Goal: Task Accomplishment & Management: Use online tool/utility

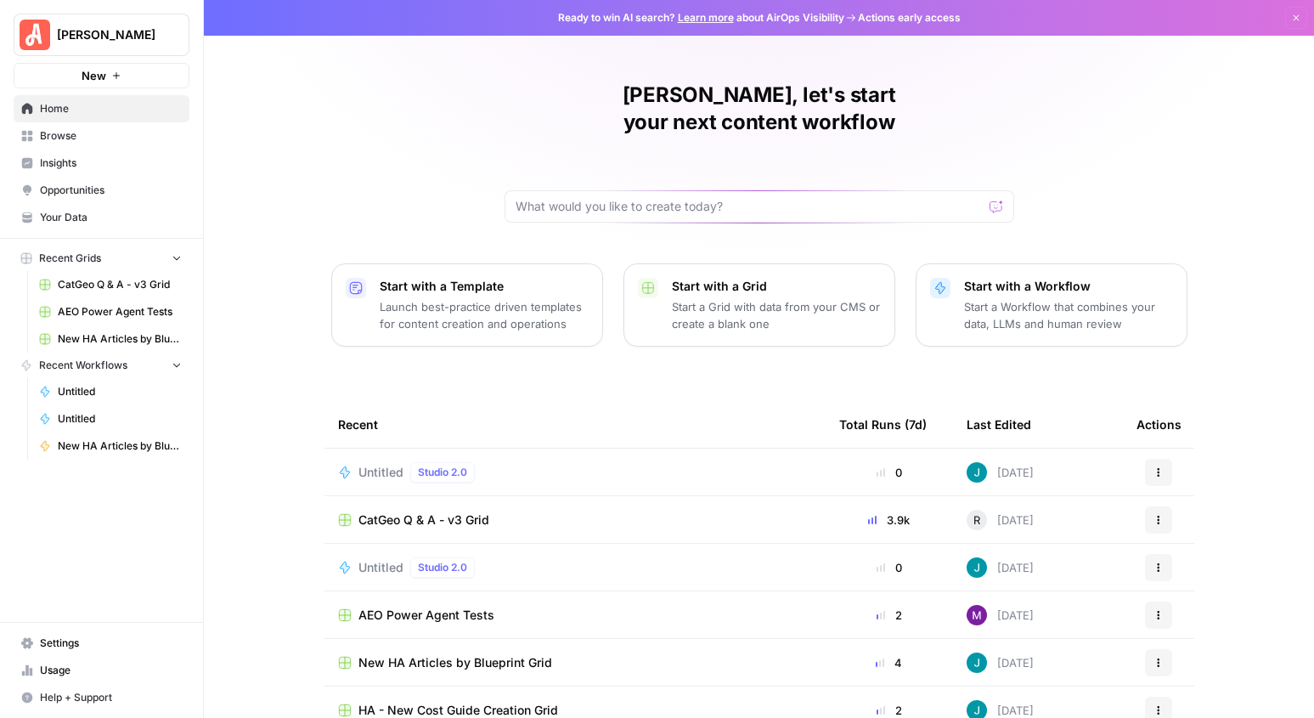
click at [354, 166] on div "Caroline, let's start your next content workflow Start with a Template Launch b…" at bounding box center [759, 404] width 1110 height 808
click at [675, 198] on input "text" at bounding box center [748, 206] width 467 height 17
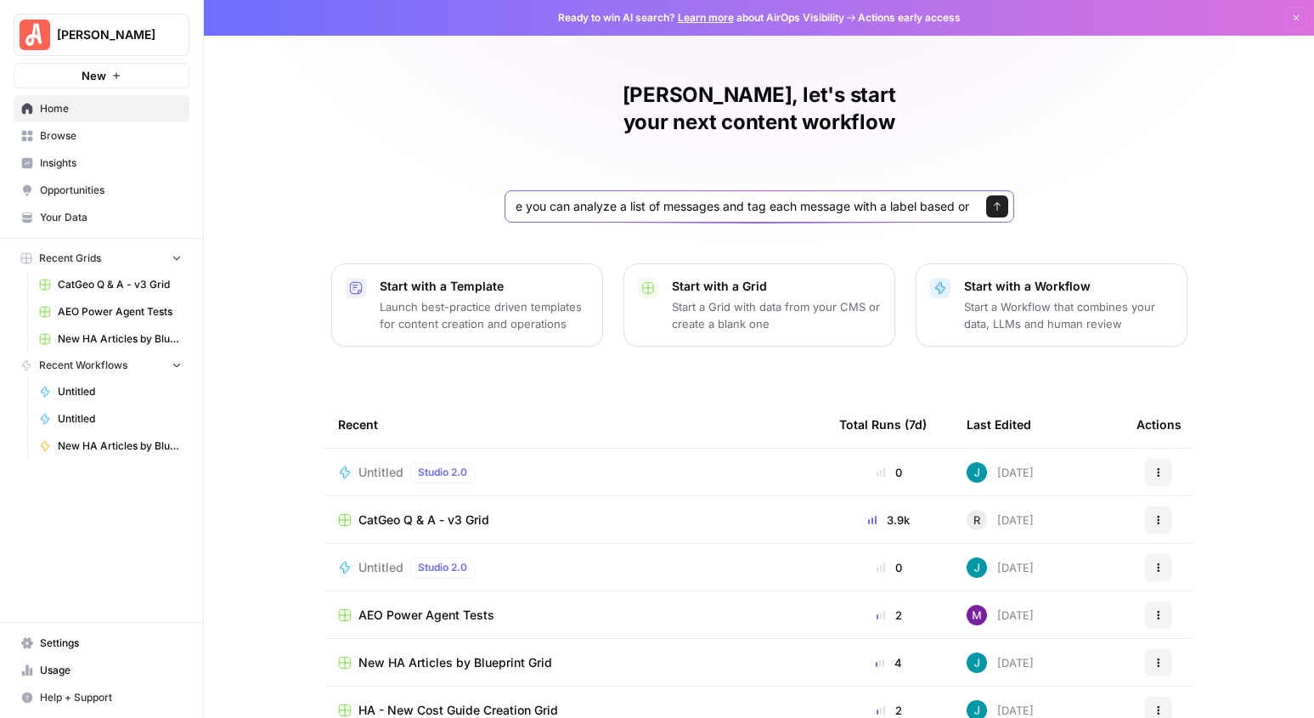
scroll to position [0, 142]
type input "Create a workflow where you can analyze a list of messages and tag each message…"
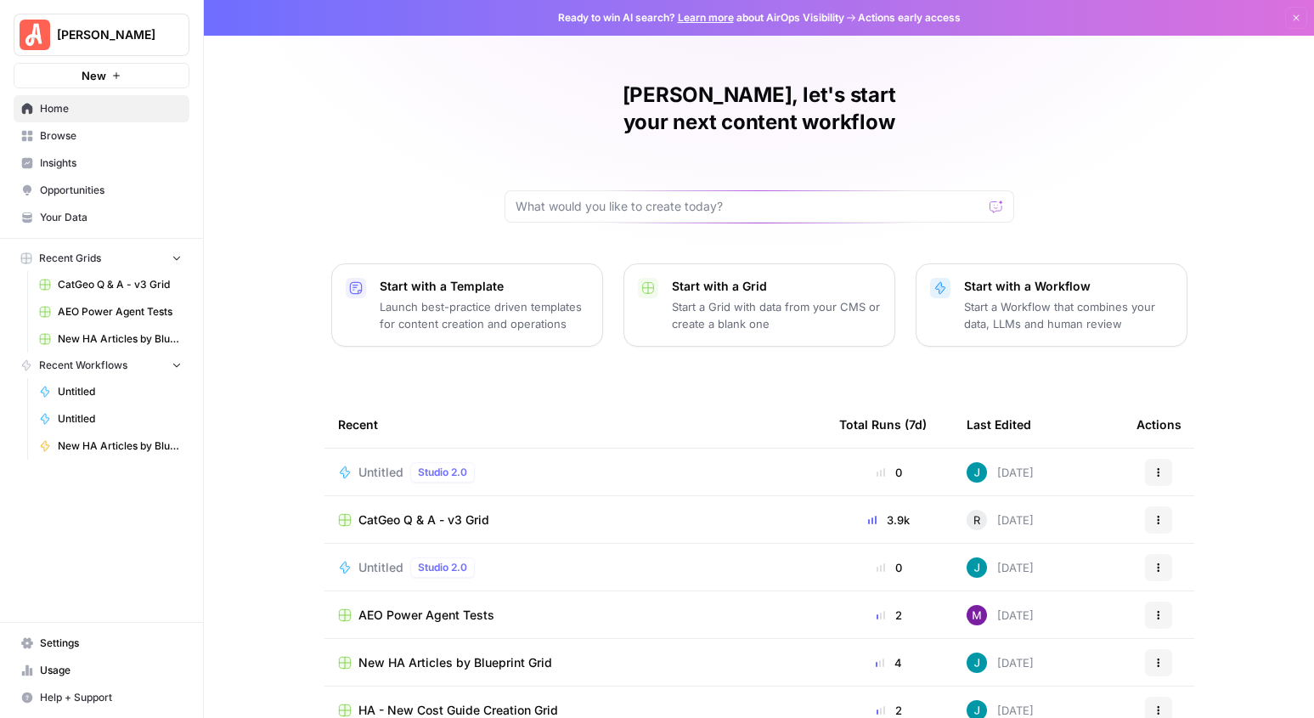
click at [1017, 298] on p "Start a Workflow that combines your data, LLMs and human review" at bounding box center [1068, 315] width 209 height 34
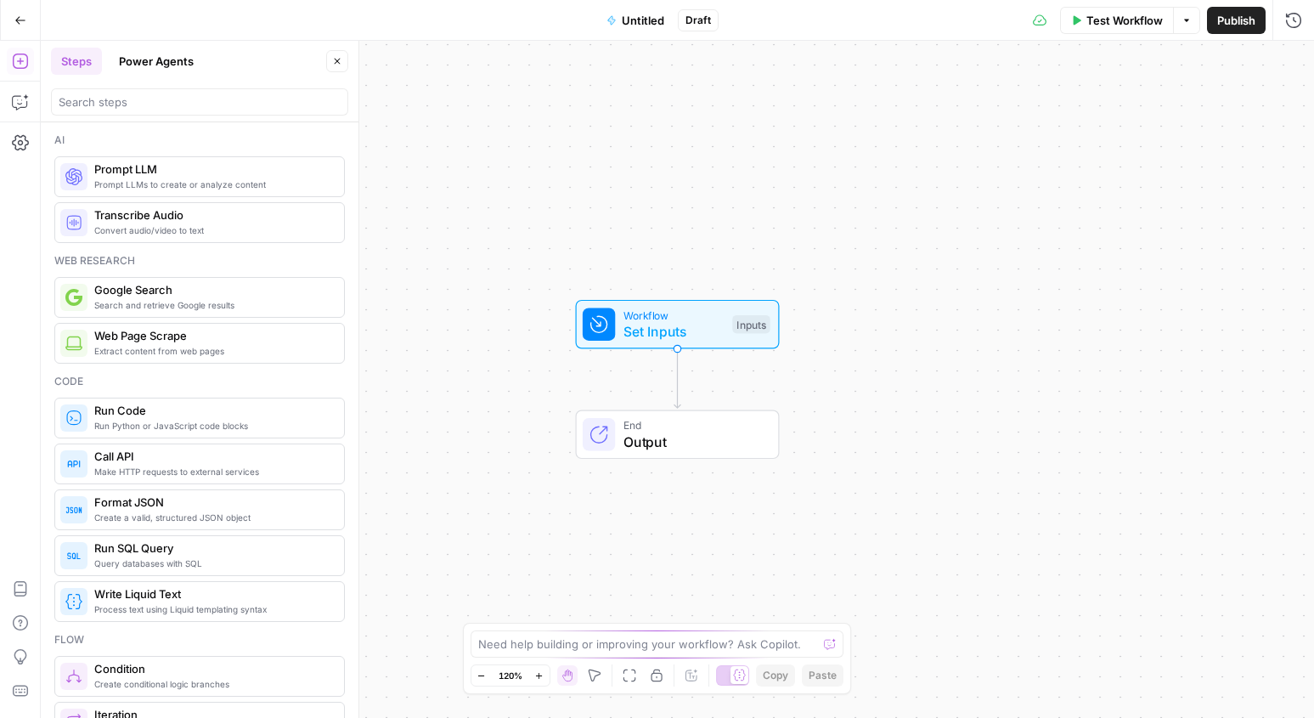
click at [638, 20] on span "Untitled" at bounding box center [643, 20] width 42 height 17
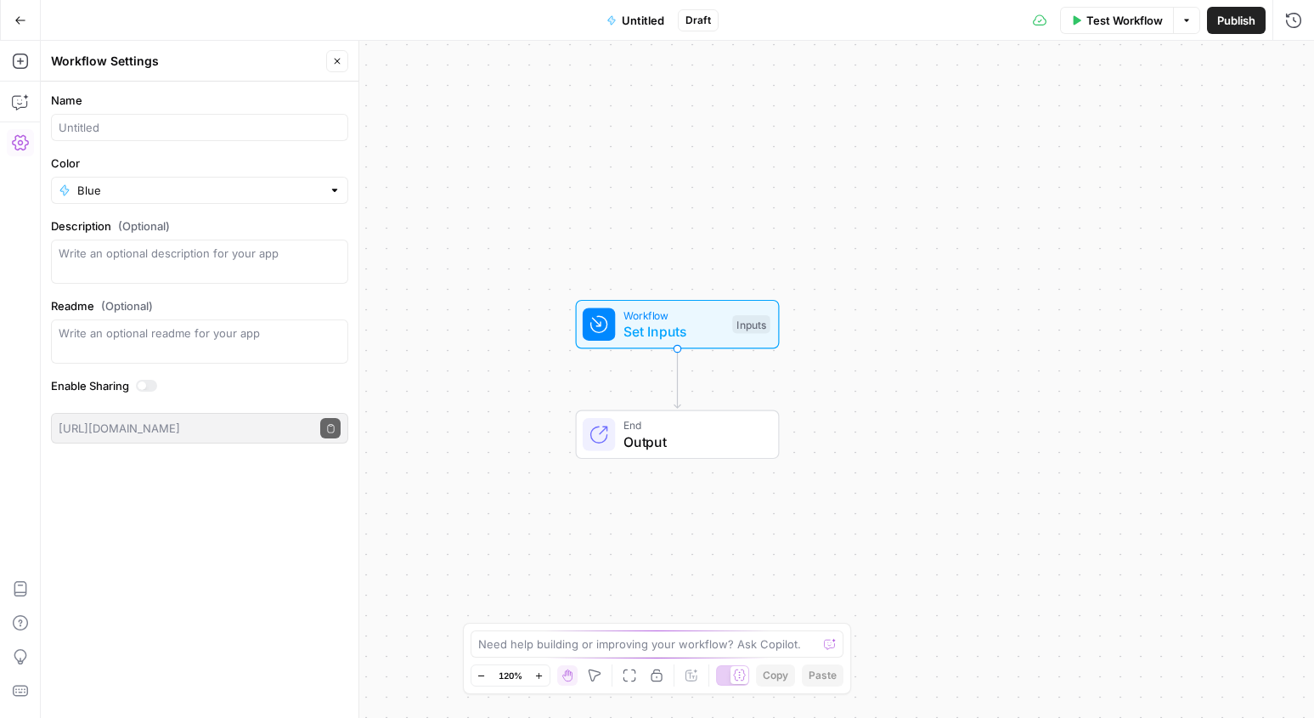
click at [184, 116] on div at bounding box center [199, 127] width 297 height 27
type input "LLM Chatbot - User Intent Tagging"
click at [535, 222] on div "Workflow Set Inputs Inputs End Output" at bounding box center [677, 379] width 1273 height 677
click at [24, 97] on icon "button" at bounding box center [26, 97] width 6 height 6
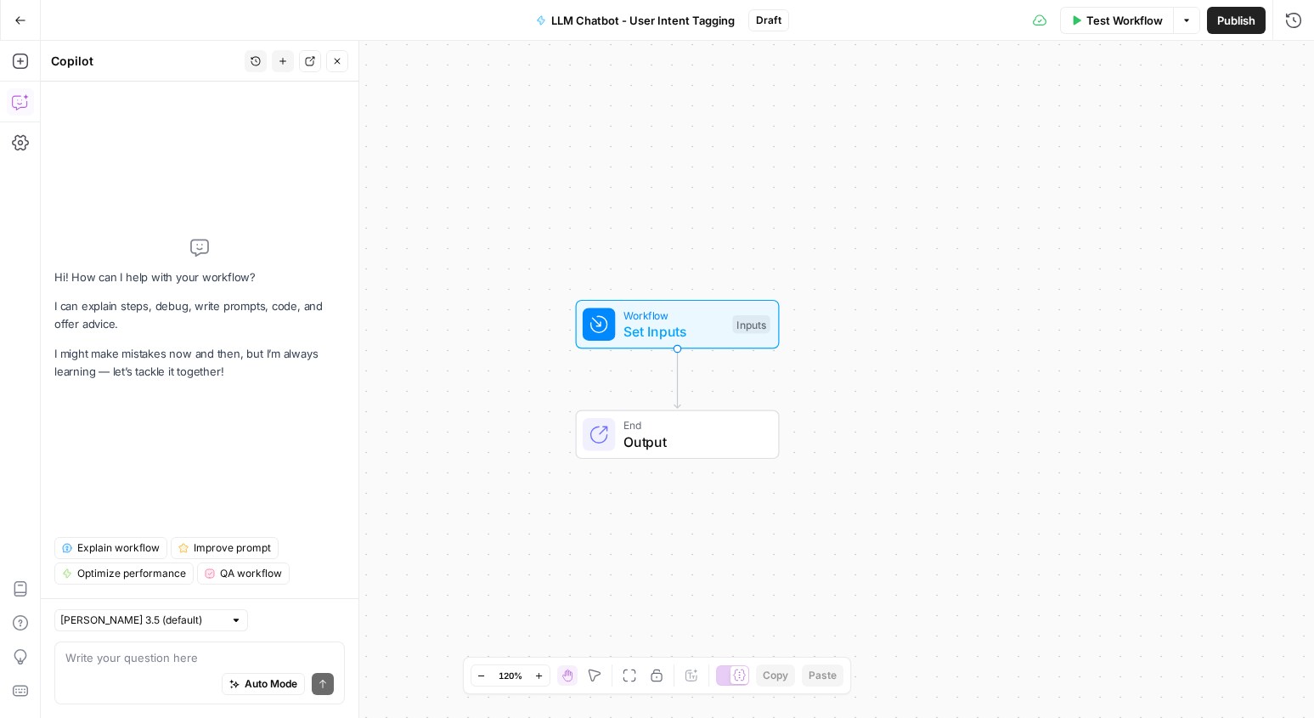
click at [146, 664] on textarea at bounding box center [199, 657] width 268 height 17
type textarea "Add a step where"
click at [899, 158] on div "Workflow Set Inputs Inputs End Output" at bounding box center [677, 379] width 1273 height 677
click at [136, 657] on textarea at bounding box center [199, 657] width 268 height 17
type textarea "Include a step to read inputs from a grid"
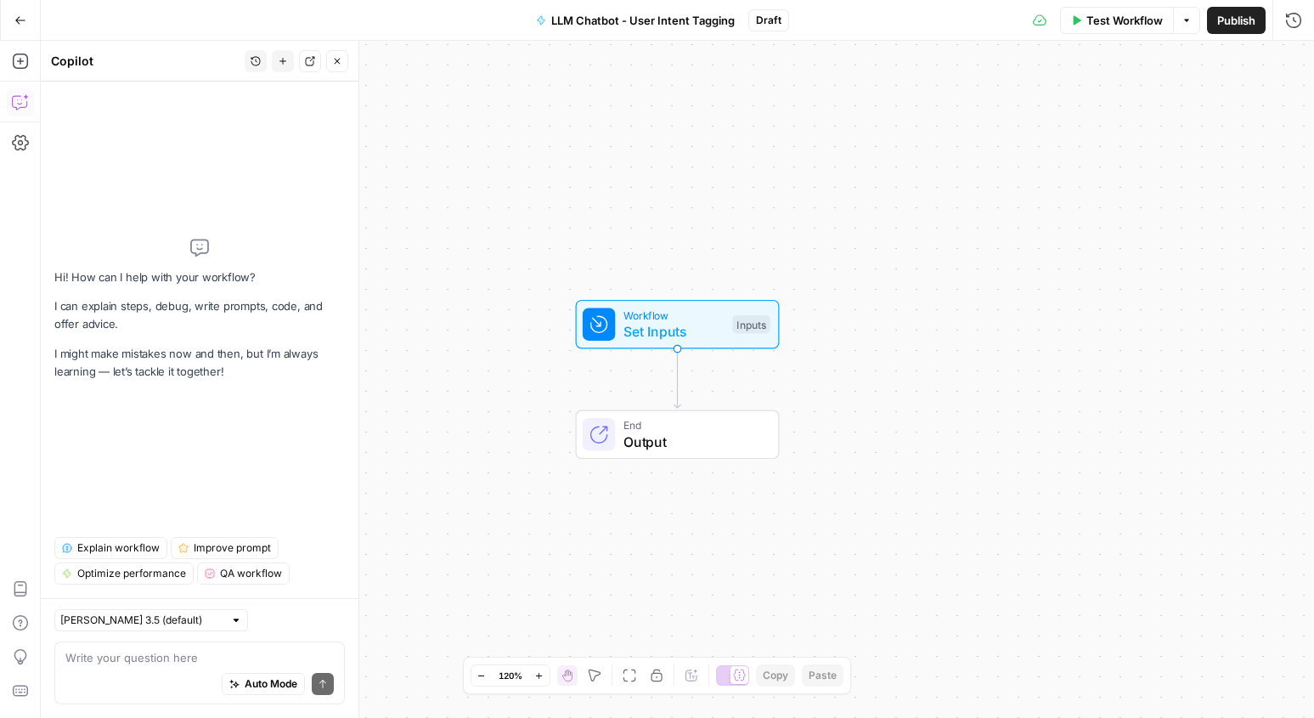
click at [228, 439] on div "Hi! How can I help with your workflow? I can explain steps, debug, write prompt…" at bounding box center [199, 309] width 290 height 428
click at [14, 59] on icon "button" at bounding box center [20, 61] width 17 height 17
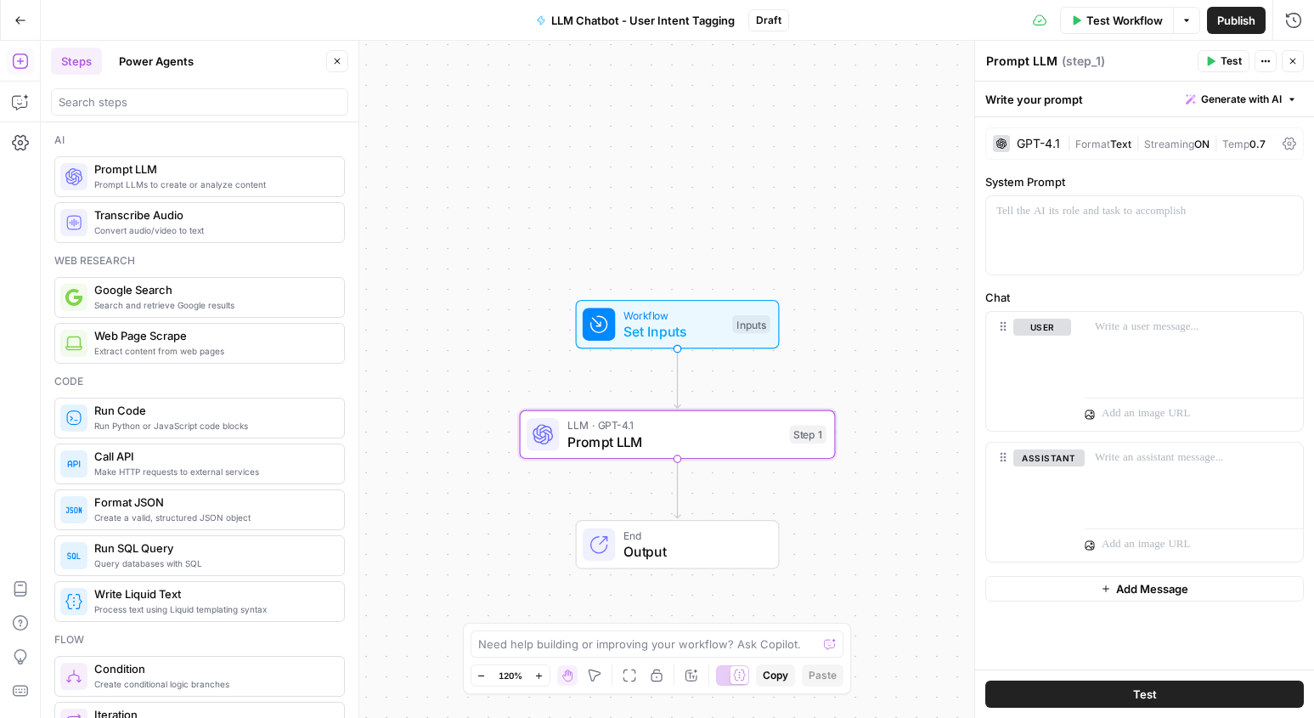
click at [1051, 145] on div "GPT-4.1" at bounding box center [1038, 144] width 43 height 12
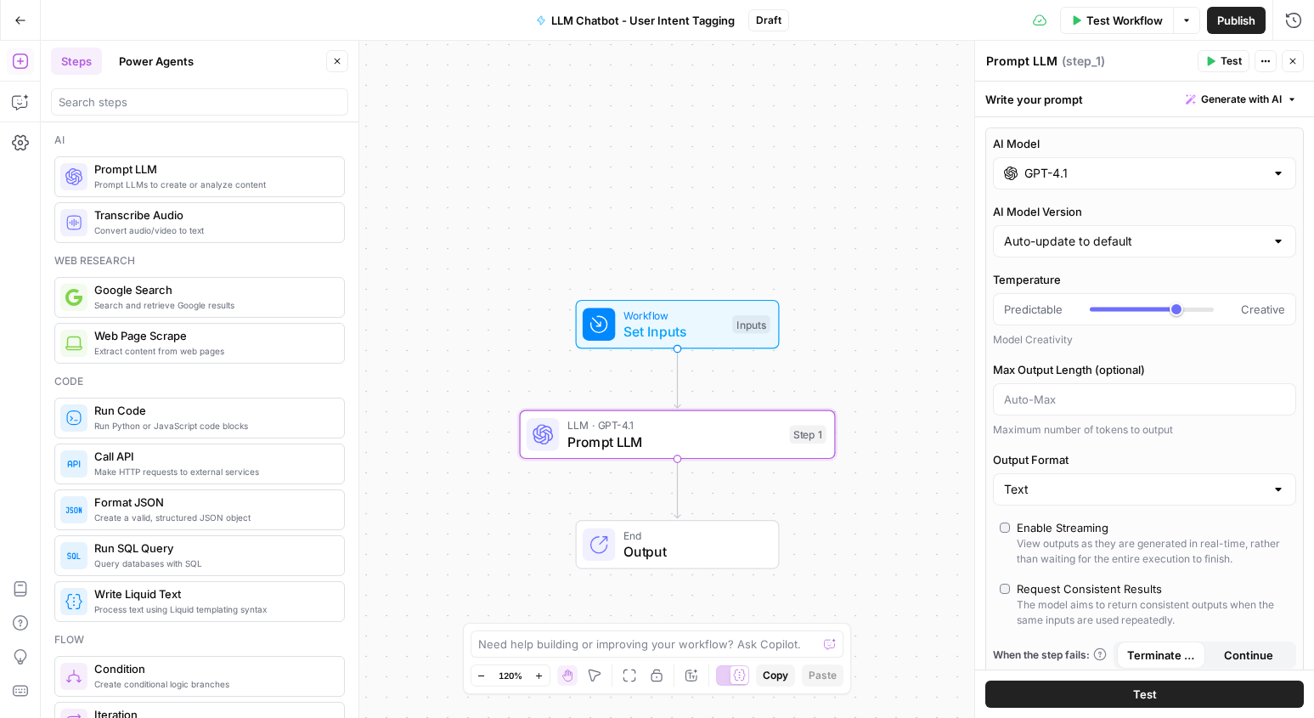
click at [1075, 144] on label "AI Model" at bounding box center [1144, 143] width 303 height 17
click at [1075, 165] on input "GPT-4.1" at bounding box center [1144, 173] width 240 height 17
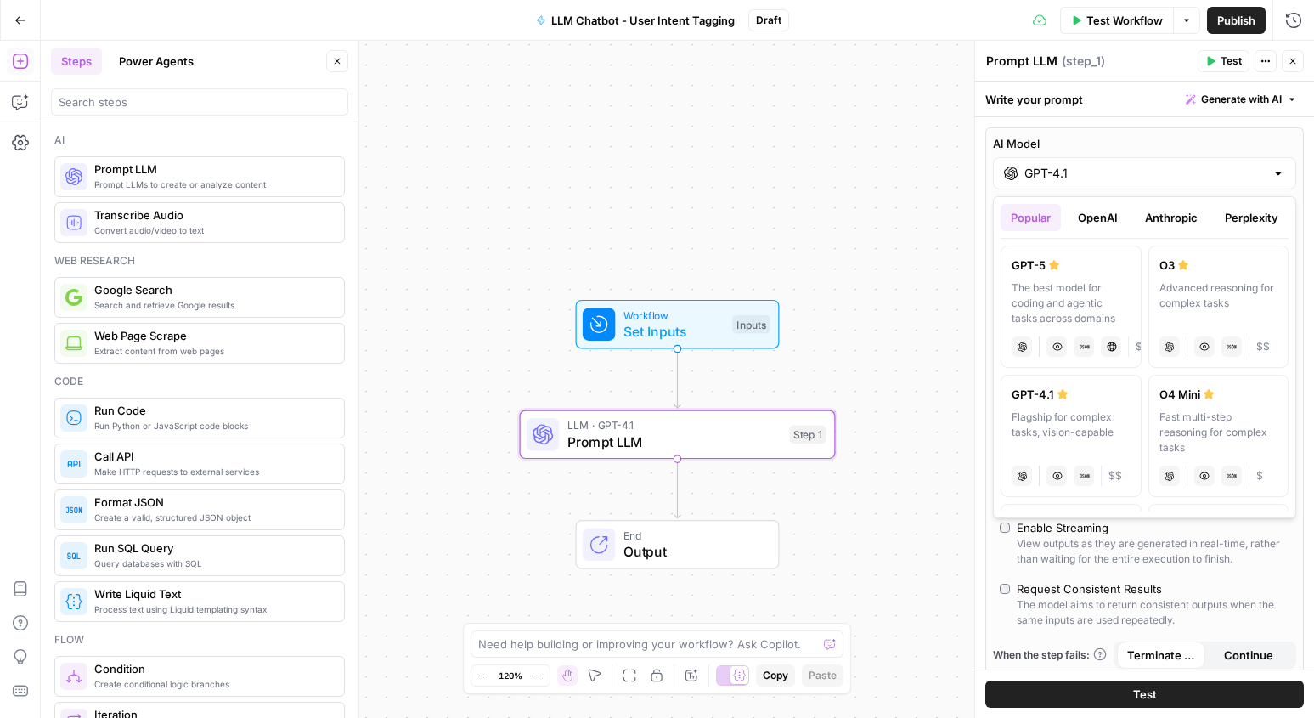
click at [1062, 433] on div "Flagship for complex tasks, vision-capable" at bounding box center [1070, 432] width 119 height 46
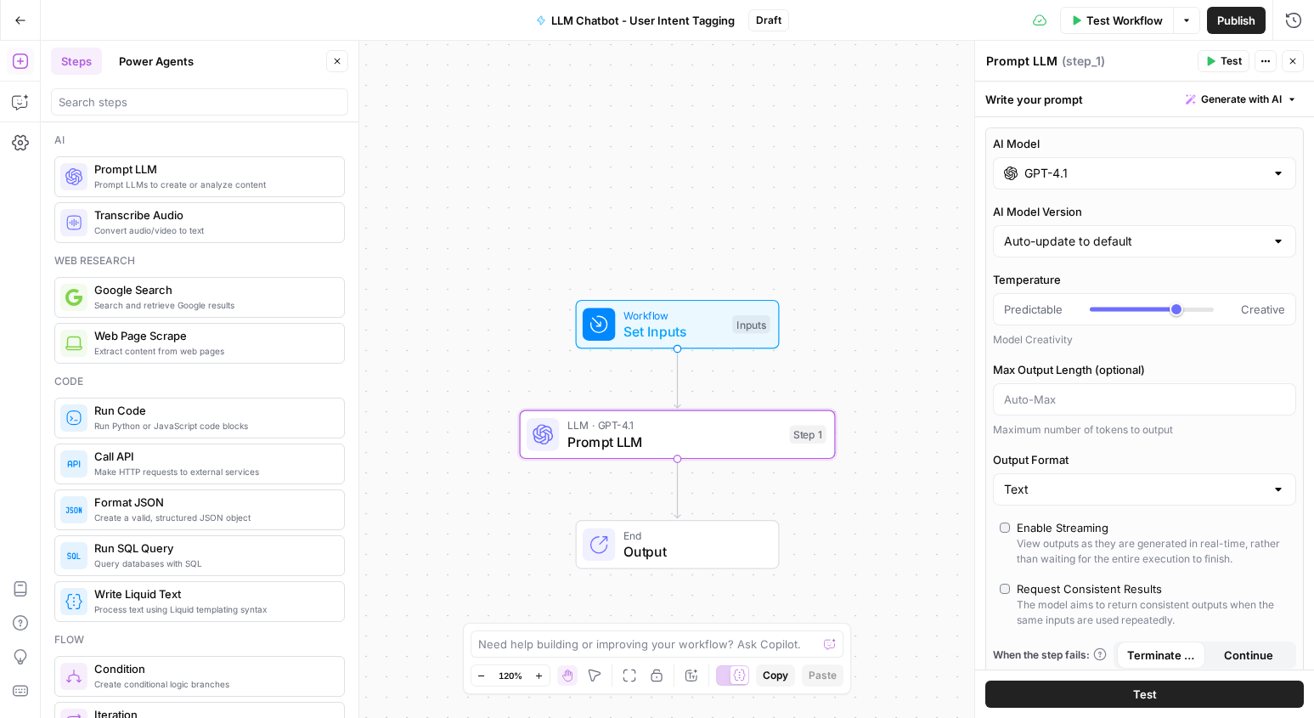
click at [1261, 647] on span "Continue" at bounding box center [1248, 654] width 49 height 17
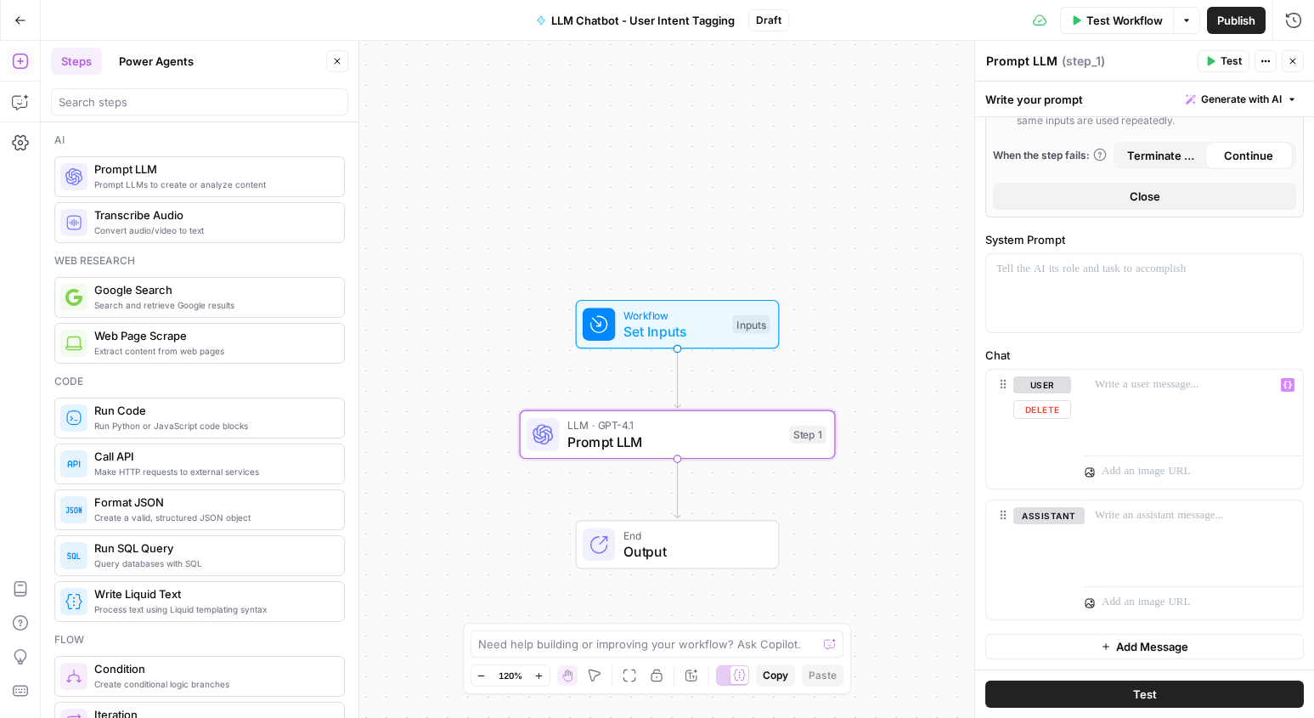
scroll to position [472, 0]
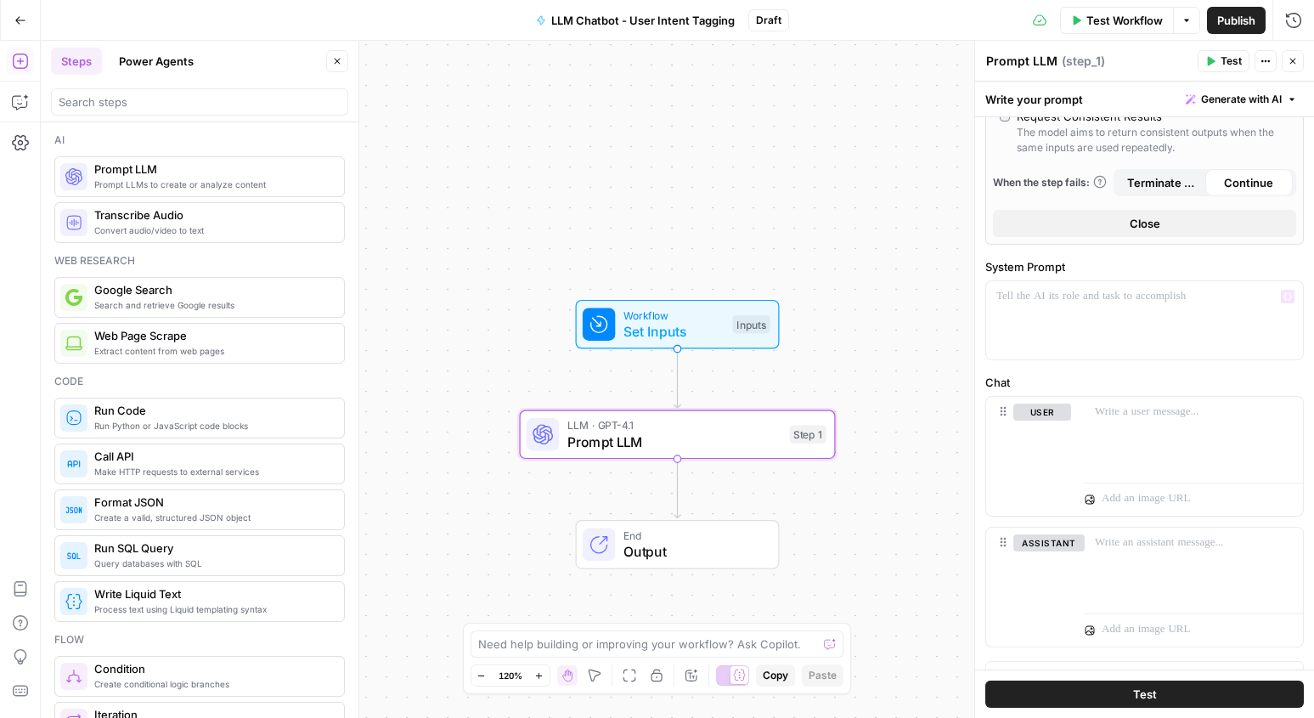
click at [1163, 188] on span "Terminate Workflow" at bounding box center [1161, 182] width 68 height 17
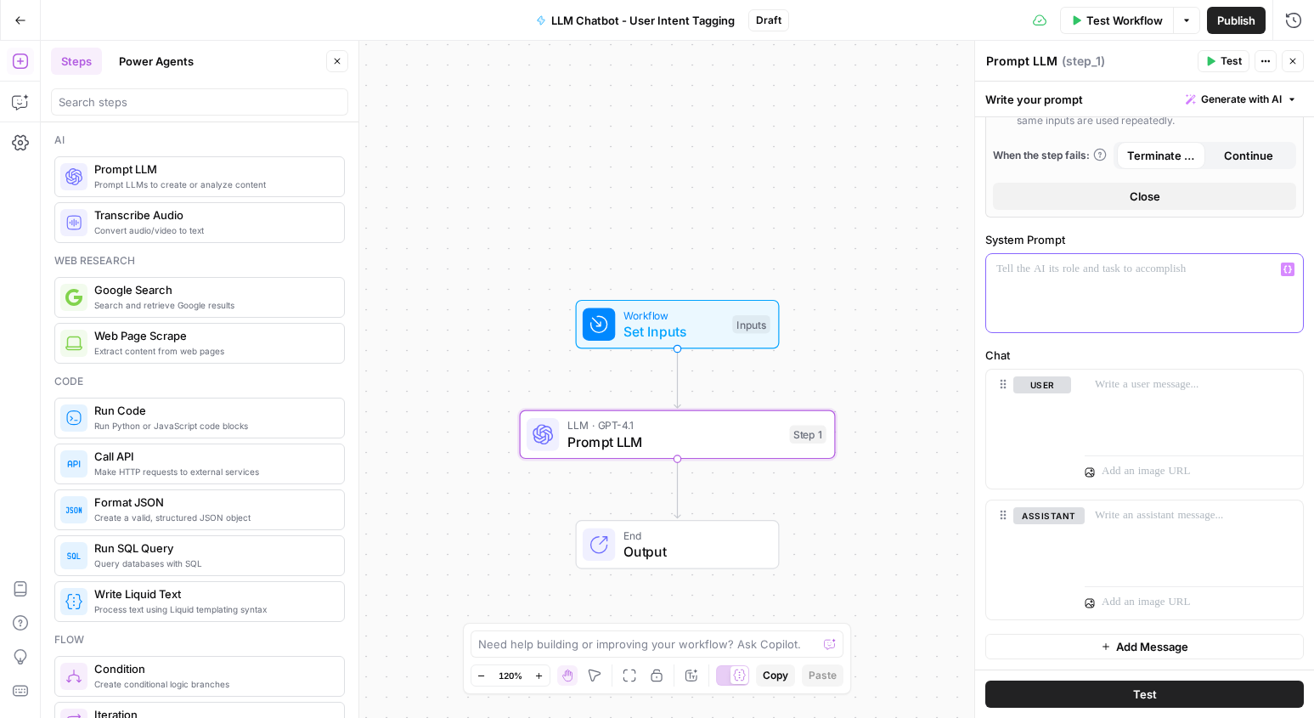
click at [1119, 286] on div at bounding box center [1144, 293] width 317 height 78
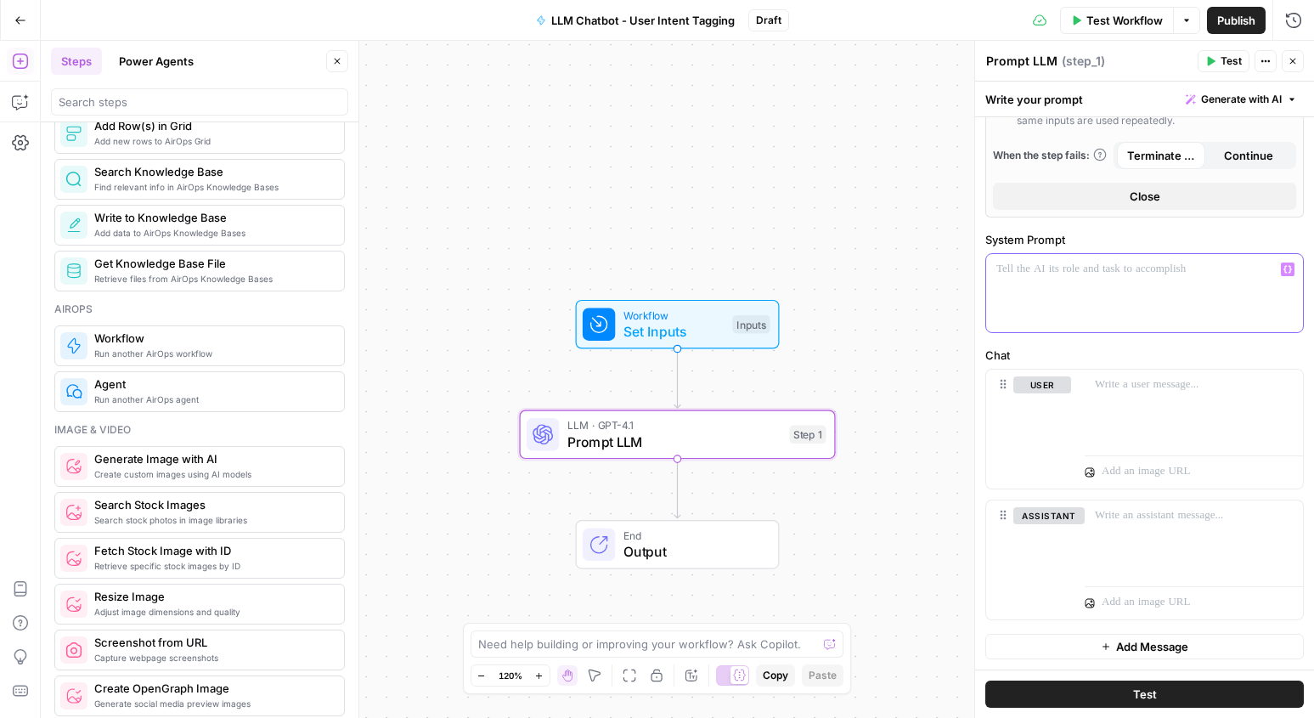
scroll to position [866, 0]
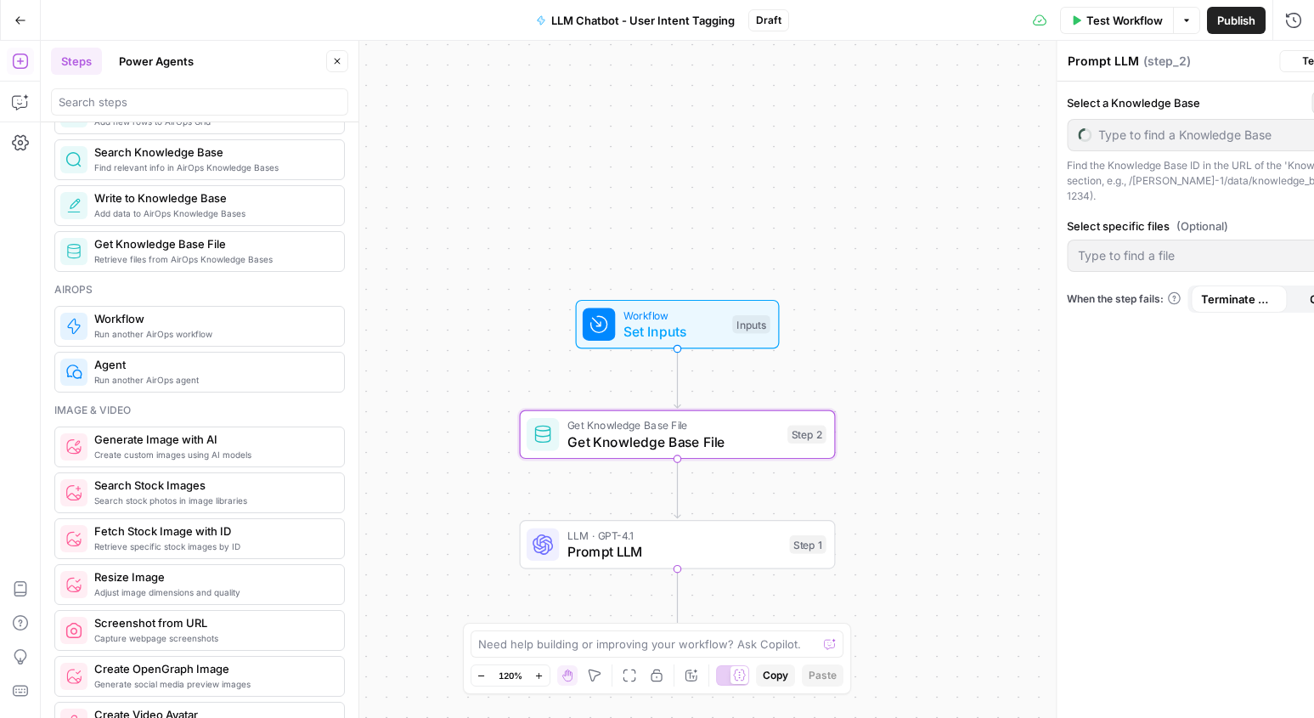
type textarea "Get Knowledge Base File"
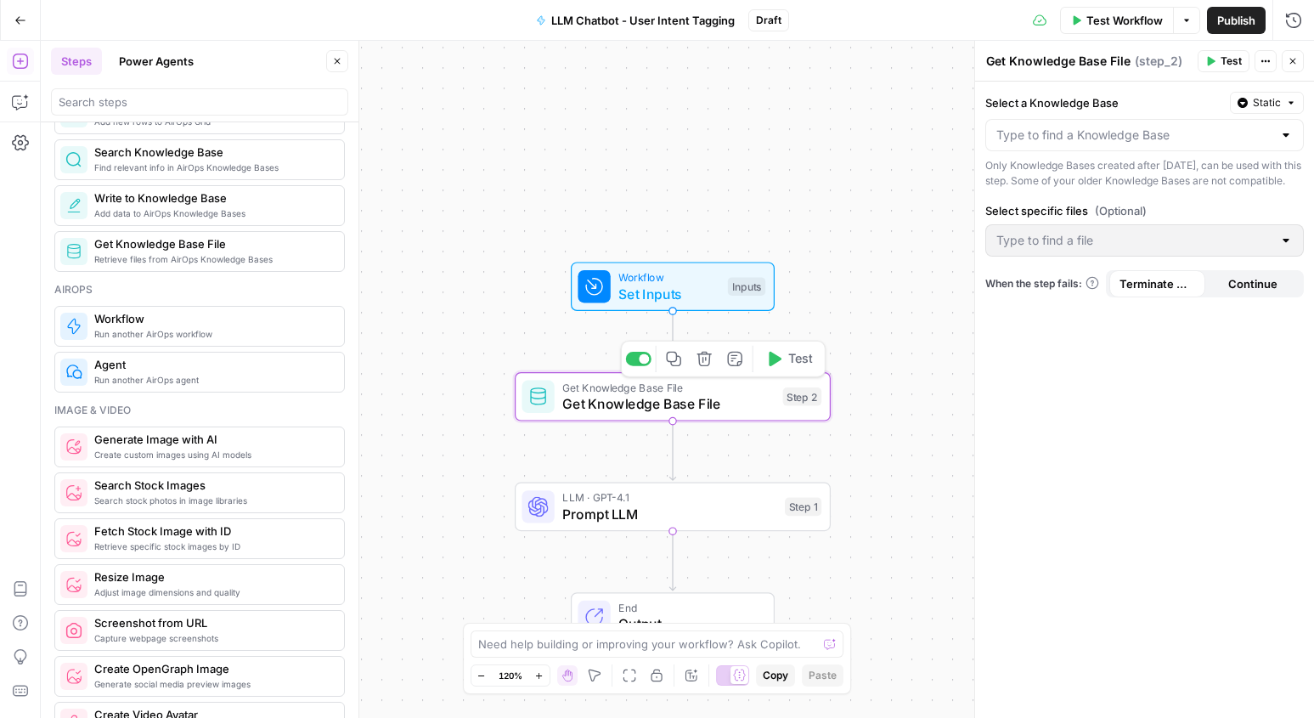
click at [797, 400] on div "Step 2" at bounding box center [802, 396] width 39 height 19
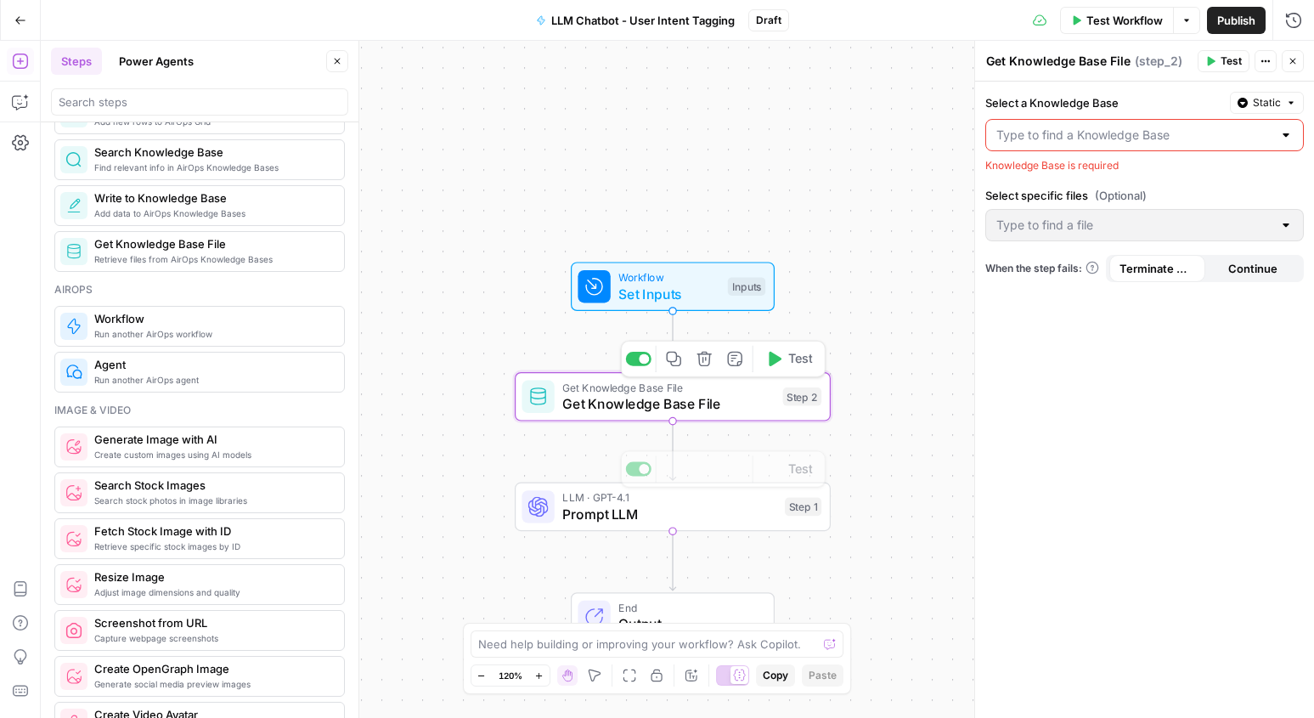
click at [734, 529] on div "LLM · GPT-4.1 Prompt LLM Step 1 Copy step Delete step Add Note Test" at bounding box center [673, 506] width 316 height 49
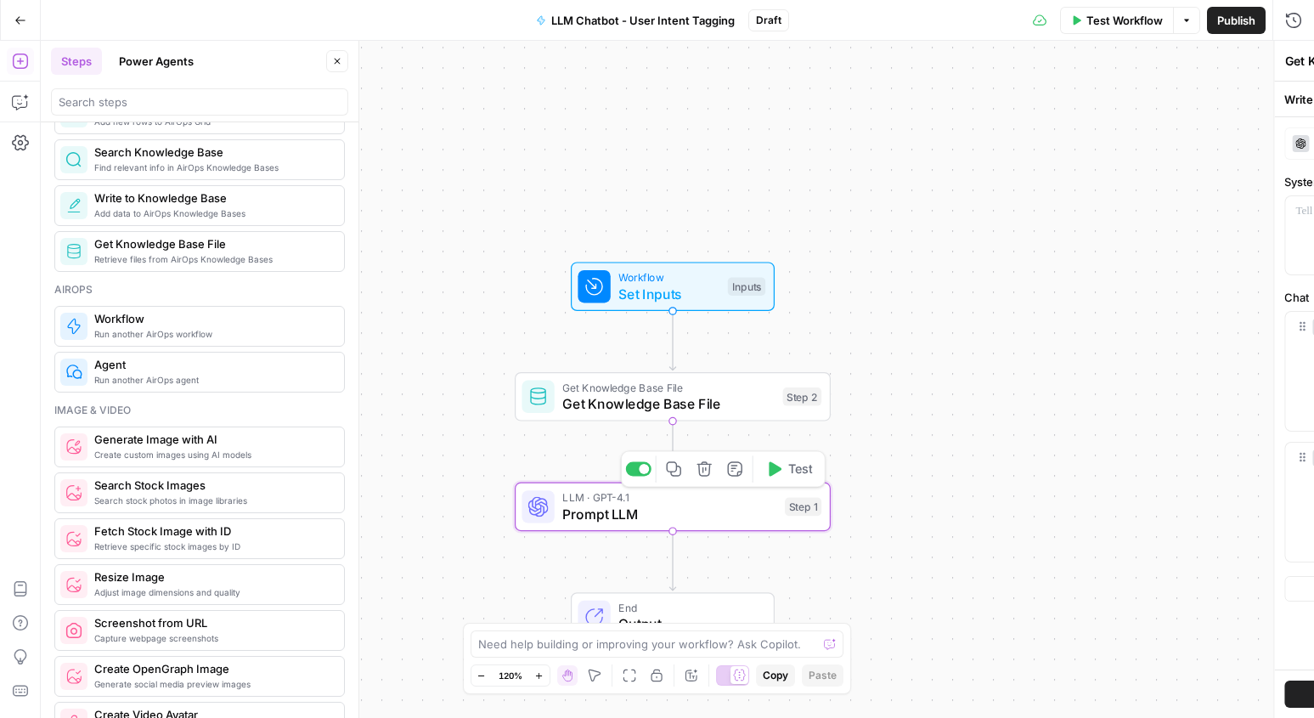
type textarea "Prompt LLM"
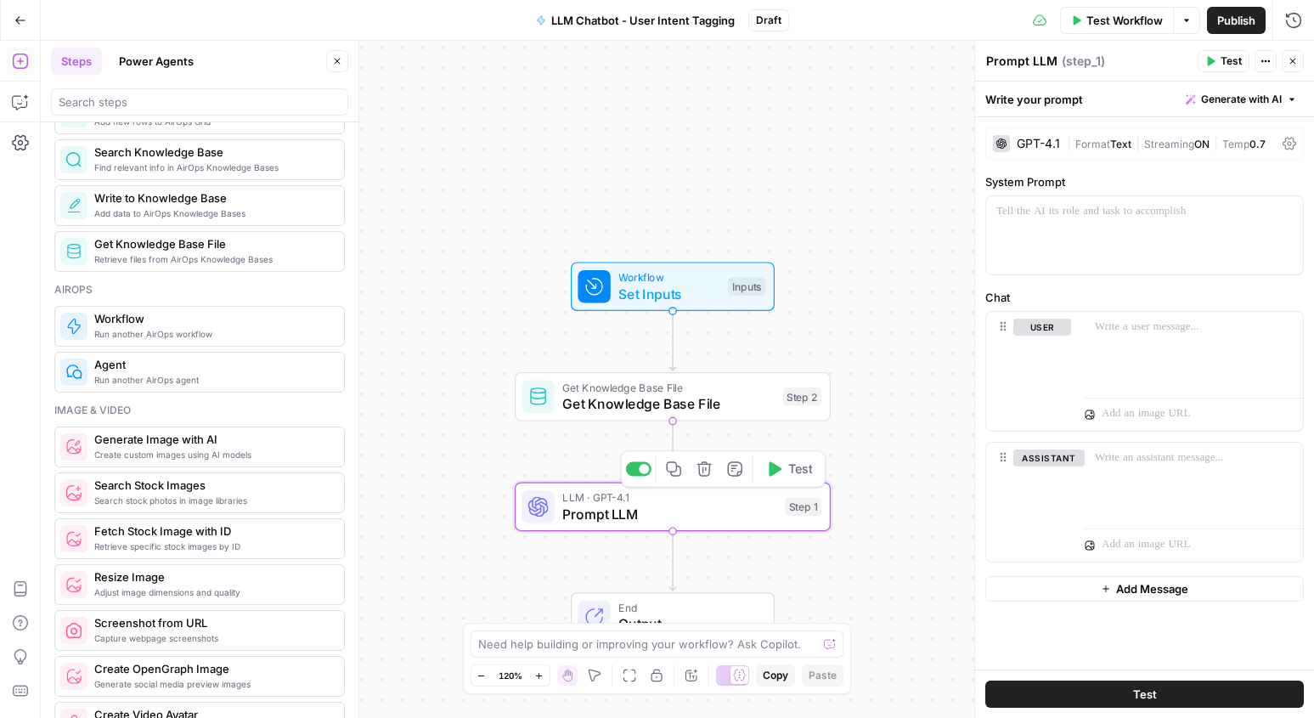
click at [703, 473] on icon "button" at bounding box center [704, 468] width 16 height 16
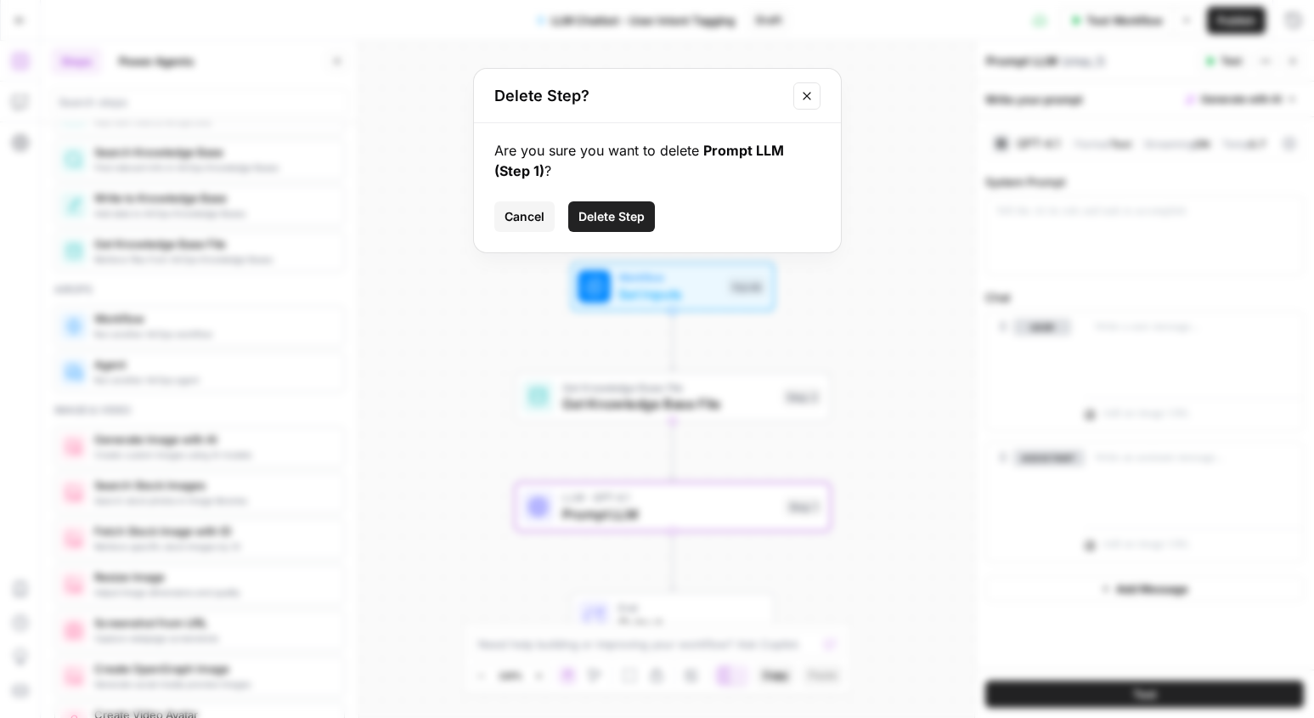
click at [612, 218] on span "Delete Step" at bounding box center [611, 216] width 66 height 17
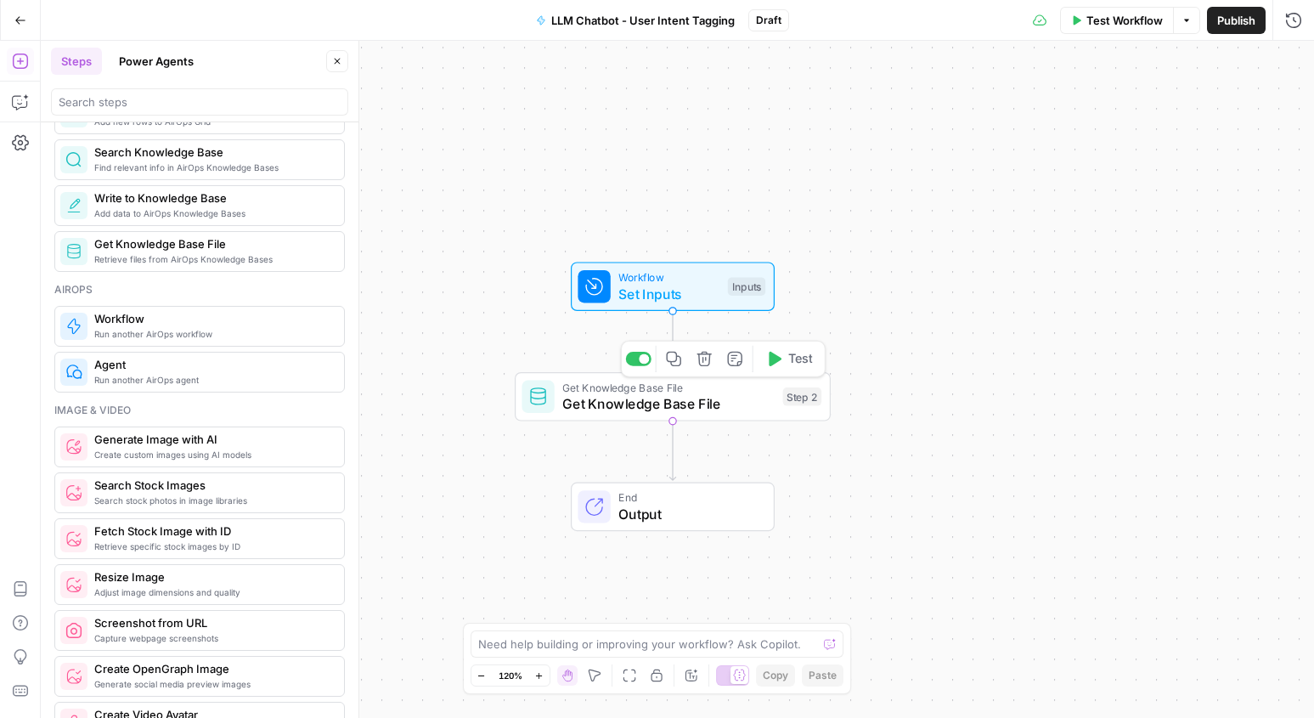
click at [811, 401] on div "Step 2" at bounding box center [802, 396] width 39 height 19
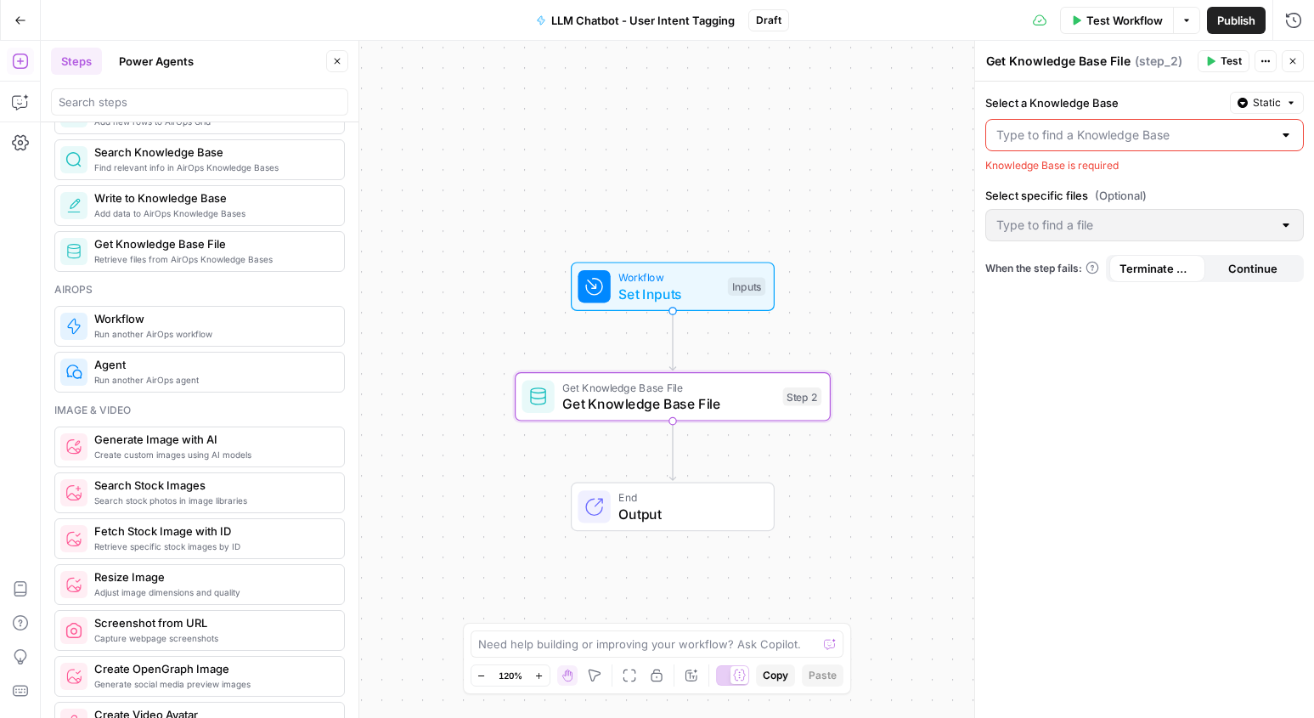
click at [1253, 138] on input "Select a Knowledge Base" at bounding box center [1134, 135] width 276 height 17
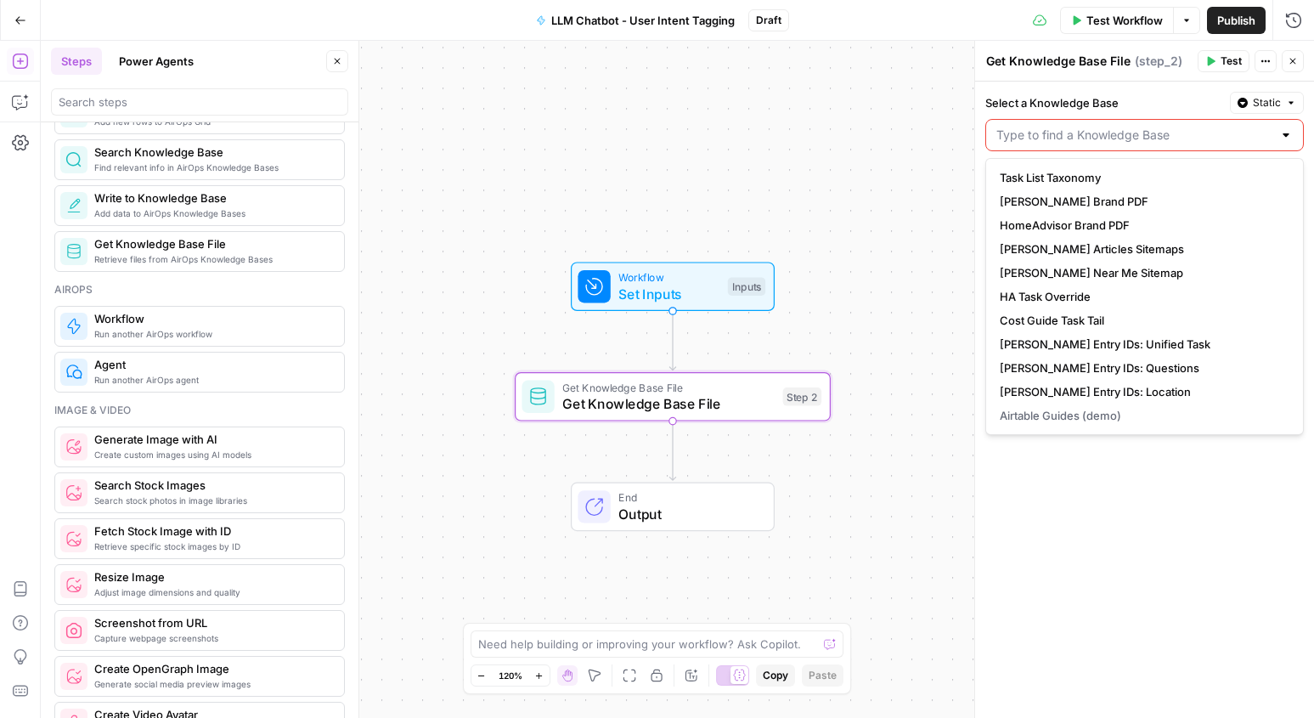
click at [1132, 500] on div "Select a Knowledge Base Static Knowledge Base is required Select specific files…" at bounding box center [1144, 400] width 339 height 636
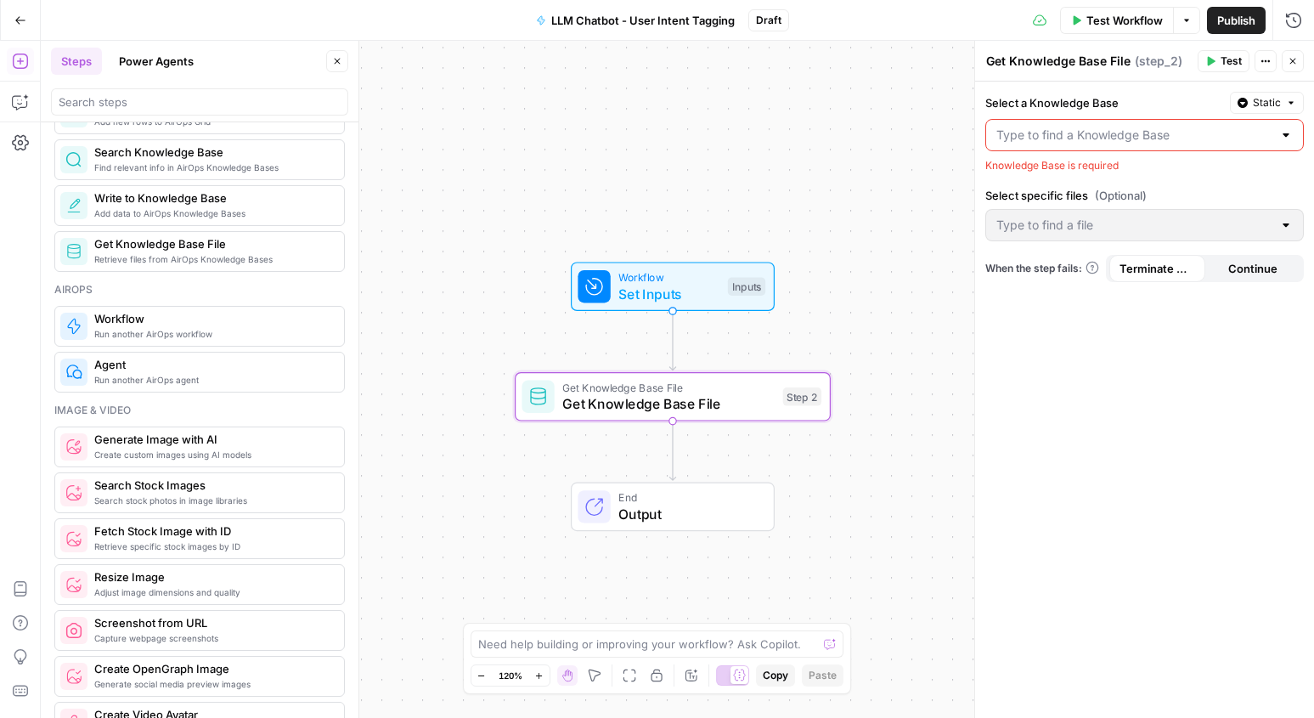
click at [1195, 135] on input "Select a Knowledge Base" at bounding box center [1134, 135] width 276 height 17
click at [1058, 496] on div "Select a Knowledge Base Static Knowledge Base is required Select specific files…" at bounding box center [1144, 400] width 339 height 636
click at [1067, 152] on div "Select a Knowledge Base Static Knowledge Base is required" at bounding box center [1144, 133] width 318 height 82
click at [1085, 141] on input "Select a Knowledge Base" at bounding box center [1134, 135] width 276 height 17
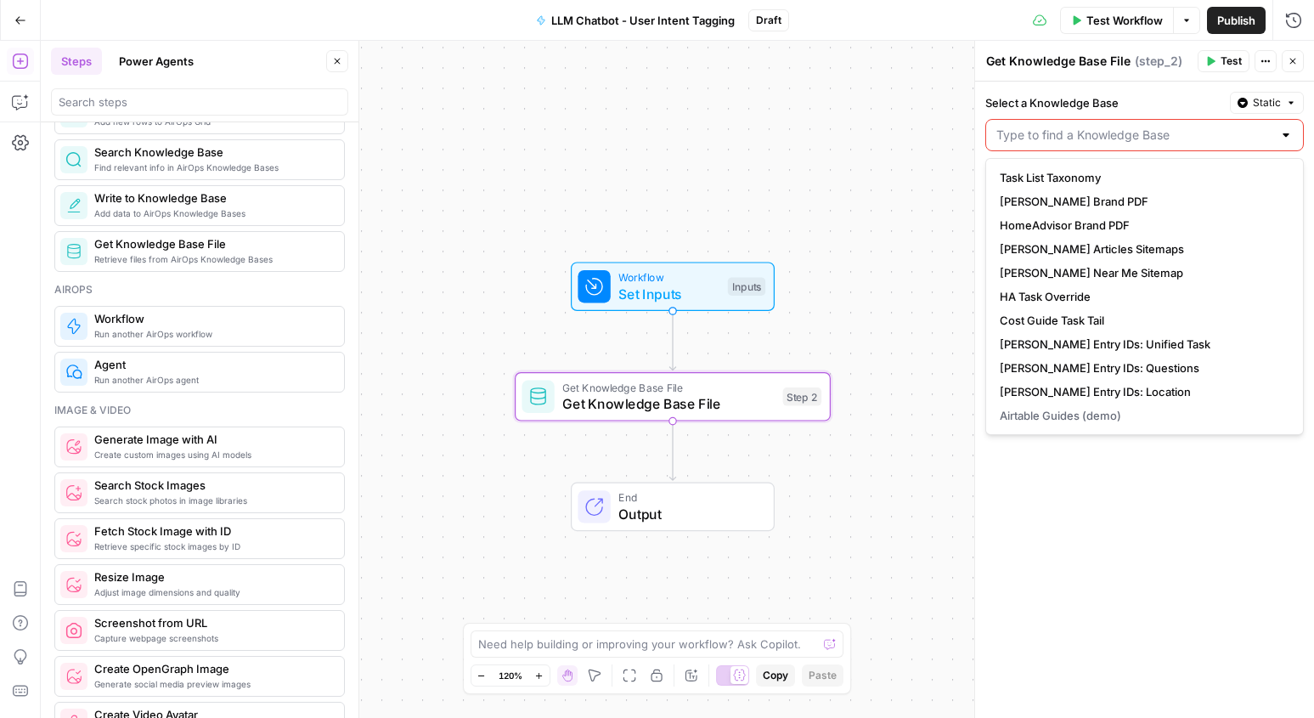
click at [1095, 509] on div "Select a Knowledge Base Static Knowledge Base is required Select specific files…" at bounding box center [1144, 400] width 339 height 636
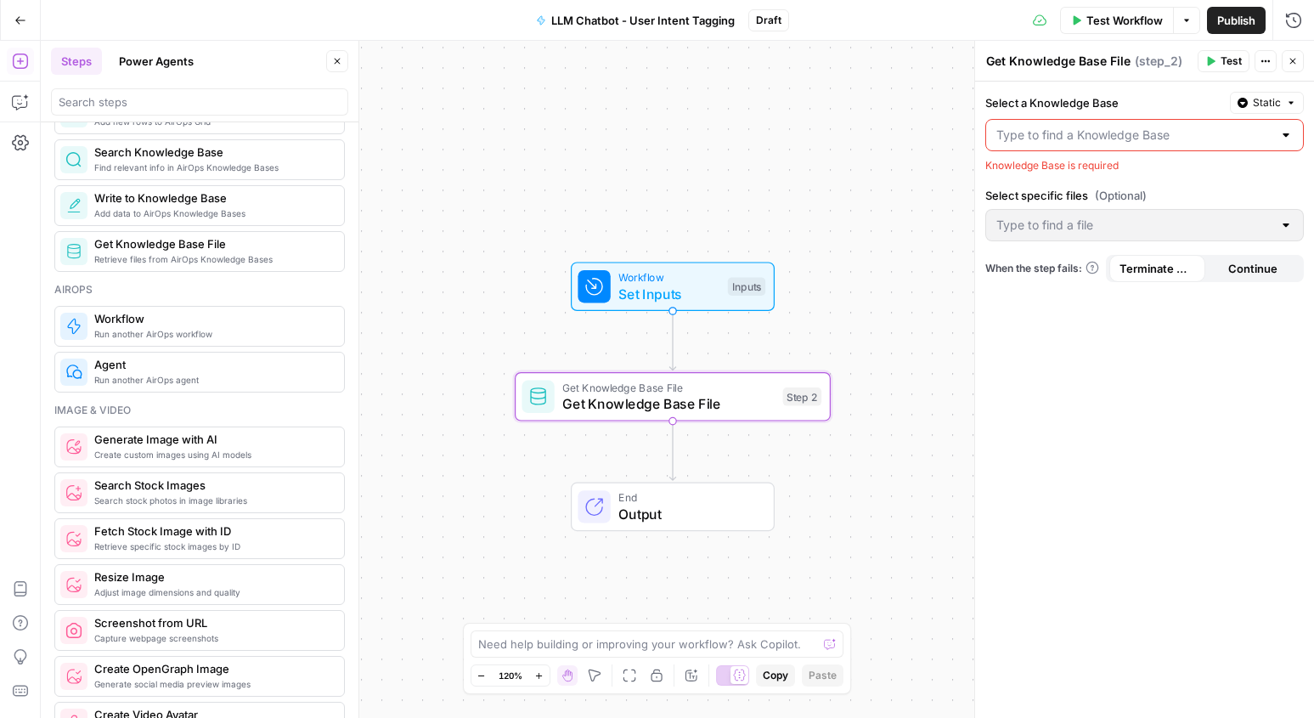
click at [12, 24] on button "Go Back" at bounding box center [20, 20] width 31 height 31
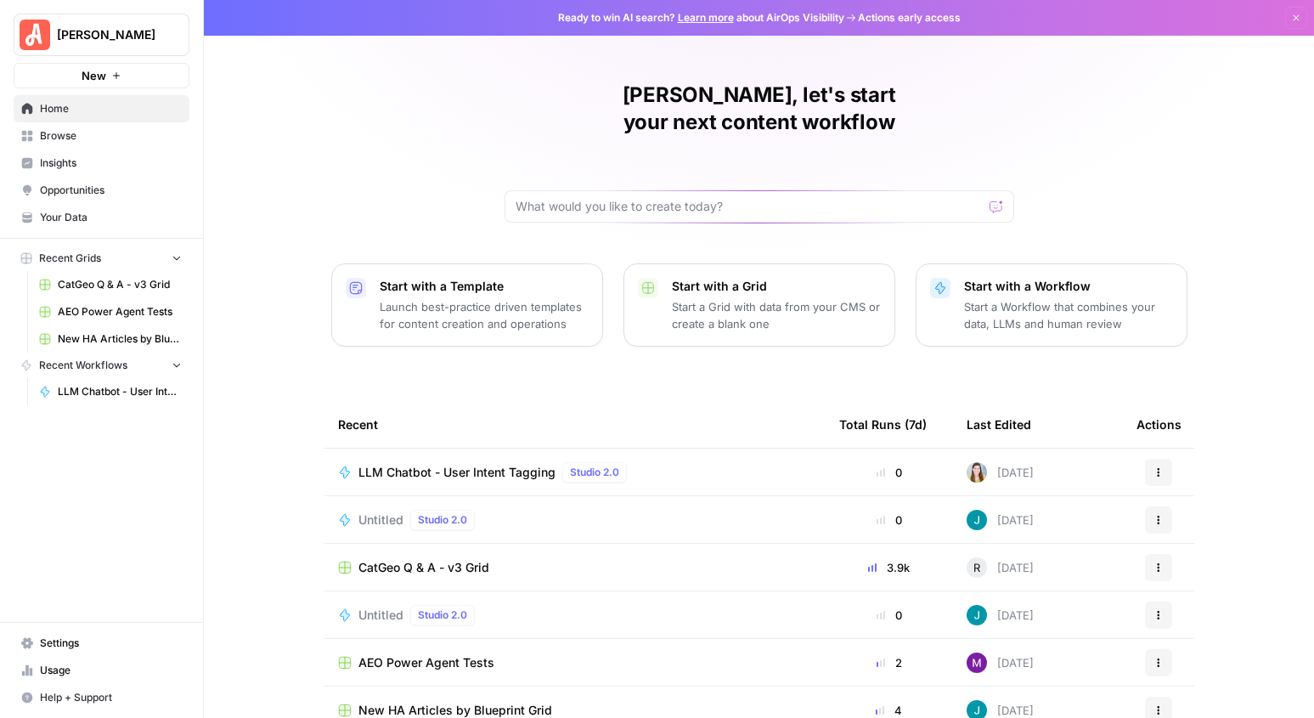
click at [508, 464] on span "LLM Chatbot - User Intent Tagging" at bounding box center [456, 472] width 197 height 17
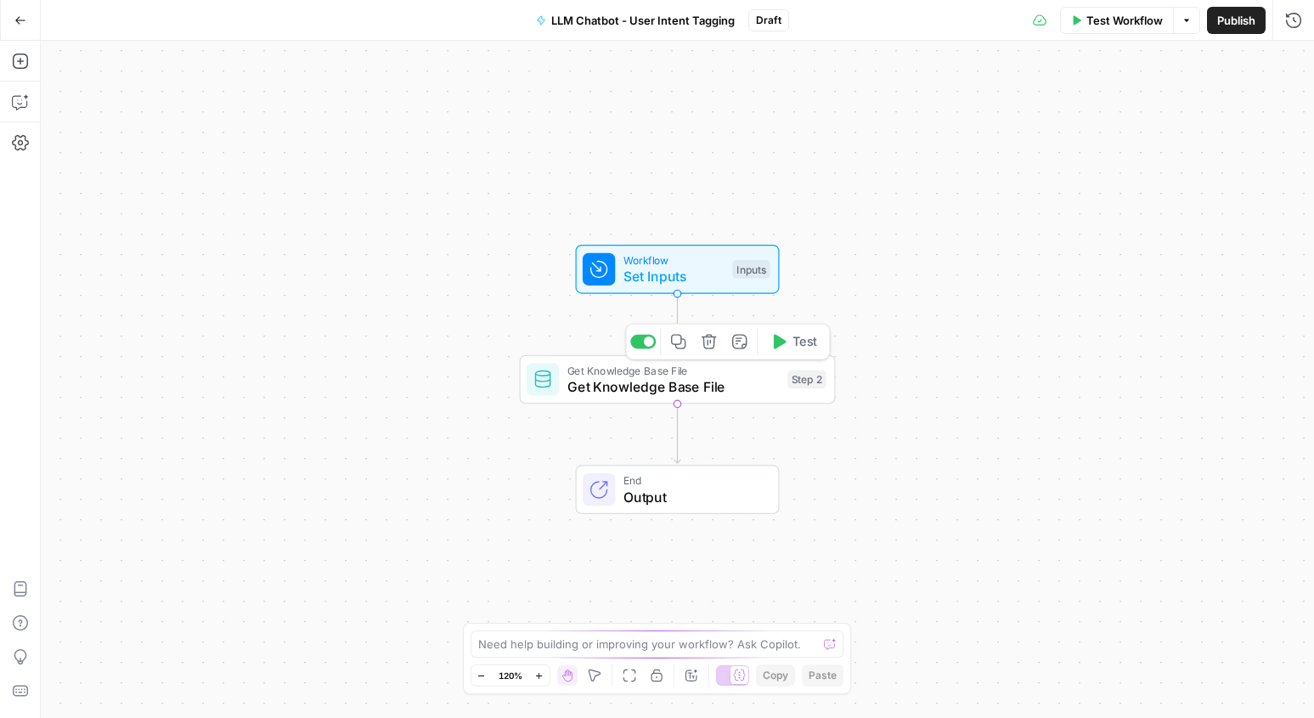
click at [718, 378] on span "Get Knowledge Base File" at bounding box center [673, 386] width 212 height 20
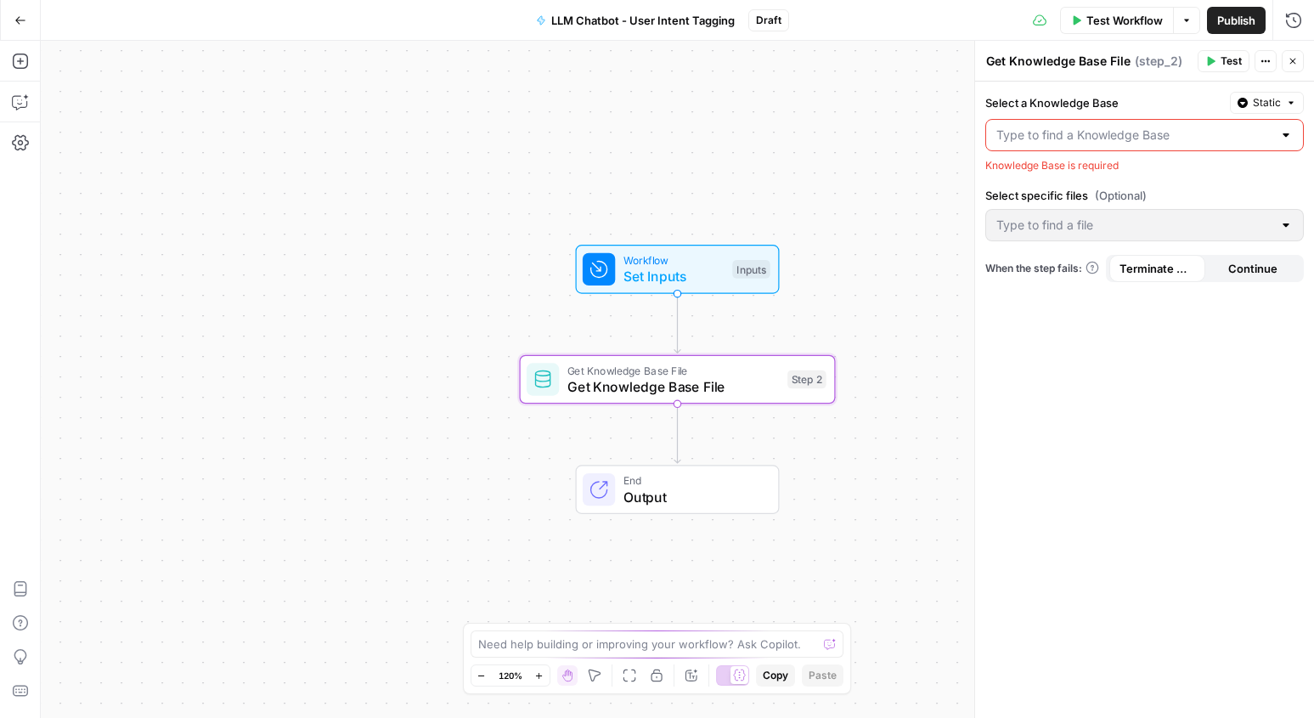
click at [1132, 138] on input "Select a Knowledge Base" at bounding box center [1134, 135] width 276 height 17
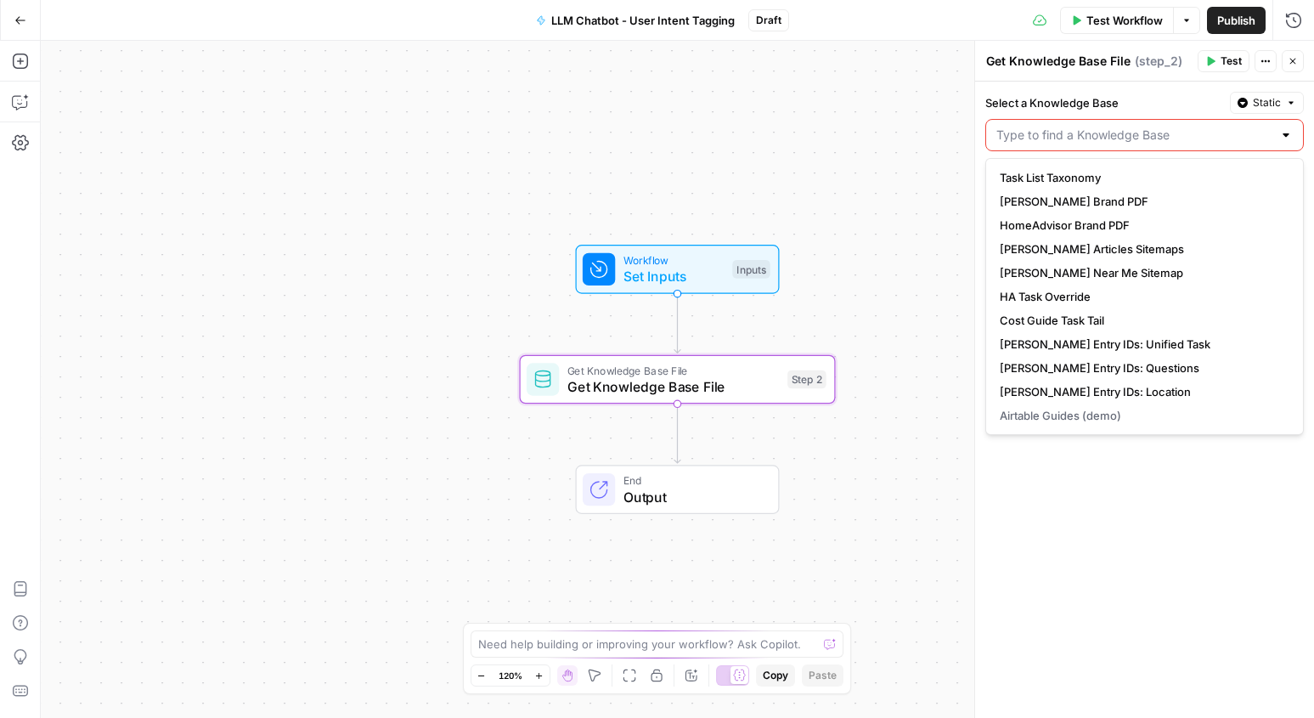
click at [1085, 527] on div "Select a Knowledge Base Static Knowledge Base is required Select specific files…" at bounding box center [1144, 400] width 339 height 636
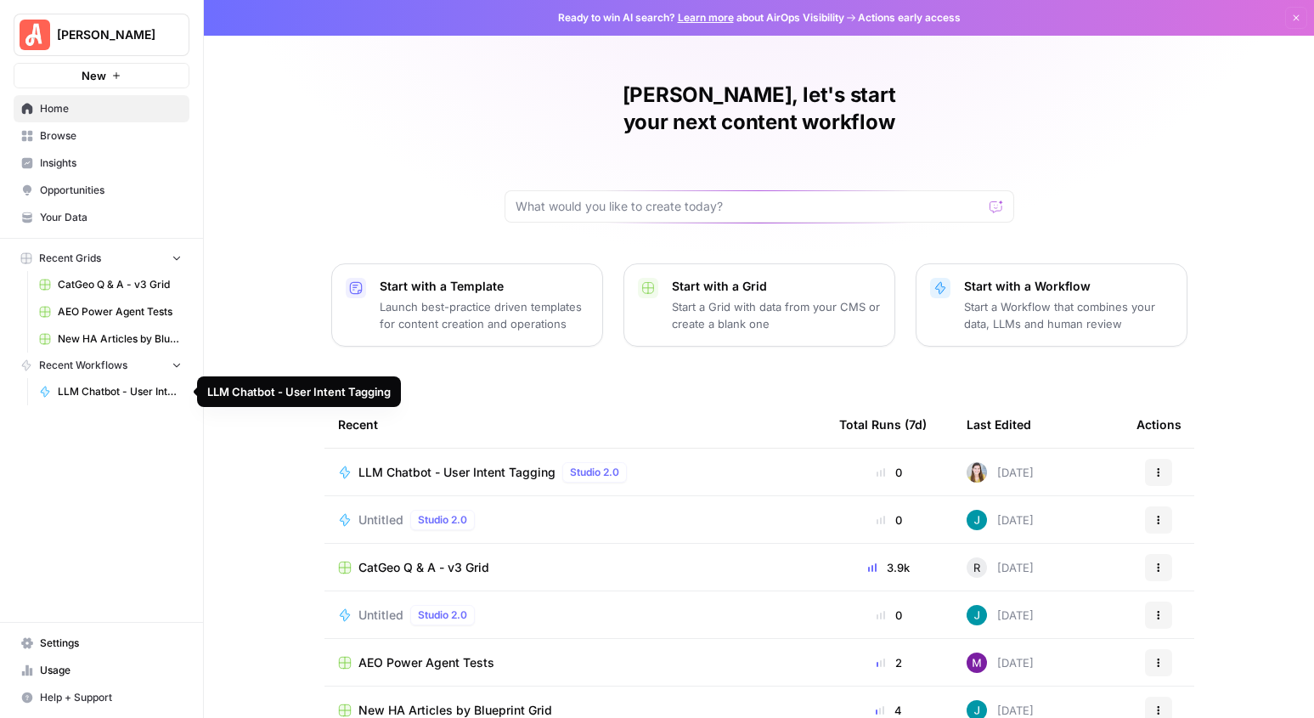
click at [96, 395] on span "LLM Chatbot - User Intent Tagging" at bounding box center [120, 391] width 124 height 15
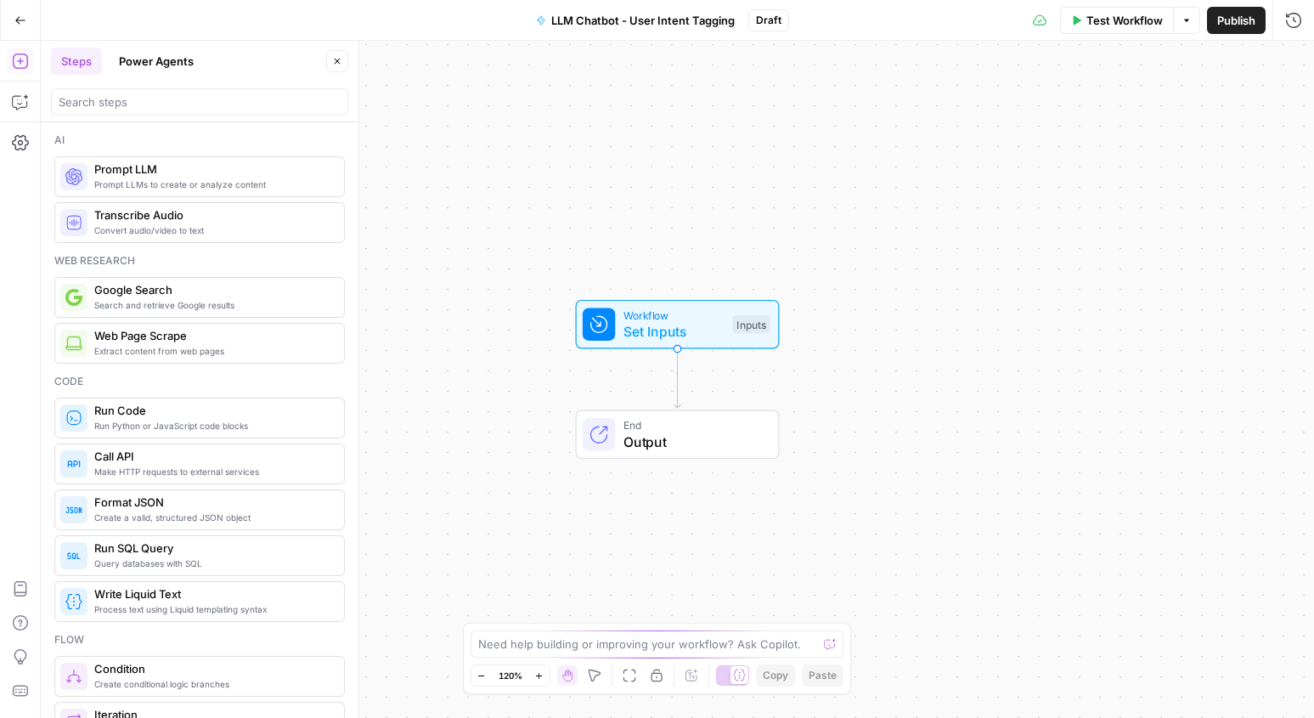
click at [25, 18] on icon "button" at bounding box center [20, 20] width 12 height 12
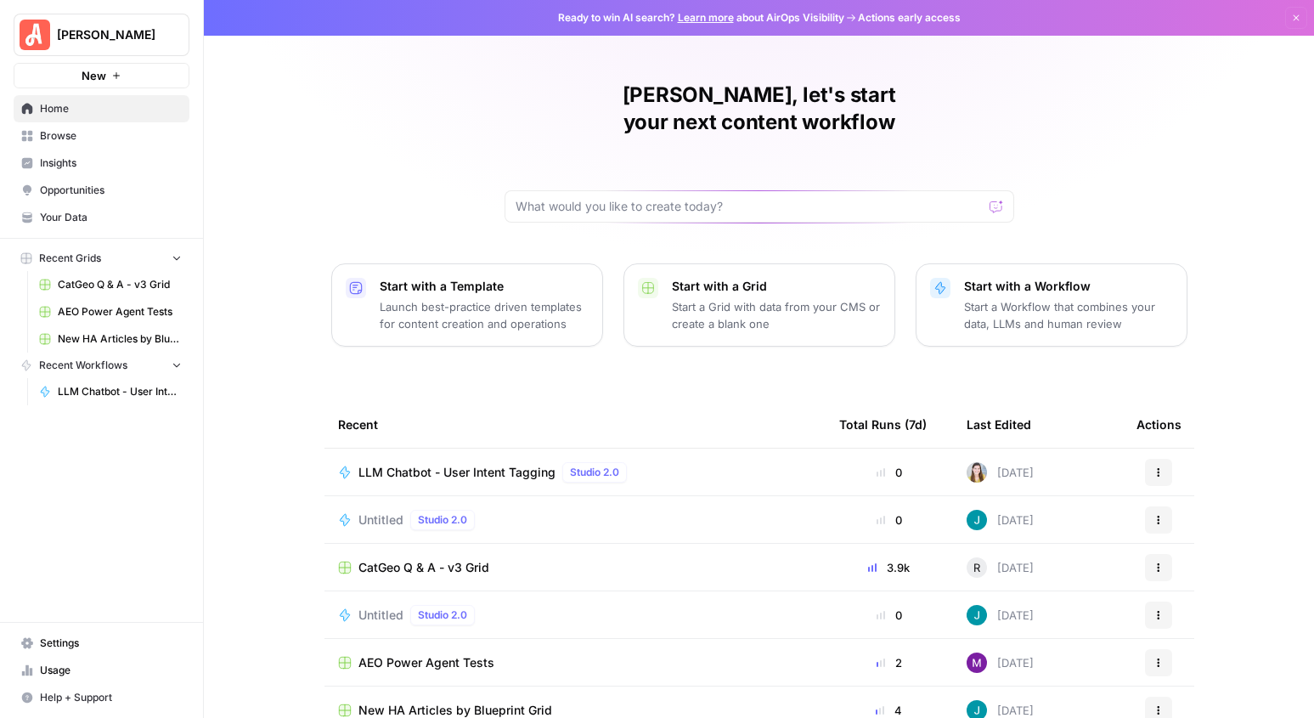
click at [96, 135] on span "Browse" at bounding box center [111, 135] width 142 height 15
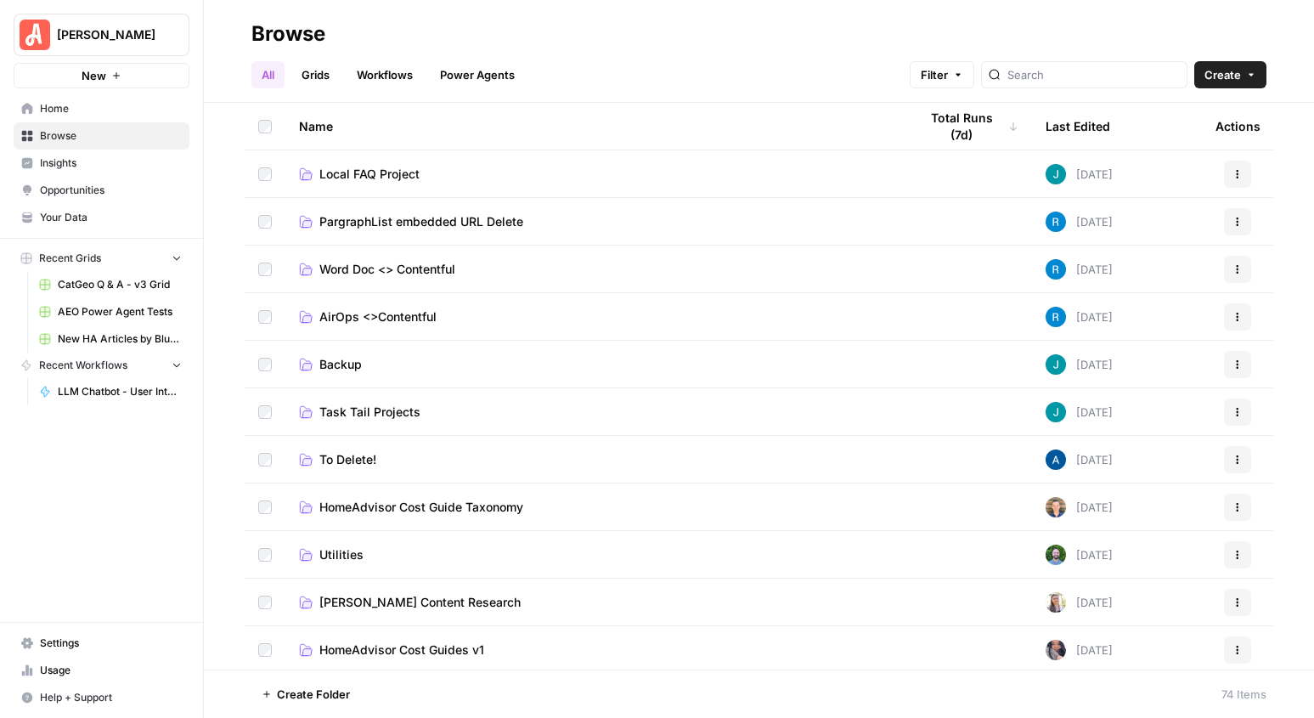
click at [383, 70] on link "Workflows" at bounding box center [384, 74] width 76 height 27
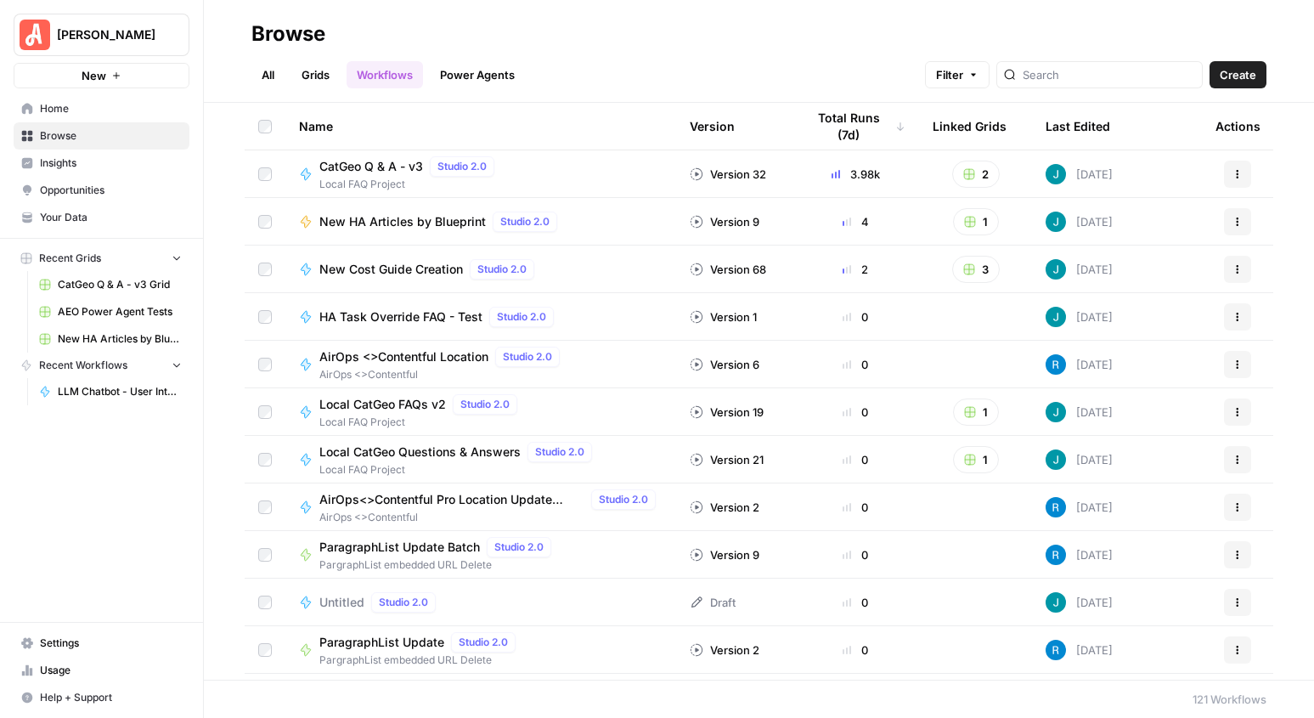
click at [409, 223] on span "New HA Articles by Blueprint" at bounding box center [402, 221] width 166 height 17
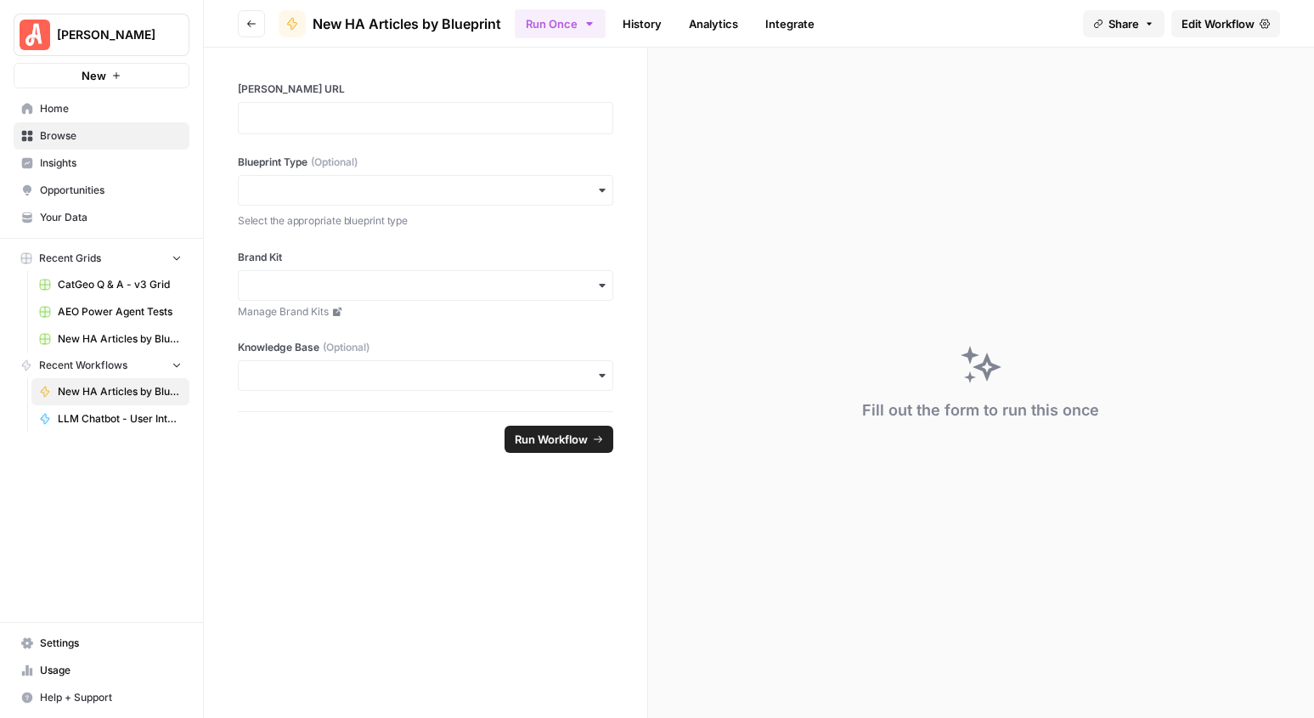
click at [254, 26] on icon "button" at bounding box center [251, 24] width 10 height 10
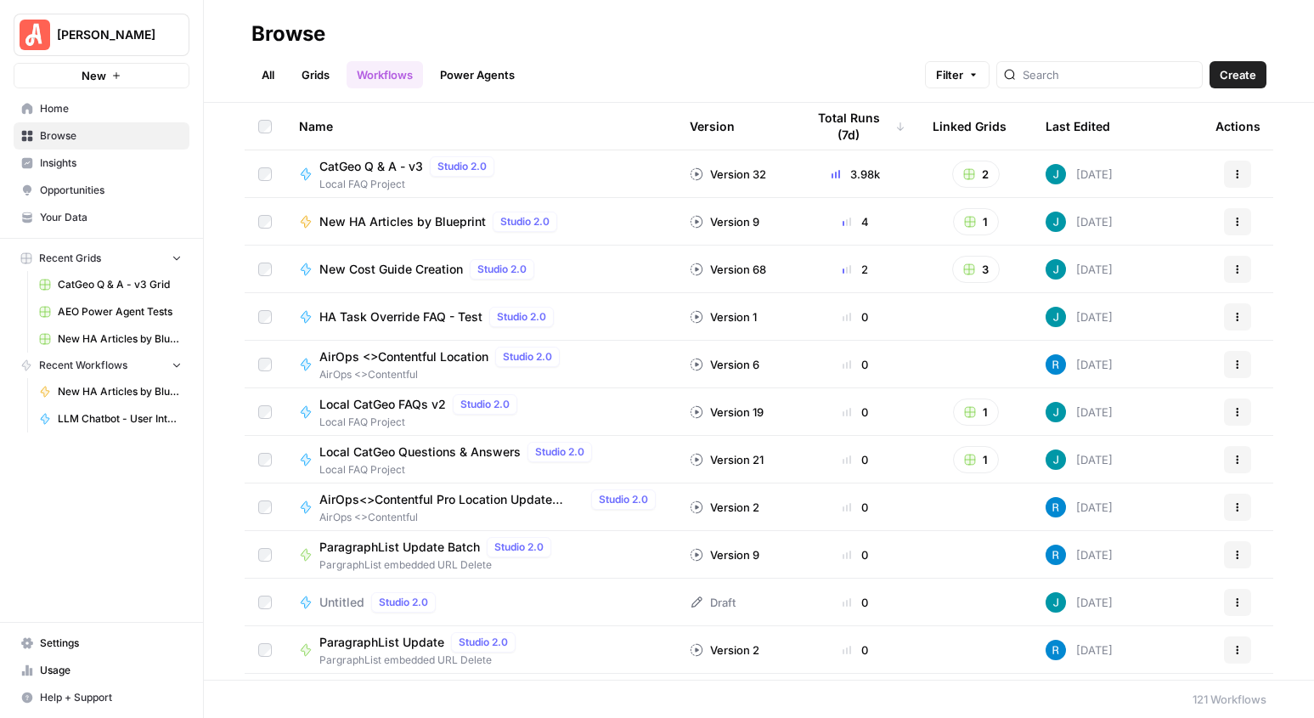
click at [391, 549] on span "ParagraphList Update Batch" at bounding box center [399, 546] width 161 height 17
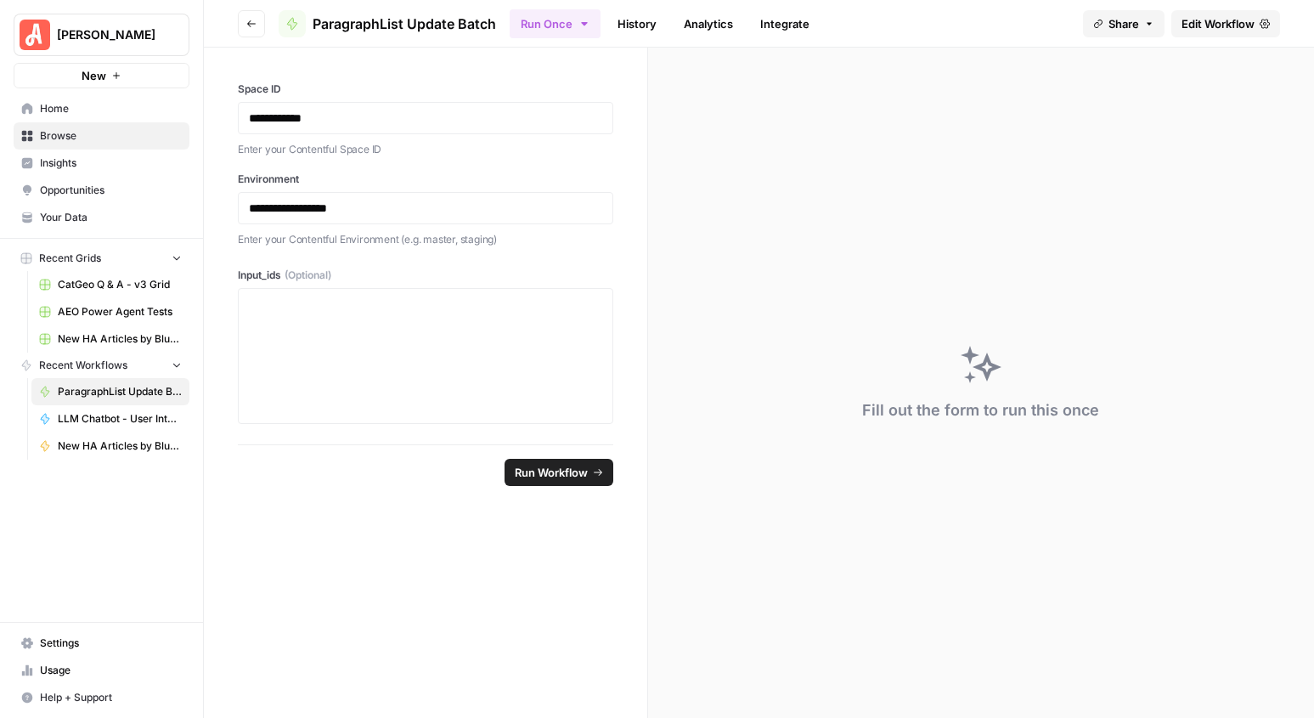
click at [656, 18] on link "History" at bounding box center [636, 23] width 59 height 27
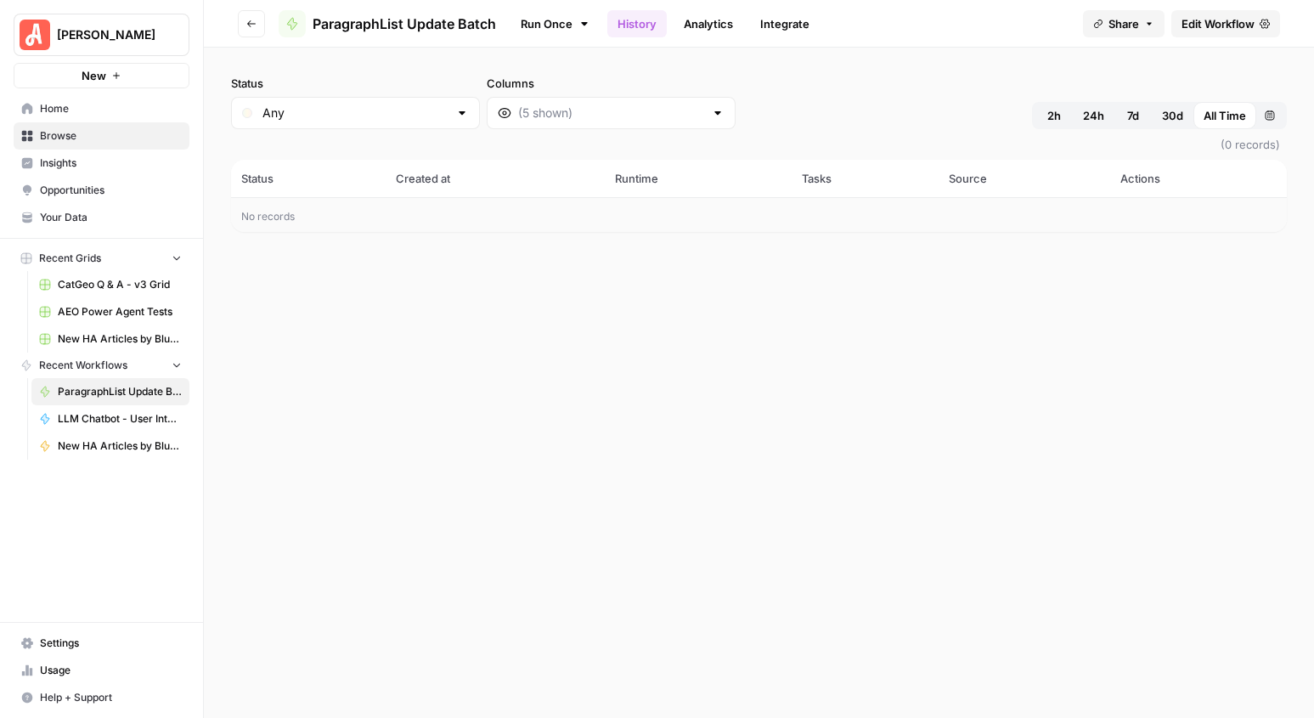
click at [704, 25] on link "Analytics" at bounding box center [708, 23] width 70 height 27
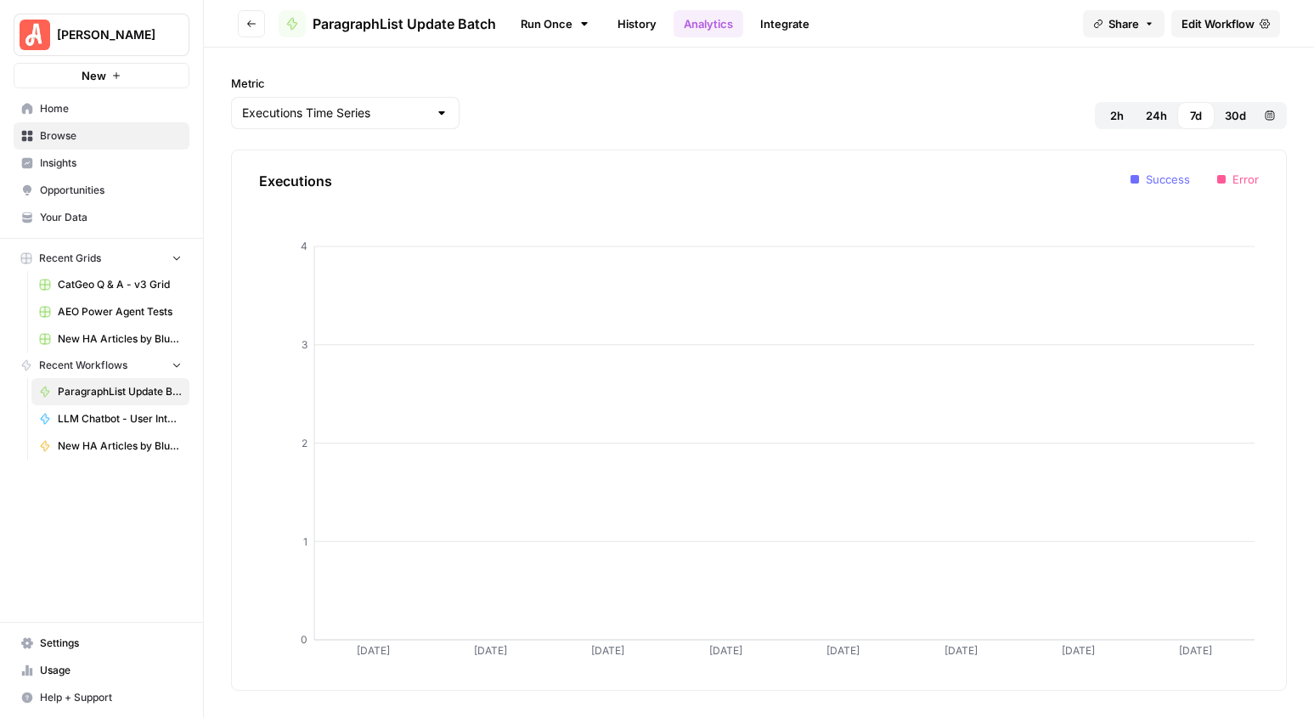
click at [781, 17] on link "Integrate" at bounding box center [785, 23] width 70 height 27
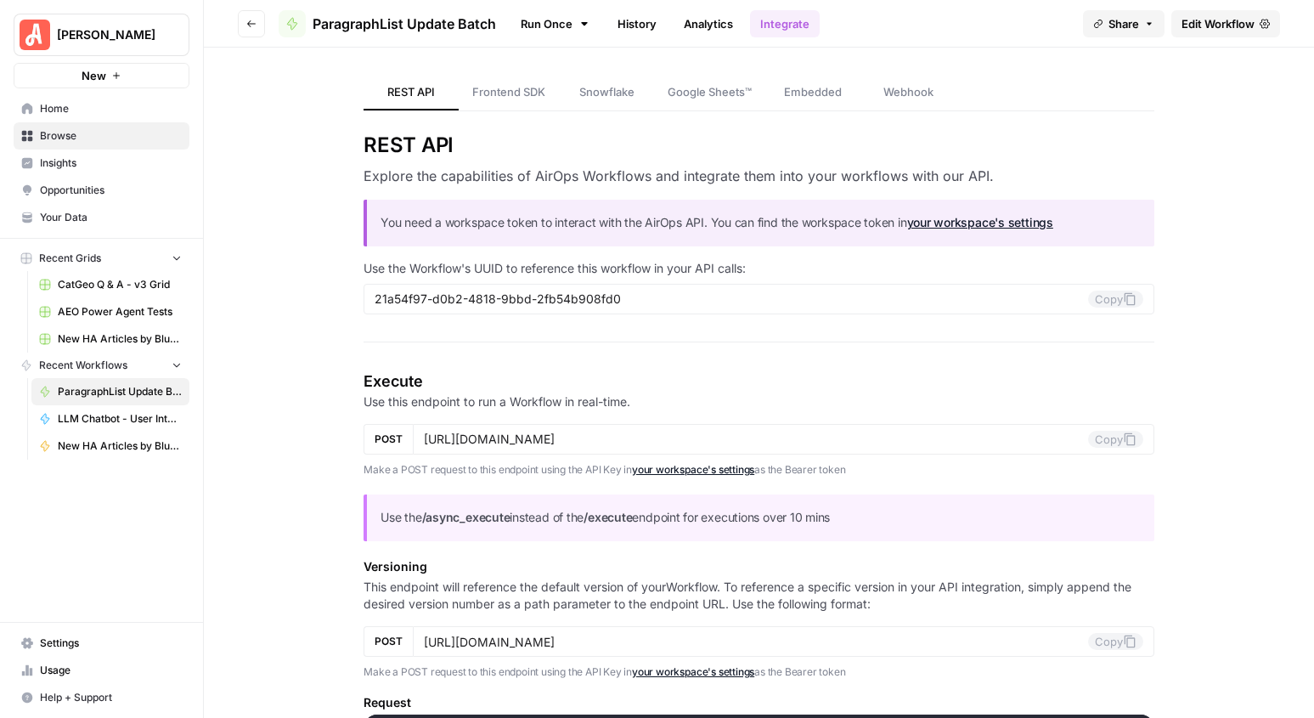
click at [245, 25] on button "Go back" at bounding box center [251, 23] width 27 height 27
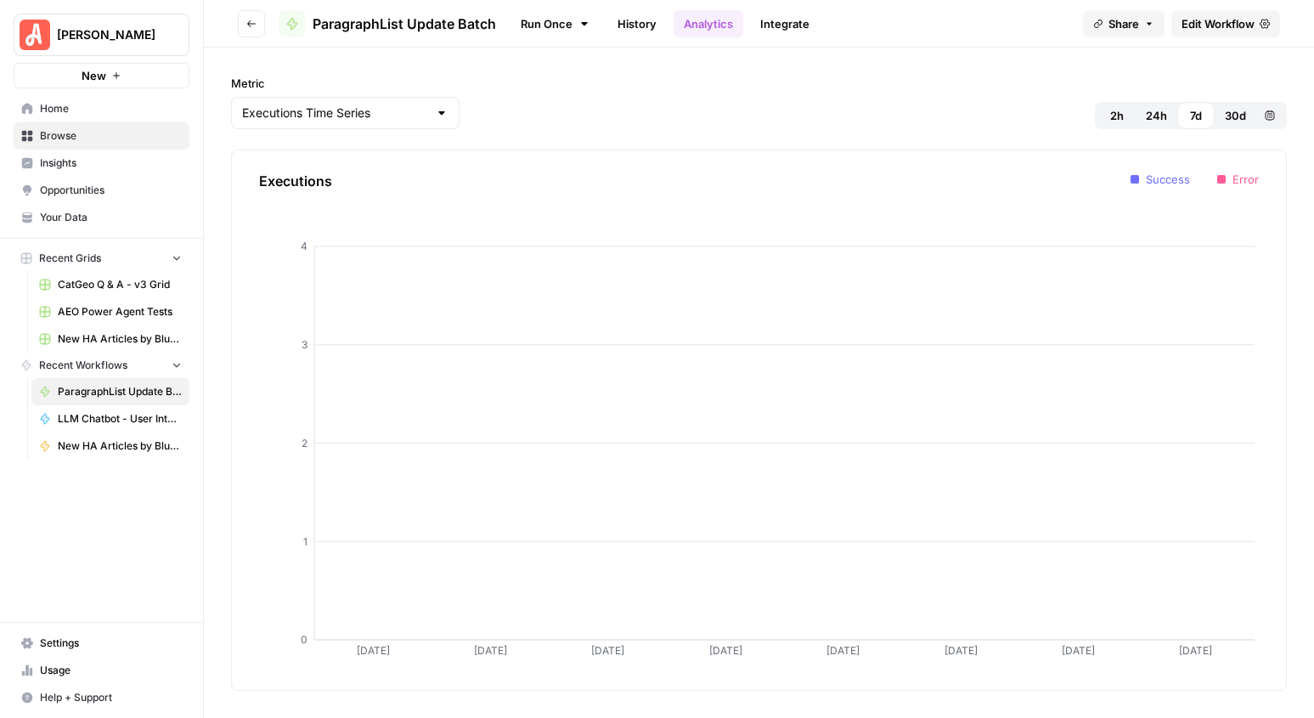
click at [248, 29] on button "Go back" at bounding box center [251, 23] width 27 height 27
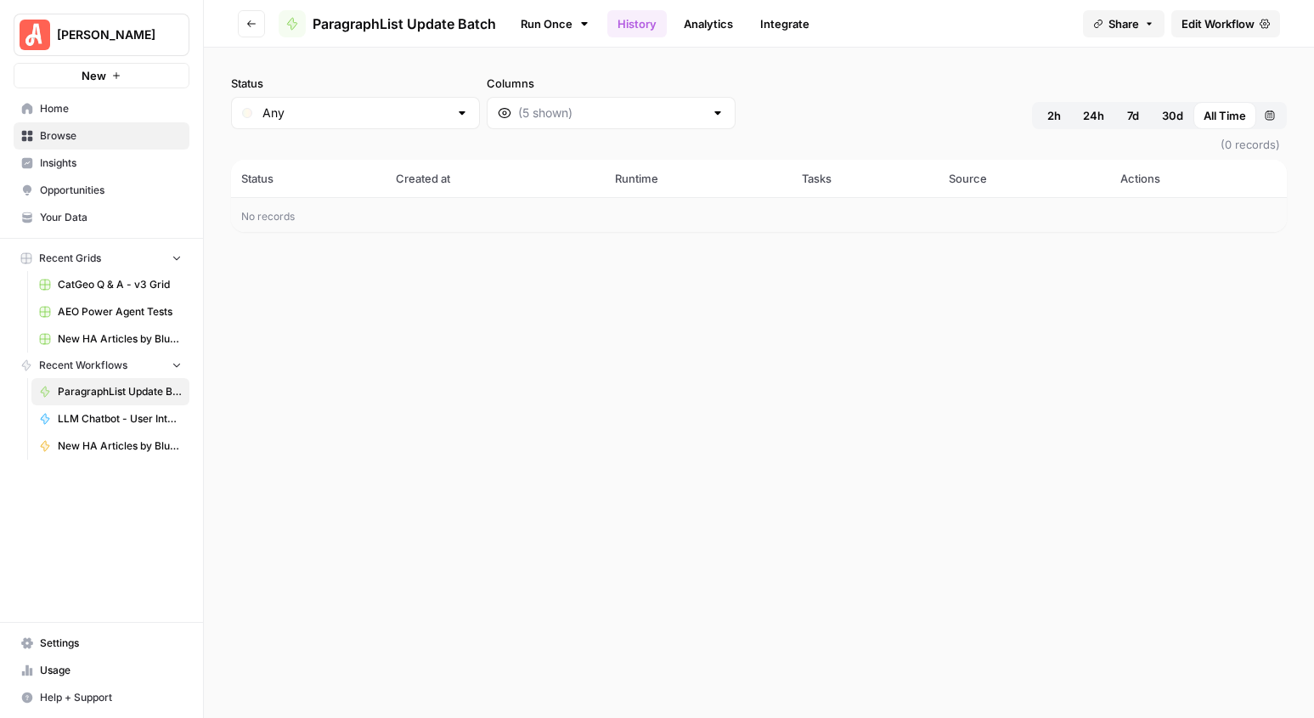
click at [248, 29] on button "Go back" at bounding box center [251, 23] width 27 height 27
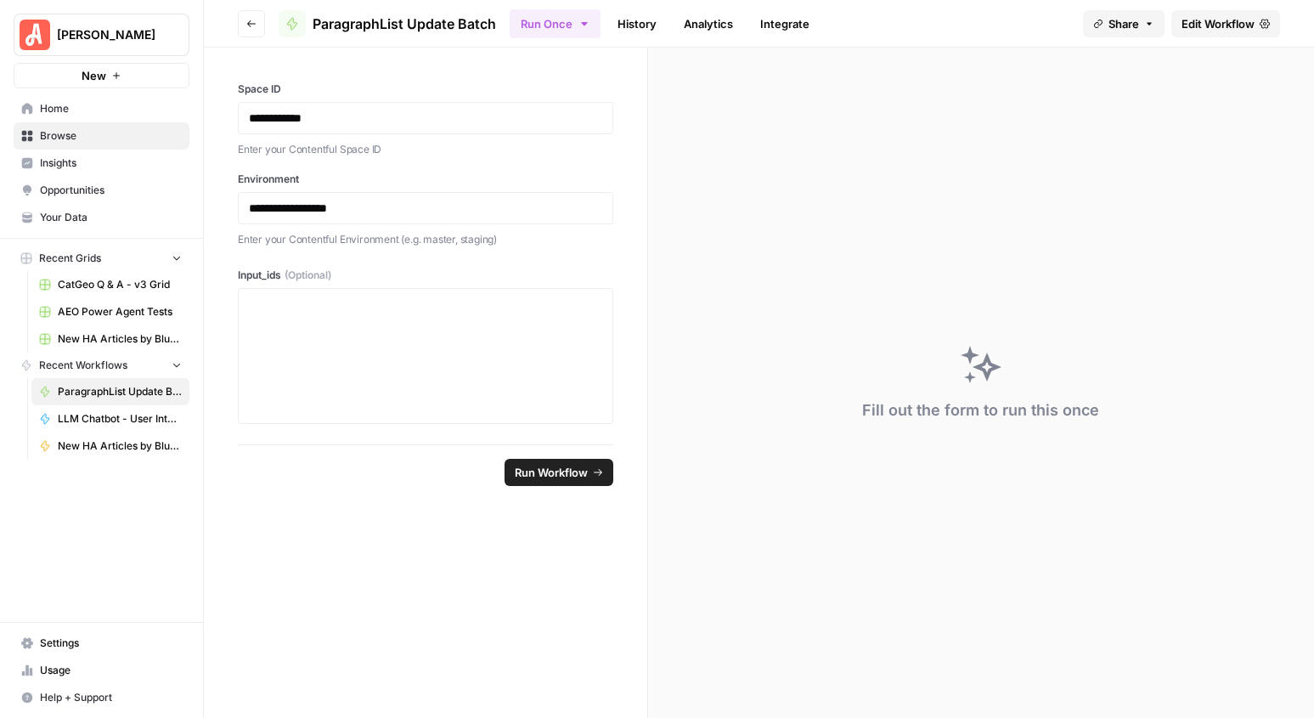
click at [248, 29] on button "Go back" at bounding box center [251, 23] width 27 height 27
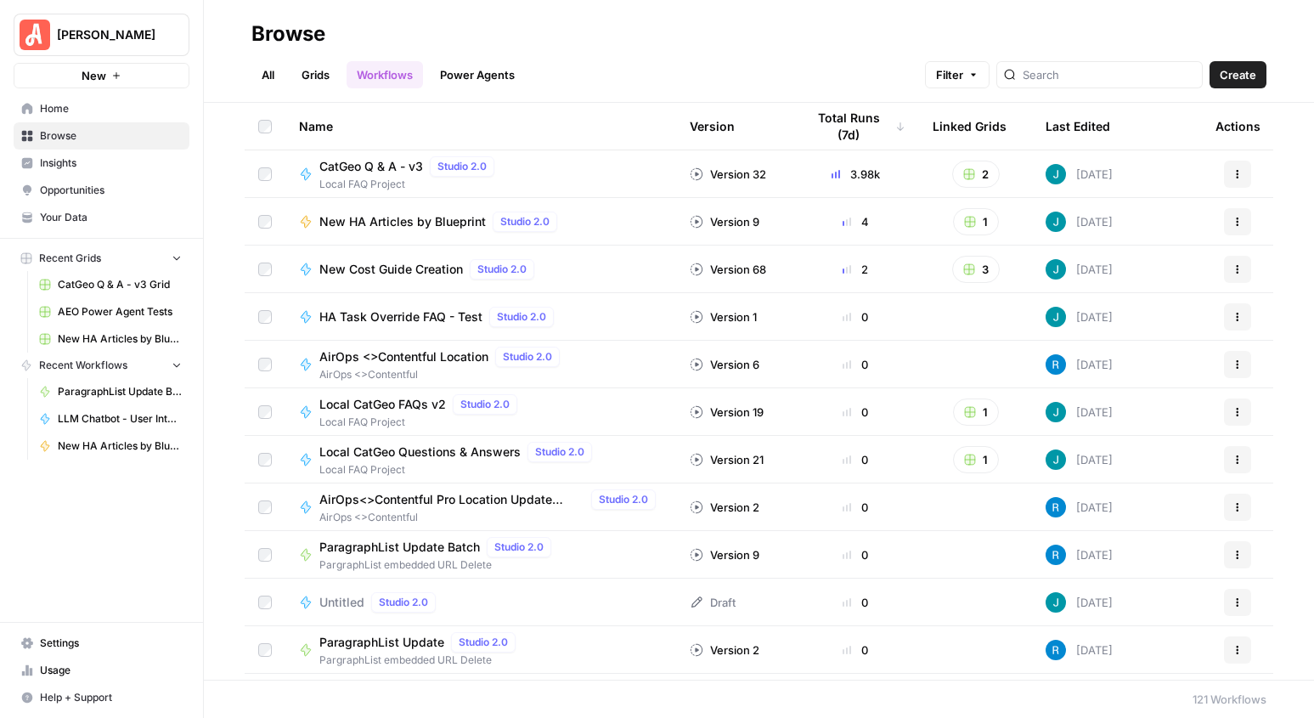
click at [353, 166] on span "CatGeo Q & A - v3" at bounding box center [371, 166] width 104 height 17
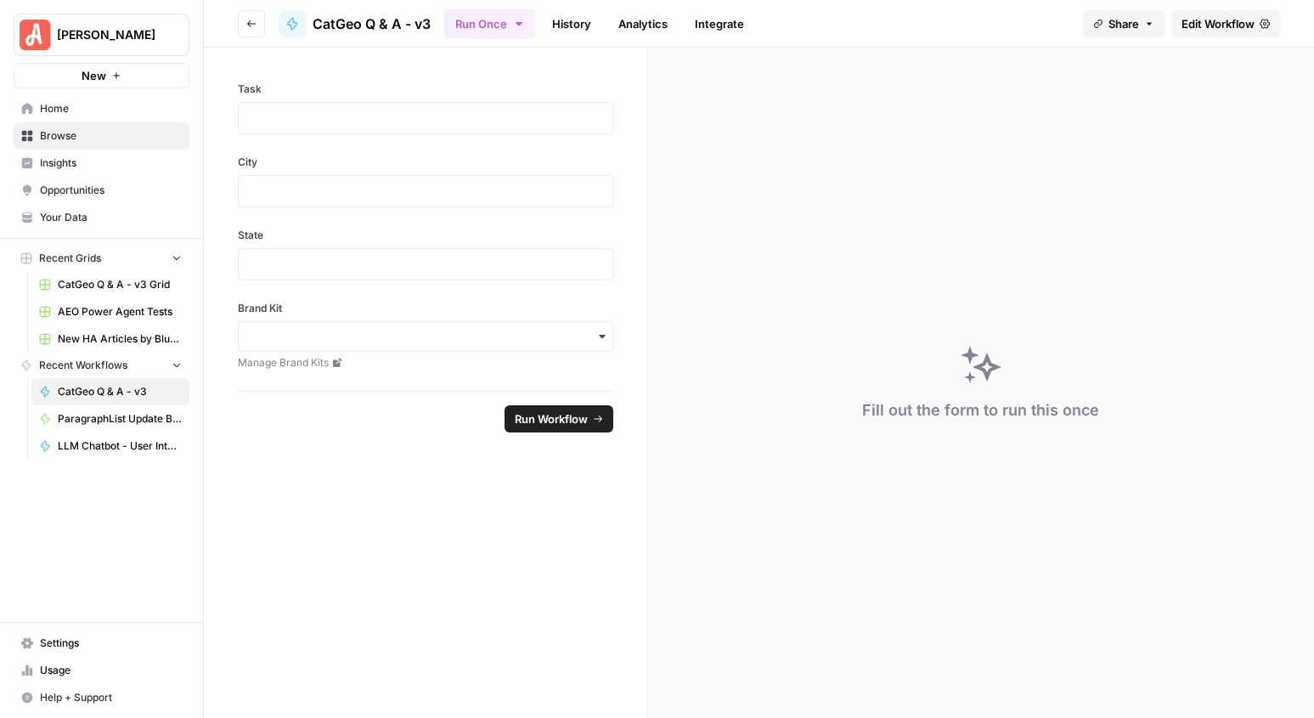
click at [251, 13] on button "Go back" at bounding box center [251, 23] width 27 height 27
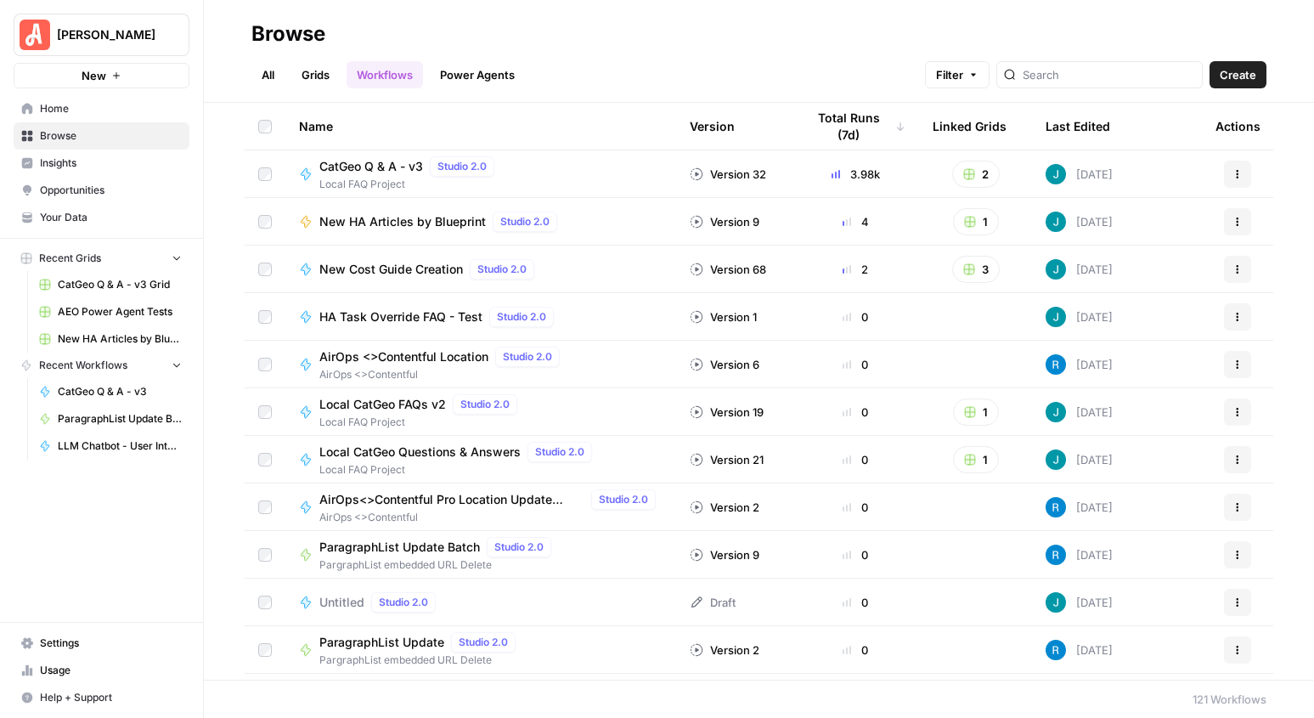
click at [319, 71] on link "Grids" at bounding box center [315, 74] width 48 height 27
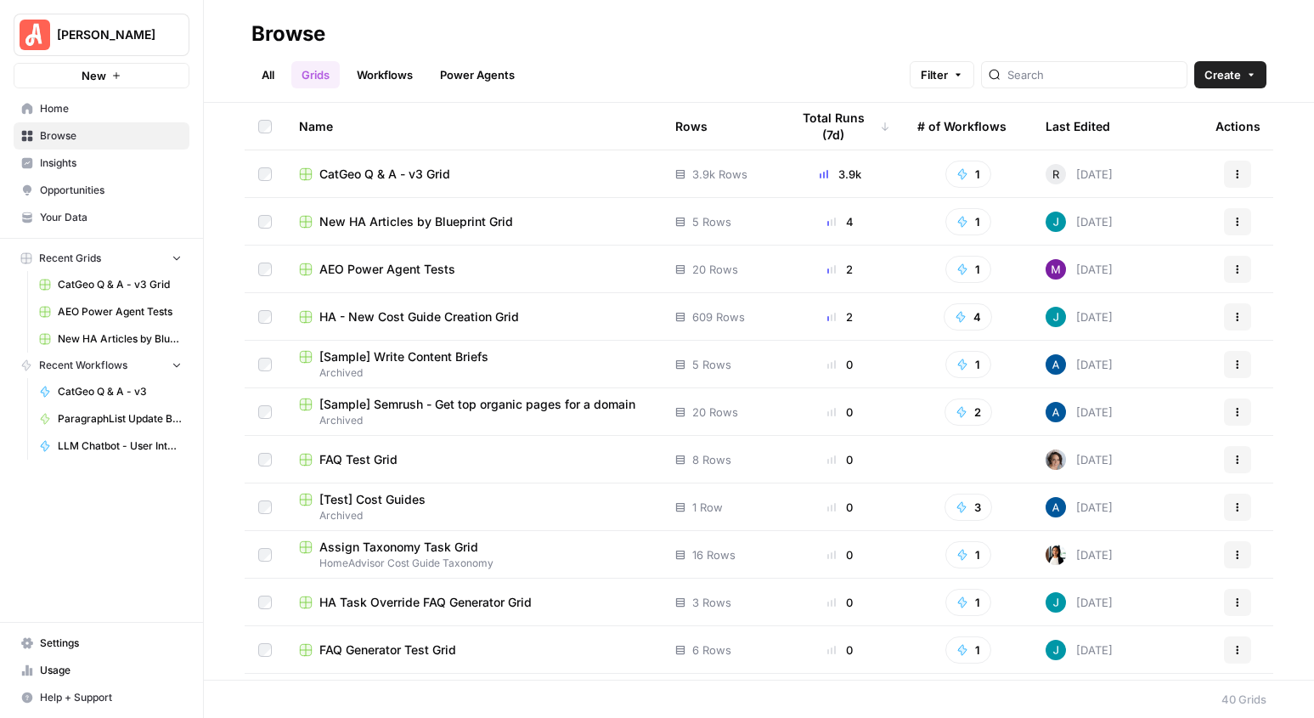
click at [366, 172] on span "CatGeo Q & A - v3 Grid" at bounding box center [384, 174] width 131 height 17
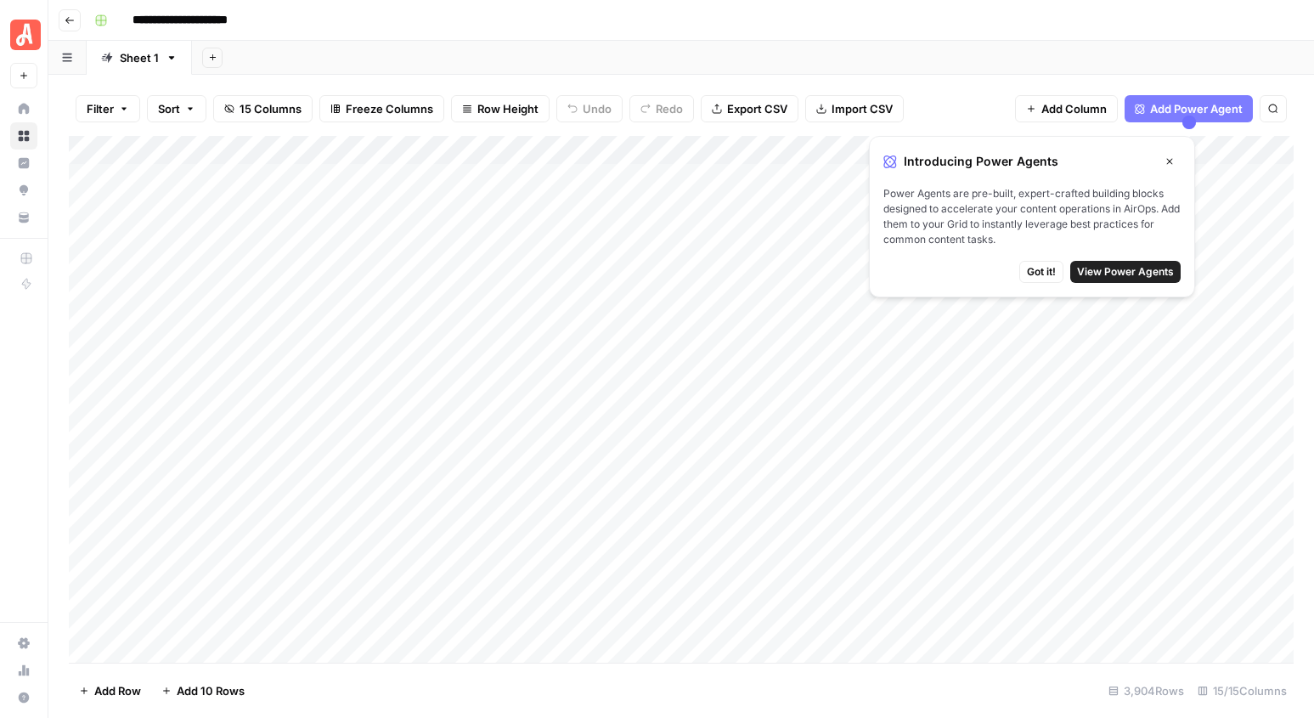
click at [1172, 162] on icon "button" at bounding box center [1169, 161] width 10 height 10
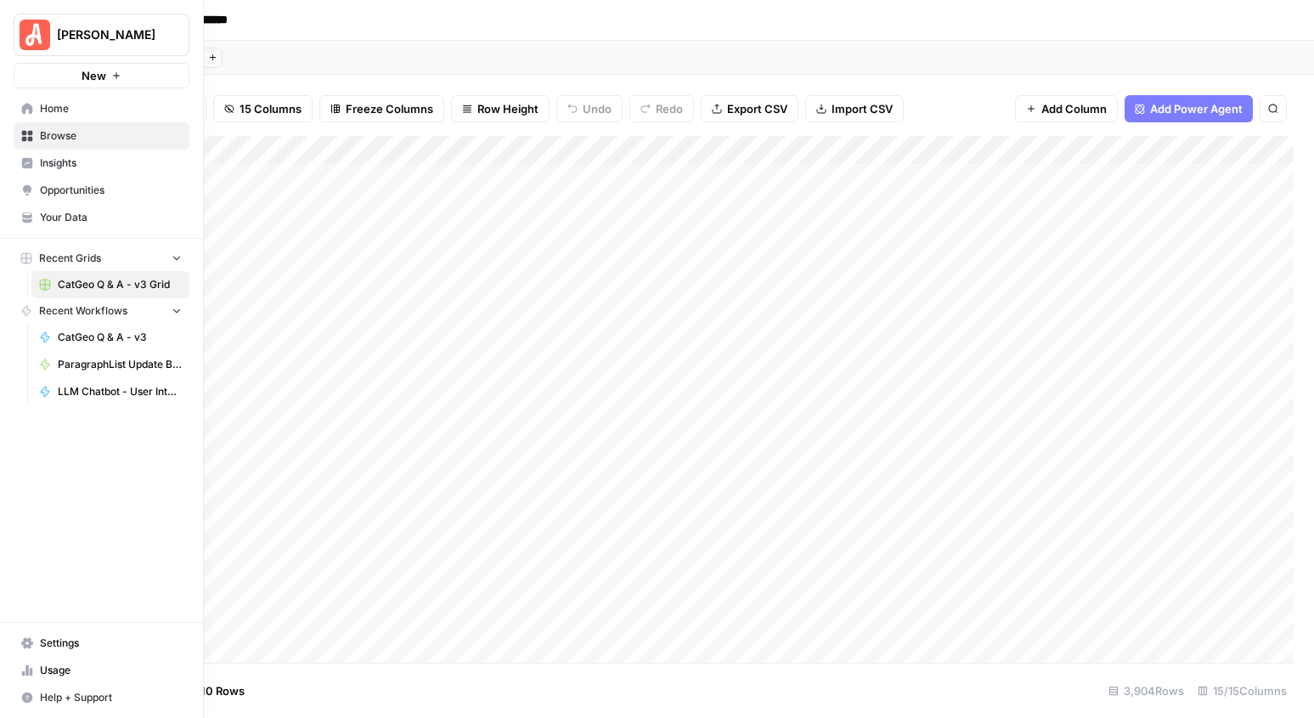
click at [37, 220] on link "Your Data" at bounding box center [102, 217] width 176 height 27
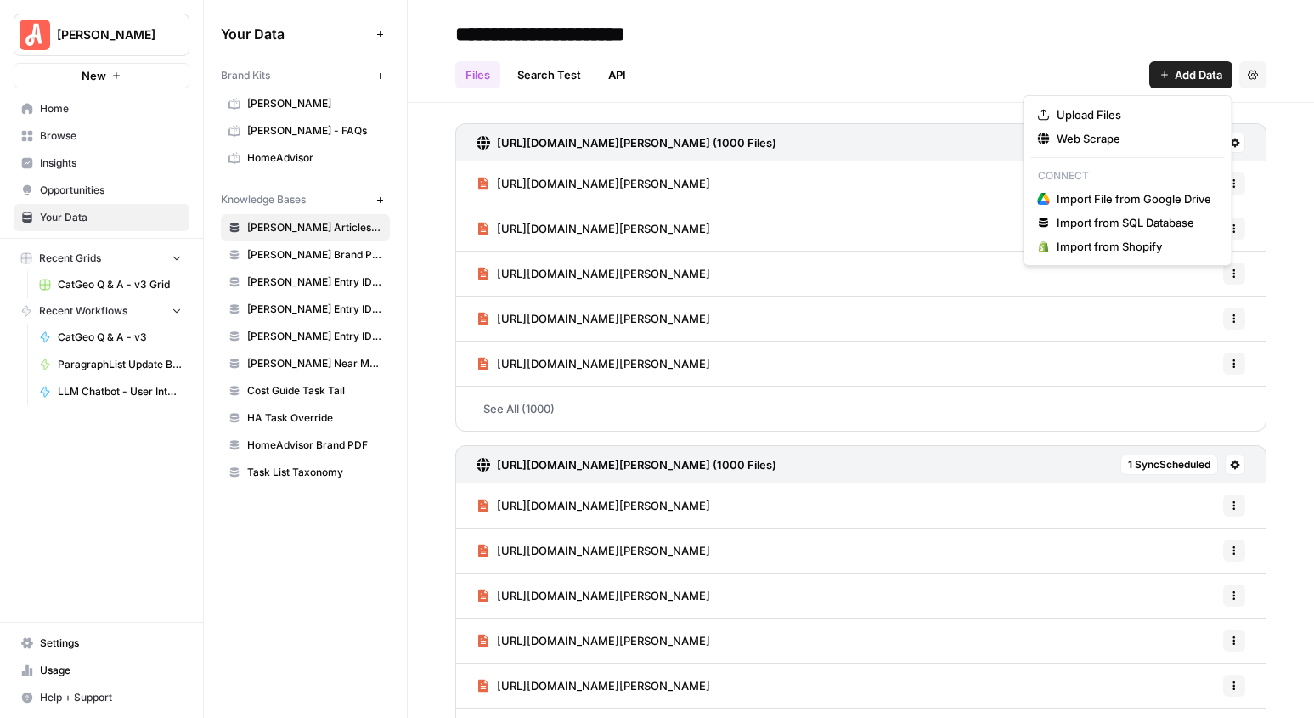
click at [1176, 74] on span "Add Data" at bounding box center [1198, 74] width 48 height 17
click at [1101, 110] on span "Upload Files" at bounding box center [1133, 114] width 155 height 17
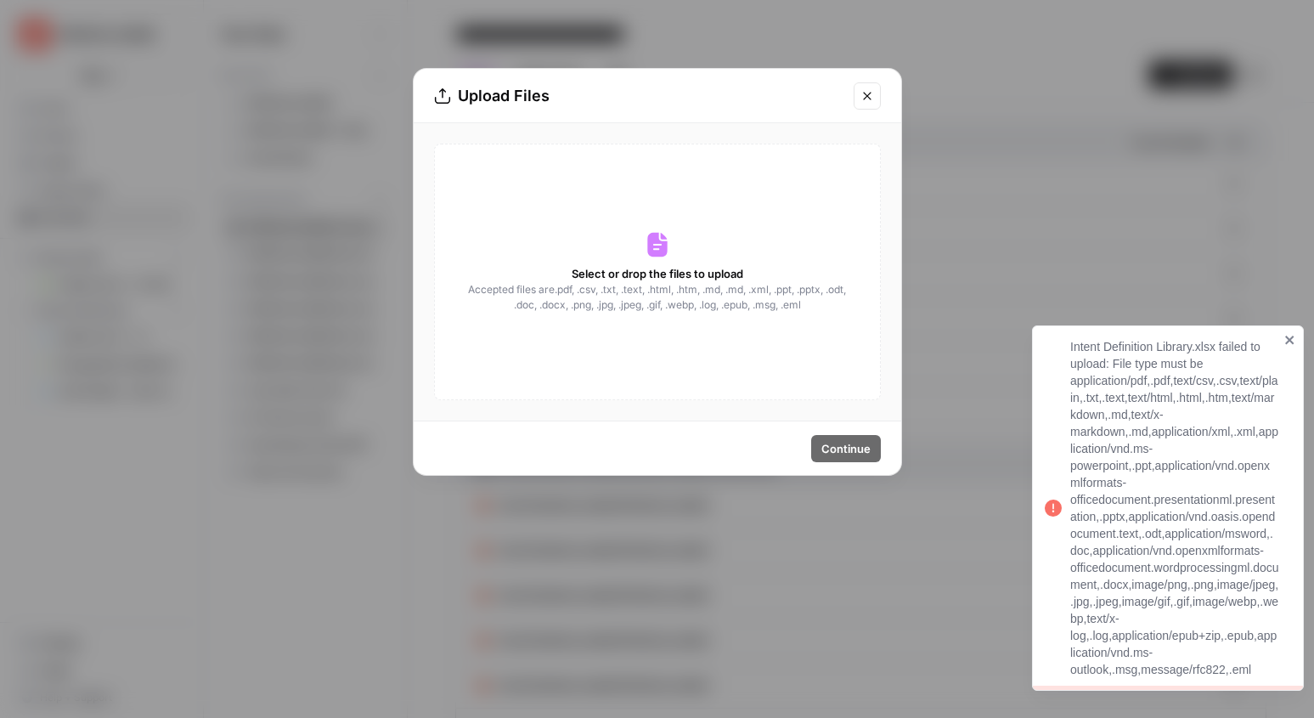
click at [1289, 336] on icon "close" at bounding box center [1290, 340] width 12 height 14
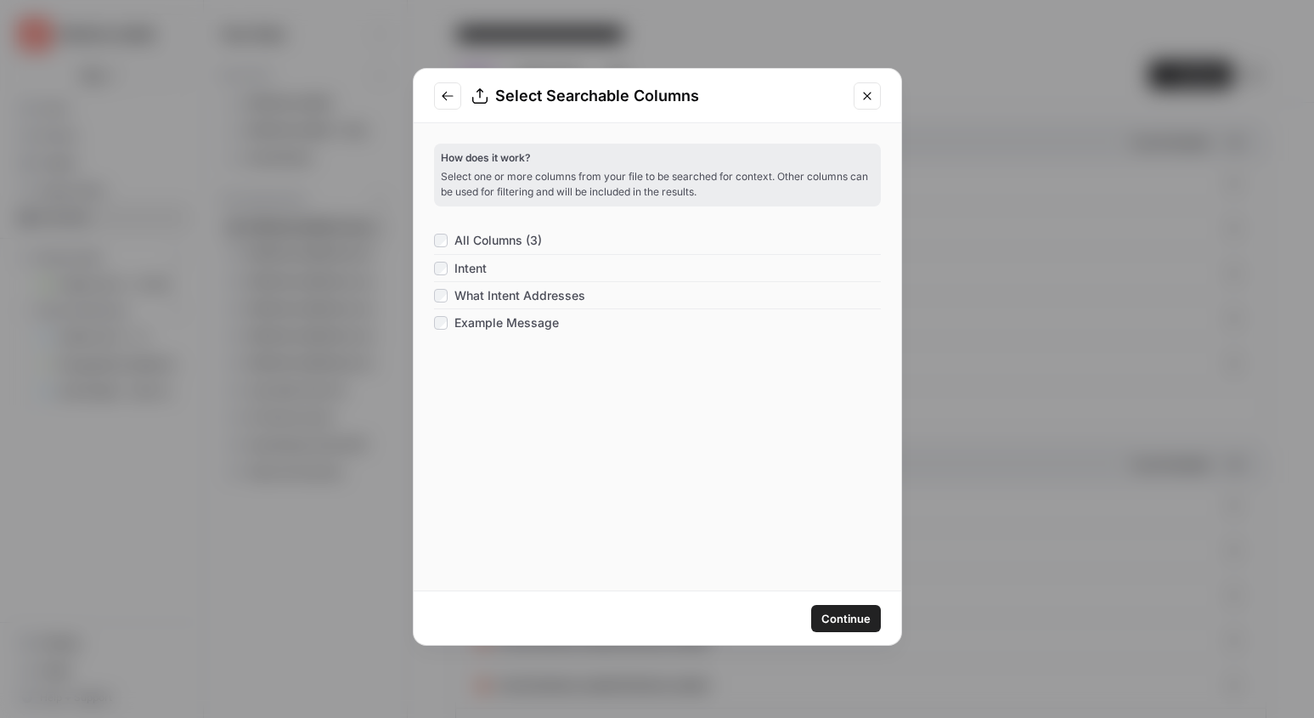
click at [852, 616] on span "Continue" at bounding box center [845, 618] width 49 height 17
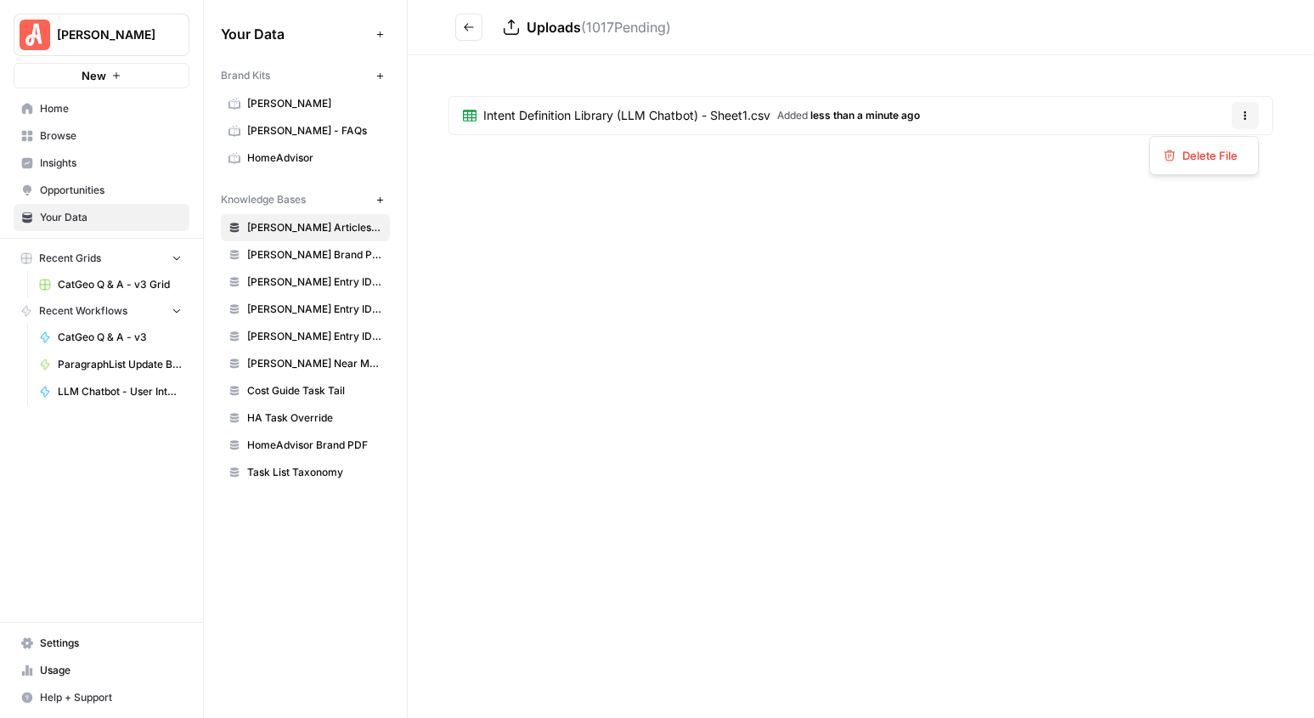
click at [1242, 116] on icon "button" at bounding box center [1245, 115] width 10 height 10
click at [929, 284] on div "Uploads ( 1017 Pending) Intent Definition Library (LLM Chatbot) - Sheet1.csv Ad…" at bounding box center [861, 359] width 906 height 718
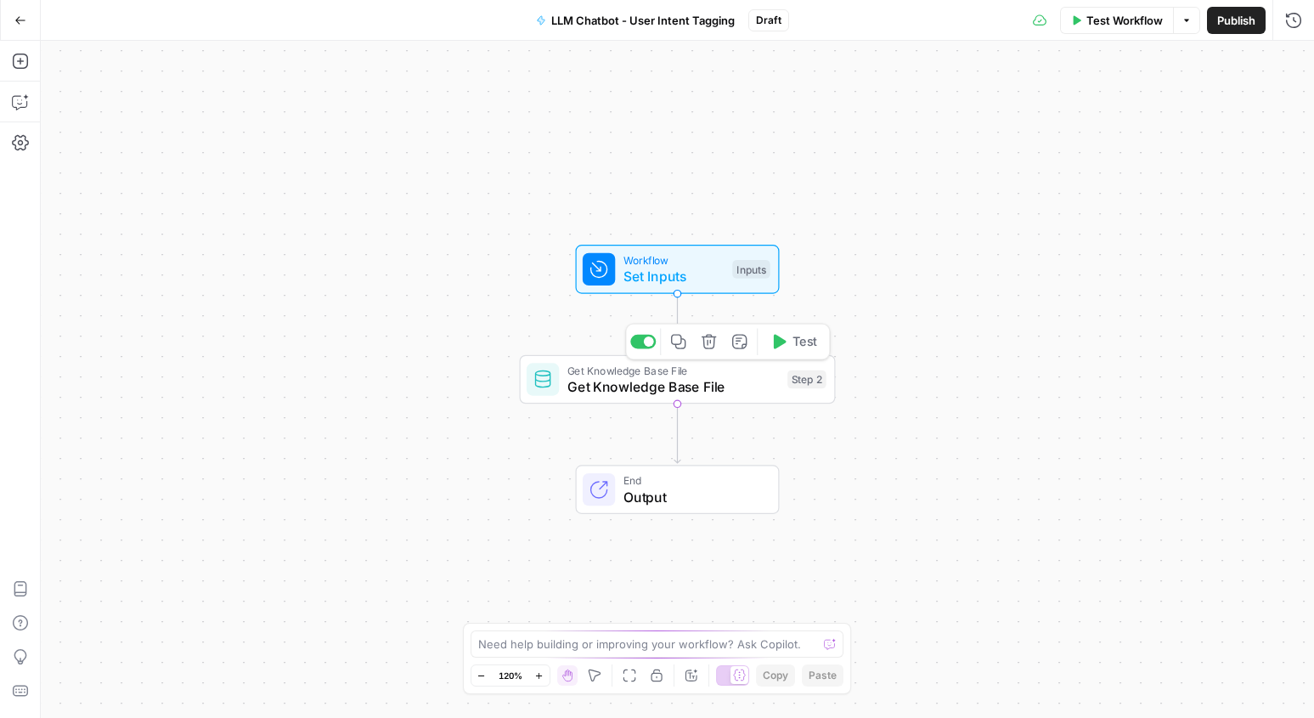
click at [811, 378] on div "Step 2" at bounding box center [806, 379] width 39 height 19
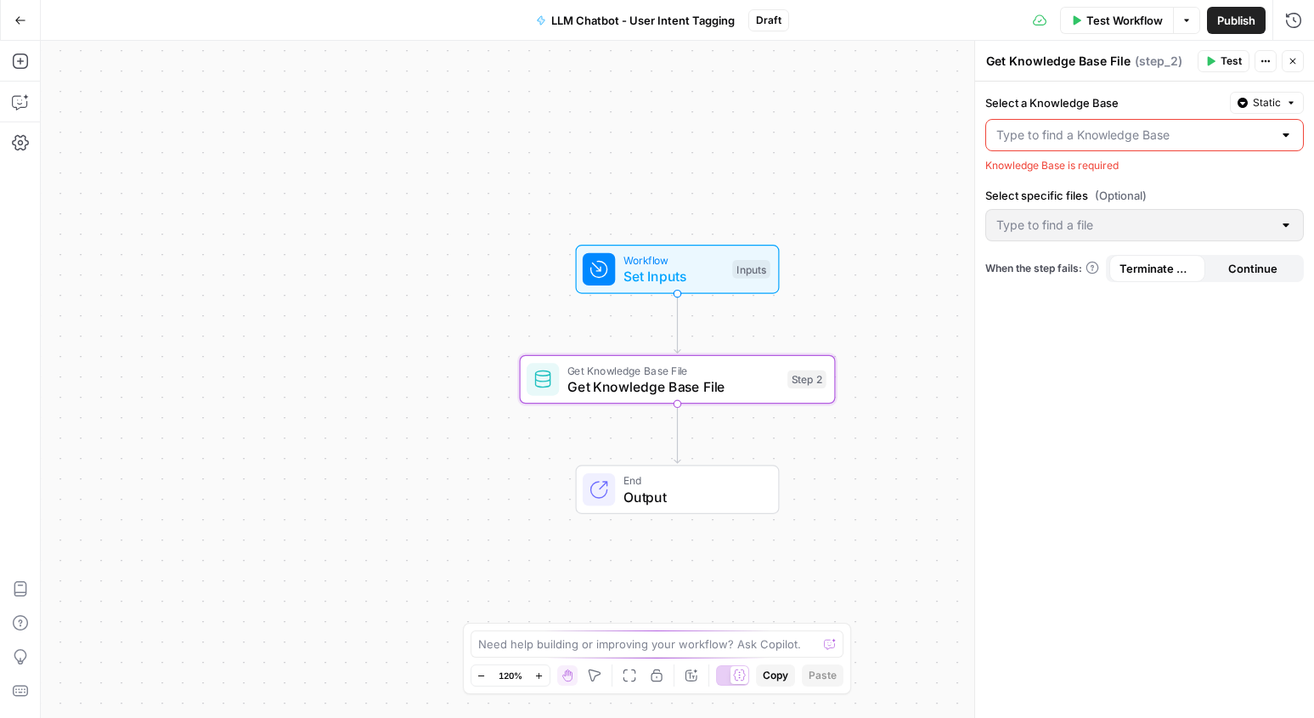
click at [1136, 144] on div at bounding box center [1144, 135] width 318 height 32
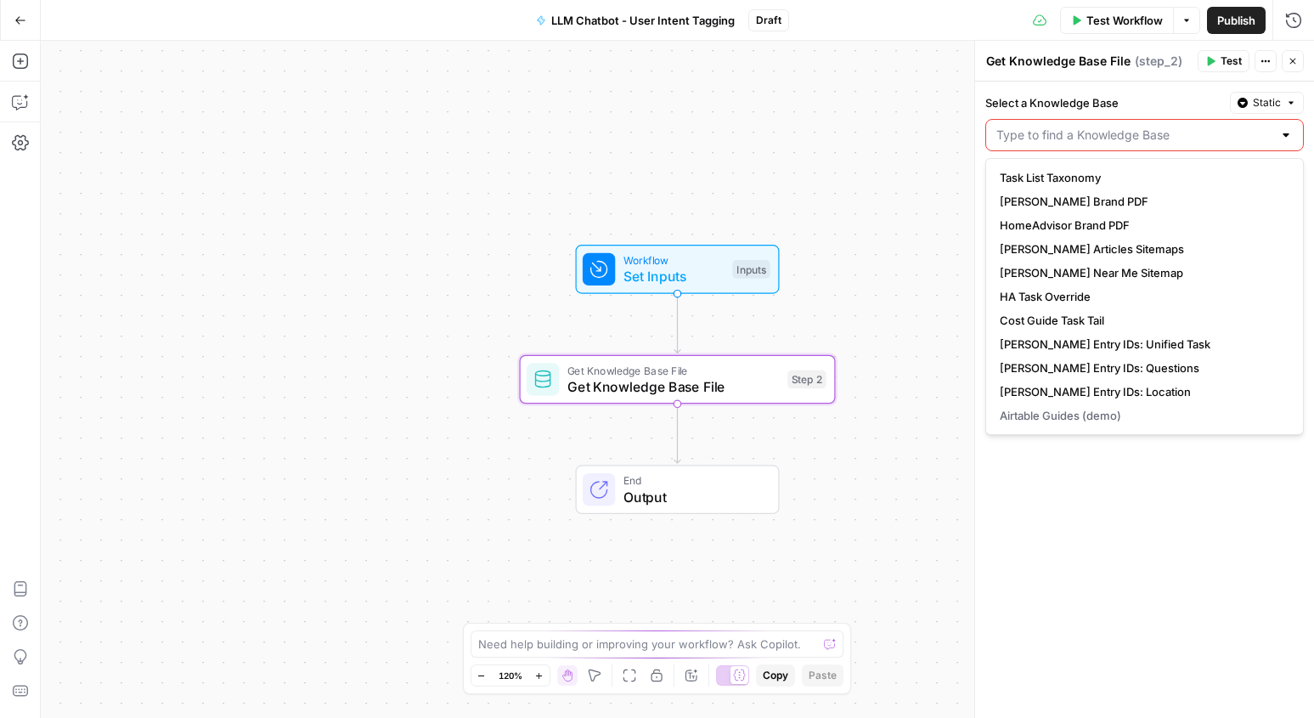
click at [1053, 137] on input "Select a Knowledge Base" at bounding box center [1134, 135] width 276 height 17
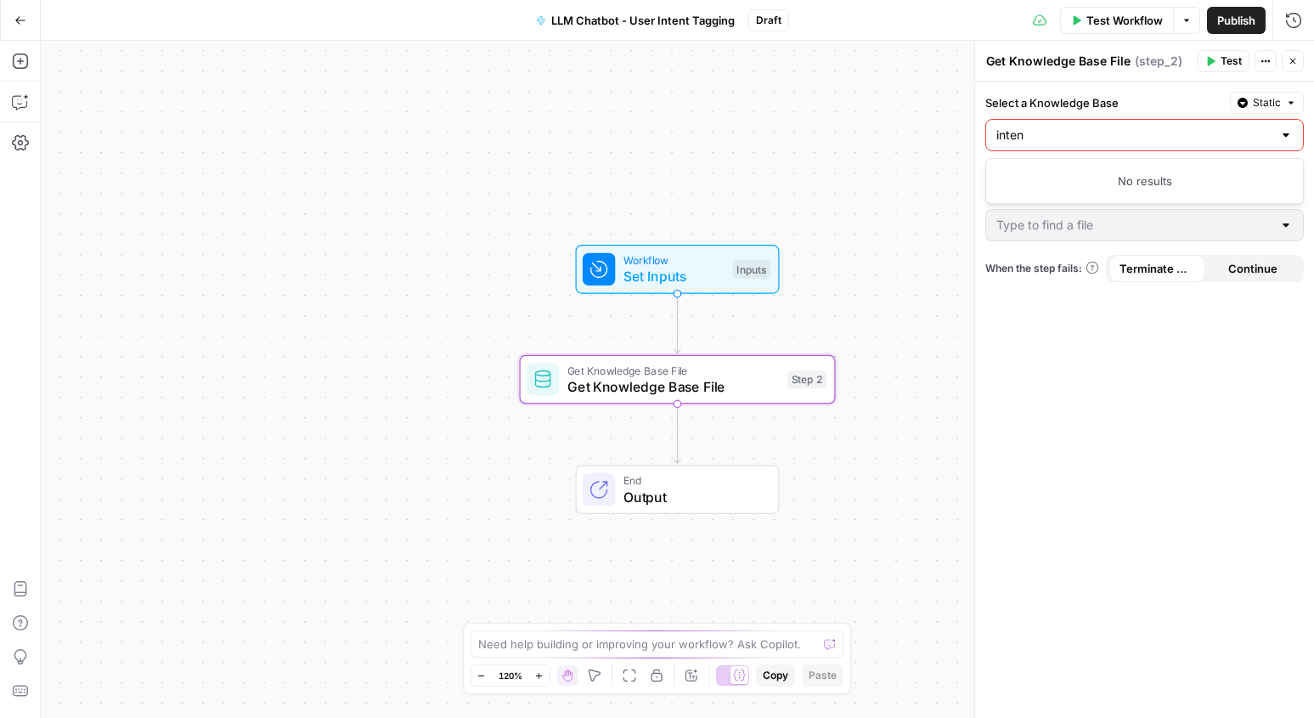
type input "intent"
click at [1260, 520] on div "Select a Knowledge Base Static Knowledge Base is required Select specific files…" at bounding box center [1144, 400] width 339 height 636
click at [12, 16] on button "Go Back" at bounding box center [20, 20] width 31 height 31
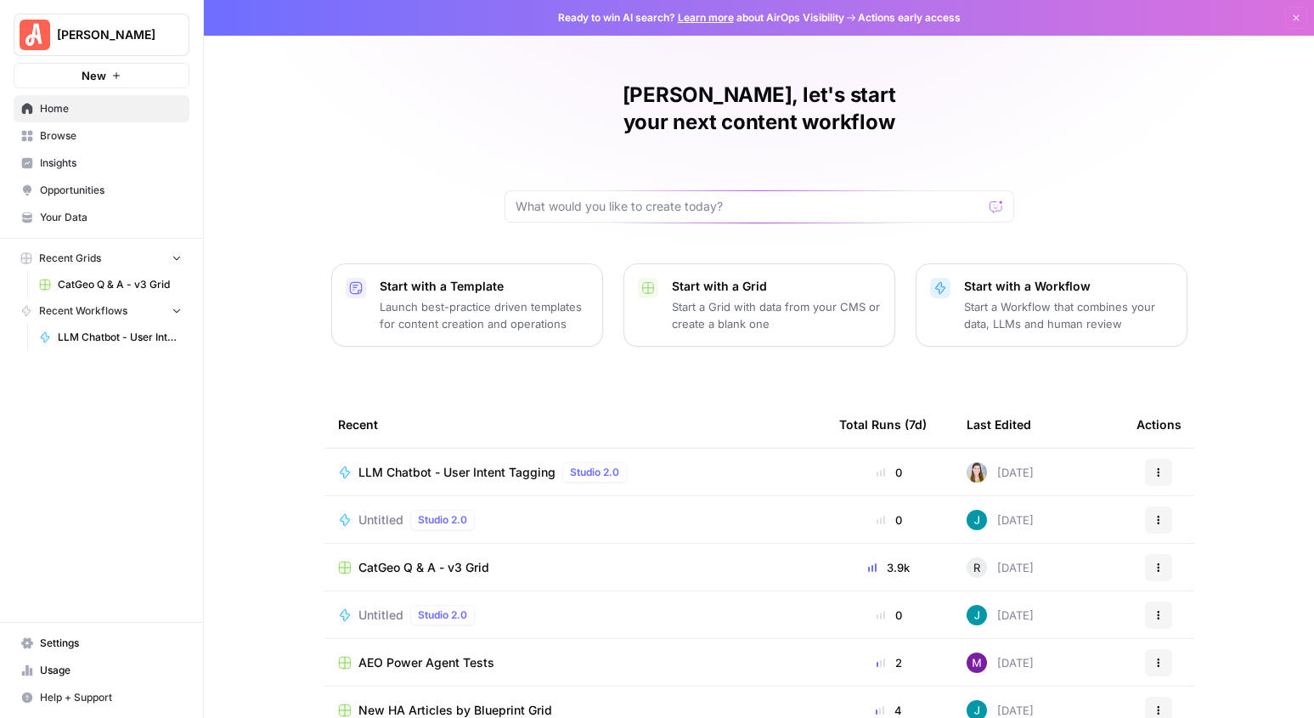
click at [482, 464] on span "LLM Chatbot - User Intent Tagging" at bounding box center [456, 472] width 197 height 17
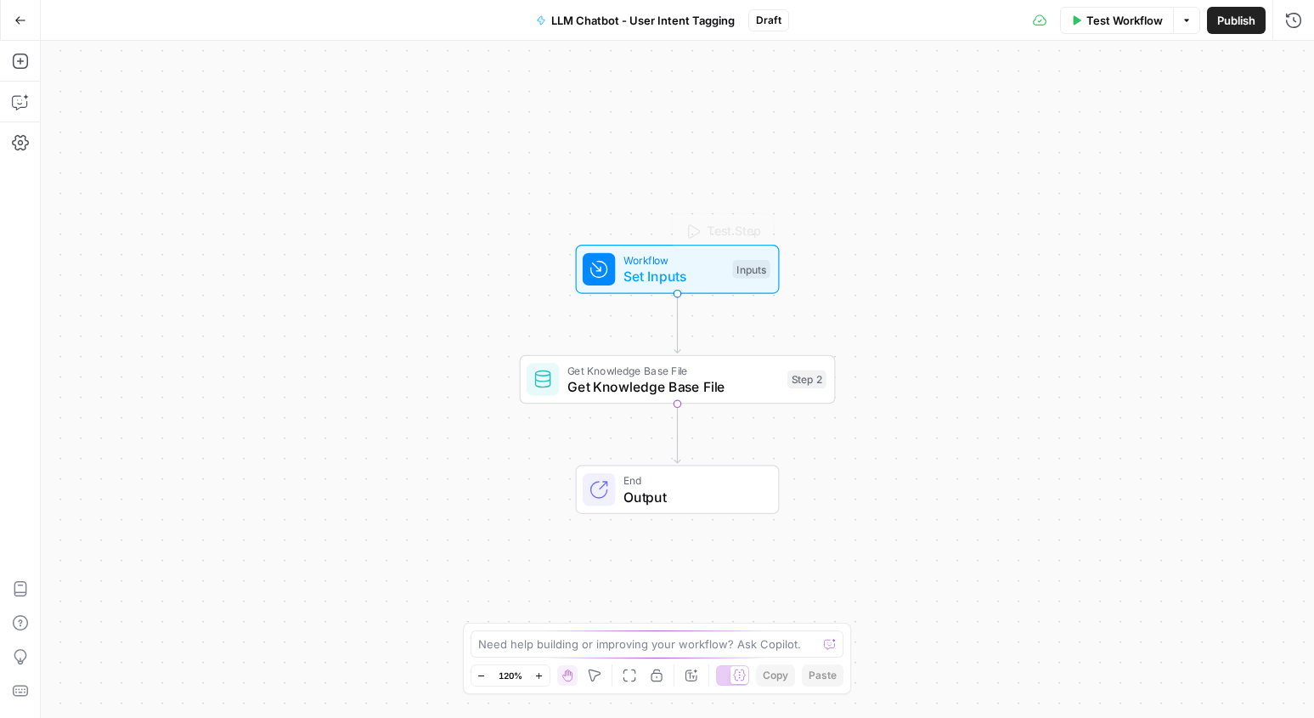
click at [762, 381] on span "Get Knowledge Base File" at bounding box center [673, 386] width 212 height 20
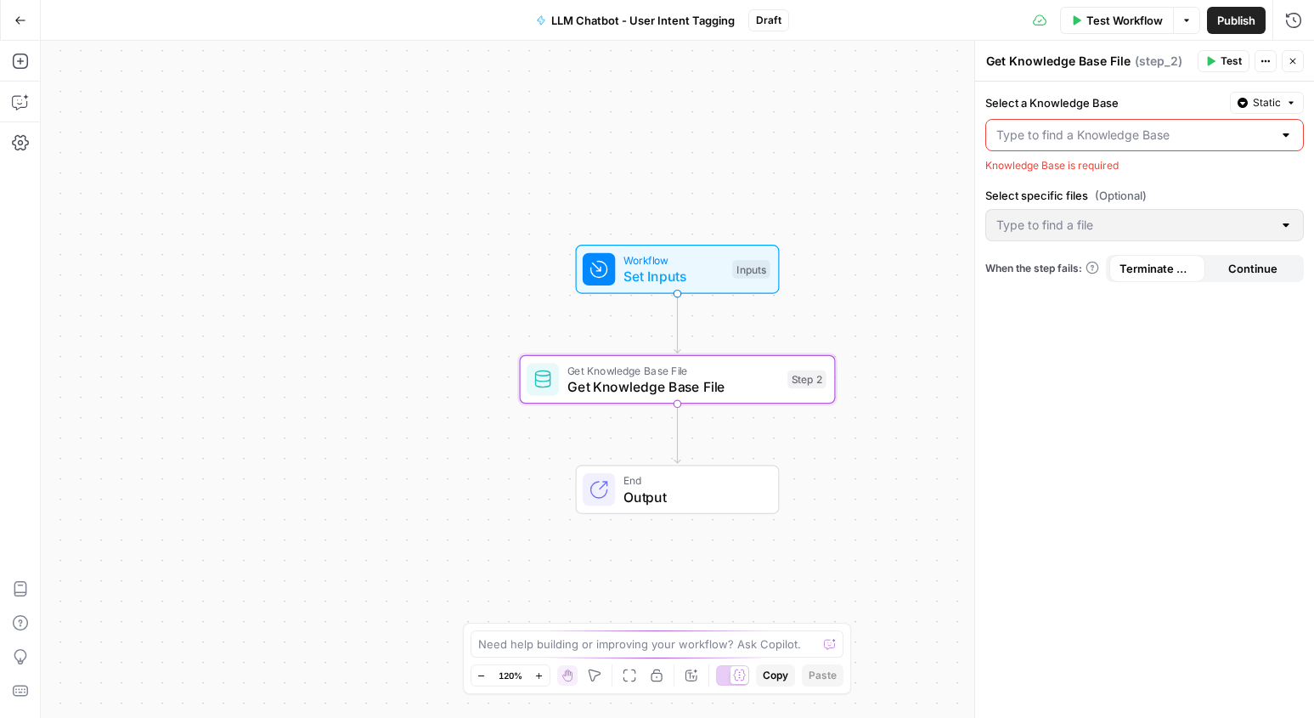
click at [1149, 138] on input "Select a Knowledge Base" at bounding box center [1134, 135] width 276 height 17
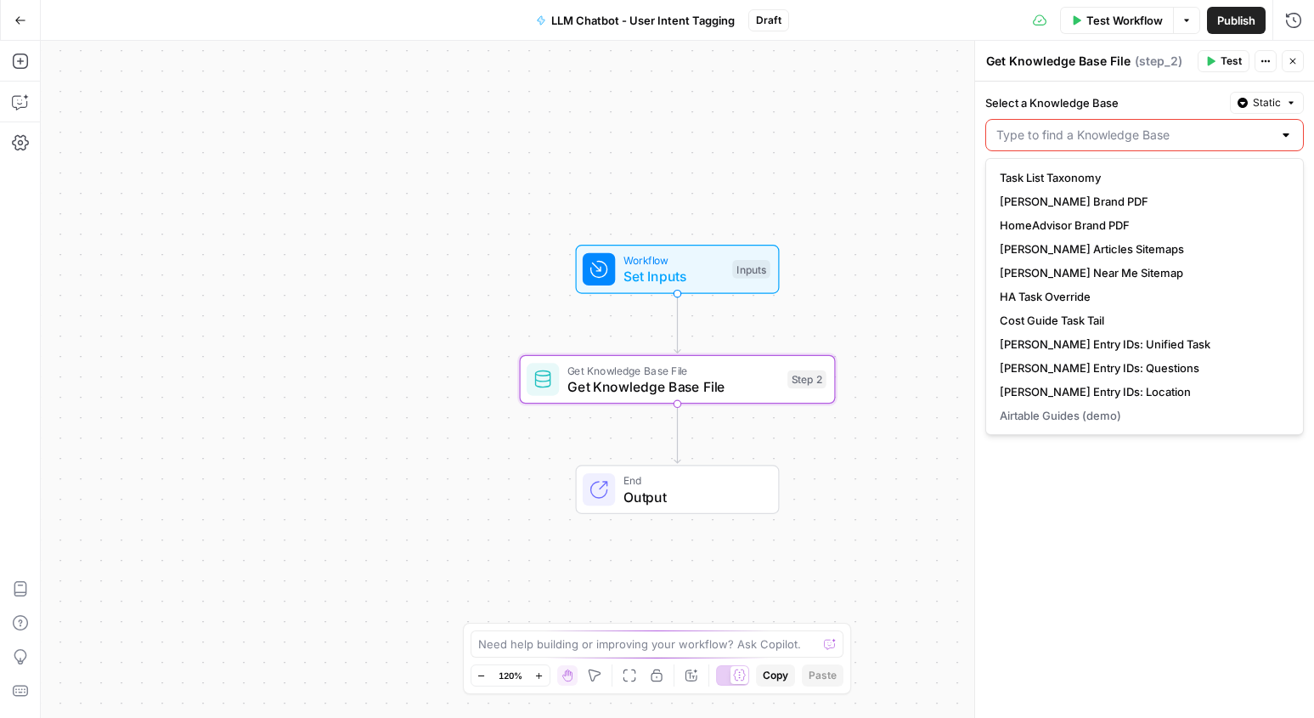
click at [949, 232] on div "Workflow Set Inputs Inputs Get Knowledge Base File Get Knowledge Base File Step…" at bounding box center [677, 379] width 1273 height 677
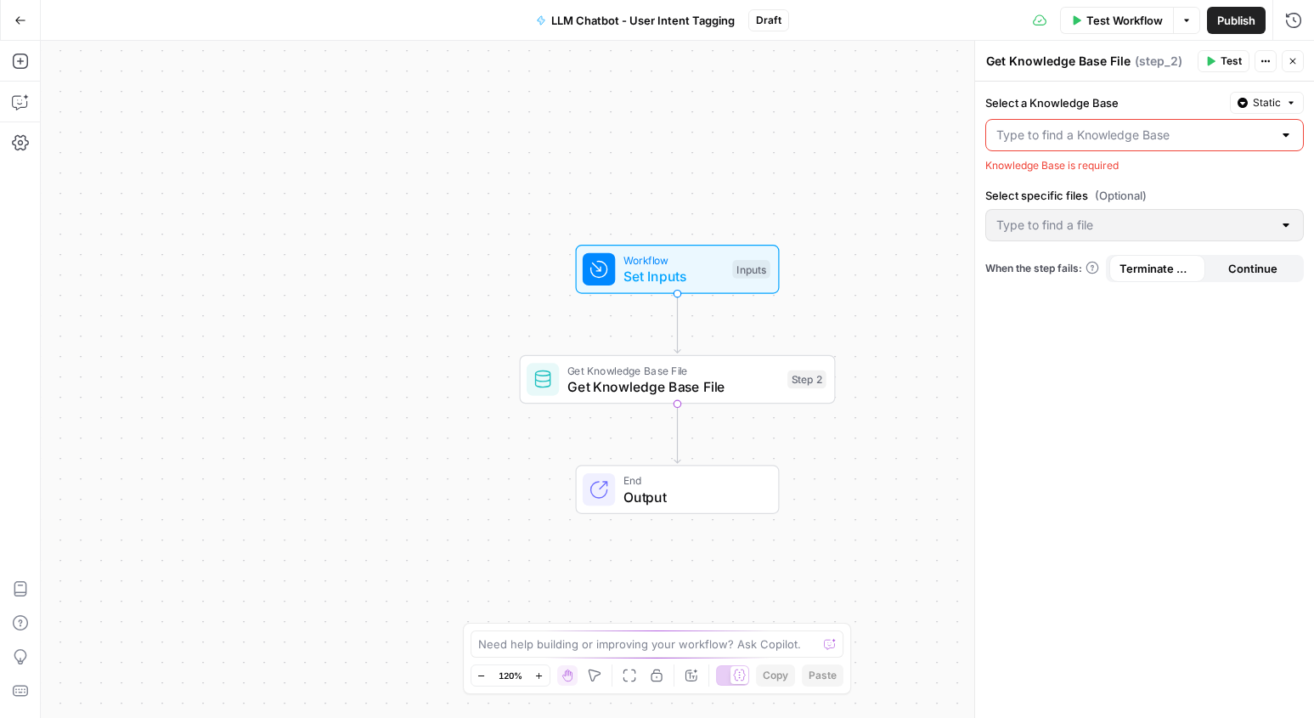
click at [37, 28] on div "Go Back" at bounding box center [20, 20] width 41 height 40
click at [23, 20] on icon "button" at bounding box center [20, 20] width 12 height 12
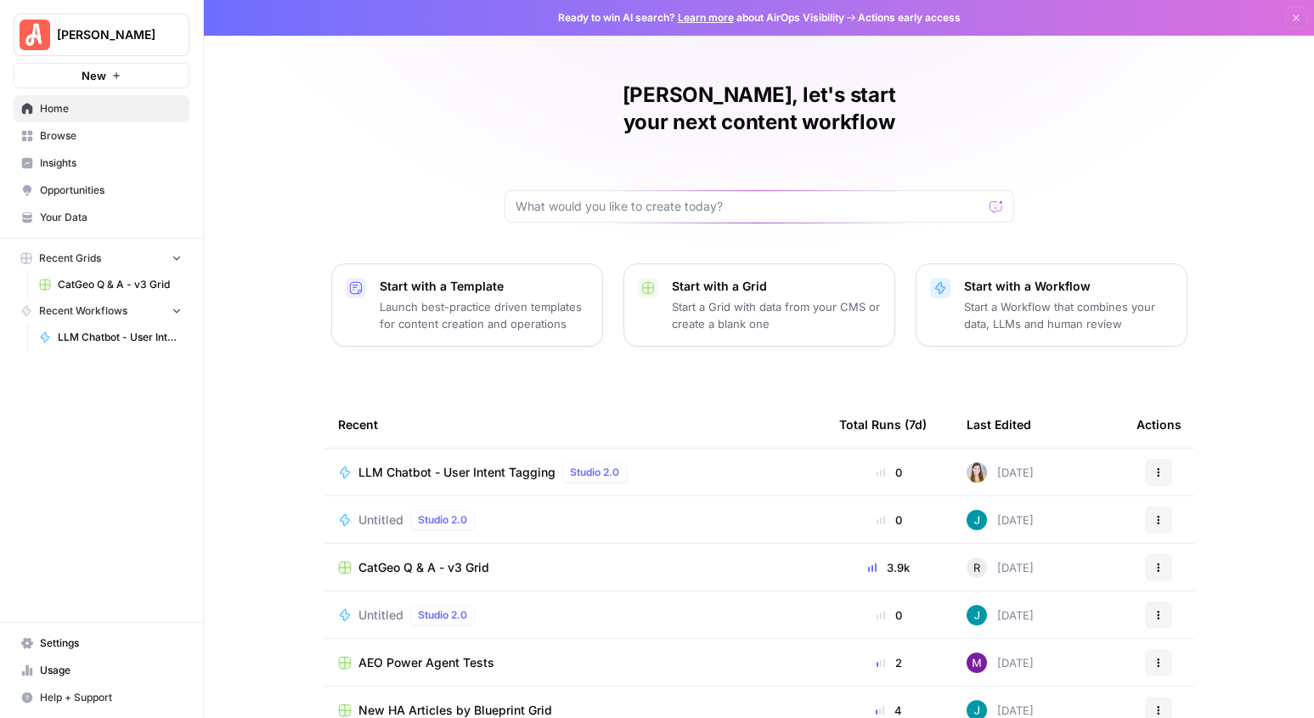
click at [54, 642] on span "Settings" at bounding box center [111, 642] width 142 height 15
click at [514, 464] on span "LLM Chatbot - User Intent Tagging" at bounding box center [456, 472] width 197 height 17
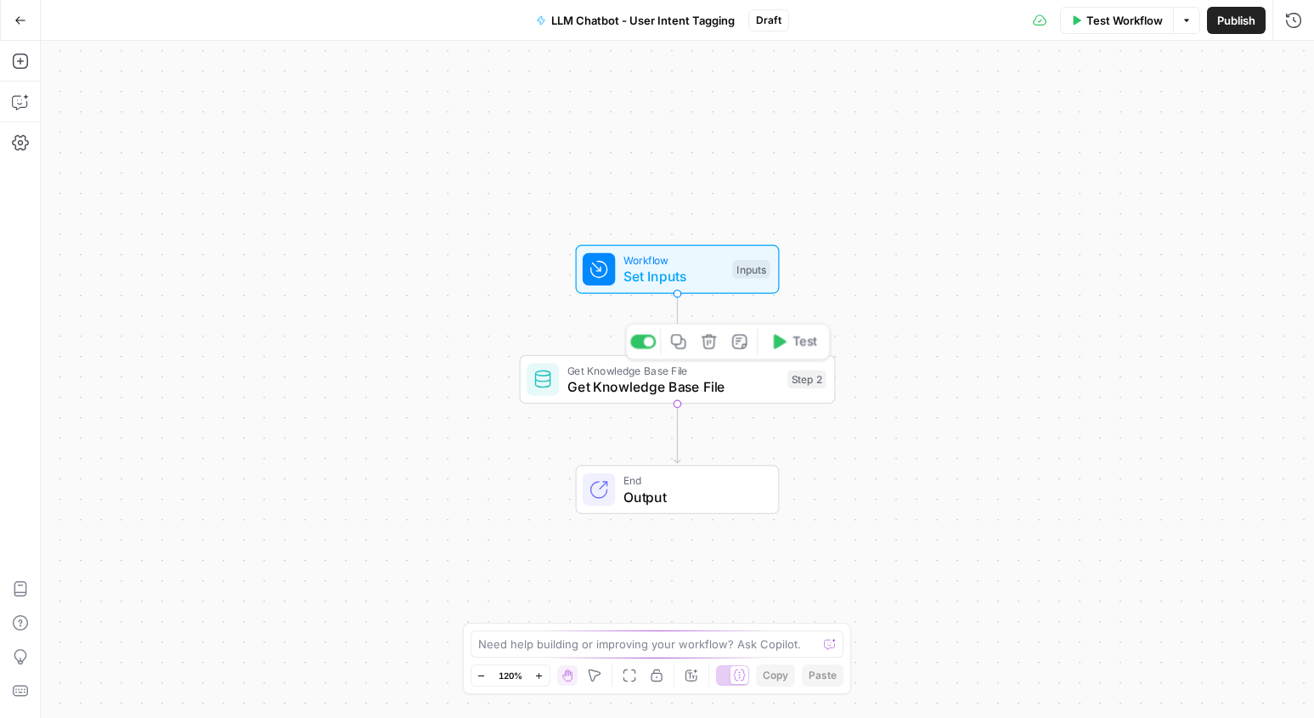
click at [709, 360] on div "Get Knowledge Base File Get Knowledge Base File Step 2 Copy step Delete step Ad…" at bounding box center [678, 379] width 316 height 49
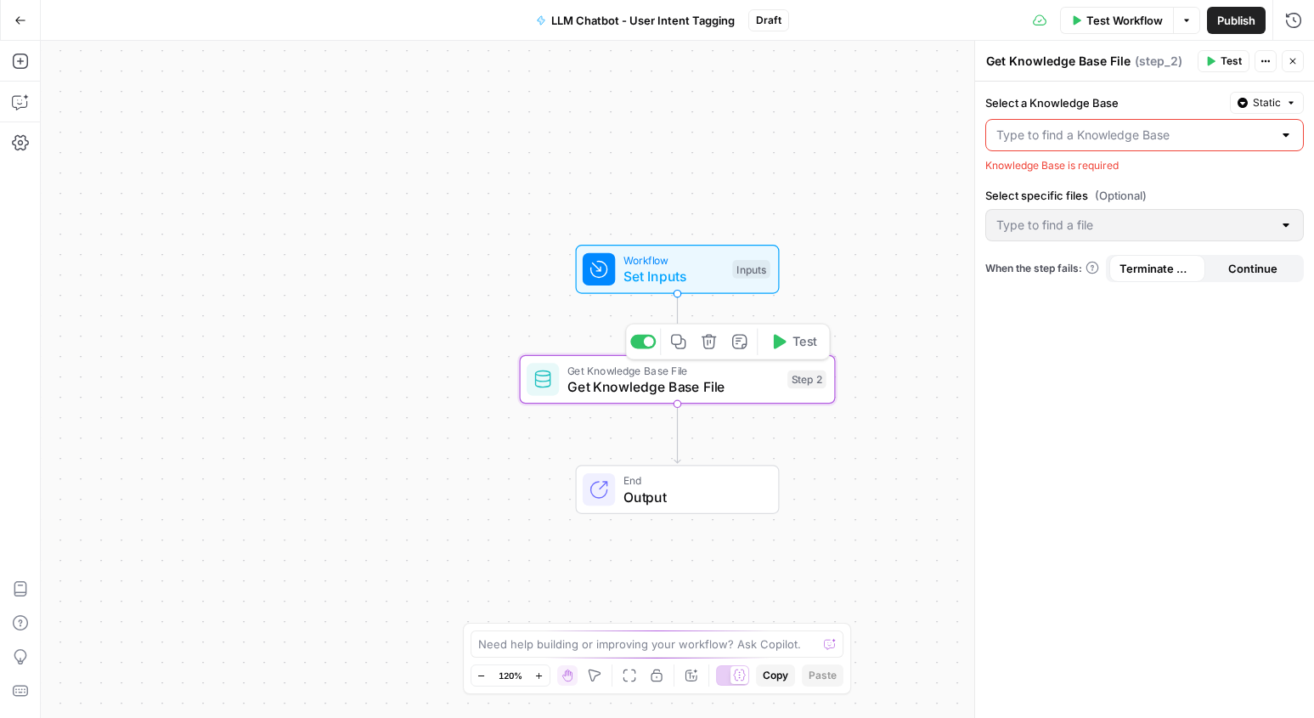
click at [696, 348] on button "Delete step" at bounding box center [709, 342] width 26 height 26
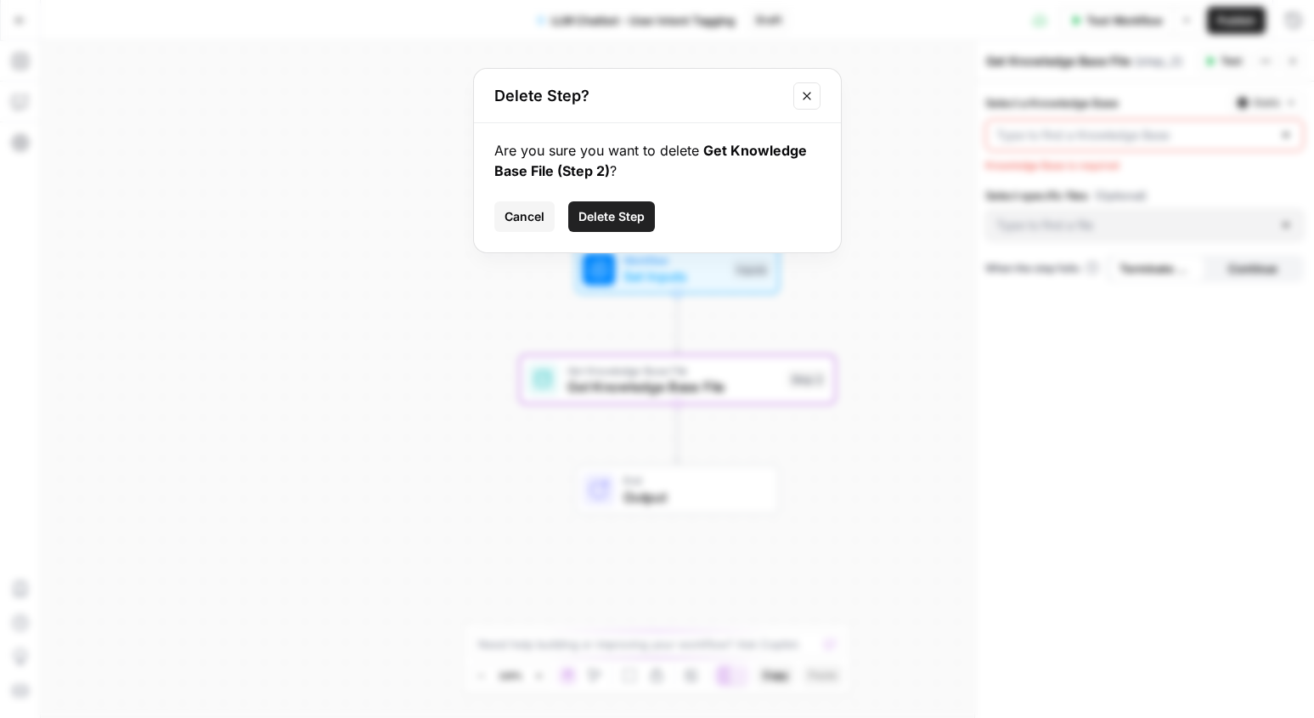
click at [624, 216] on span "Delete Step" at bounding box center [611, 216] width 66 height 17
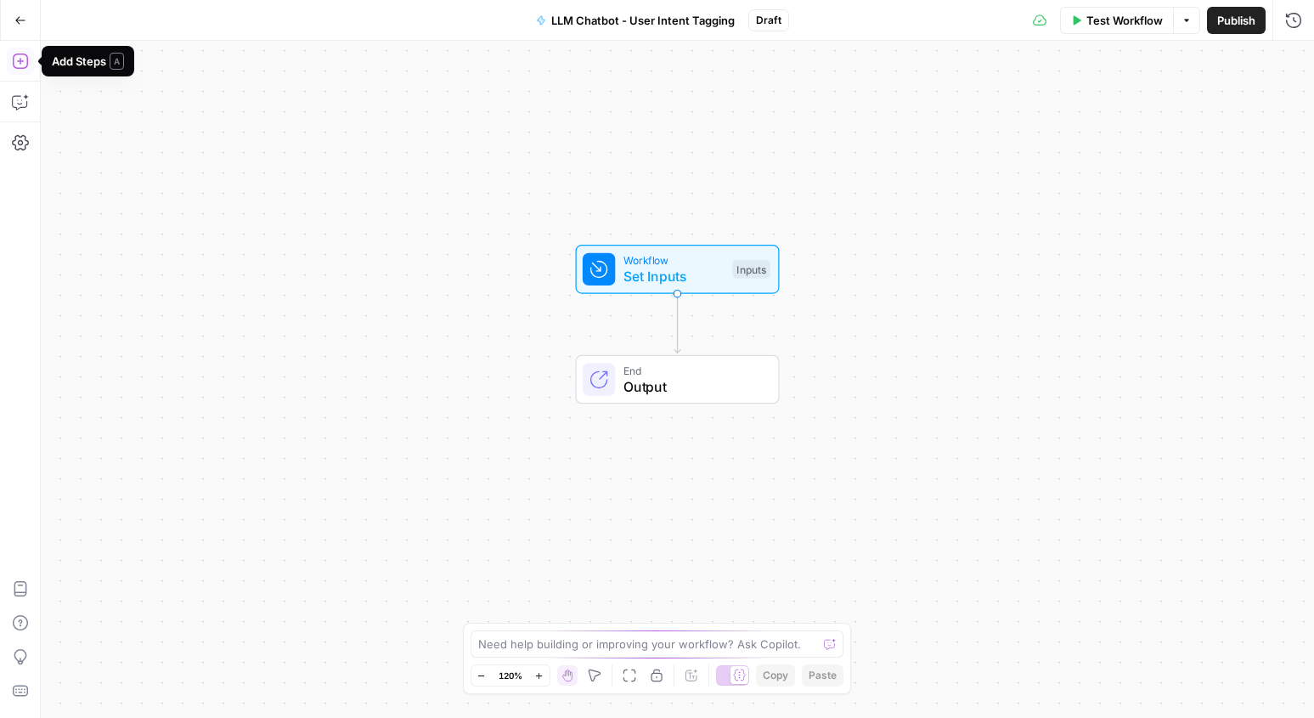
click at [20, 52] on button "Add Steps" at bounding box center [20, 61] width 27 height 27
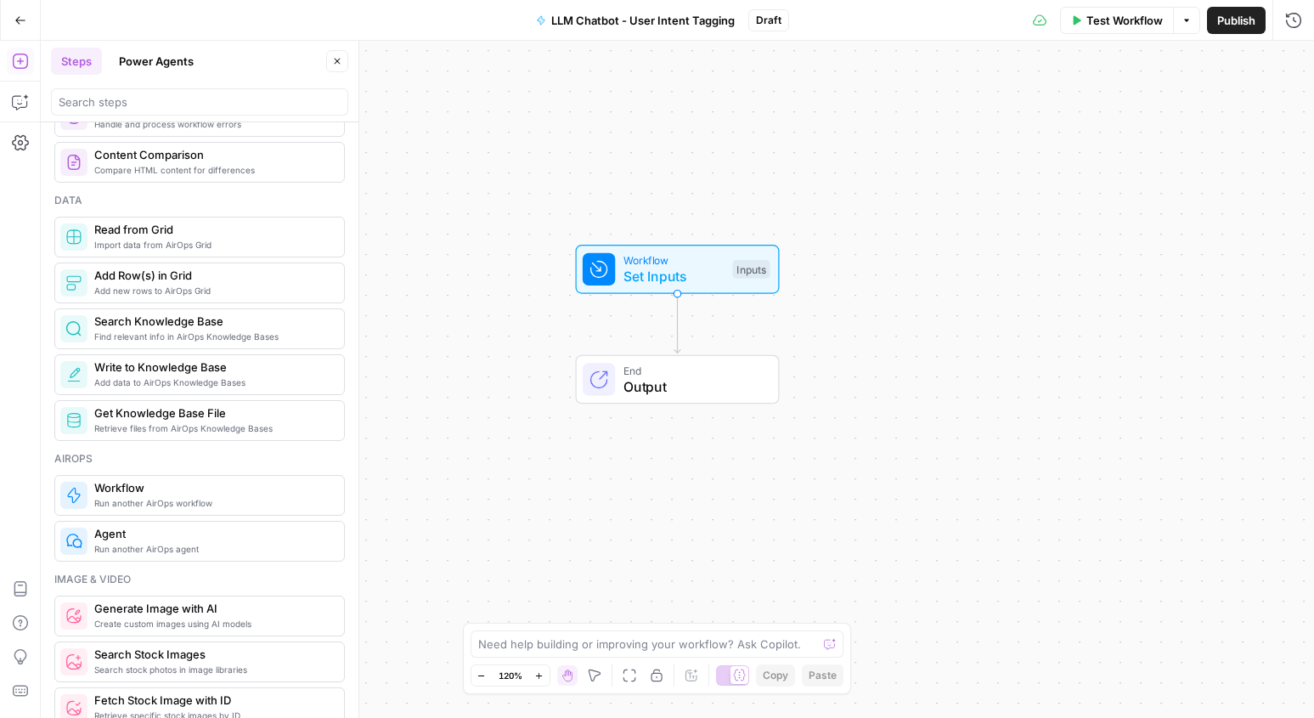
scroll to position [698, 0]
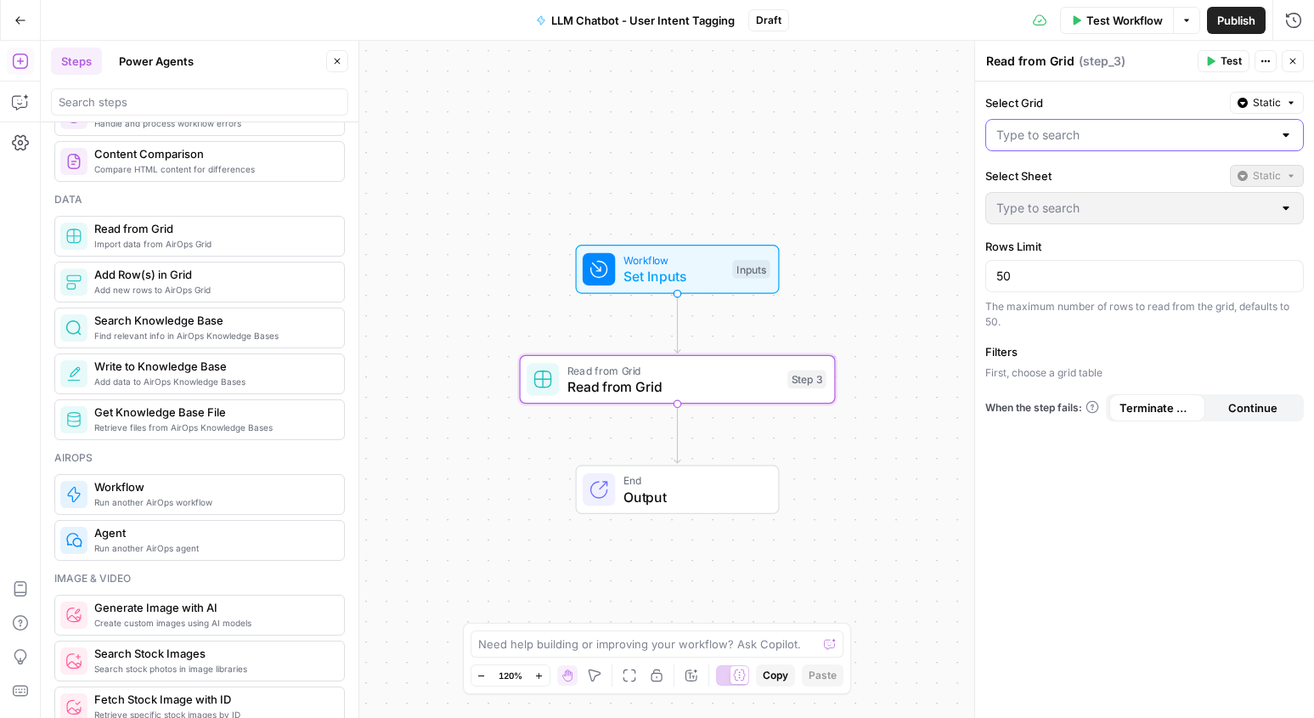
click at [1119, 135] on input "Select Grid" at bounding box center [1134, 135] width 276 height 17
click at [870, 464] on div "Workflow Set Inputs Inputs Read from Grid Read from Grid Step 3 End Output" at bounding box center [677, 379] width 1273 height 677
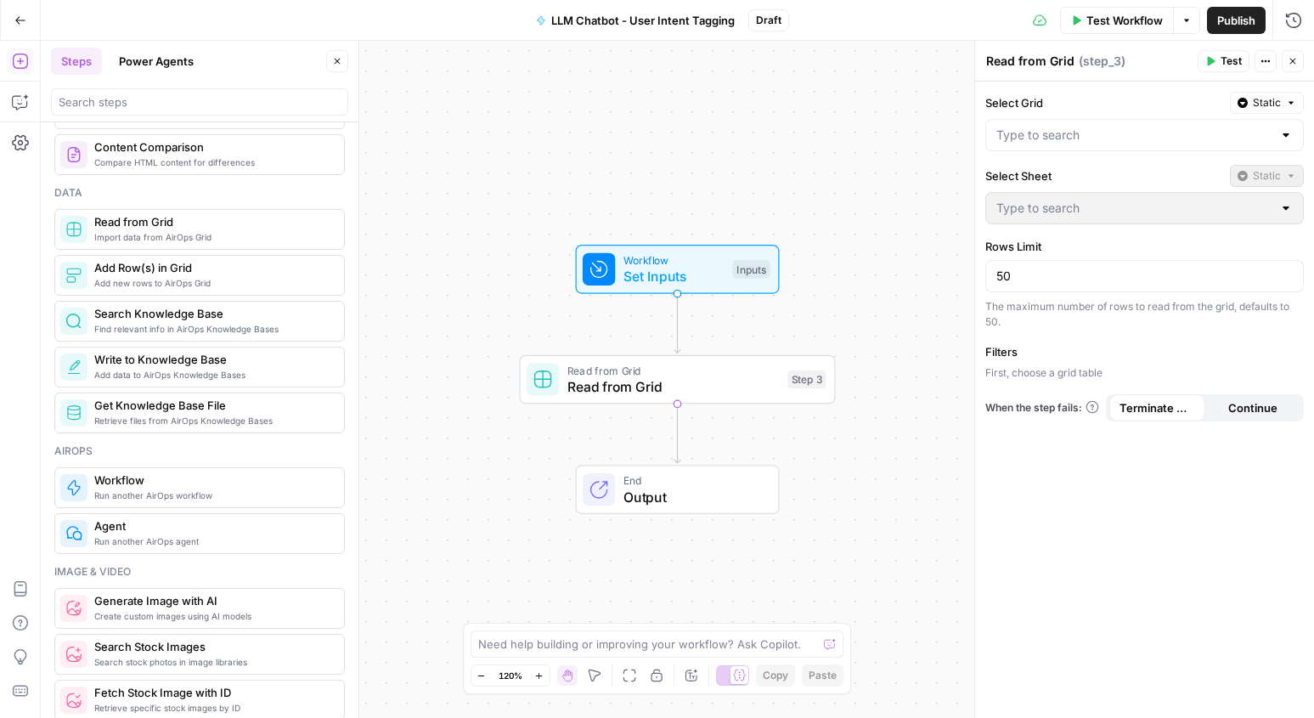
scroll to position [701, 0]
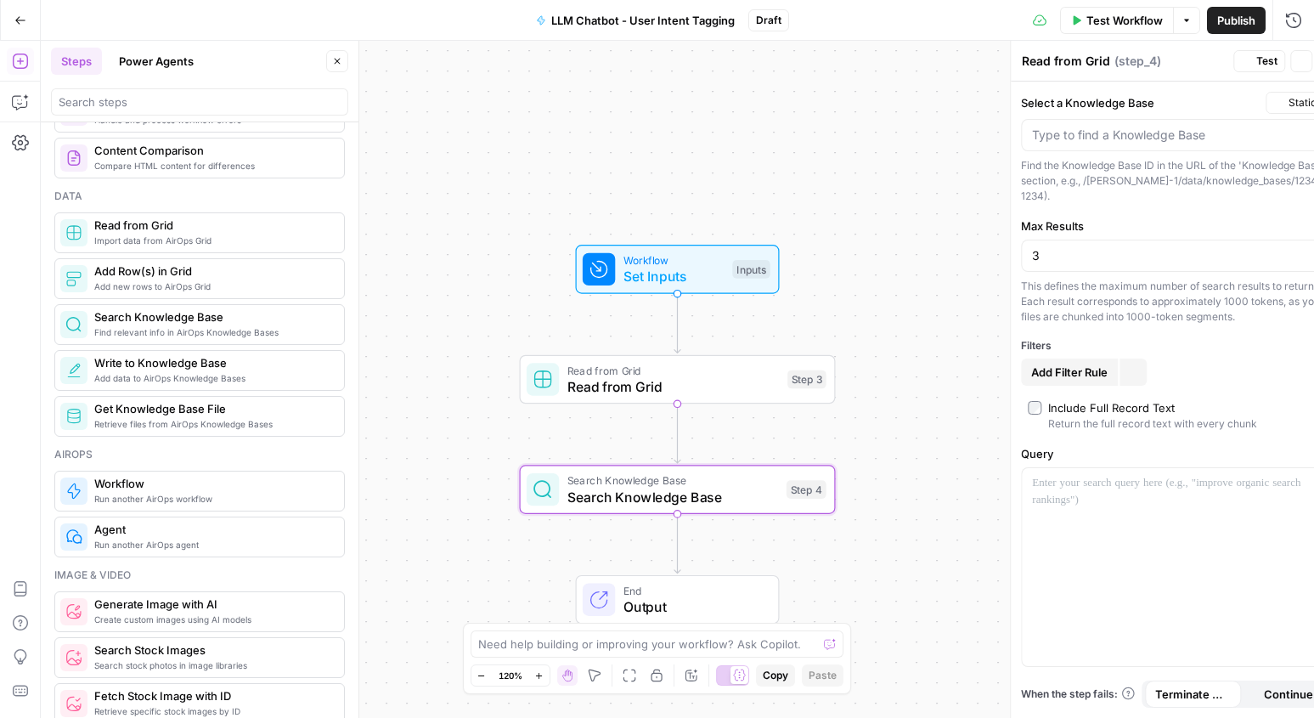
type textarea "Search Knowledge Base"
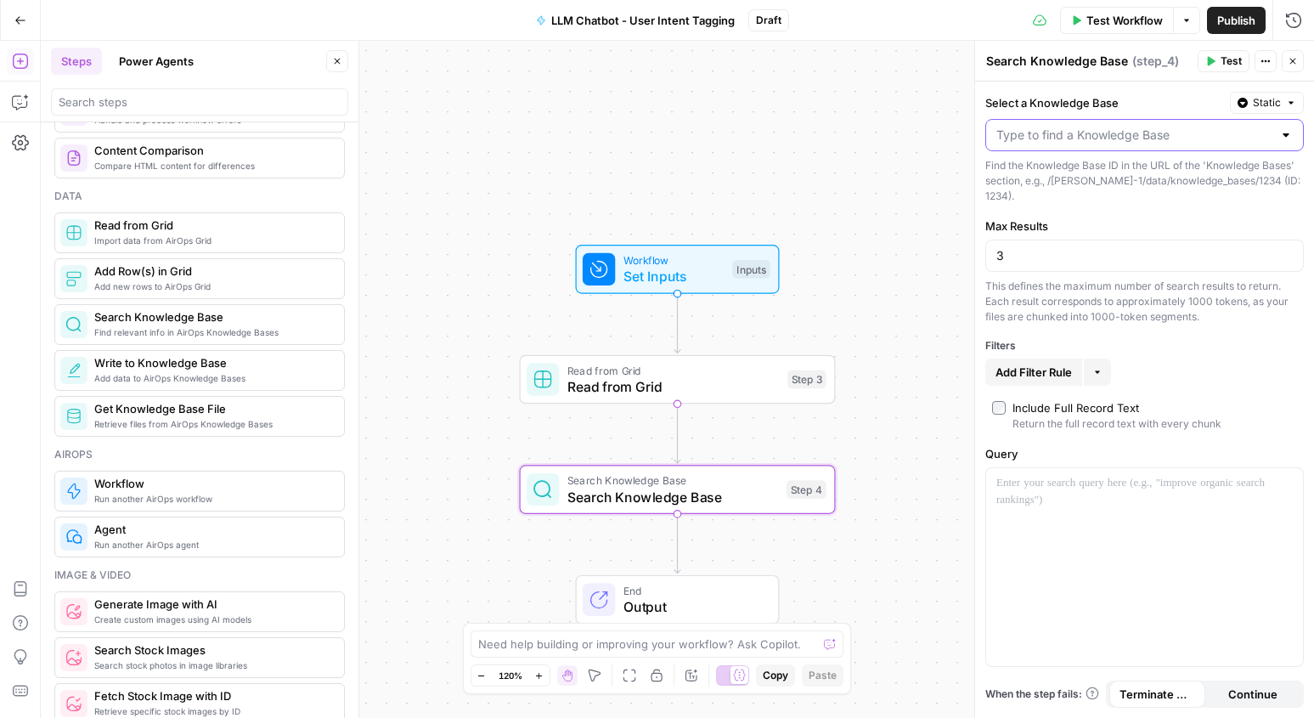
click at [1173, 136] on input "Select a Knowledge Base" at bounding box center [1134, 135] width 276 height 17
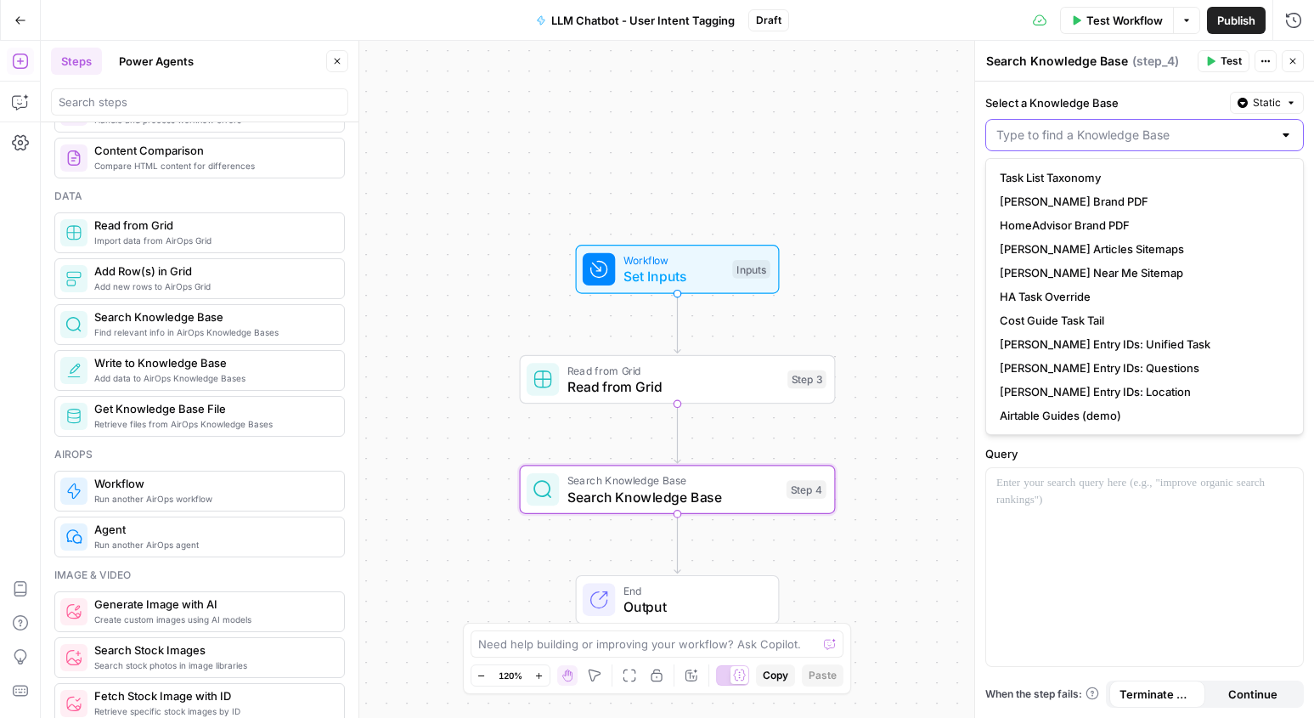
click at [1078, 128] on input "Select a Knowledge Base" at bounding box center [1134, 135] width 276 height 17
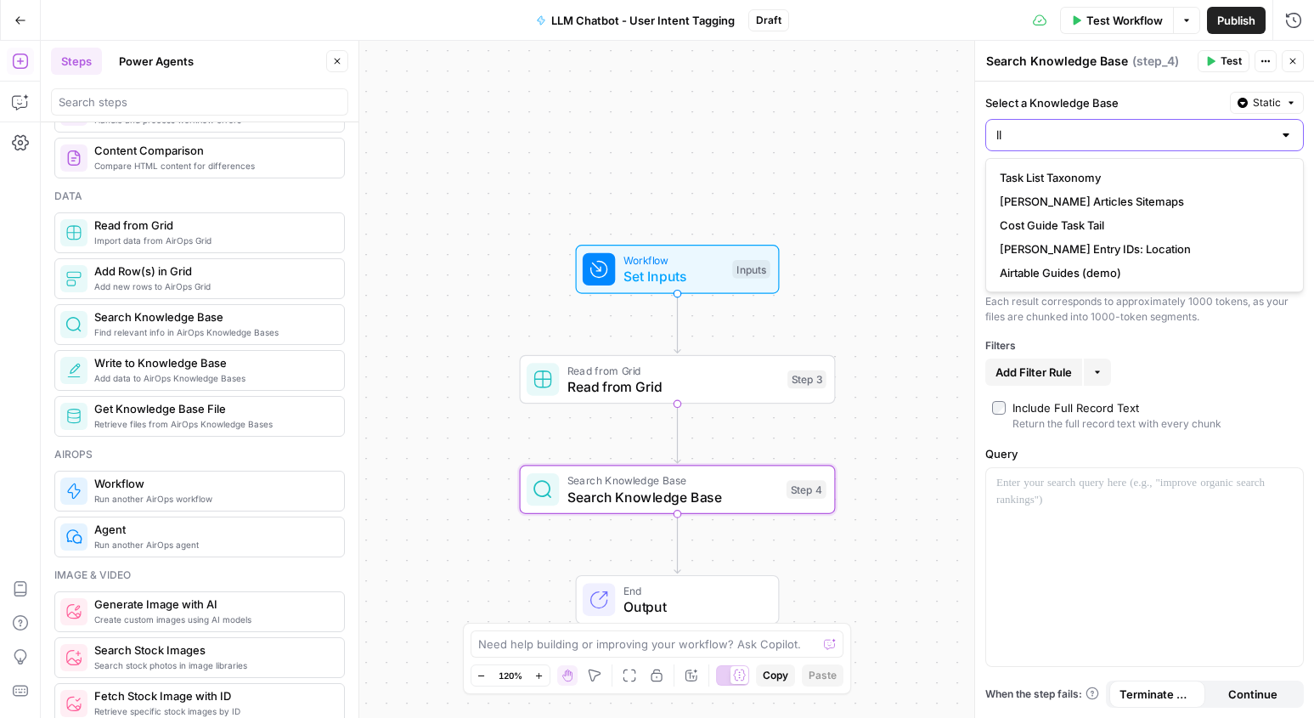
type input "llm"
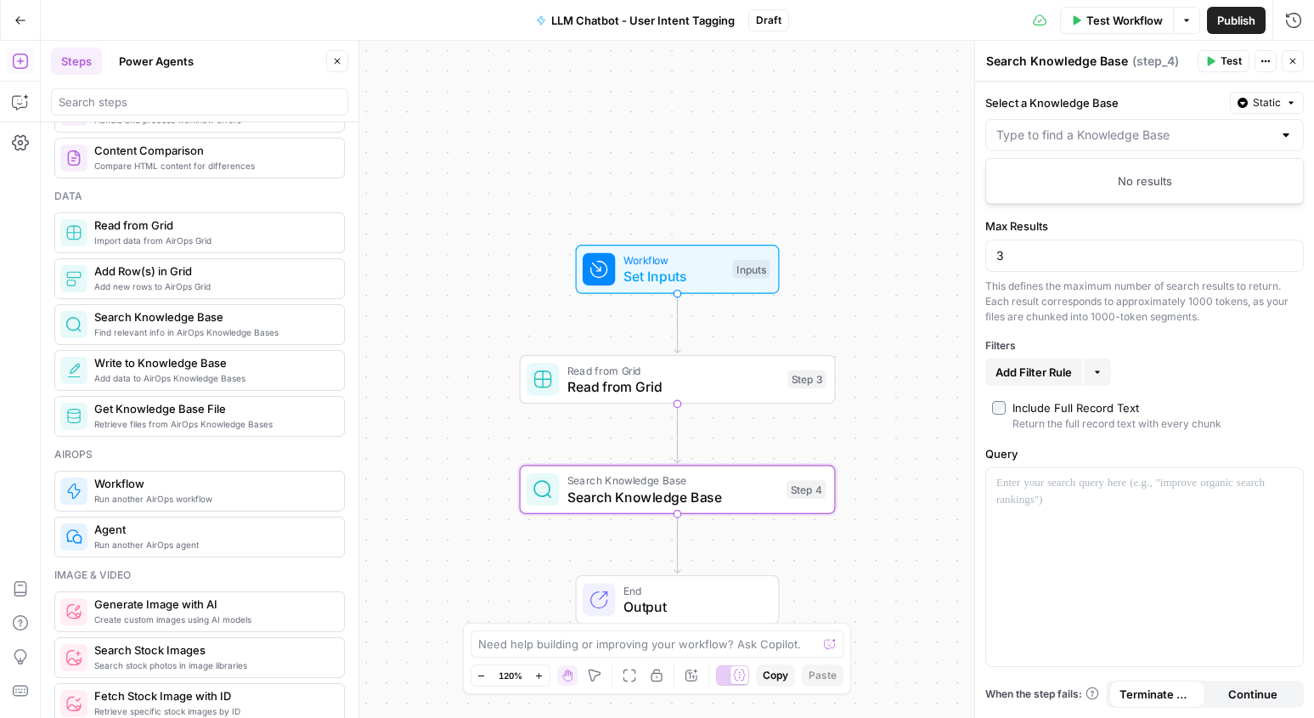
click at [935, 496] on div "Workflow Set Inputs Inputs Read from Grid Read from Grid Step 3 Search Knowledg…" at bounding box center [677, 379] width 1273 height 677
click at [713, 458] on icon "button" at bounding box center [708, 452] width 14 height 14
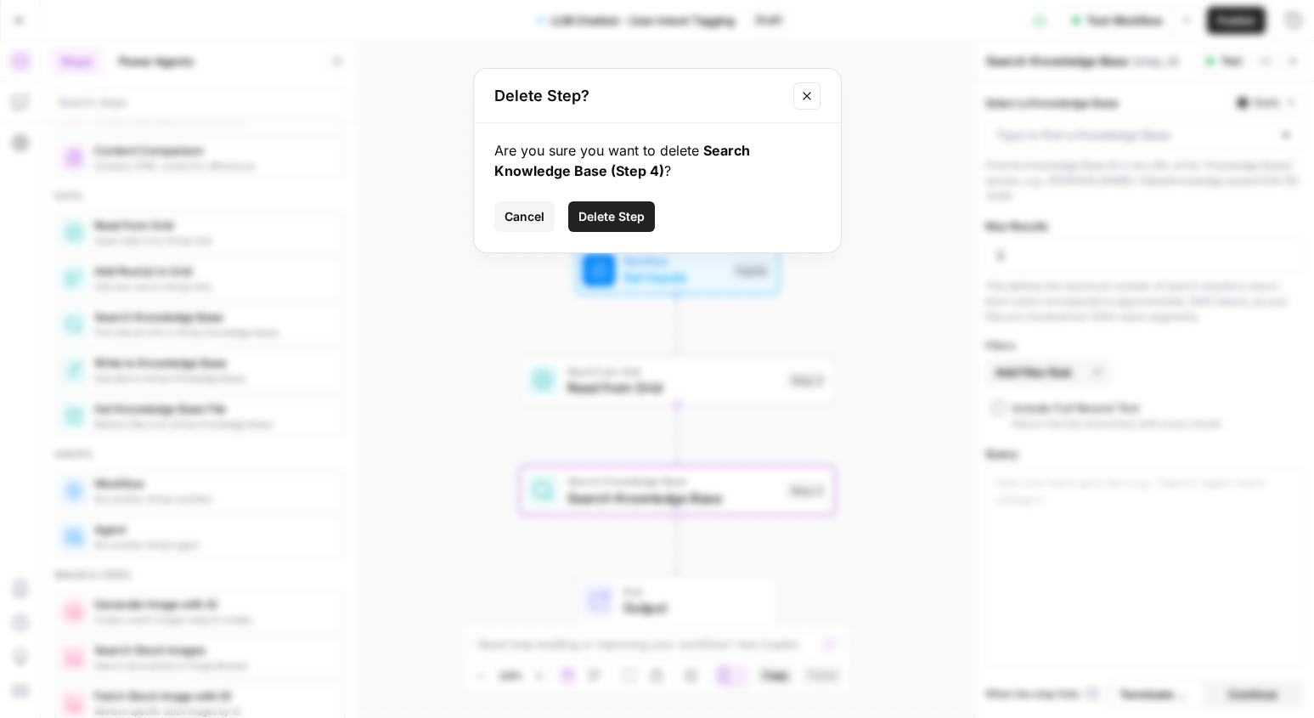
click at [622, 212] on span "Delete Step" at bounding box center [611, 216] width 66 height 17
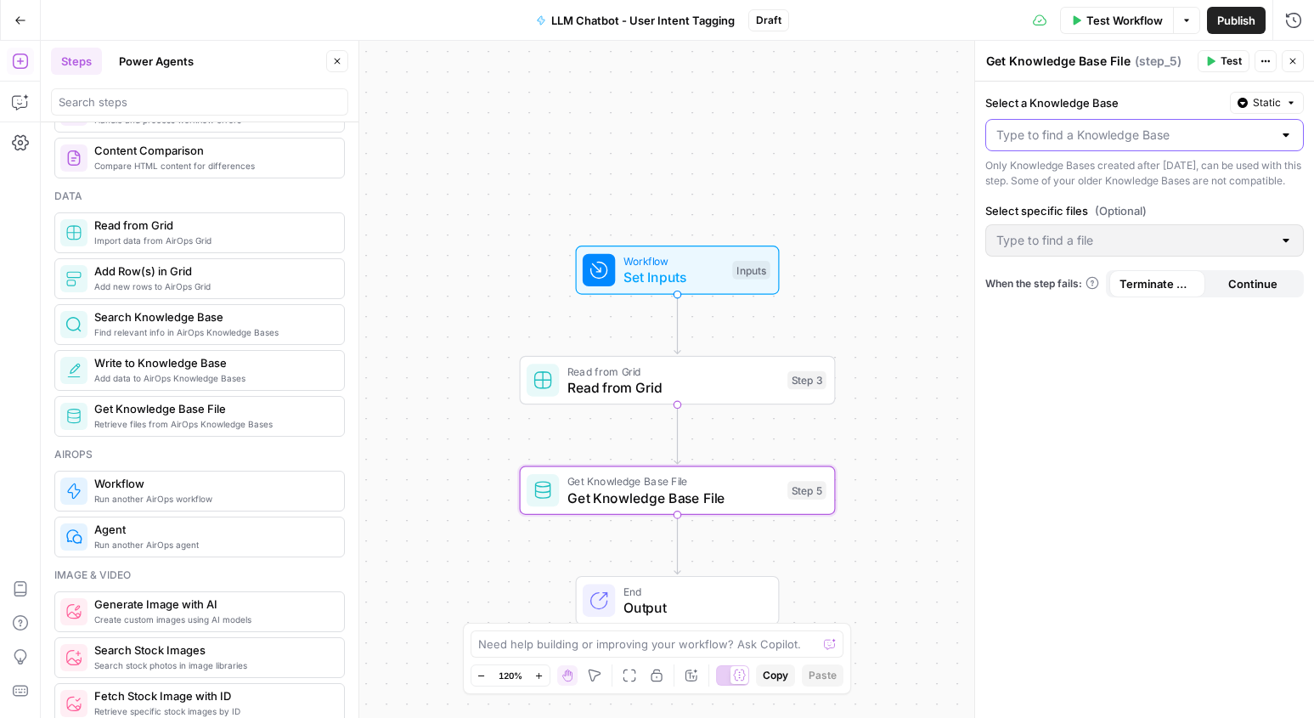
click at [1146, 130] on input "Select a Knowledge Base" at bounding box center [1134, 135] width 276 height 17
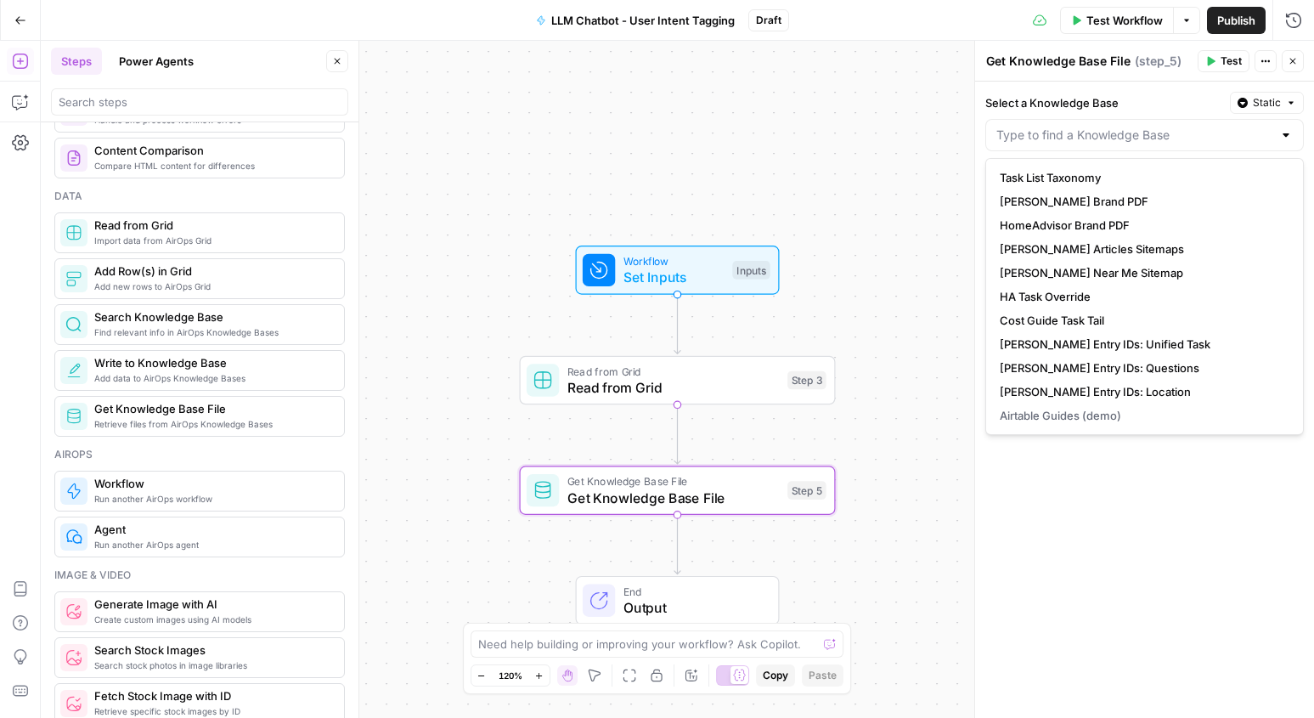
click at [1123, 562] on div "Select a Knowledge Base Static Only Knowledge Bases created after June 1st, 202…" at bounding box center [1144, 400] width 339 height 636
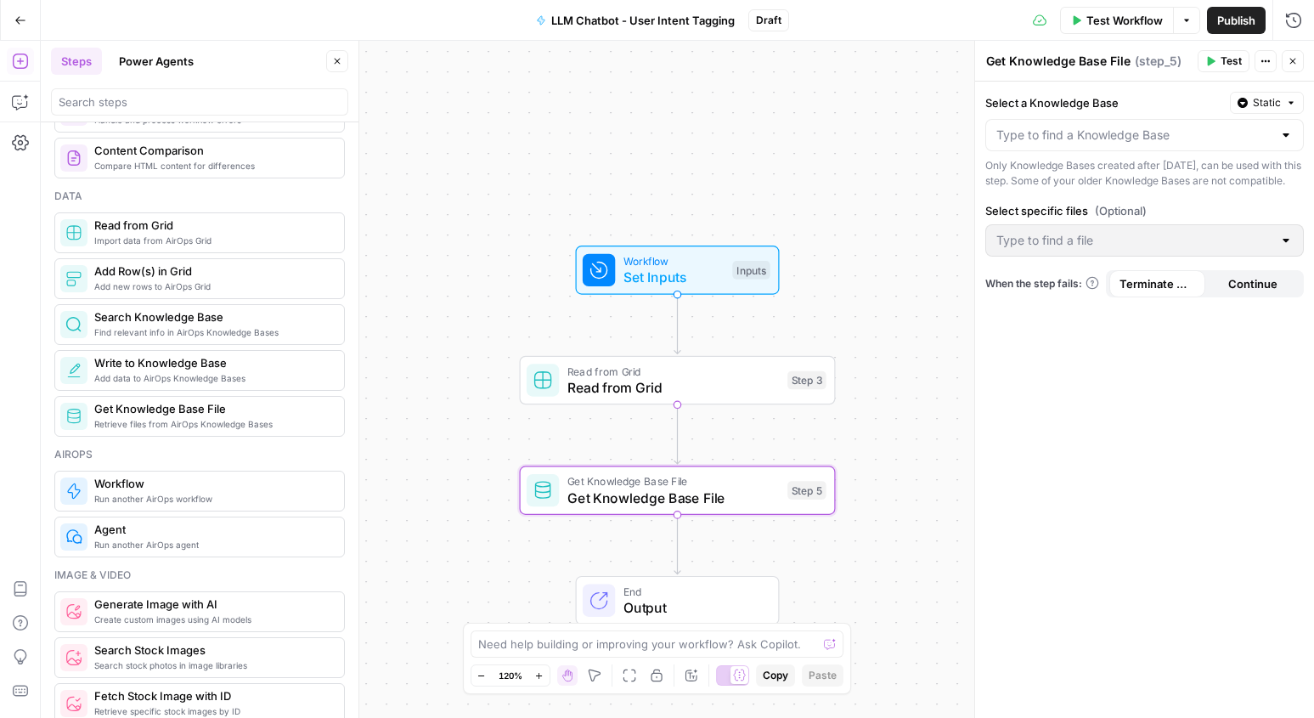
click at [1152, 246] on div at bounding box center [1144, 240] width 318 height 32
click at [1261, 109] on span "Static" at bounding box center [1267, 102] width 28 height 15
click at [1160, 104] on label "Select a Knowledge Base" at bounding box center [1104, 102] width 238 height 17
click at [1160, 127] on input "Select a Knowledge Base" at bounding box center [1134, 135] width 276 height 17
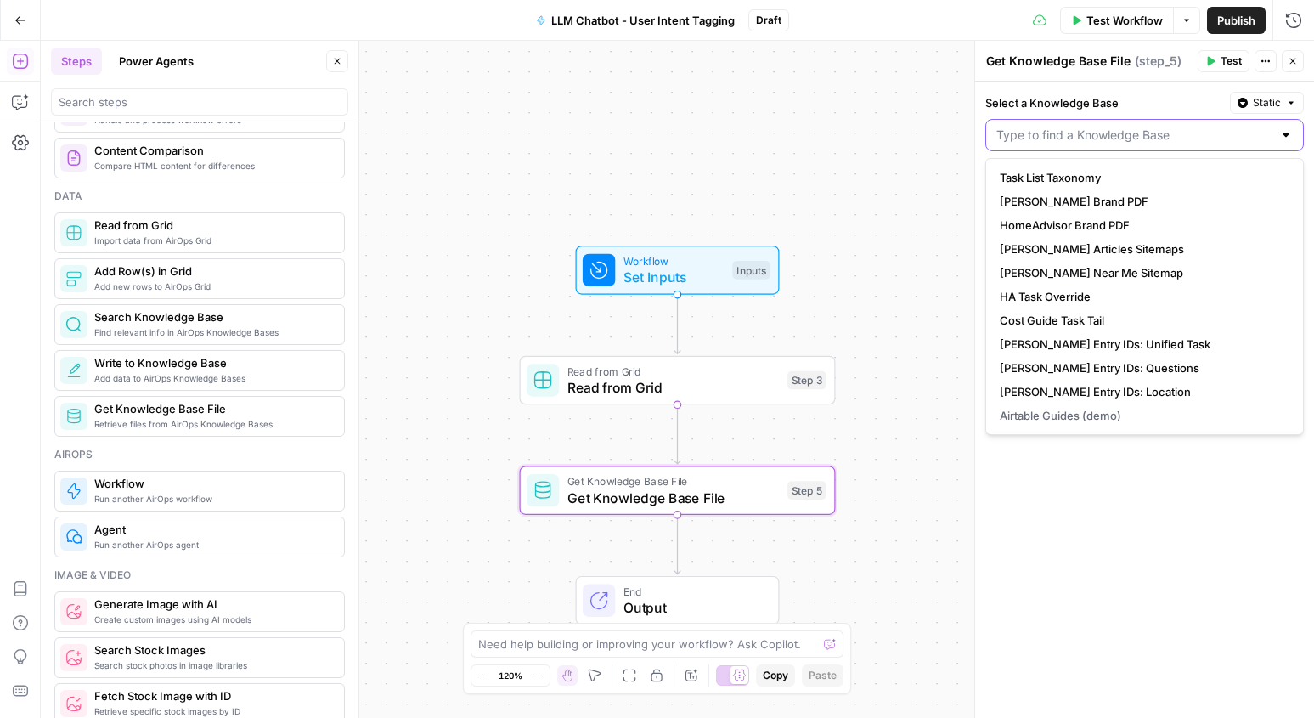
click at [1080, 129] on input "Select a Knowledge Base" at bounding box center [1134, 135] width 276 height 17
click at [721, 113] on div "Workflow Set Inputs Inputs Read from Grid Read from Grid Step 3 Get Knowledge B…" at bounding box center [677, 379] width 1273 height 677
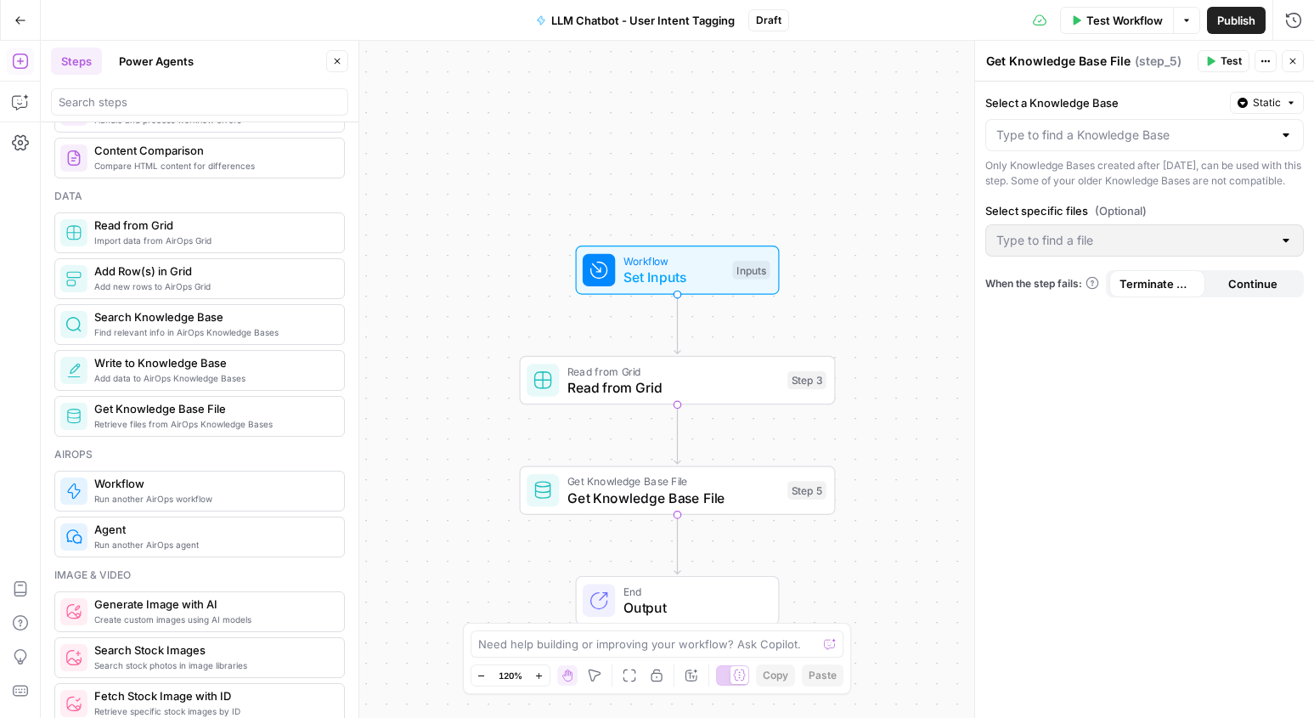
click at [26, 20] on button "Go Back" at bounding box center [20, 20] width 31 height 31
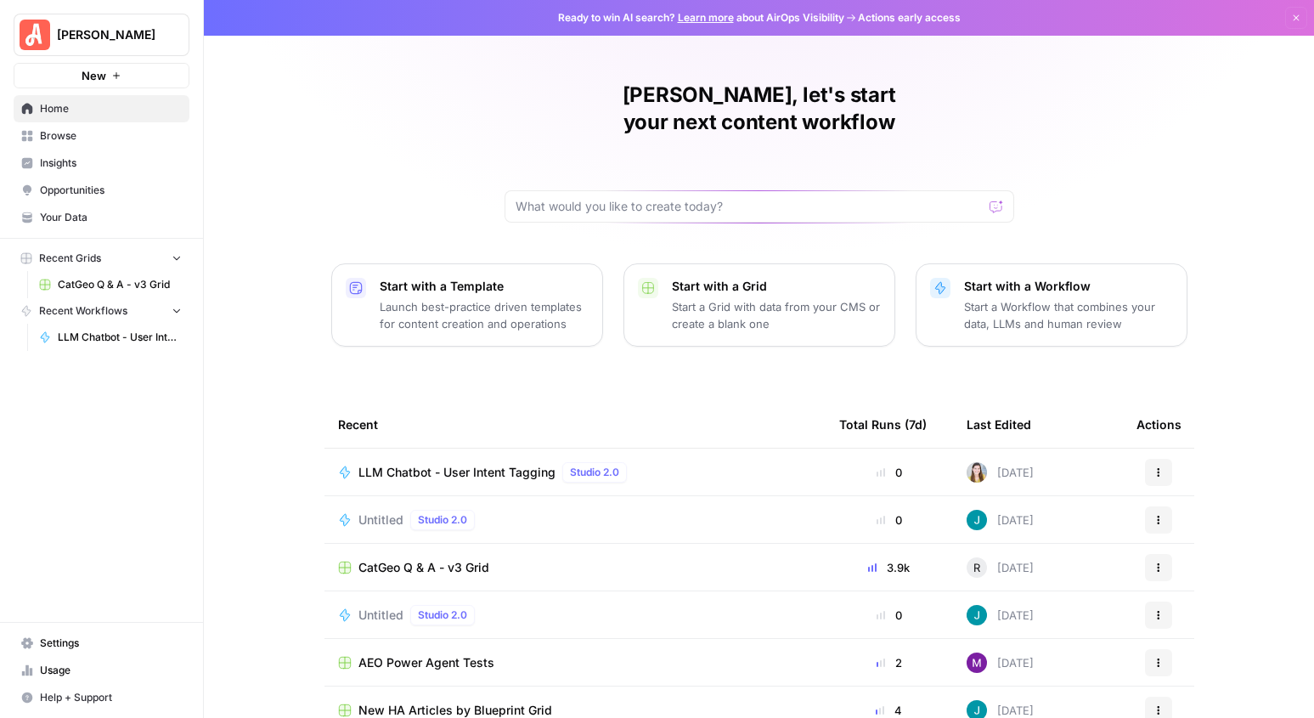
click at [88, 220] on span "Your Data" at bounding box center [111, 217] width 142 height 15
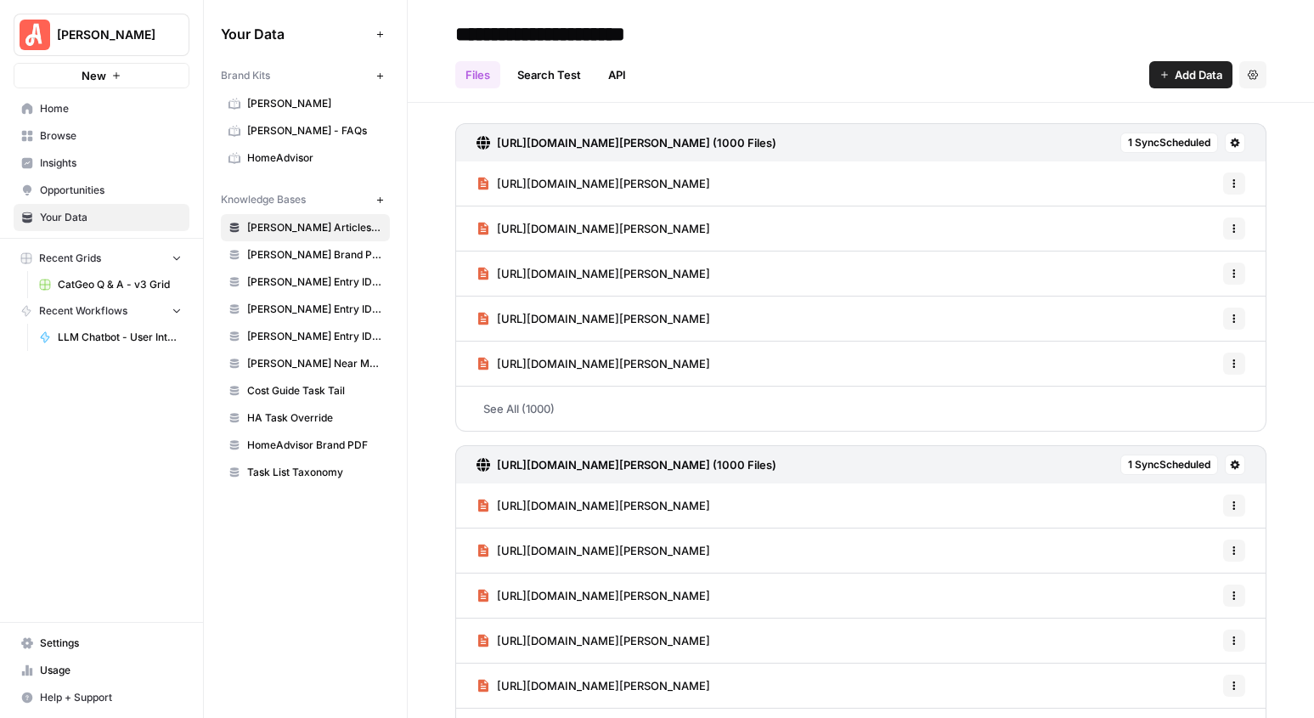
click at [235, 483] on link "Task List Taxonomy" at bounding box center [305, 472] width 169 height 27
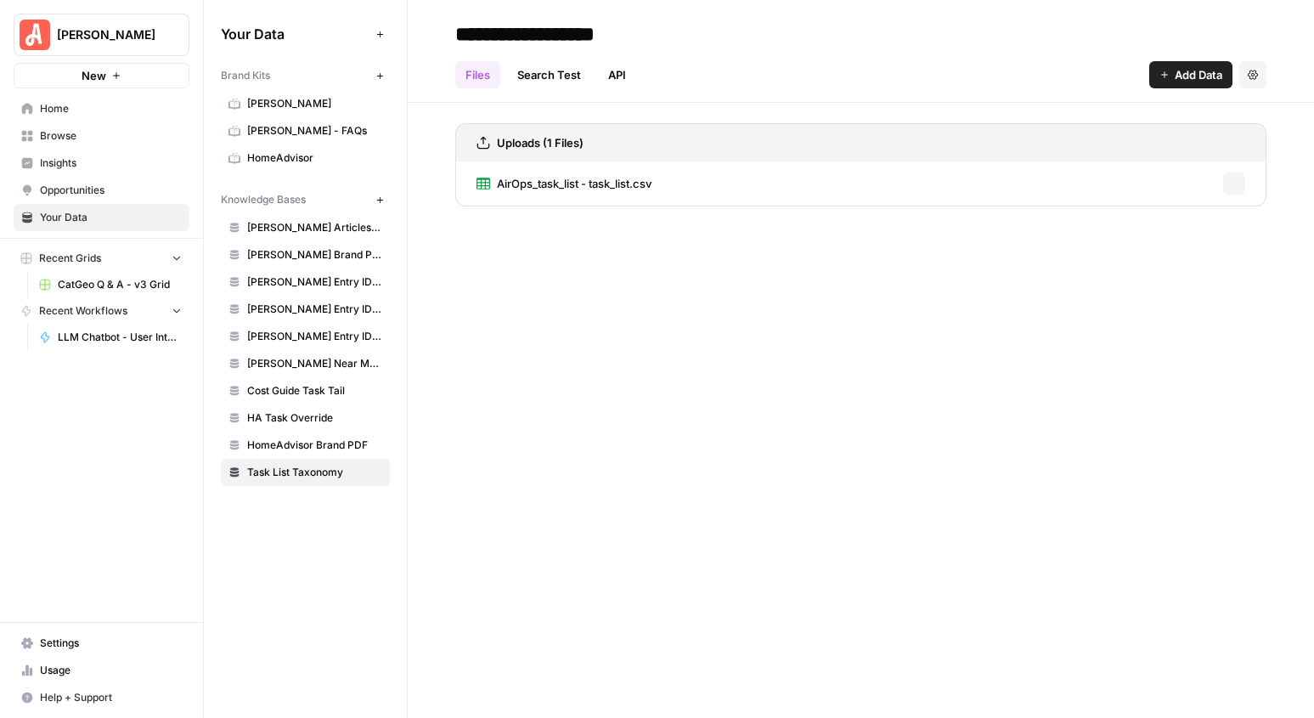
click at [282, 452] on span "HomeAdvisor Brand PDF" at bounding box center [314, 444] width 135 height 15
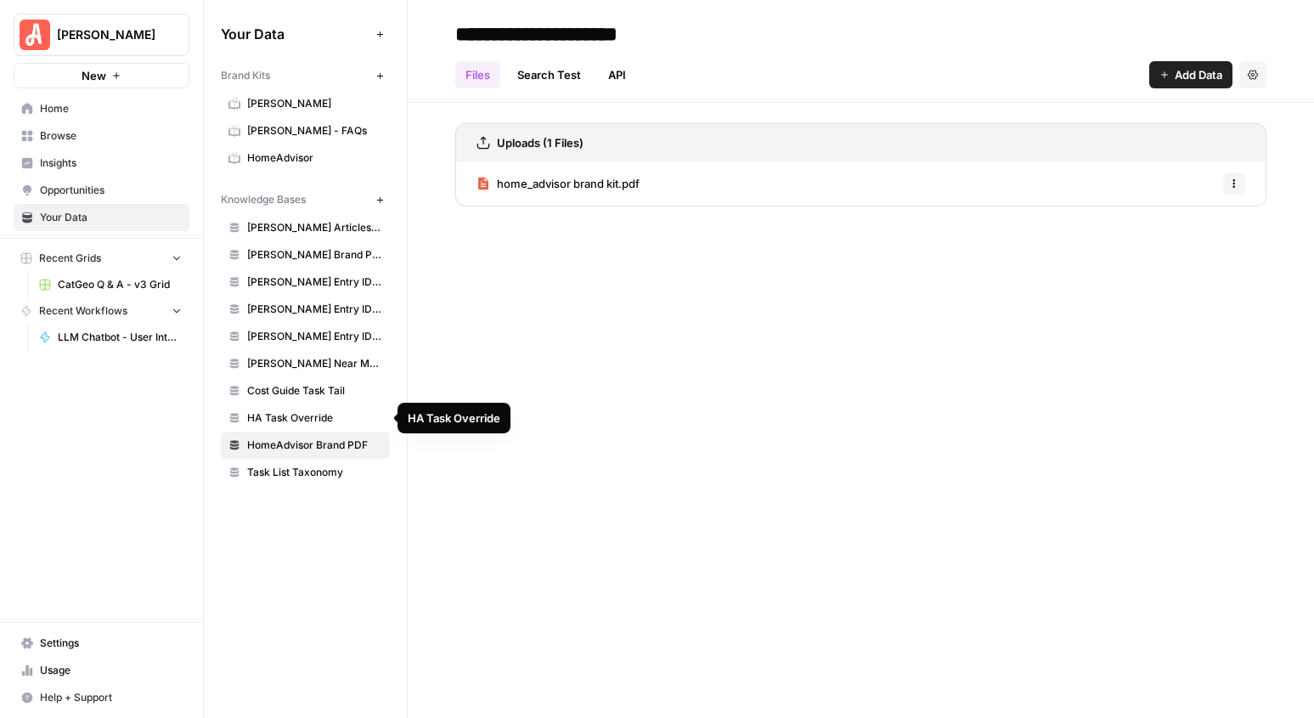
click at [297, 420] on span "HA Task Override" at bounding box center [314, 417] width 135 height 15
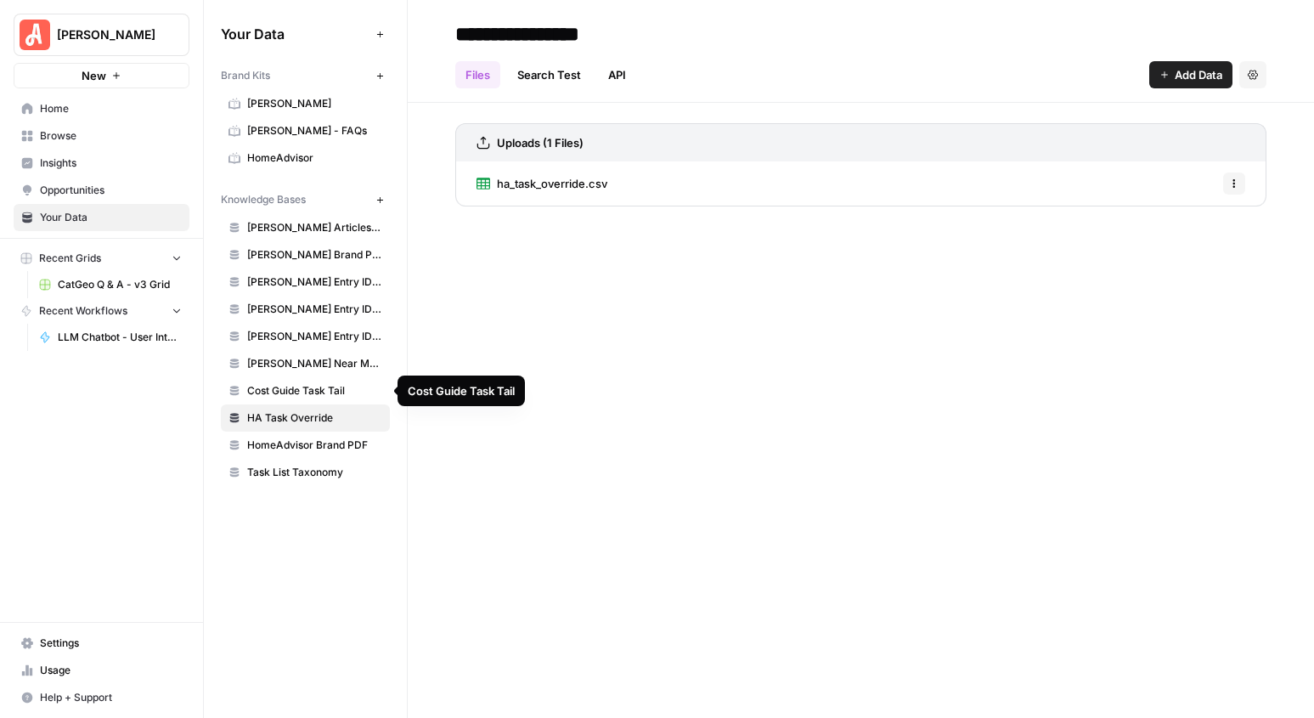
click at [312, 388] on span "Cost Guide Task Tail" at bounding box center [314, 390] width 135 height 15
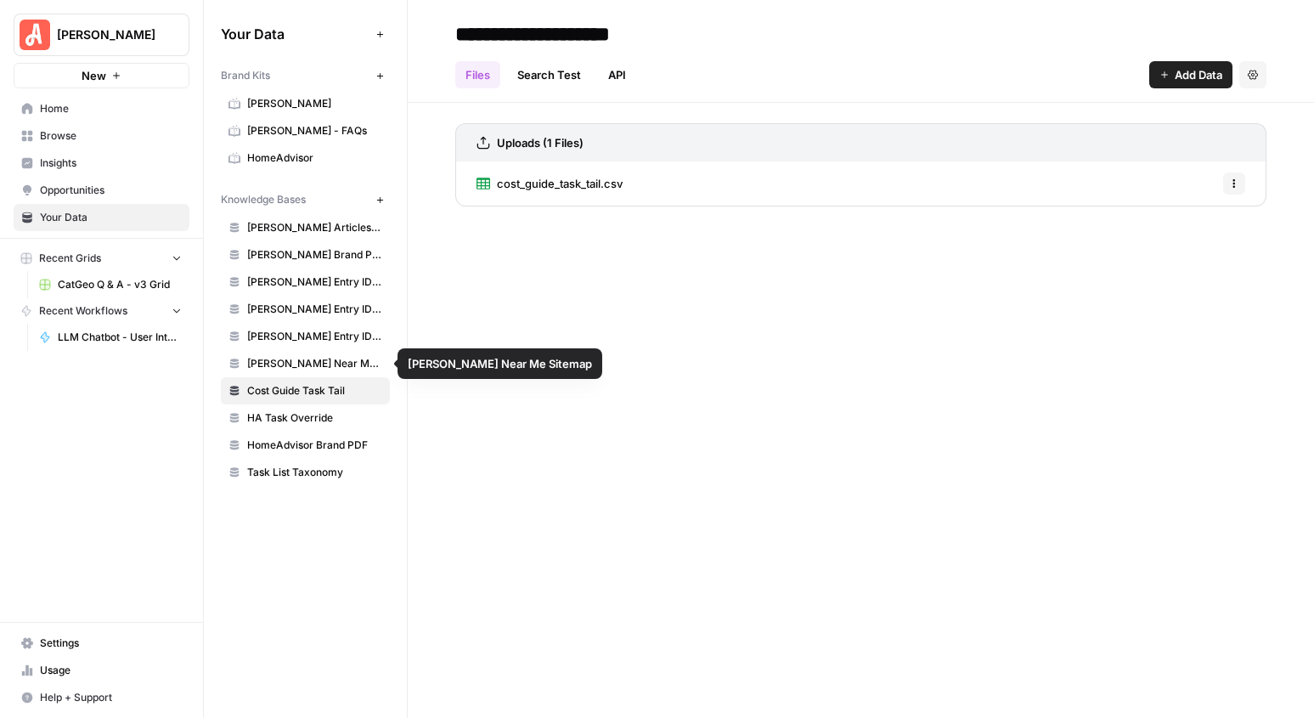
click at [322, 354] on link "[PERSON_NAME] Near Me Sitemap" at bounding box center [305, 363] width 169 height 27
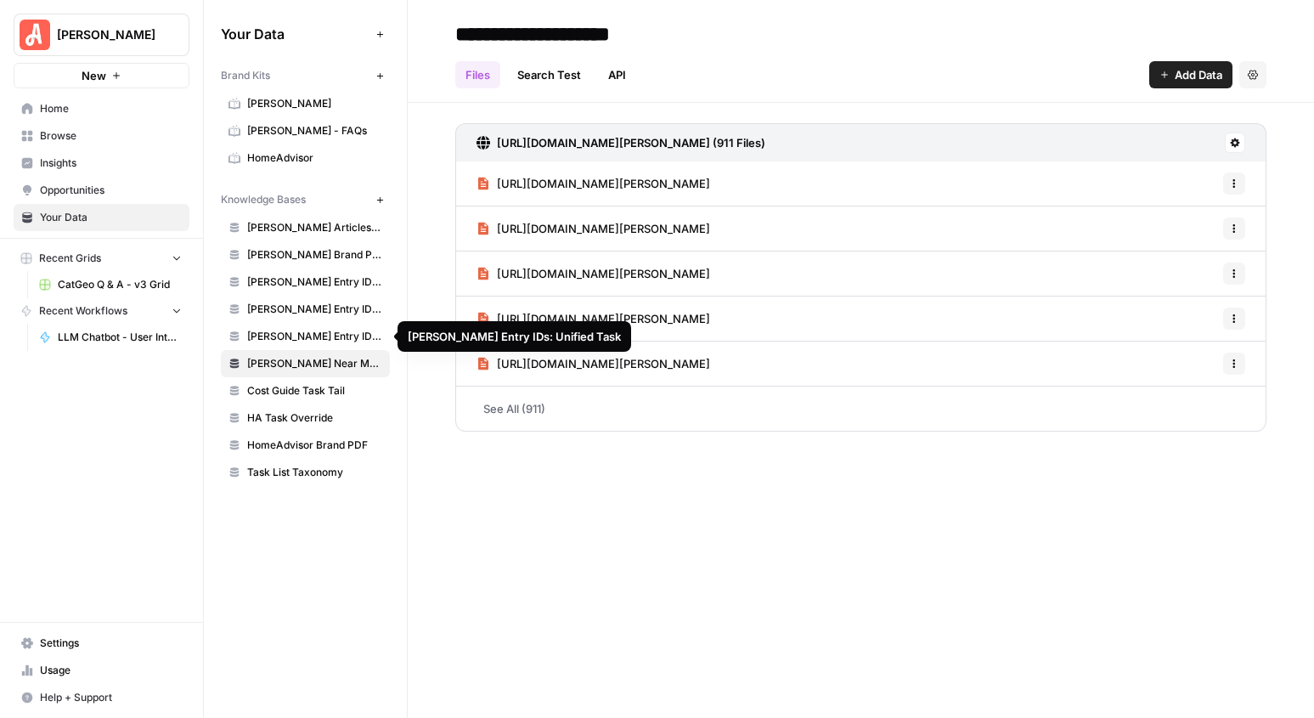
click at [335, 324] on link "[PERSON_NAME] Entry IDs: Unified Task" at bounding box center [305, 336] width 169 height 27
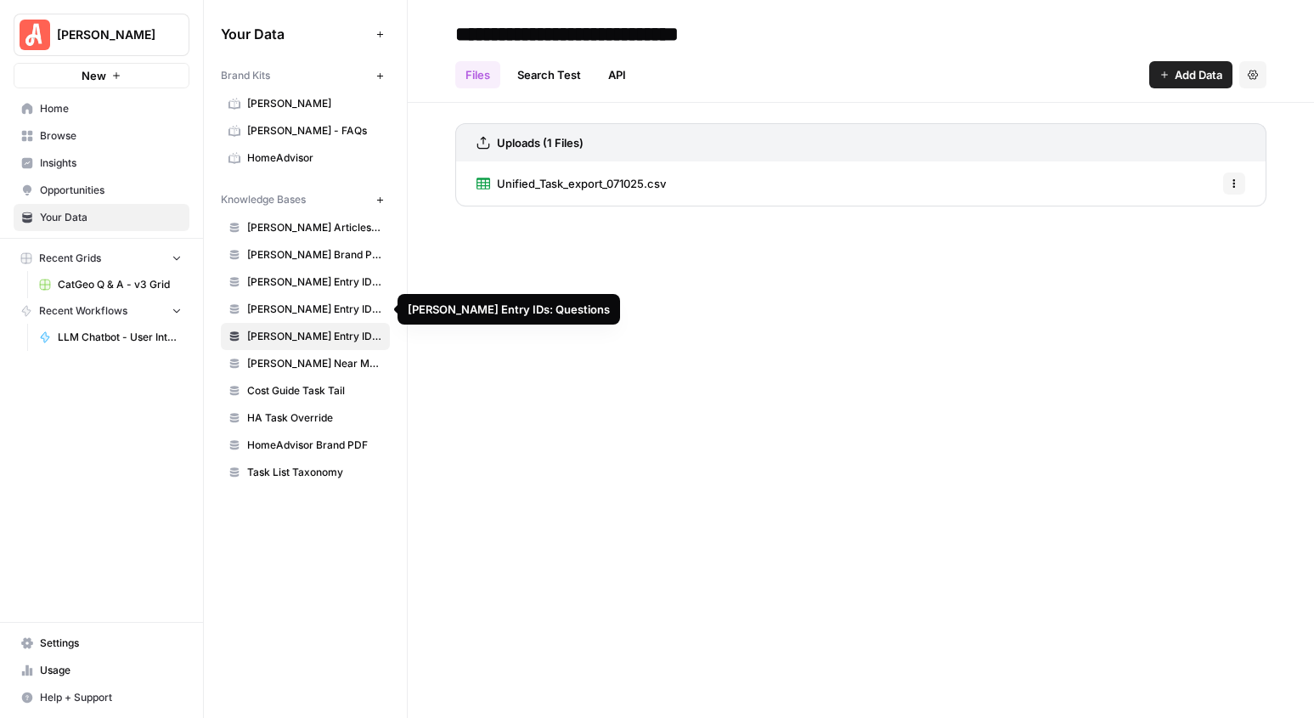
click at [332, 299] on link "[PERSON_NAME] Entry IDs: Questions" at bounding box center [305, 309] width 169 height 27
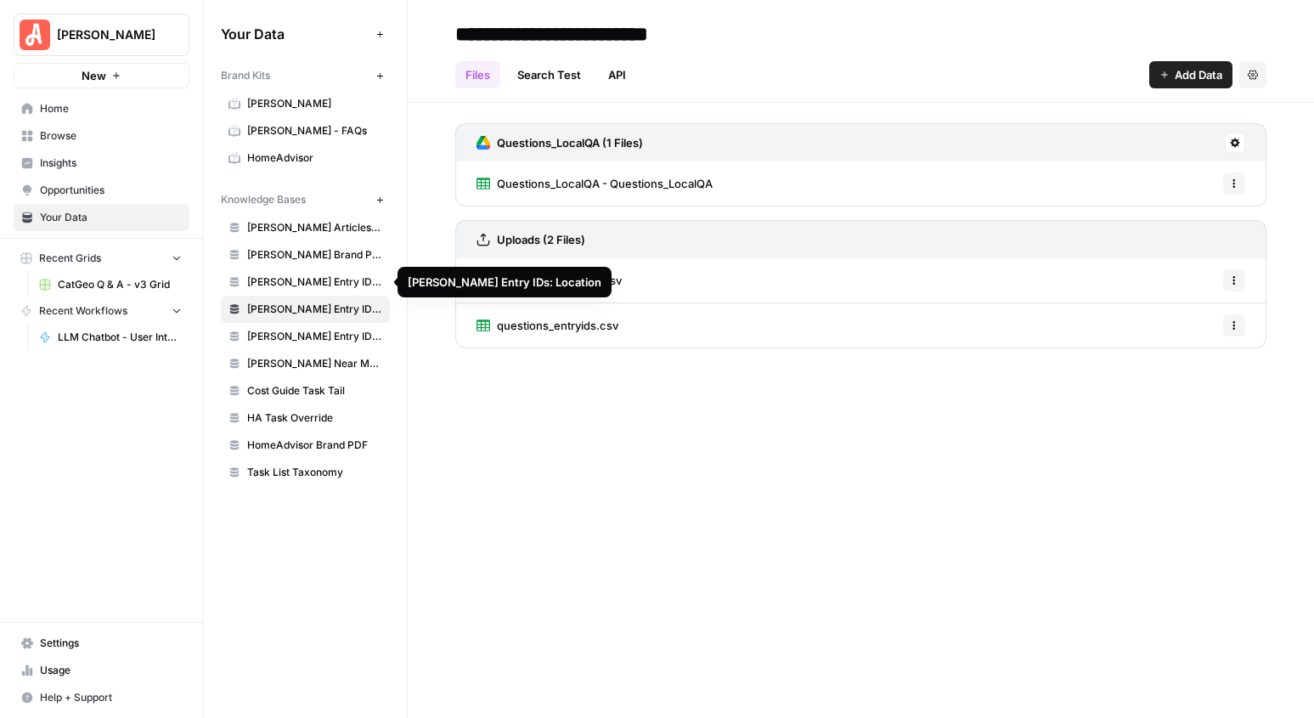
click at [332, 283] on span "[PERSON_NAME] Entry IDs: Location" at bounding box center [314, 281] width 135 height 15
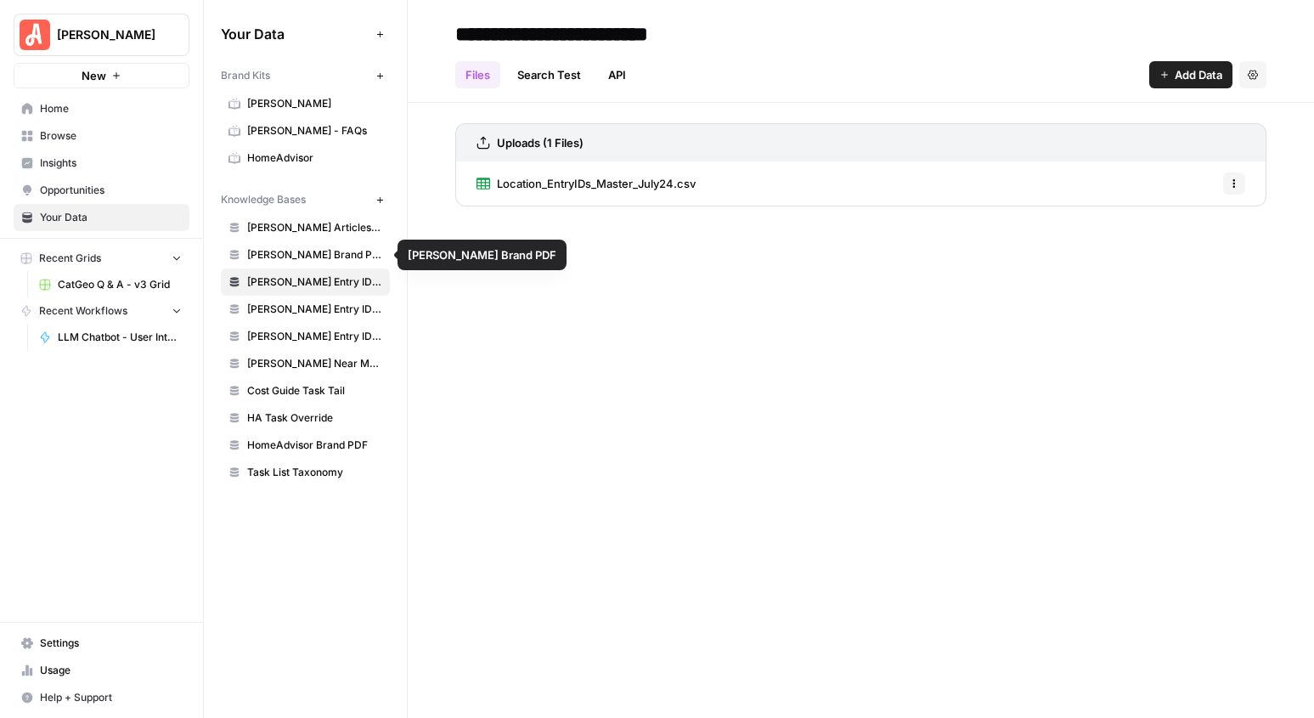
click at [316, 255] on span "[PERSON_NAME] Brand PDF" at bounding box center [314, 254] width 135 height 15
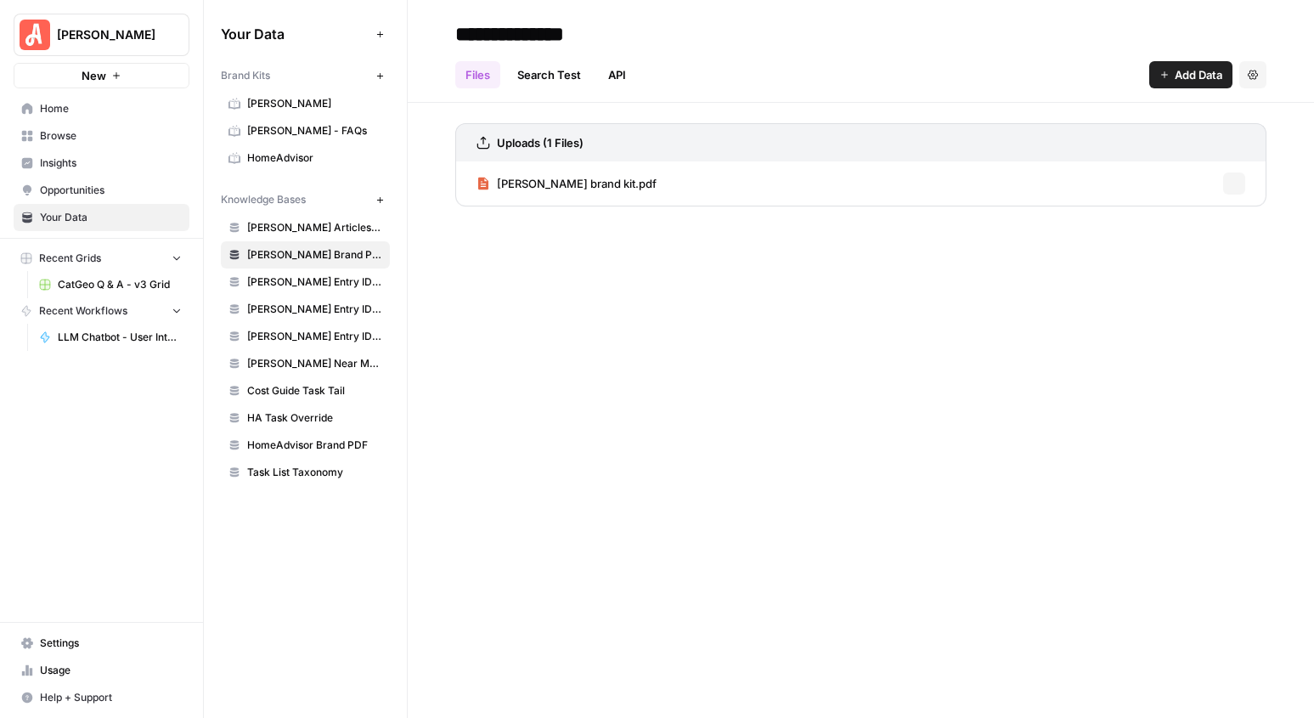
click at [315, 232] on span "Angi Articles Sitemaps" at bounding box center [314, 227] width 135 height 15
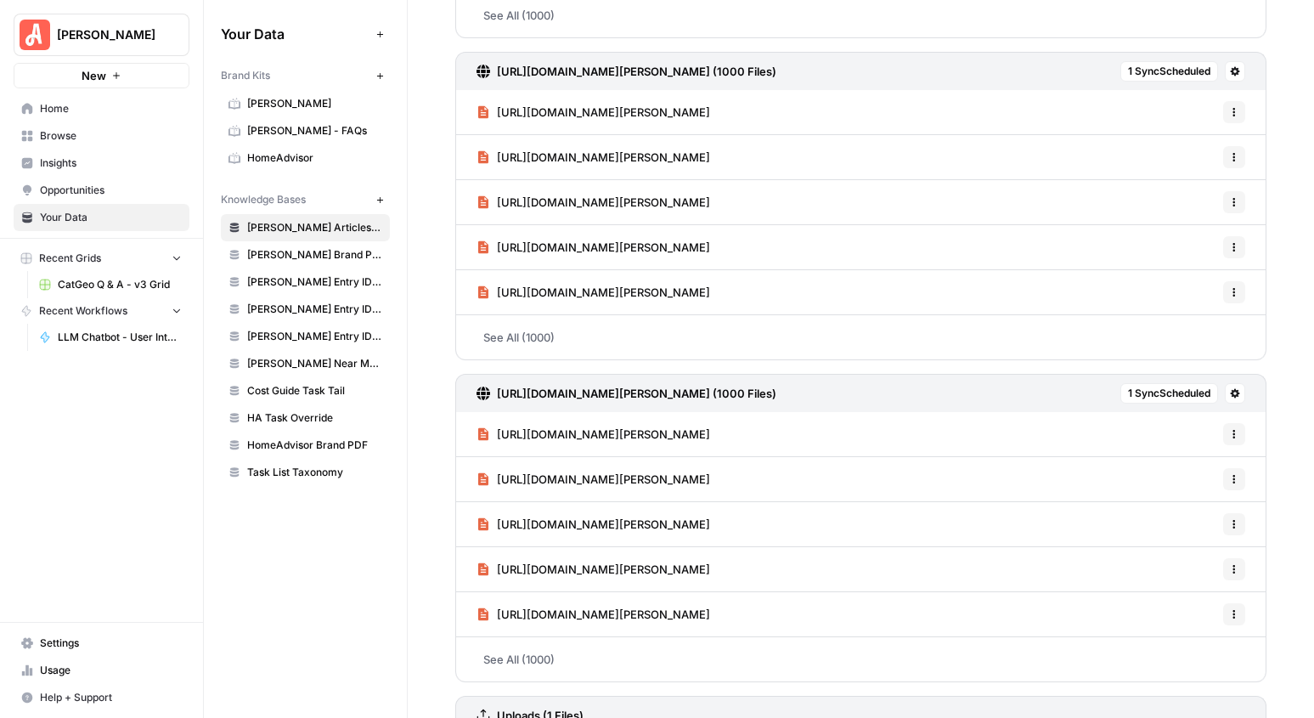
scroll to position [3687, 0]
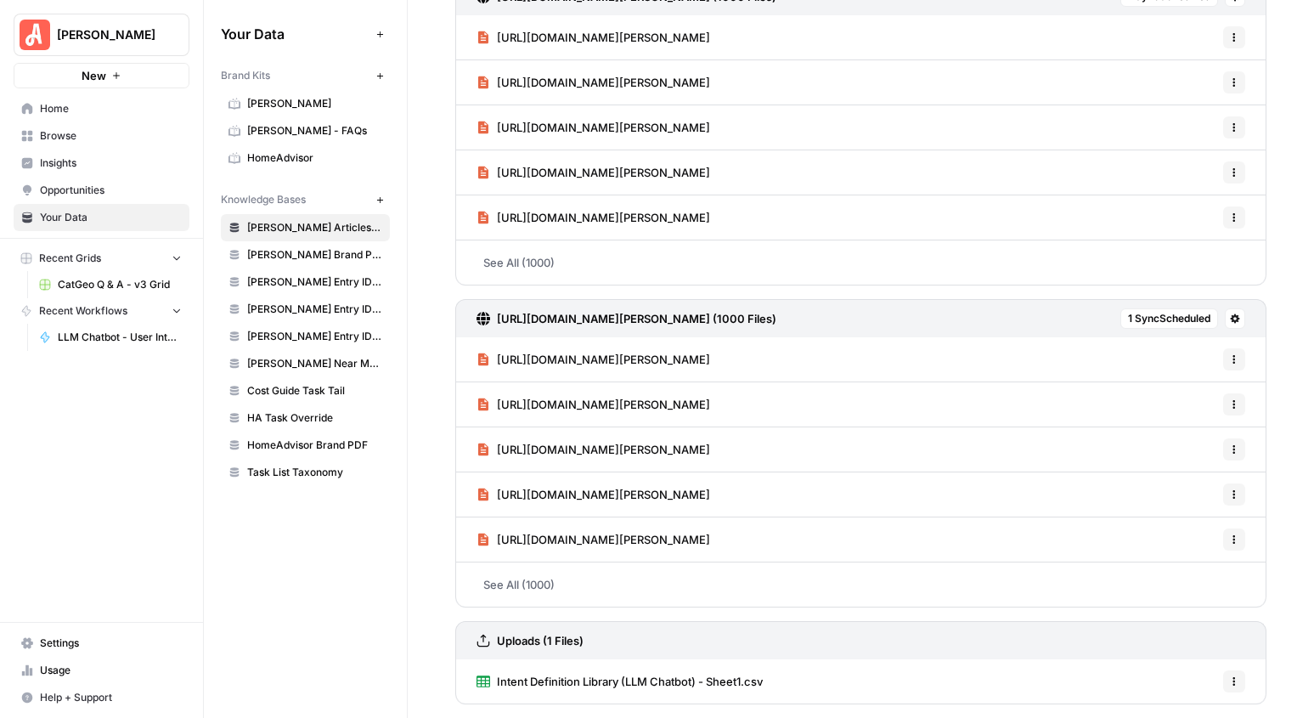
click at [1235, 682] on icon "button" at bounding box center [1234, 681] width 10 height 10
click at [1183, 645] on span "Delete File" at bounding box center [1196, 643] width 55 height 17
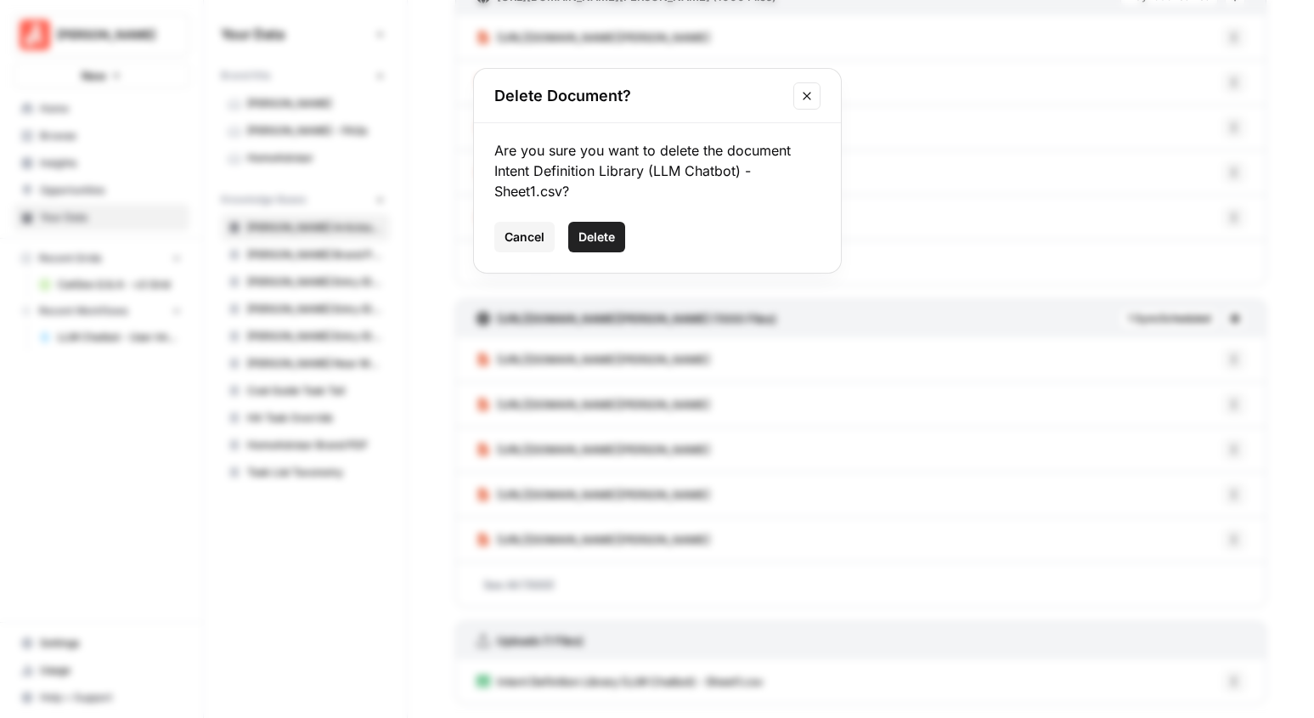
click at [601, 241] on span "Delete" at bounding box center [596, 236] width 37 height 17
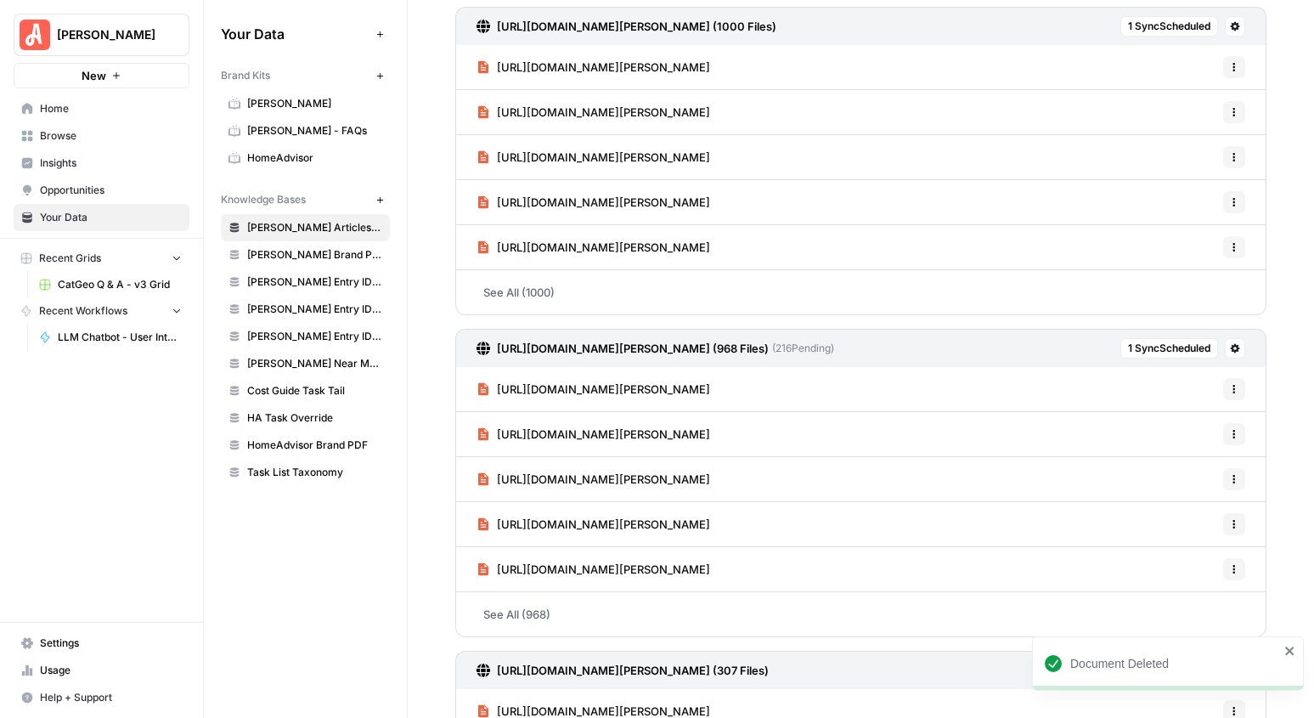
scroll to position [0, 0]
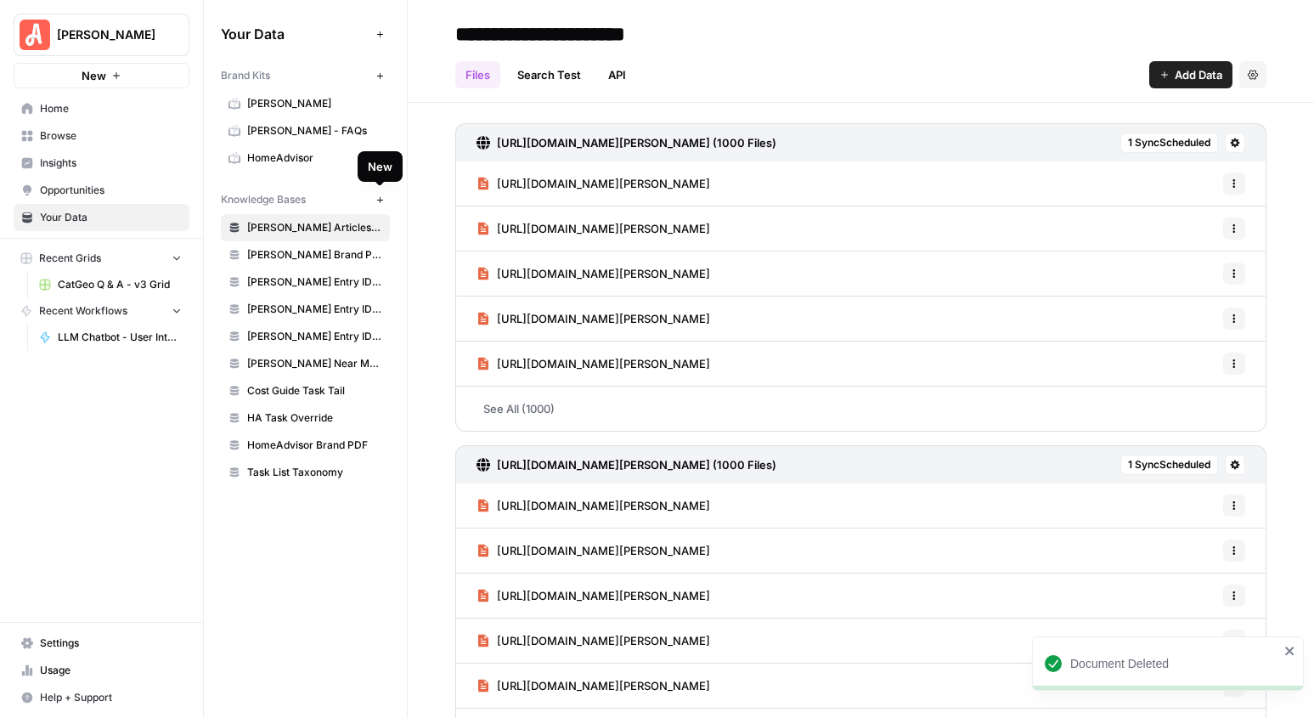
click at [376, 198] on icon "button" at bounding box center [379, 199] width 9 height 9
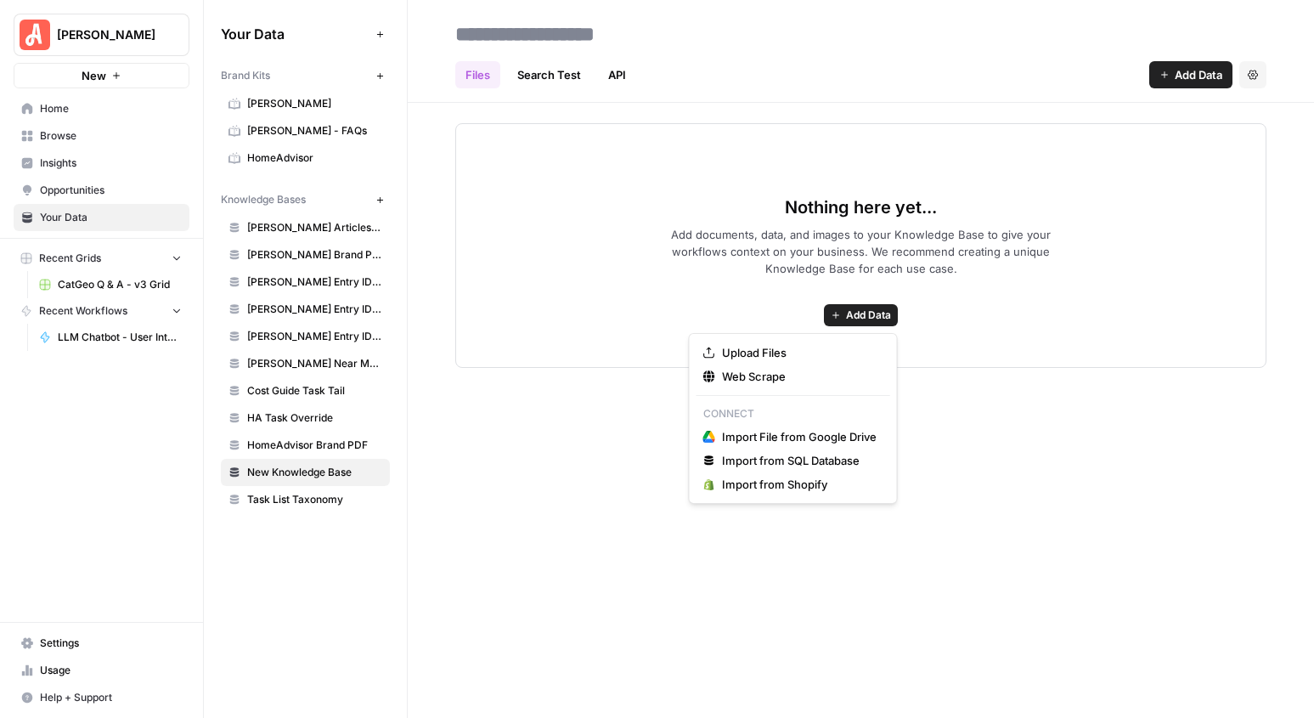
click at [862, 312] on span "Add Data" at bounding box center [868, 314] width 45 height 15
click at [765, 348] on span "Upload Files" at bounding box center [799, 352] width 155 height 17
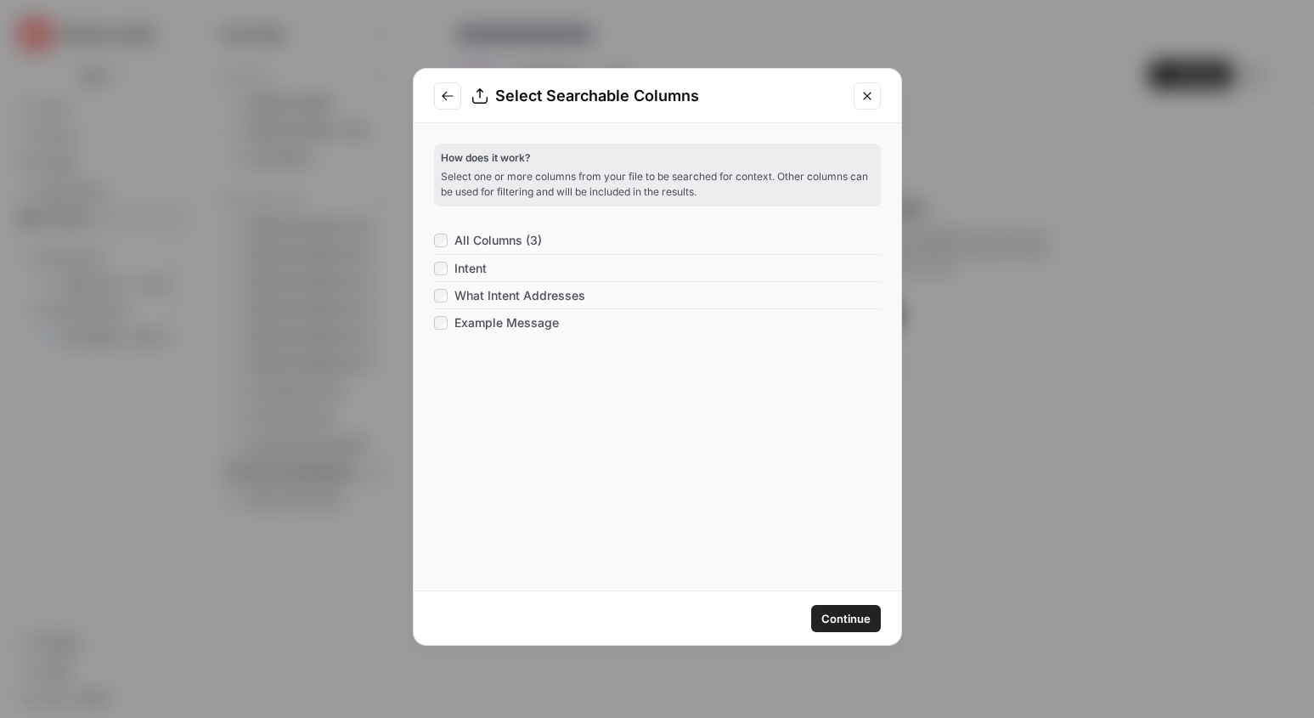
click at [864, 627] on button "Continue" at bounding box center [846, 618] width 70 height 27
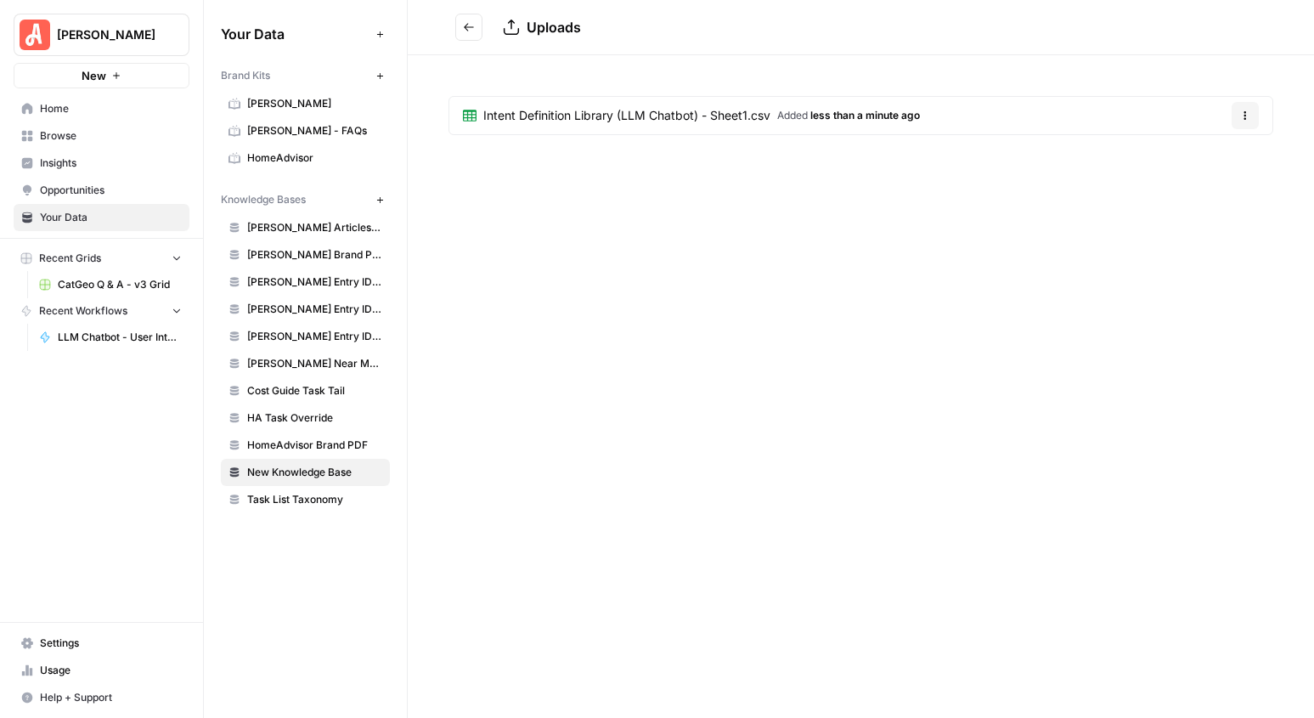
click at [1244, 121] on button "Options" at bounding box center [1244, 115] width 27 height 27
click at [776, 335] on div "Uploads Intent Definition Library (LLM Chatbot) - Sheet1.csv Added less than a …" at bounding box center [861, 359] width 906 height 718
click at [270, 442] on span "HomeAdvisor Brand PDF" at bounding box center [314, 444] width 135 height 15
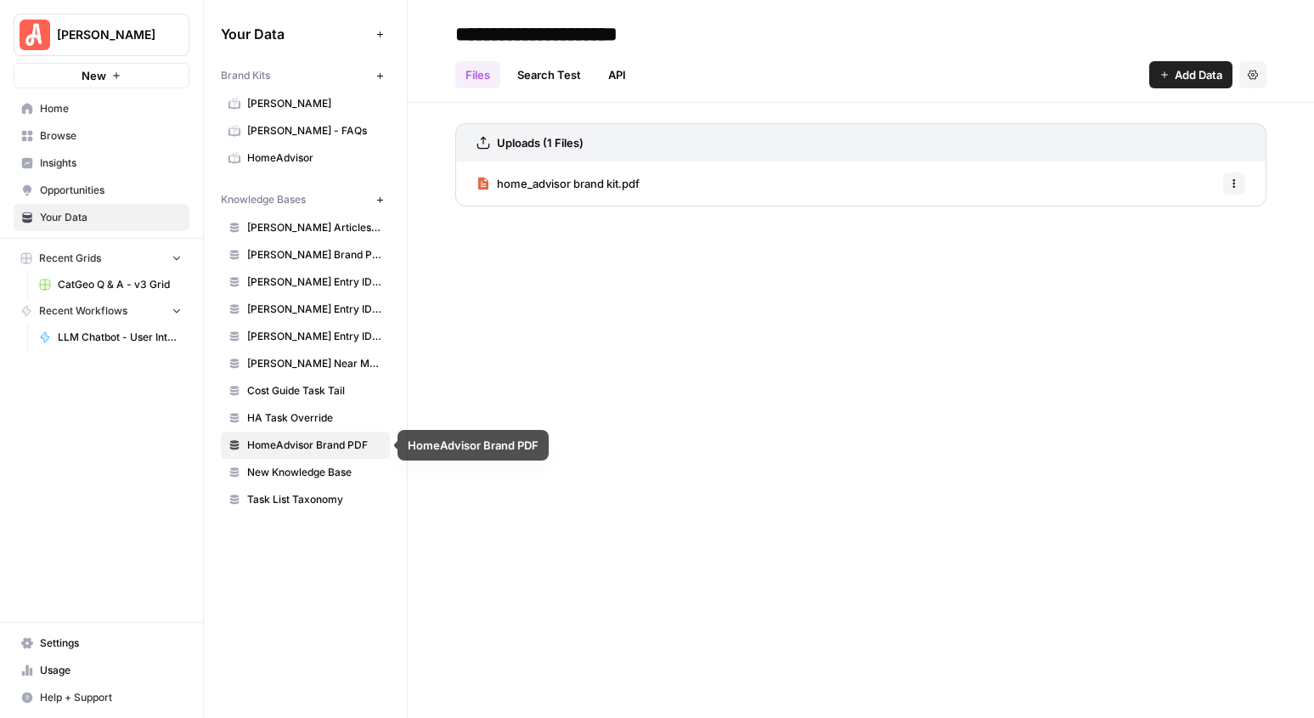
click at [263, 470] on span "New Knowledge Base" at bounding box center [314, 472] width 135 height 15
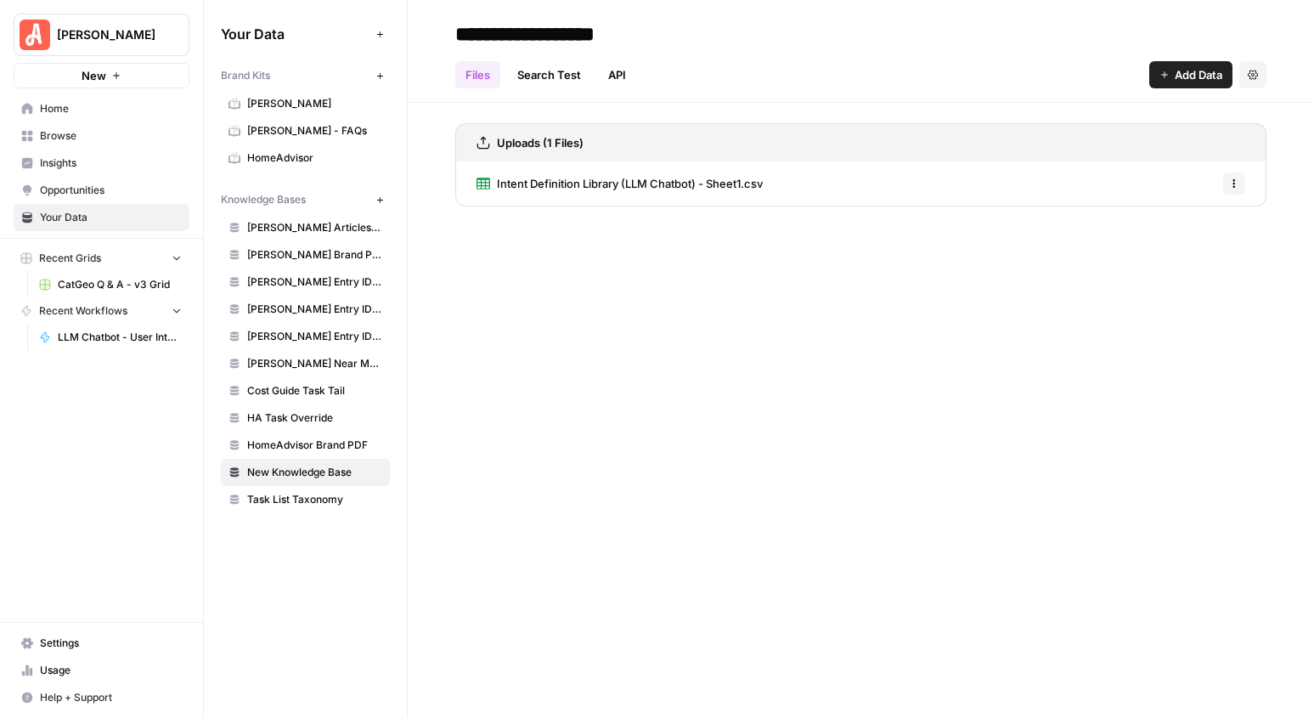
click at [1244, 70] on button "Settings" at bounding box center [1252, 74] width 27 height 27
click at [951, 51] on div "Files Search Test API Add Data Settings" at bounding box center [860, 68] width 811 height 41
click at [611, 37] on input "**********" at bounding box center [584, 34] width 272 height 34
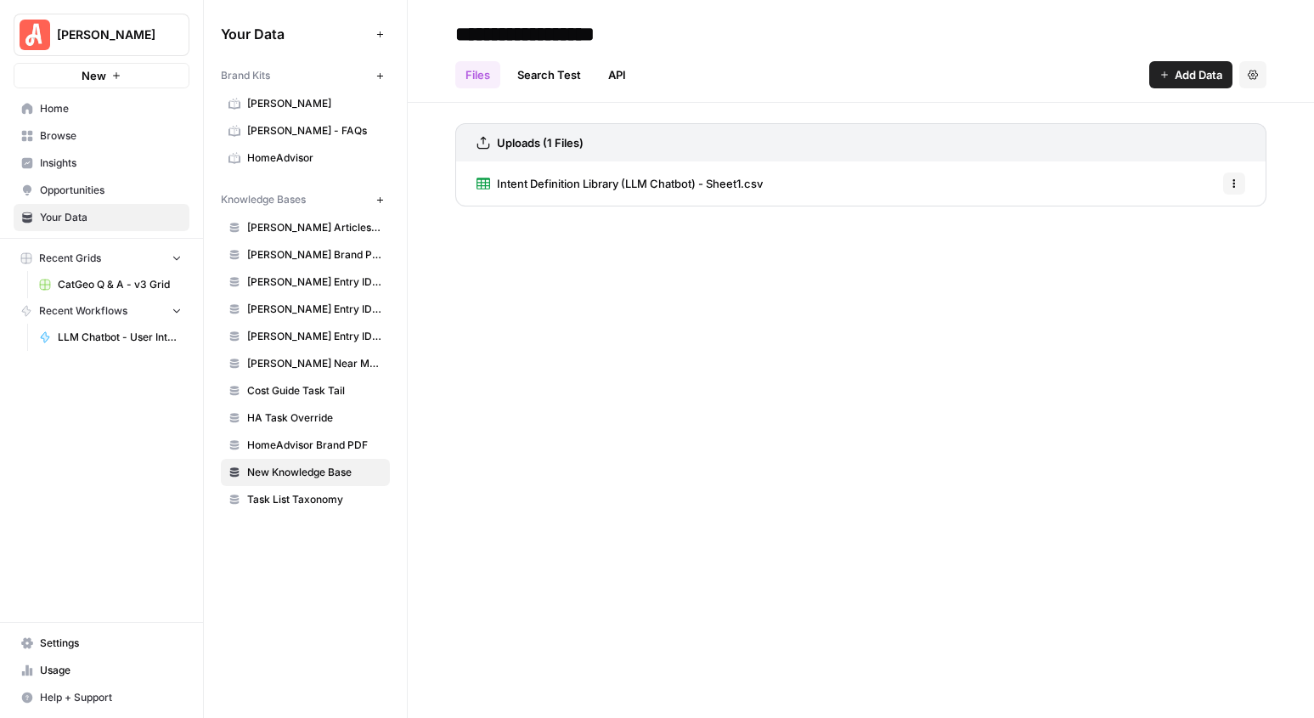
click at [611, 37] on input "**********" at bounding box center [584, 34] width 272 height 34
type input "**********"
click at [82, 109] on span "Home" at bounding box center [111, 108] width 142 height 15
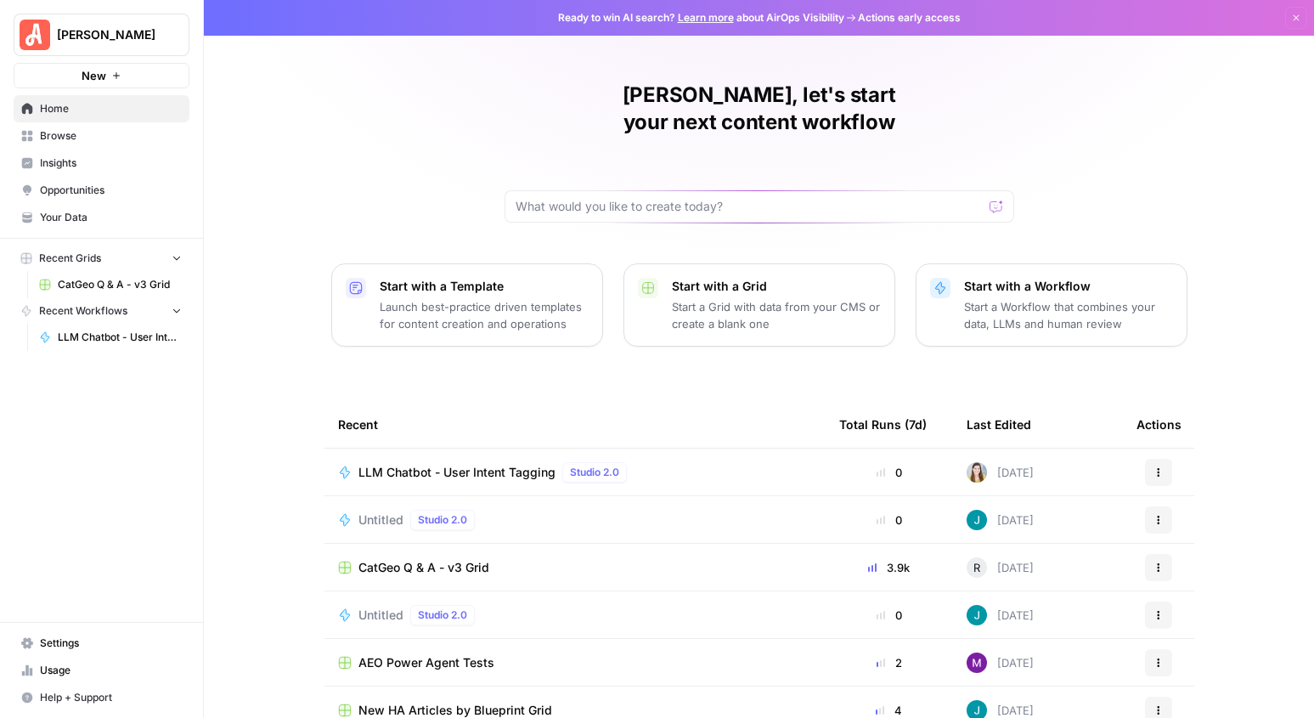
click at [144, 336] on span "LLM Chatbot - User Intent Tagging" at bounding box center [120, 337] width 124 height 15
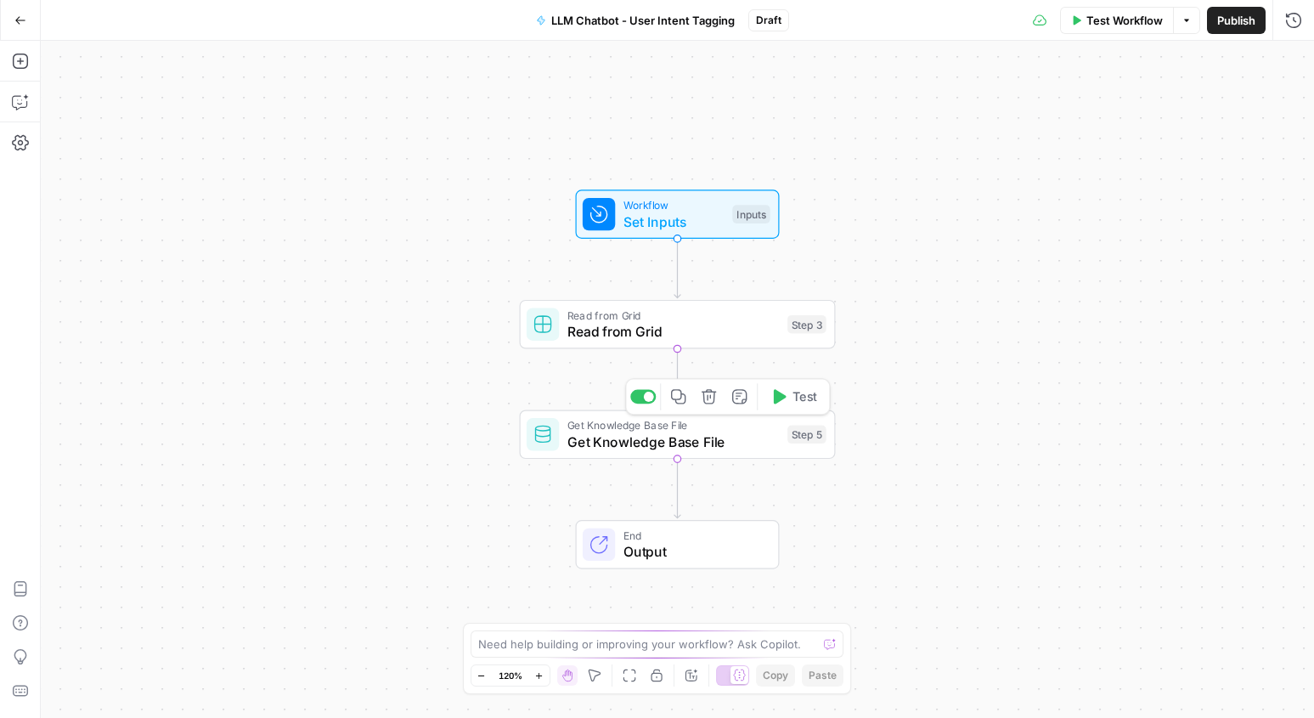
click at [733, 442] on span "Get Knowledge Base File" at bounding box center [673, 441] width 212 height 20
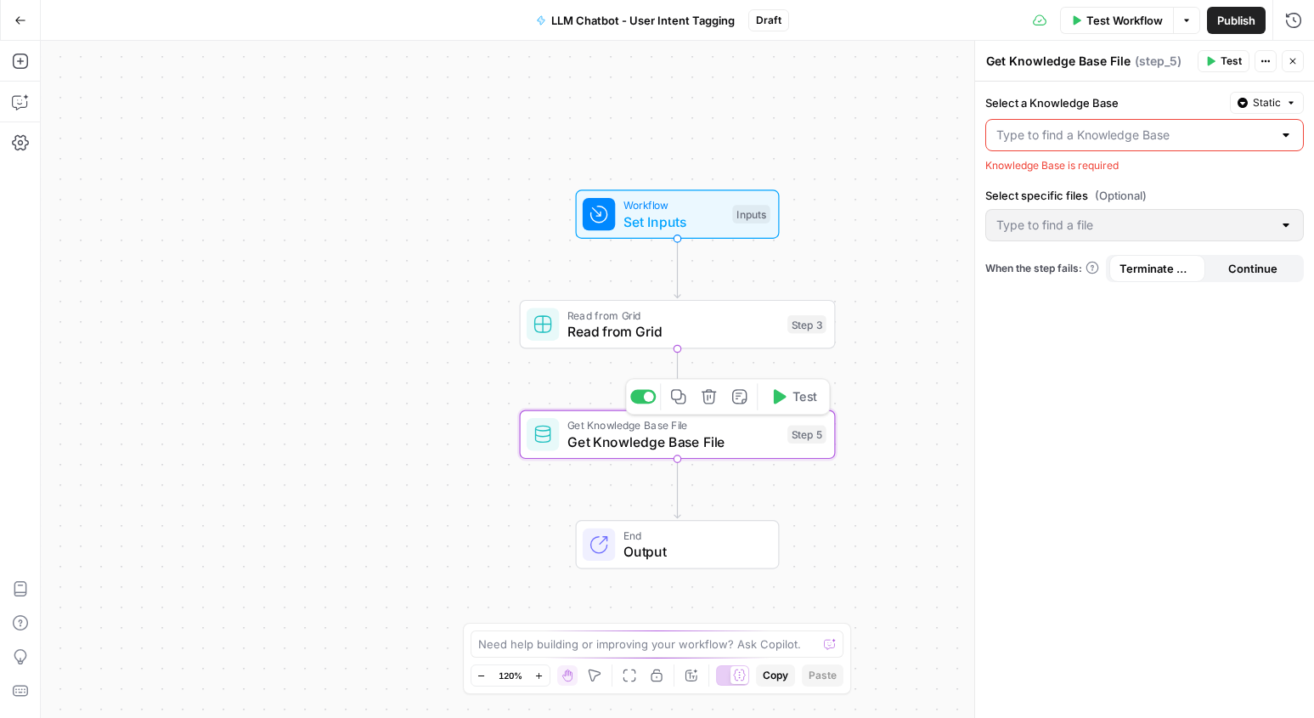
click at [1173, 144] on div at bounding box center [1144, 135] width 318 height 32
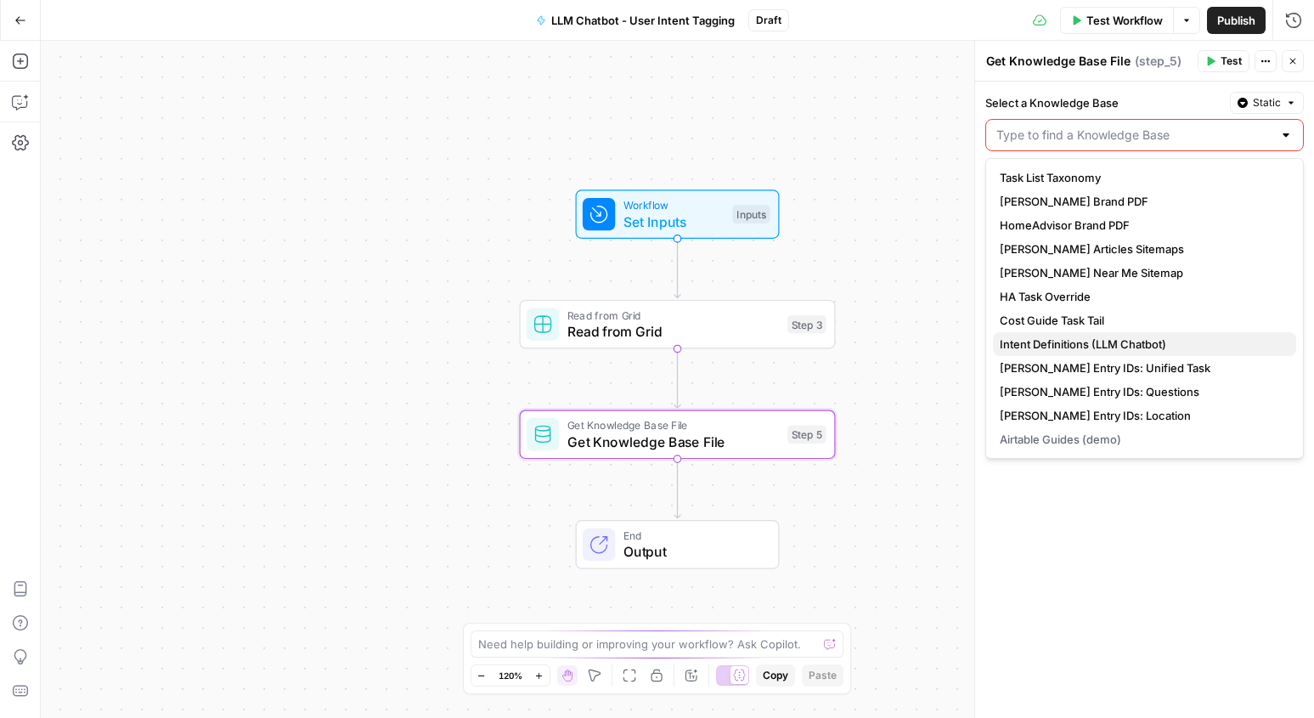
click at [1135, 341] on span "Intent Definitions (LLM Chatbot)" at bounding box center [1141, 343] width 283 height 17
type input "Intent Definitions (LLM Chatbot)"
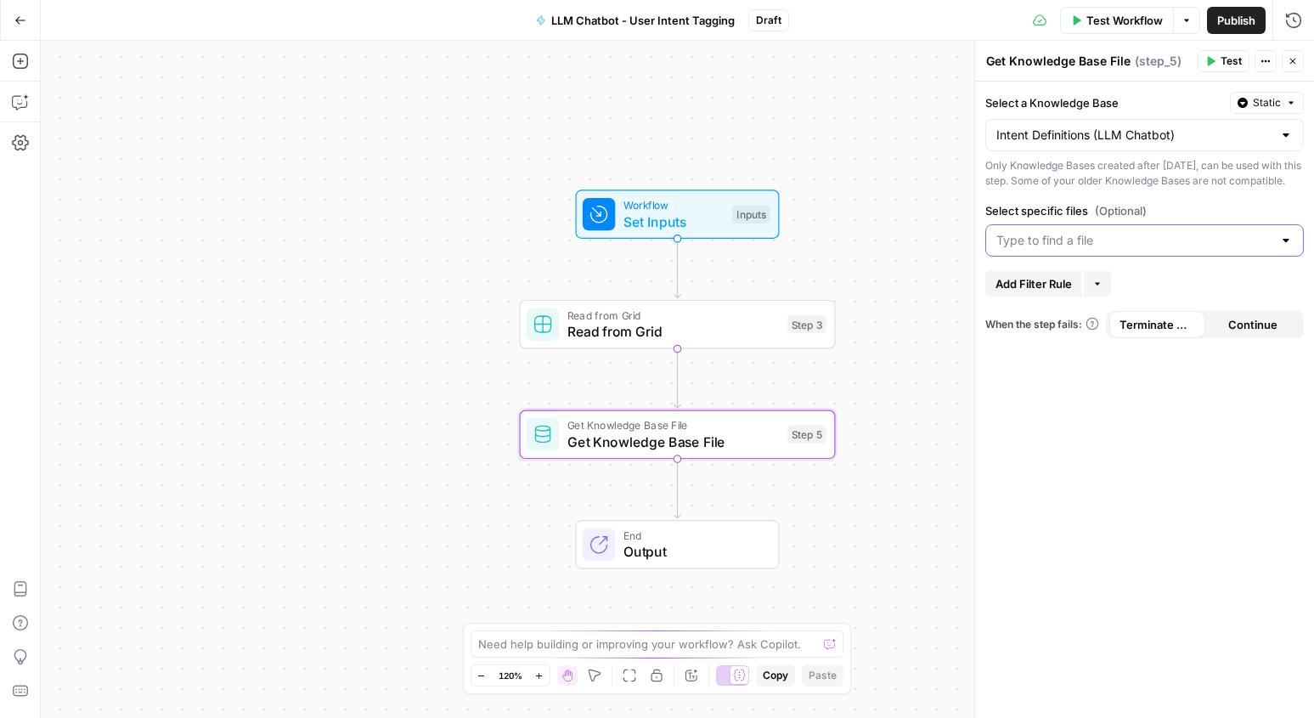
click at [1138, 249] on input "Select specific files (Optional)" at bounding box center [1134, 240] width 276 height 17
click at [1136, 295] on span "Intent Definition Library (LLM Chatbot) - Sheet1.csv" at bounding box center [1141, 298] width 283 height 17
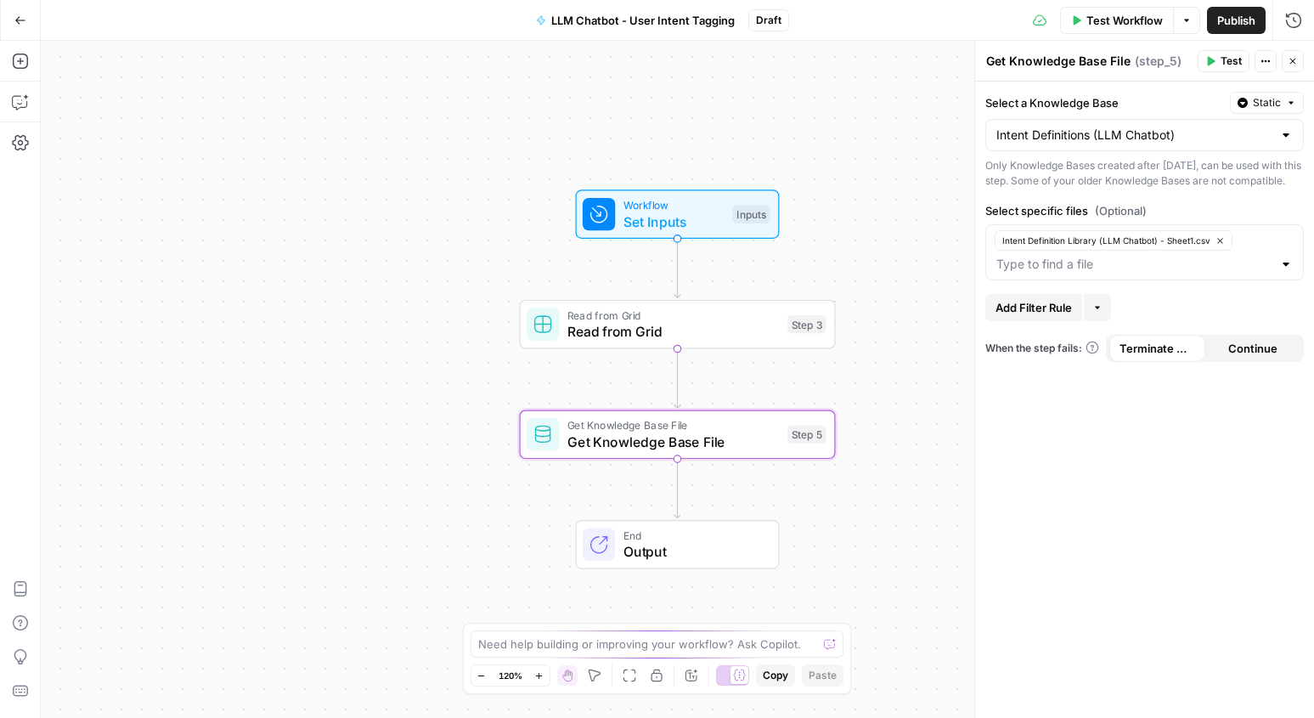
click at [1101, 443] on div "Select a Knowledge Base Static Intent Definitions (LLM Chatbot) Only Knowledge …" at bounding box center [1144, 400] width 339 height 636
click at [21, 56] on icon "button" at bounding box center [20, 61] width 17 height 17
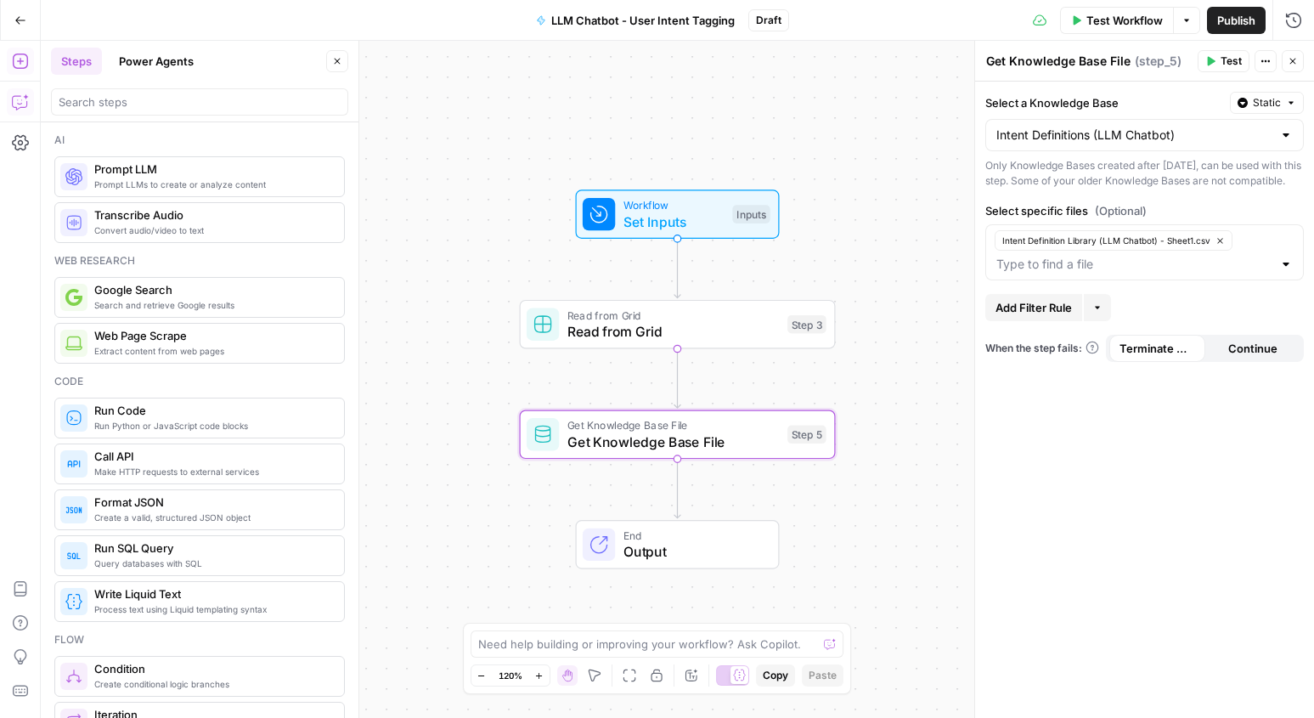
click at [14, 105] on icon "button" at bounding box center [20, 101] width 17 height 17
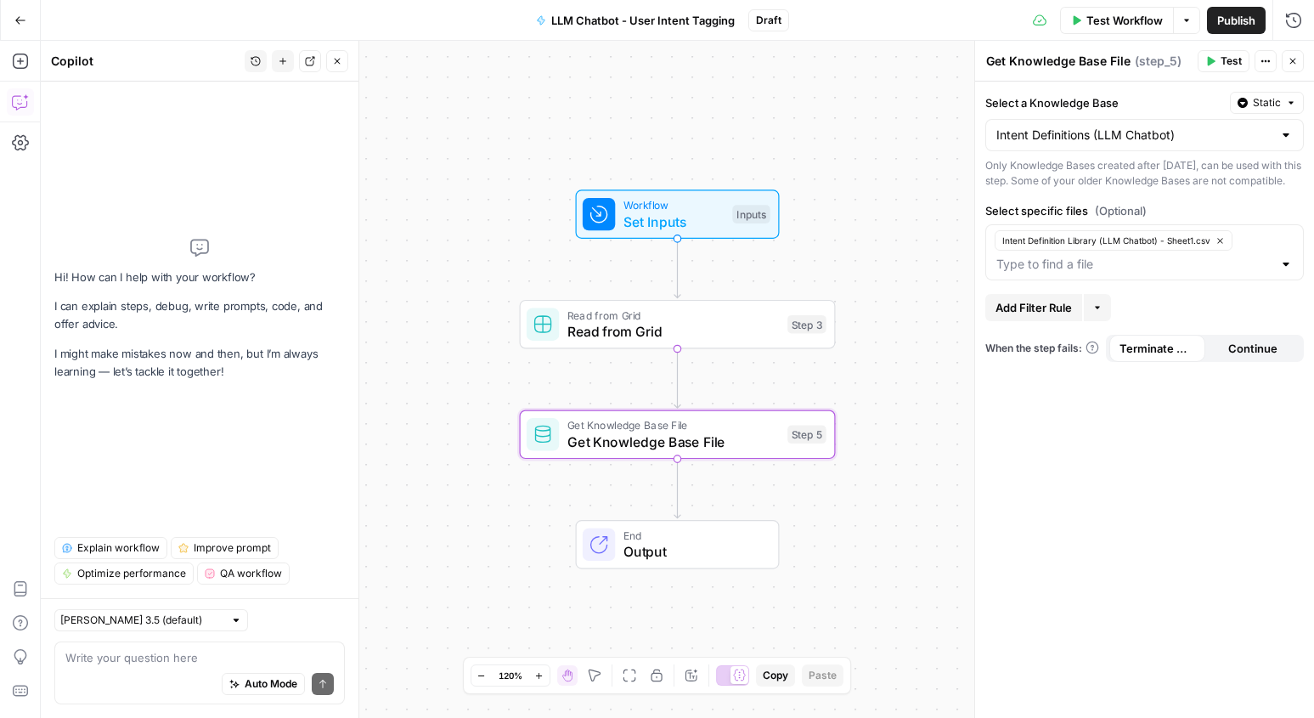
click at [132, 664] on textarea at bounding box center [199, 657] width 268 height 17
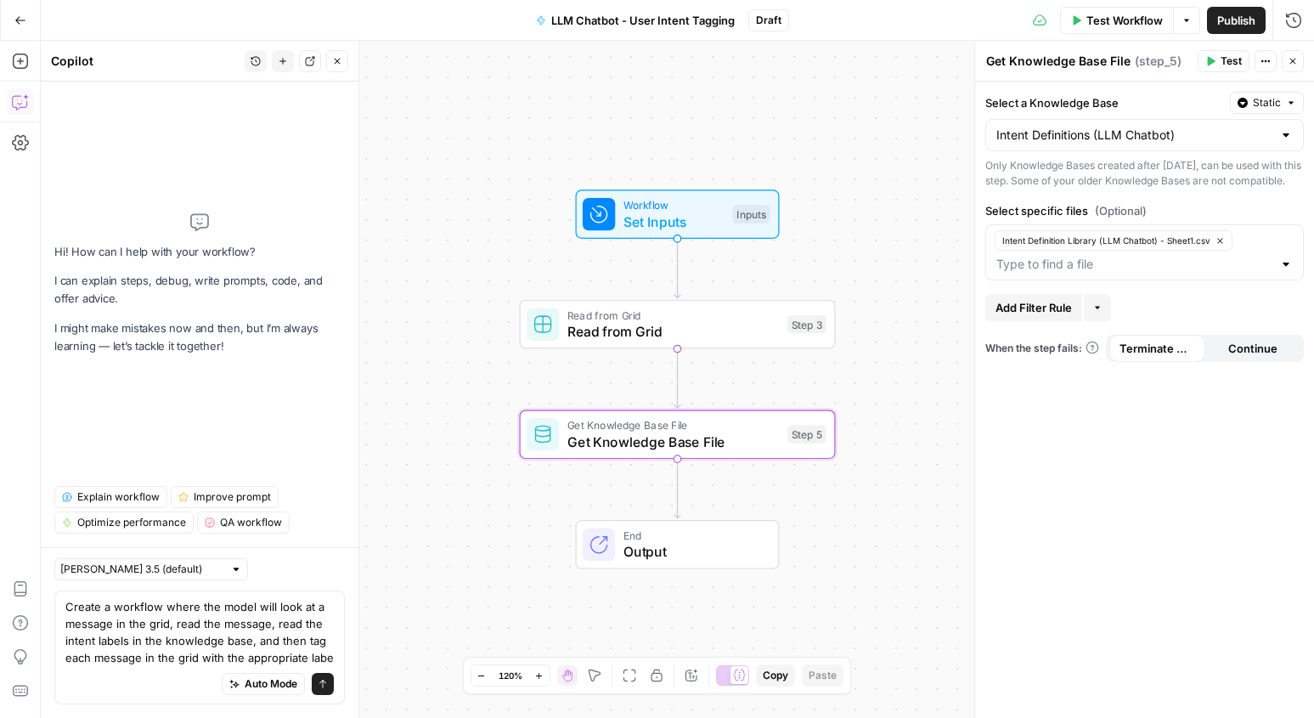
type textarea "Create a workflow where the model will look at a message in the grid, read the …"
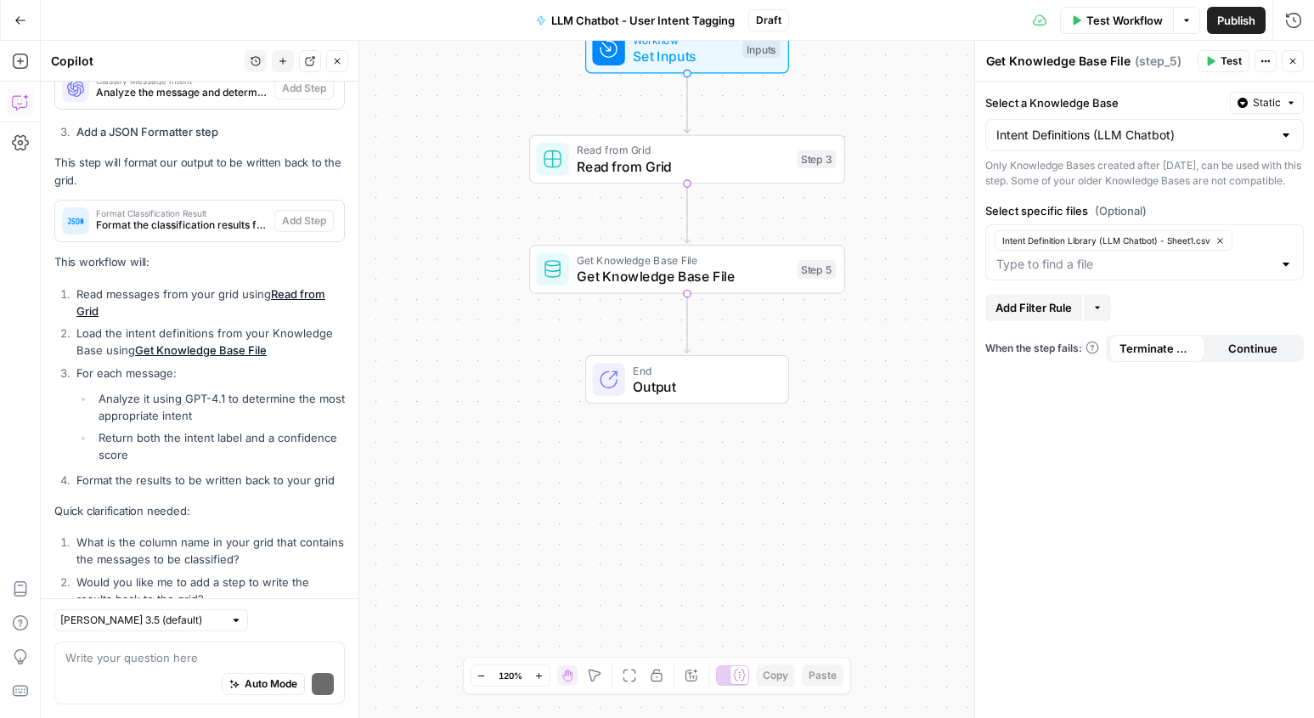
scroll to position [904, 0]
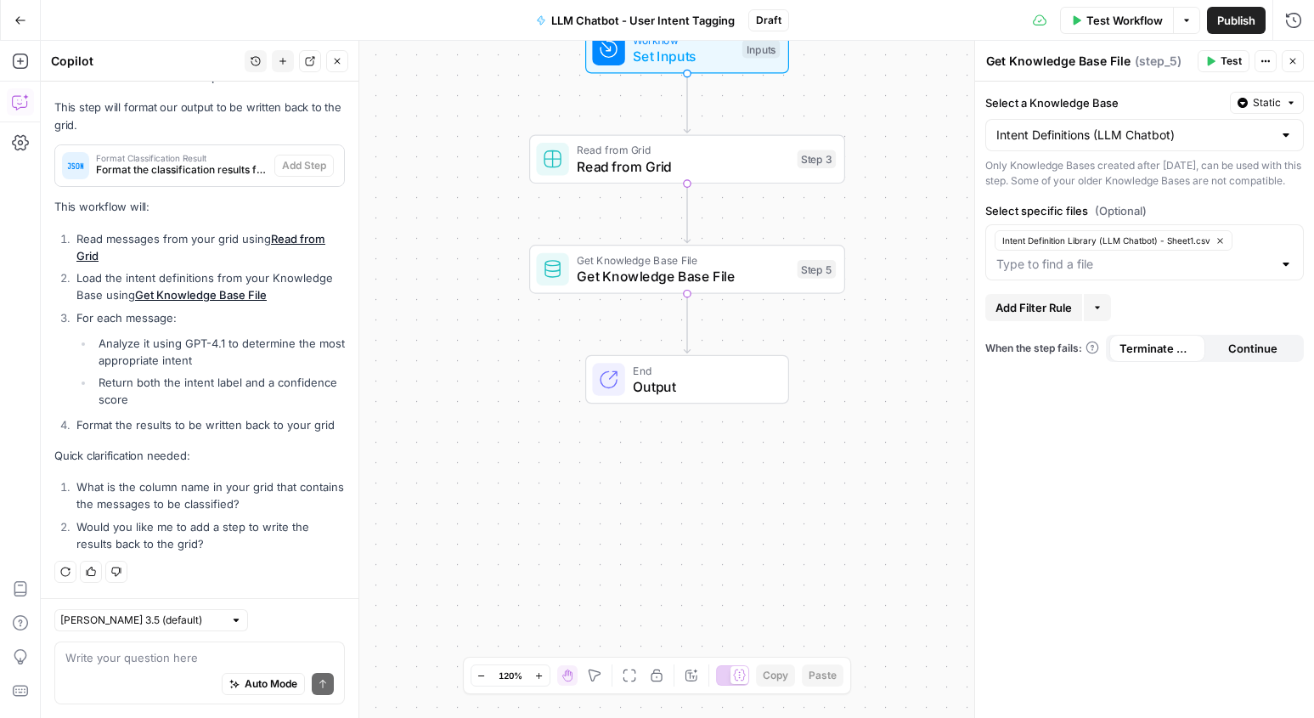
click at [181, 657] on textarea at bounding box center [199, 657] width 268 height 17
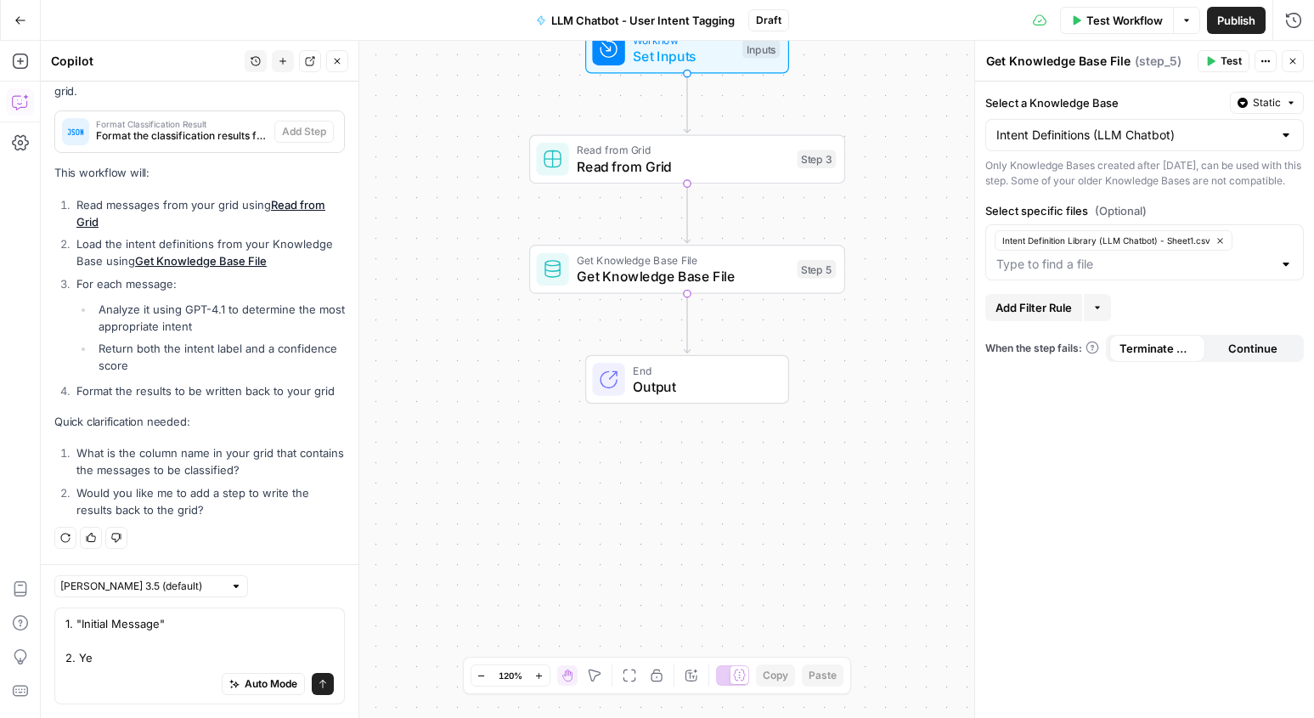
type textarea "1. "Initial Message" 2. Yes"
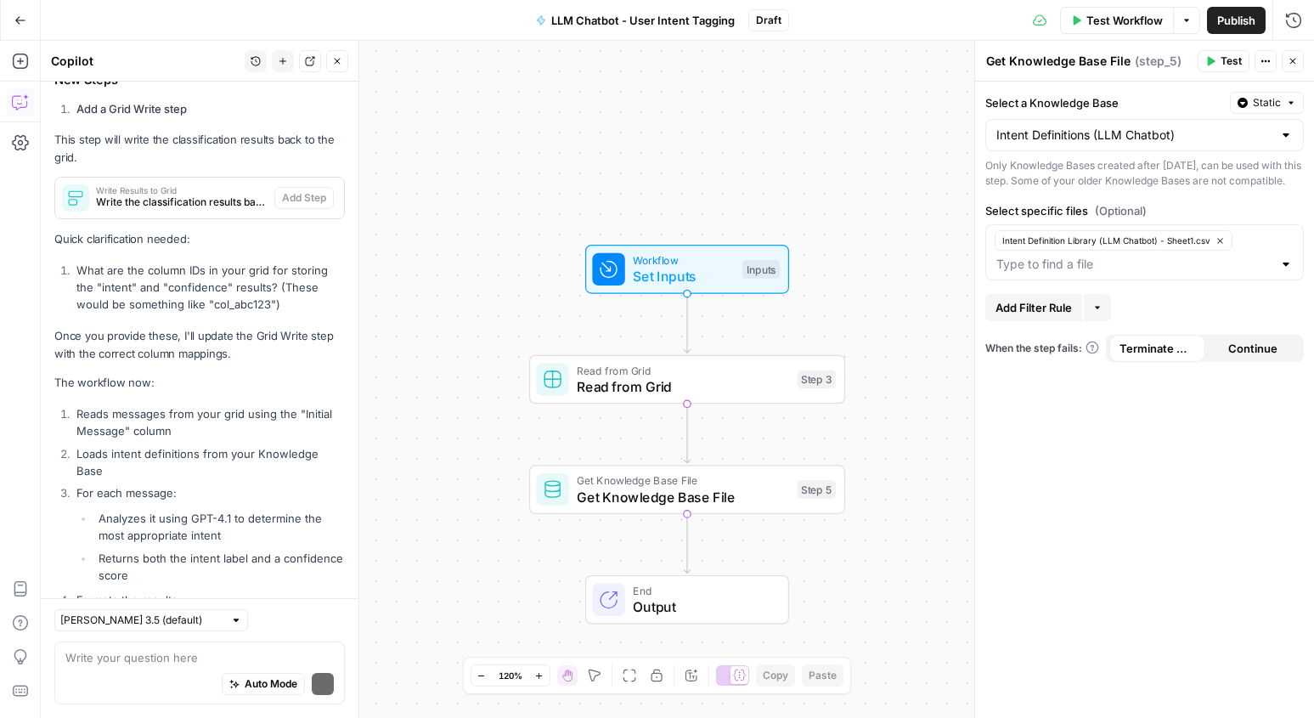
scroll to position [1728, 0]
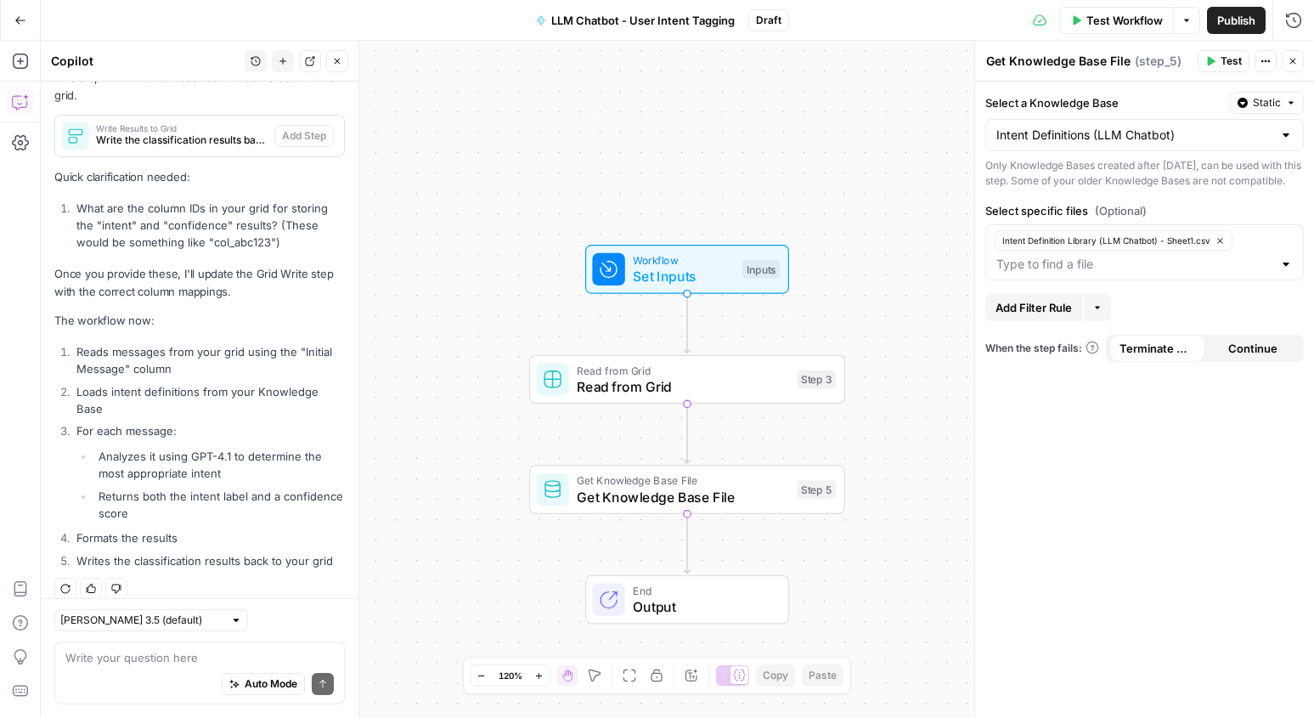
drag, startPoint x: 161, startPoint y: 228, endPoint x: 228, endPoint y: 244, distance: 68.0
click at [227, 243] on li "What are the column IDs in your grid for storing the "intent" and "confidence" …" at bounding box center [208, 225] width 273 height 51
click at [219, 278] on p "Once you provide these, I'll update the Grid Write step with the correct column…" at bounding box center [199, 283] width 290 height 36
drag, startPoint x: 151, startPoint y: 269, endPoint x: 254, endPoint y: 324, distance: 116.2
click at [254, 324] on div "I'll update the workflow to use the correct column name and add a step to write…" at bounding box center [199, 194] width 290 height 759
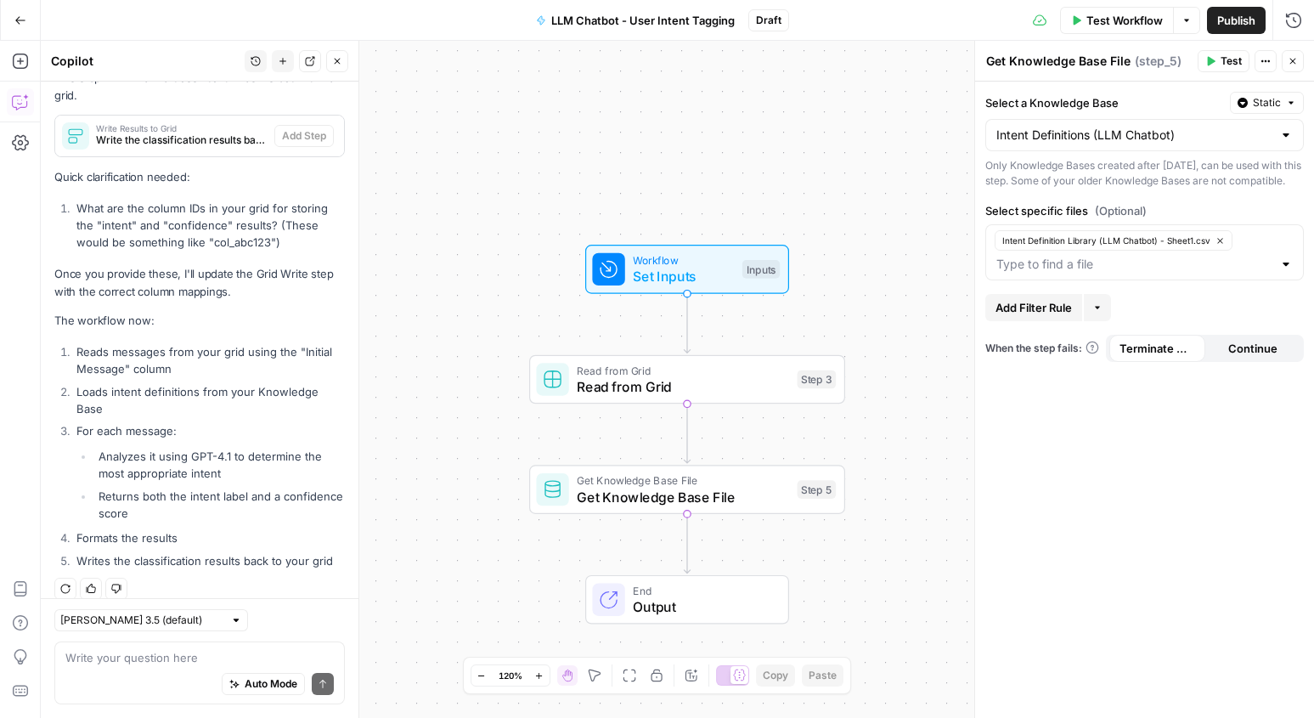
click at [255, 324] on p "The workflow now:" at bounding box center [199, 321] width 290 height 18
drag, startPoint x: 161, startPoint y: 358, endPoint x: 187, endPoint y: 397, distance: 46.6
click at [186, 396] on ol "Reads messages from your grid using the "Initial Message" column Loads intent d…" at bounding box center [199, 456] width 290 height 226
click at [187, 397] on li "Loads intent definitions from your Knowledge Base" at bounding box center [208, 400] width 273 height 34
click at [651, 387] on span "Read from Grid" at bounding box center [683, 386] width 212 height 20
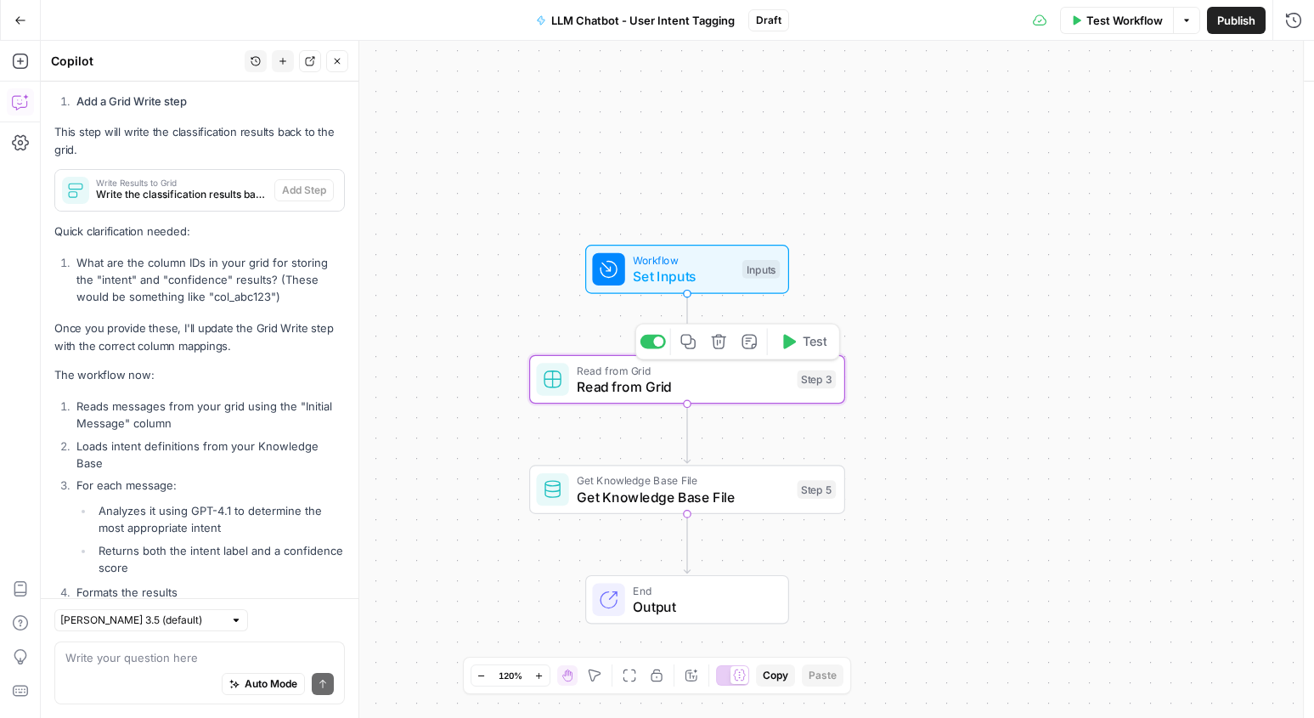
type textarea "Read from Grid"
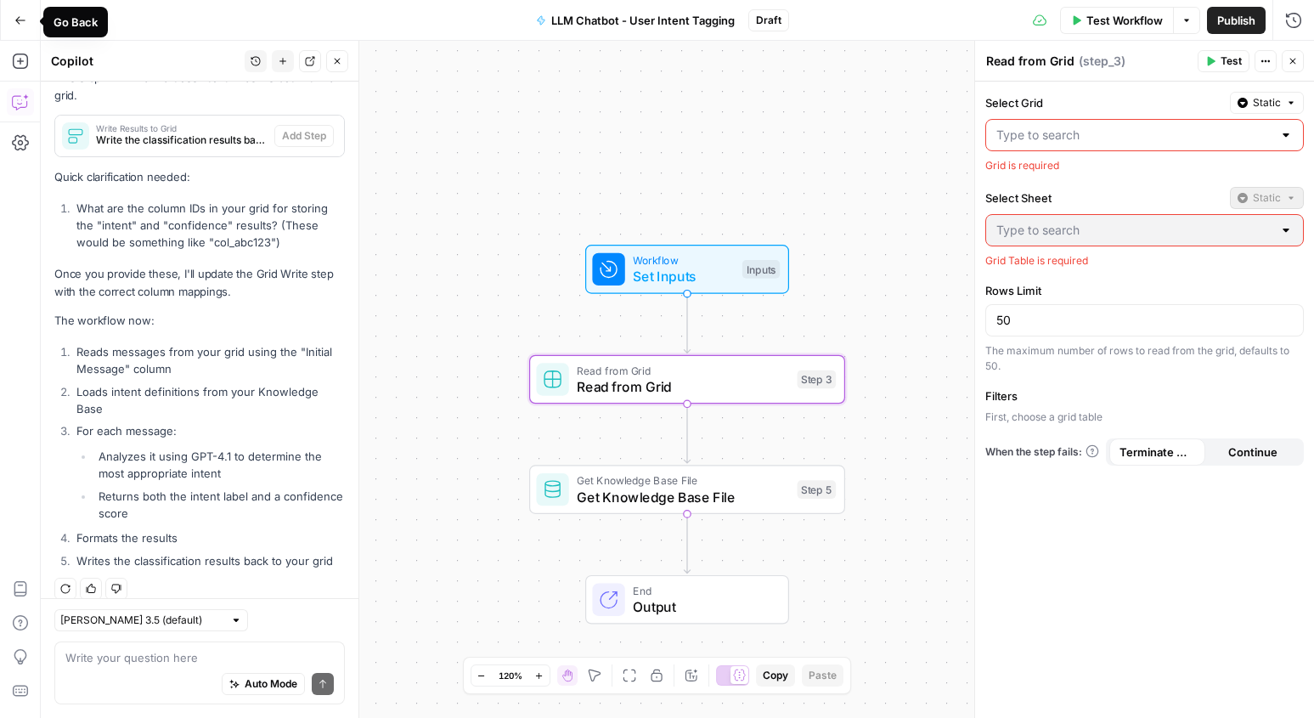
click at [27, 23] on button "Go Back" at bounding box center [20, 20] width 31 height 31
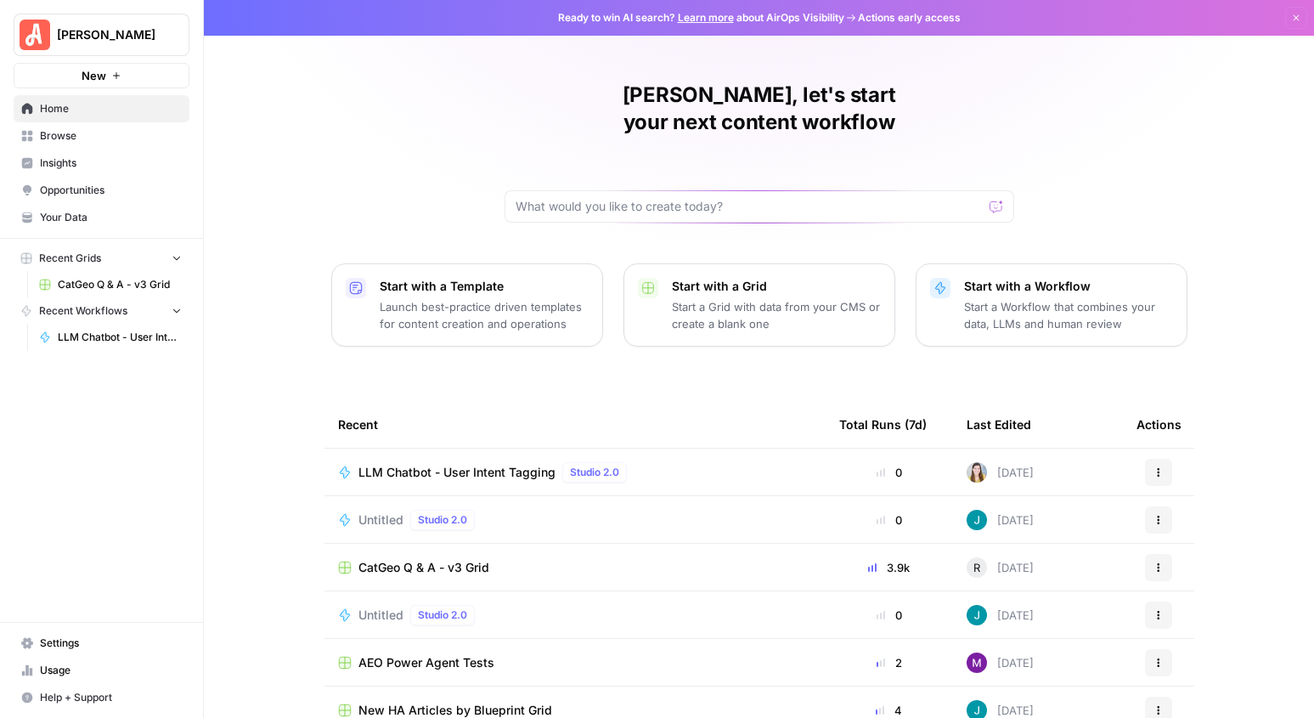
click at [699, 298] on p "Start a Grid with data from your CMS or create a blank one" at bounding box center [776, 315] width 209 height 34
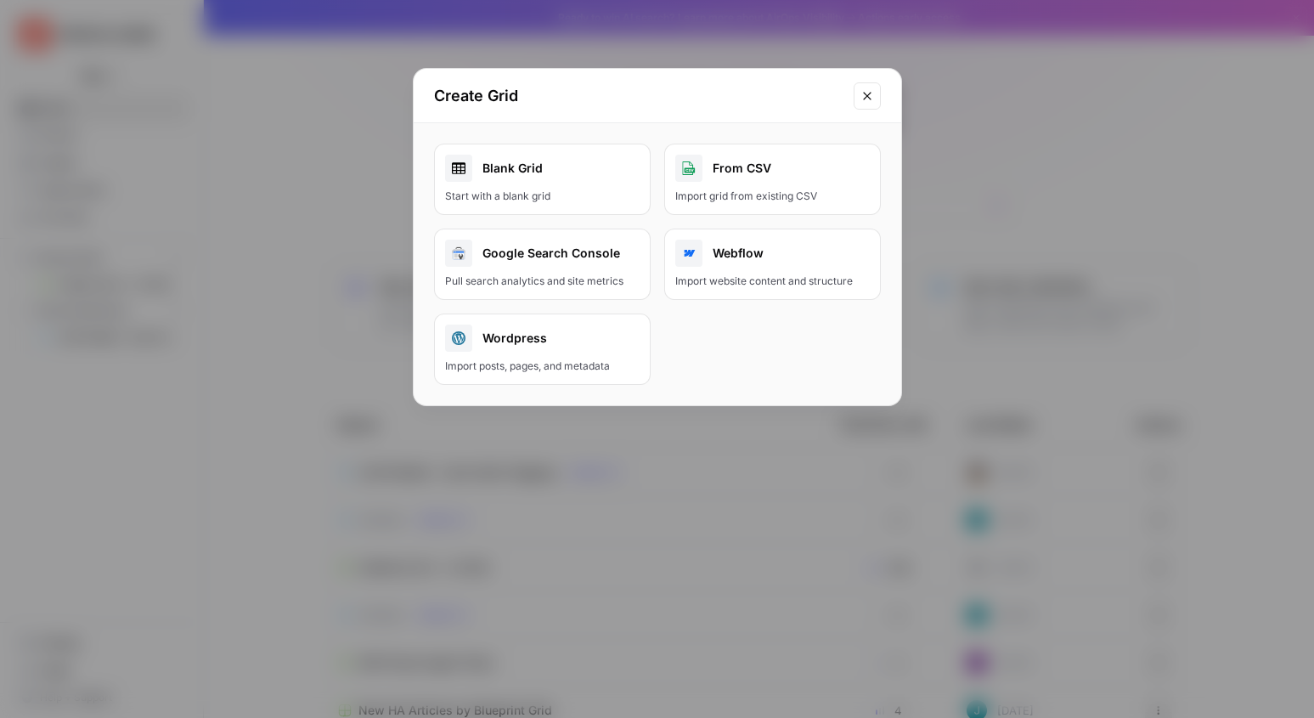
click at [860, 95] on icon "Close modal" at bounding box center [867, 96] width 14 height 14
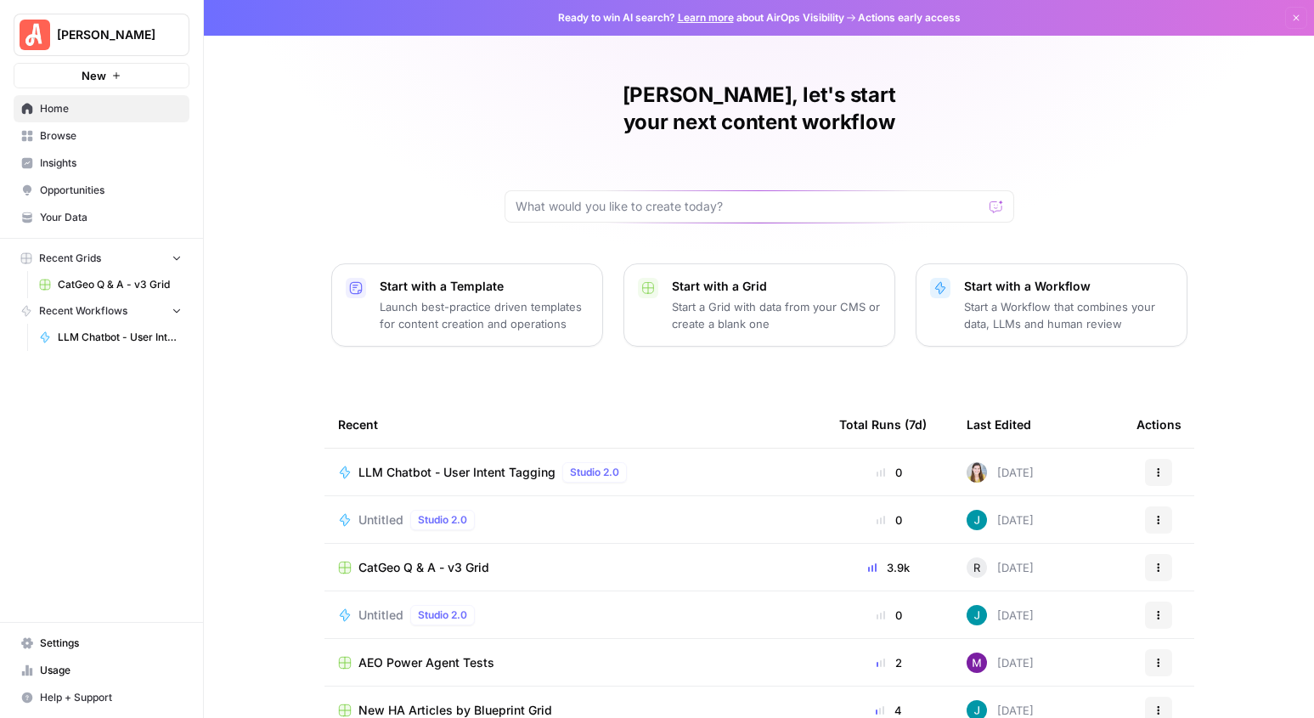
click at [781, 298] on p "Start a Grid with data from your CMS or create a blank one" at bounding box center [776, 315] width 209 height 34
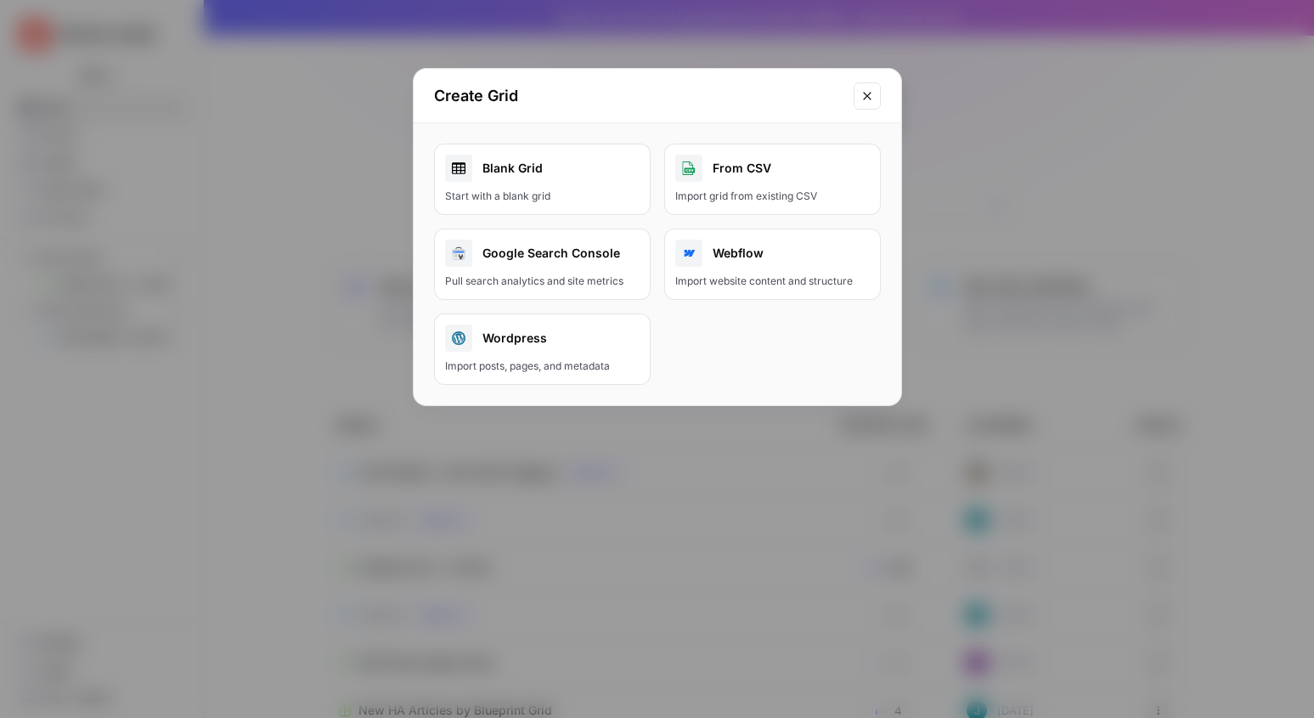
click at [758, 189] on div "Import grid from existing CSV" at bounding box center [772, 196] width 194 height 15
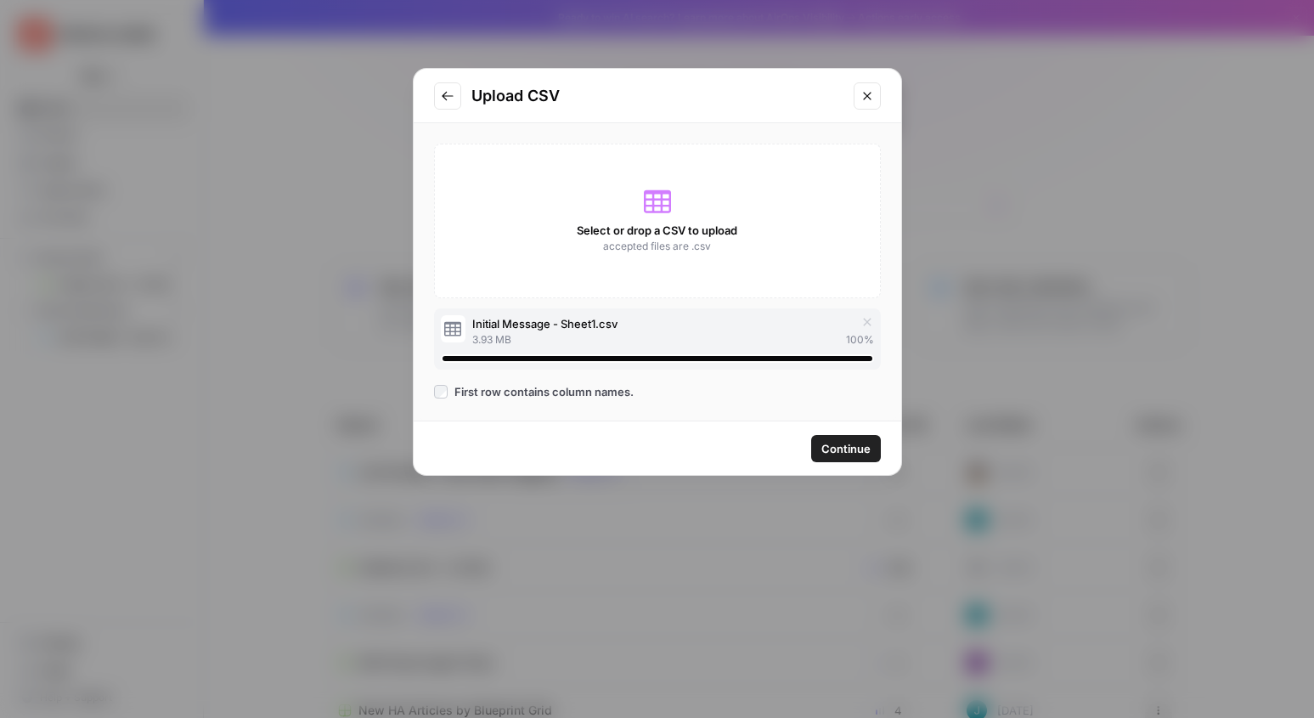
click at [846, 443] on span "Continue" at bounding box center [845, 448] width 49 height 17
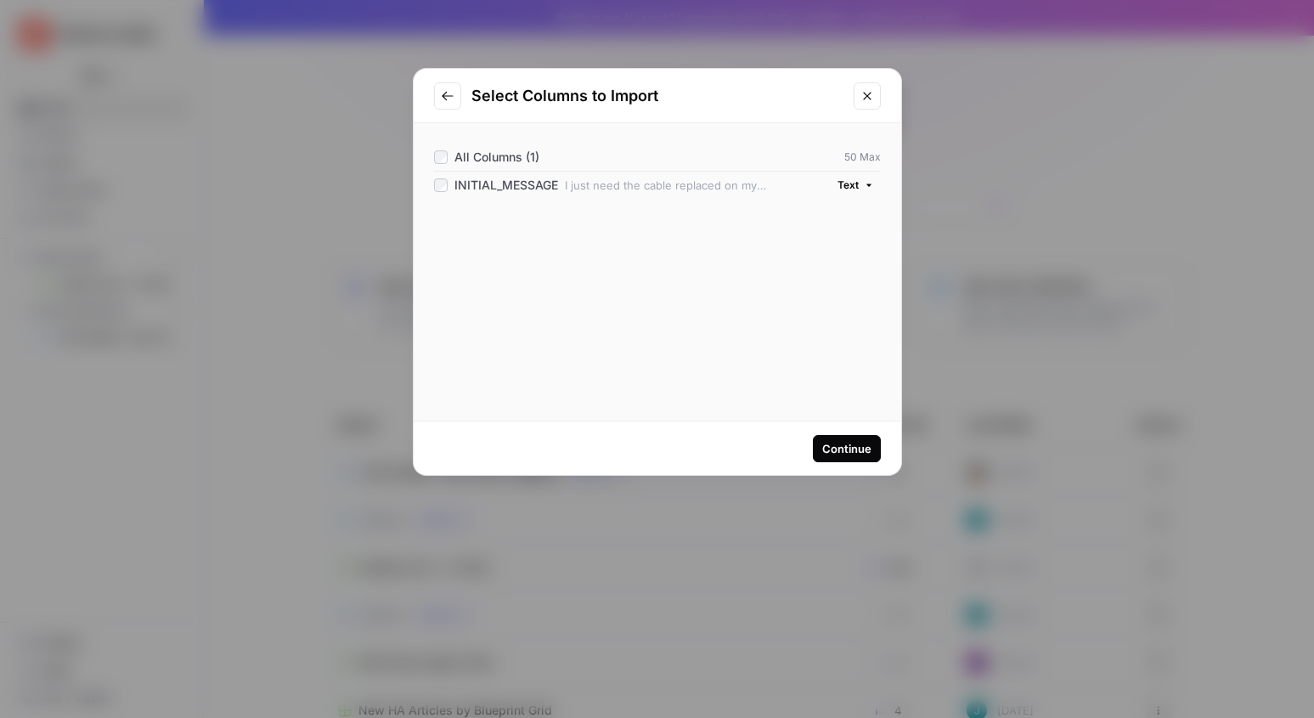
click at [842, 443] on div "Continue" at bounding box center [846, 448] width 49 height 17
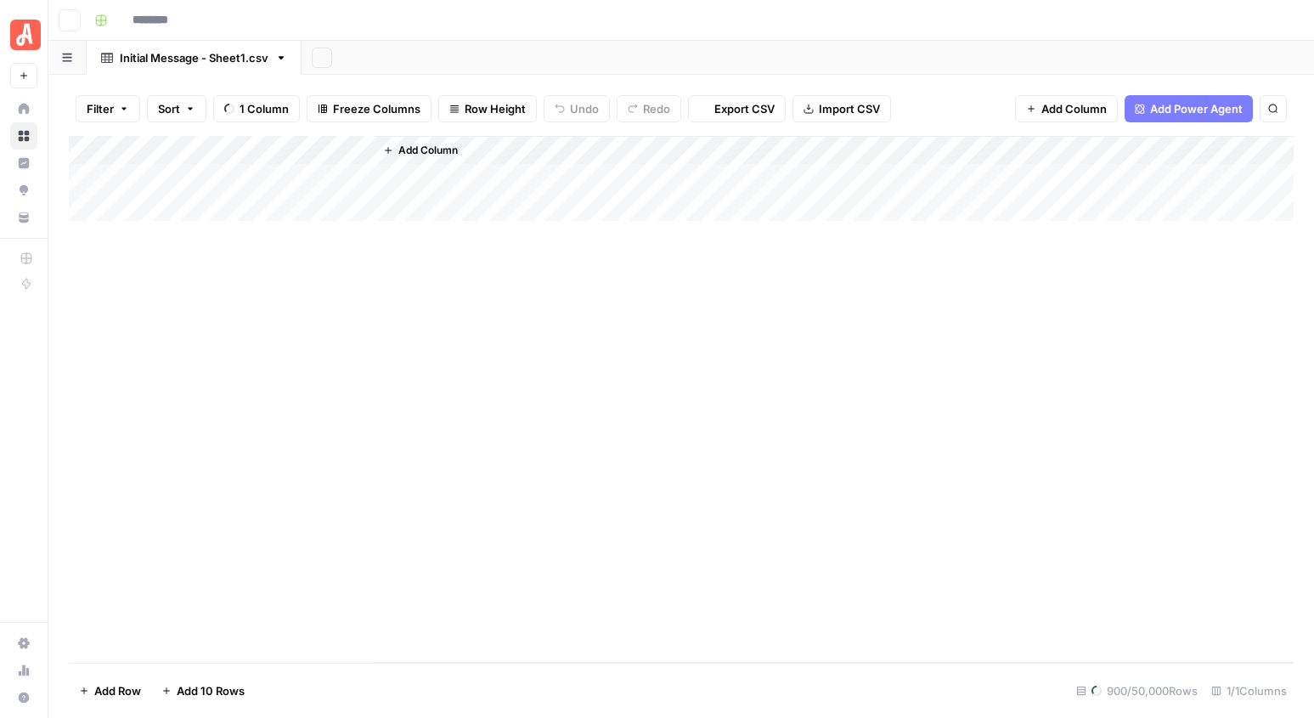
type input "**********"
click at [213, 148] on div "Add Column" at bounding box center [681, 399] width 1225 height 527
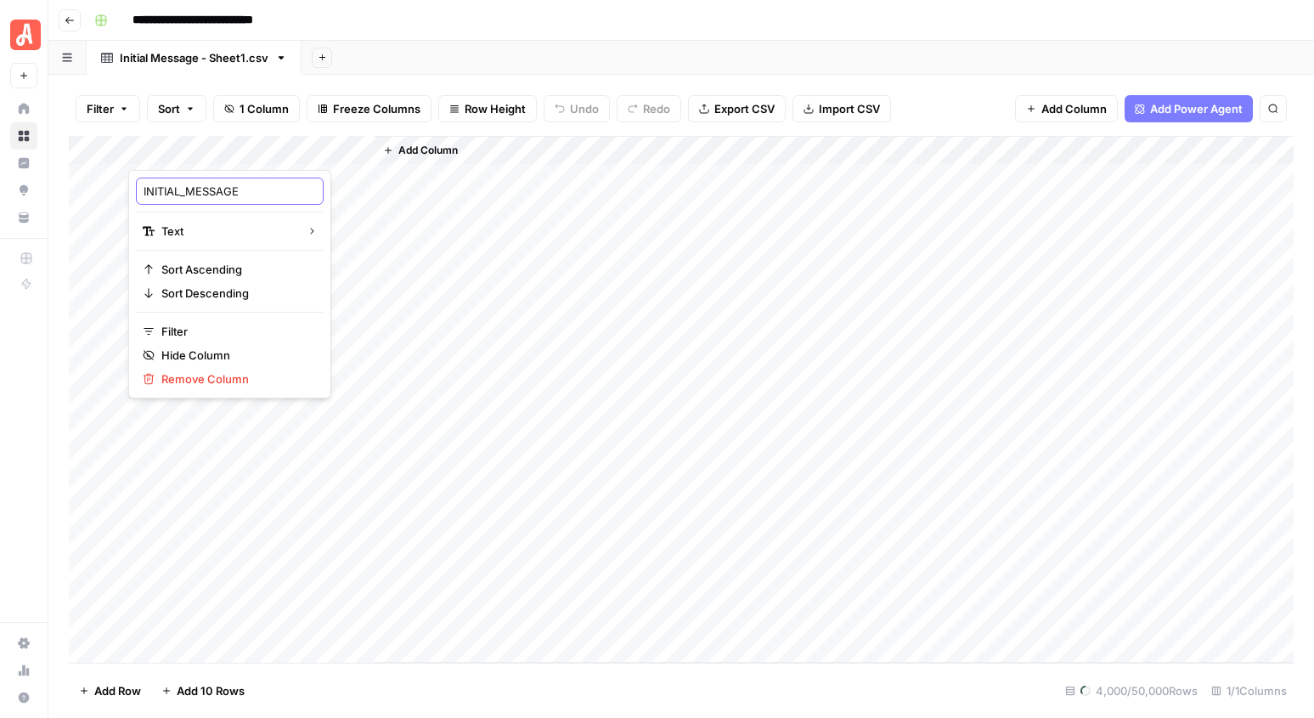
click at [185, 184] on input "INITIAL_MESSAGE" at bounding box center [230, 191] width 172 height 17
type input "Initial Messag"
click at [526, 25] on div "**********" at bounding box center [691, 20] width 1209 height 27
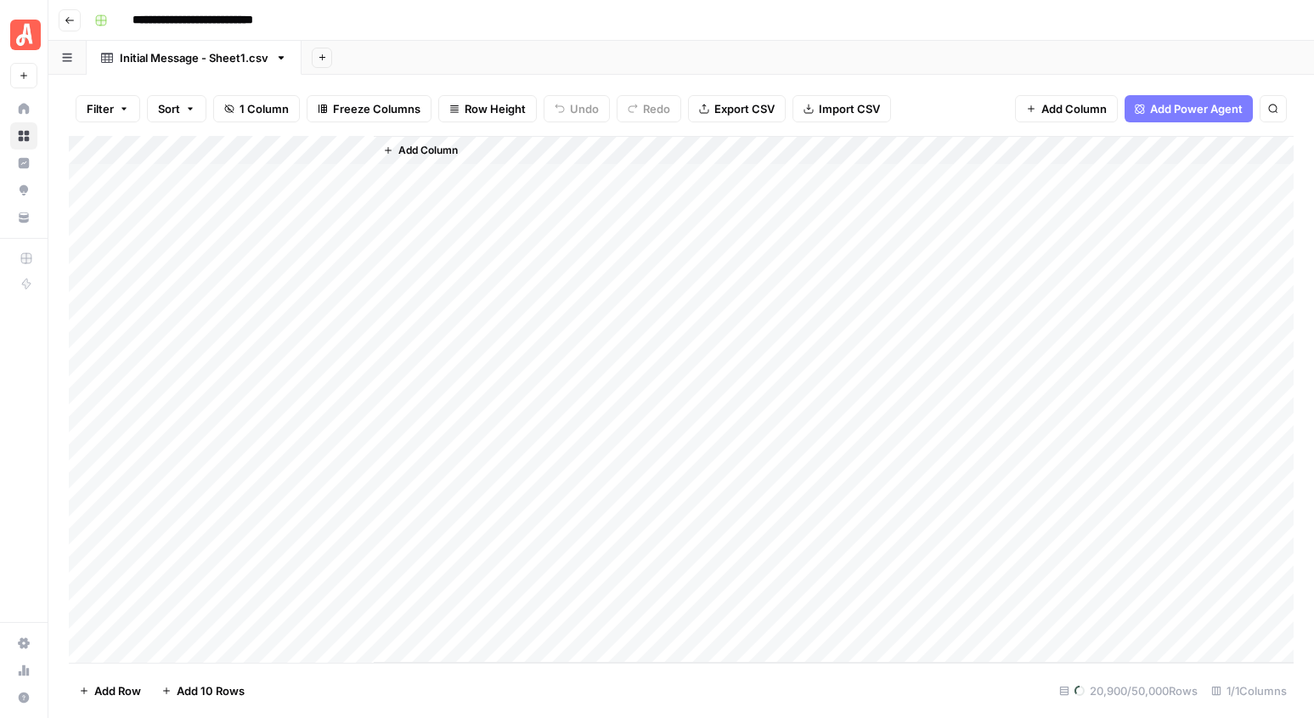
click at [231, 21] on input "**********" at bounding box center [213, 20] width 176 height 27
type input "*"
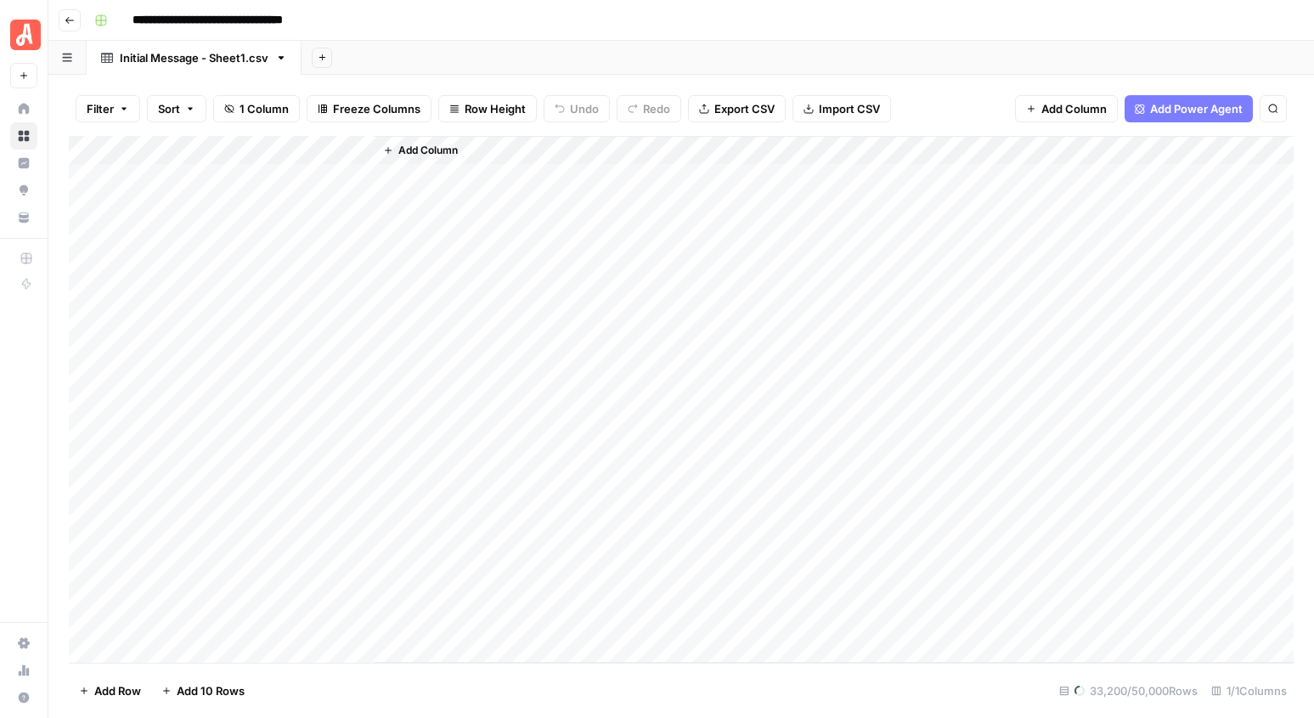
click at [302, 19] on input "**********" at bounding box center [239, 20] width 228 height 27
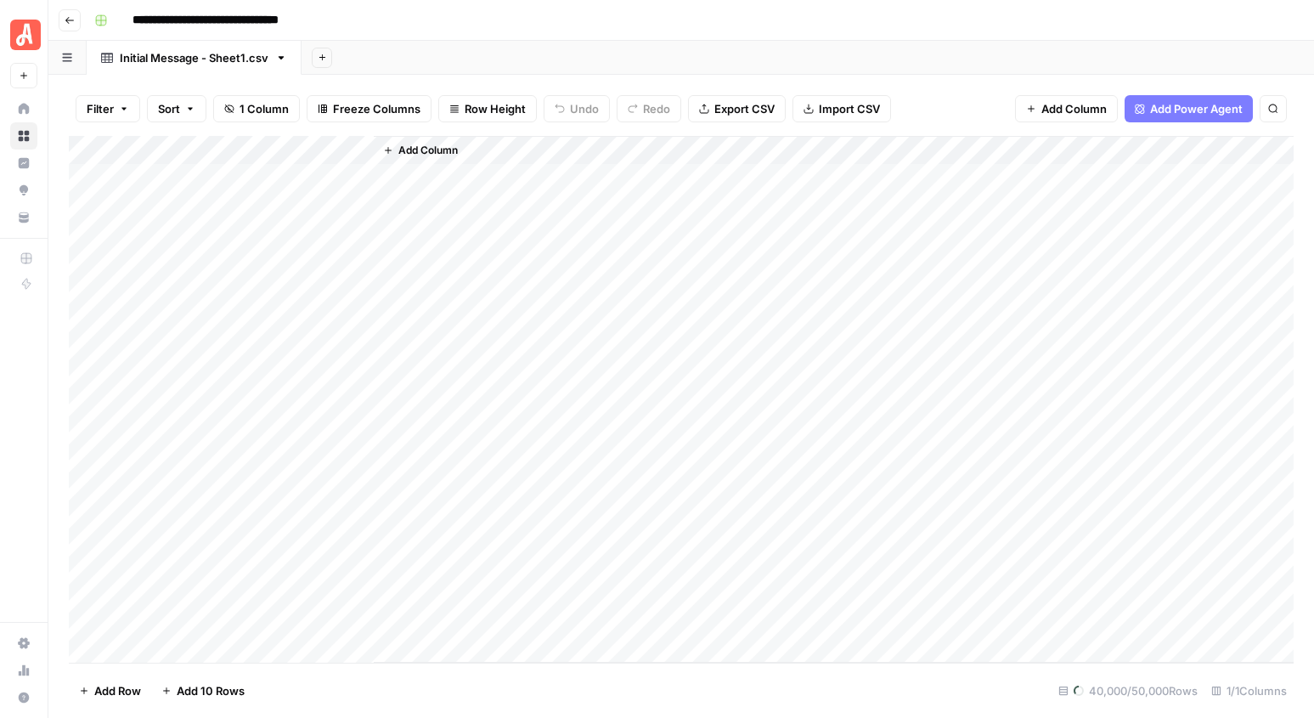
type input "**********"
click at [413, 148] on span "Add Column" at bounding box center [427, 150] width 59 height 15
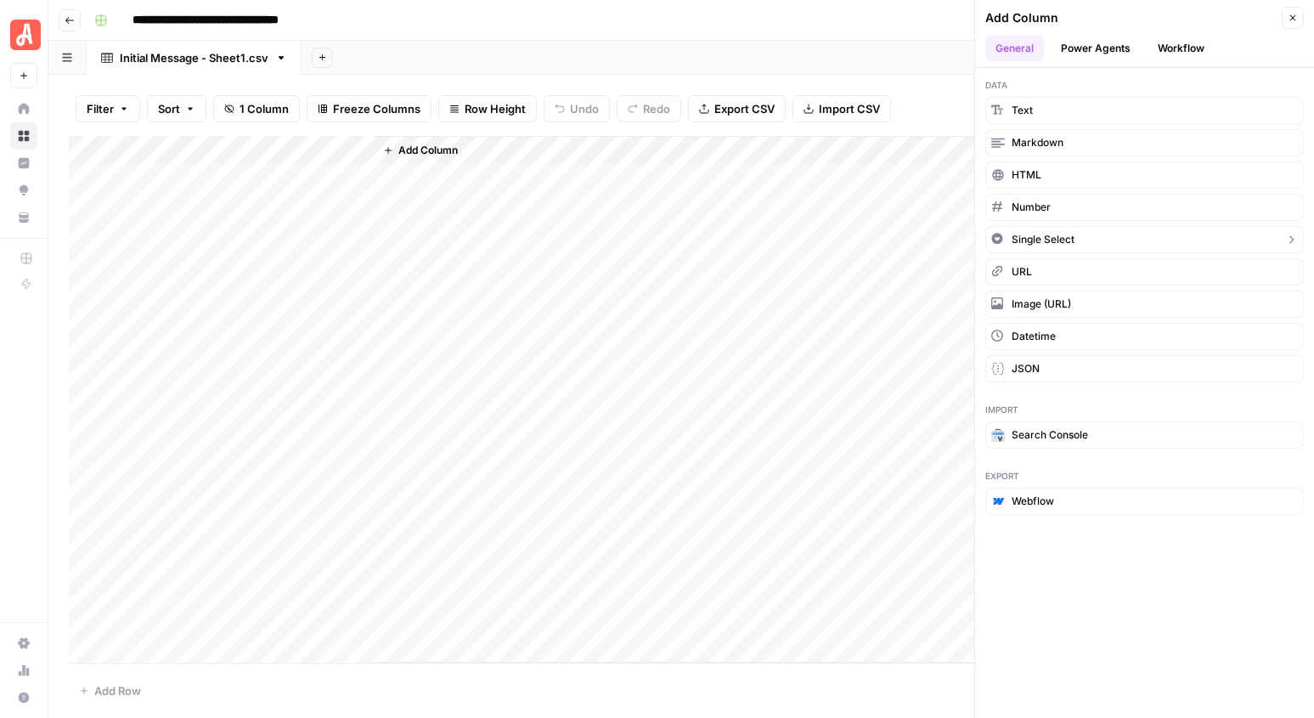
click at [1036, 239] on span "Single Select" at bounding box center [1042, 239] width 63 height 15
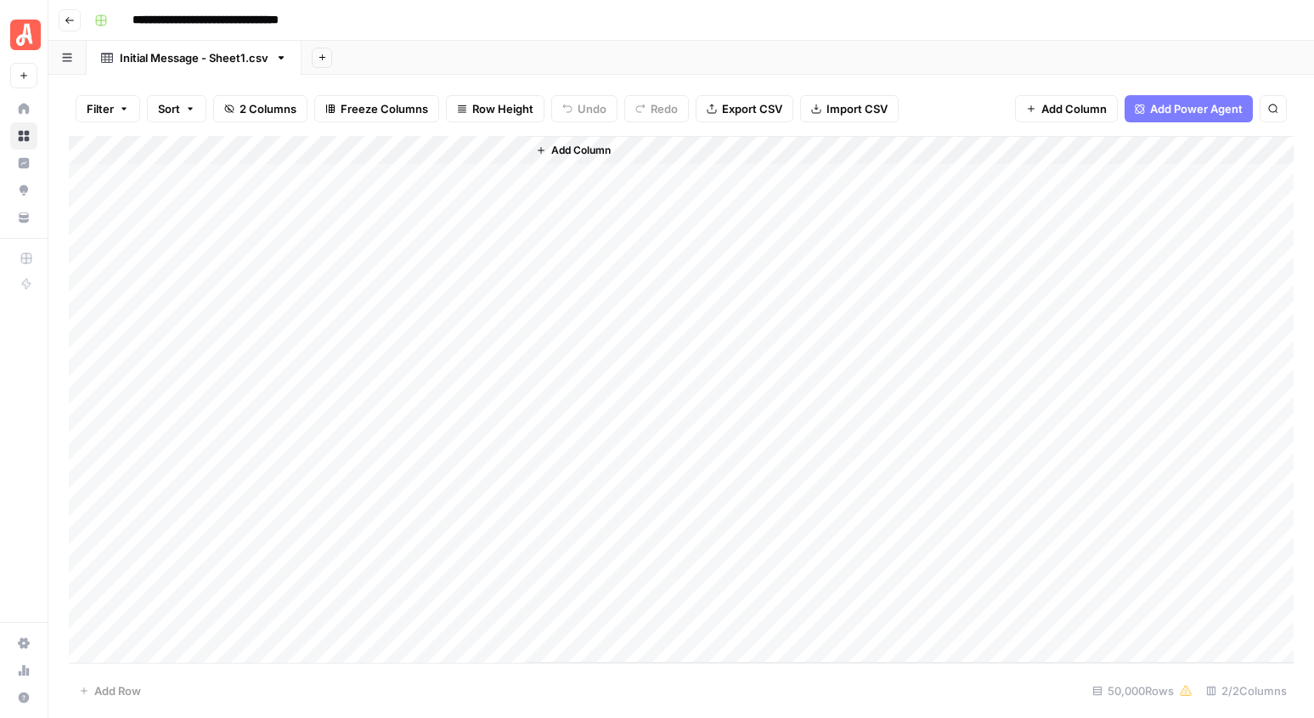
click at [384, 149] on div "Add Column" at bounding box center [681, 399] width 1225 height 527
click at [471, 250] on input "Add Option" at bounding box center [508, 251] width 172 height 17
click at [452, 403] on span "Remove Column" at bounding box center [497, 400] width 183 height 17
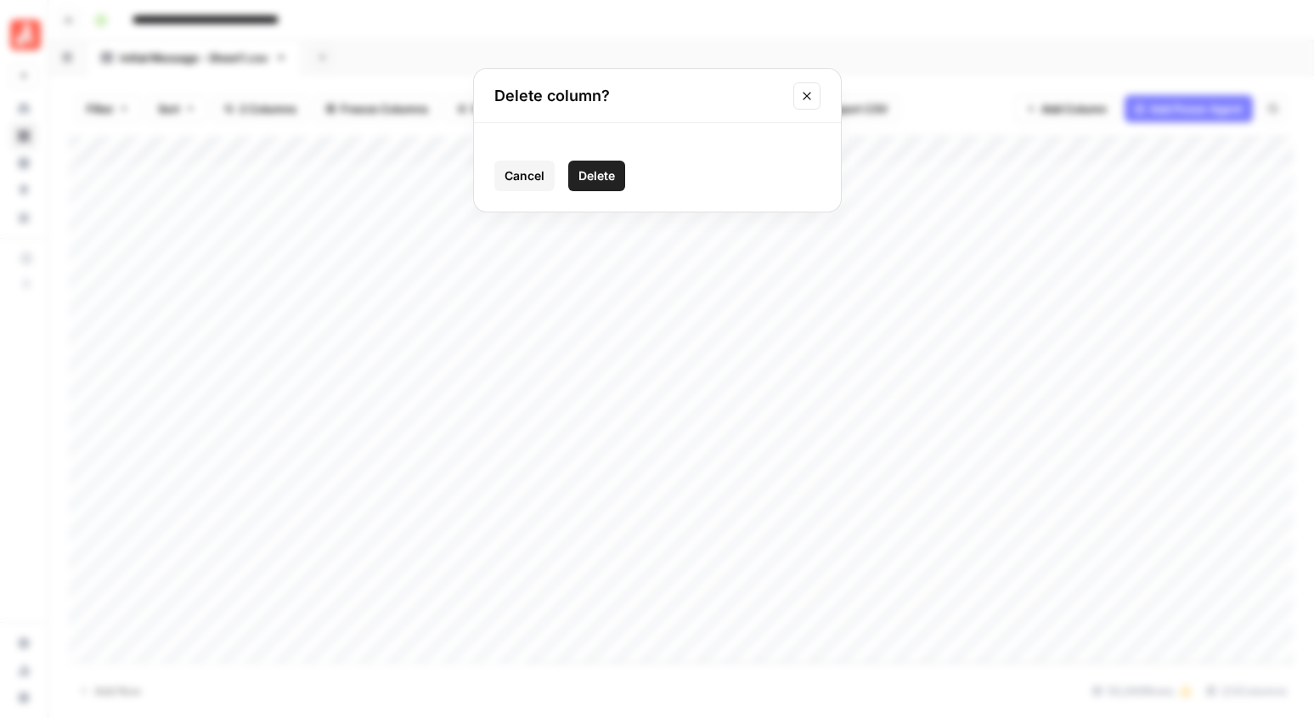
click at [592, 173] on span "Delete" at bounding box center [596, 175] width 37 height 17
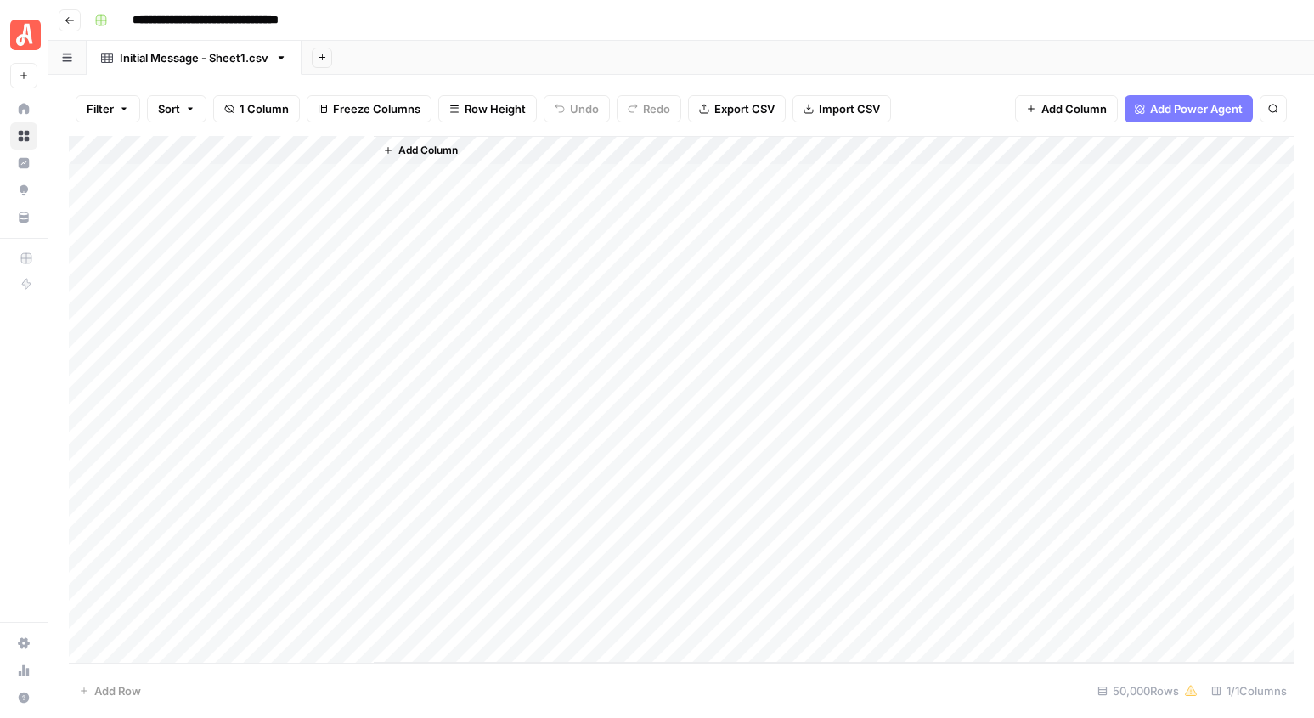
click at [408, 152] on span "Add Column" at bounding box center [427, 150] width 59 height 15
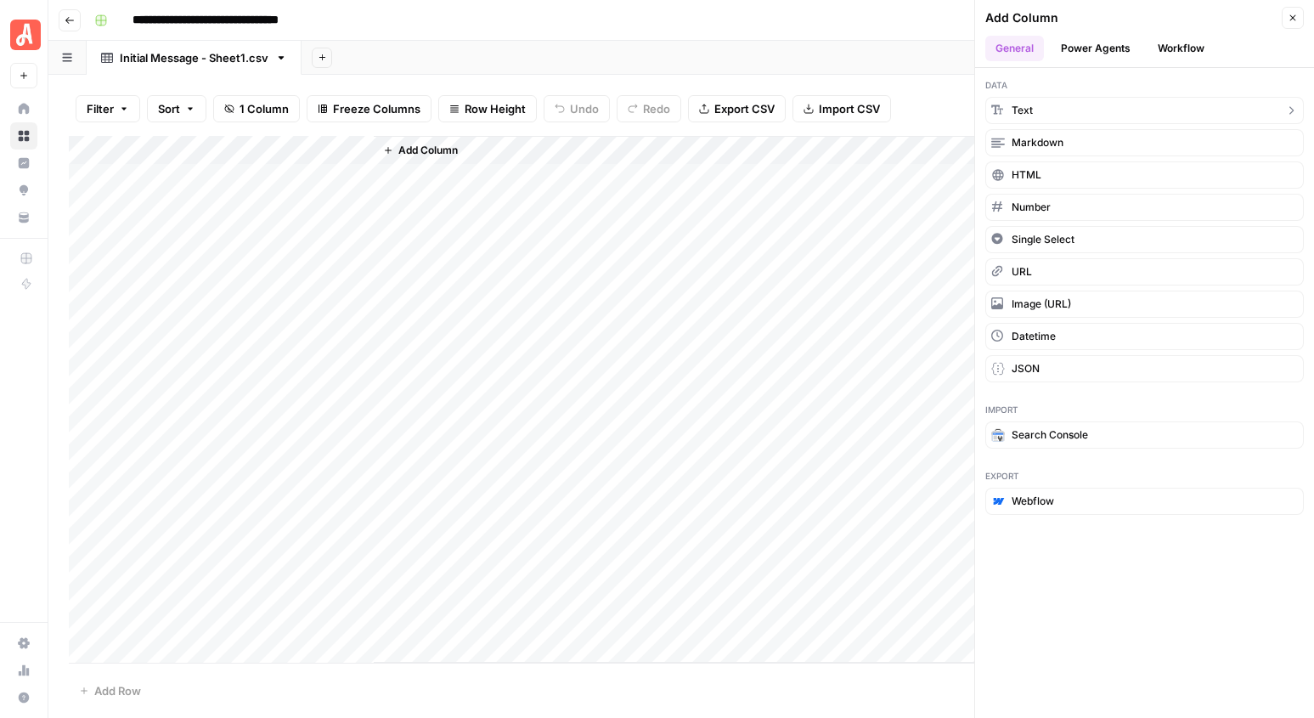
click at [1060, 108] on button "Text" at bounding box center [1144, 110] width 318 height 27
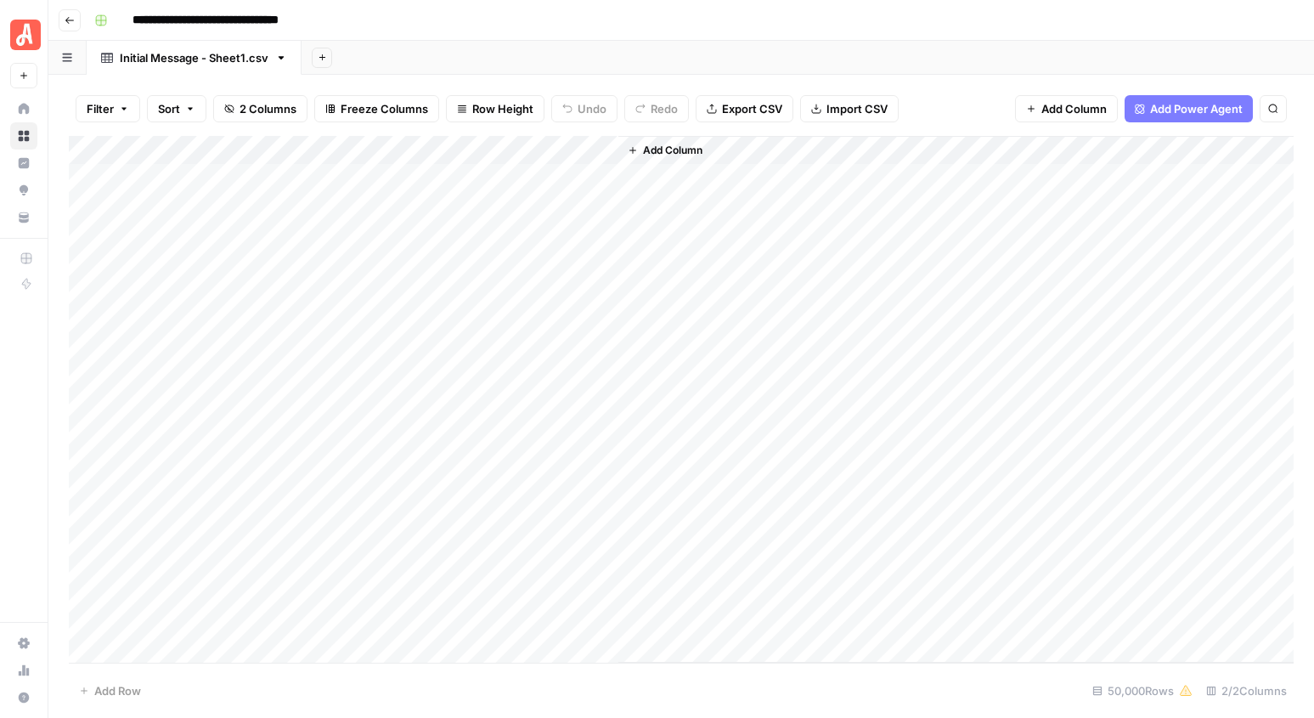
click at [409, 149] on div "Add Column" at bounding box center [681, 399] width 1225 height 527
click at [409, 149] on div at bounding box center [495, 153] width 245 height 34
click at [412, 192] on input "New Column" at bounding box center [474, 191] width 172 height 17
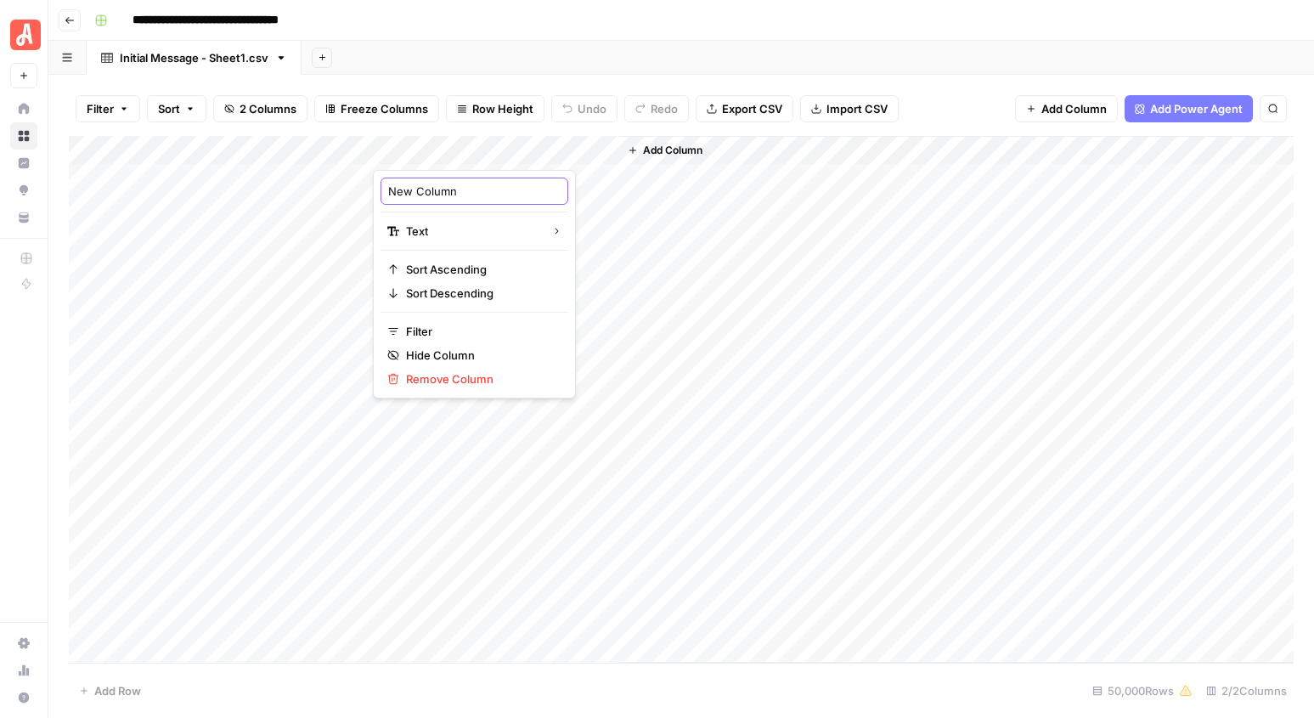
click at [412, 192] on input "New Column" at bounding box center [474, 191] width 172 height 17
type input "Intent Label"
click at [609, 37] on header "**********" at bounding box center [680, 20] width 1265 height 41
click at [639, 152] on button "Add Column" at bounding box center [665, 150] width 88 height 22
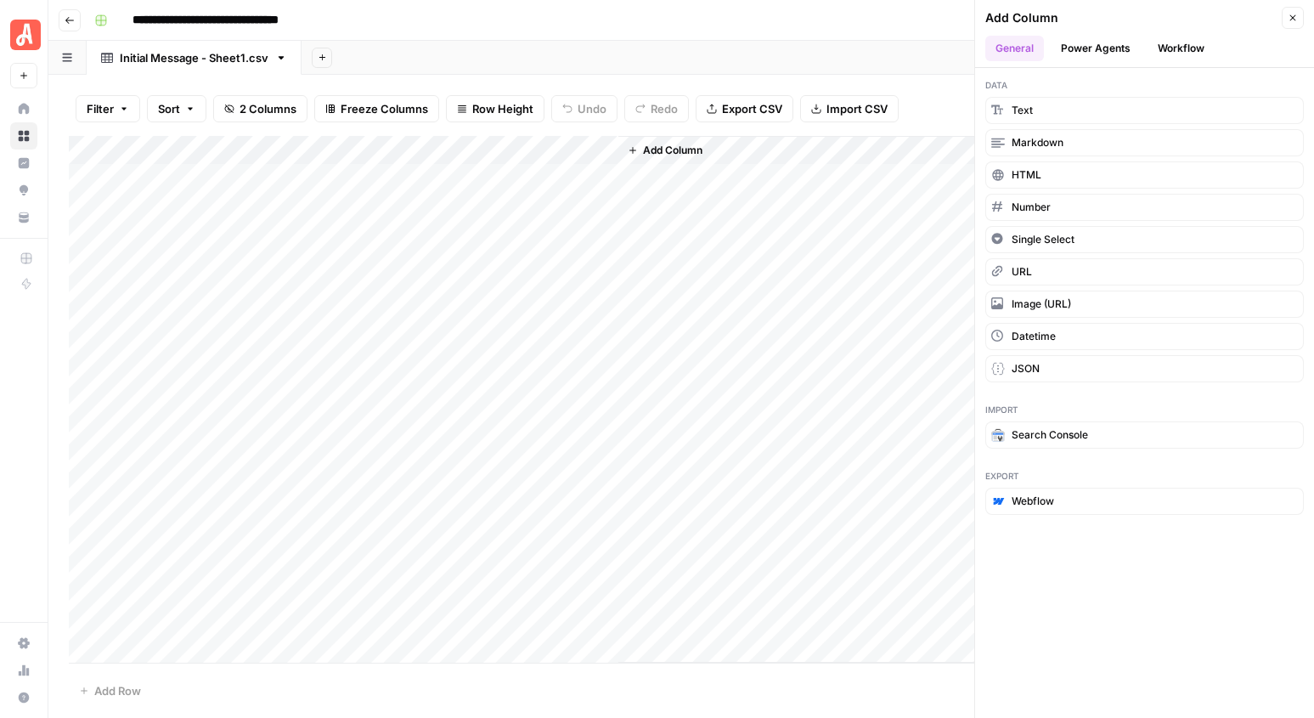
click at [1181, 51] on button "Workflow" at bounding box center [1180, 48] width 67 height 25
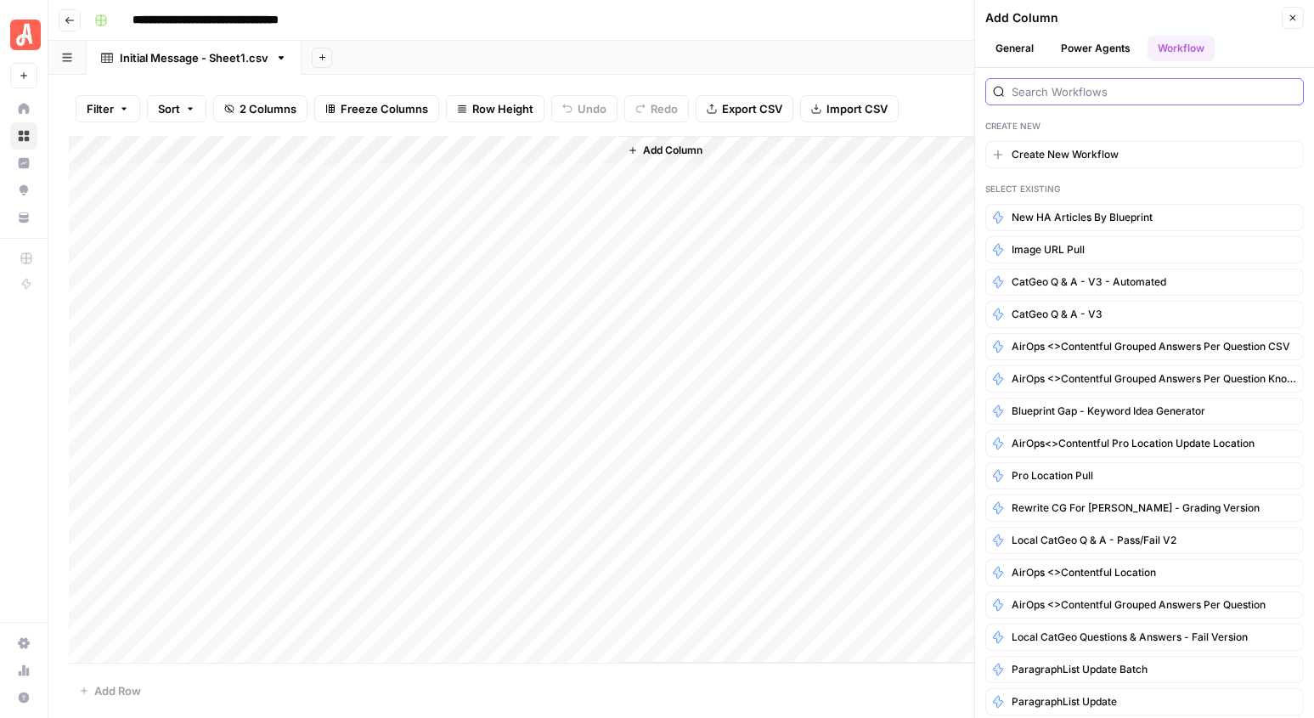
click at [1089, 87] on input "search" at bounding box center [1153, 91] width 284 height 17
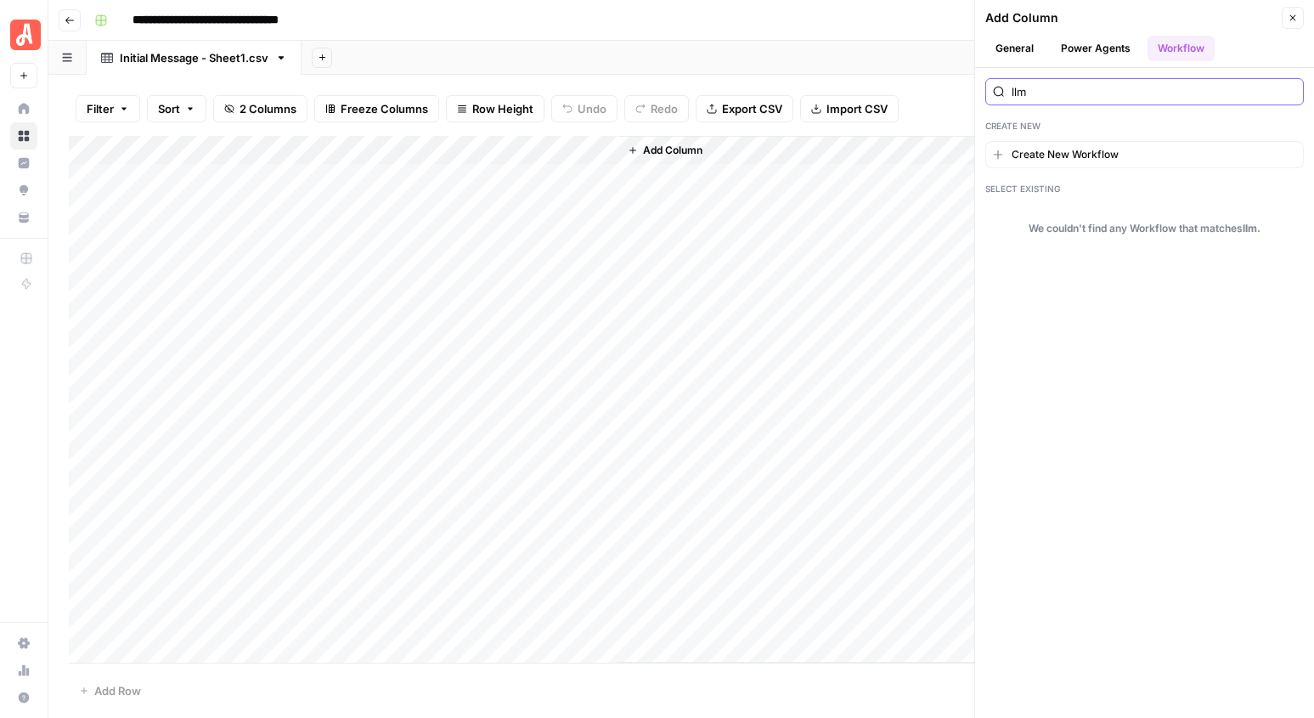
type input "llm"
click at [1293, 20] on icon "button" at bounding box center [1292, 18] width 10 height 10
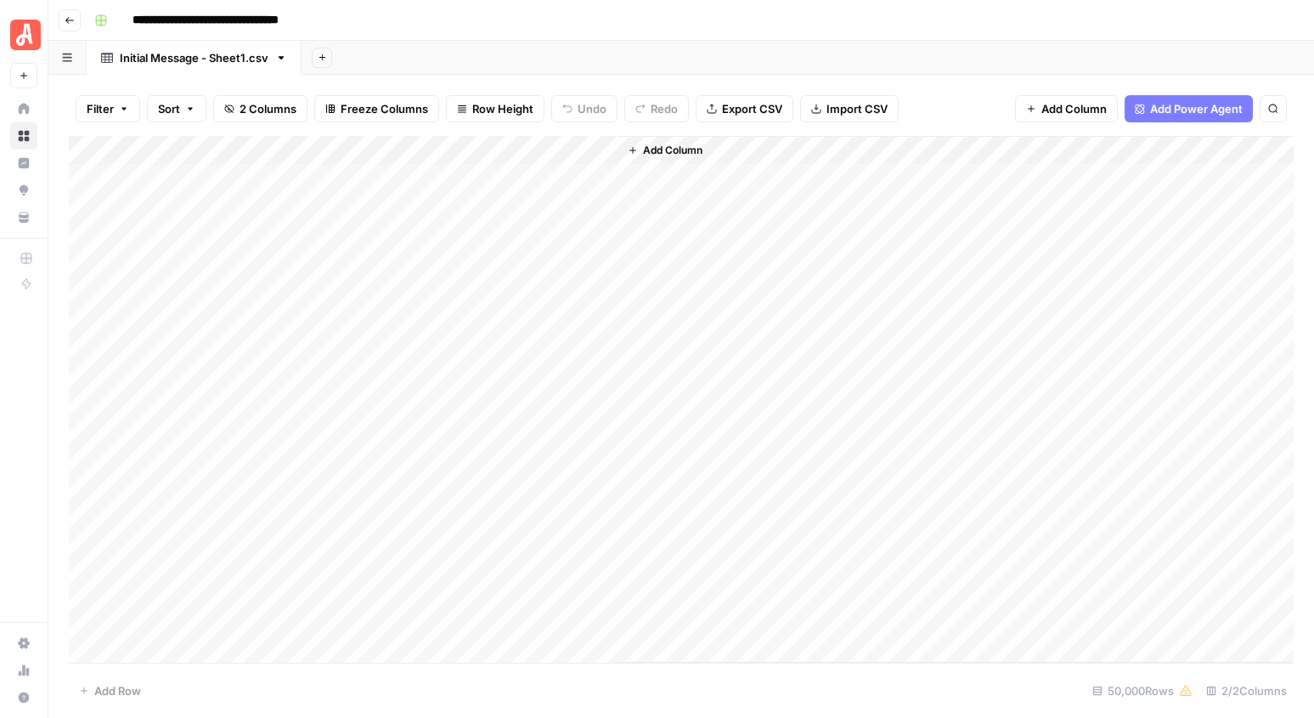
click at [1150, 106] on span "Add Power Agent" at bounding box center [1196, 108] width 93 height 17
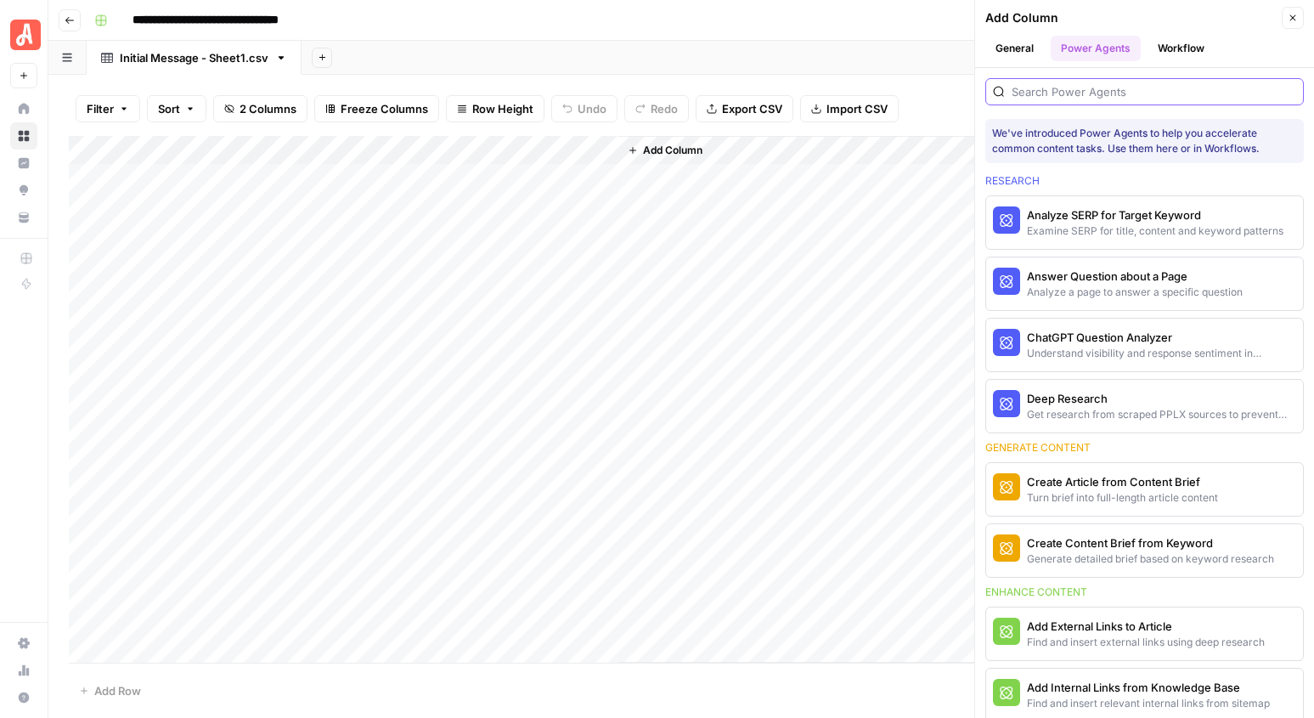
click at [1076, 89] on input "search" at bounding box center [1153, 91] width 284 height 17
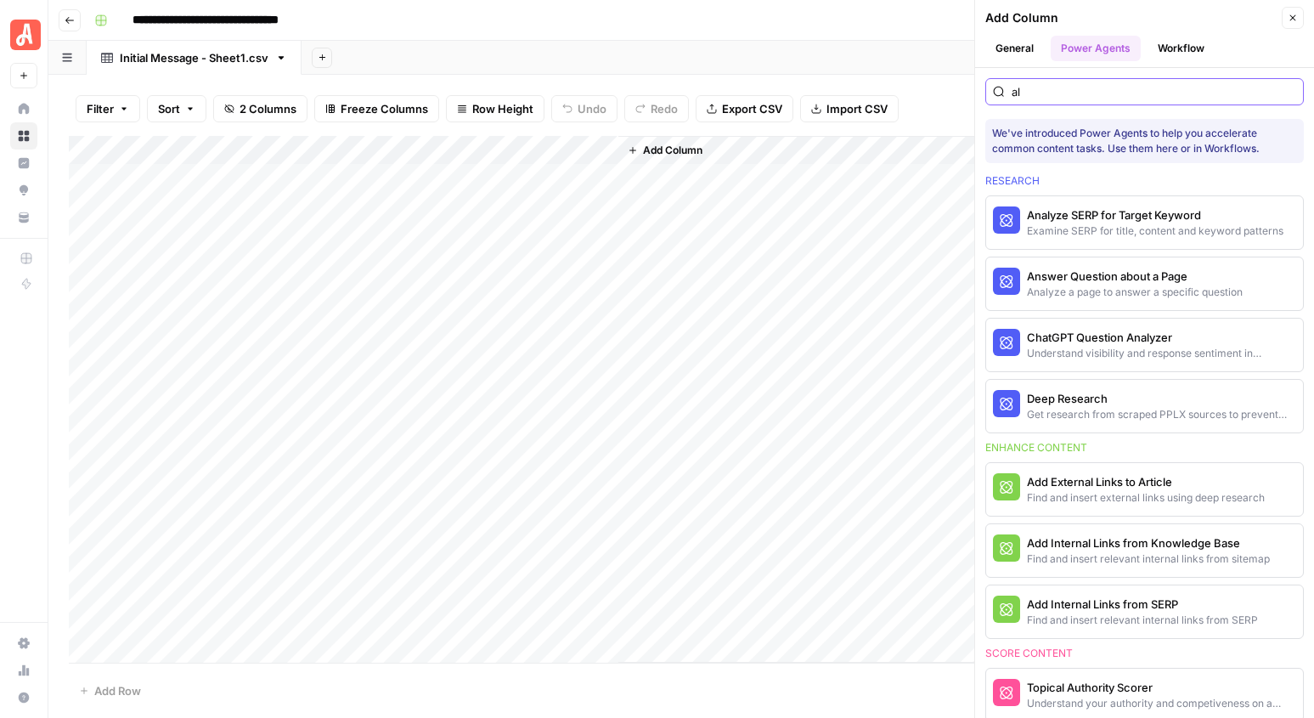
type input "a"
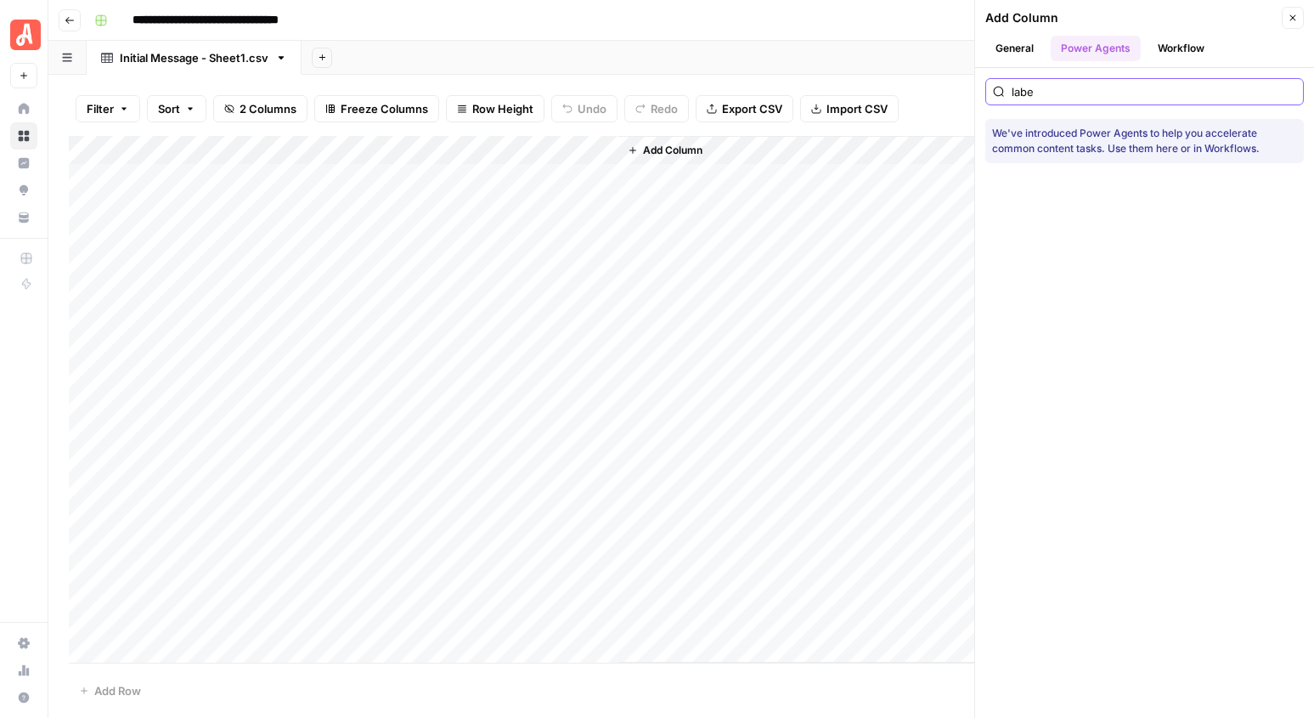
type input "label"
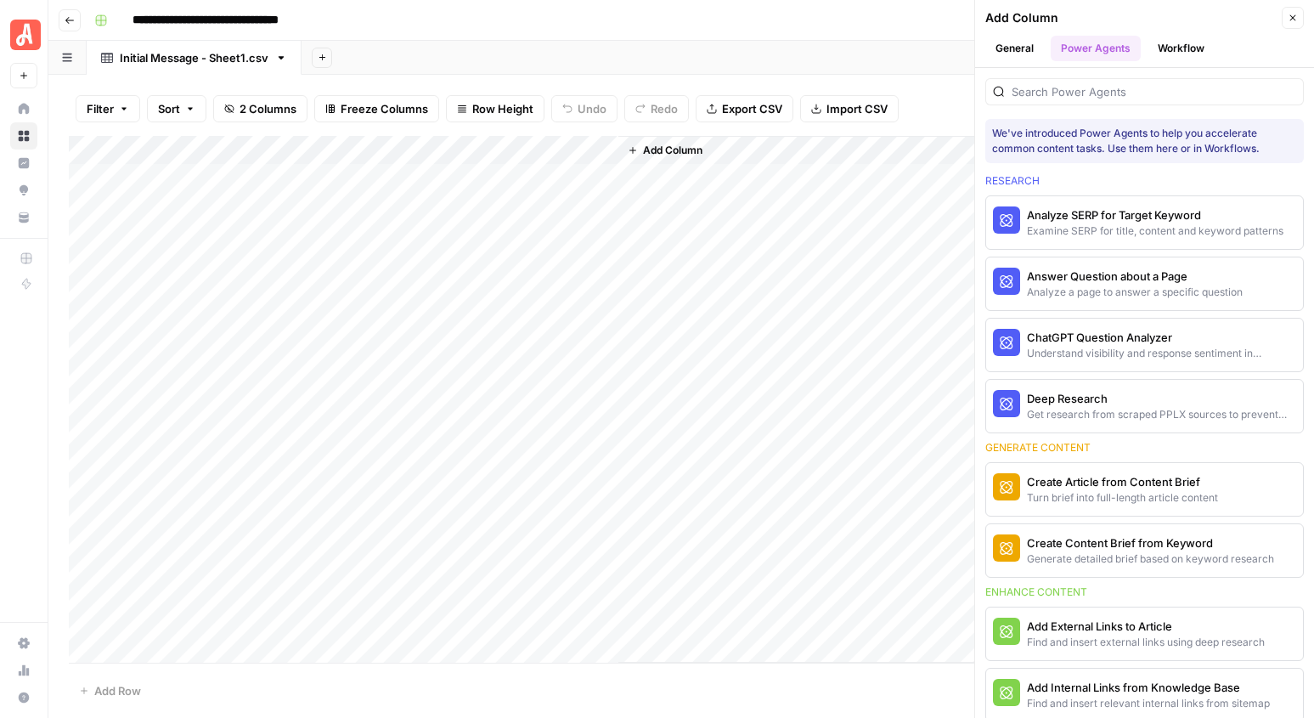
click at [1181, 40] on button "Workflow" at bounding box center [1180, 48] width 67 height 25
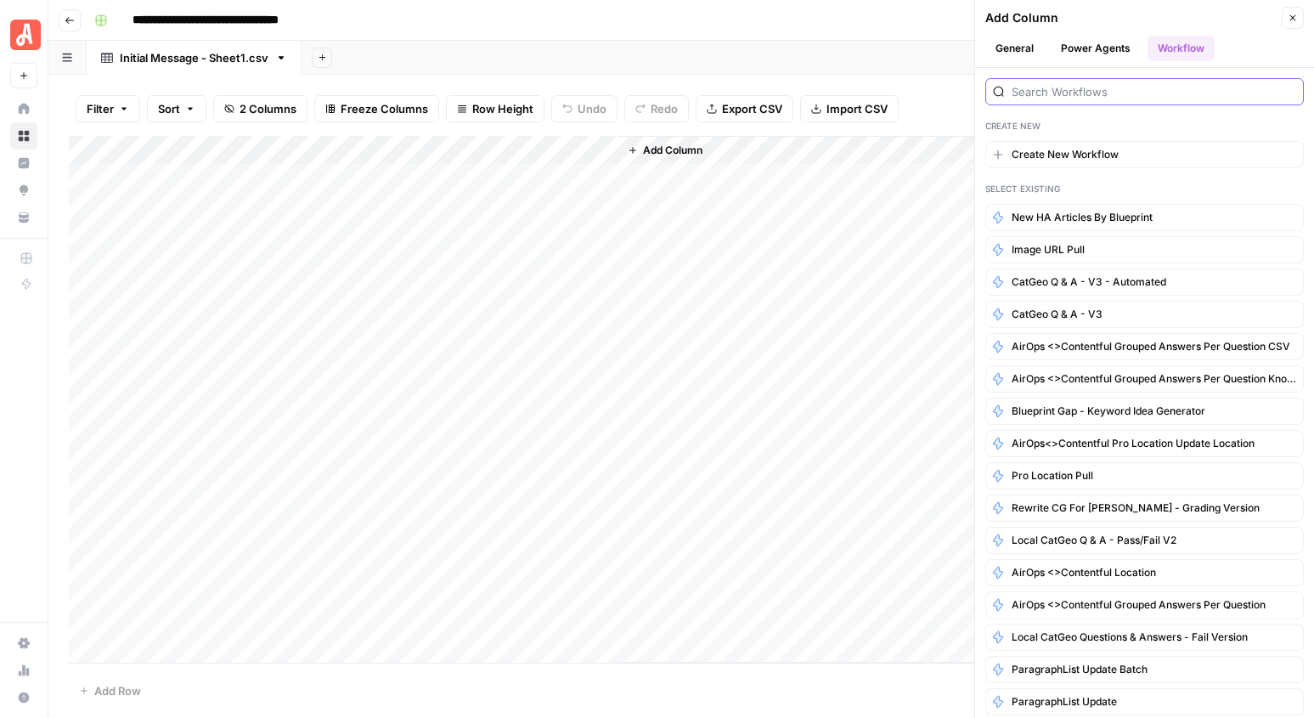
click at [1069, 99] on input "search" at bounding box center [1153, 91] width 284 height 17
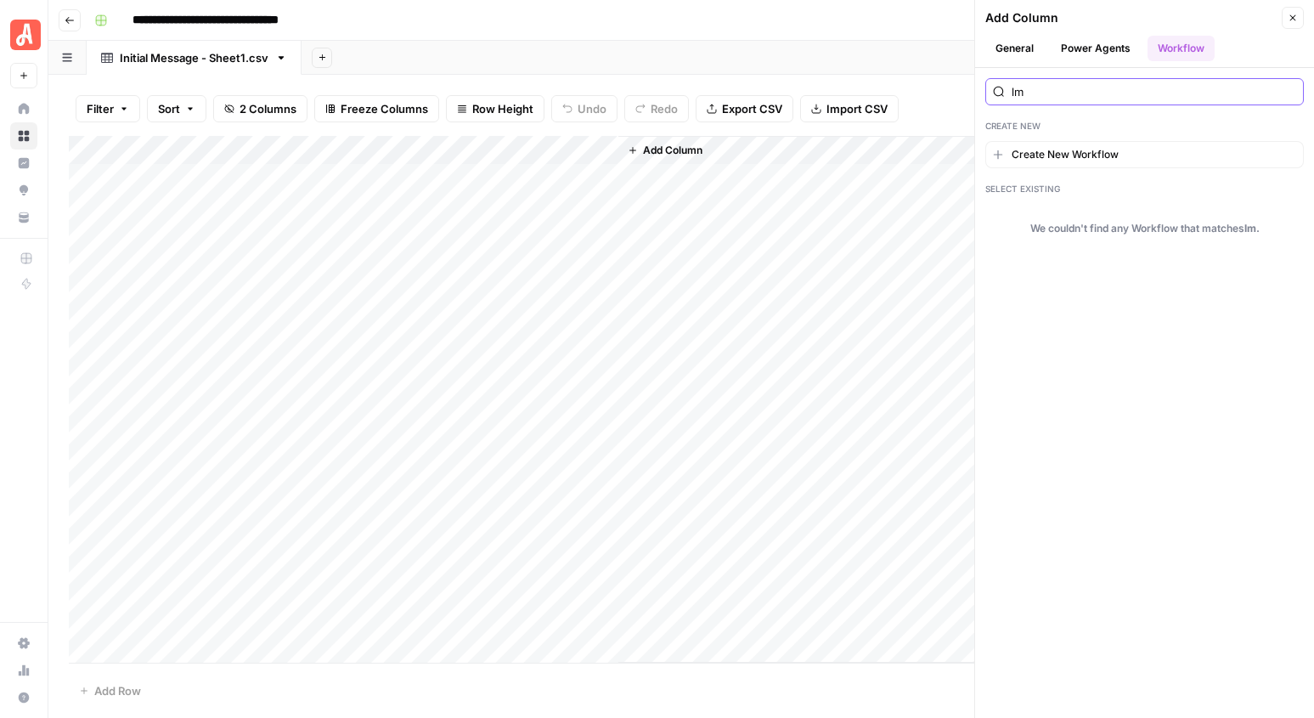
type input "l"
type input "llm"
click at [1110, 42] on button "Power Agents" at bounding box center [1095, 48] width 90 height 25
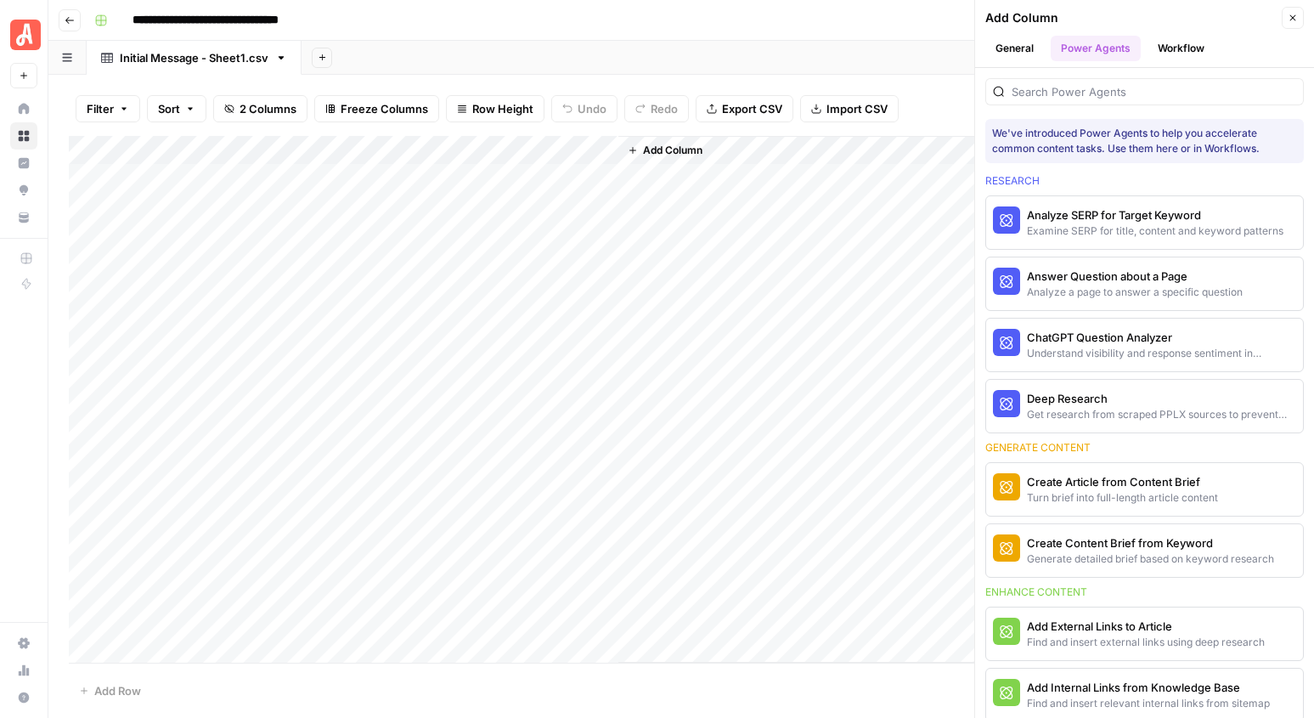
click at [198, 149] on div "Add Column" at bounding box center [681, 399] width 1225 height 527
click at [178, 150] on div at bounding box center [250, 153] width 245 height 34
click at [173, 191] on input "Initial Message" at bounding box center [230, 191] width 172 height 17
type input "InitialMessage"
click at [741, 49] on div "Add Sheet" at bounding box center [807, 58] width 1012 height 34
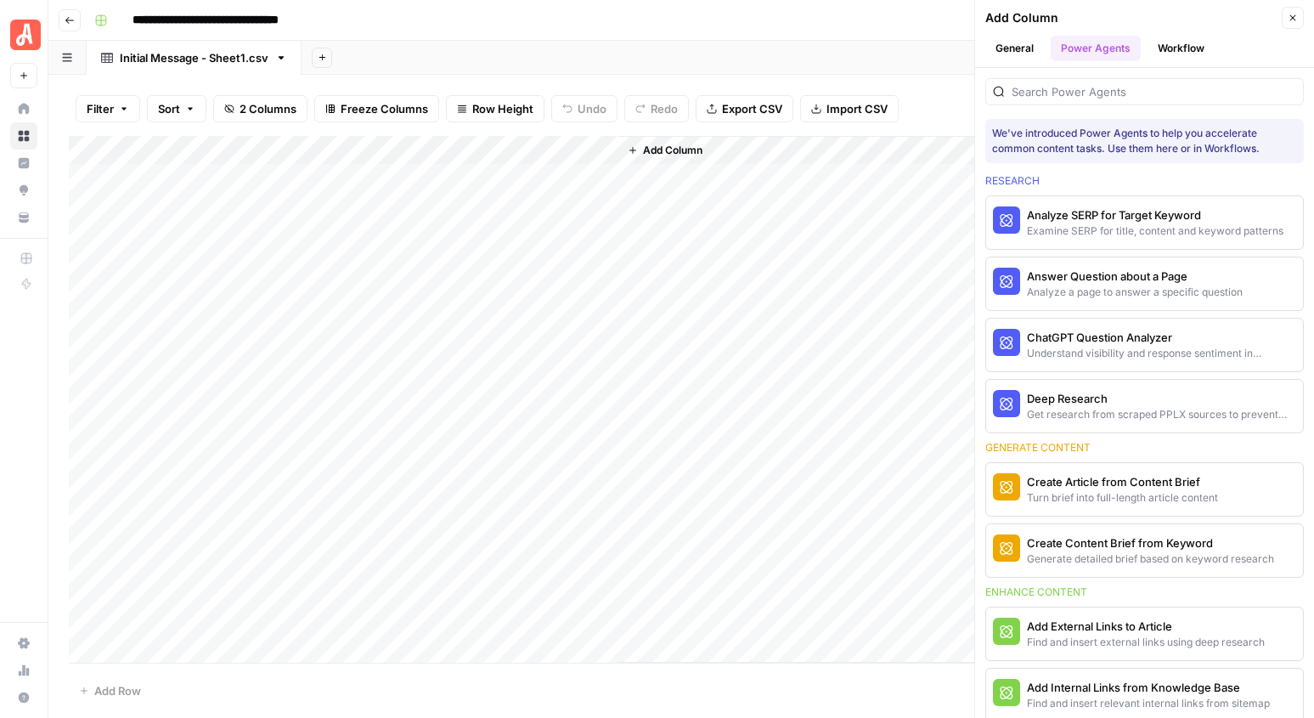
click at [1287, 22] on icon "button" at bounding box center [1292, 18] width 10 height 10
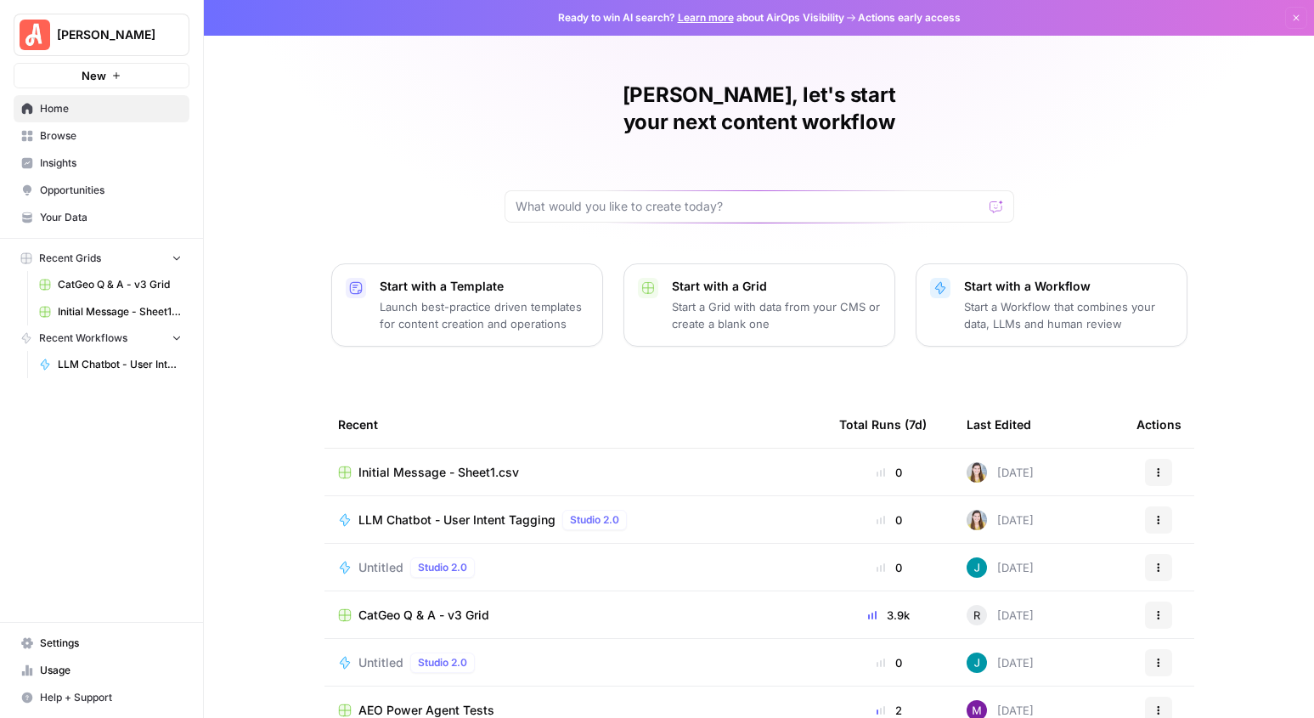
click at [560, 401] on div "Recent" at bounding box center [575, 424] width 474 height 47
click at [496, 511] on span "LLM Chatbot - User Intent Tagging" at bounding box center [456, 519] width 197 height 17
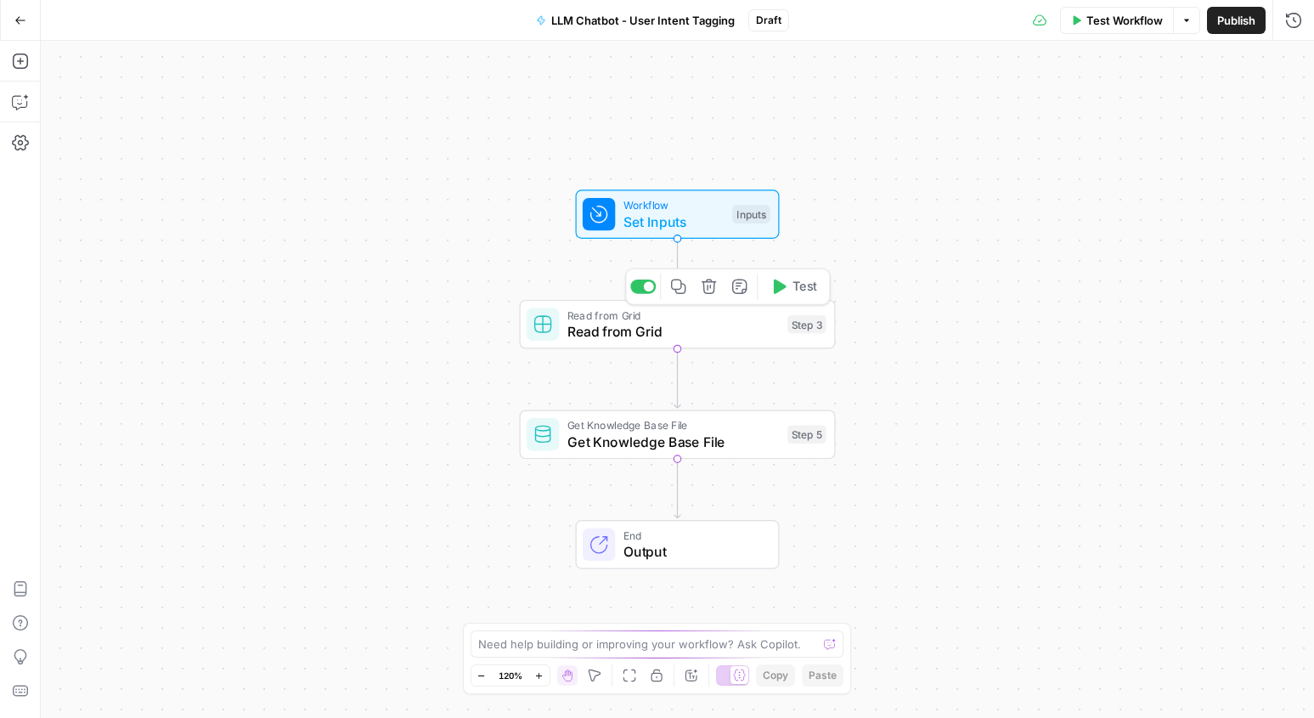
click at [674, 335] on span "Read from Grid" at bounding box center [673, 331] width 212 height 20
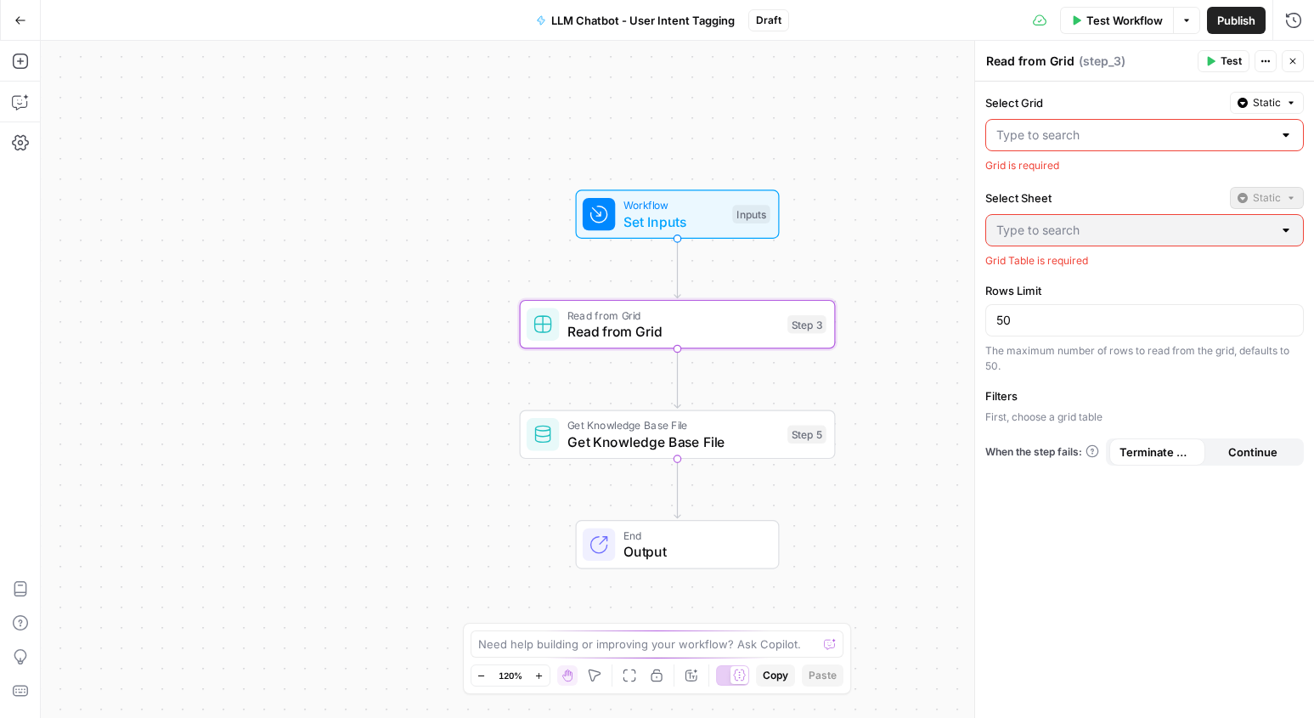
click at [1069, 134] on input "Select Grid" at bounding box center [1134, 135] width 276 height 17
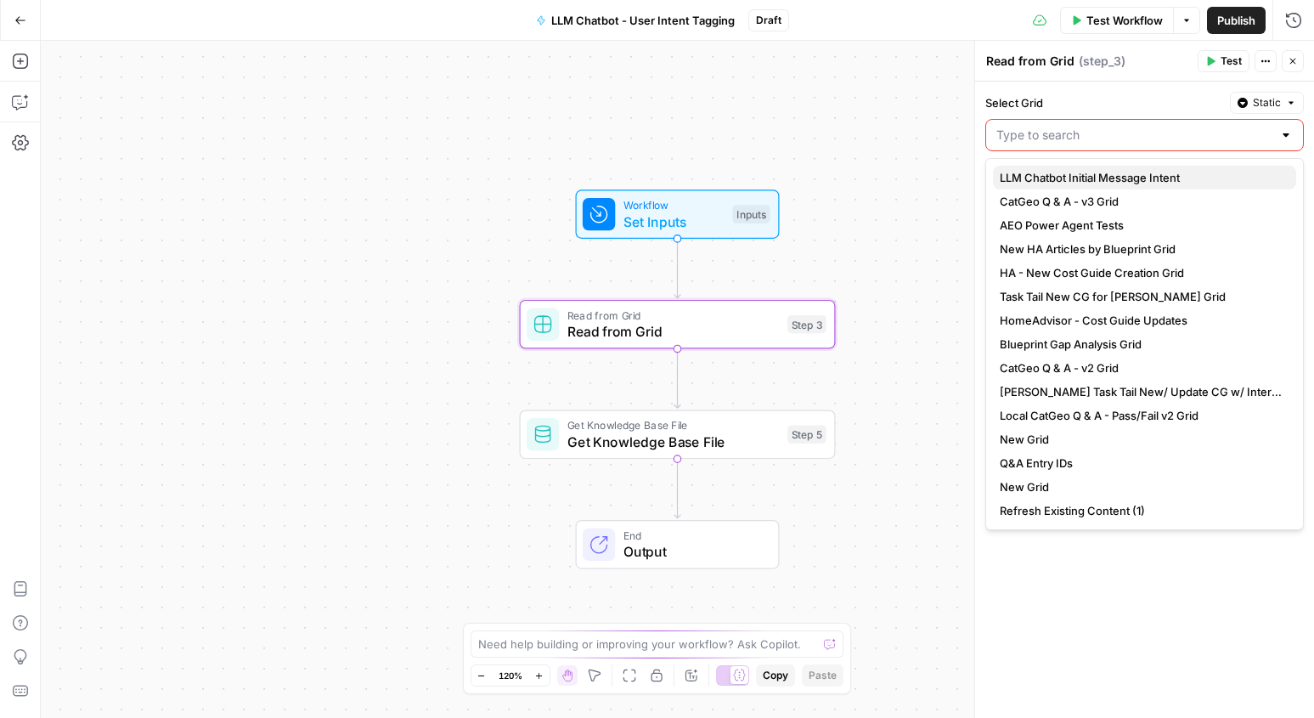
click at [1075, 173] on span "LLM Chatbot Initial Message Intent" at bounding box center [1141, 177] width 283 height 17
type input "LLM Chatbot Initial Message Intent"
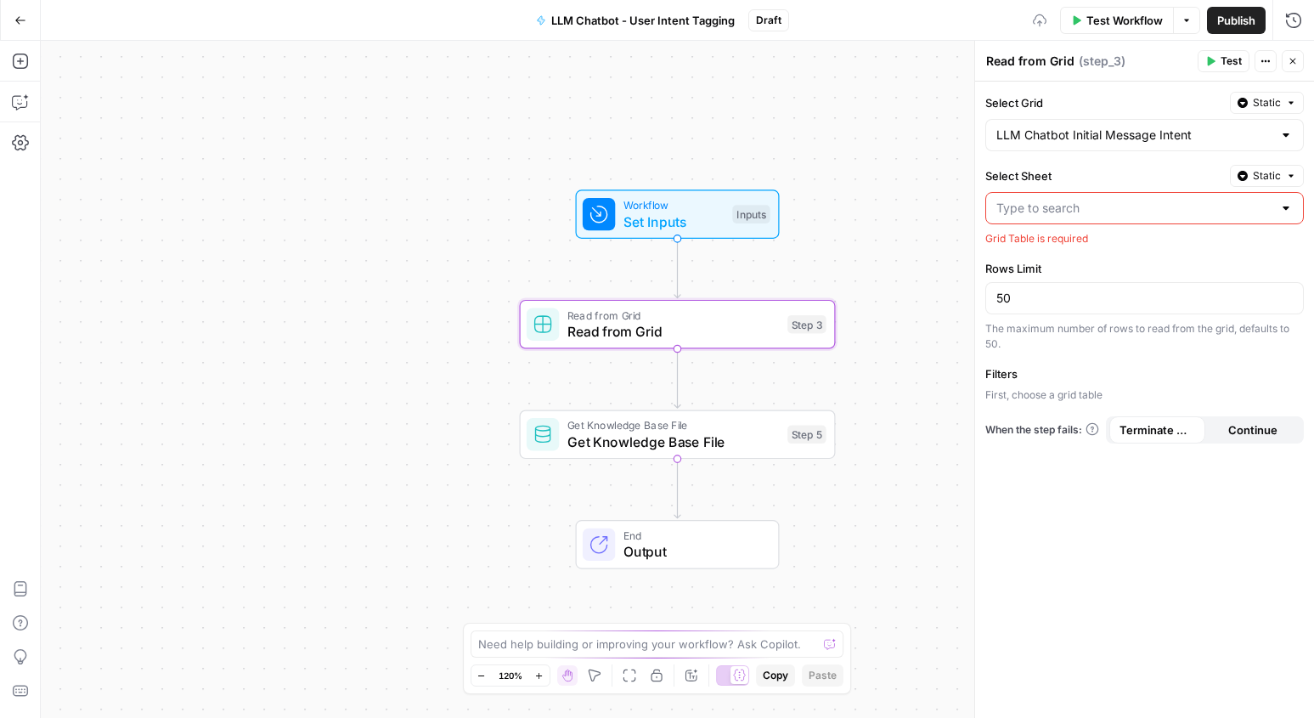
click at [1073, 205] on input "Select Sheet" at bounding box center [1134, 208] width 276 height 17
click at [1069, 244] on span "Initial Message - Sheet1.csv" at bounding box center [1141, 250] width 283 height 17
type input "Initial Message - Sheet1.csv"
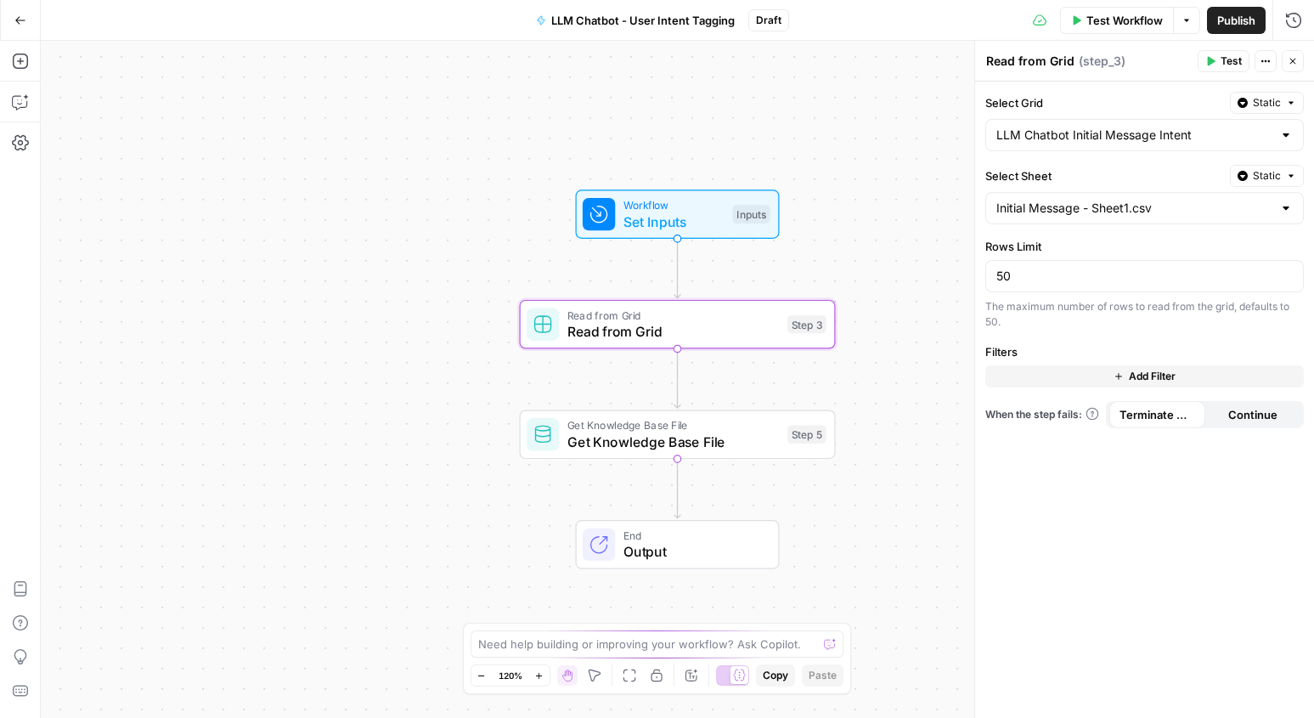
click at [1066, 318] on div "The maximum number of rows to read from the grid, defaults to 50." at bounding box center [1144, 314] width 318 height 31
click at [715, 434] on span "Get Knowledge Base File" at bounding box center [673, 441] width 212 height 20
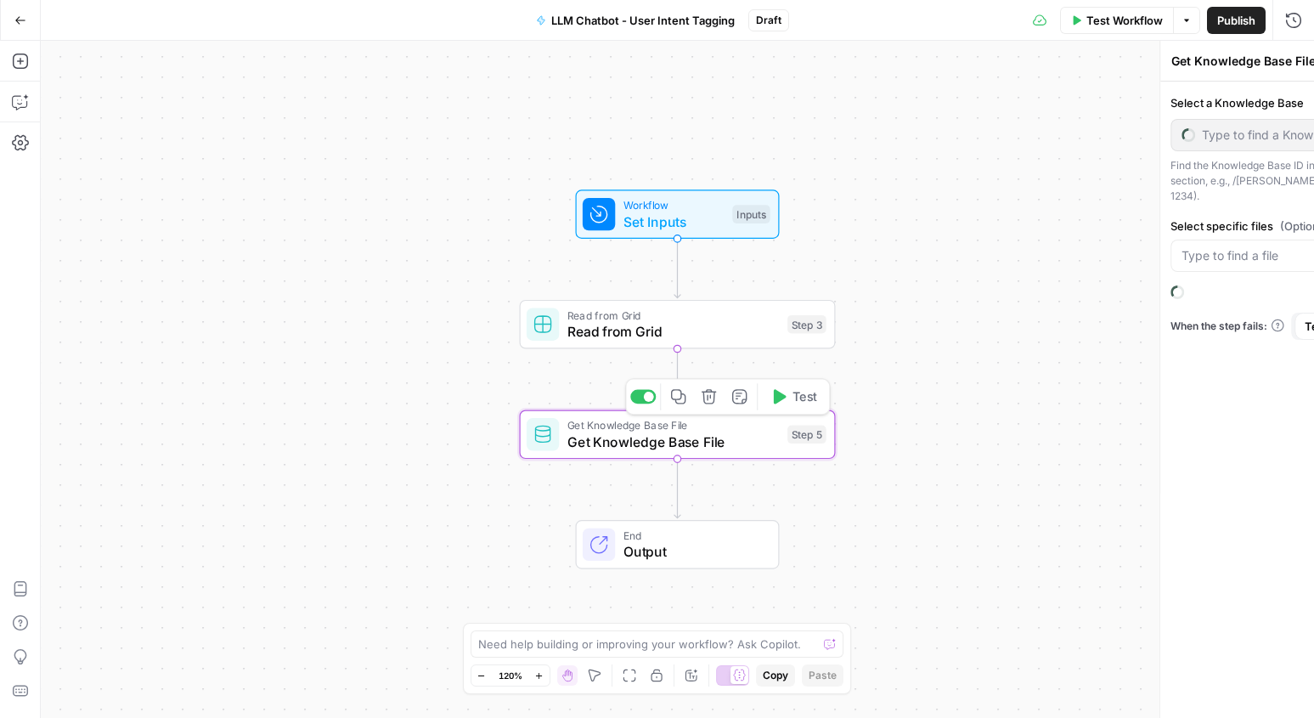
type input "Intent Definitions (LLM Chatbot)"
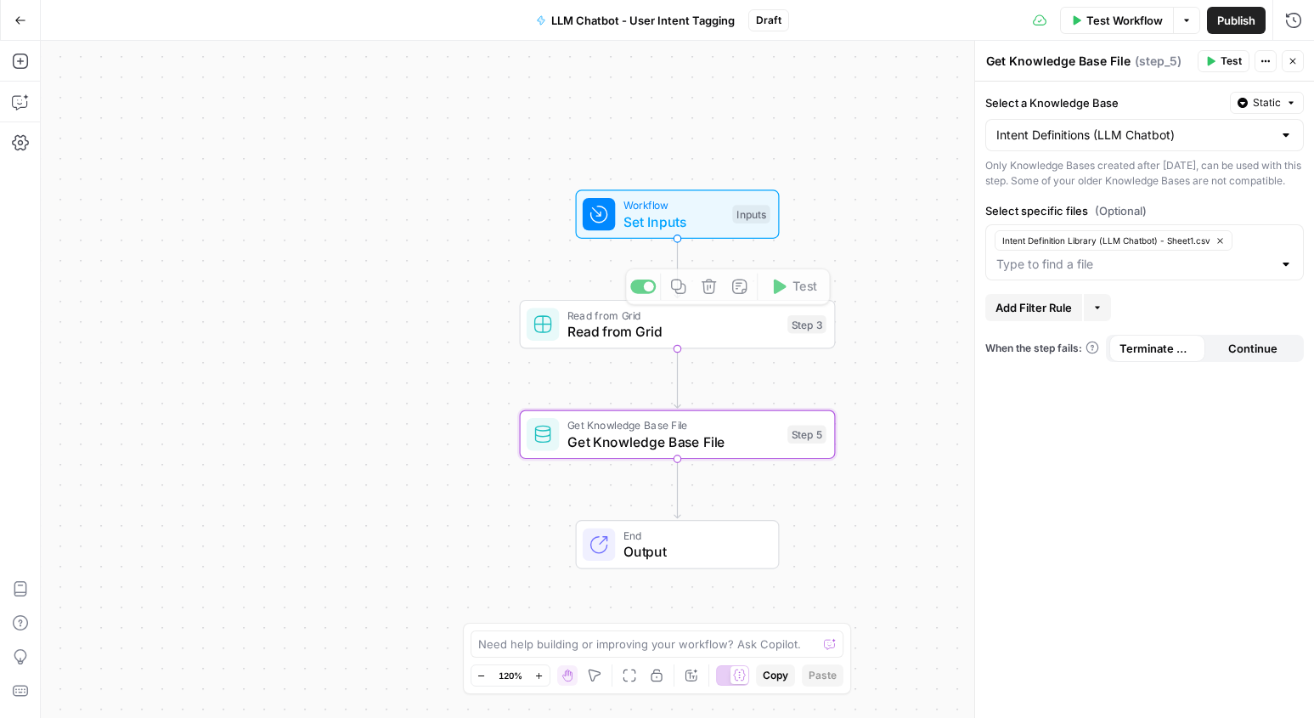
click at [678, 217] on span "Set Inputs" at bounding box center [673, 221] width 101 height 20
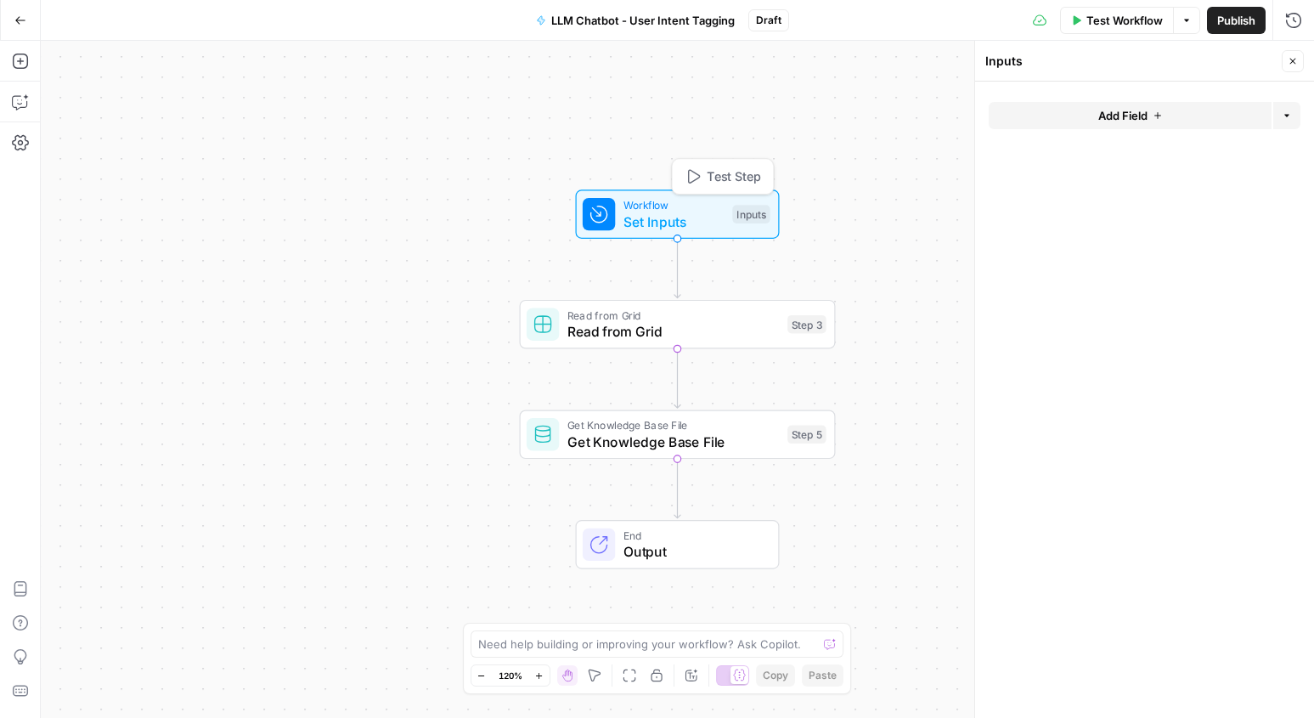
click at [718, 172] on span "Test Step" at bounding box center [734, 176] width 54 height 19
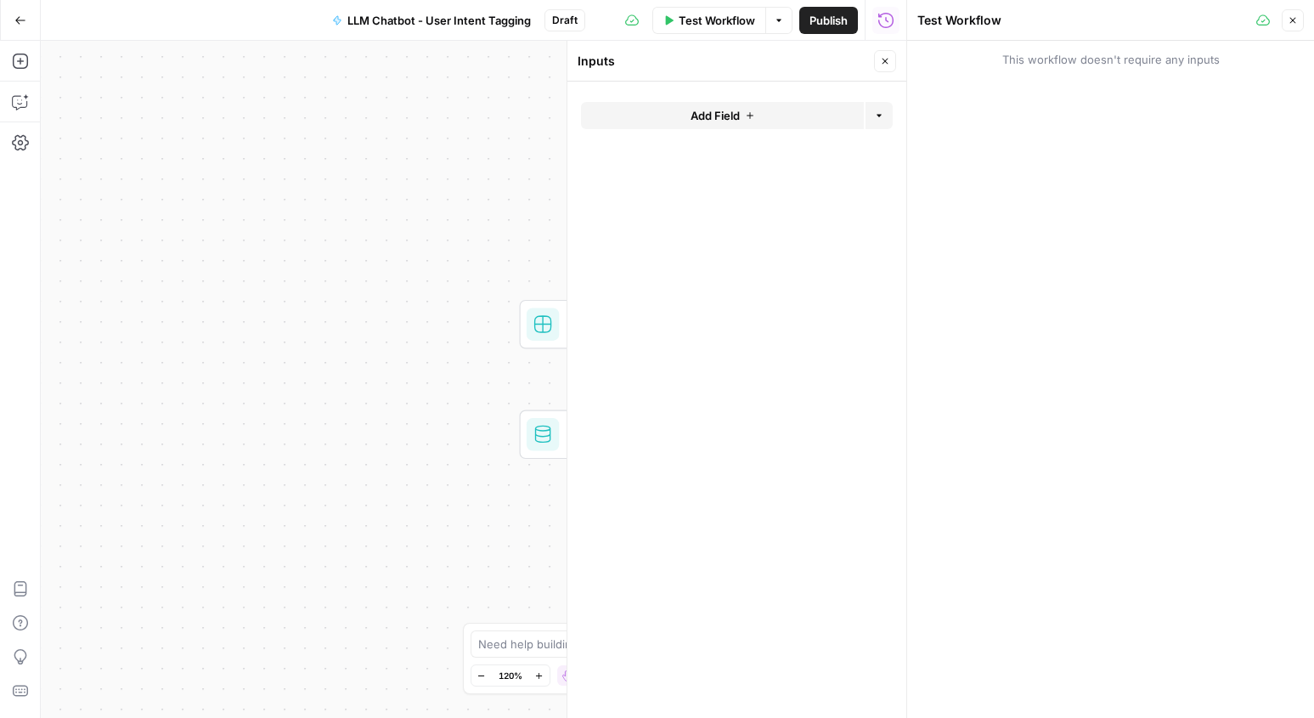
click at [885, 61] on icon "button" at bounding box center [885, 61] width 10 height 10
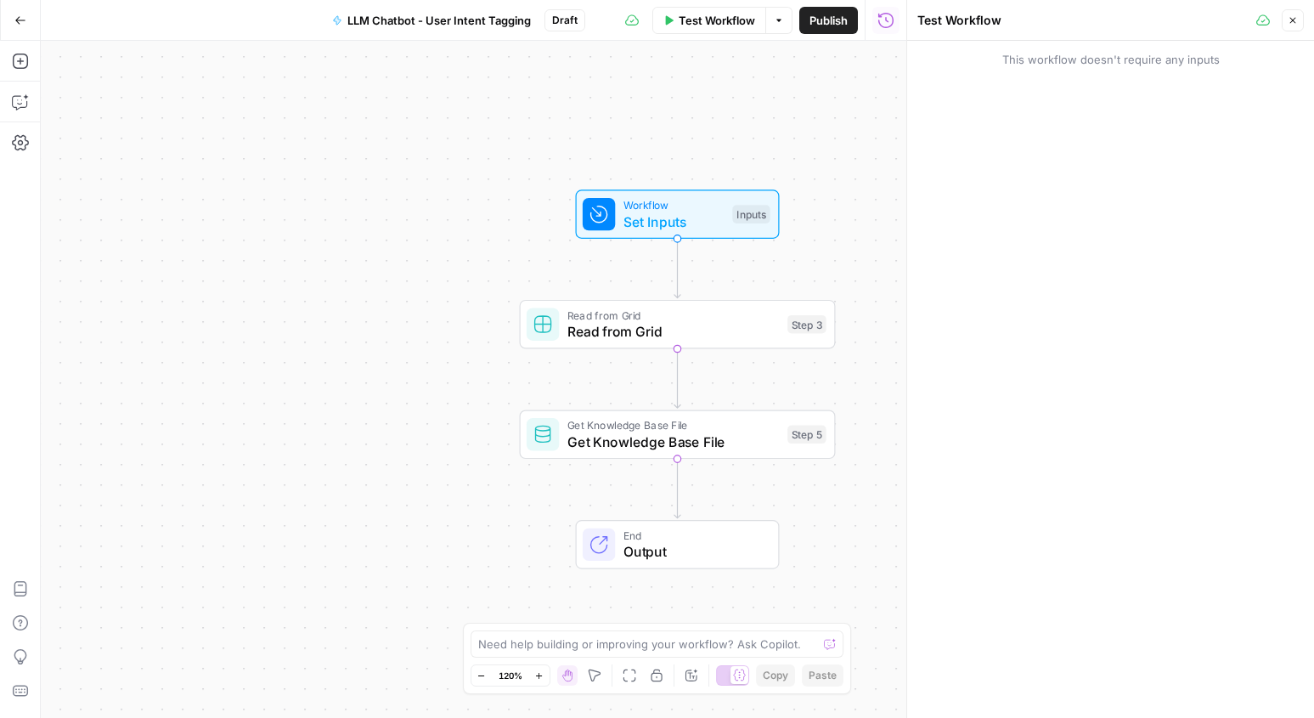
click at [715, 25] on span "Test Workflow" at bounding box center [717, 20] width 76 height 17
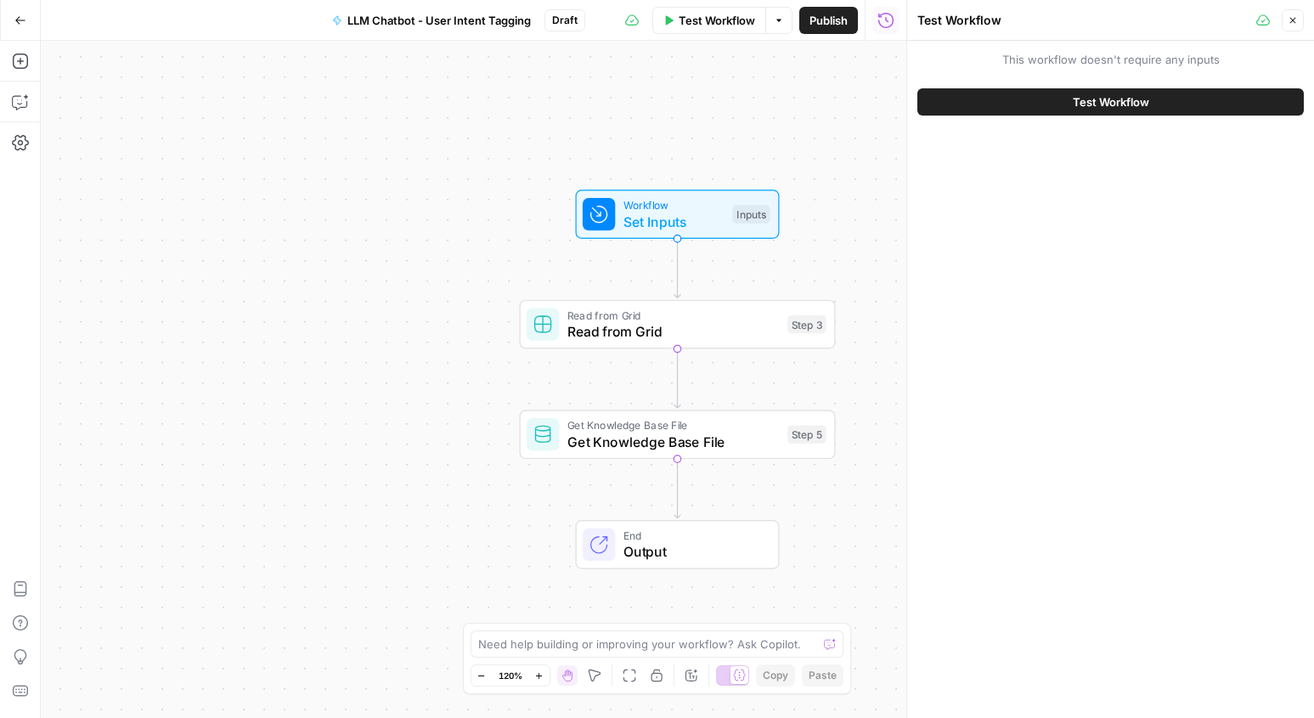
click at [1024, 179] on div "This workflow doesn't require any inputs Test Workflow" at bounding box center [1110, 379] width 407 height 677
click at [1101, 103] on span "Test Workflow" at bounding box center [1111, 101] width 76 height 17
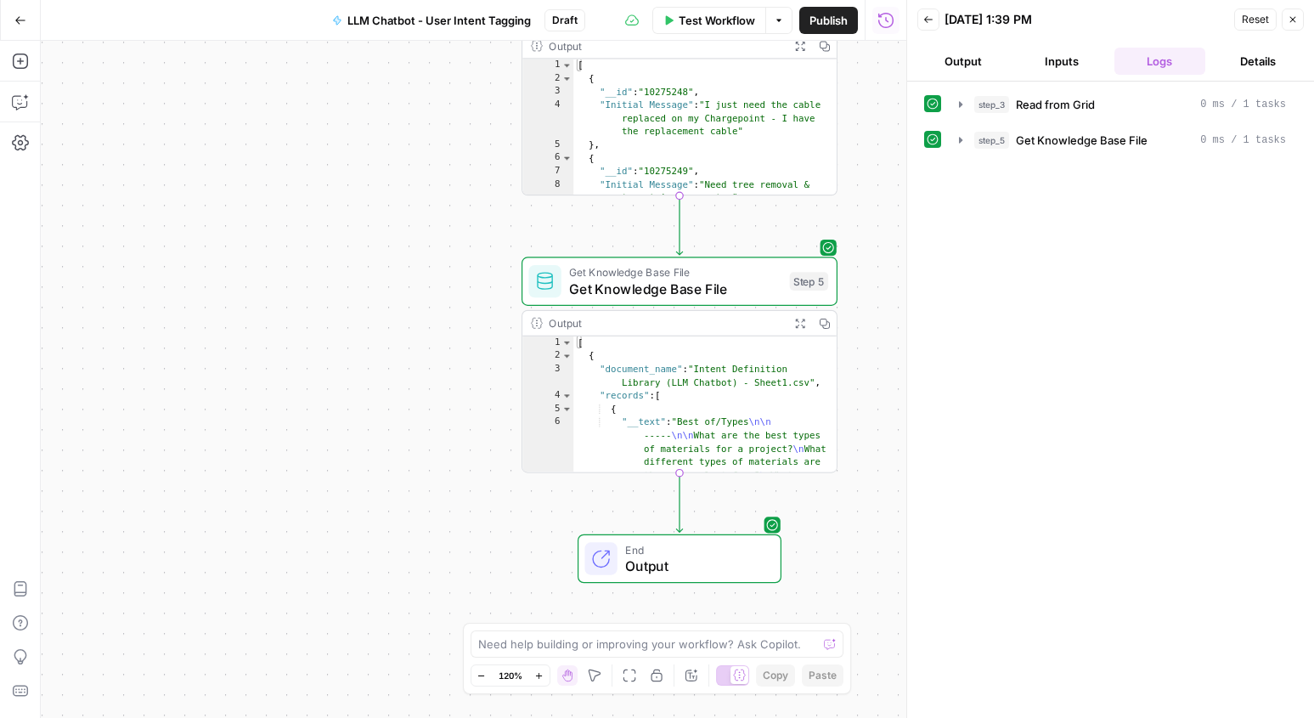
click at [961, 53] on button "Output" at bounding box center [963, 61] width 92 height 27
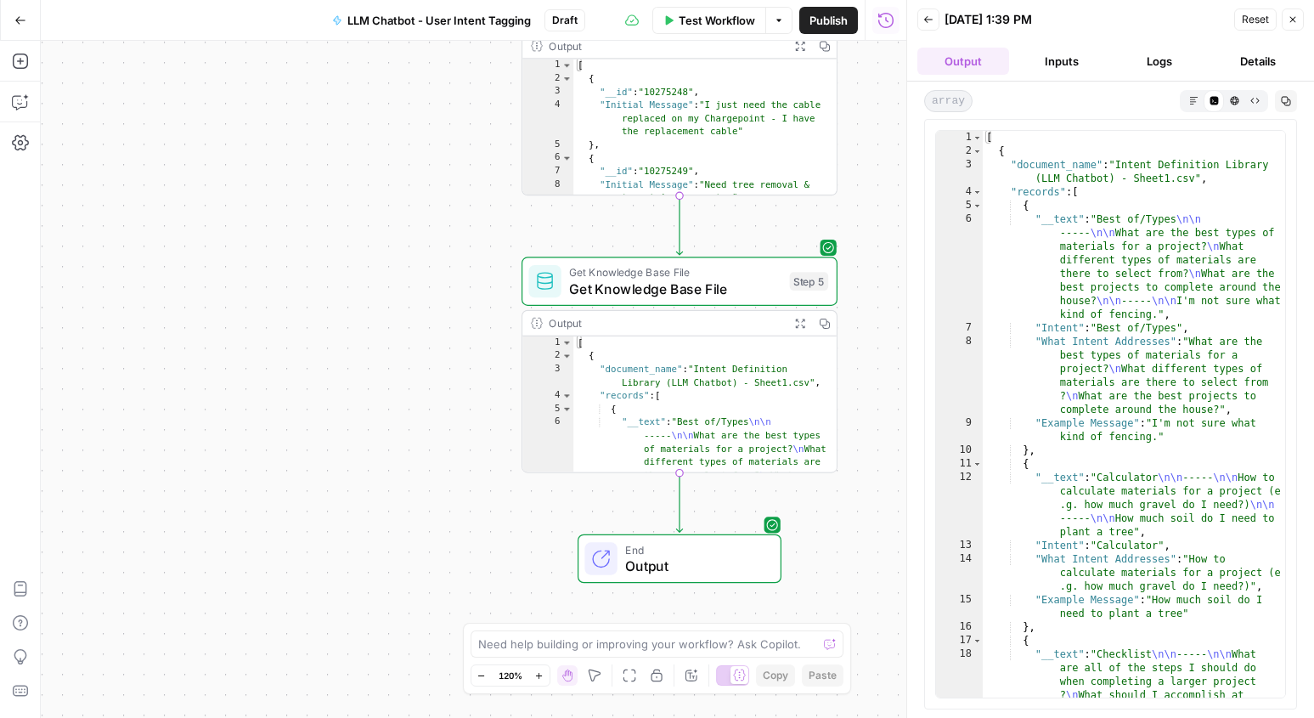
click at [1060, 64] on button "Inputs" at bounding box center [1062, 61] width 92 height 27
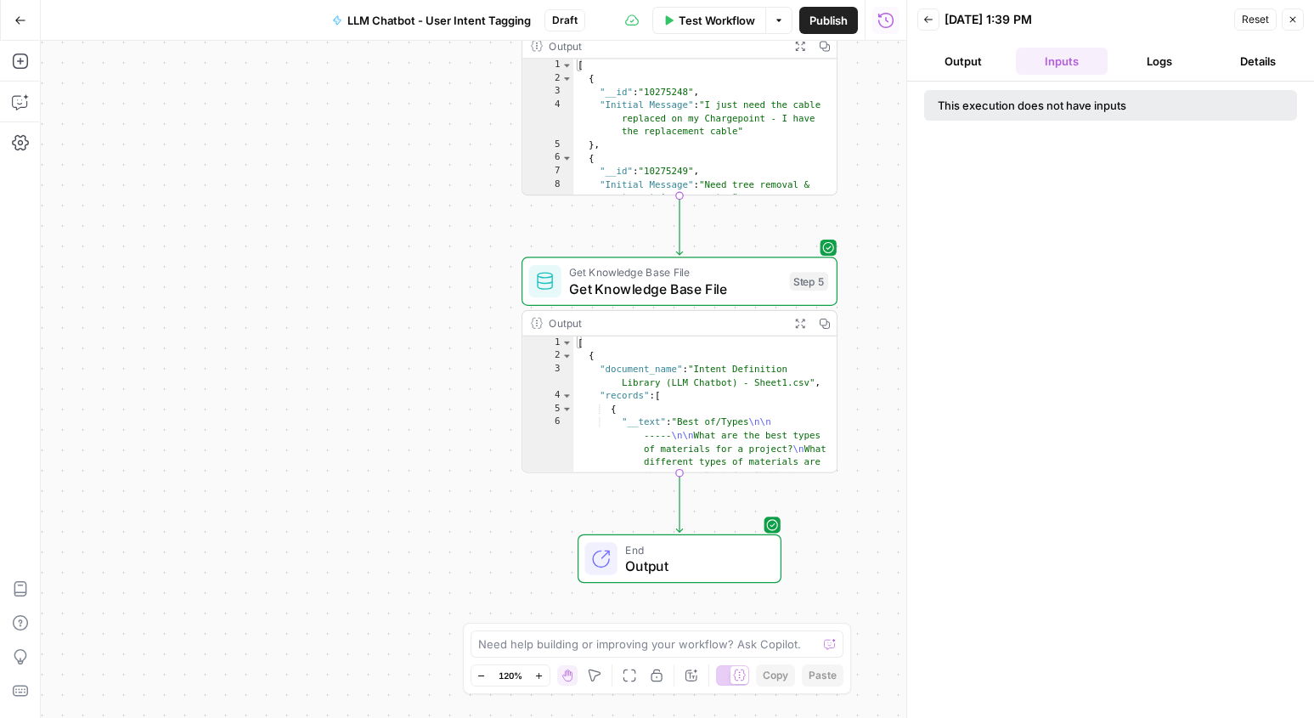
click at [979, 57] on button "Output" at bounding box center [963, 61] width 92 height 27
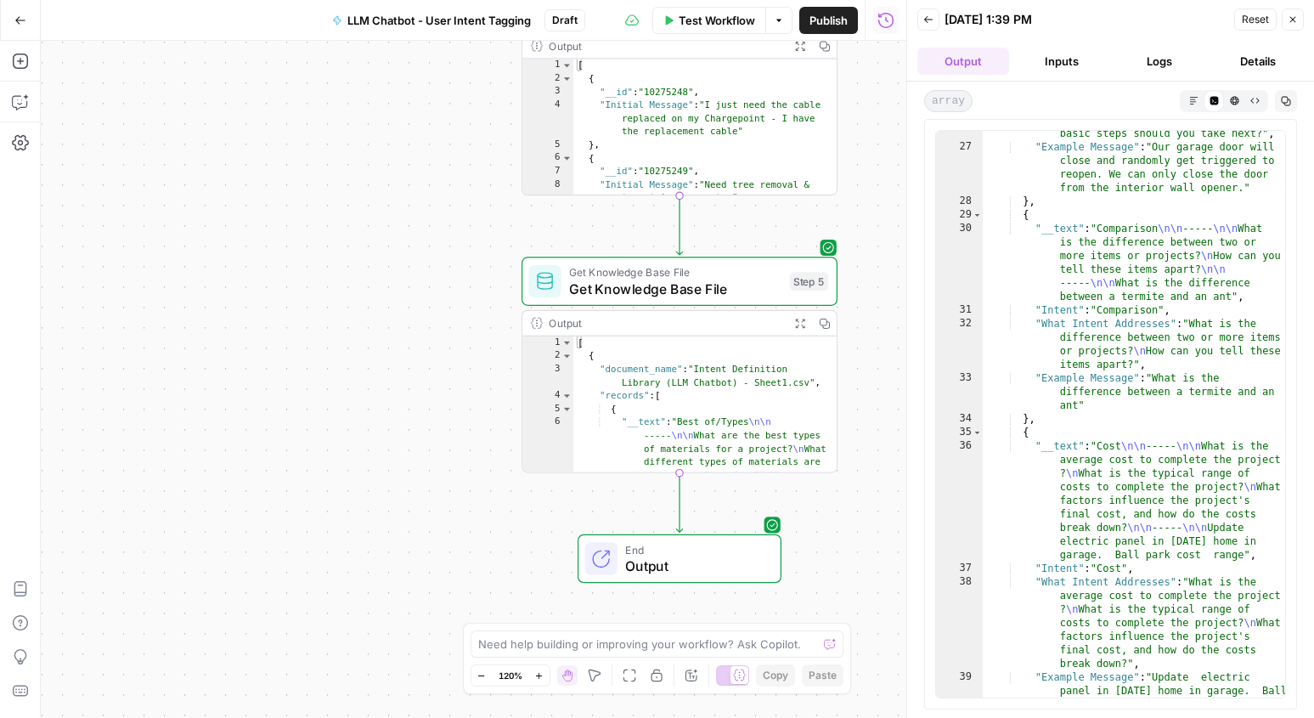
scroll to position [1092, 0]
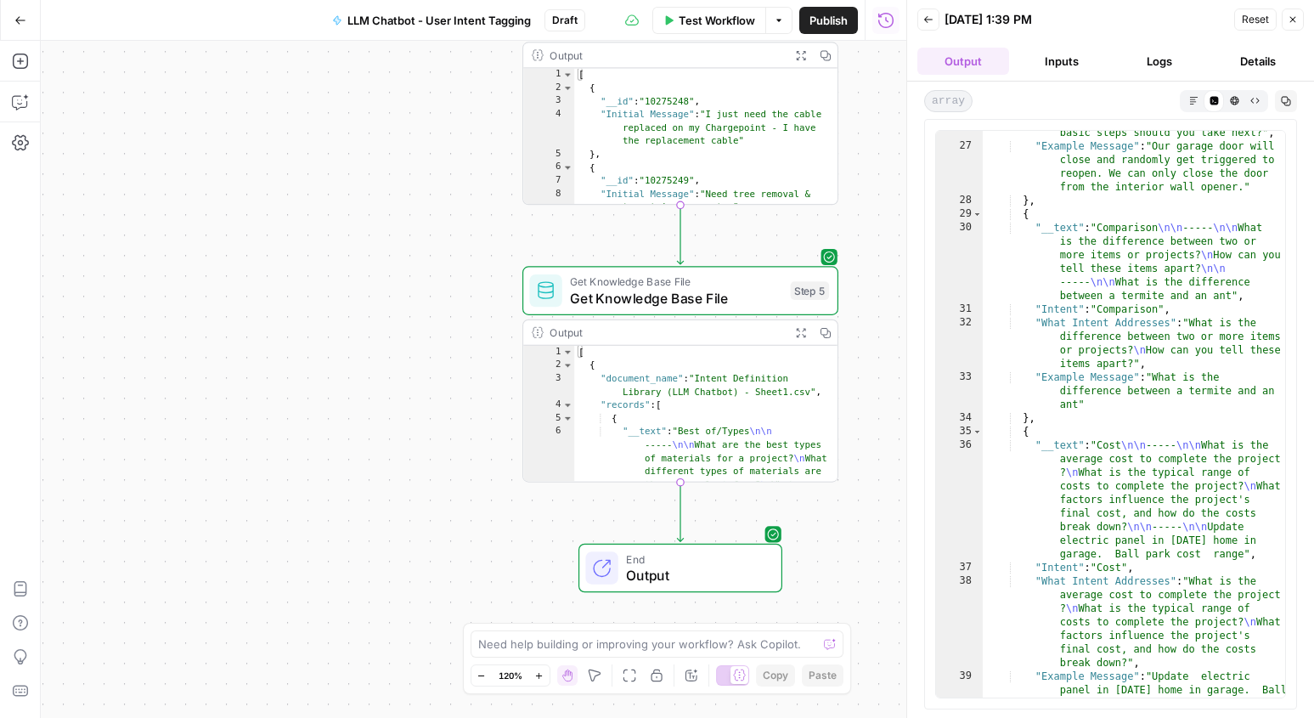
click at [1298, 24] on button "Close" at bounding box center [1292, 19] width 22 height 22
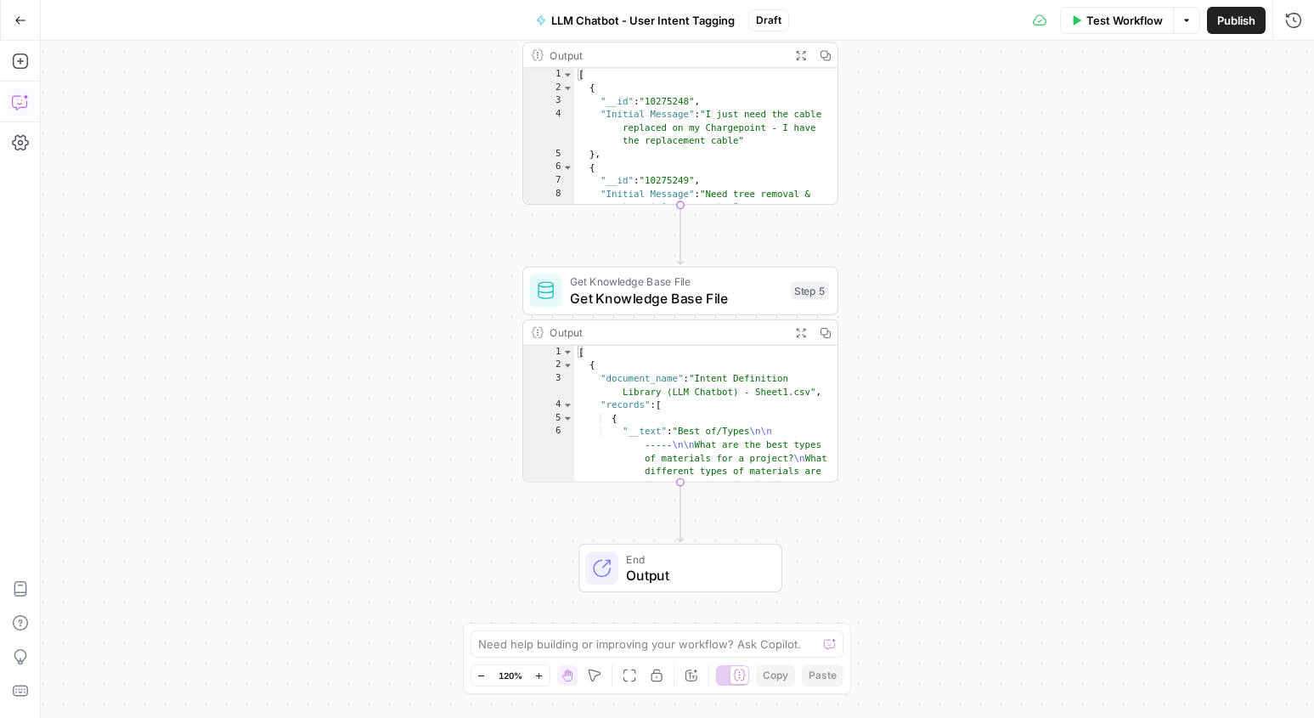
click at [18, 107] on icon "button" at bounding box center [20, 101] width 17 height 17
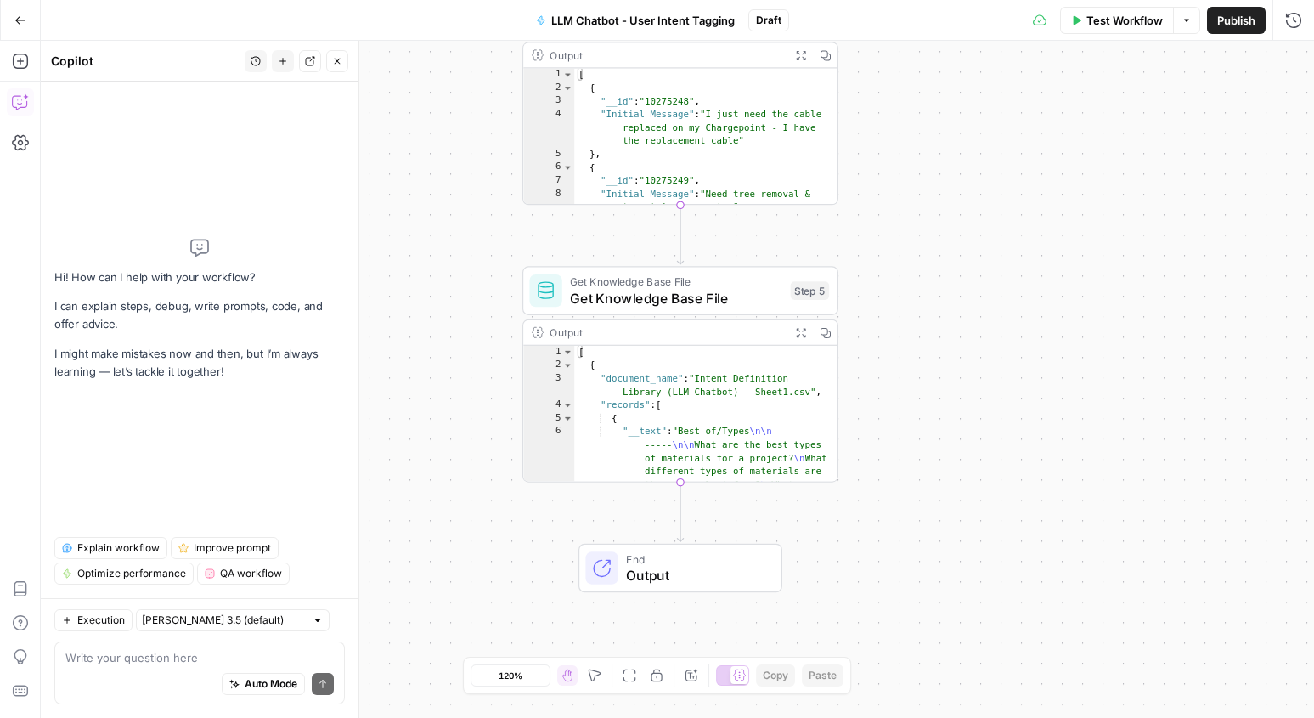
click at [128, 542] on span "Explain workflow" at bounding box center [118, 547] width 82 height 15
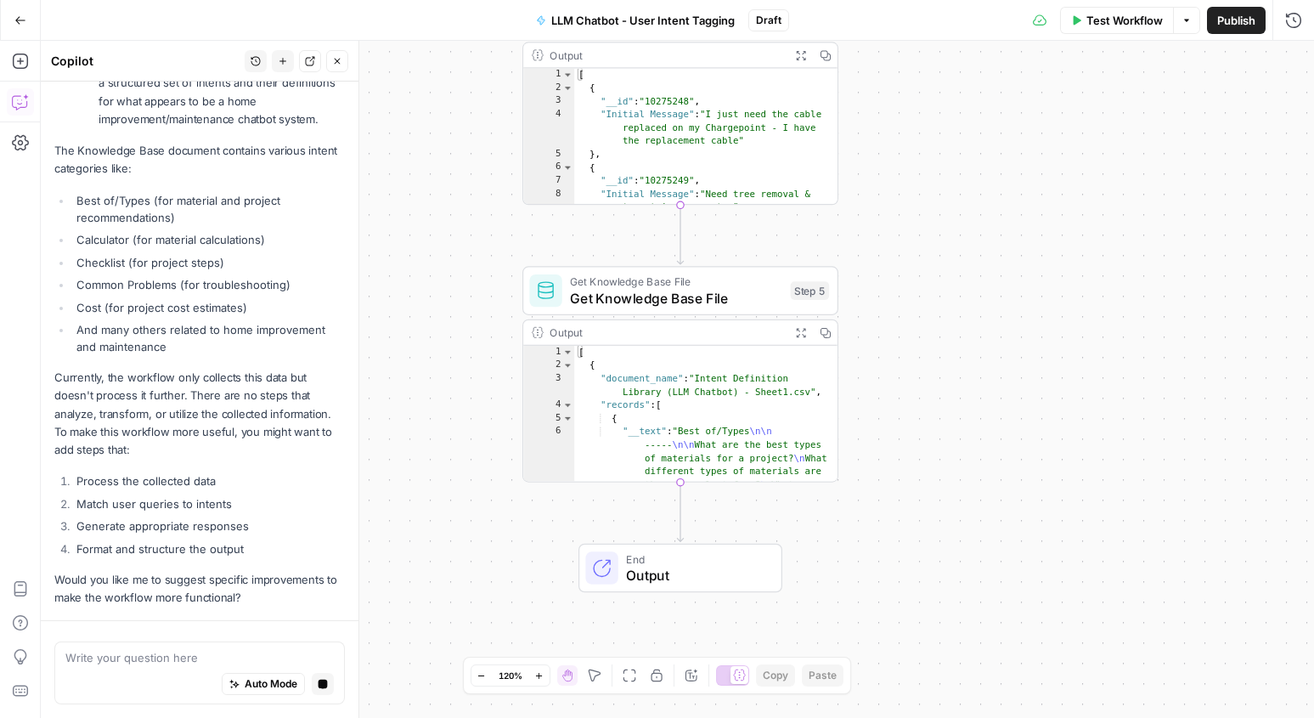
scroll to position [509, 0]
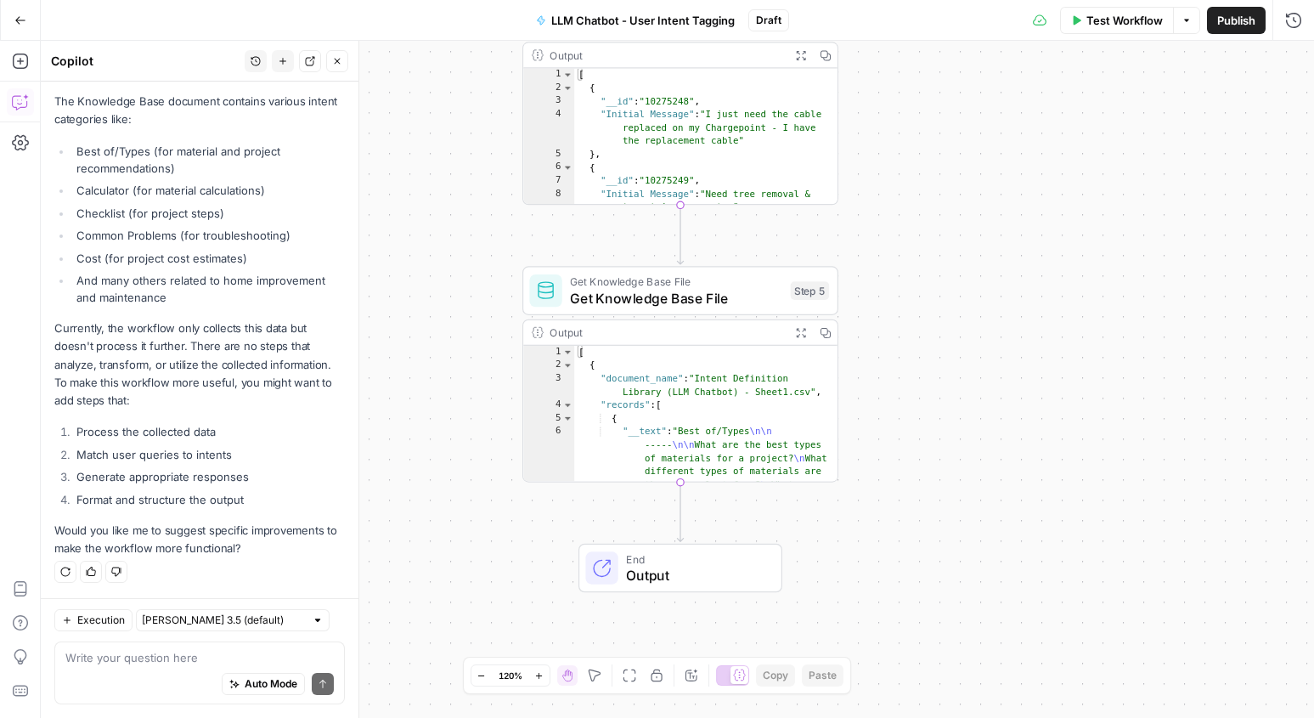
click at [205, 666] on div "Auto Mode Send" at bounding box center [199, 684] width 268 height 37
type textarea "Match user queries to intents"
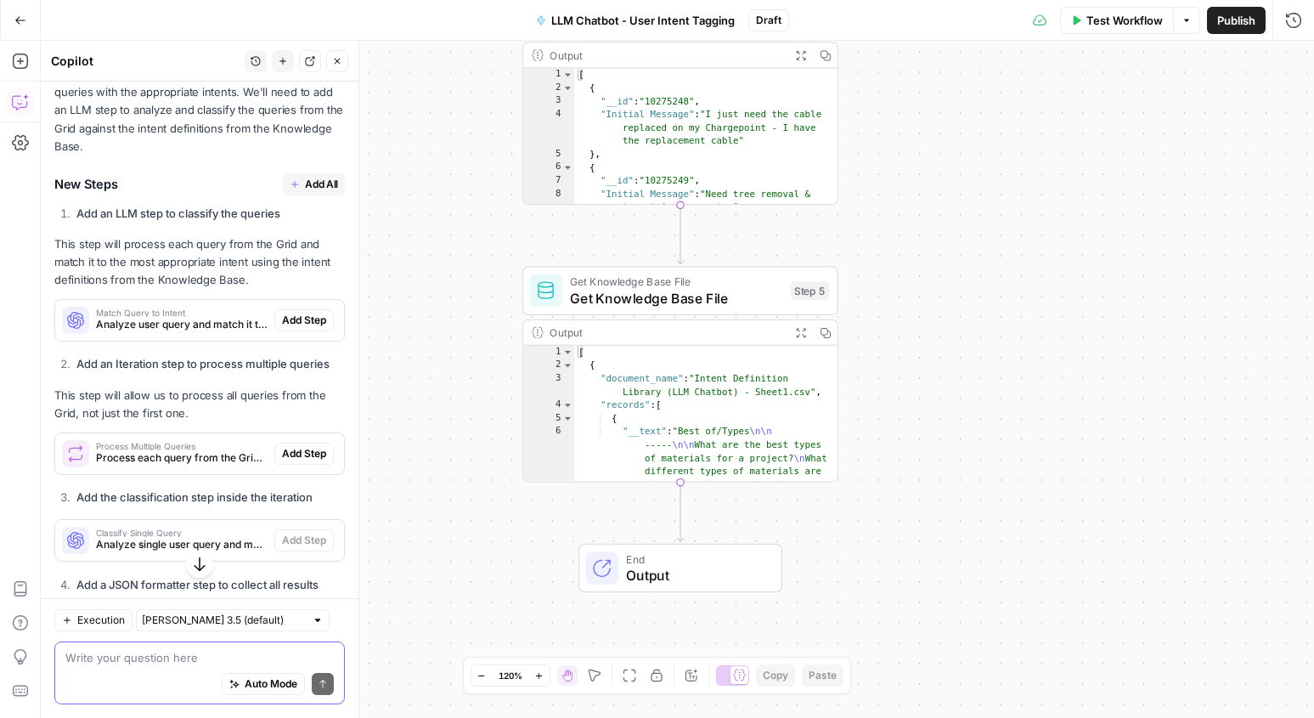
scroll to position [1047, 0]
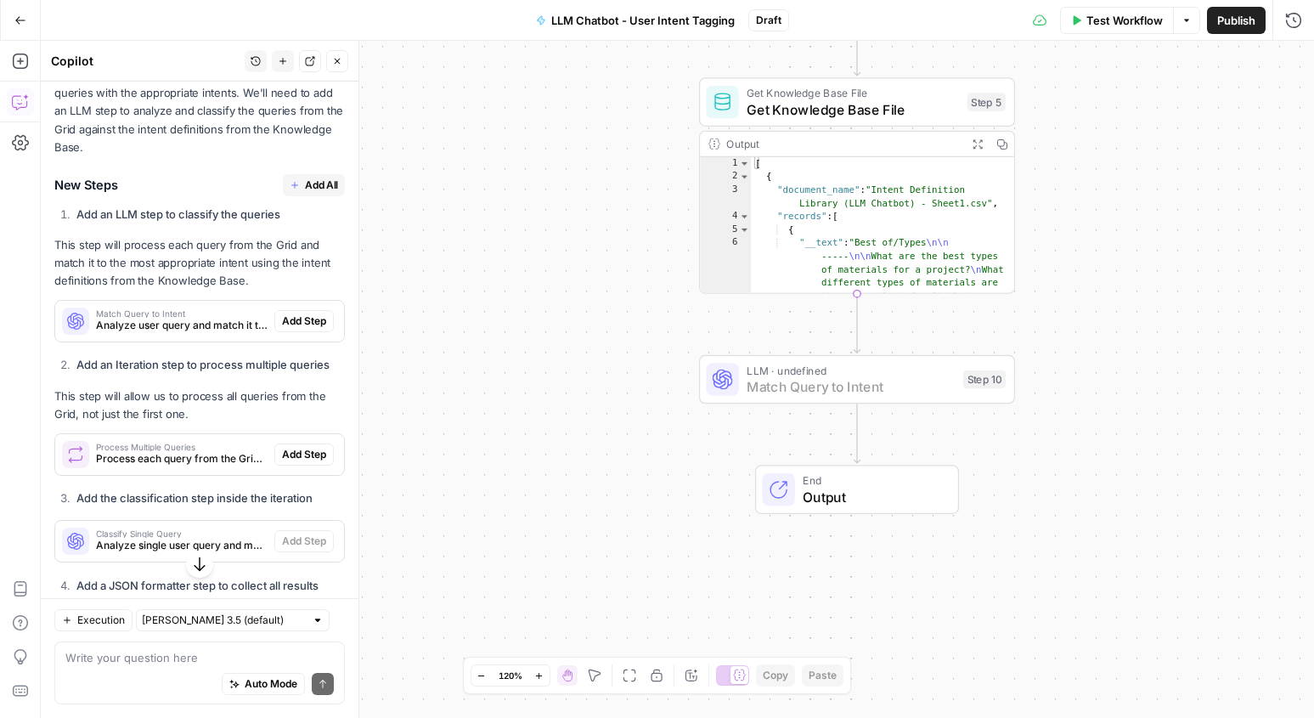
click at [306, 313] on span "Add Step" at bounding box center [304, 320] width 44 height 15
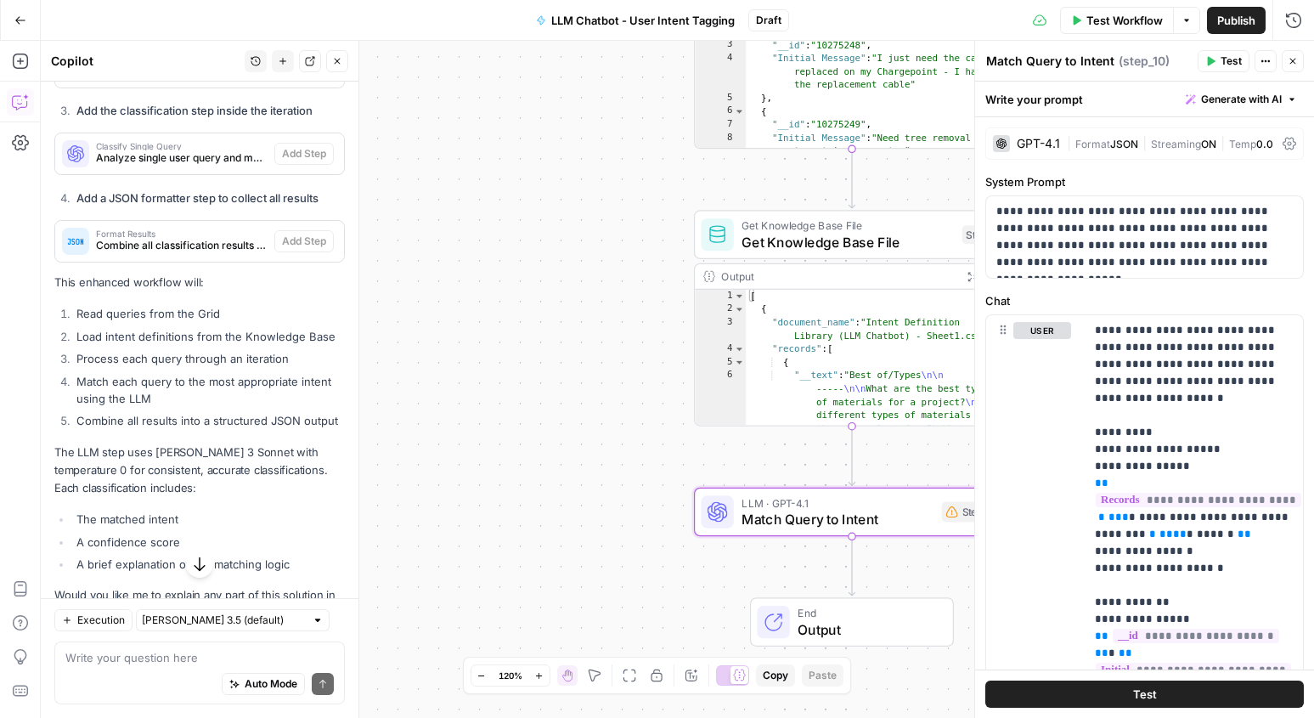
scroll to position [1535, 0]
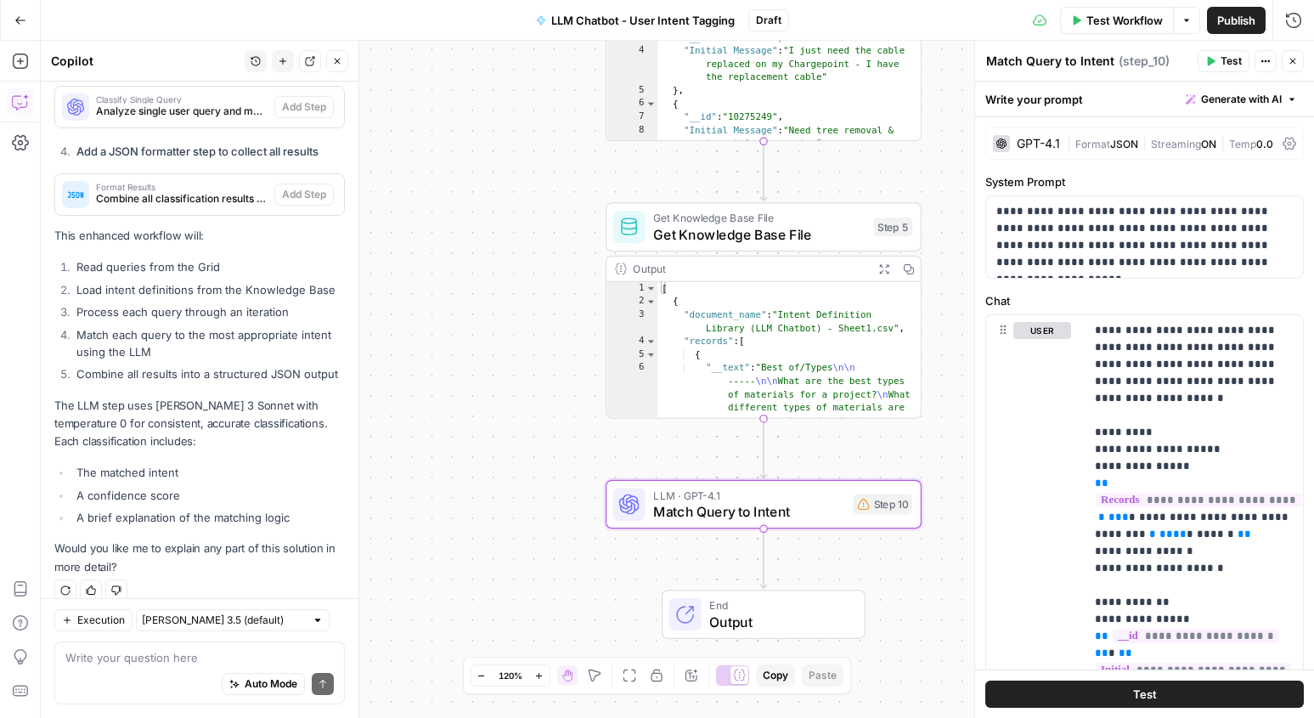
drag, startPoint x: 510, startPoint y: 360, endPoint x: 400, endPoint y: 348, distance: 111.0
click at [400, 348] on div "Workflow Set Inputs Inputs Read from Grid Read from Grid Step 3 Output Expand O…" at bounding box center [677, 379] width 1273 height 677
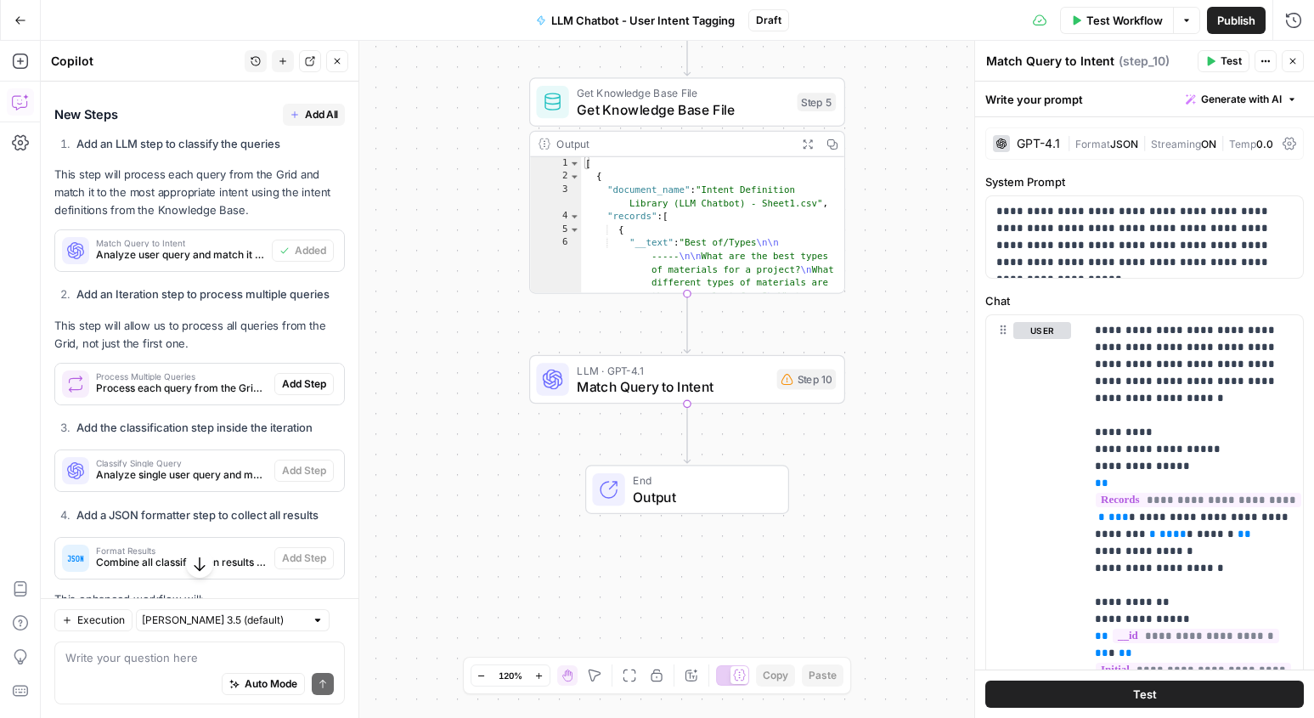
scroll to position [1167, 0]
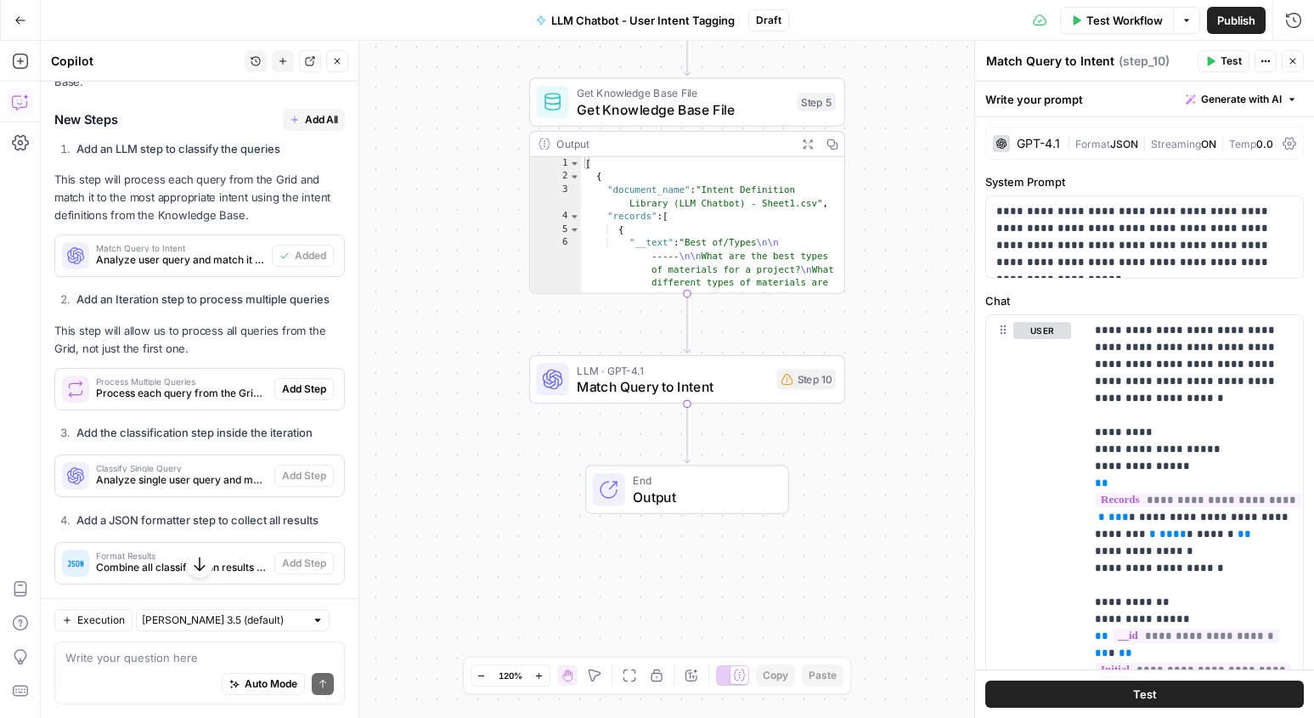
drag, startPoint x: 93, startPoint y: 307, endPoint x: 218, endPoint y: 329, distance: 126.6
click at [218, 329] on p "This step will allow us to process all queries from the Grid, not just the firs…" at bounding box center [199, 340] width 290 height 36
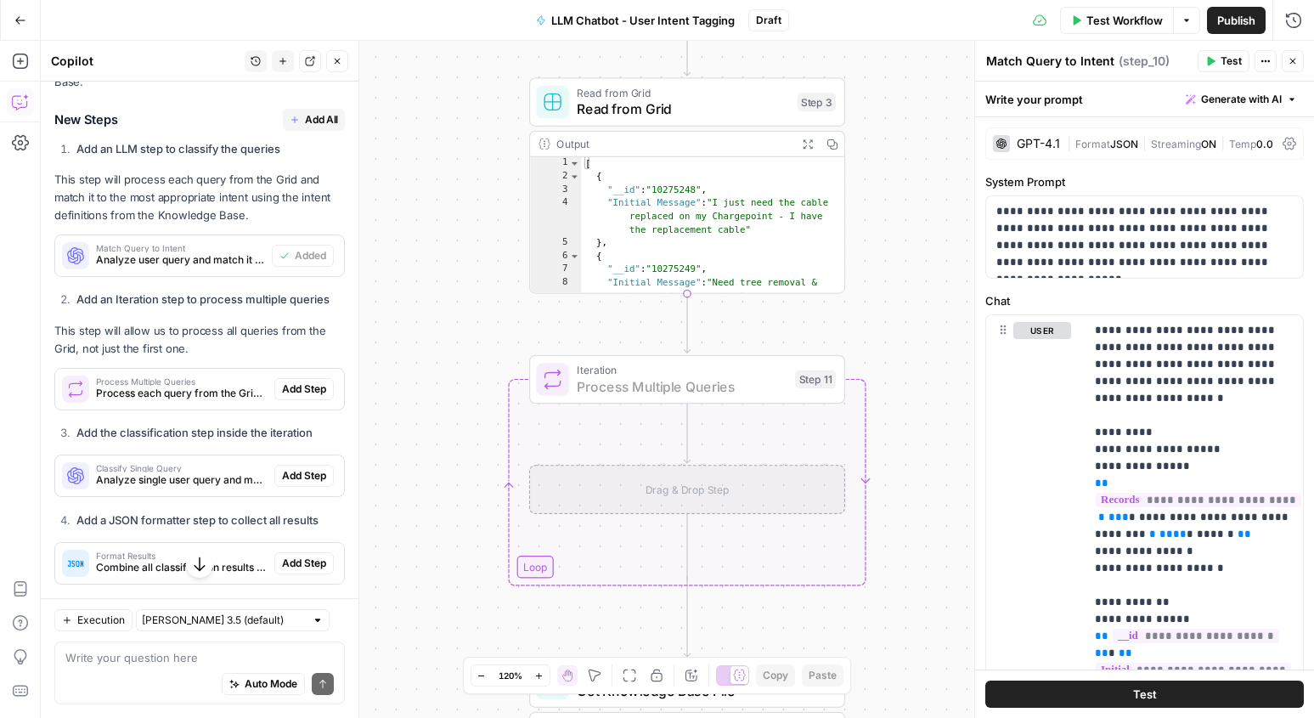
click at [318, 381] on span "Add Step" at bounding box center [304, 388] width 44 height 15
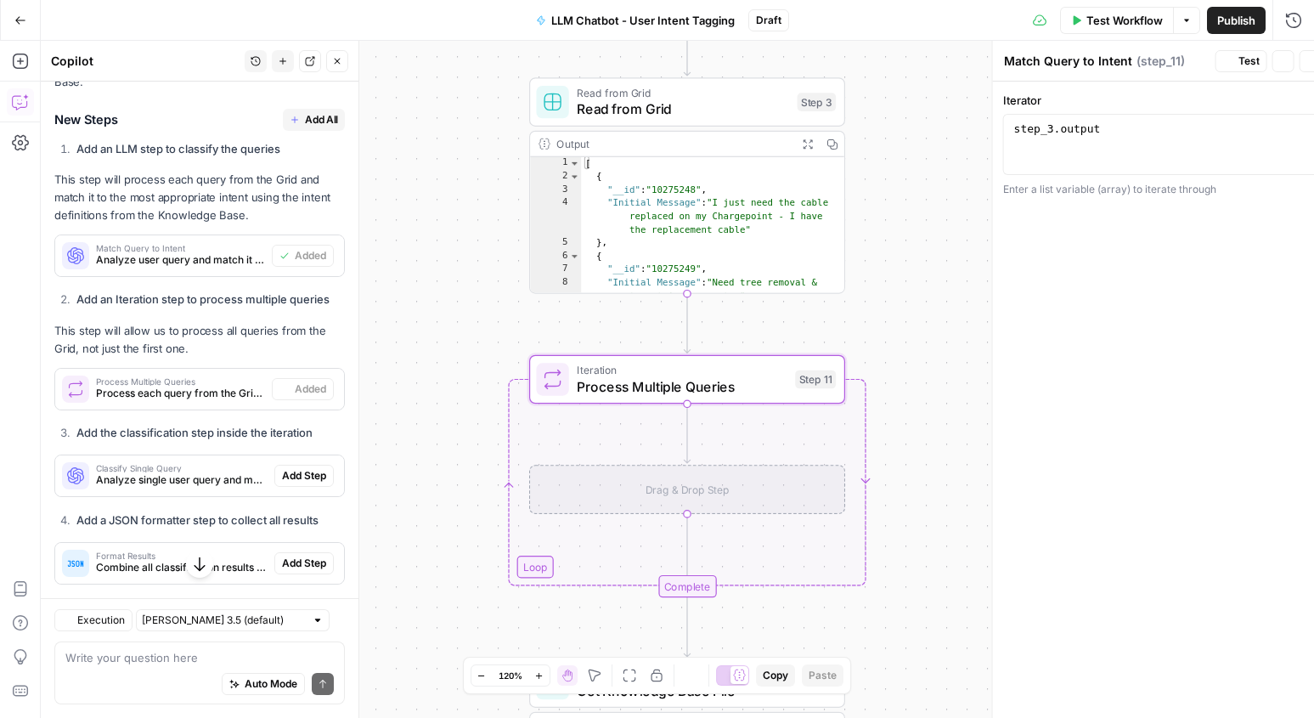
type textarea "Process Multiple Queries"
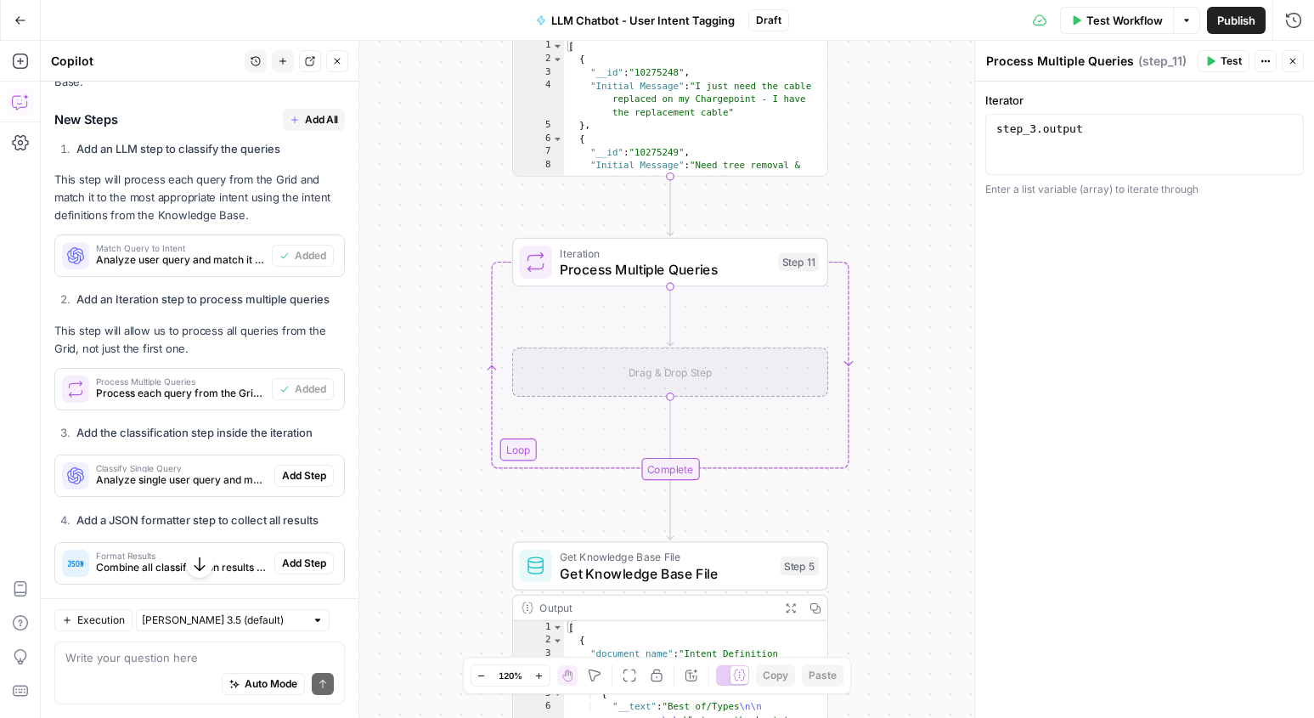
drag, startPoint x: 475, startPoint y: 274, endPoint x: 457, endPoint y: 155, distance: 120.2
click at [457, 155] on div "Workflow Set Inputs Inputs Read from Grid Read from Grid Step 3 Output Expand O…" at bounding box center [677, 379] width 1273 height 677
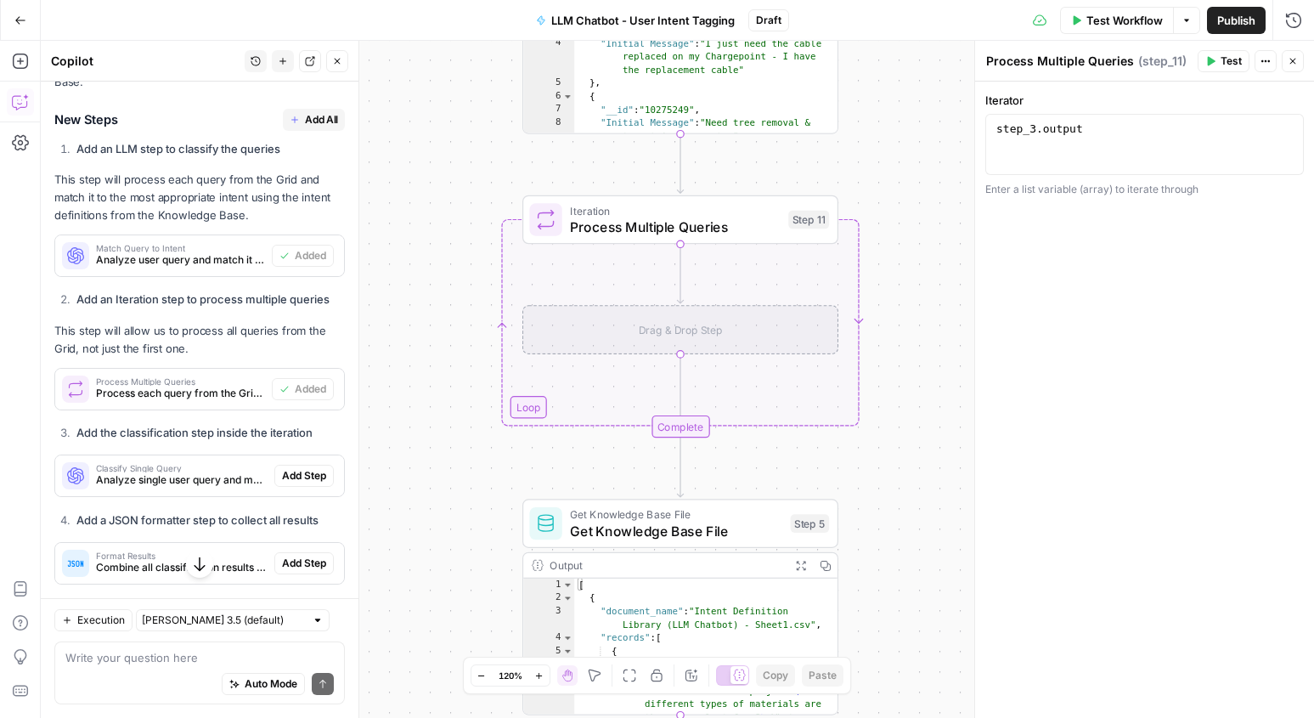
drag, startPoint x: 438, startPoint y: 397, endPoint x: 449, endPoint y: 353, distance: 44.7
click at [449, 354] on div "Workflow Set Inputs Inputs Read from Grid Read from Grid Step 3 Output Expand O…" at bounding box center [677, 379] width 1273 height 677
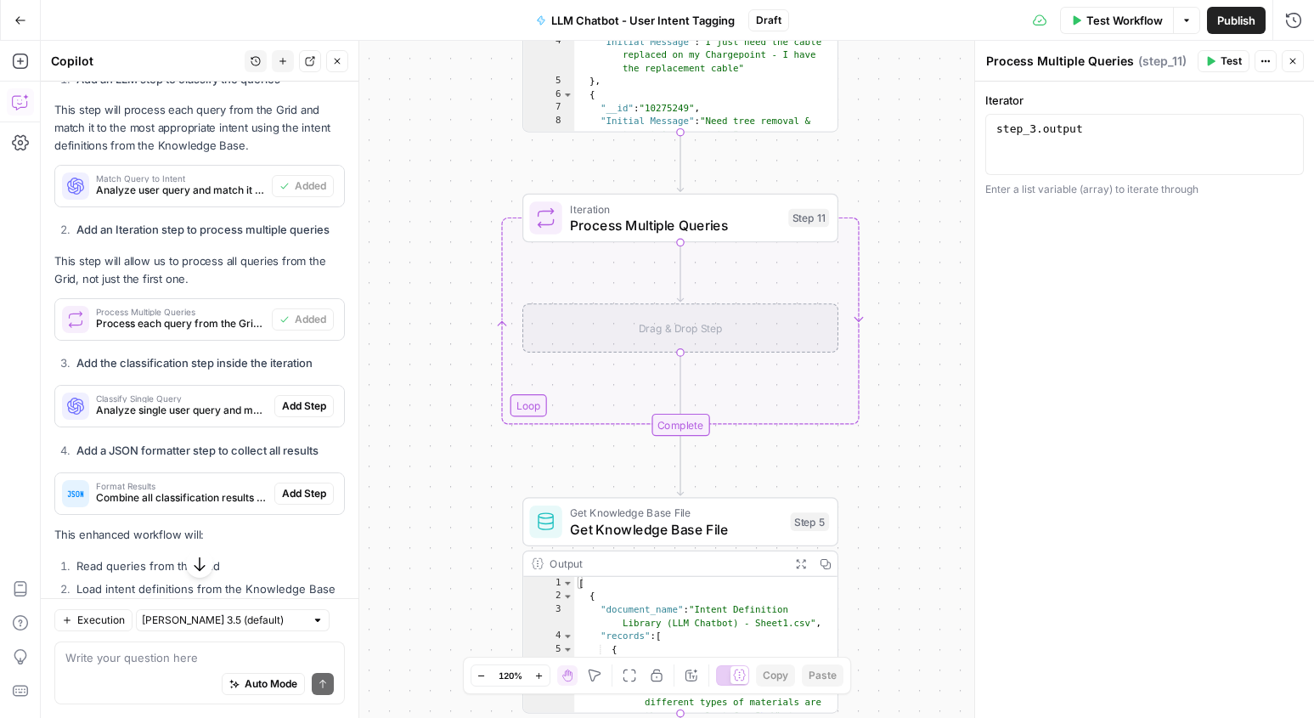
scroll to position [1254, 0]
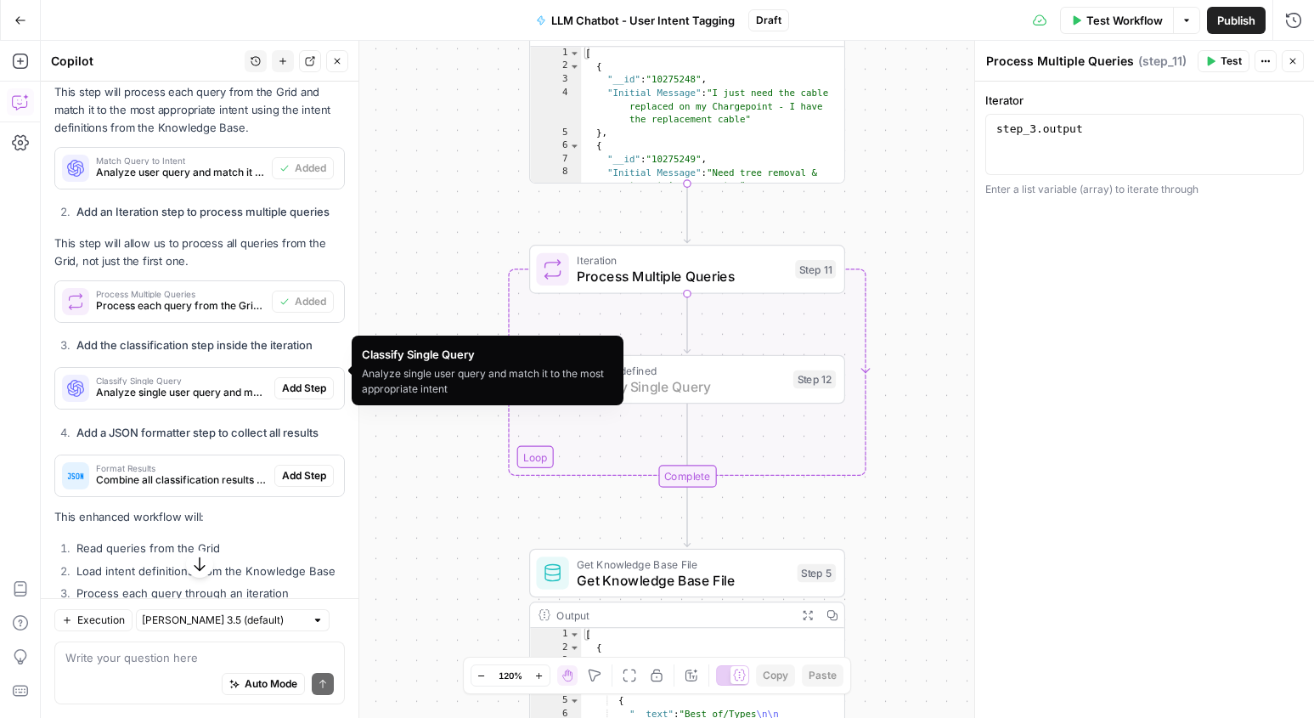
click at [317, 380] on span "Add Step" at bounding box center [304, 387] width 44 height 15
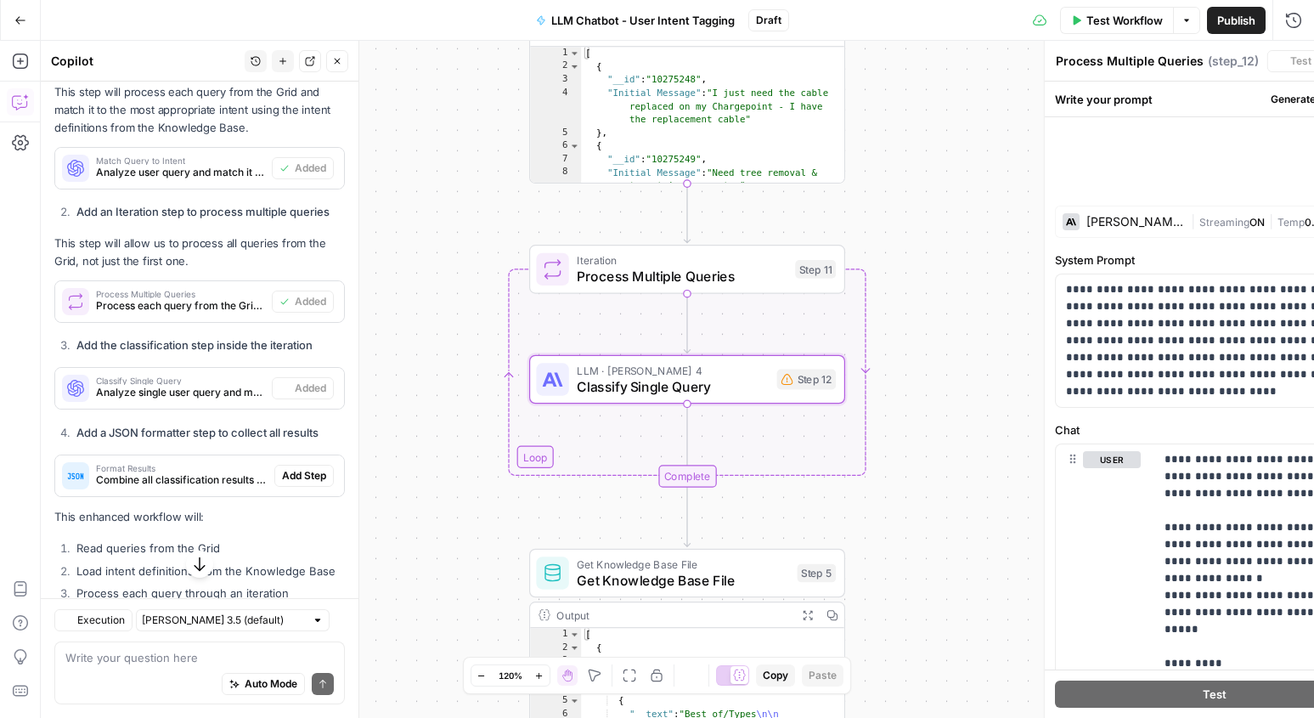
type textarea "Classify Single Query"
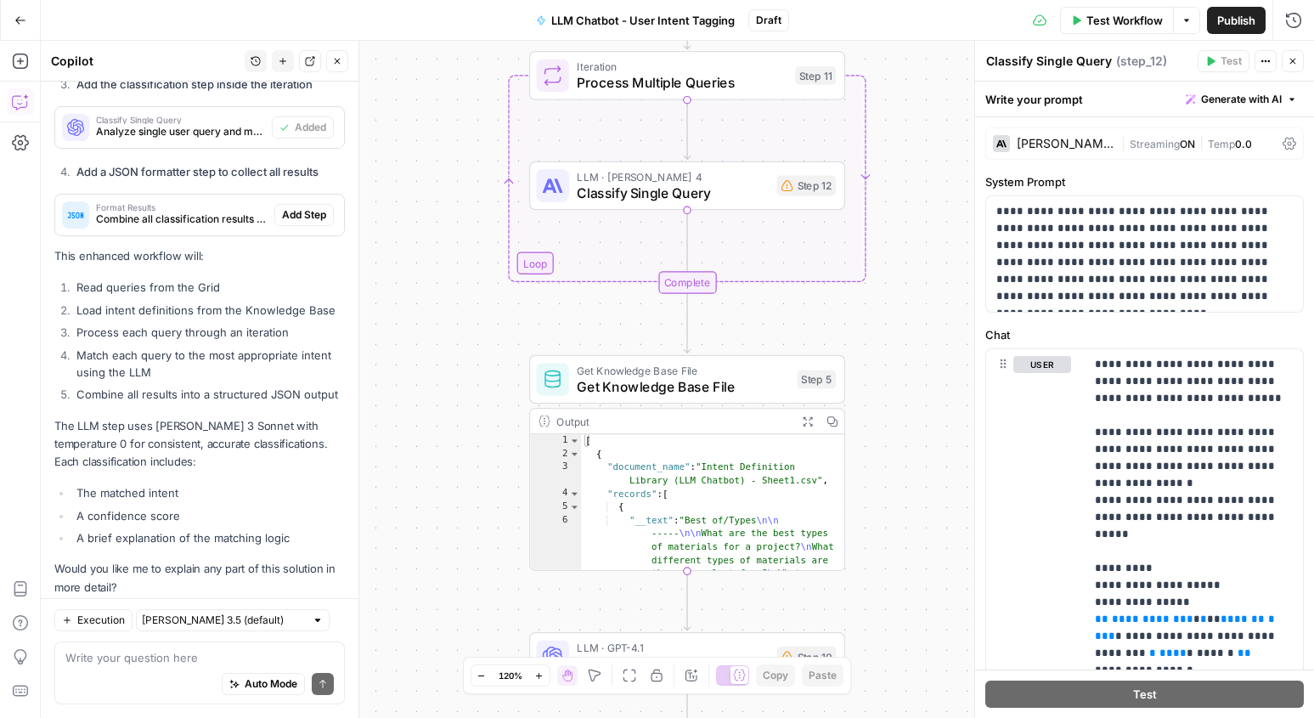
scroll to position [1501, 0]
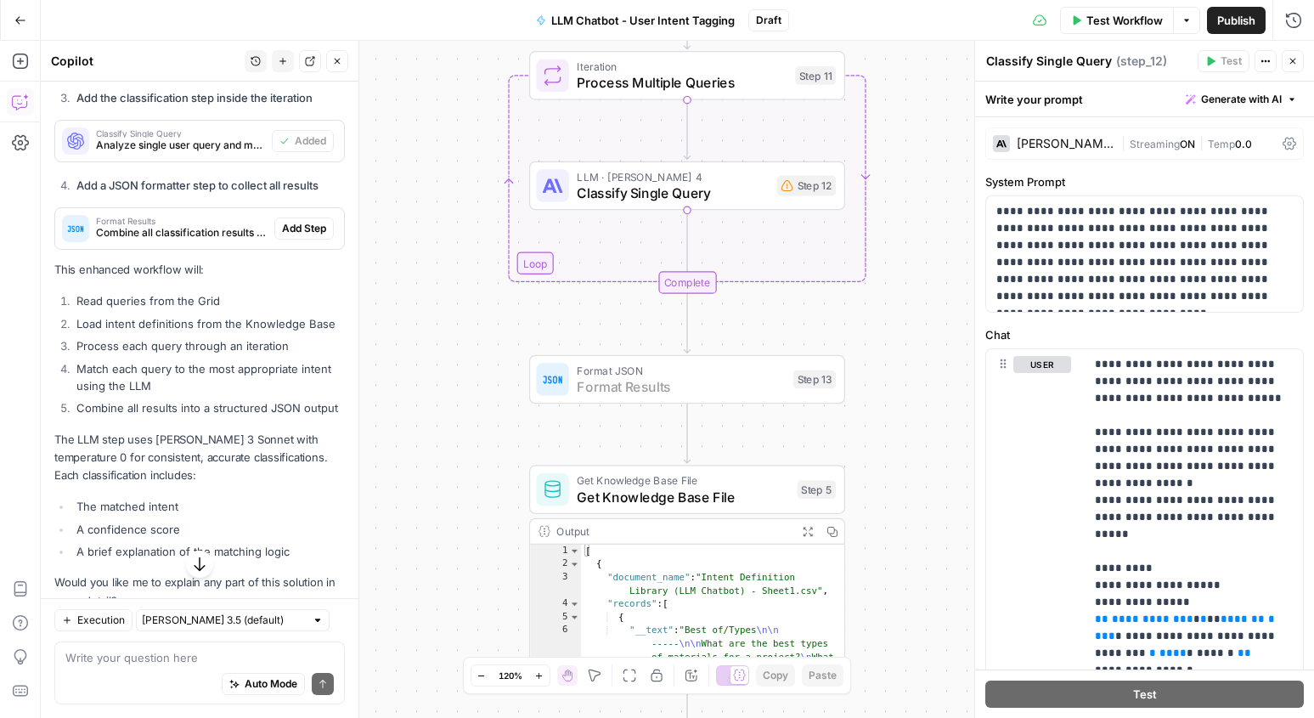
click at [306, 221] on span "Add Step" at bounding box center [304, 228] width 44 height 15
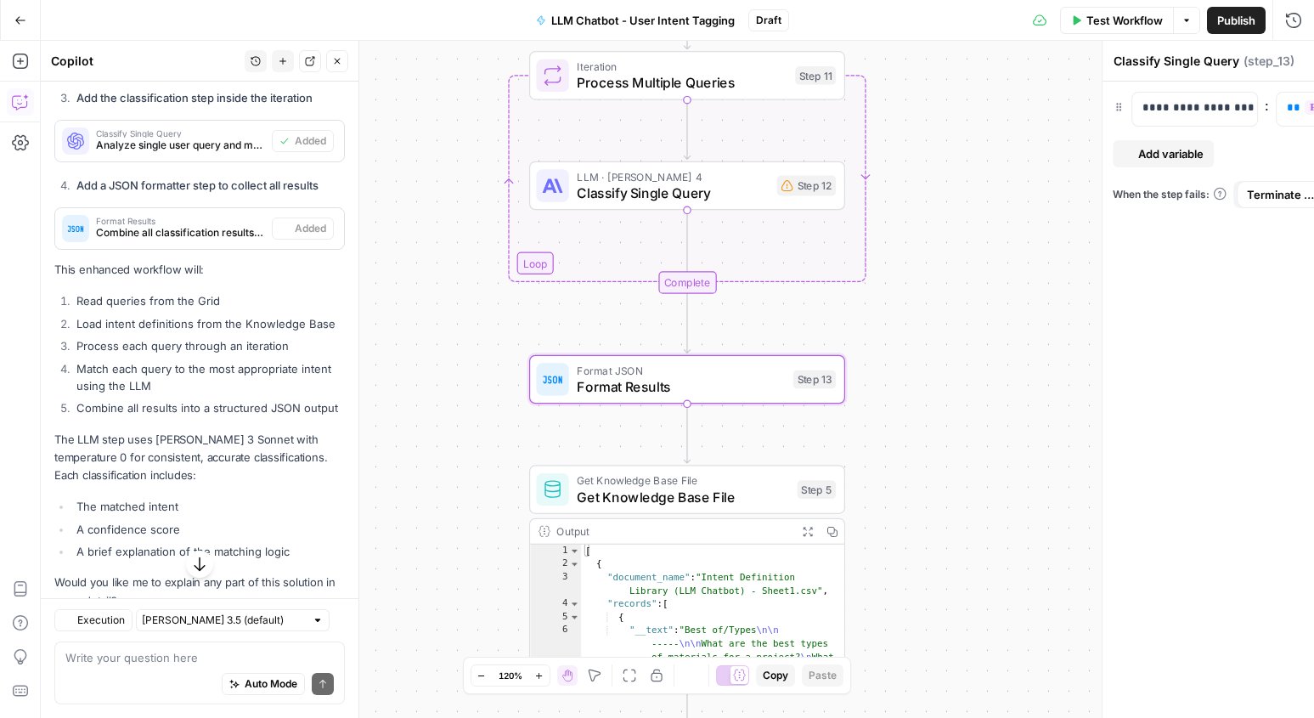
type textarea "Format Results"
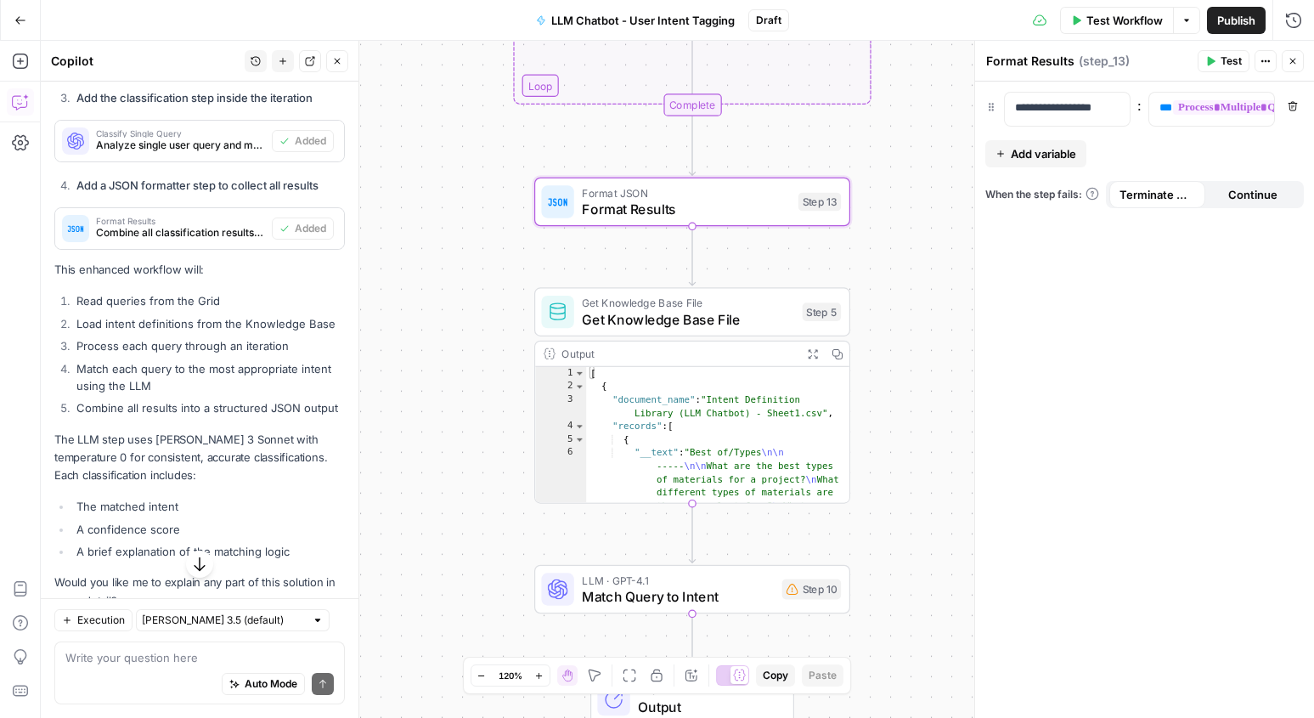
drag, startPoint x: 442, startPoint y: 508, endPoint x: 447, endPoint y: 307, distance: 200.5
click at [447, 308] on div "Workflow Set Inputs Inputs Read from Grid Read from Grid Step 3 Output Expand O…" at bounding box center [677, 379] width 1273 height 677
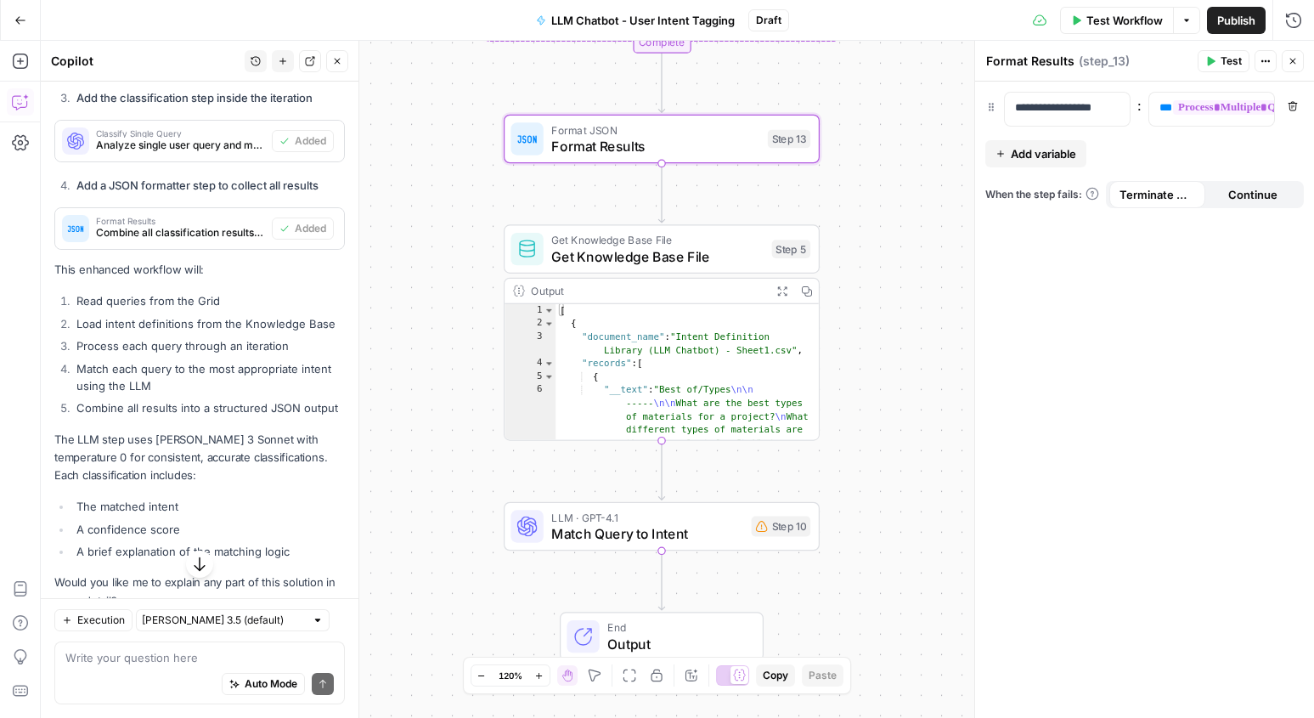
drag, startPoint x: 444, startPoint y: 396, endPoint x: 411, endPoint y: 348, distance: 58.0
click at [412, 352] on div "Workflow Set Inputs Inputs Read from Grid Read from Grid Step 3 Output Expand O…" at bounding box center [677, 379] width 1273 height 677
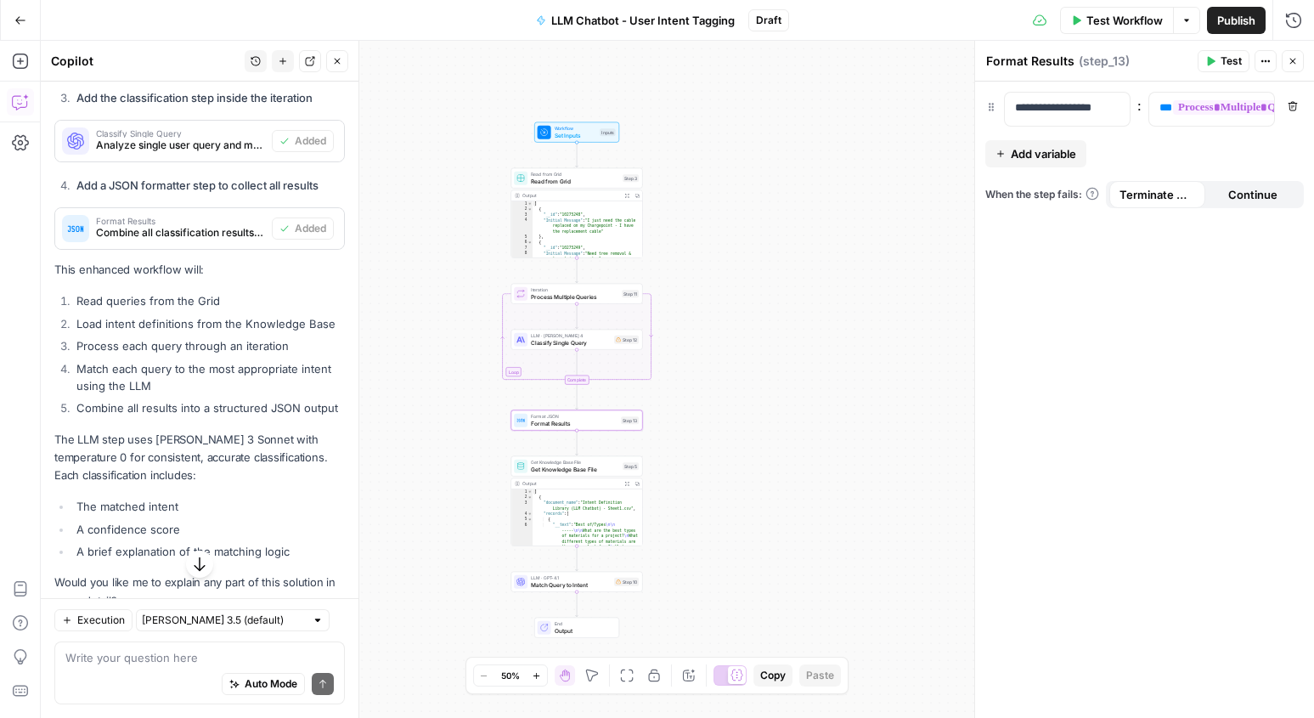
drag, startPoint x: 667, startPoint y: 180, endPoint x: 731, endPoint y: 335, distance: 167.2
click at [731, 335] on div "Workflow Set Inputs Inputs Read from Grid Read from Grid Step 3 Output Expand O…" at bounding box center [677, 379] width 1273 height 677
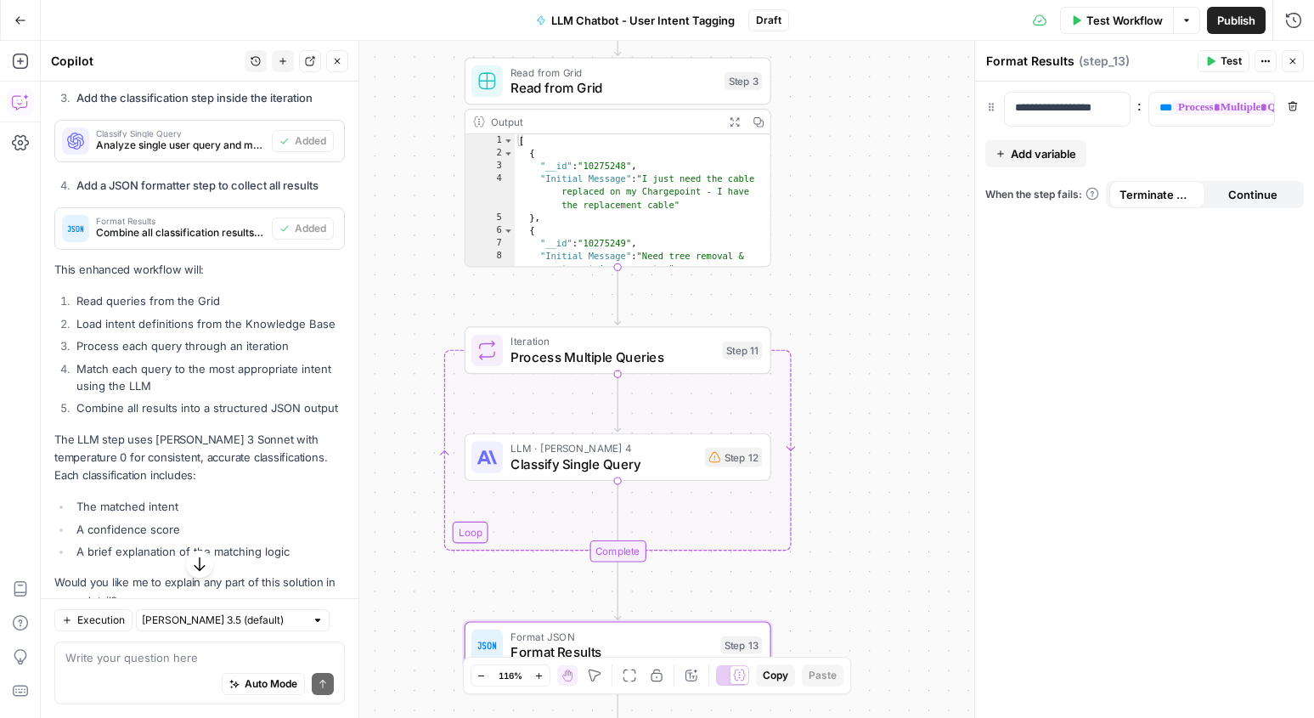
drag, startPoint x: 667, startPoint y: 245, endPoint x: 891, endPoint y: 256, distance: 224.5
click at [891, 256] on div "Workflow Set Inputs Inputs Read from Grid Read from Grid Step 3 Output Expand O…" at bounding box center [677, 379] width 1273 height 677
click at [1076, 18] on icon "button" at bounding box center [1077, 19] width 8 height 9
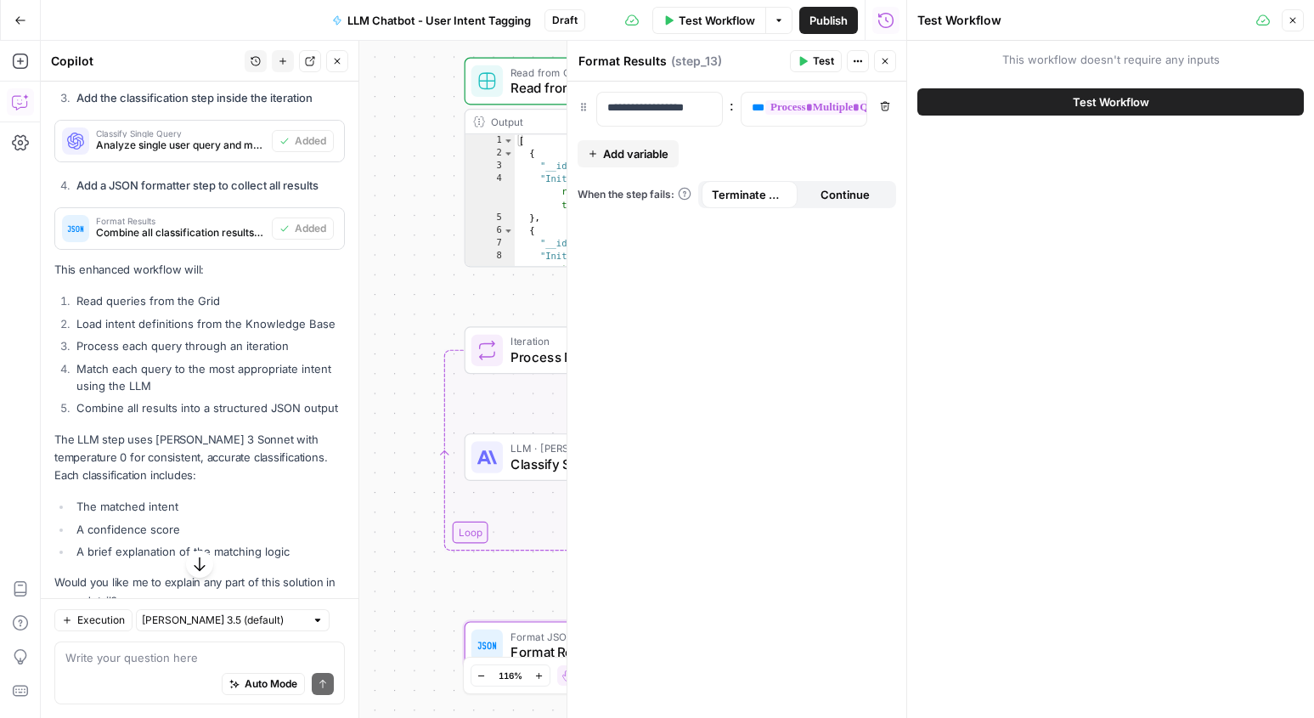
click at [1014, 95] on button "Test Workflow" at bounding box center [1110, 101] width 386 height 27
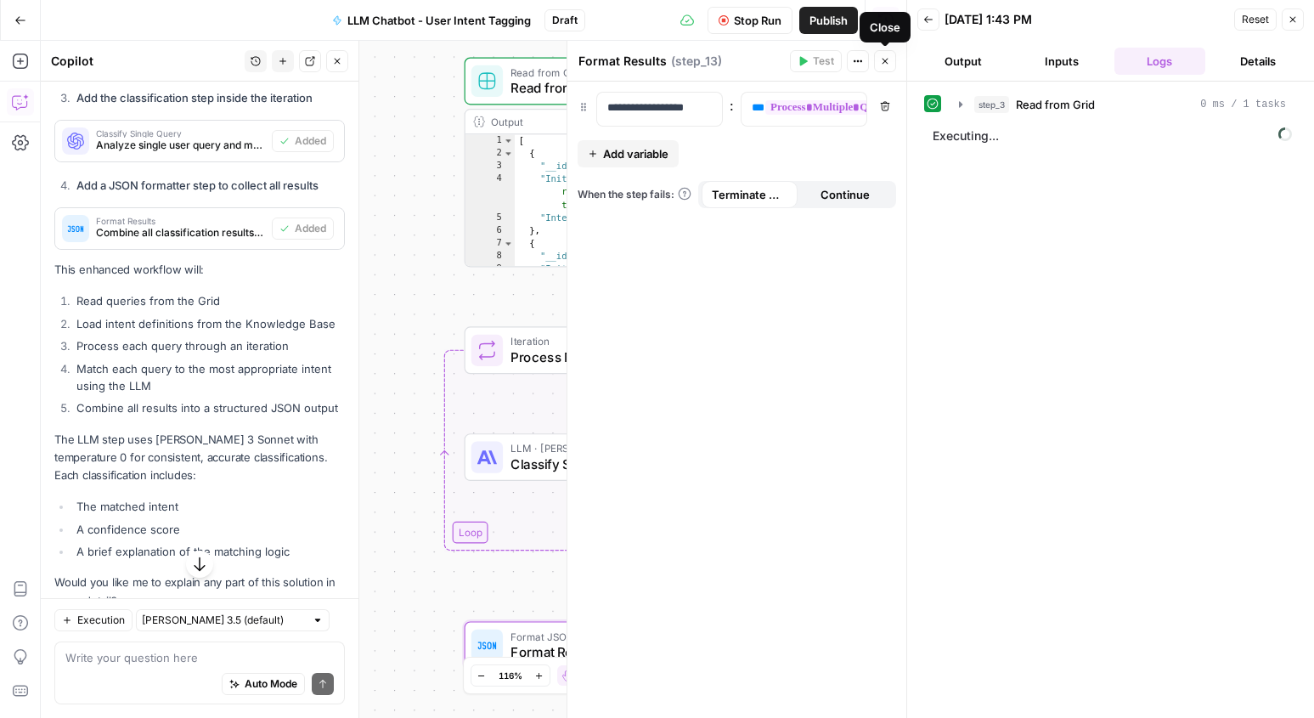
click at [886, 69] on button "Close" at bounding box center [885, 61] width 22 height 22
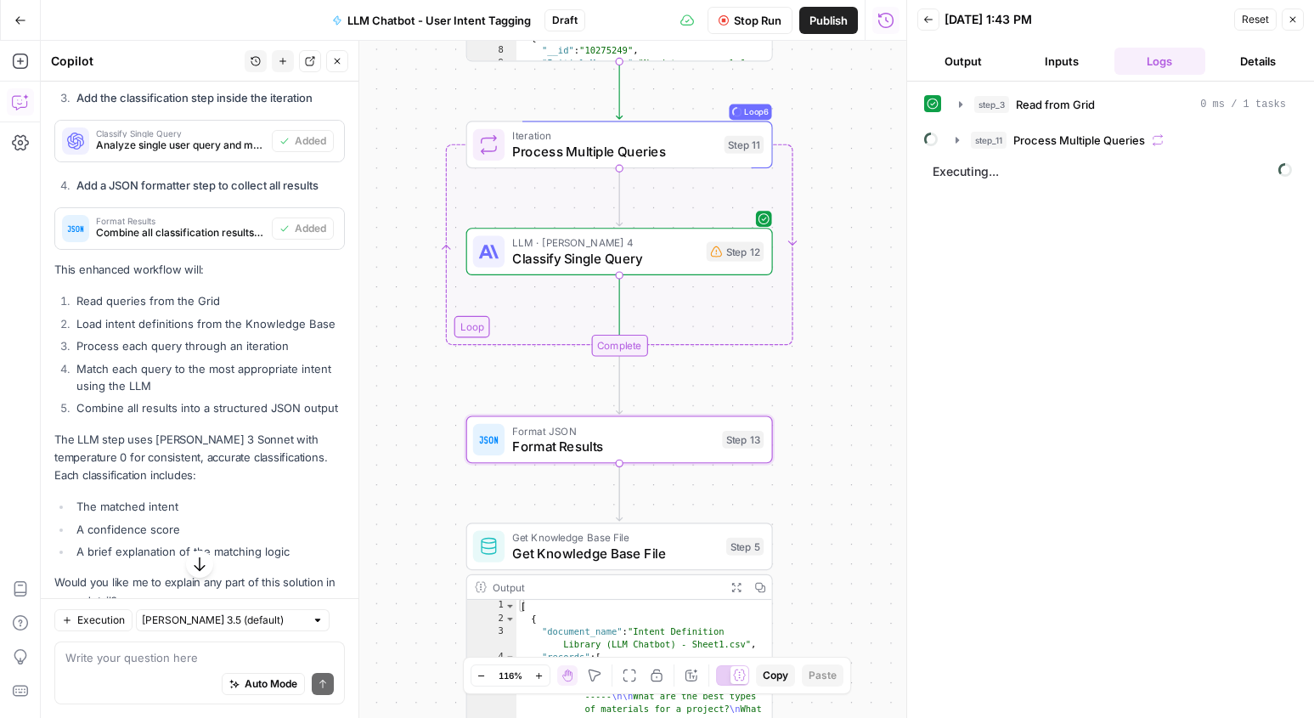
drag, startPoint x: 841, startPoint y: 379, endPoint x: 842, endPoint y: 173, distance: 205.5
click at [842, 173] on div "Workflow Set Inputs Inputs Read from Grid Read from Grid Step 3 Output Expand O…" at bounding box center [473, 379] width 865 height 677
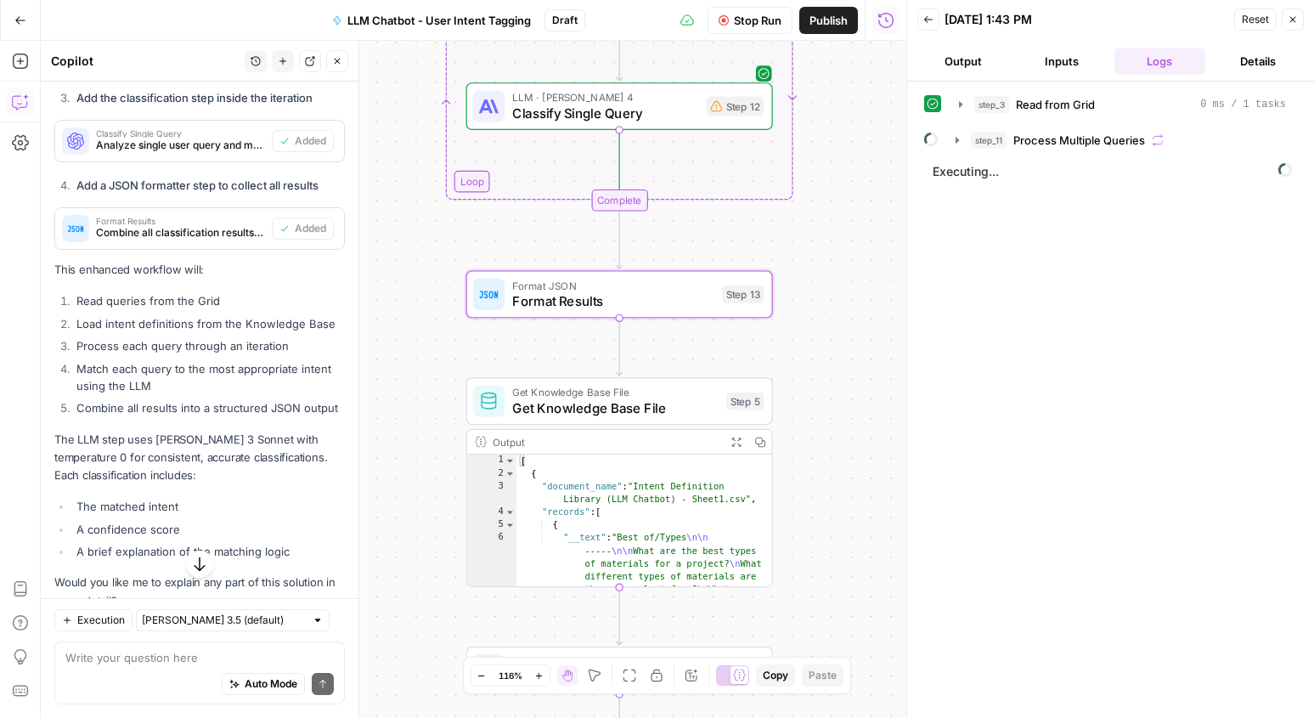
drag, startPoint x: 847, startPoint y: 358, endPoint x: 847, endPoint y: 212, distance: 145.2
click at [847, 212] on div "Workflow Set Inputs Inputs Read from Grid Read from Grid Step 3 Output Expand O…" at bounding box center [473, 379] width 865 height 677
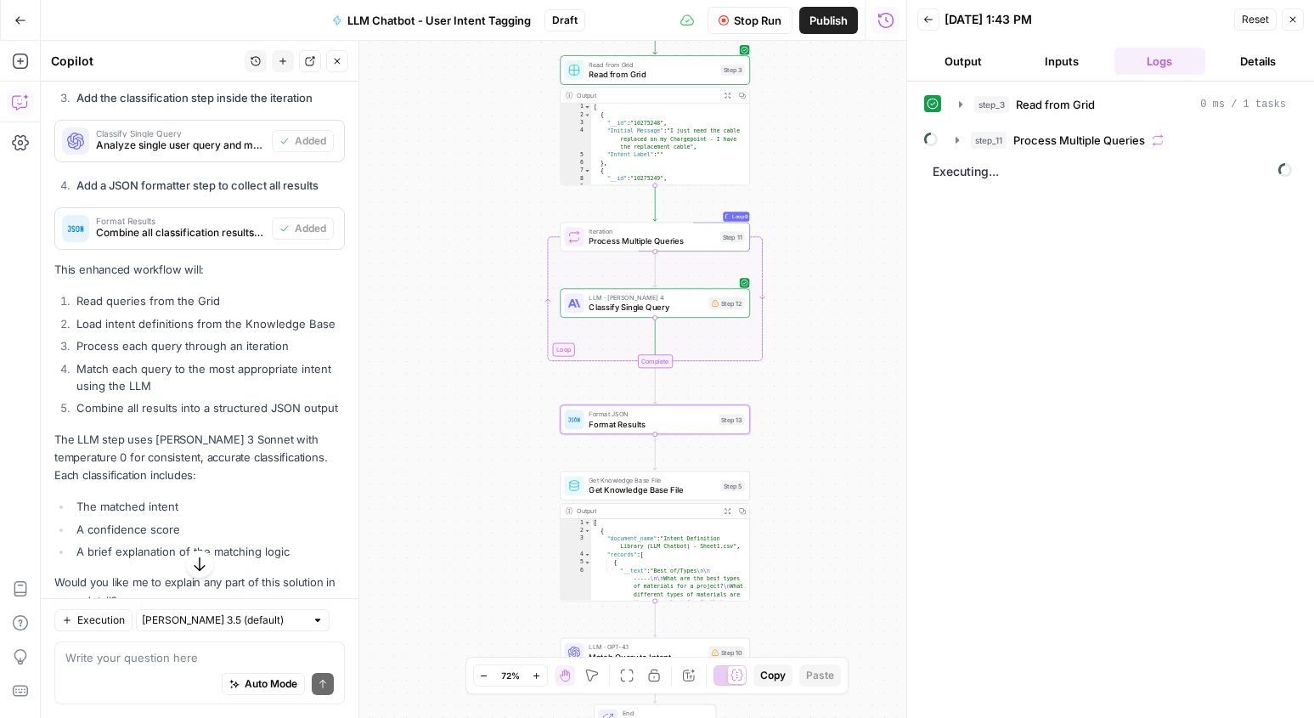
drag, startPoint x: 850, startPoint y: 306, endPoint x: 805, endPoint y: 425, distance: 127.1
click at [805, 425] on div "Workflow Set Inputs Inputs Read from Grid Read from Grid Step 3 Output Expand O…" at bounding box center [473, 379] width 865 height 677
click at [746, 29] on button "Stop Run" at bounding box center [749, 20] width 85 height 27
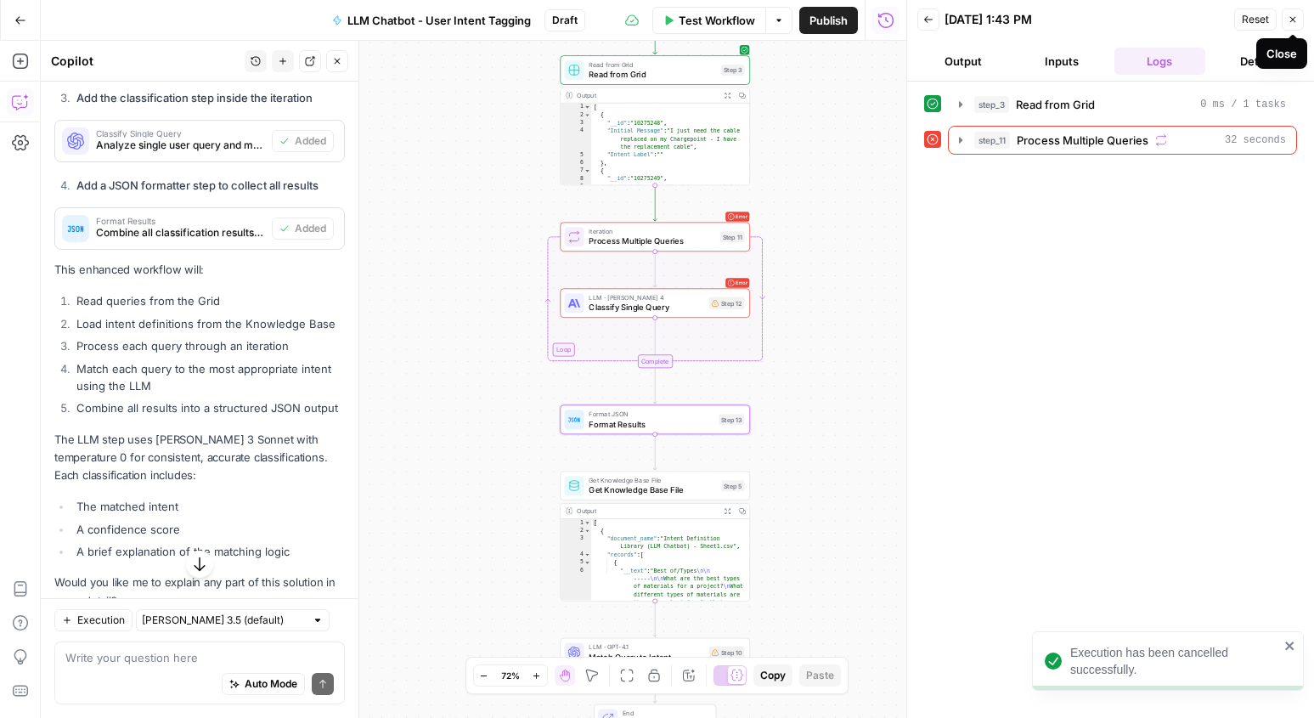
click at [1291, 23] on icon "button" at bounding box center [1292, 19] width 10 height 10
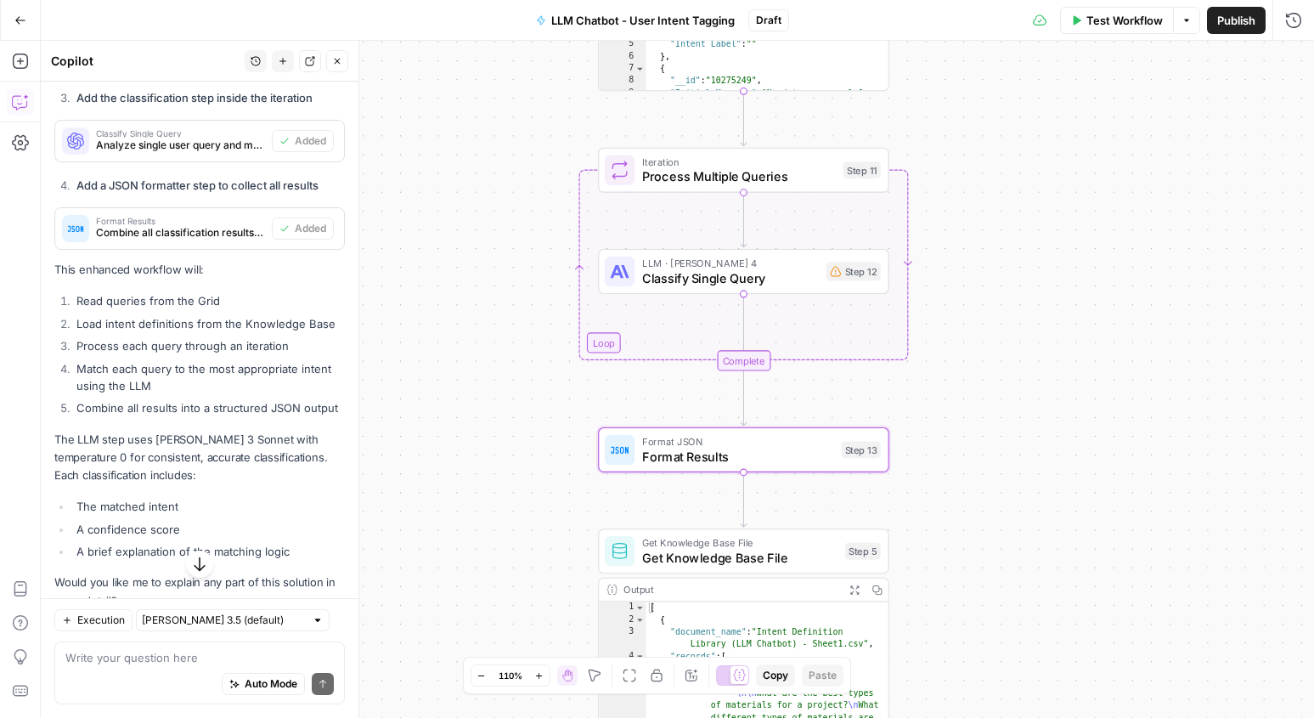
drag, startPoint x: 829, startPoint y: 392, endPoint x: 988, endPoint y: 414, distance: 160.2
click at [988, 414] on div "Workflow Set Inputs Inputs Read from Grid Read from Grid Step 3 Output Expand O…" at bounding box center [677, 379] width 1273 height 677
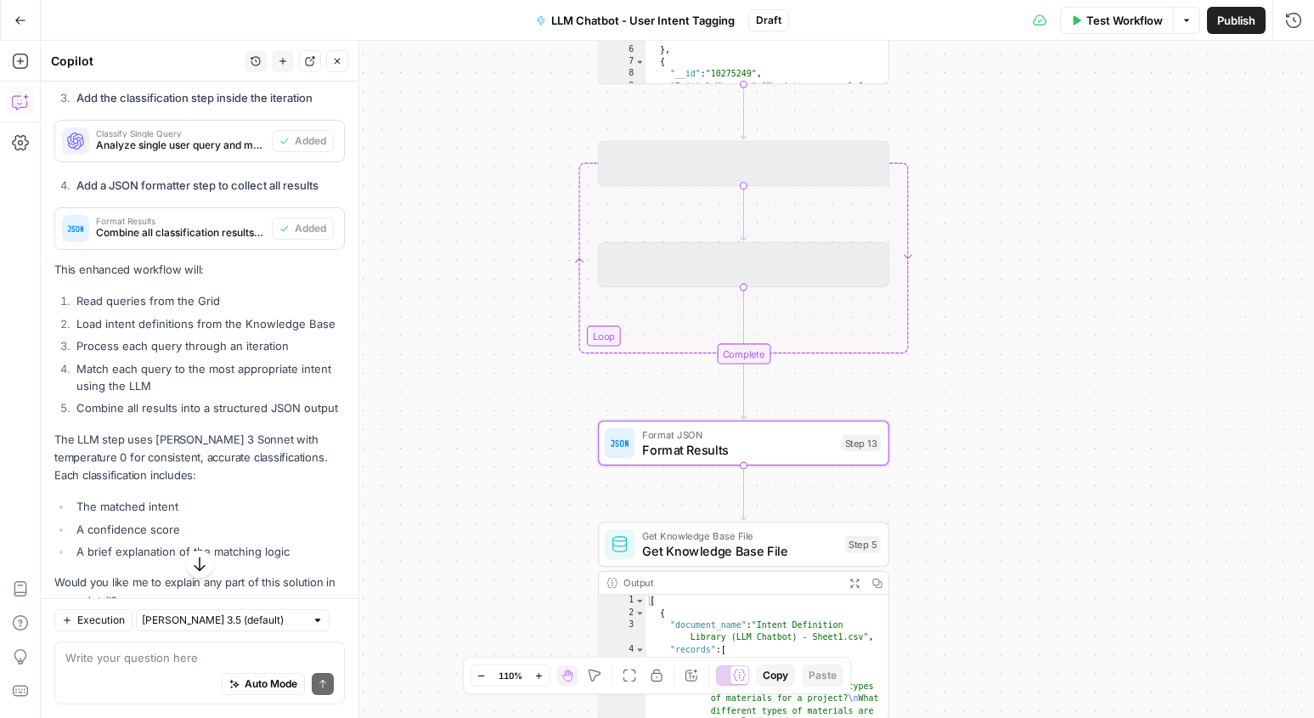
drag, startPoint x: 783, startPoint y: 171, endPoint x: 772, endPoint y: 182, distance: 15.6
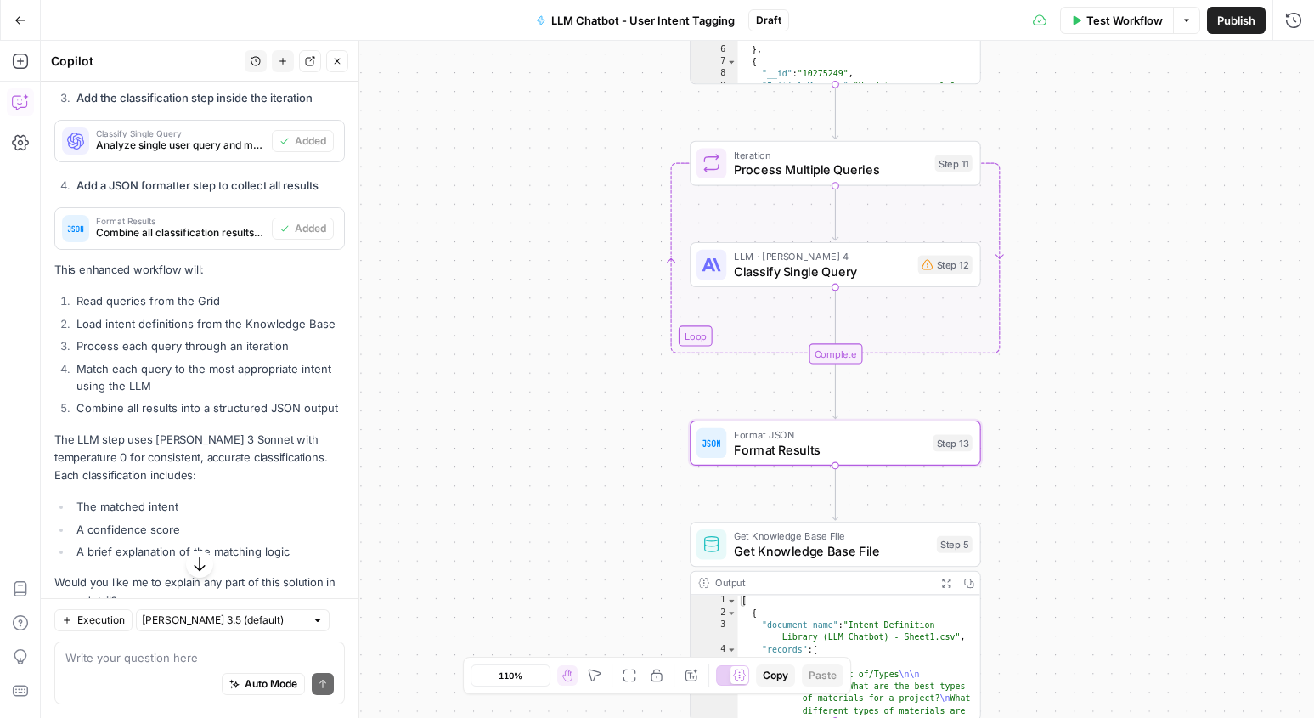
drag, startPoint x: 760, startPoint y: 219, endPoint x: 839, endPoint y: 216, distance: 79.1
click at [839, 217] on div "Workflow Set Inputs Inputs Read from Grid Read from Grid Step 3 Output Expand O…" at bounding box center [677, 379] width 1273 height 677
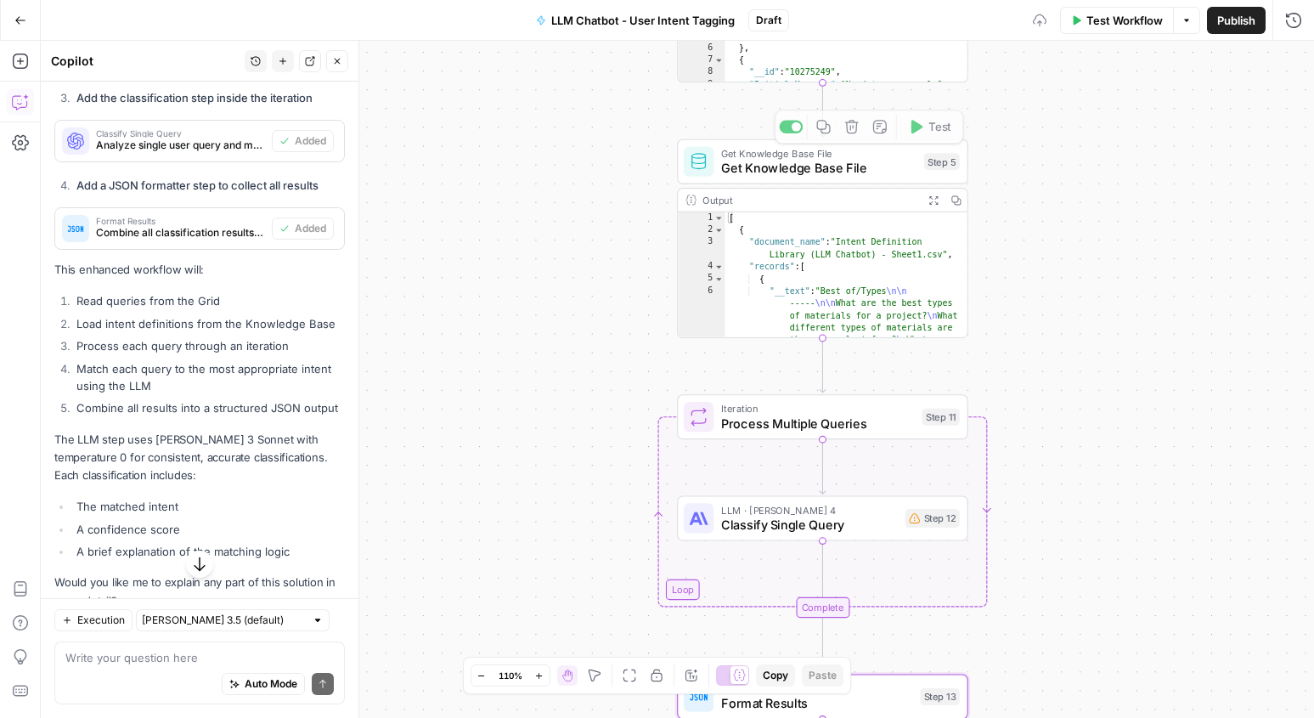
drag, startPoint x: 738, startPoint y: 551, endPoint x: 766, endPoint y: 117, distance: 434.9
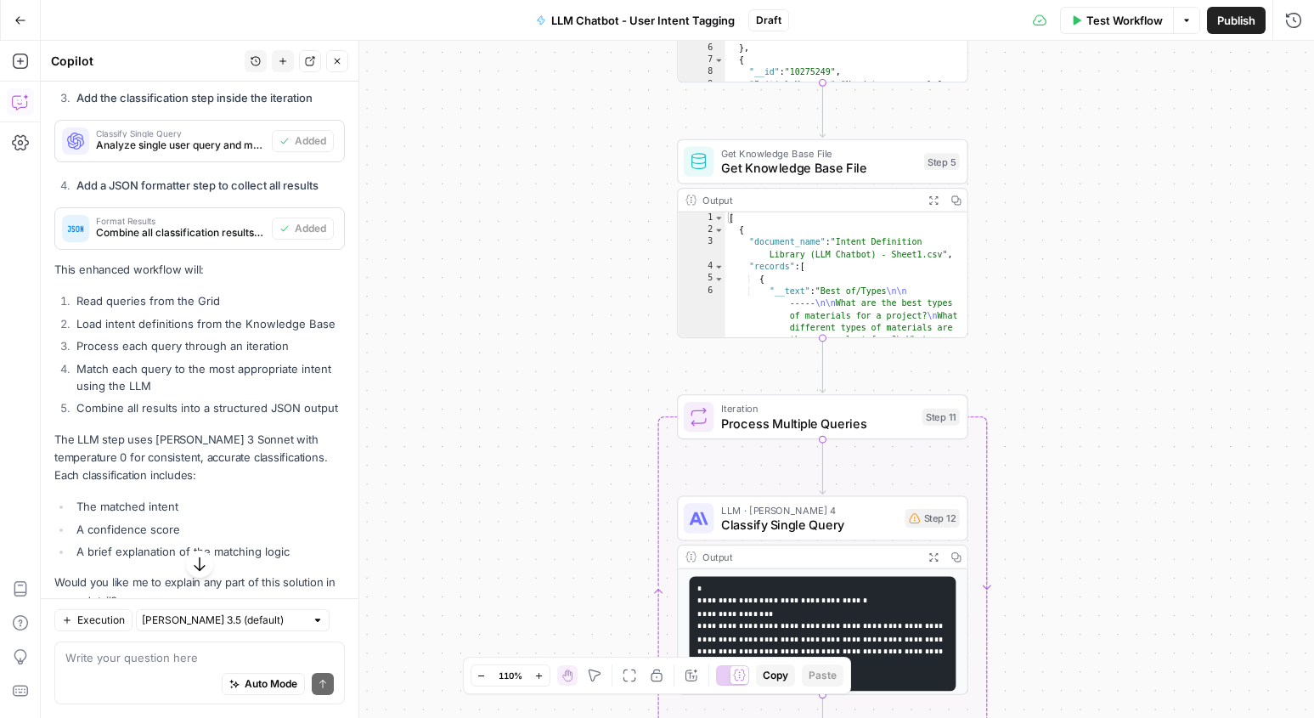
click at [1045, 372] on div "Workflow Set Inputs Inputs Read from Grid Read from Grid Step 3 Output Expand O…" at bounding box center [677, 379] width 1273 height 677
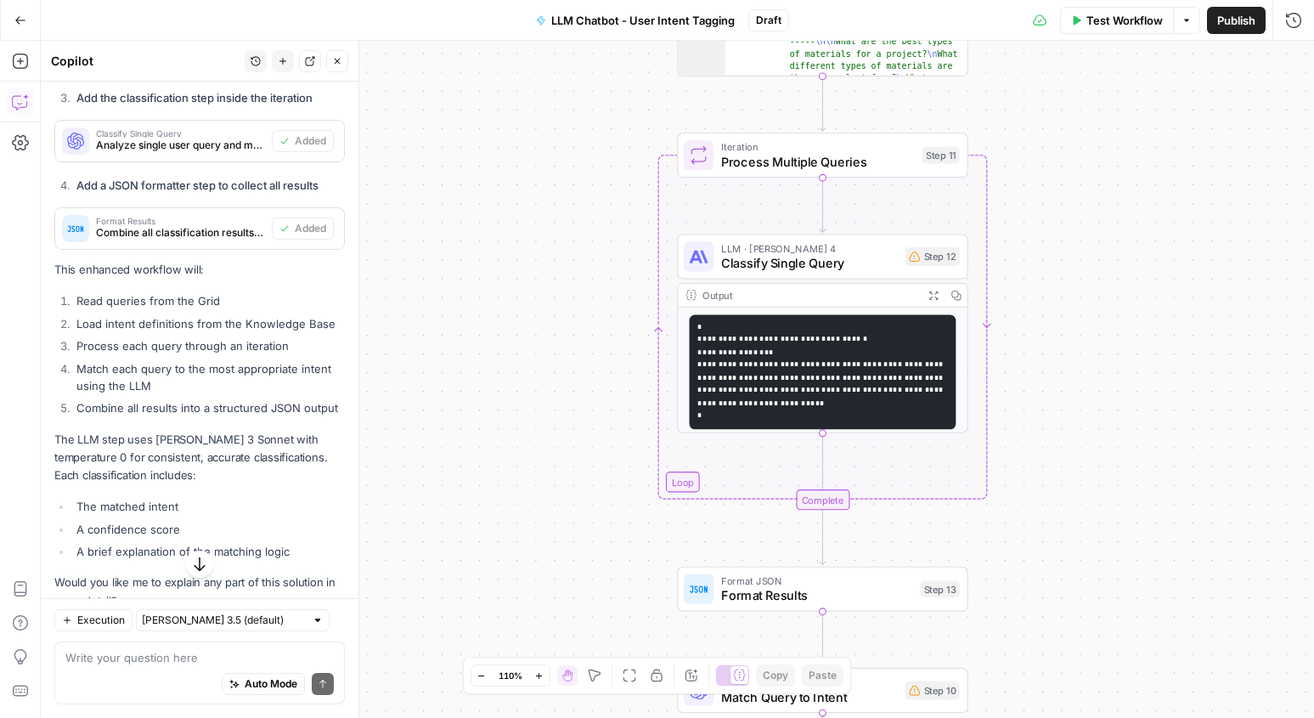
drag, startPoint x: 1057, startPoint y: 520, endPoint x: 1057, endPoint y: 258, distance: 261.6
click at [1057, 258] on div "Workflow Set Inputs Inputs Read from Grid Read from Grid Step 3 Output Expand O…" at bounding box center [677, 379] width 1273 height 677
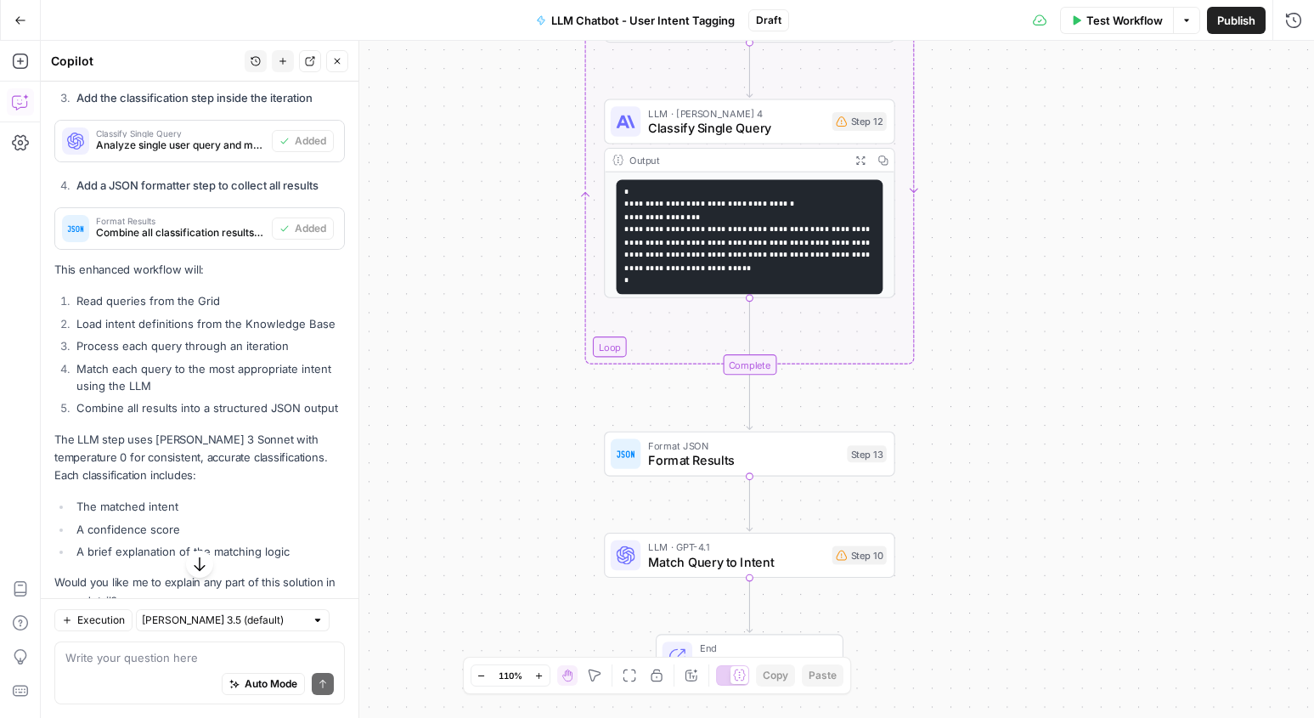
drag, startPoint x: 1041, startPoint y: 507, endPoint x: 968, endPoint y: 372, distance: 153.5
click at [968, 372] on div "Workflow Set Inputs Inputs Read from Grid Read from Grid Step 3 Output Expand O…" at bounding box center [677, 379] width 1273 height 677
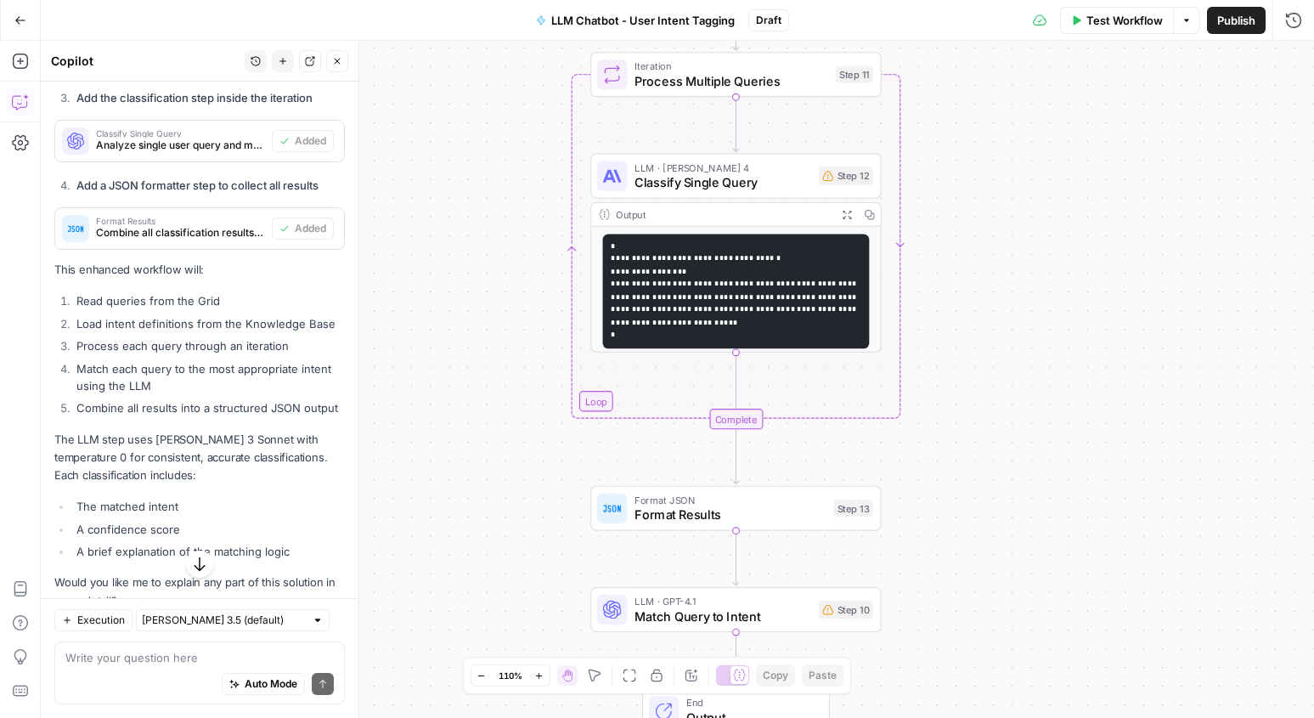
drag, startPoint x: 968, startPoint y: 372, endPoint x: 955, endPoint y: 426, distance: 56.0
click at [955, 426] on div "Workflow Set Inputs Inputs Read from Grid Read from Grid Step 3 Output Expand O…" at bounding box center [677, 379] width 1273 height 677
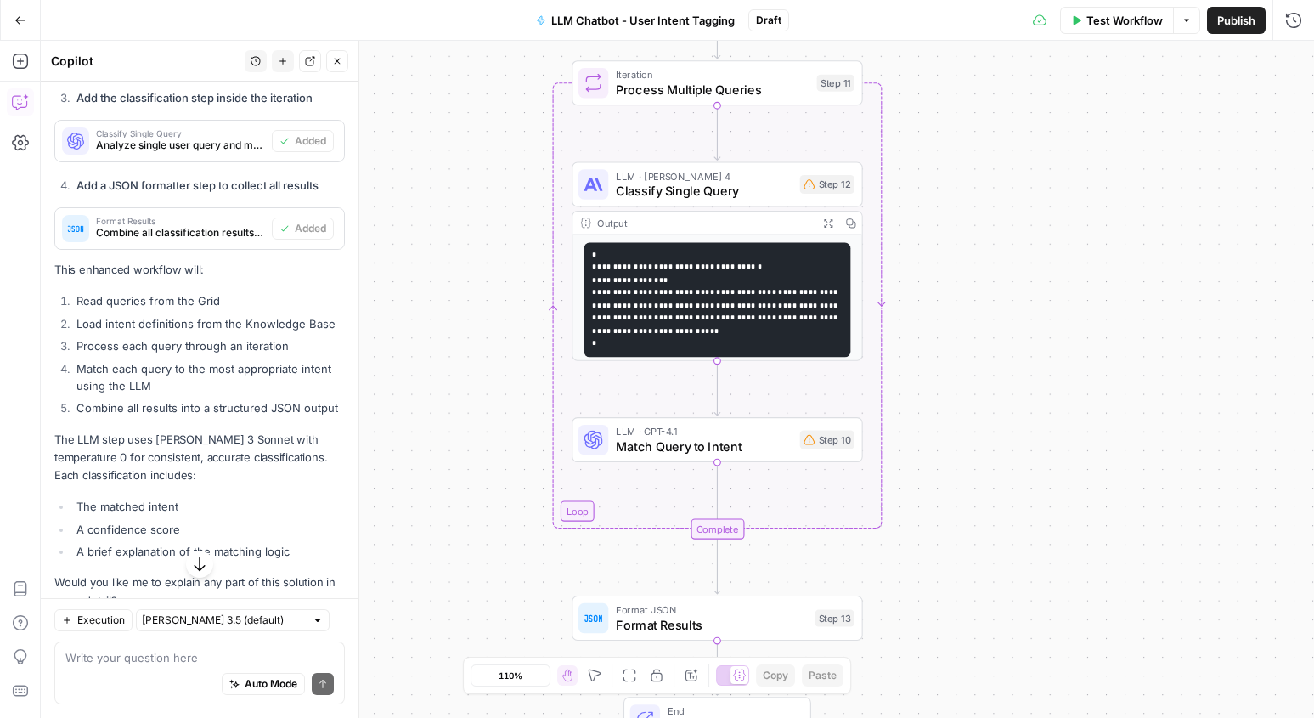
drag, startPoint x: 954, startPoint y: 524, endPoint x: 933, endPoint y: 564, distance: 44.8
click at [933, 564] on div "Workflow Set Inputs Inputs Read from Grid Read from Grid Step 3 Output Expand O…" at bounding box center [677, 379] width 1273 height 677
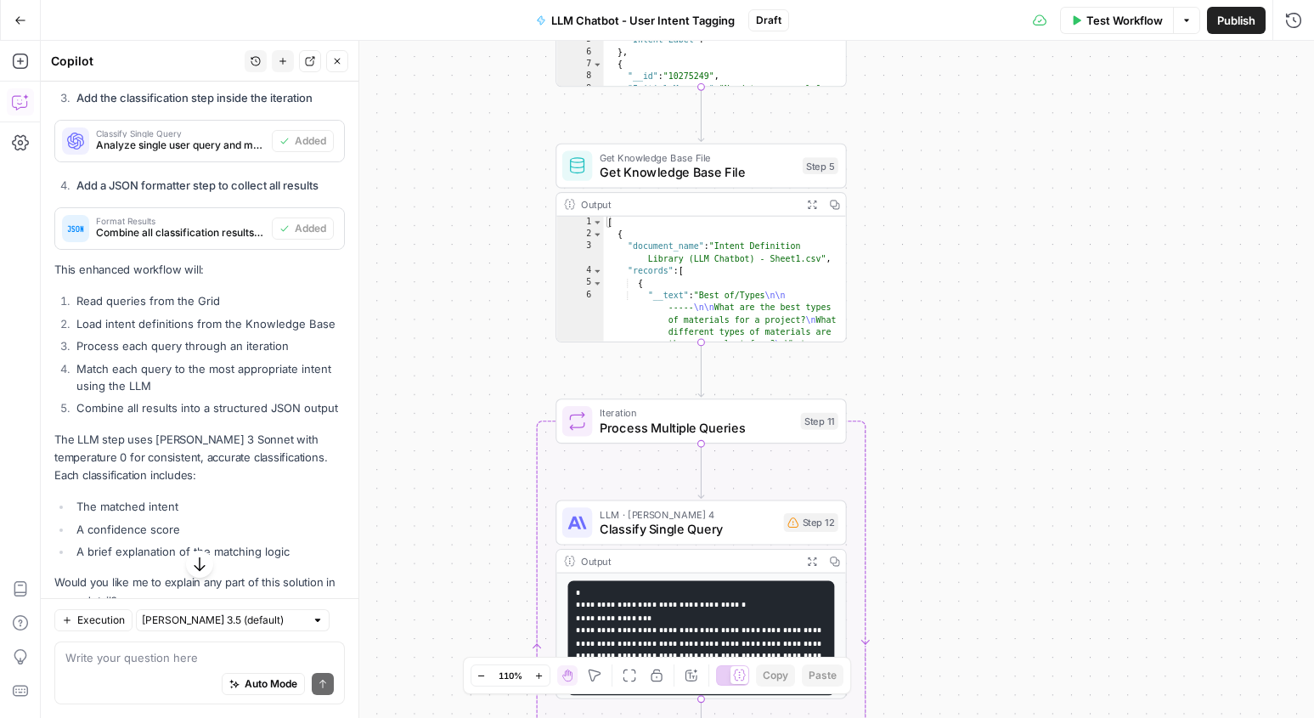
drag, startPoint x: 974, startPoint y: 249, endPoint x: 959, endPoint y: 556, distance: 307.8
click at [960, 556] on div "Workflow Set Inputs Inputs Read from Grid Read from Grid Step 3 Output Expand O…" at bounding box center [677, 379] width 1273 height 677
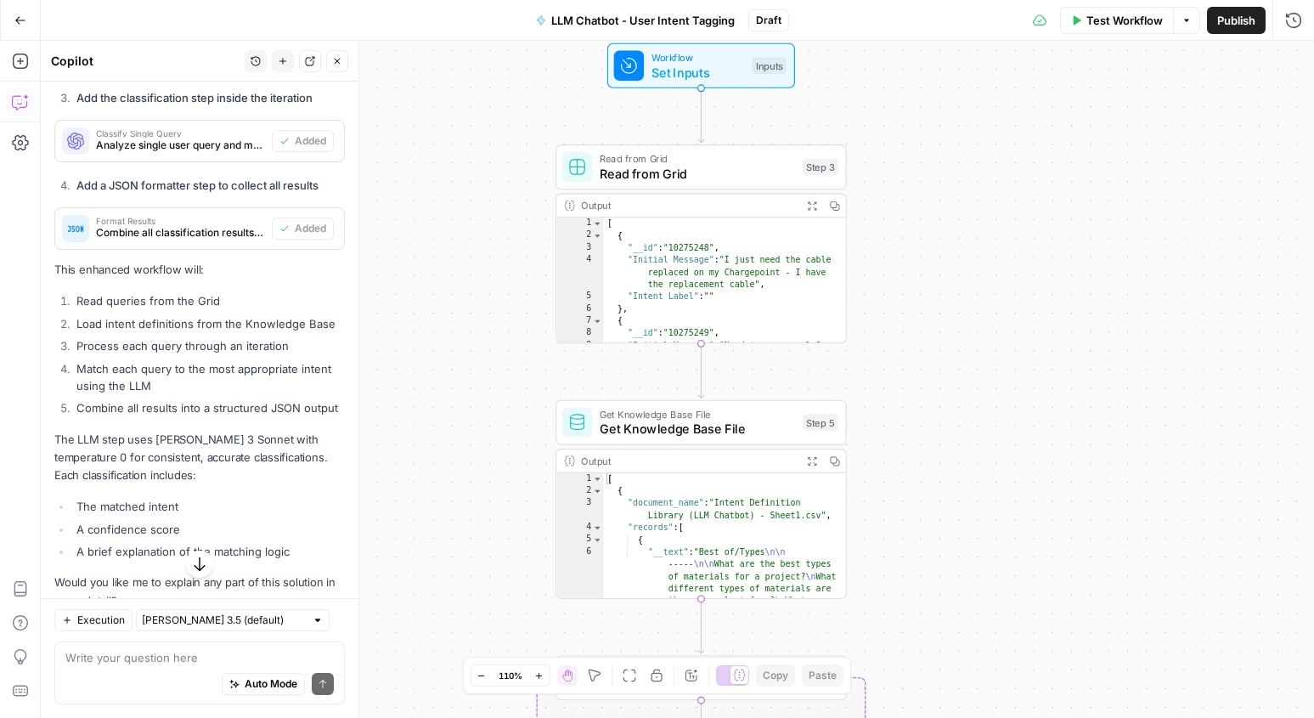
drag, startPoint x: 966, startPoint y: 281, endPoint x: 967, endPoint y: 552, distance: 270.9
click at [967, 553] on div "Workflow Set Inputs Inputs Read from Grid Read from Grid Step 3 Output Expand O…" at bounding box center [677, 379] width 1273 height 677
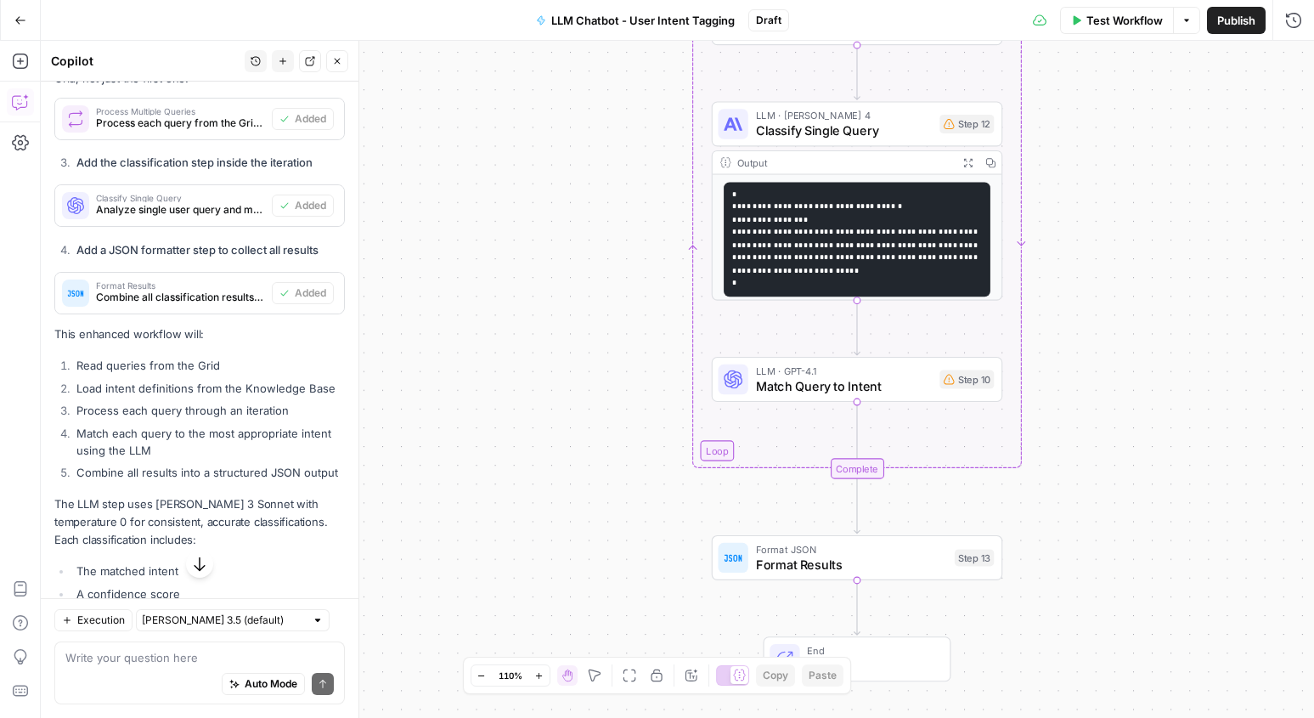
scroll to position [1535, 0]
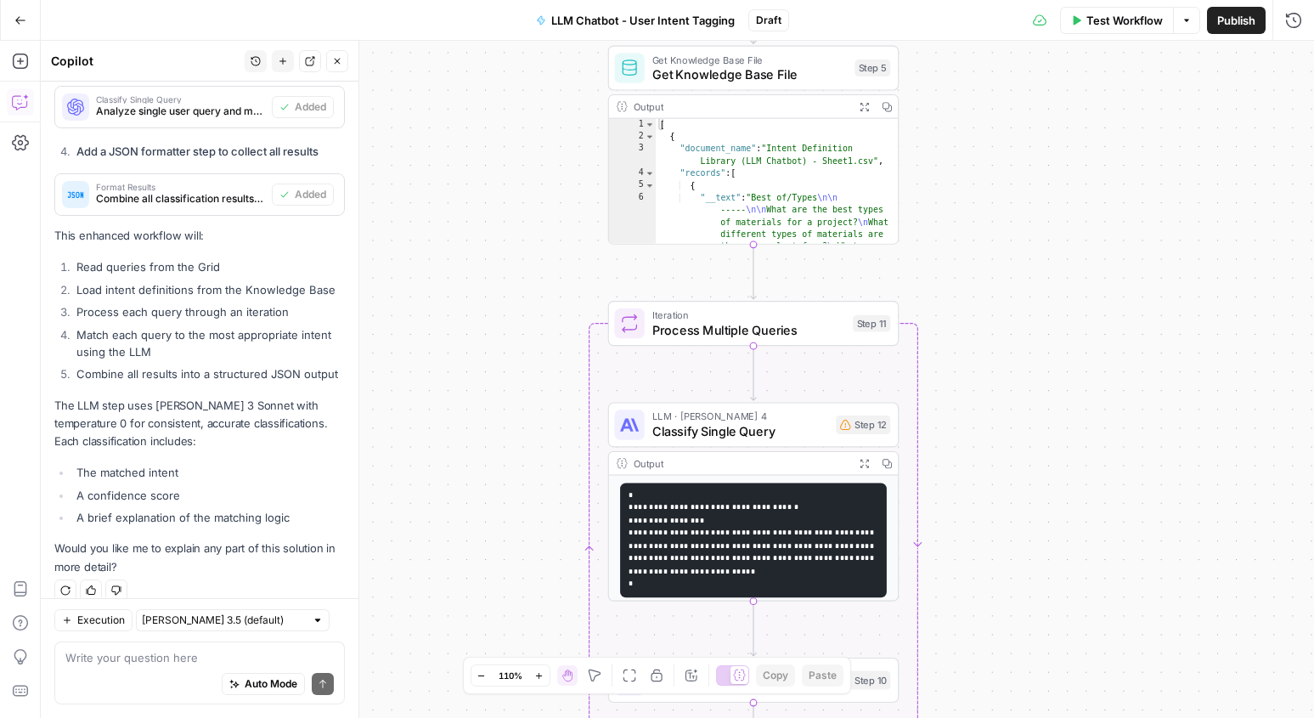
drag, startPoint x: 583, startPoint y: 260, endPoint x: 477, endPoint y: 557, distance: 315.3
click at [478, 559] on div "Workflow Set Inputs Inputs Read from Grid Read from Grid Step 3 Output Expand O…" at bounding box center [677, 379] width 1273 height 677
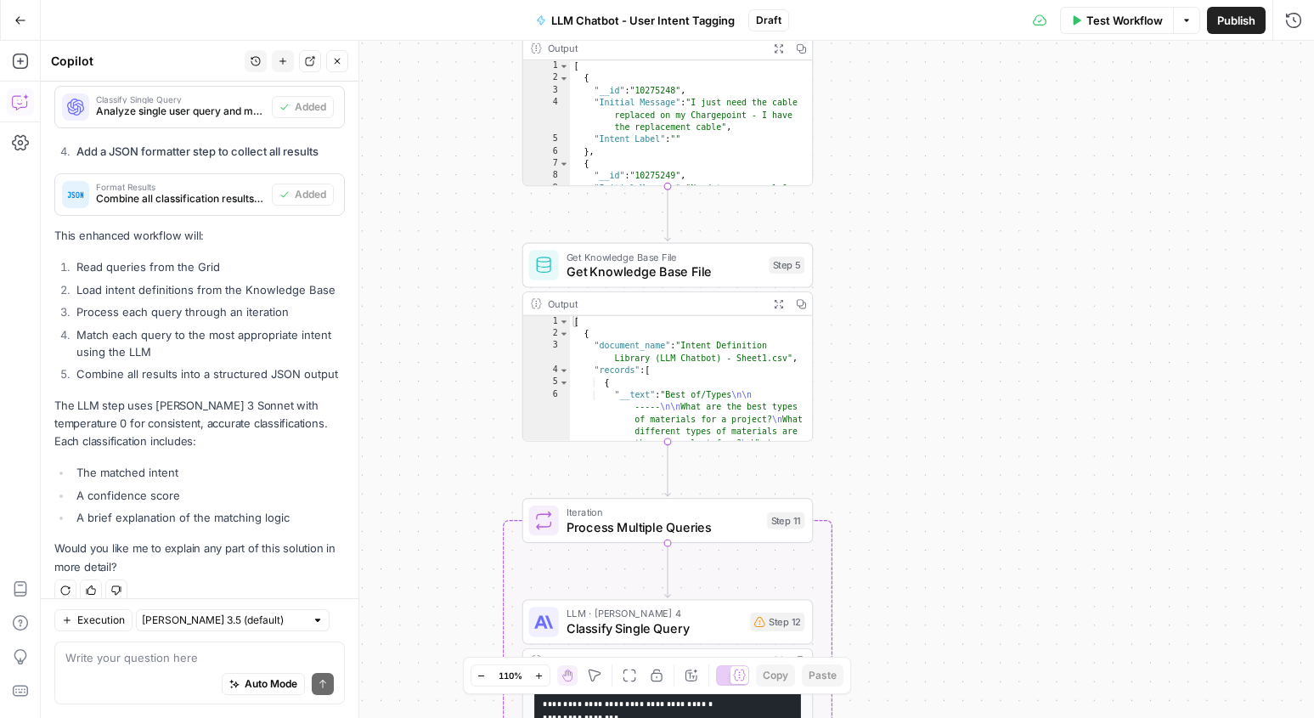
drag, startPoint x: 971, startPoint y: 220, endPoint x: 886, endPoint y: 418, distance: 215.3
click at [886, 418] on div "Workflow Set Inputs Inputs Read from Grid Read from Grid Step 3 Output Expand O…" at bounding box center [677, 379] width 1273 height 677
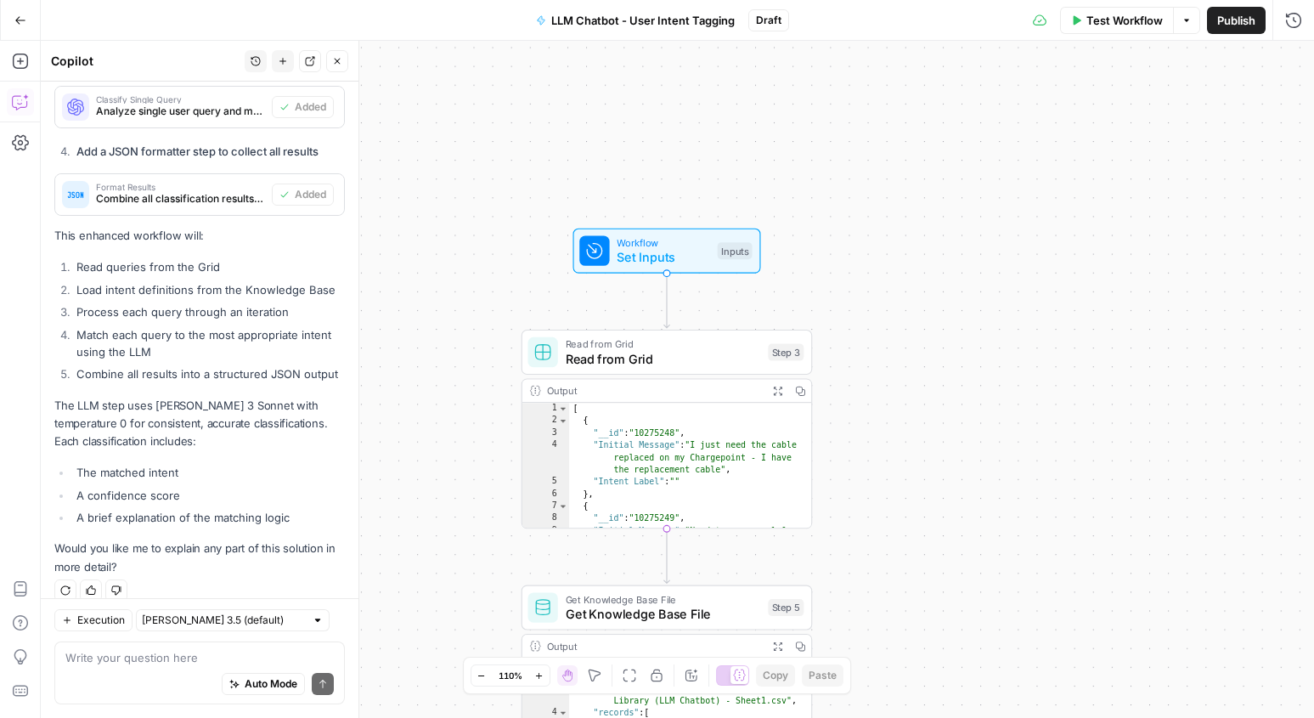
drag, startPoint x: 923, startPoint y: 258, endPoint x: 921, endPoint y: 600, distance: 342.2
click at [922, 601] on div "Workflow Set Inputs Inputs Read from Grid Read from Grid Step 3 Output Expand O…" at bounding box center [677, 379] width 1273 height 677
click at [1119, 30] on button "Test Workflow" at bounding box center [1117, 20] width 114 height 27
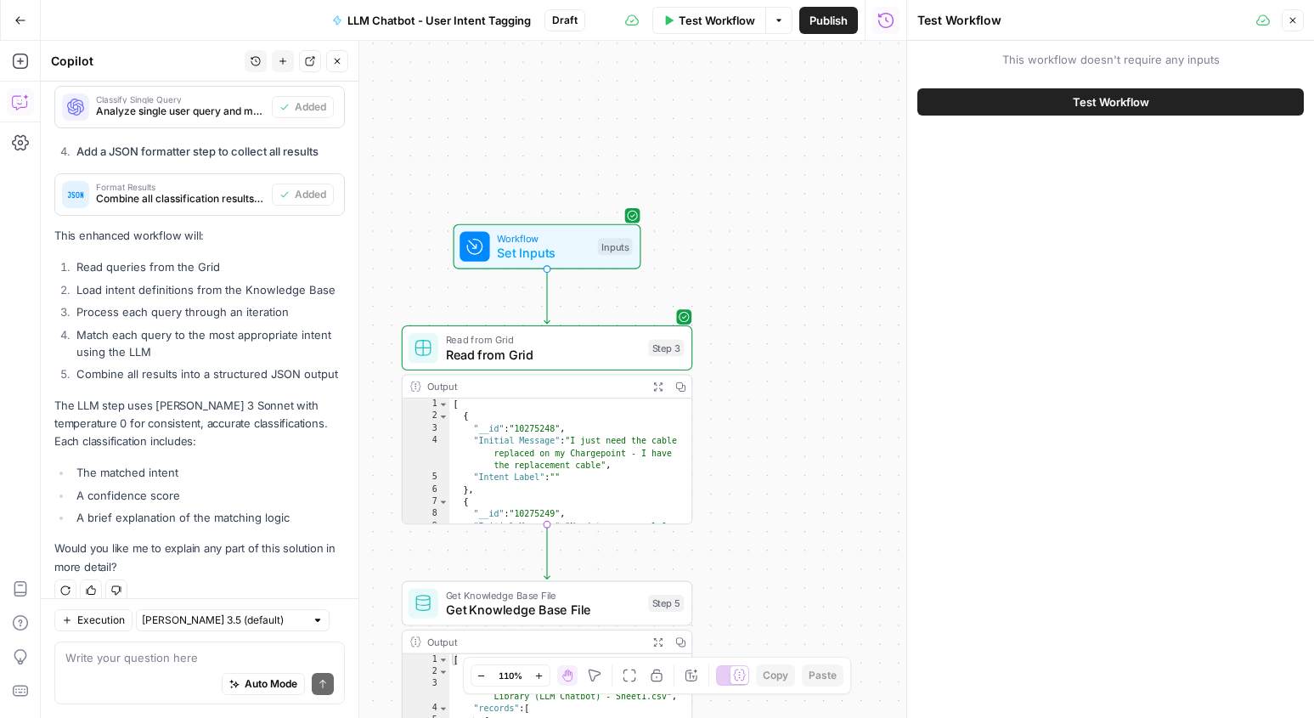
drag, startPoint x: 817, startPoint y: 279, endPoint x: 697, endPoint y: 274, distance: 119.8
click at [697, 274] on div "Workflow Set Inputs Inputs Read from Grid Read from Grid Step 3 Output Expand O…" at bounding box center [473, 379] width 865 height 677
click at [982, 107] on button "Test Workflow" at bounding box center [1110, 101] width 386 height 27
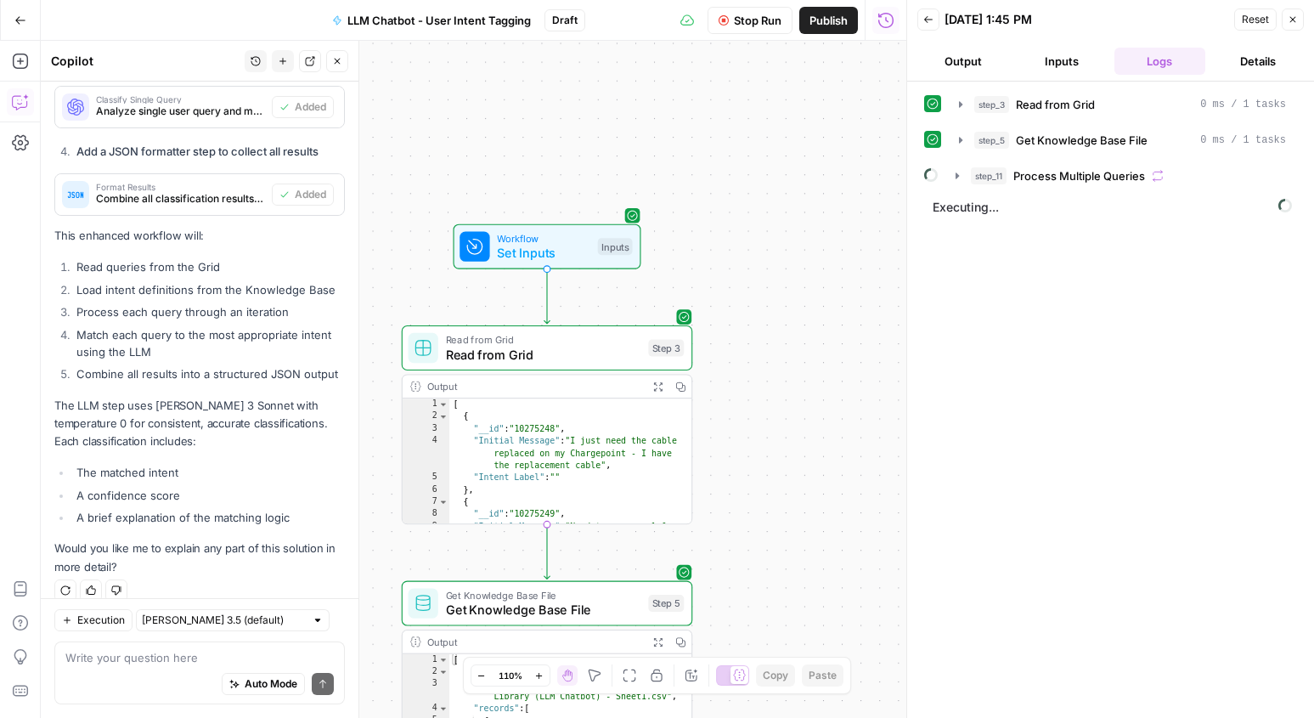
click at [1250, 23] on span "Reset" at bounding box center [1255, 19] width 27 height 15
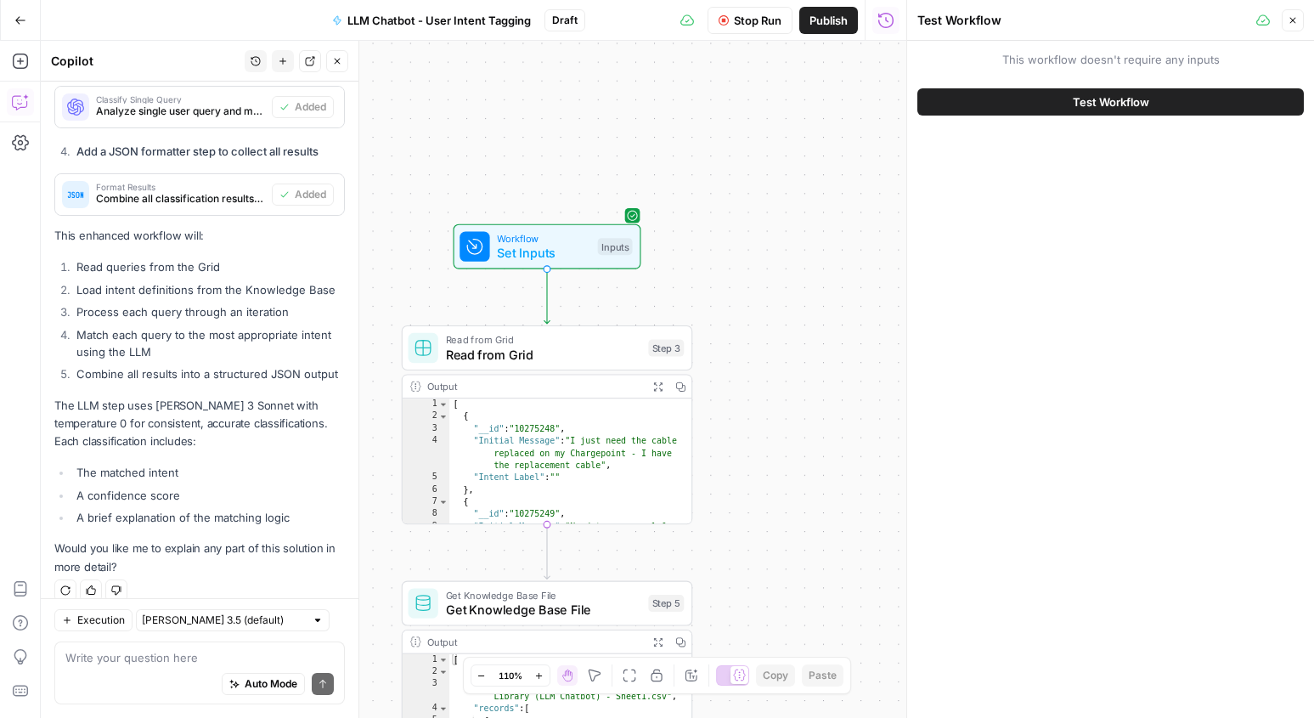
click at [1141, 103] on span "Test Workflow" at bounding box center [1111, 101] width 76 height 17
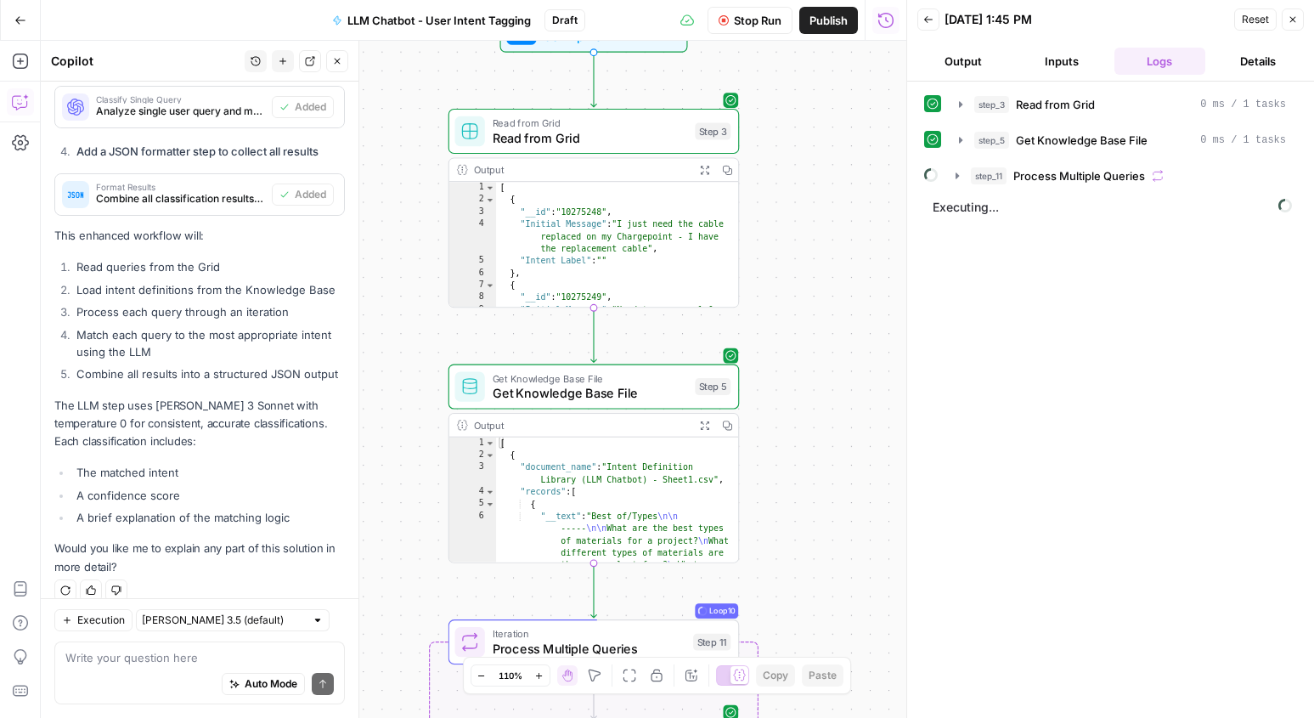
drag, startPoint x: 779, startPoint y: 442, endPoint x: 826, endPoint y: 225, distance: 221.7
click at [826, 225] on div "Workflow Set Inputs Inputs Read from Grid Read from Grid Step 3 Output Expand O…" at bounding box center [473, 379] width 865 height 677
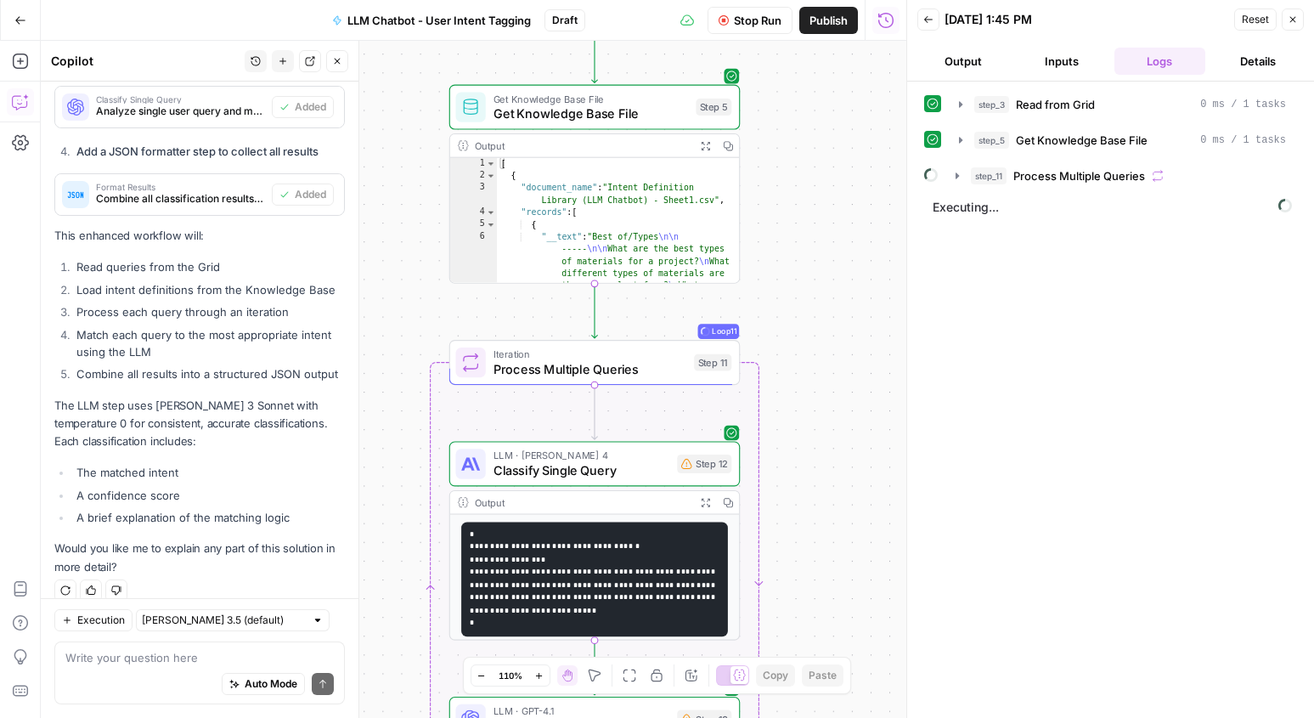
drag, startPoint x: 771, startPoint y: 549, endPoint x: 771, endPoint y: 269, distance: 279.4
click at [771, 269] on div "Workflow Set Inputs Inputs Read from Grid Read from Grid Step 3 Output Expand O…" at bounding box center [473, 379] width 865 height 677
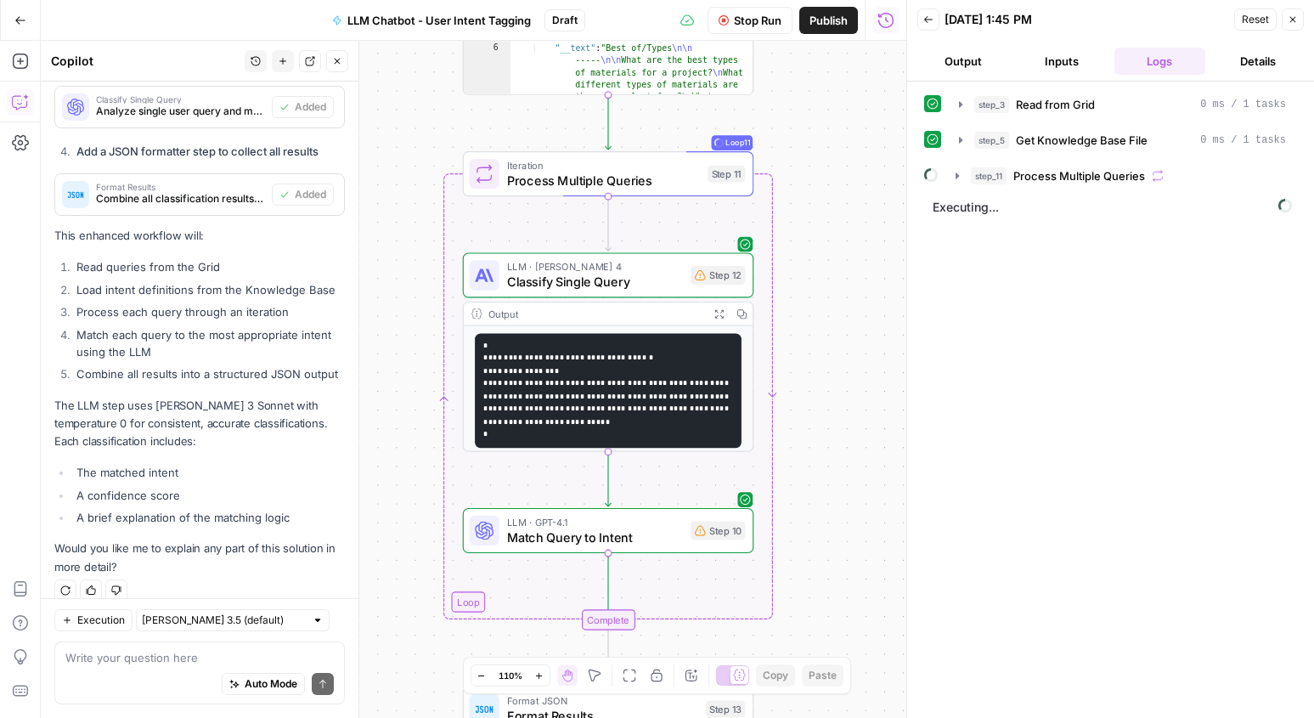
drag, startPoint x: 807, startPoint y: 445, endPoint x: 820, endPoint y: 290, distance: 155.2
click at [820, 291] on div "Workflow Set Inputs Inputs Read from Grid Read from Grid Step 3 Output Expand O…" at bounding box center [473, 379] width 865 height 677
click at [142, 680] on div "Auto Mode Send" at bounding box center [199, 684] width 268 height 37
type textarea "Is "Process Multiple Queries" step set up correctly?"
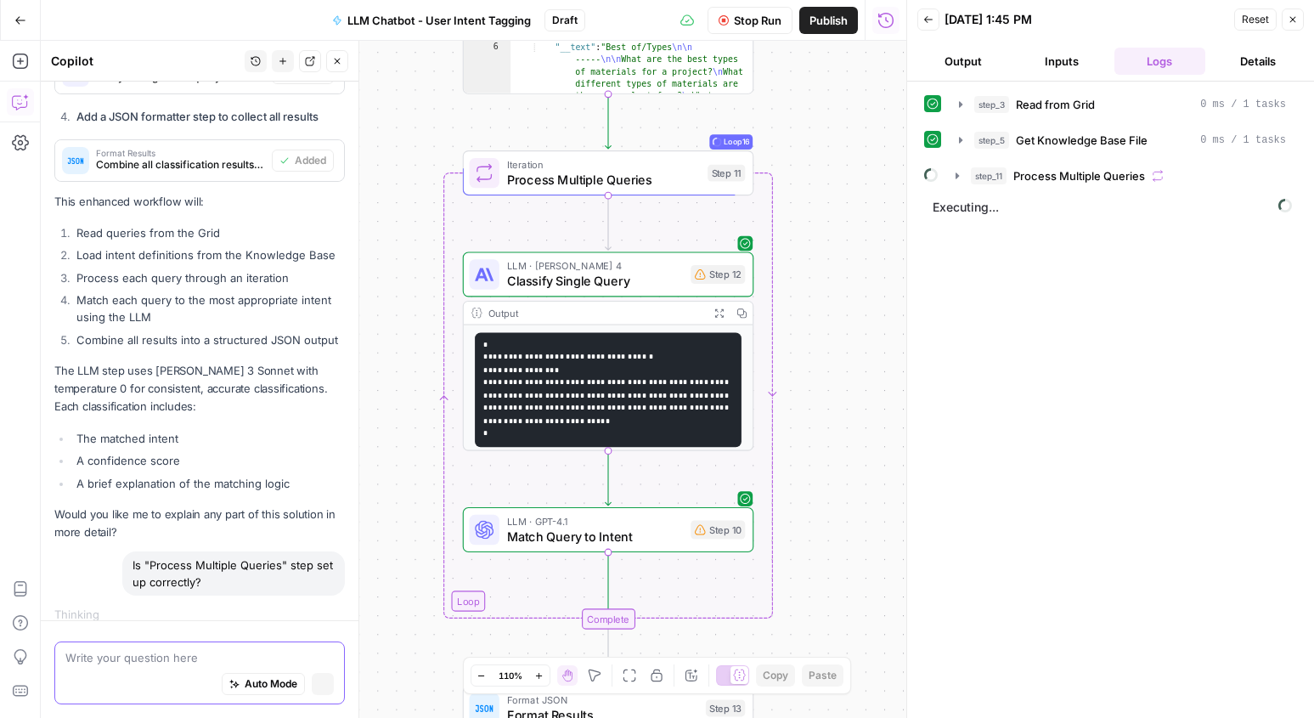
scroll to position [1507, 0]
click at [764, 17] on span "Stop Run" at bounding box center [758, 20] width 48 height 17
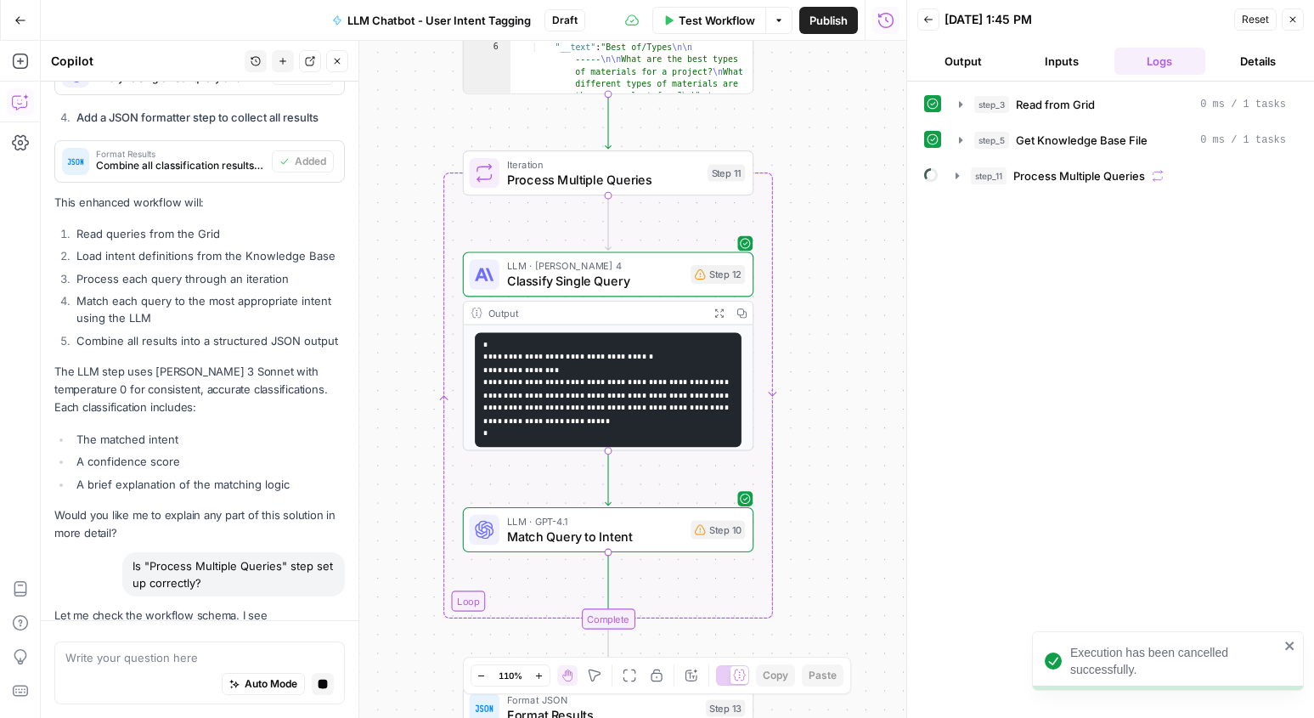
click at [1260, 20] on span "Reset" at bounding box center [1255, 19] width 27 height 15
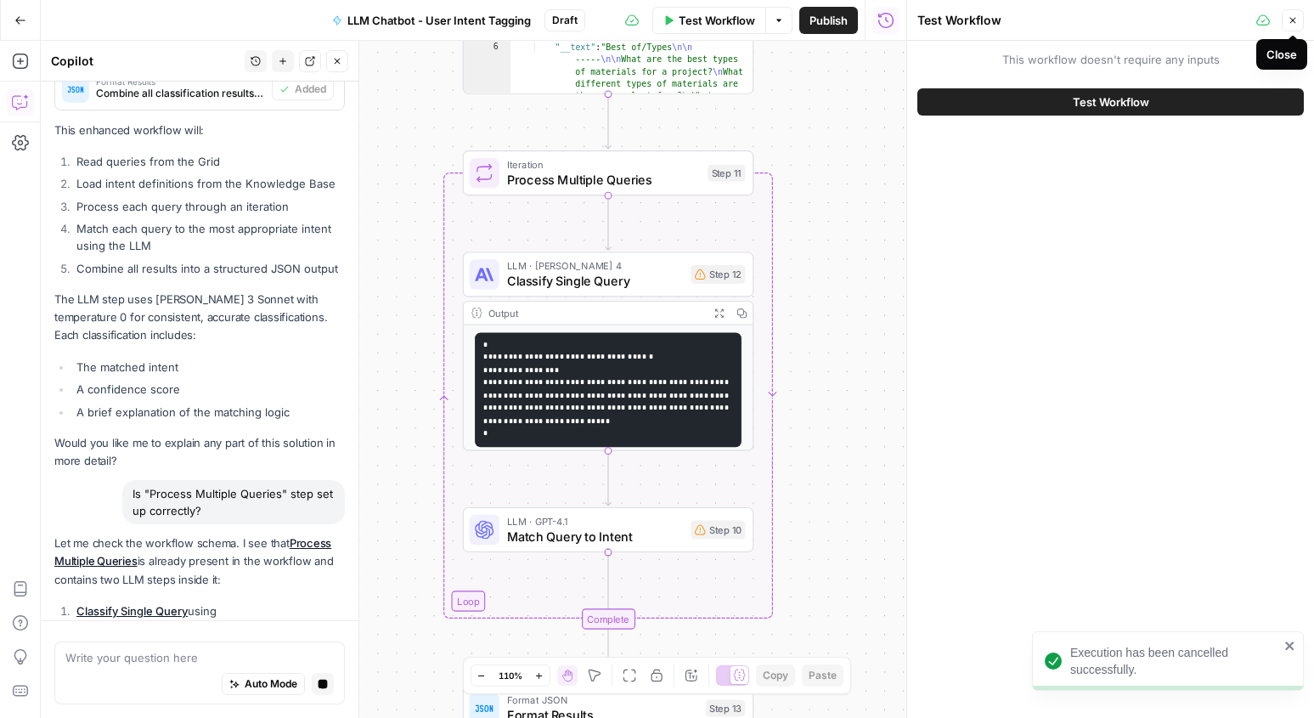
click at [1296, 19] on icon "button" at bounding box center [1292, 20] width 10 height 10
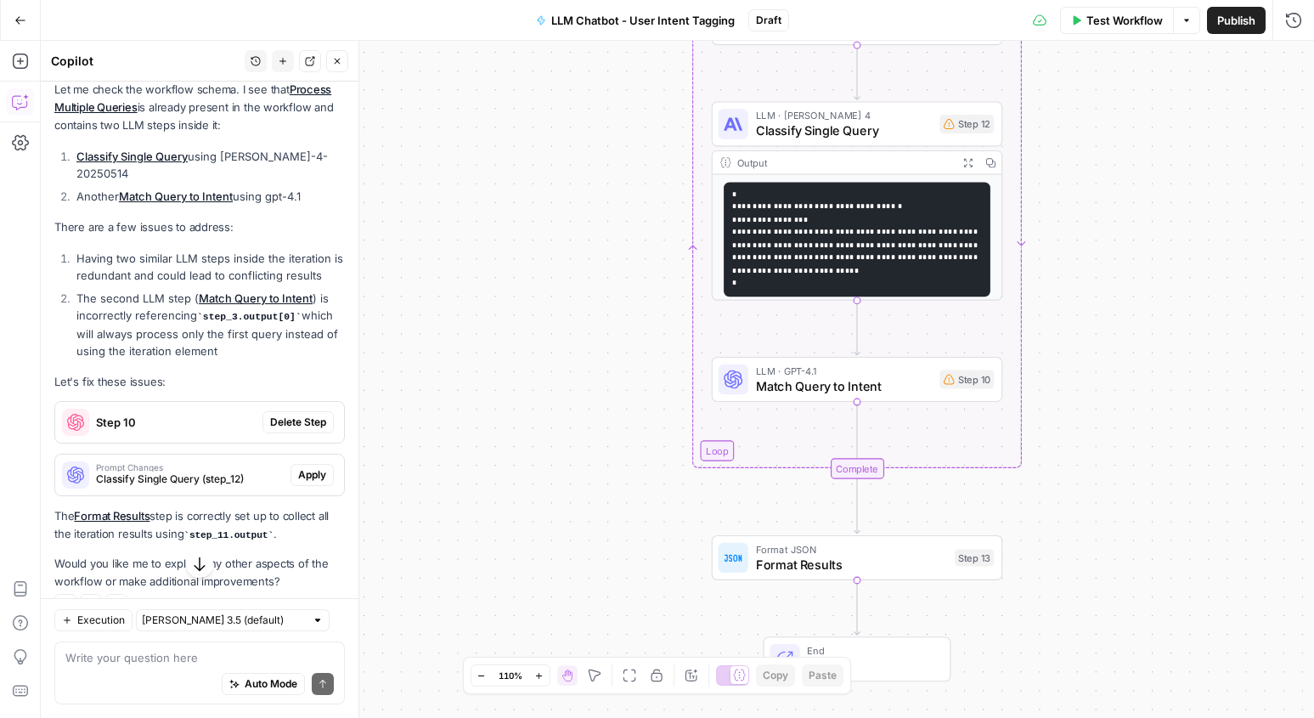
scroll to position [2109, 0]
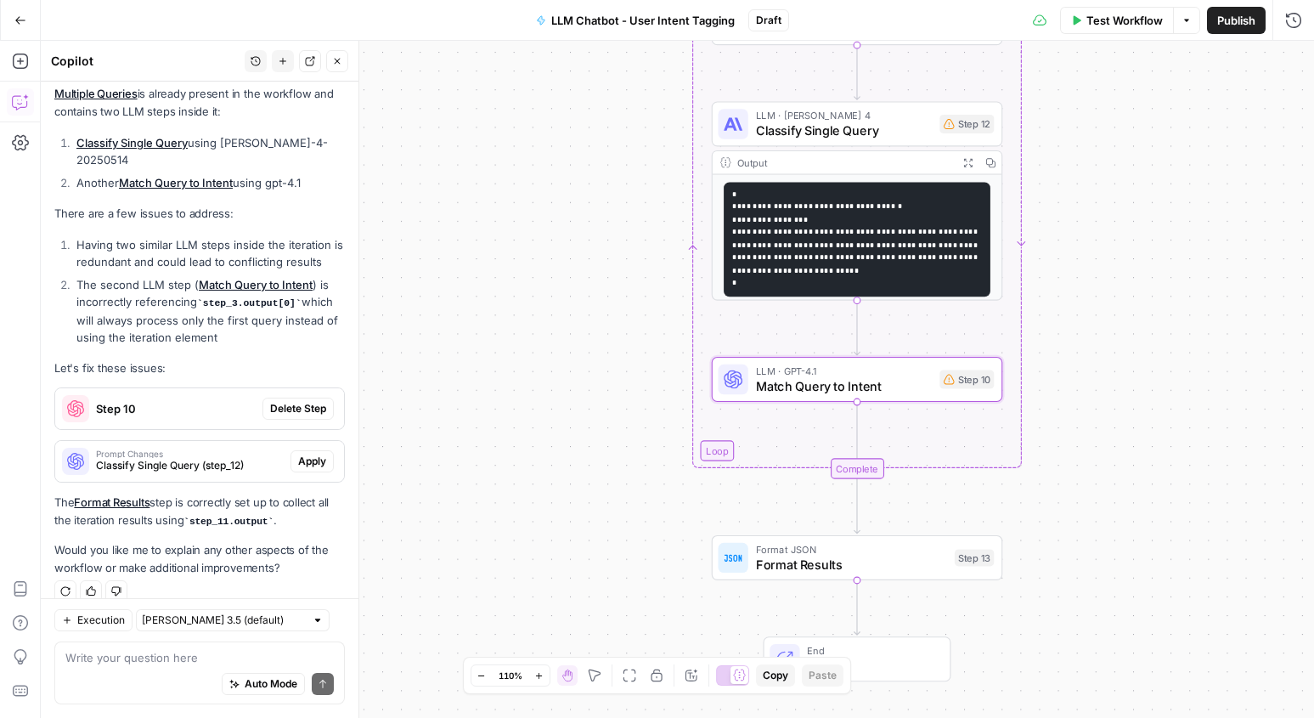
click at [297, 401] on span "Delete Step" at bounding box center [298, 408] width 56 height 15
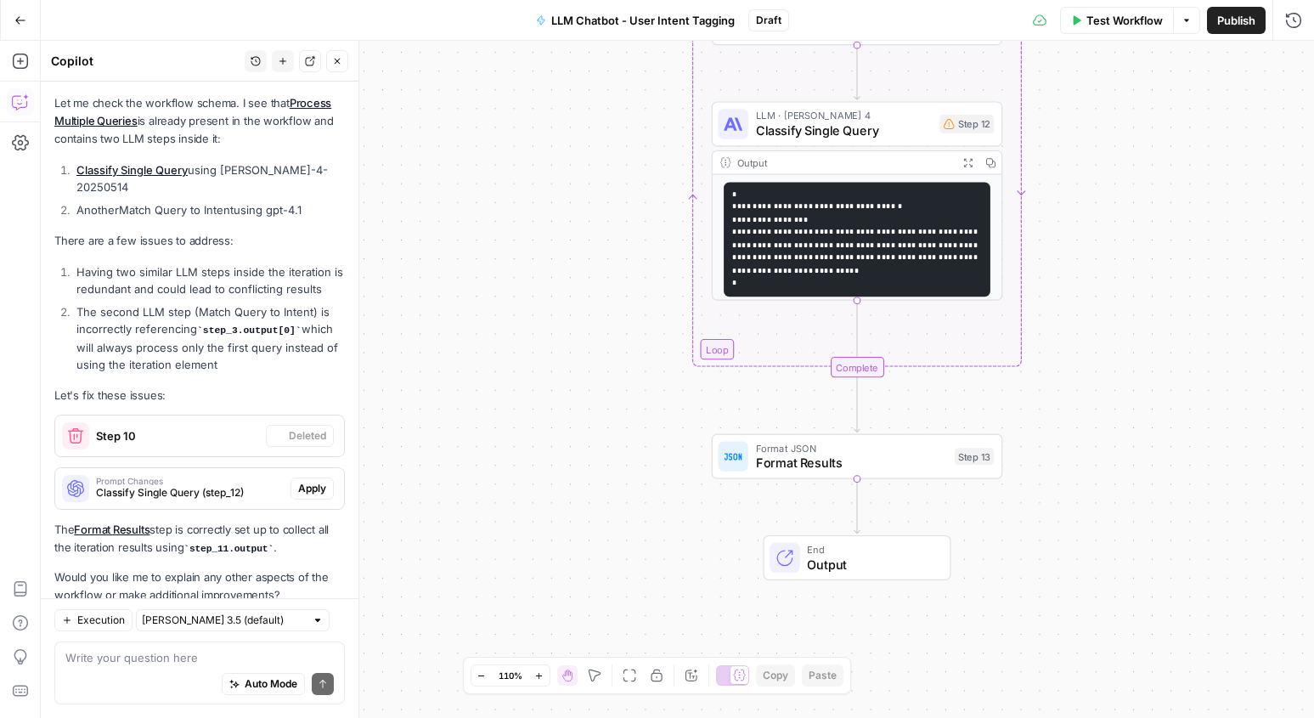
scroll to position [2136, 0]
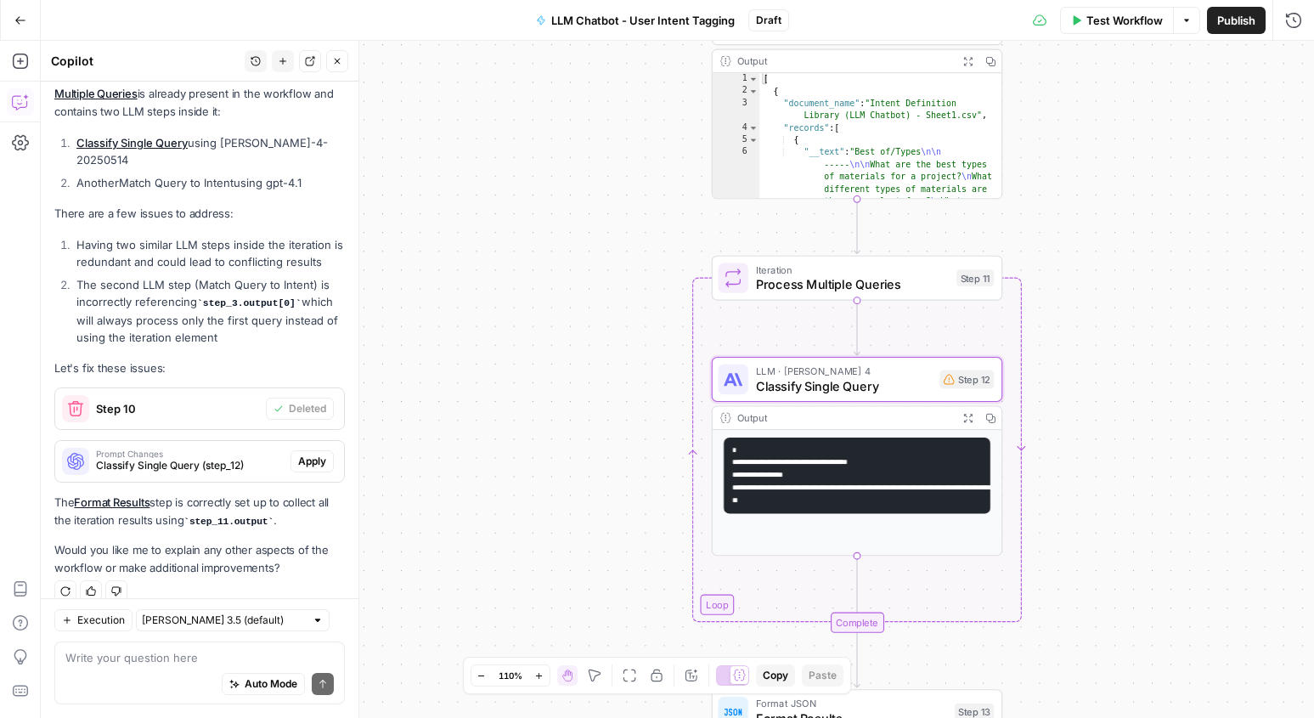
click at [314, 453] on span "Apply" at bounding box center [312, 460] width 28 height 15
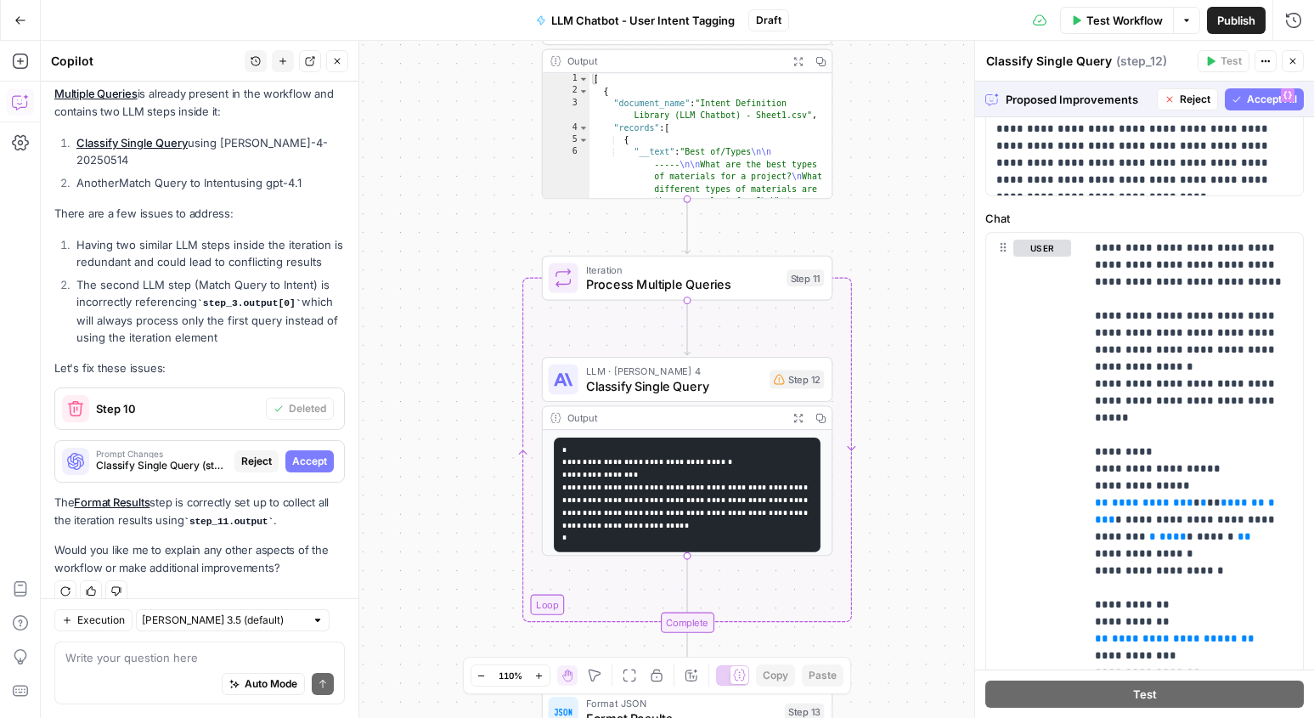
scroll to position [566, 0]
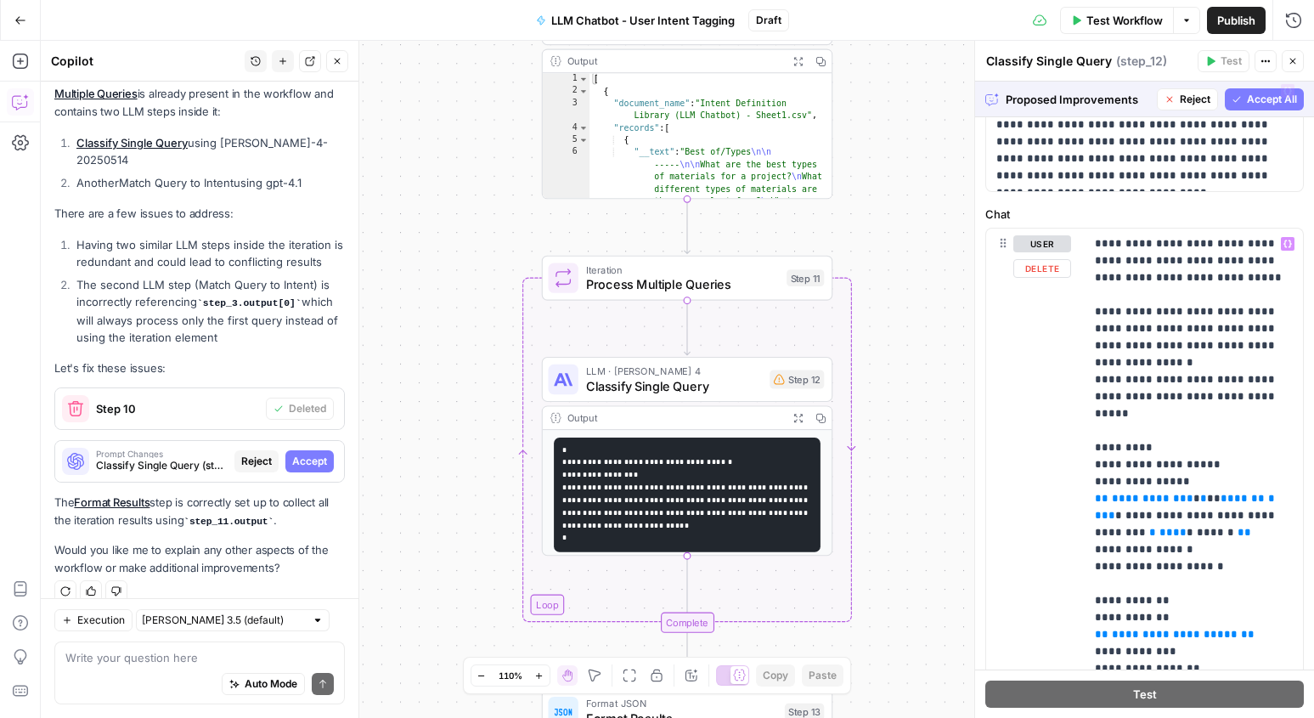
click at [1269, 94] on span "Accept All" at bounding box center [1272, 99] width 50 height 15
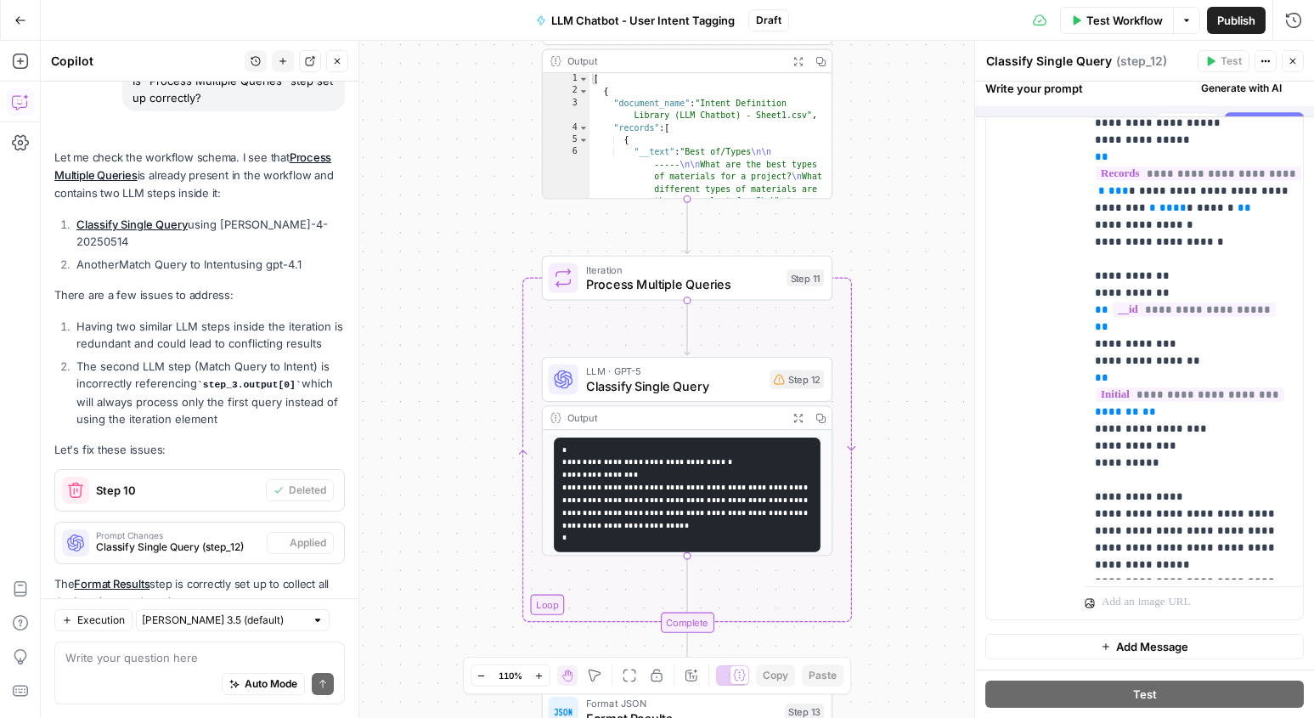
scroll to position [2136, 0]
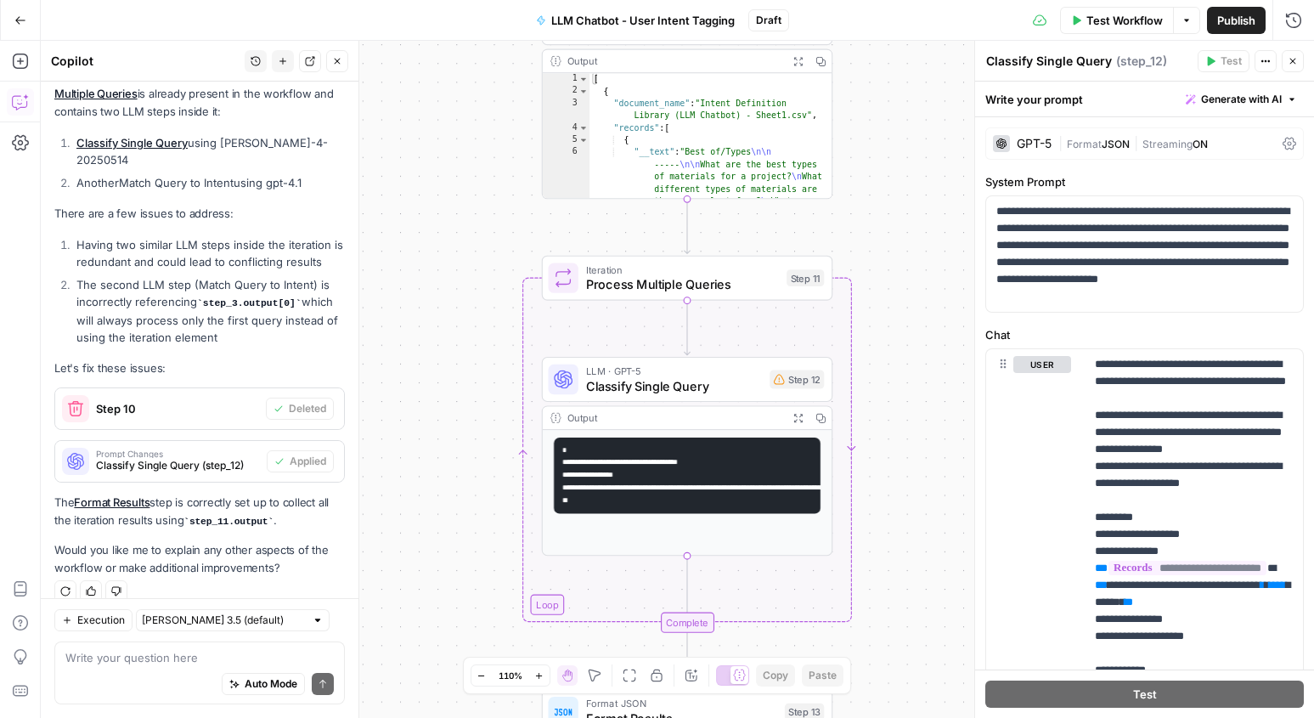
click at [1292, 63] on icon "button" at bounding box center [1292, 61] width 10 height 10
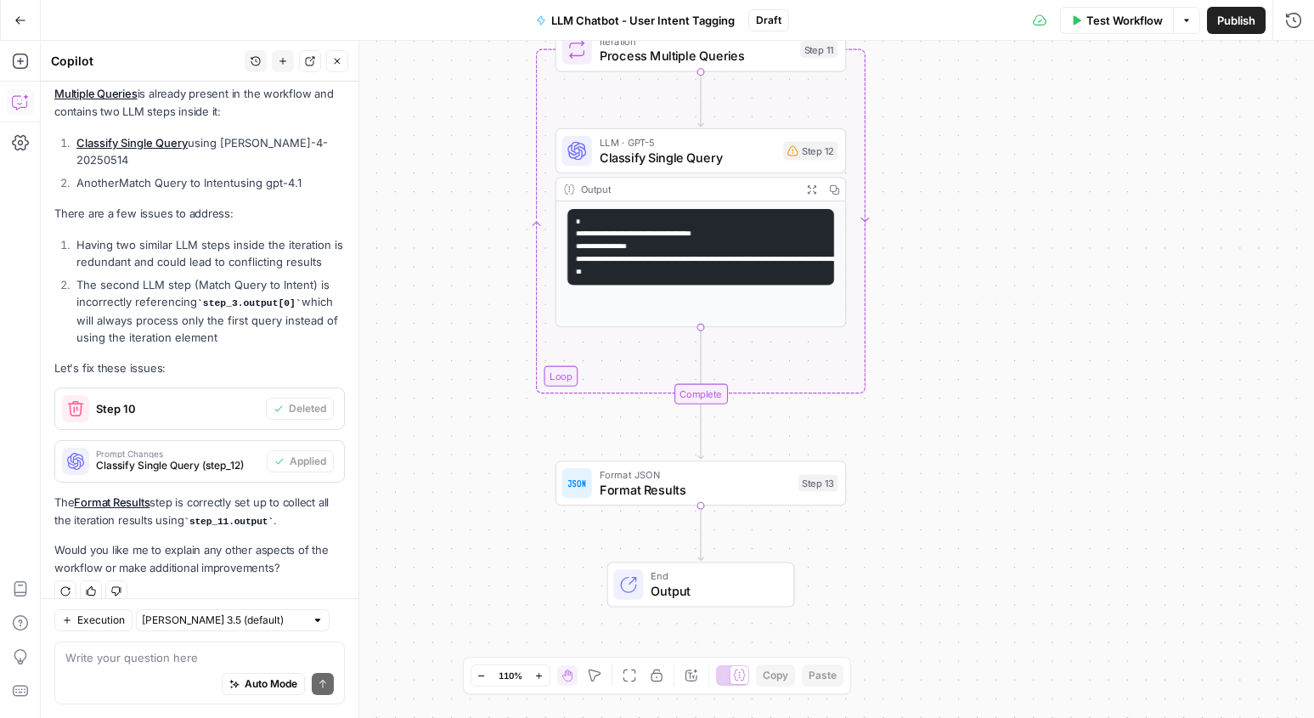
drag, startPoint x: 931, startPoint y: 521, endPoint x: 944, endPoint y: 292, distance: 228.8
click at [944, 292] on div "Workflow Set Inputs Inputs Read from Grid Read from Grid Step 3 Output Expand O…" at bounding box center [677, 379] width 1273 height 677
click at [741, 478] on span "Format JSON" at bounding box center [695, 474] width 191 height 15
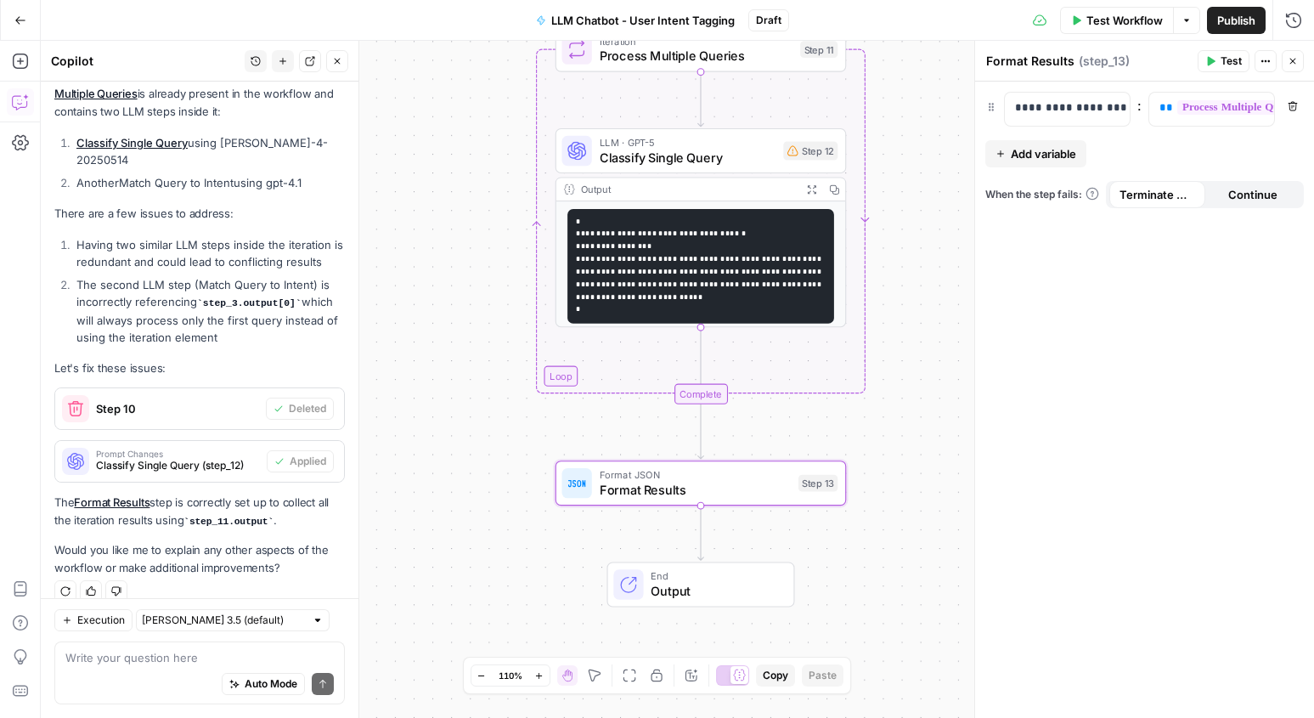
click at [1295, 65] on icon "button" at bounding box center [1292, 61] width 10 height 10
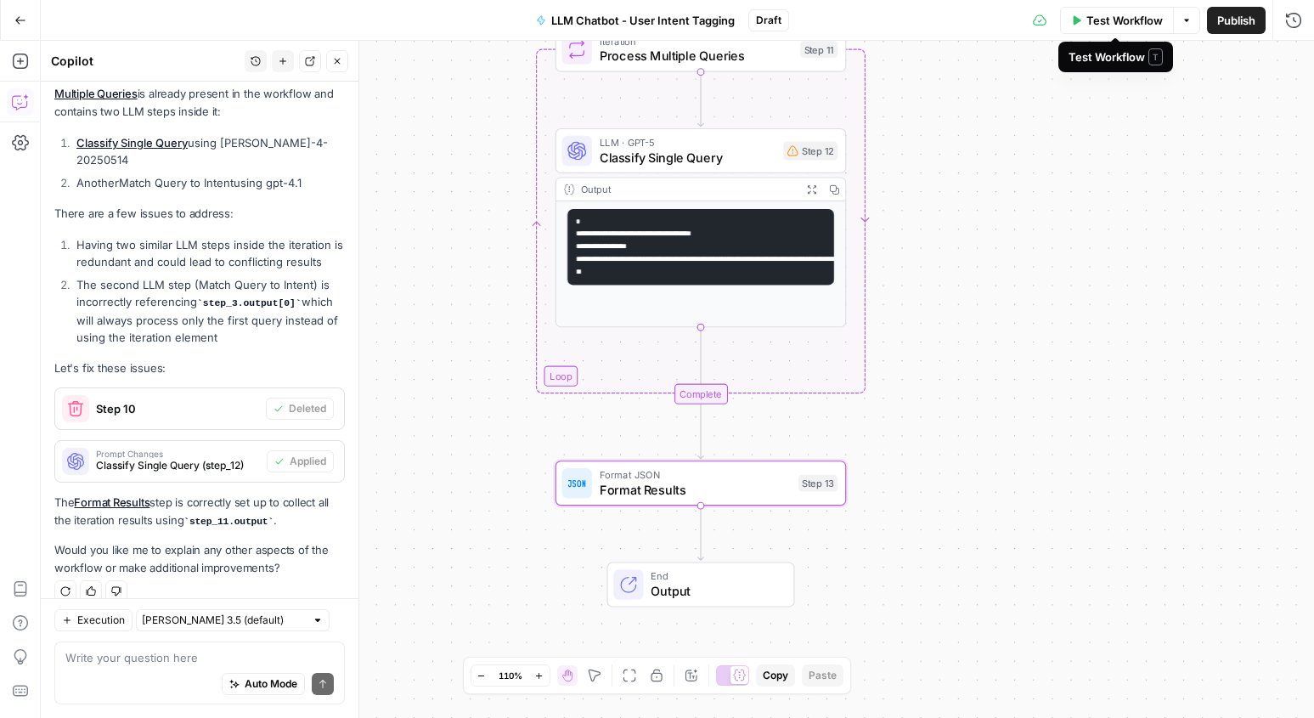
click at [1117, 23] on span "Test Workflow" at bounding box center [1124, 20] width 76 height 17
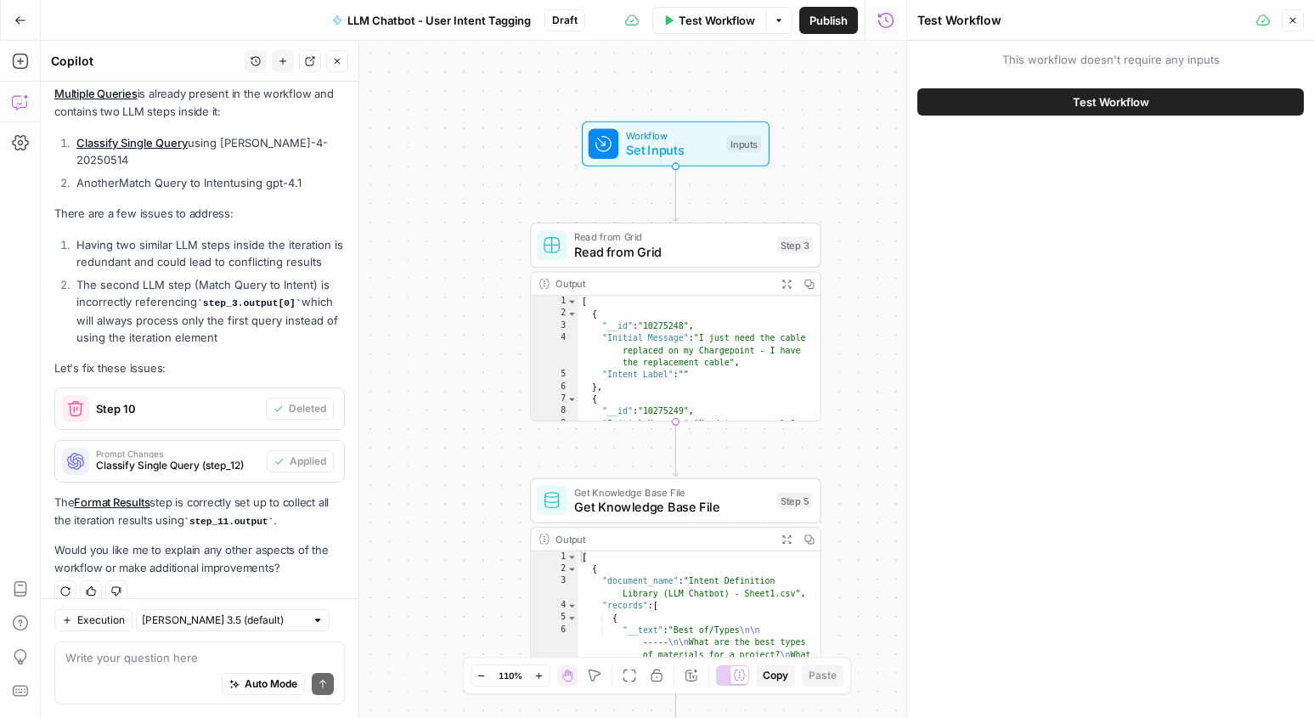
click at [1049, 108] on button "Test Workflow" at bounding box center [1110, 101] width 386 height 27
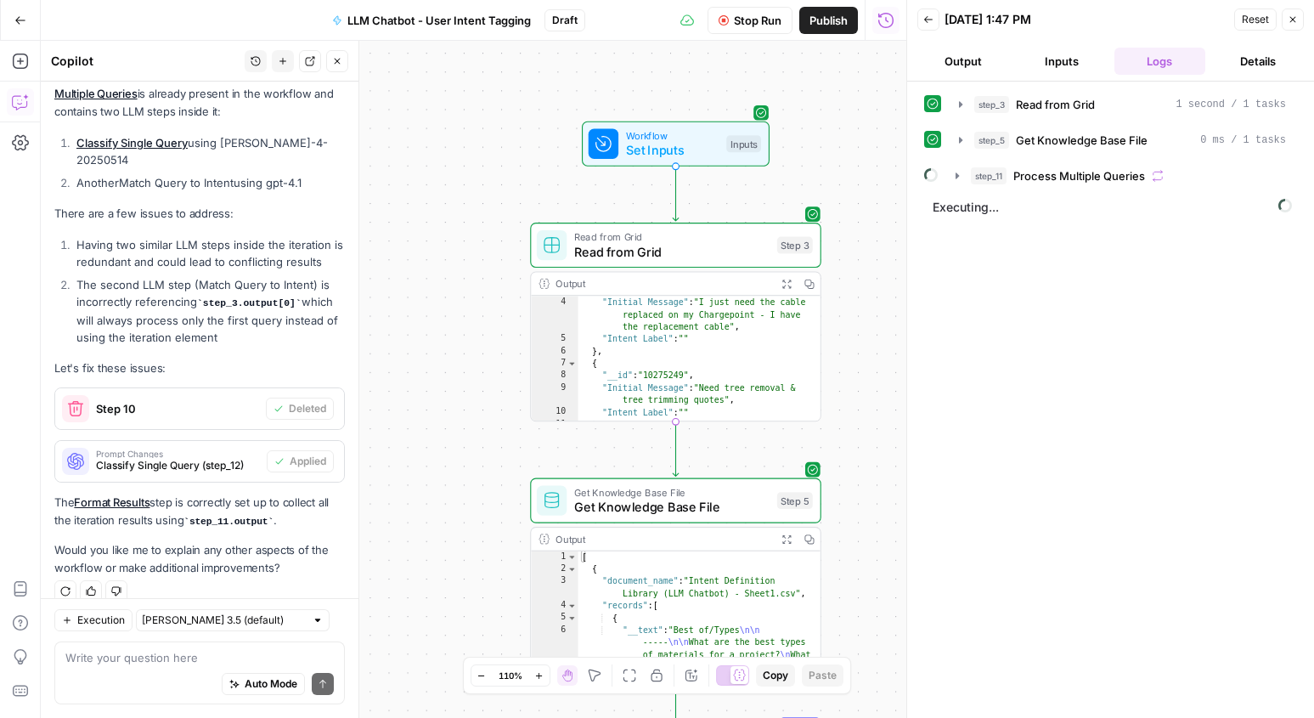
scroll to position [58, 0]
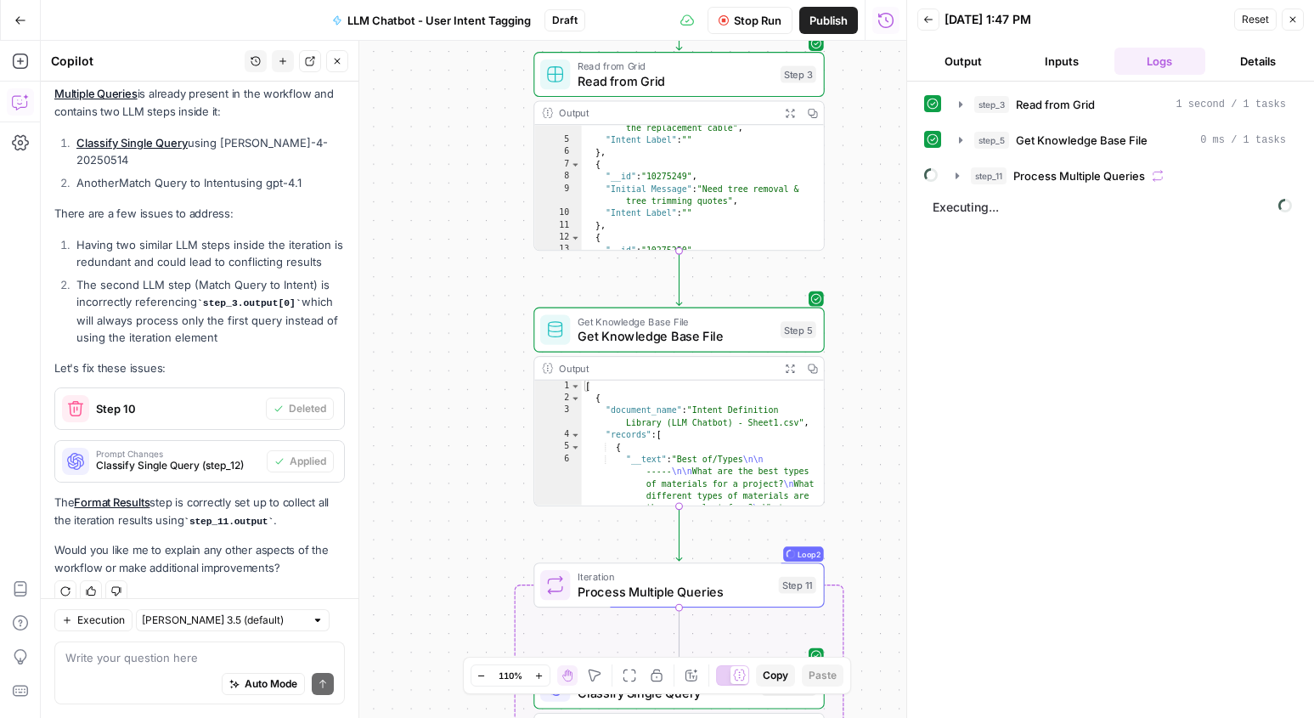
drag, startPoint x: 846, startPoint y: 341, endPoint x: 849, endPoint y: 171, distance: 170.7
click at [849, 171] on div "Workflow Set Inputs Inputs Read from Grid Read from Grid Step 3 Output Expand O…" at bounding box center [473, 379] width 865 height 677
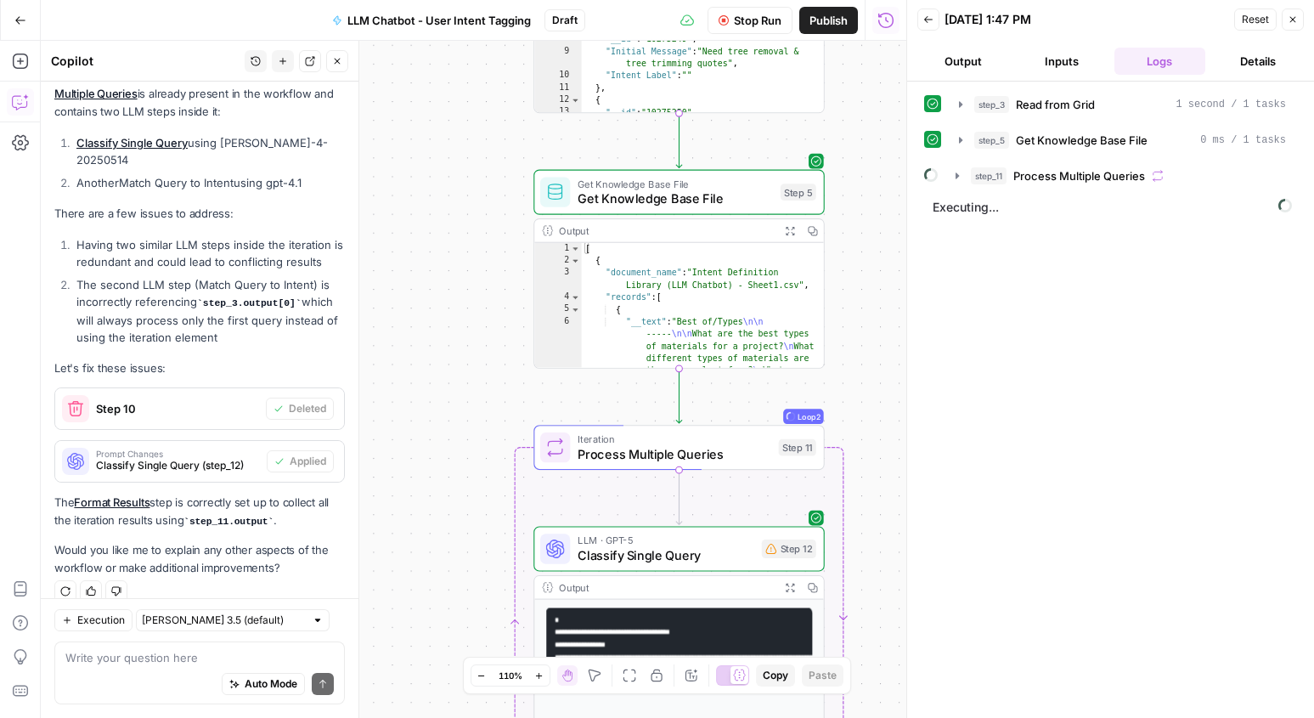
drag, startPoint x: 869, startPoint y: 475, endPoint x: 874, endPoint y: 209, distance: 265.9
click at [874, 209] on div "Workflow Set Inputs Inputs Read from Grid Read from Grid Step 3 Output Expand O…" at bounding box center [473, 379] width 865 height 677
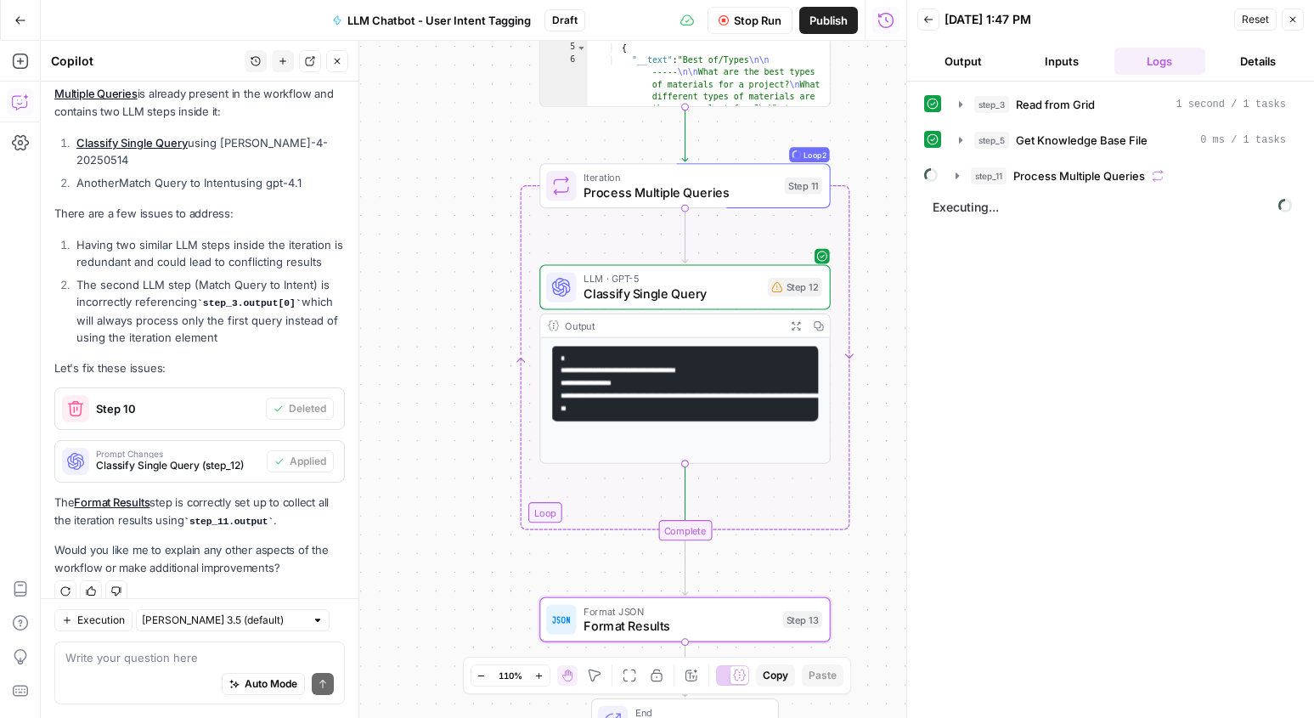
drag, startPoint x: 887, startPoint y: 396, endPoint x: 888, endPoint y: 262, distance: 133.3
click at [888, 262] on div "Workflow Set Inputs Inputs Read from Grid Read from Grid Step 3 Output Expand O…" at bounding box center [473, 379] width 865 height 677
click at [786, 293] on div "Step 12" at bounding box center [795, 287] width 54 height 19
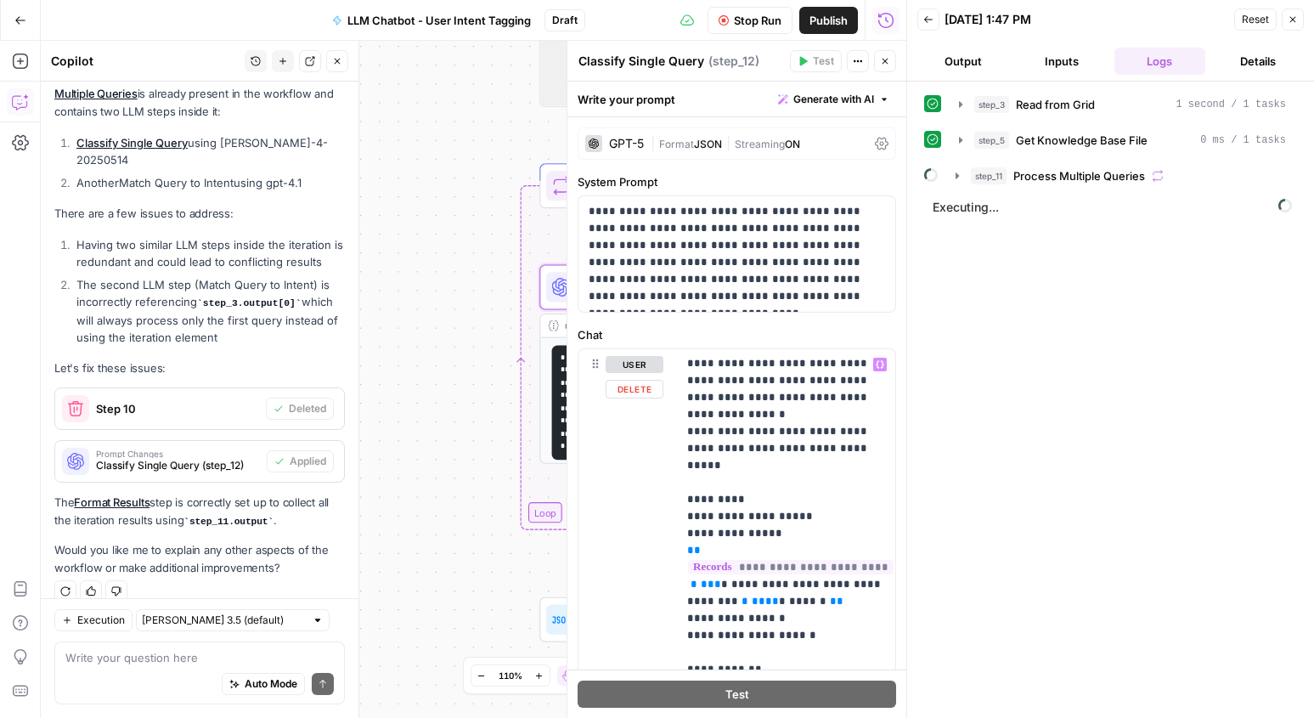
scroll to position [0, 0]
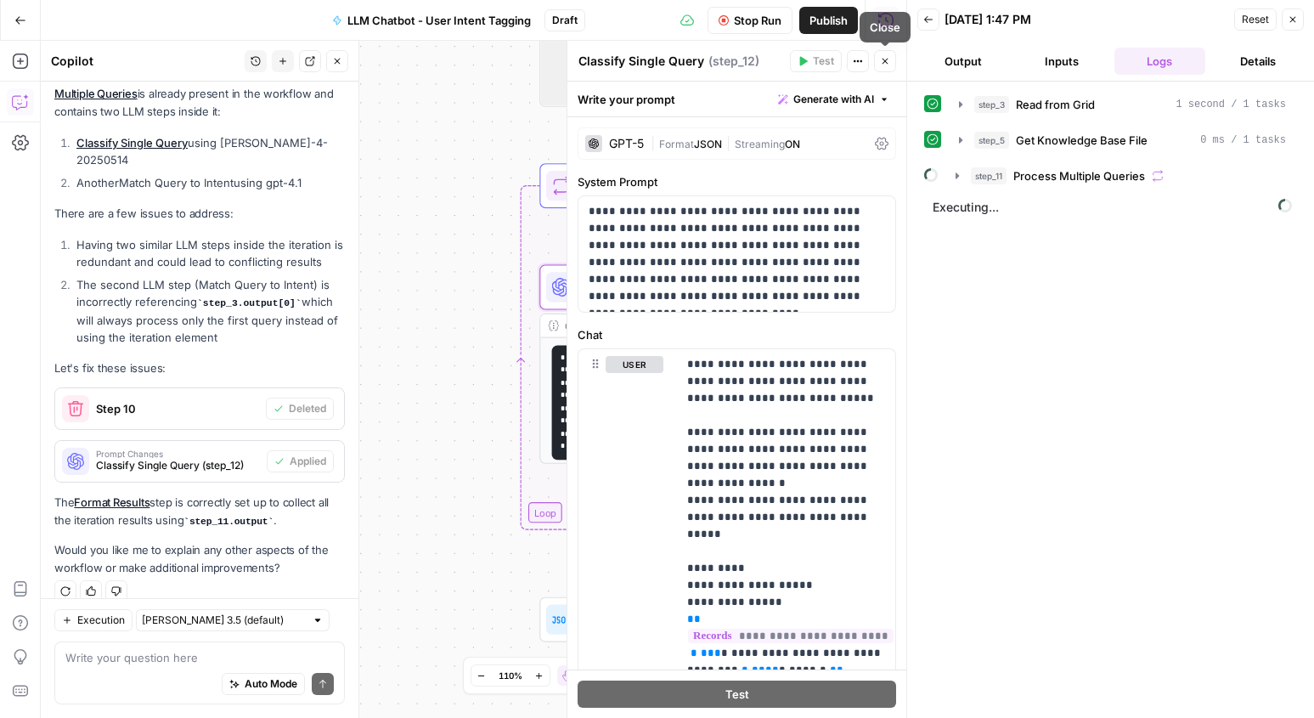
click at [887, 63] on icon "button" at bounding box center [885, 61] width 10 height 10
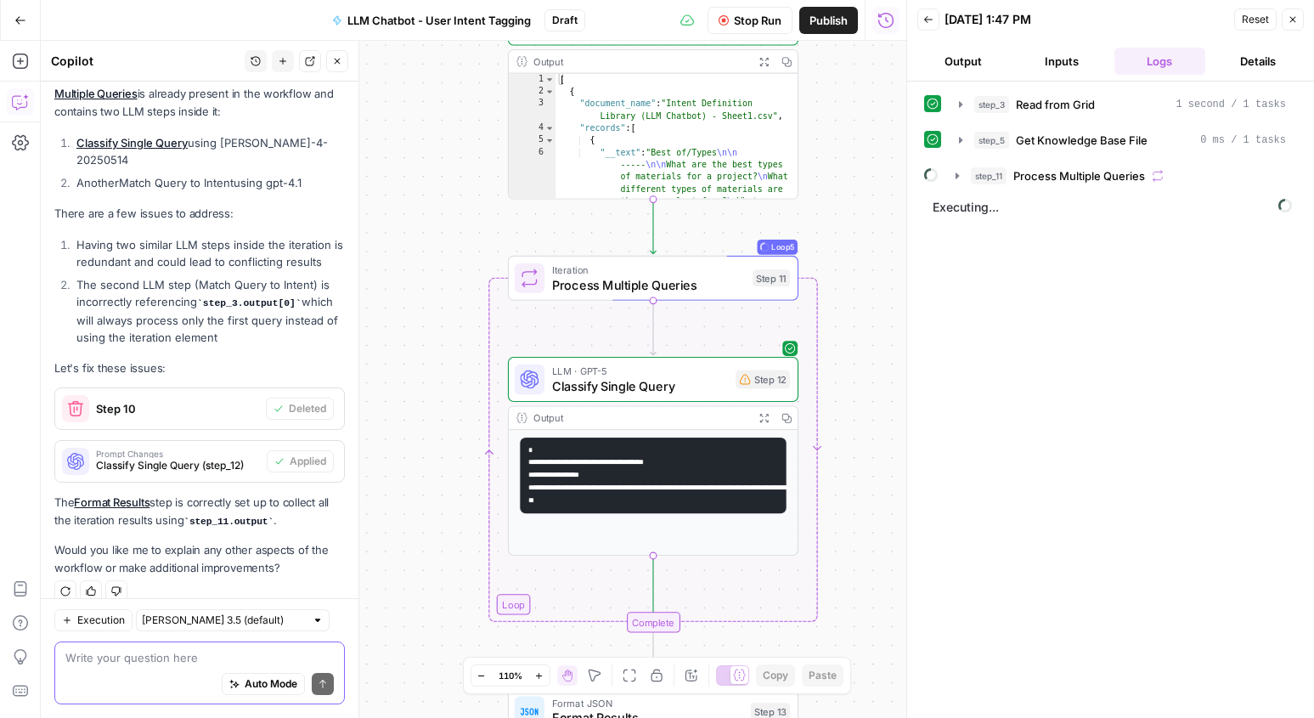
click at [184, 657] on textarea at bounding box center [199, 657] width 268 height 17
type textarea "Why does "Process Multiple Queries" step"
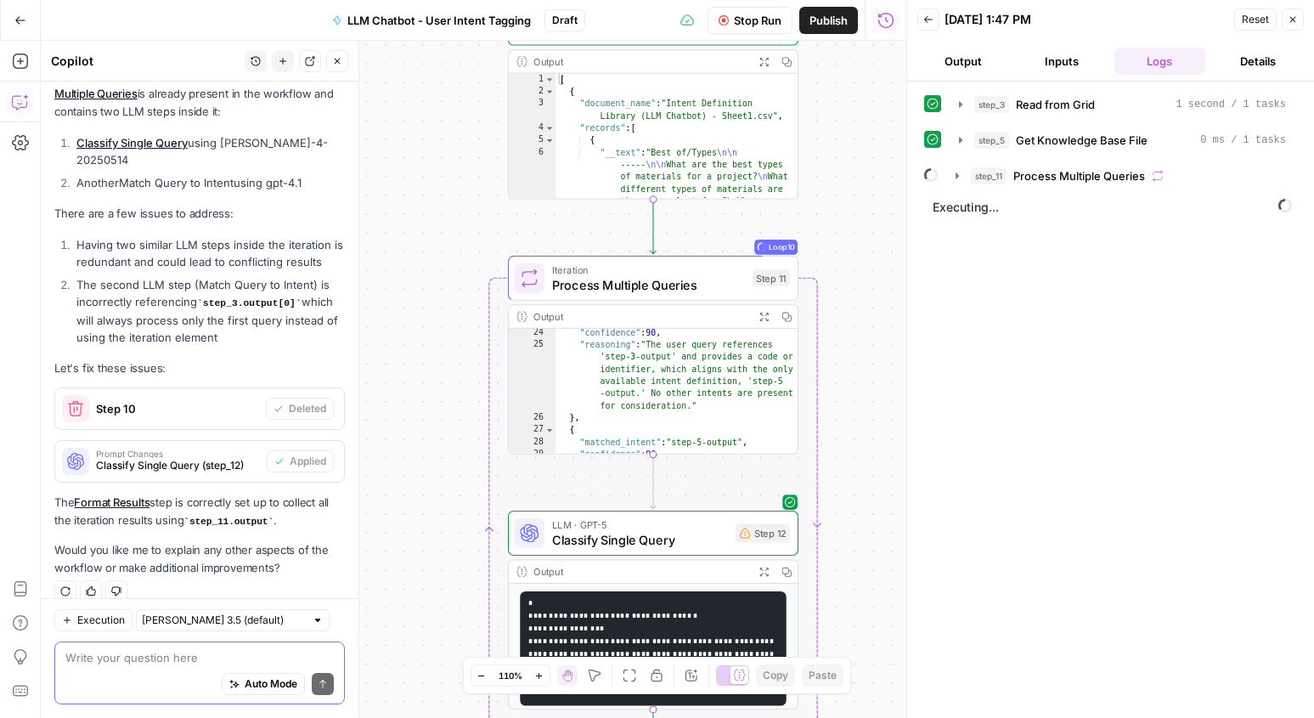
scroll to position [545, 0]
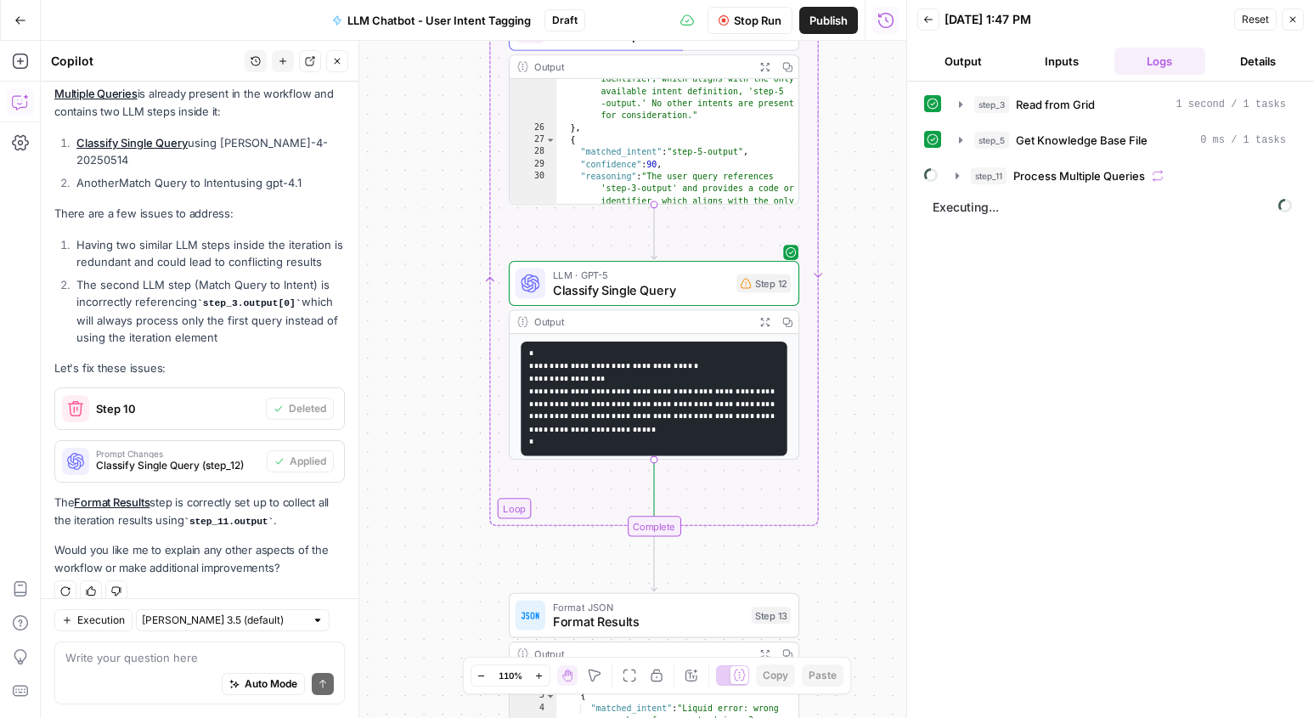
drag, startPoint x: 871, startPoint y: 498, endPoint x: 872, endPoint y: 249, distance: 249.7
click at [872, 249] on div "Workflow Set Inputs Inputs Read from Grid Read from Grid Step 3 Output Expand O…" at bounding box center [473, 379] width 865 height 677
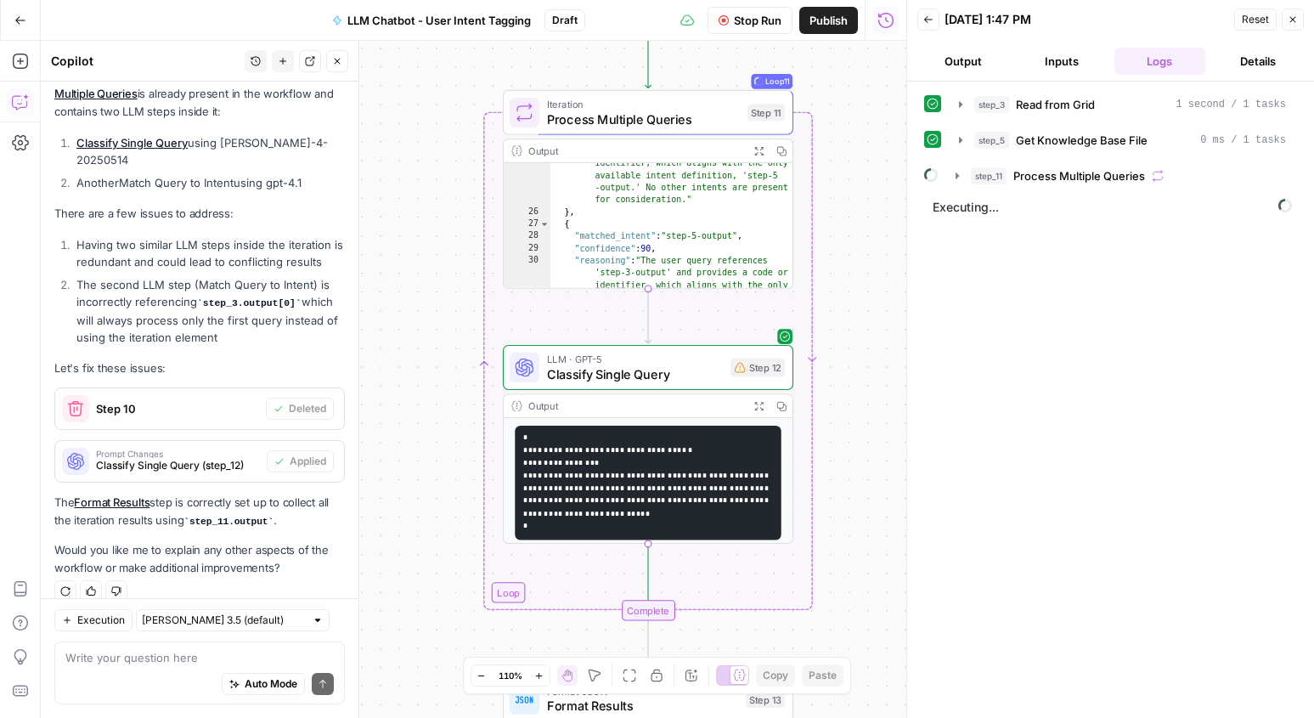
drag, startPoint x: 862, startPoint y: 519, endPoint x: 856, endPoint y: 603, distance: 84.3
click at [856, 603] on div "Workflow Set Inputs Inputs Read from Grid Read from Grid Step 3 Output Expand O…" at bounding box center [473, 379] width 865 height 677
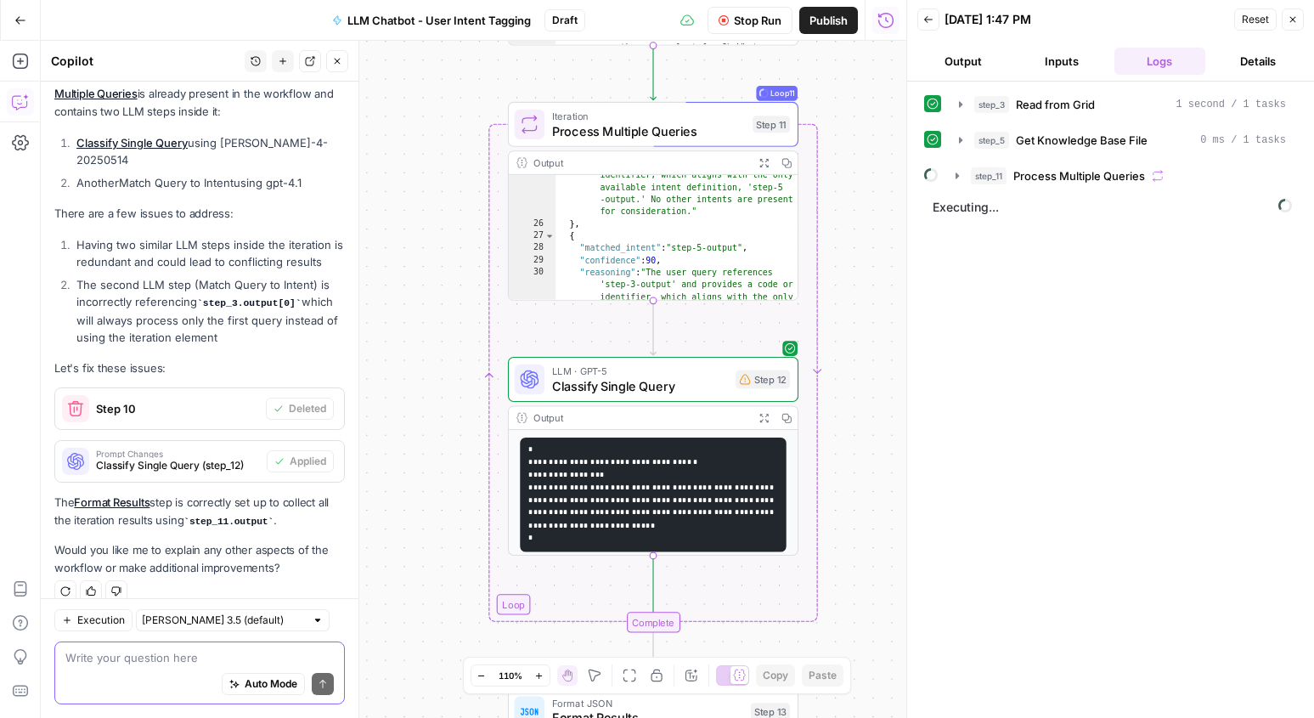
click at [165, 661] on textarea at bounding box center [199, 657] width 268 height 17
click at [754, 24] on span "Stop Run" at bounding box center [758, 20] width 48 height 17
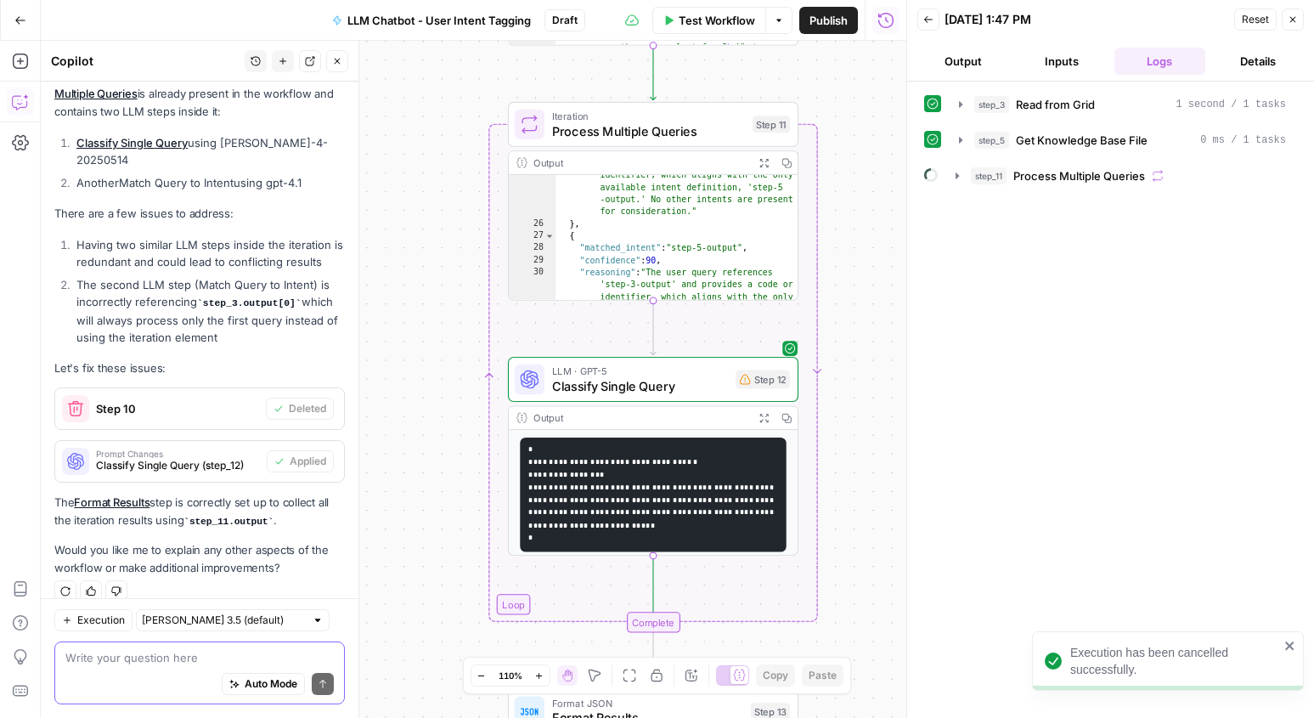
click at [308, 652] on textarea at bounding box center [199, 657] width 268 height 17
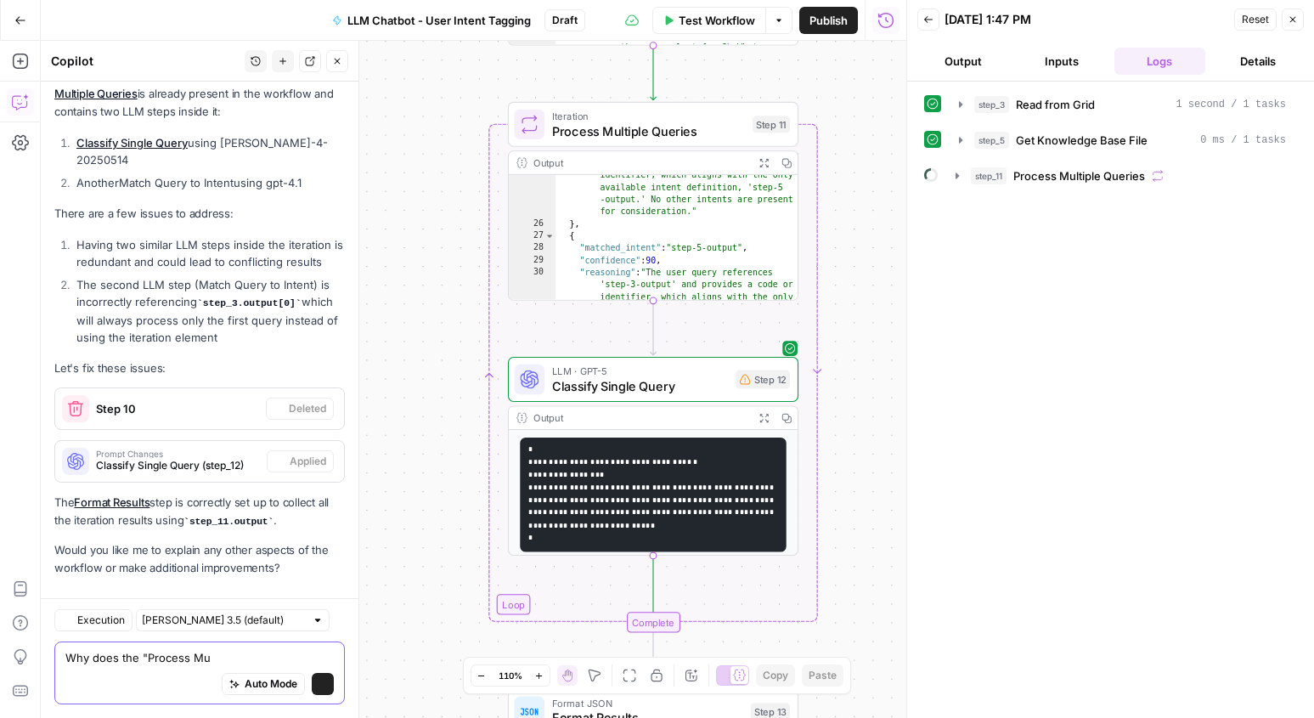
scroll to position [2136, 0]
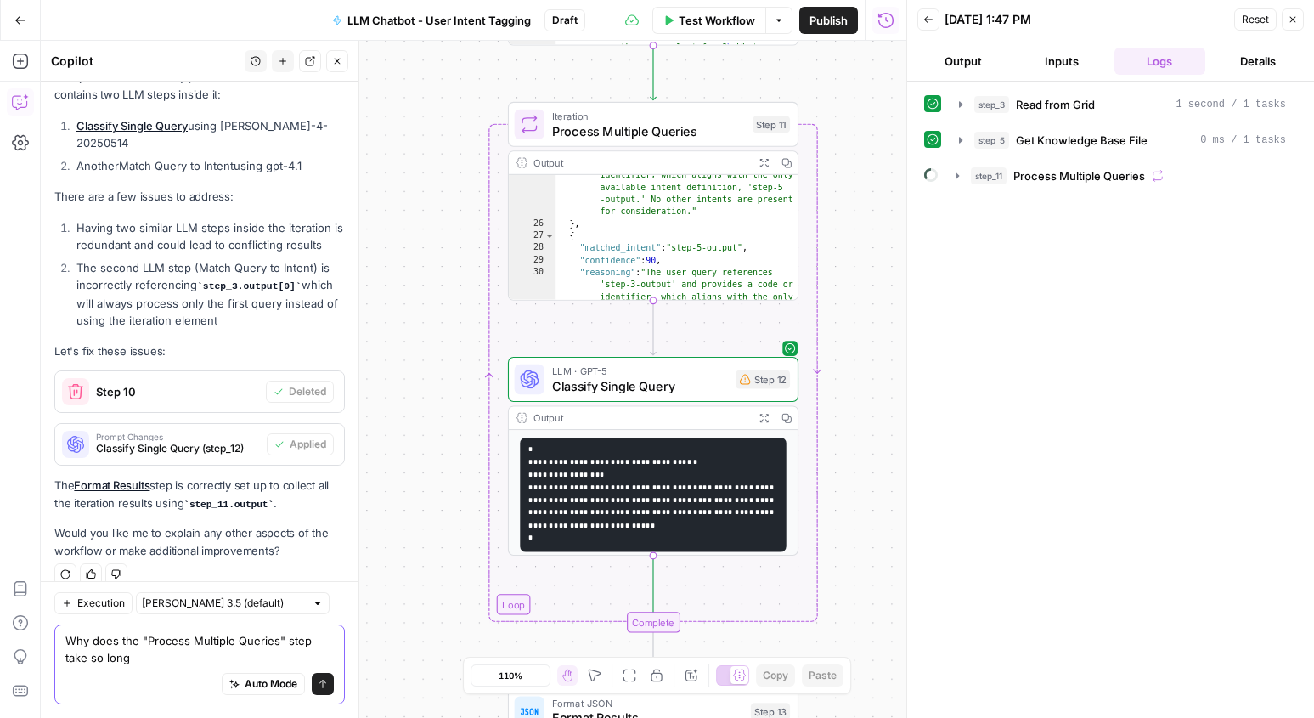
type textarea "Why does the "Process Multiple Queries" step take so long?"
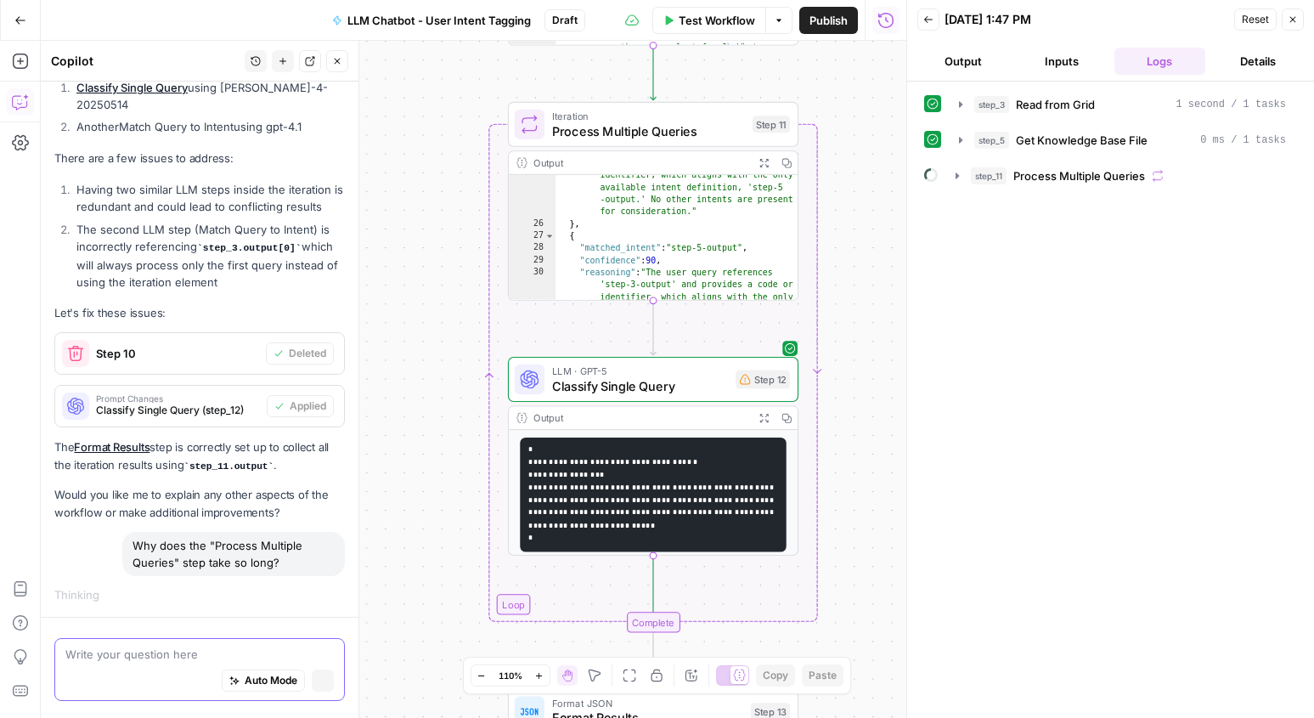
scroll to position [2081, 0]
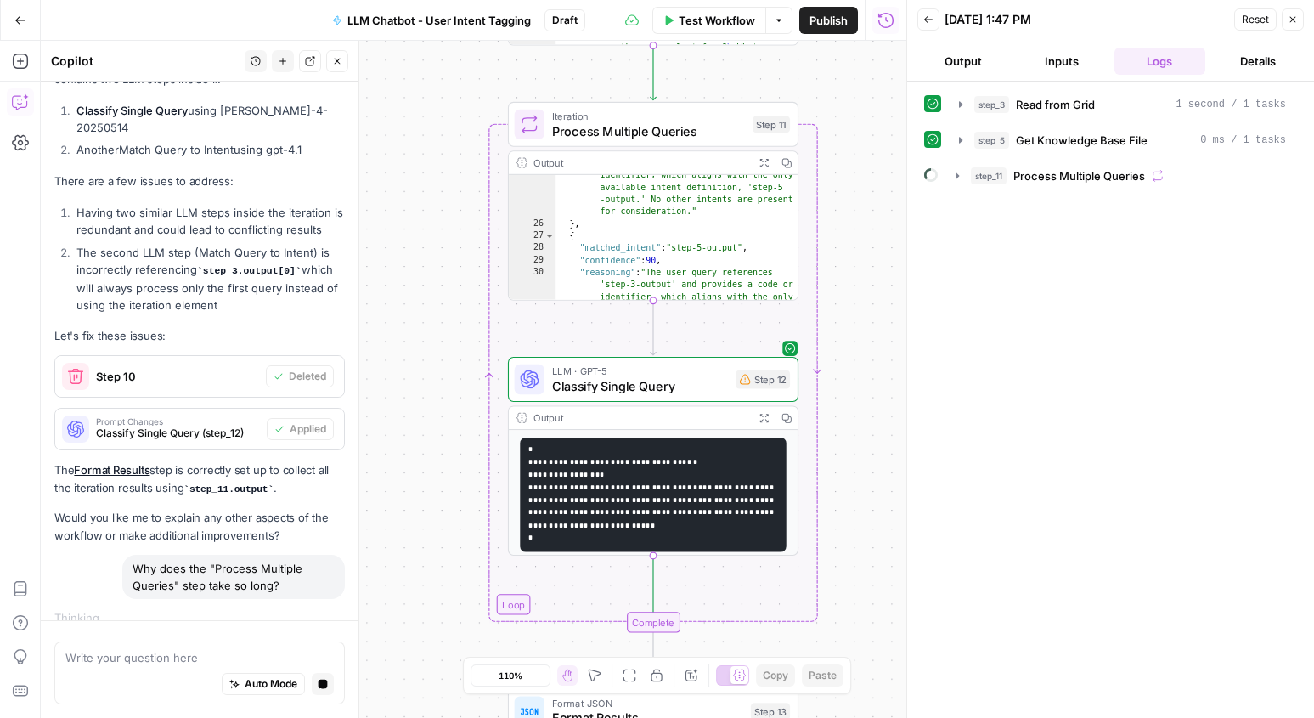
click at [1105, 296] on div "step_3 Read from Grid 1 second / 1 tasks step_5 Get Knowledge Base File 0 ms / …" at bounding box center [1110, 399] width 373 height 619
click at [1253, 25] on span "Reset" at bounding box center [1255, 19] width 27 height 15
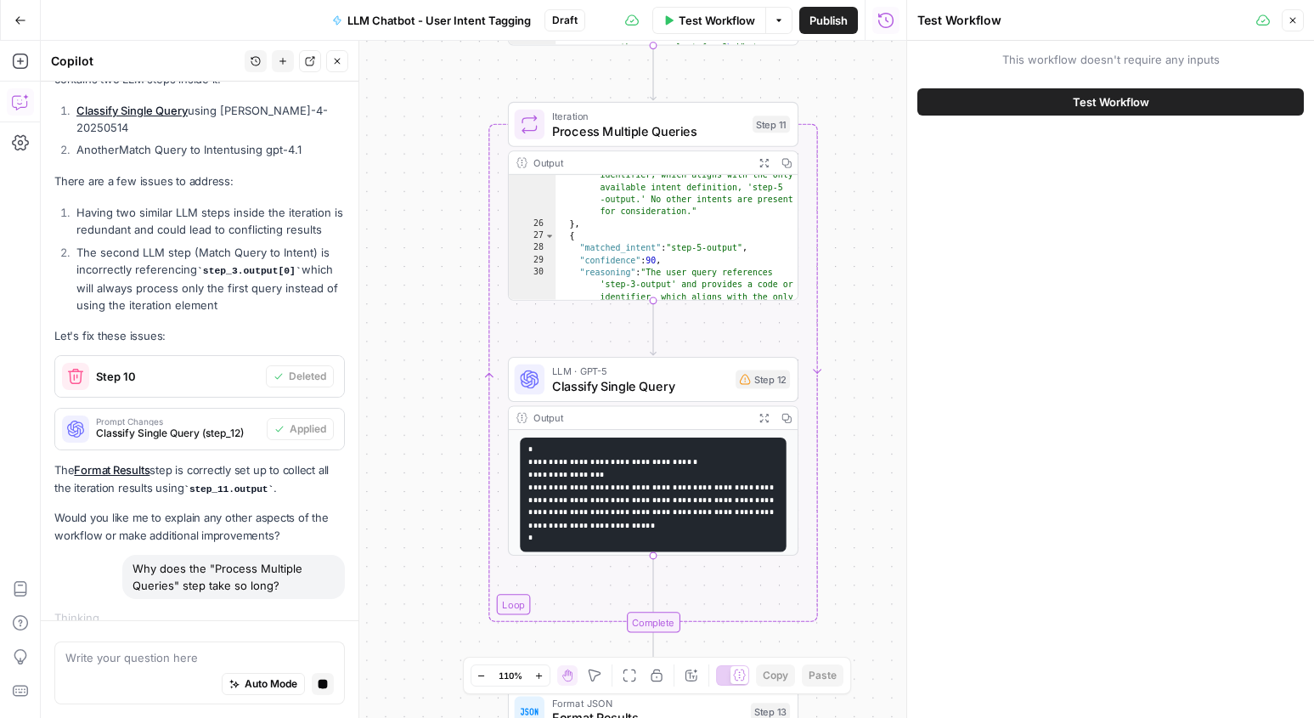
click at [1297, 13] on button "Close" at bounding box center [1292, 20] width 22 height 22
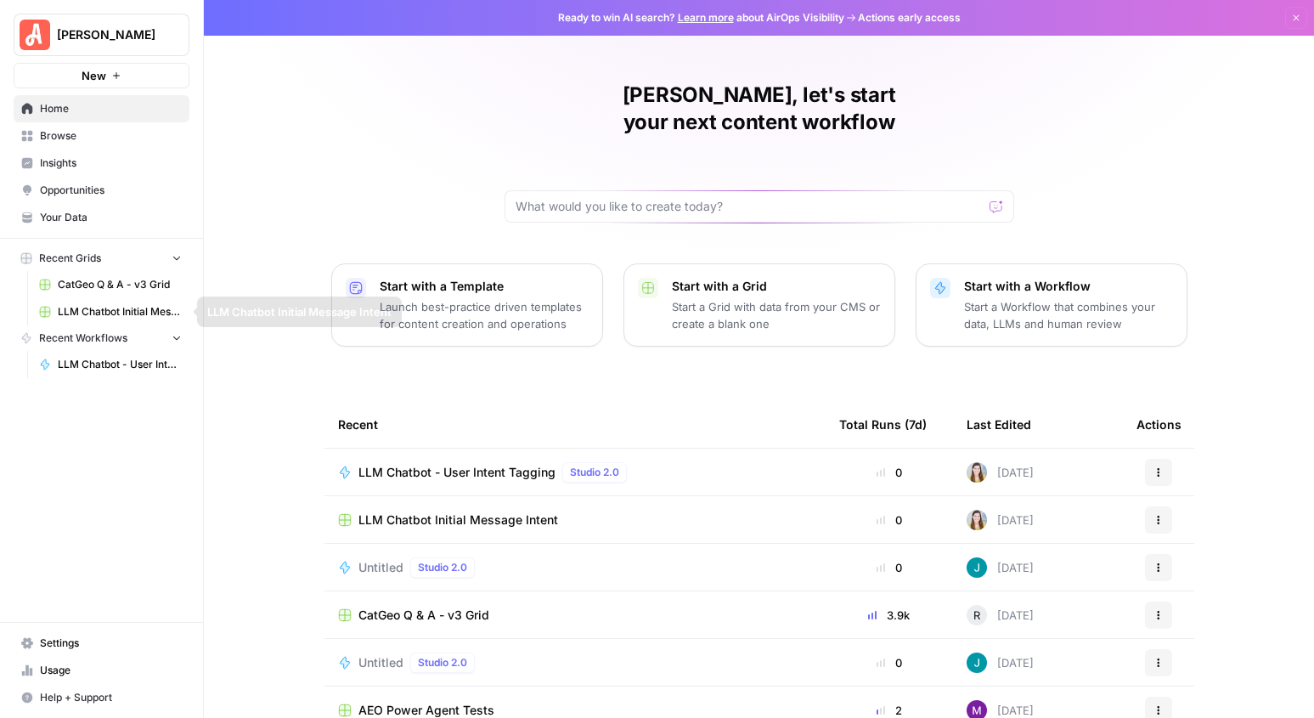
click at [106, 291] on span "CatGeo Q & A - v3 Grid" at bounding box center [120, 284] width 124 height 15
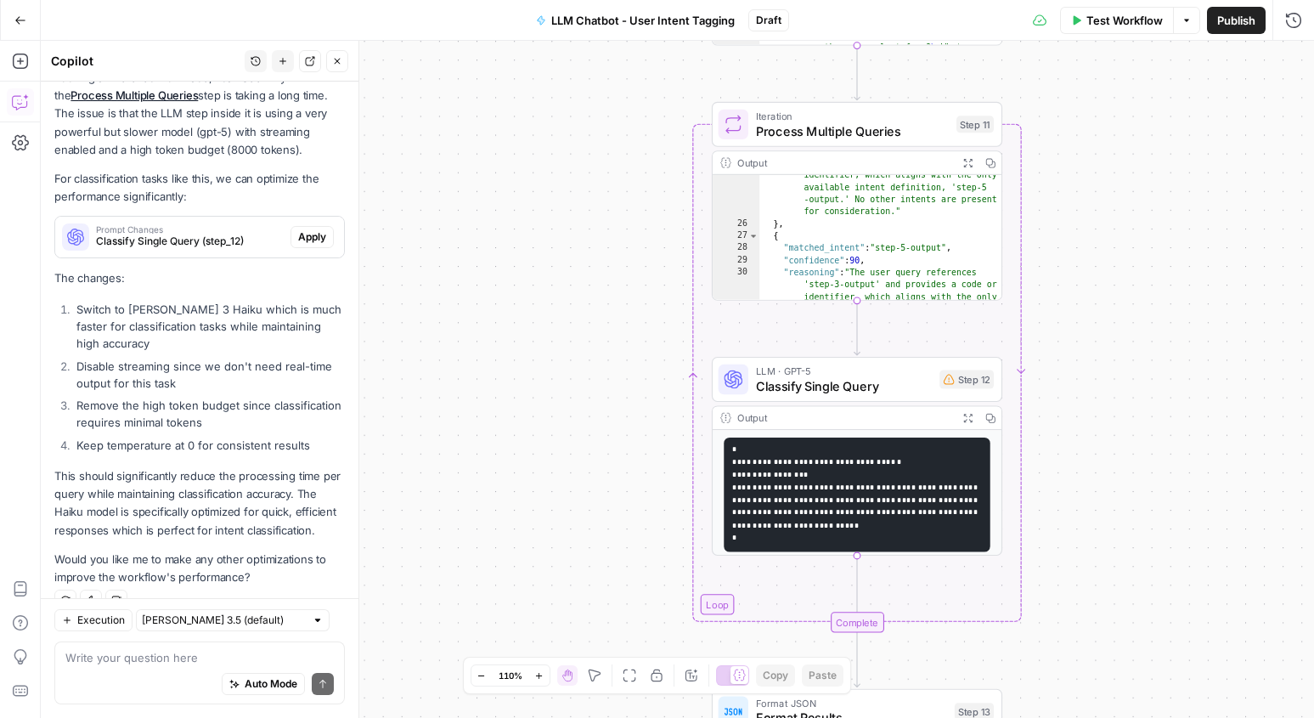
scroll to position [2718, 0]
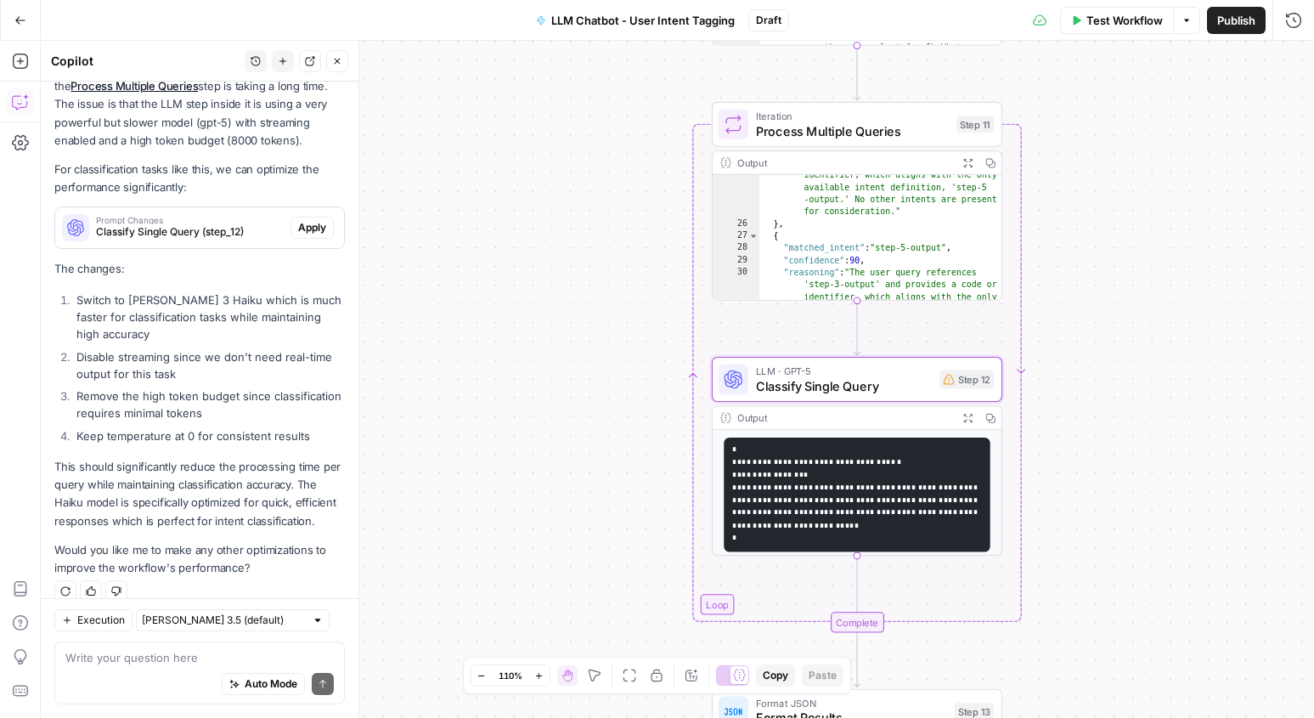
click at [317, 220] on span "Apply" at bounding box center [312, 227] width 28 height 15
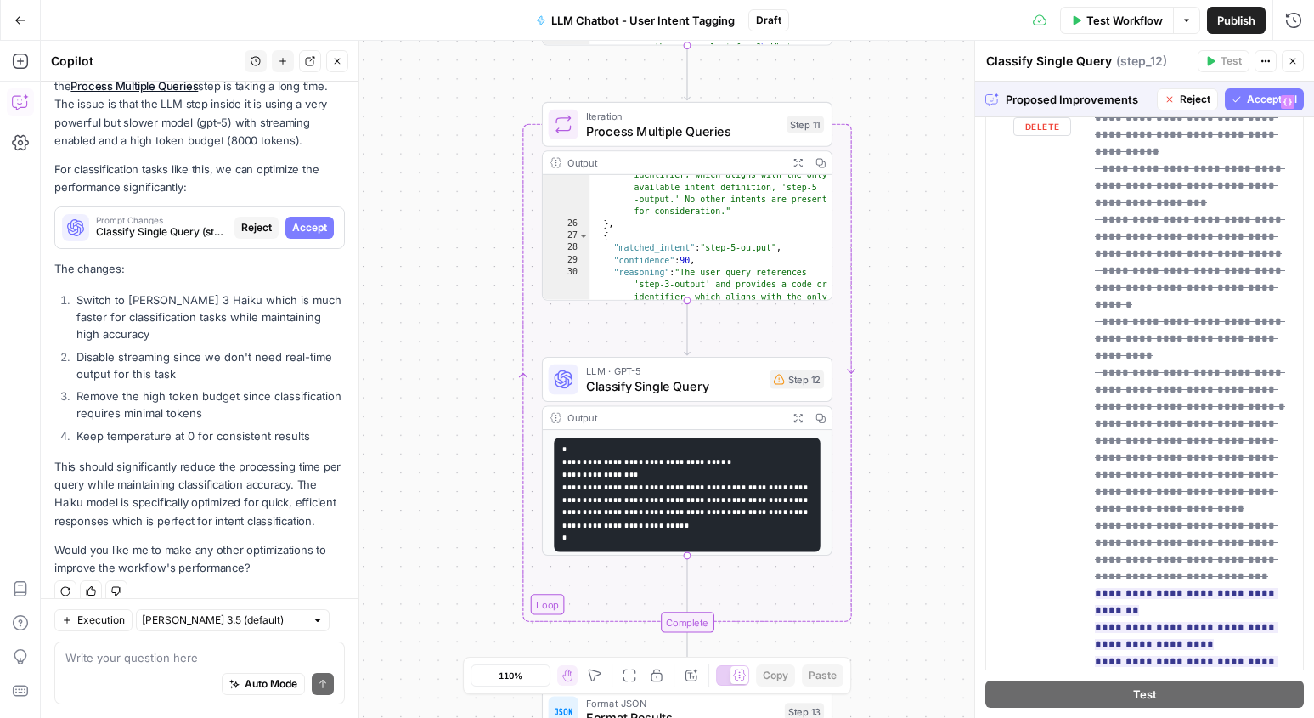
scroll to position [1224, 0]
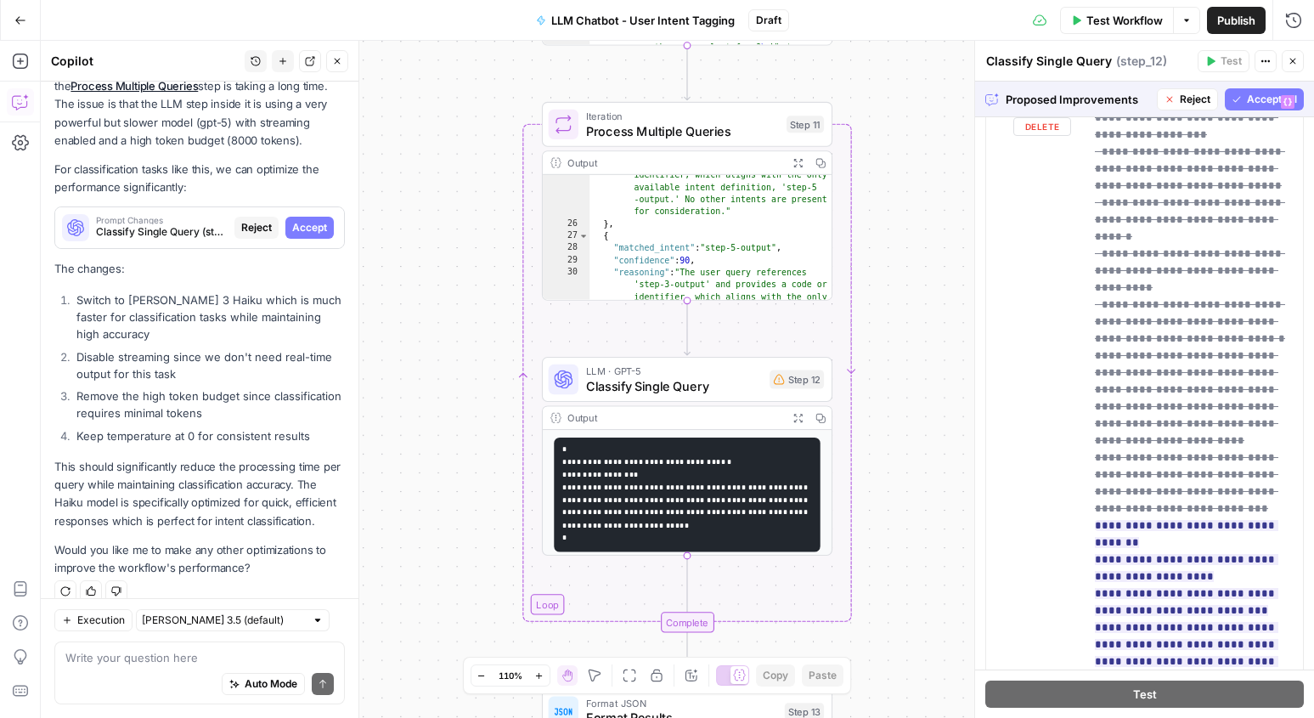
click at [1259, 95] on span "Accept All" at bounding box center [1272, 99] width 50 height 15
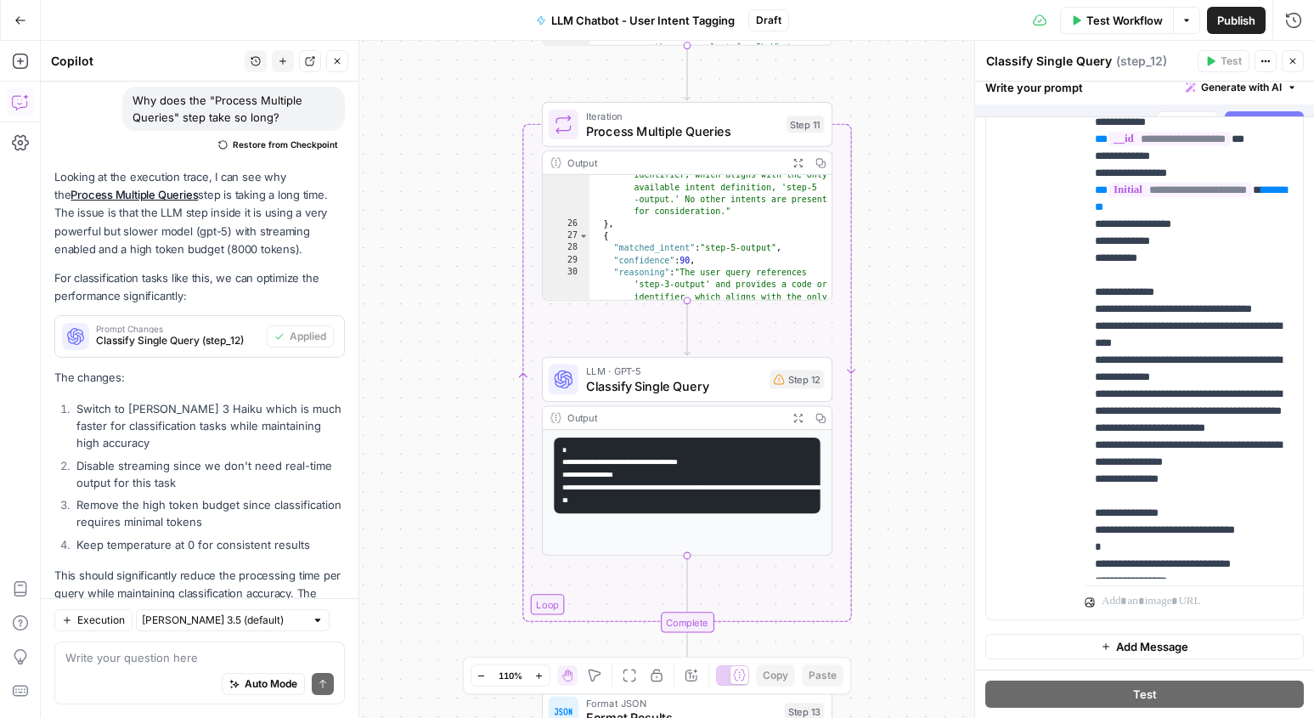
scroll to position [2745, 0]
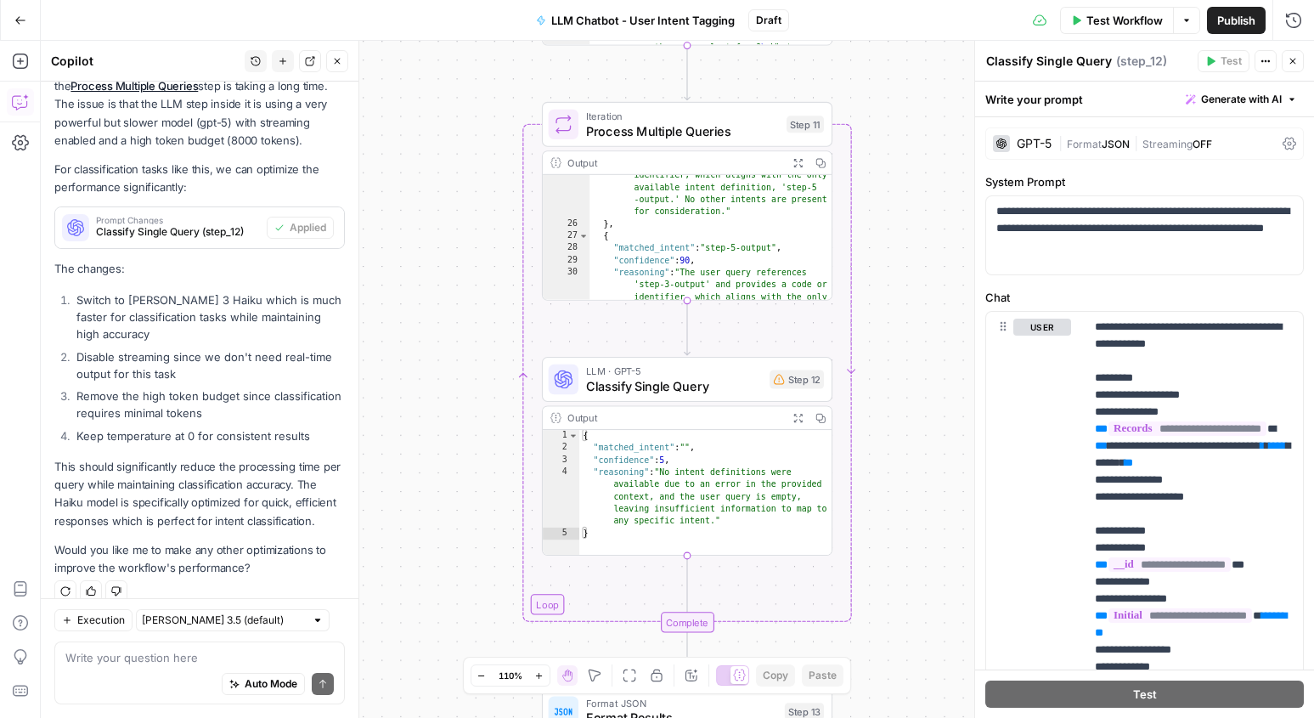
click at [147, 672] on div "Auto Mode Send" at bounding box center [199, 684] width 268 height 37
type textarea "Should I remove the "P"
click at [1302, 57] on button "Close" at bounding box center [1292, 61] width 22 height 22
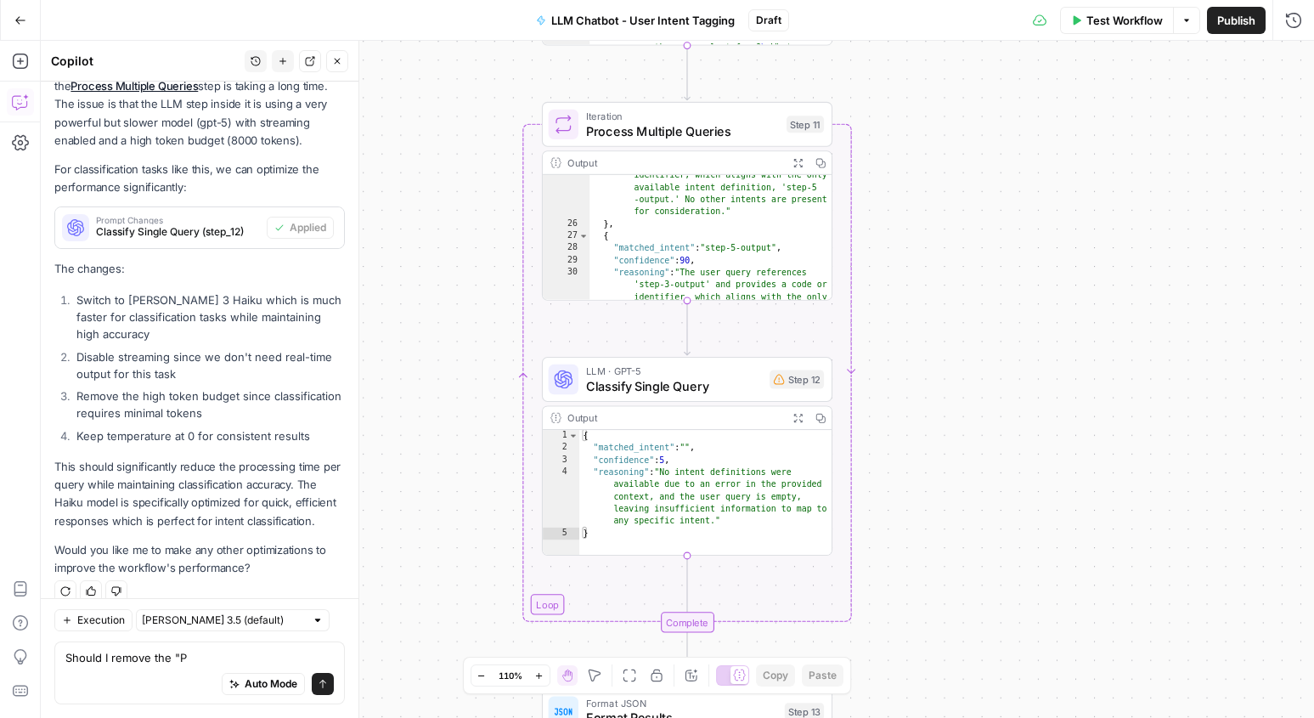
click at [833, 234] on div "Workflow Set Inputs Inputs Read from Grid Read from Grid Step 3 Output Expand O…" at bounding box center [677, 379] width 1273 height 677
click at [172, 676] on div "Auto Mode Send" at bounding box center [199, 684] width 268 height 37
click at [172, 664] on textarea "Should I remove the "P" at bounding box center [199, 657] width 268 height 17
click at [713, 115] on span "Iteration" at bounding box center [682, 116] width 193 height 15
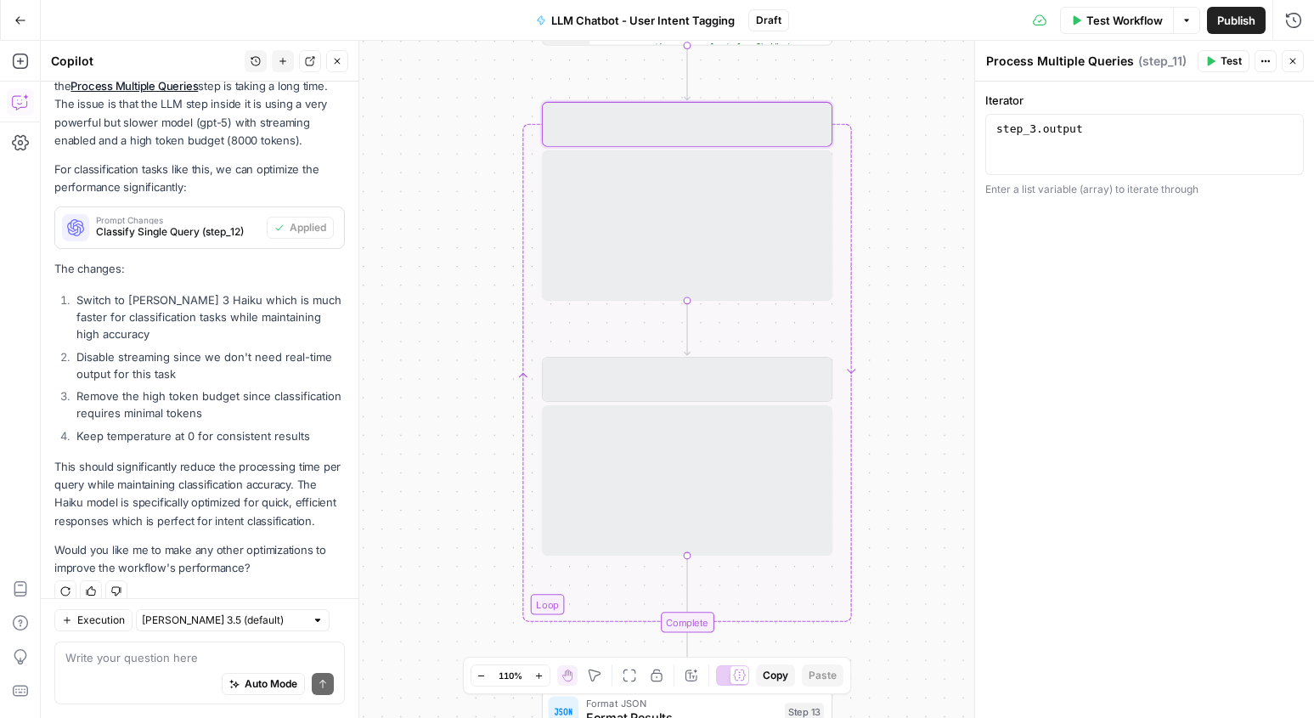
drag, startPoint x: 705, startPoint y: 128, endPoint x: 483, endPoint y: 344, distance: 309.3
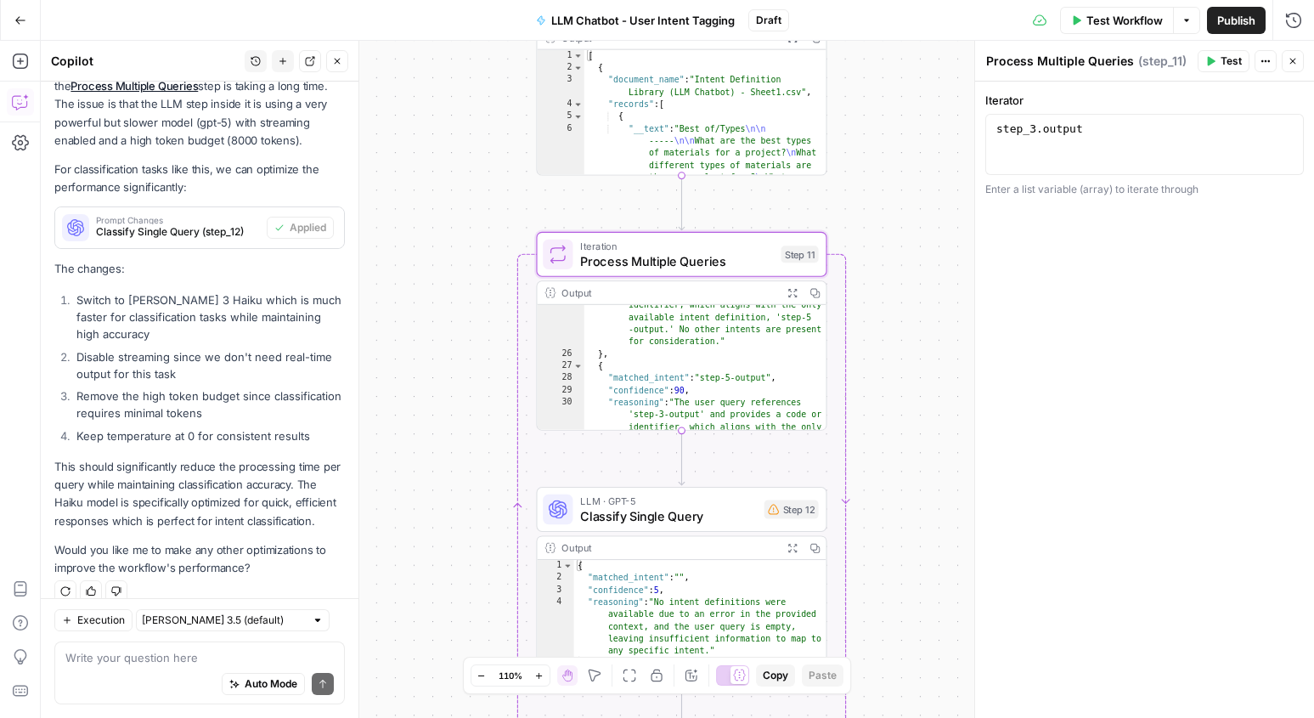
drag, startPoint x: 483, startPoint y: 343, endPoint x: 432, endPoint y: 438, distance: 107.9
click at [432, 438] on div "Workflow Set Inputs Inputs Read from Grid Read from Grid Step 3 Output Expand O…" at bounding box center [677, 379] width 1273 height 677
click at [778, 217] on icon "button" at bounding box center [776, 220] width 12 height 14
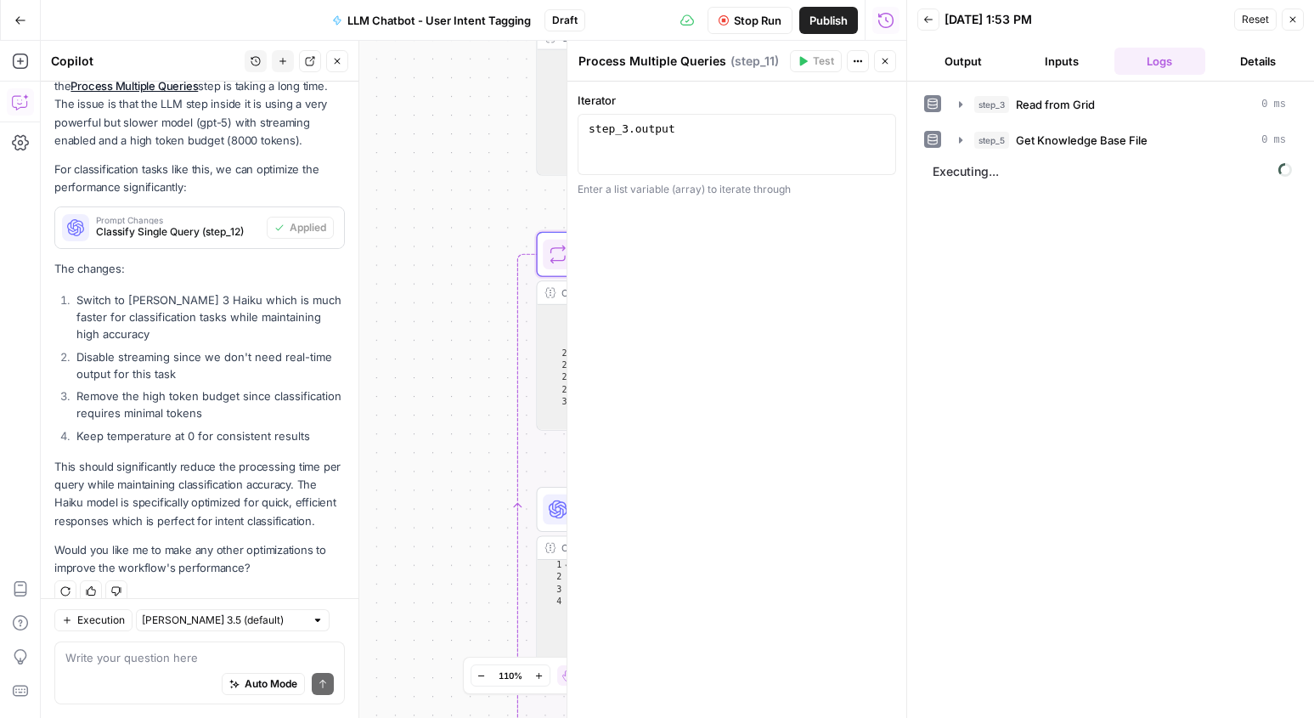
click at [763, 14] on span "Stop Run" at bounding box center [758, 20] width 48 height 17
click at [1293, 21] on icon "button" at bounding box center [1292, 19] width 10 height 10
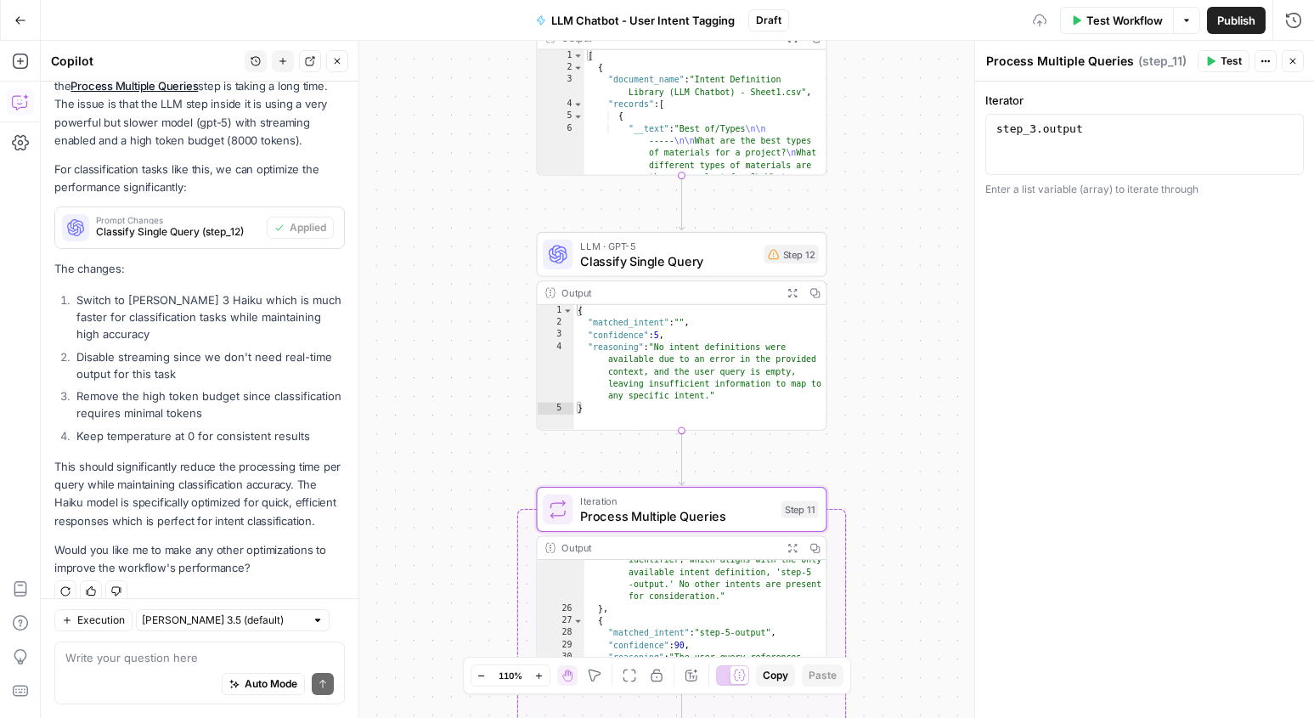
drag, startPoint x: 715, startPoint y: 512, endPoint x: 741, endPoint y: 200, distance: 312.8
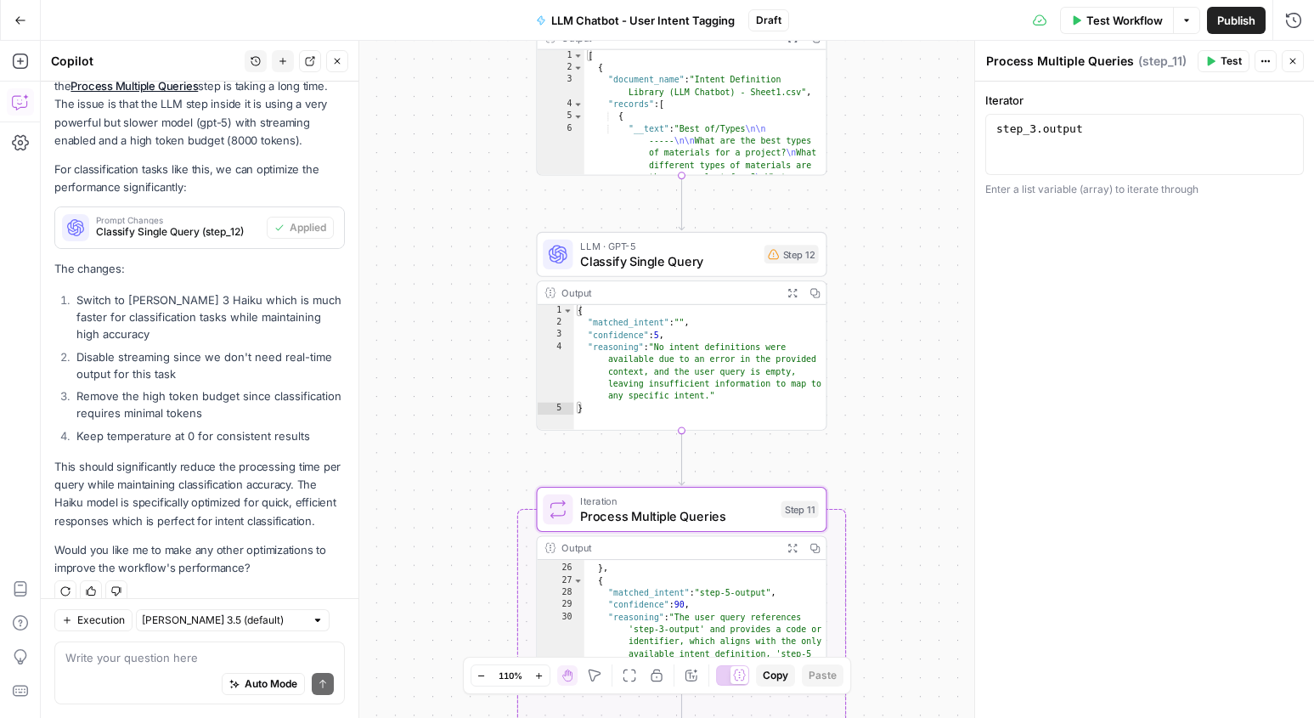
scroll to position [636, 0]
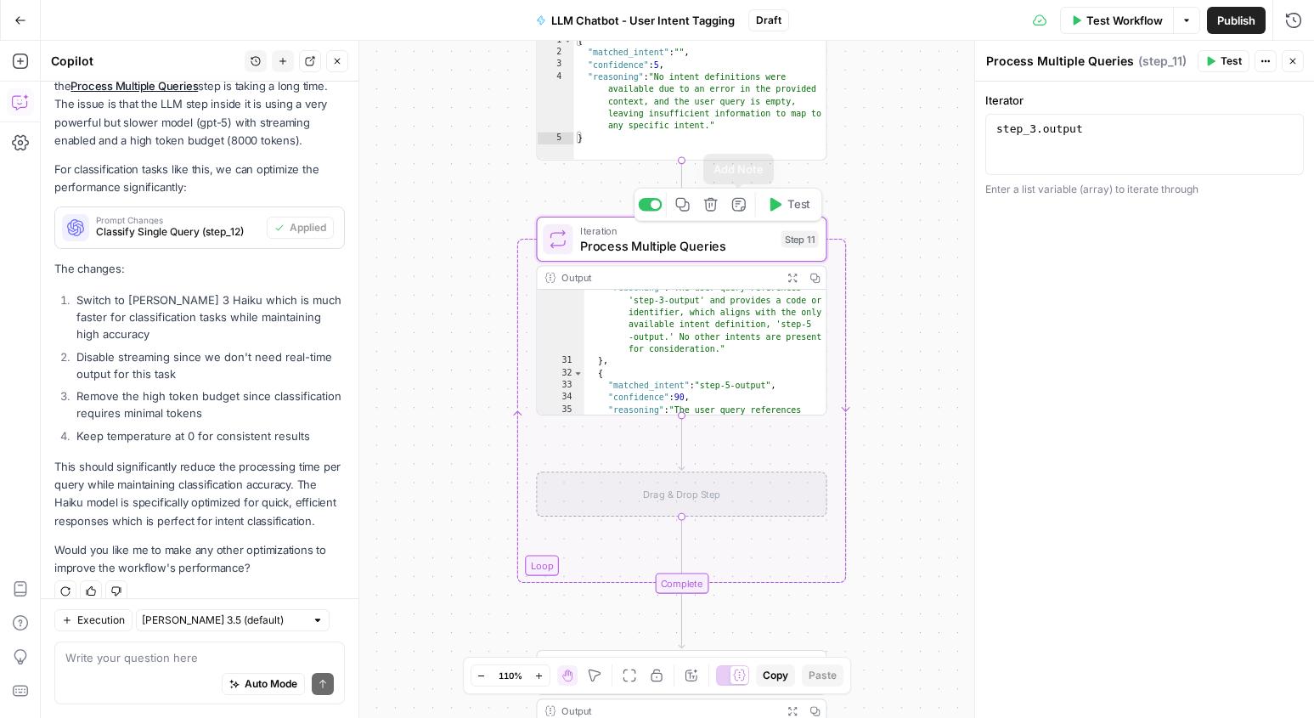
click at [713, 209] on icon "button" at bounding box center [710, 204] width 15 height 15
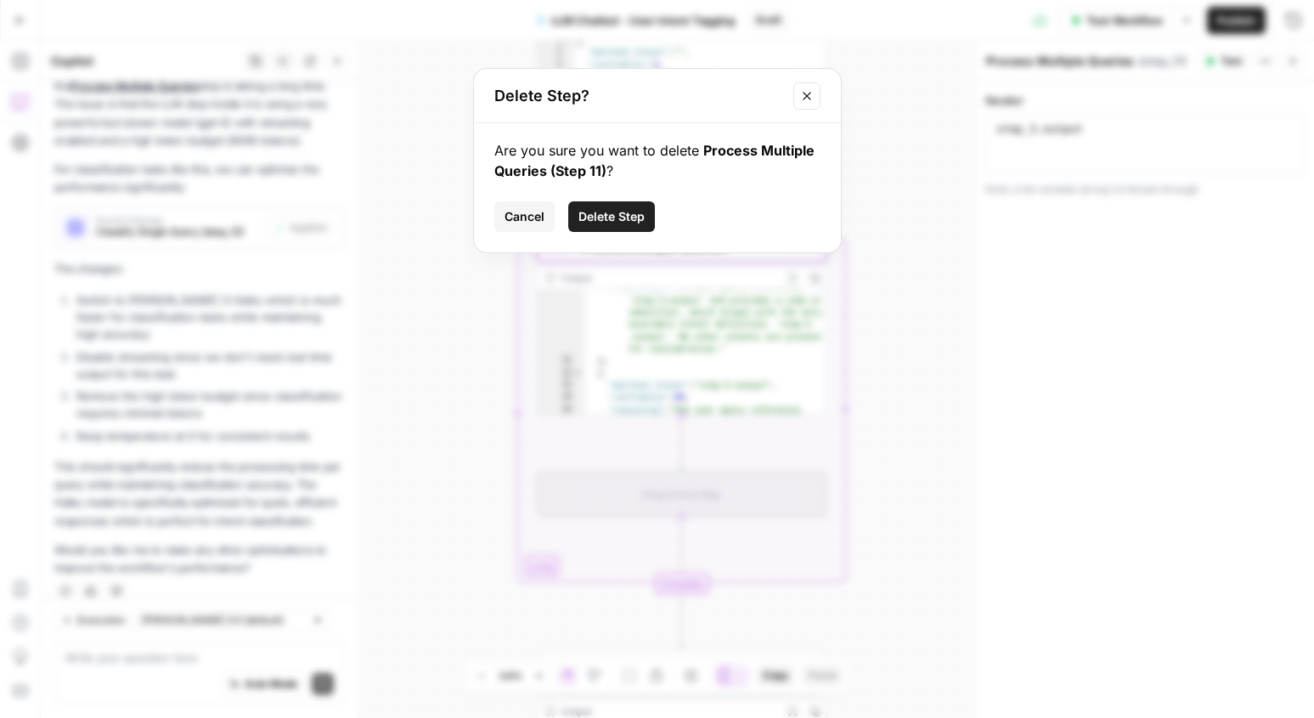
click at [619, 211] on span "Delete Step" at bounding box center [611, 216] width 66 height 17
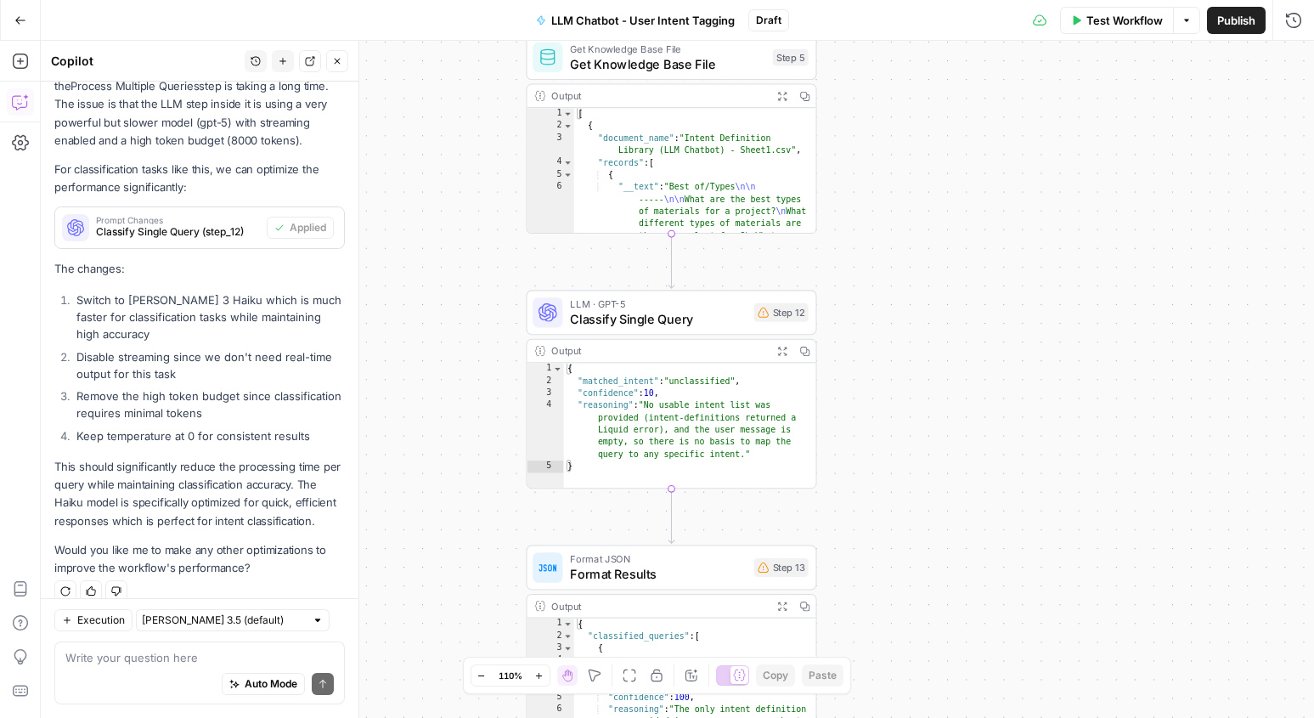
drag, startPoint x: 921, startPoint y: 183, endPoint x: 913, endPoint y: 459, distance: 276.1
click at [913, 459] on div "Workflow Set Inputs Inputs Read from Grid Read from Grid Step 3 Output Expand O…" at bounding box center [677, 379] width 1273 height 677
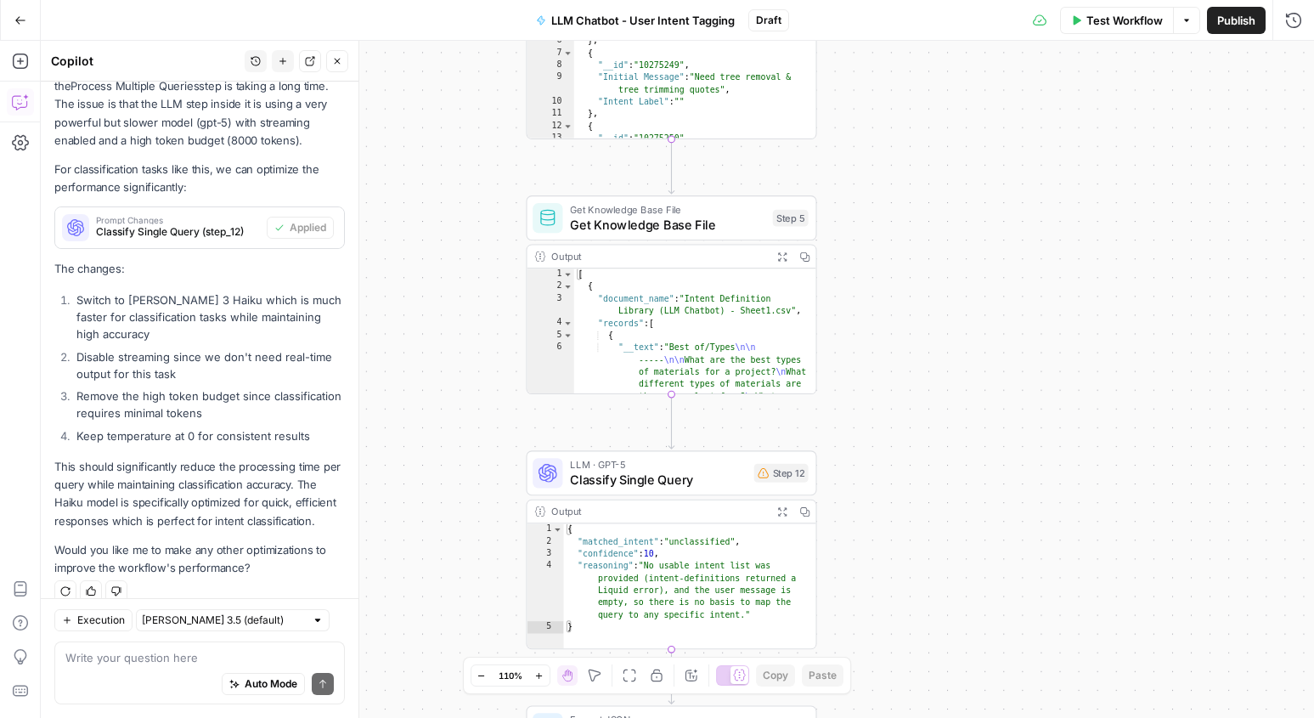
drag, startPoint x: 923, startPoint y: 279, endPoint x: 922, endPoint y: 582, distance: 302.3
click at [922, 583] on div "Workflow Set Inputs Inputs Read from Grid Read from Grid Step 3 Output Expand O…" at bounding box center [677, 379] width 1273 height 677
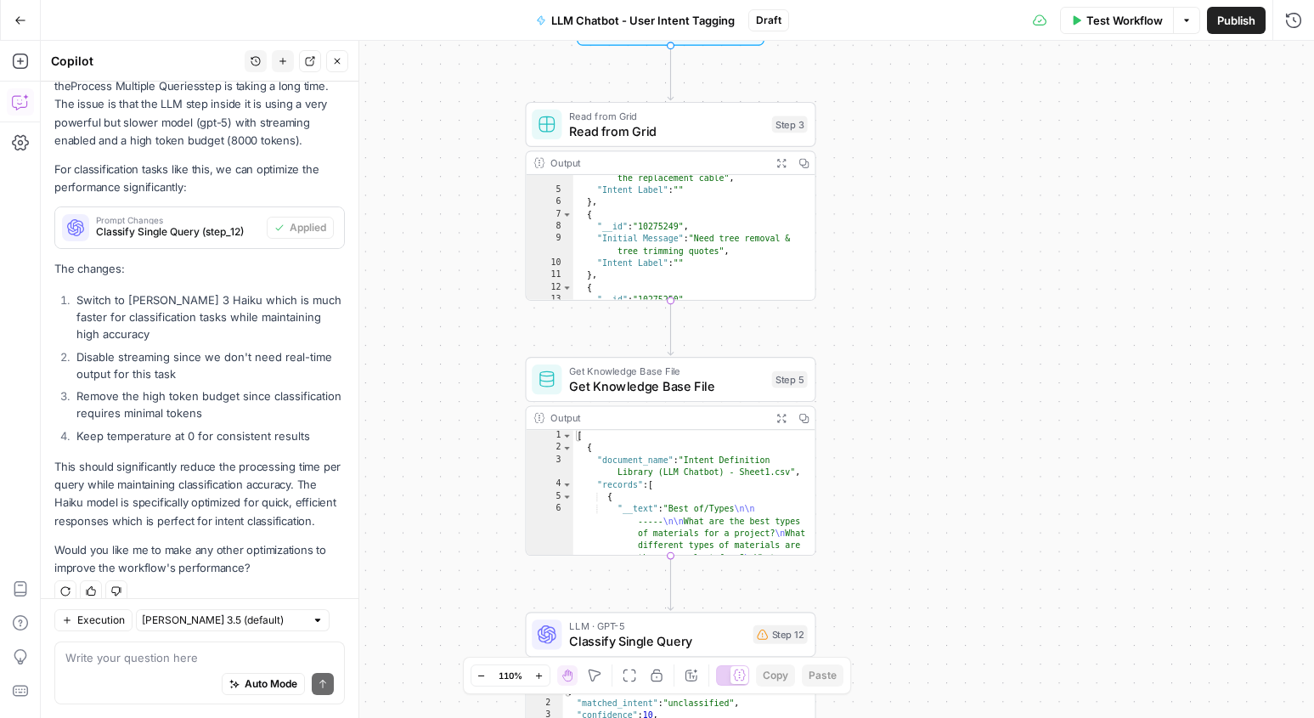
click at [1107, 14] on span "Test Workflow" at bounding box center [1124, 20] width 76 height 17
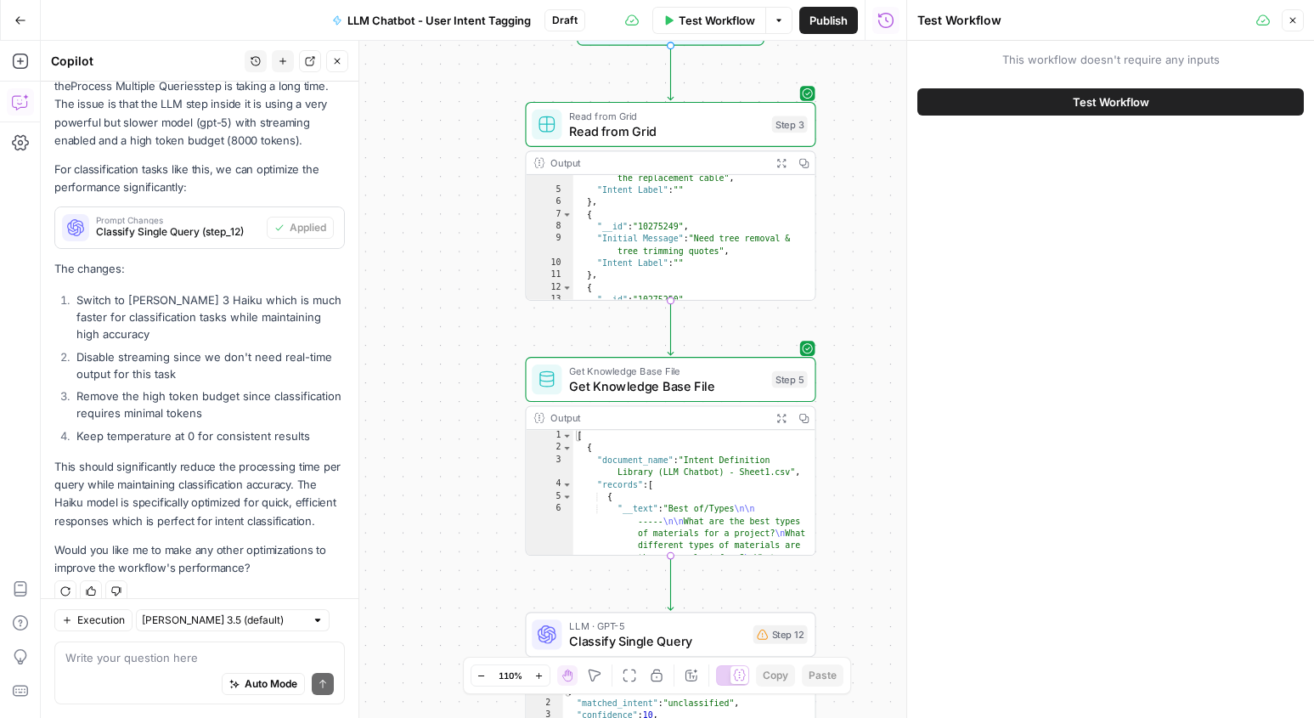
click at [1037, 104] on button "Test Workflow" at bounding box center [1110, 101] width 386 height 27
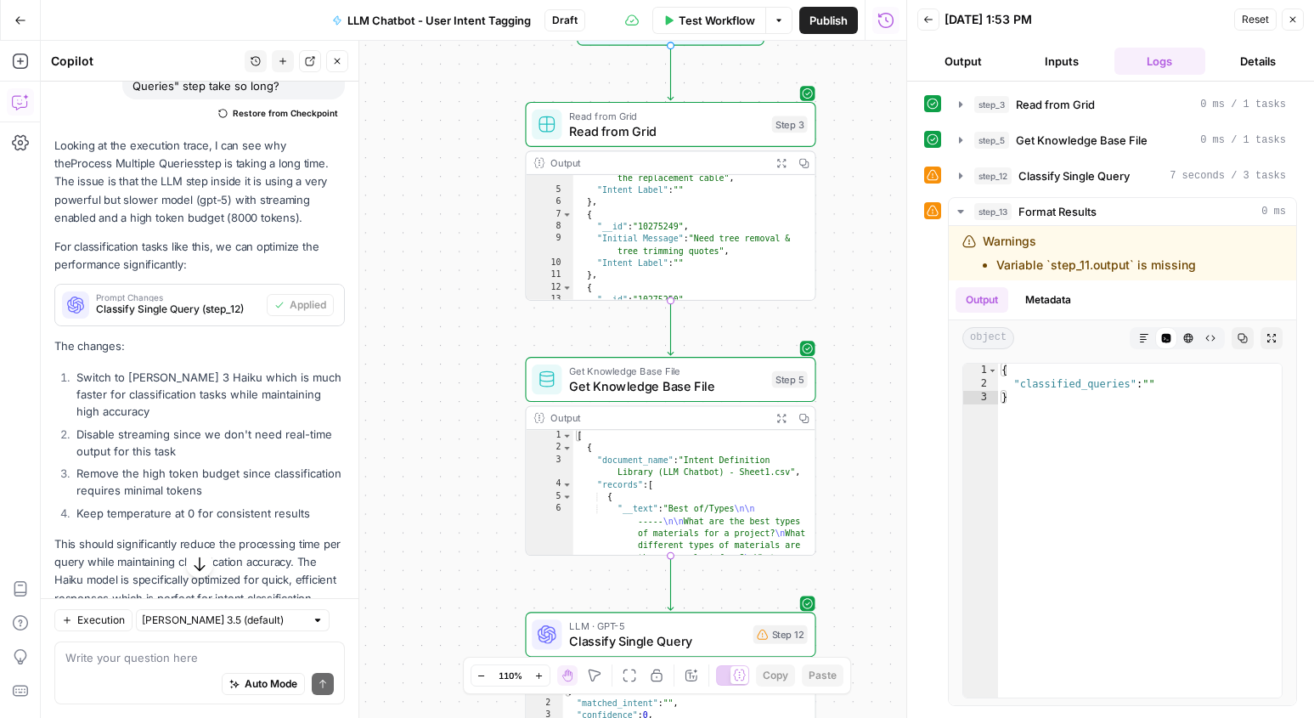
scroll to position [2745, 0]
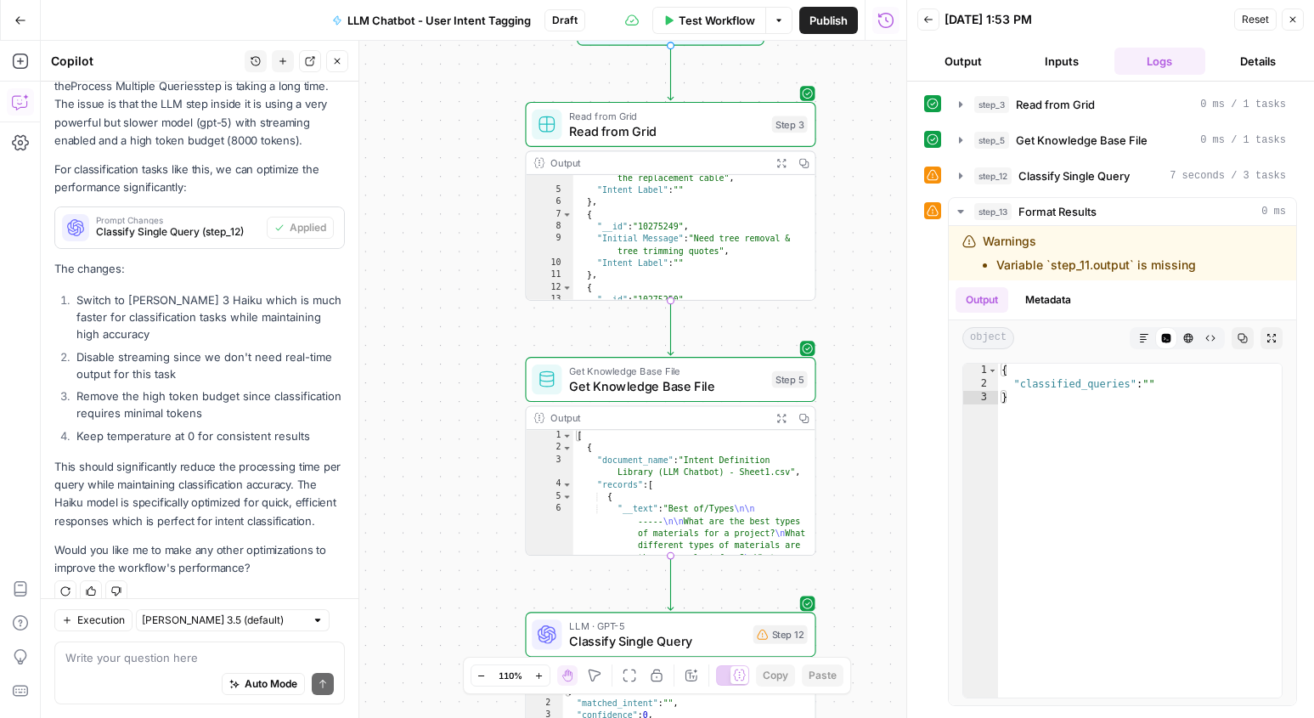
click at [934, 174] on icon at bounding box center [933, 175] width 12 height 12
click at [1044, 183] on span "Classify Single Query" at bounding box center [1073, 175] width 111 height 17
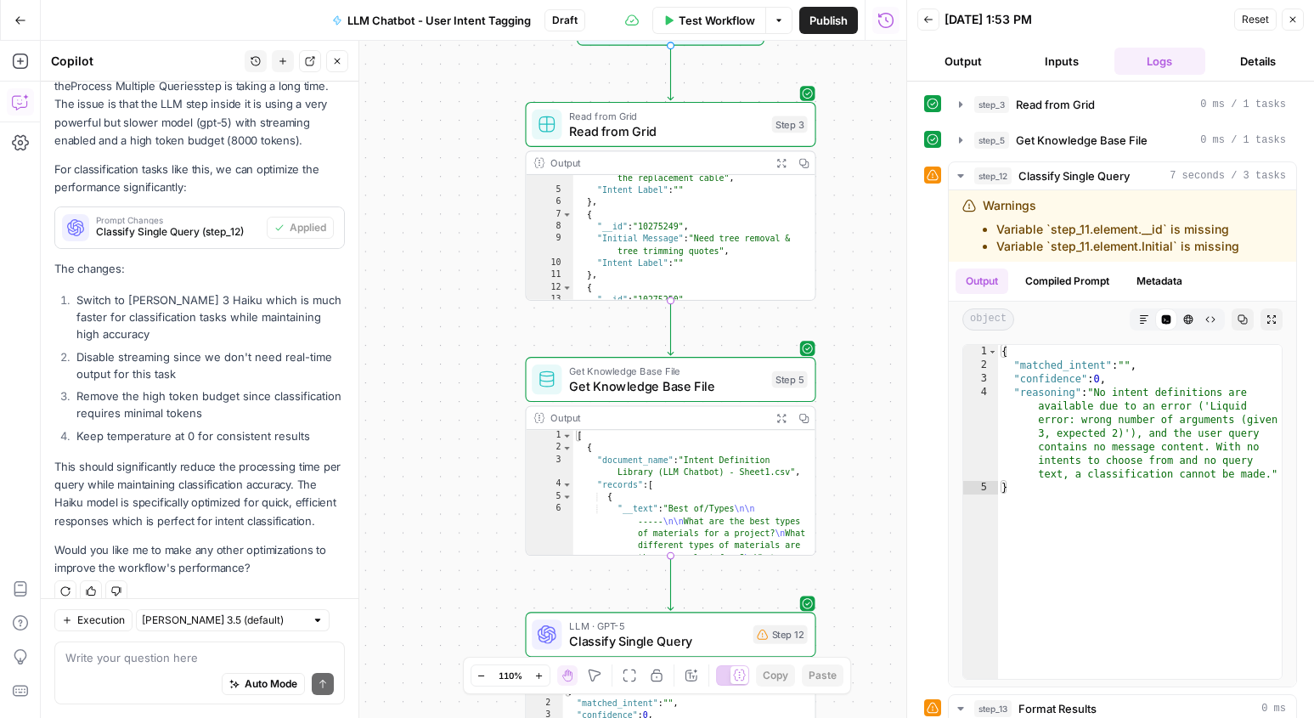
click at [120, 673] on div "Auto Mode Send" at bounding box center [199, 684] width 268 height 37
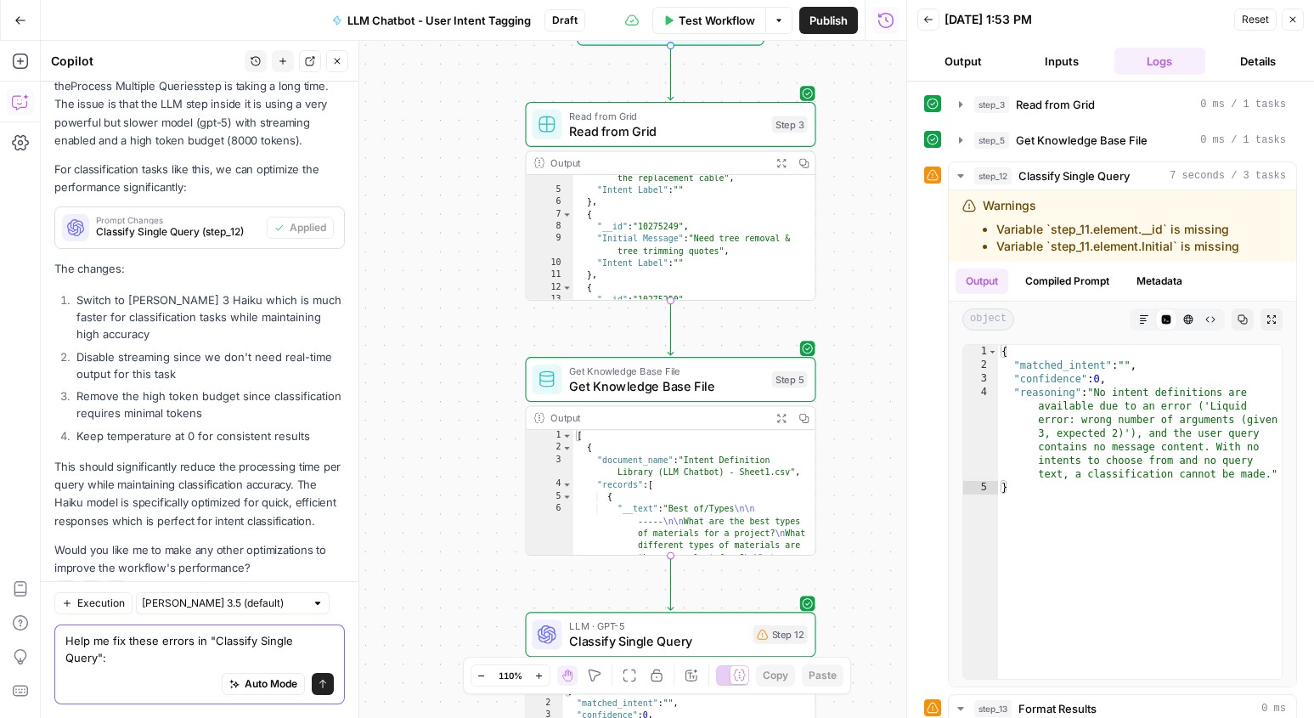
scroll to position [2762, 0]
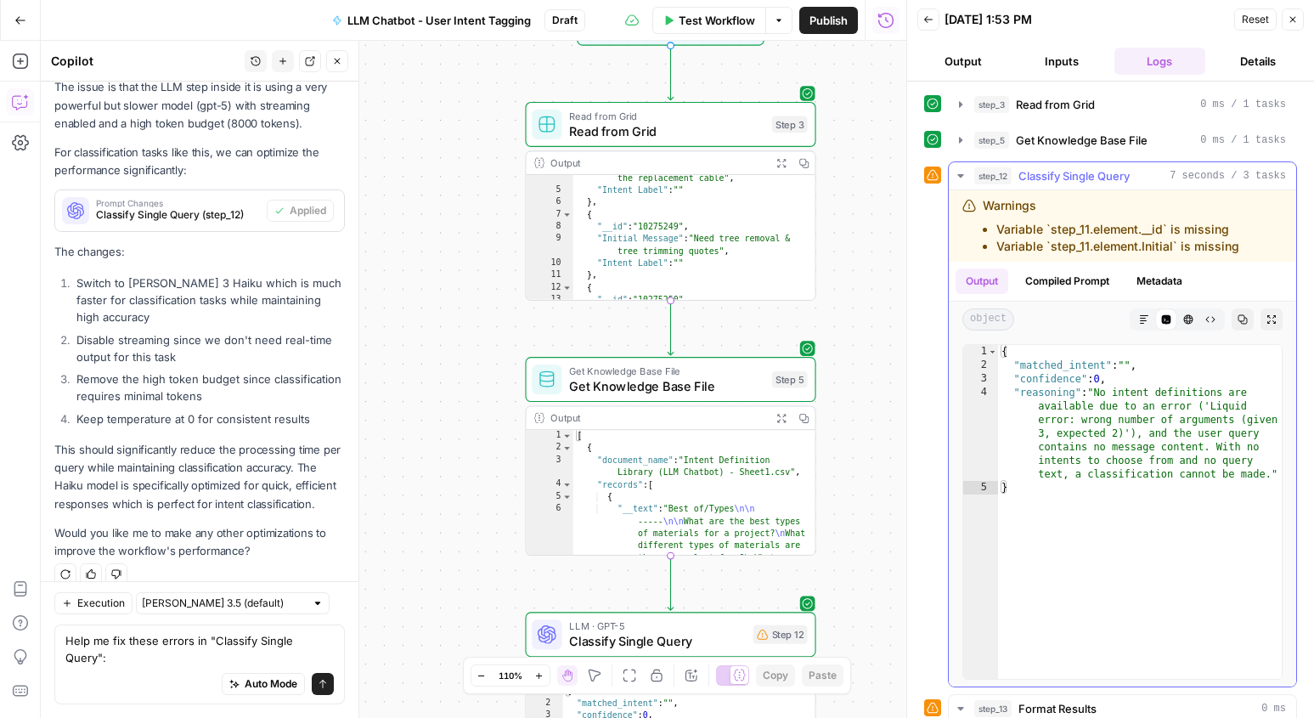
drag, startPoint x: 1241, startPoint y: 245, endPoint x: 997, endPoint y: 224, distance: 244.6
click at [997, 224] on div "Warnings Variable `step_11.element.__id` is missing Variable `step_11.element.I…" at bounding box center [1111, 226] width 299 height 58
copy ul "Variable `step_11.element.__id` is missing Variable `step_11.element.Initial` i…"
click at [142, 691] on div "Auto Mode Send" at bounding box center [199, 684] width 268 height 37
paste textarea "Variable `step_11.element.__id` is missing Variable `step_11.element.Initial` i…"
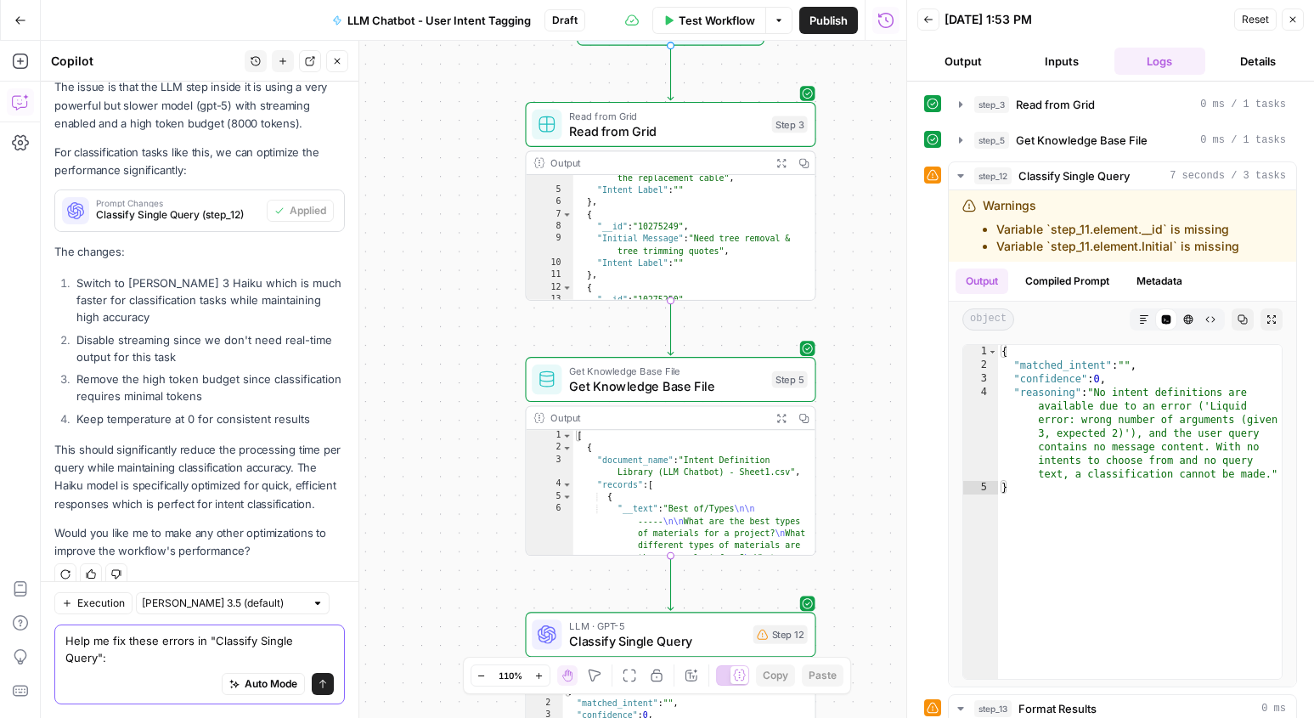
scroll to position [2796, 0]
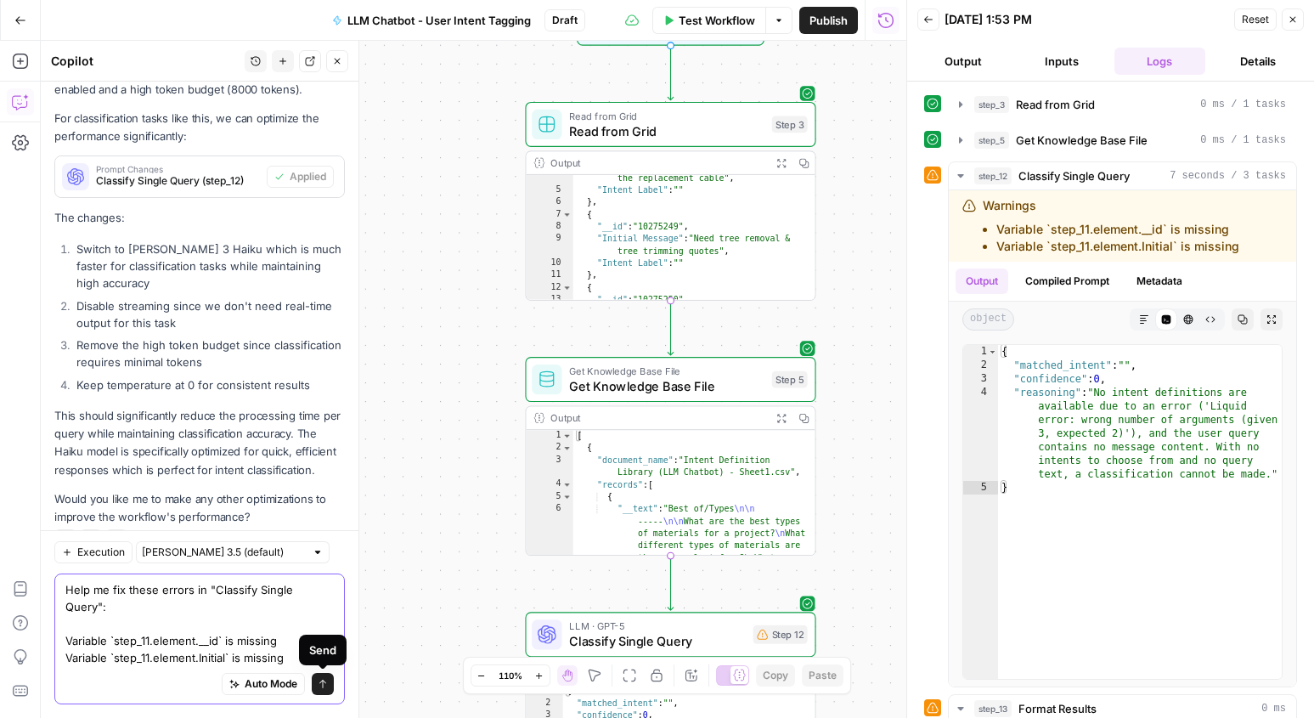
type textarea "Help me fix these errors in "Classify Single Query": Variable `step_11.element.…"
click at [321, 685] on icon "submit" at bounding box center [323, 684] width 10 height 10
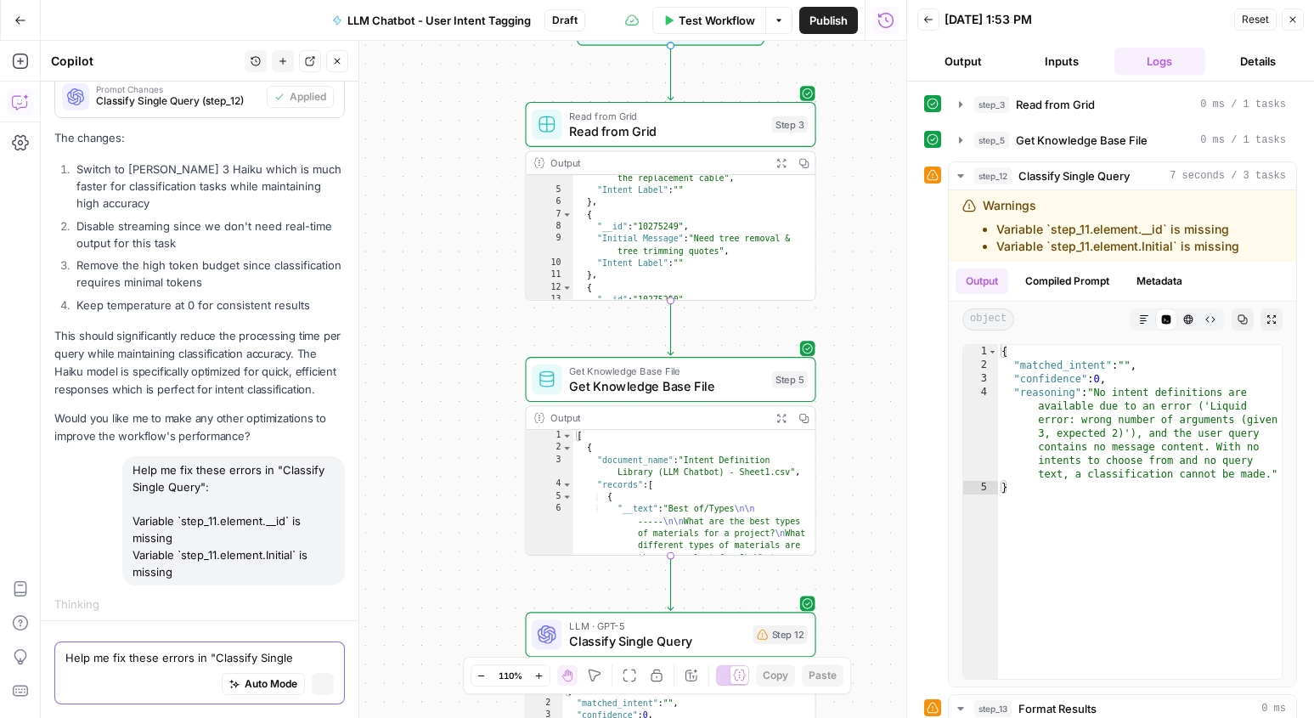
scroll to position [2746, 0]
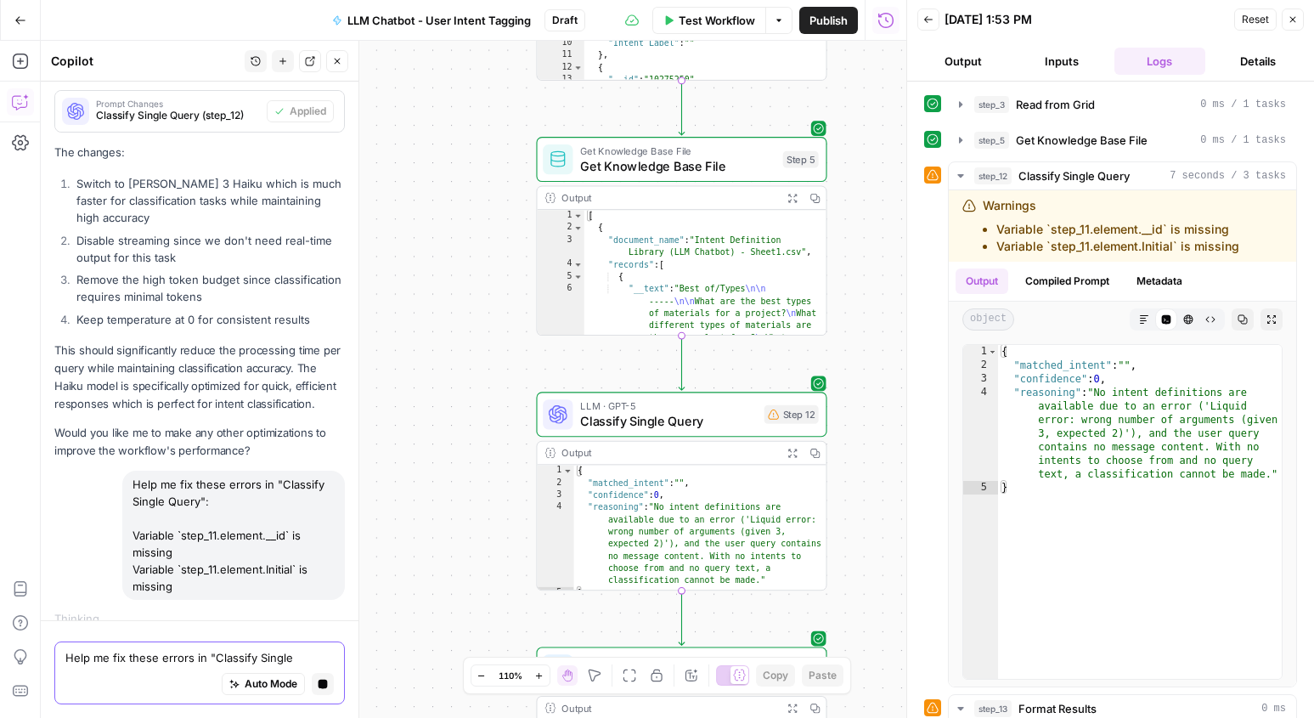
drag, startPoint x: 452, startPoint y: 521, endPoint x: 463, endPoint y: 301, distance: 220.2
click at [463, 301] on div "Workflow Set Inputs Inputs Read from Grid Read from Grid Step 3 Output Expand O…" at bounding box center [473, 379] width 865 height 677
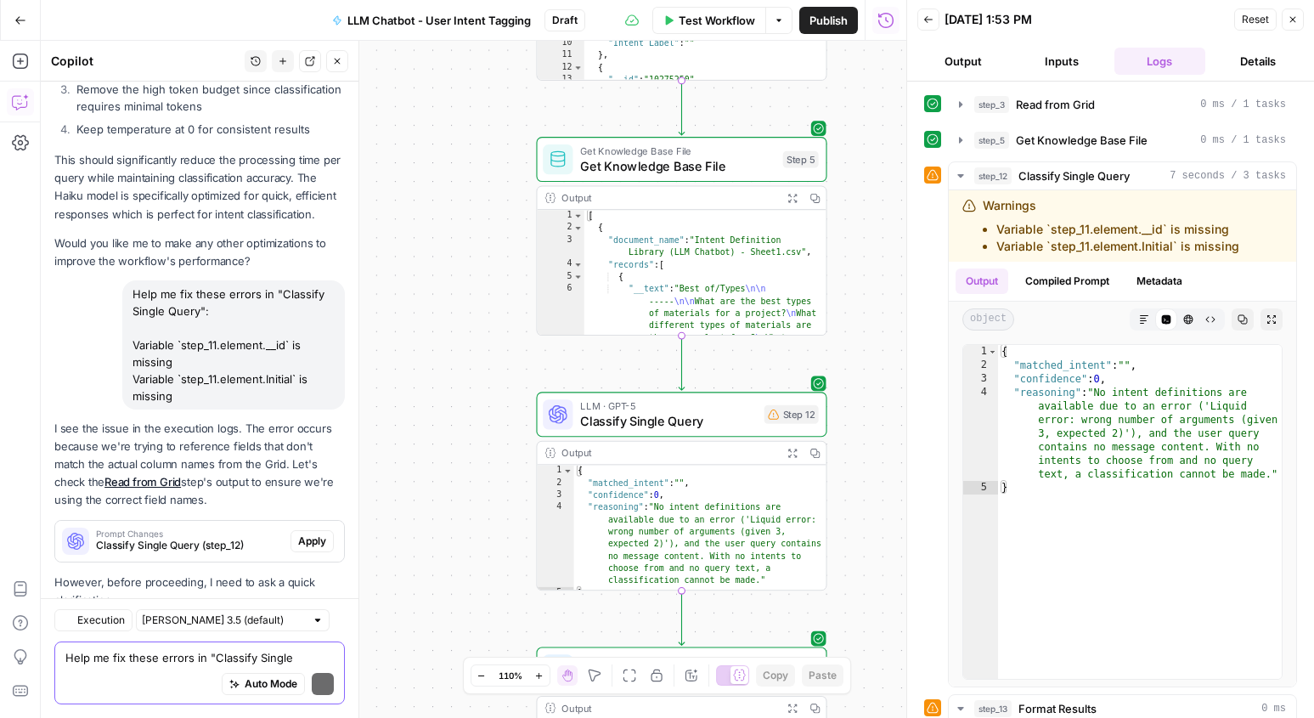
scroll to position [3215, 0]
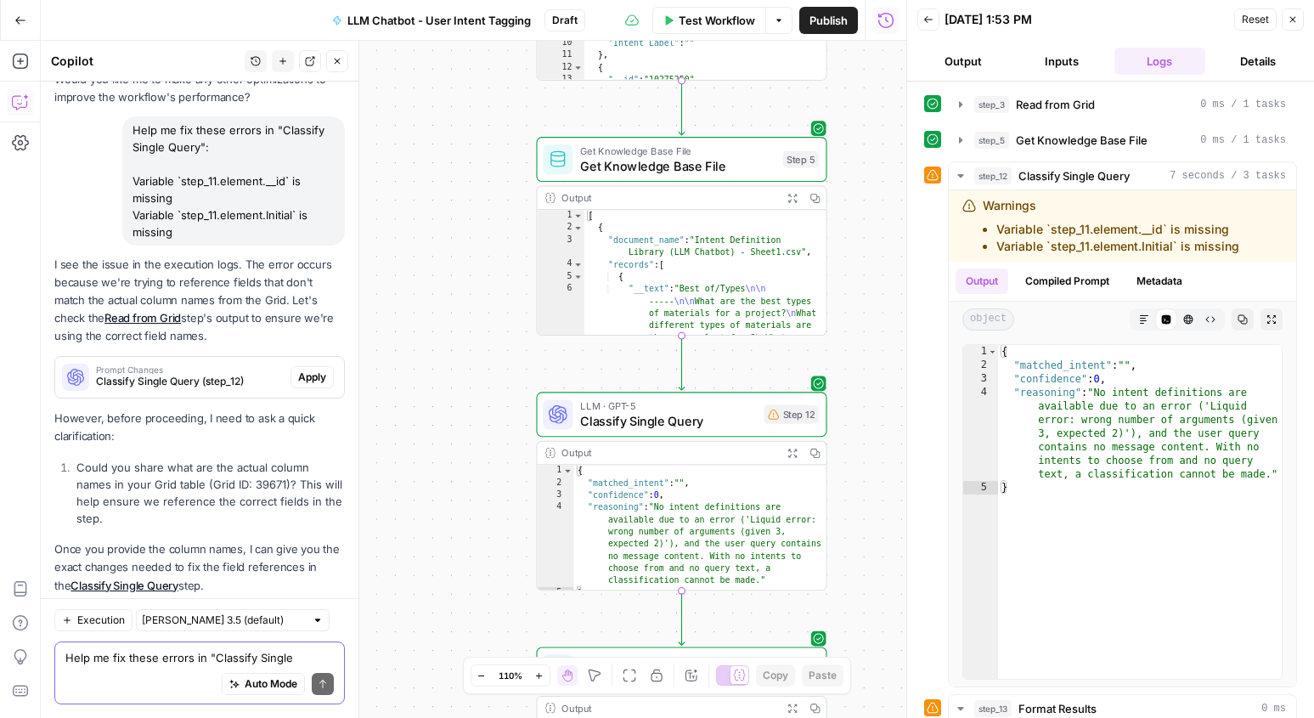
click at [121, 651] on textarea "Help me fix these errors in "Classify Single Query": Variable `step_11.element.…" at bounding box center [199, 657] width 268 height 17
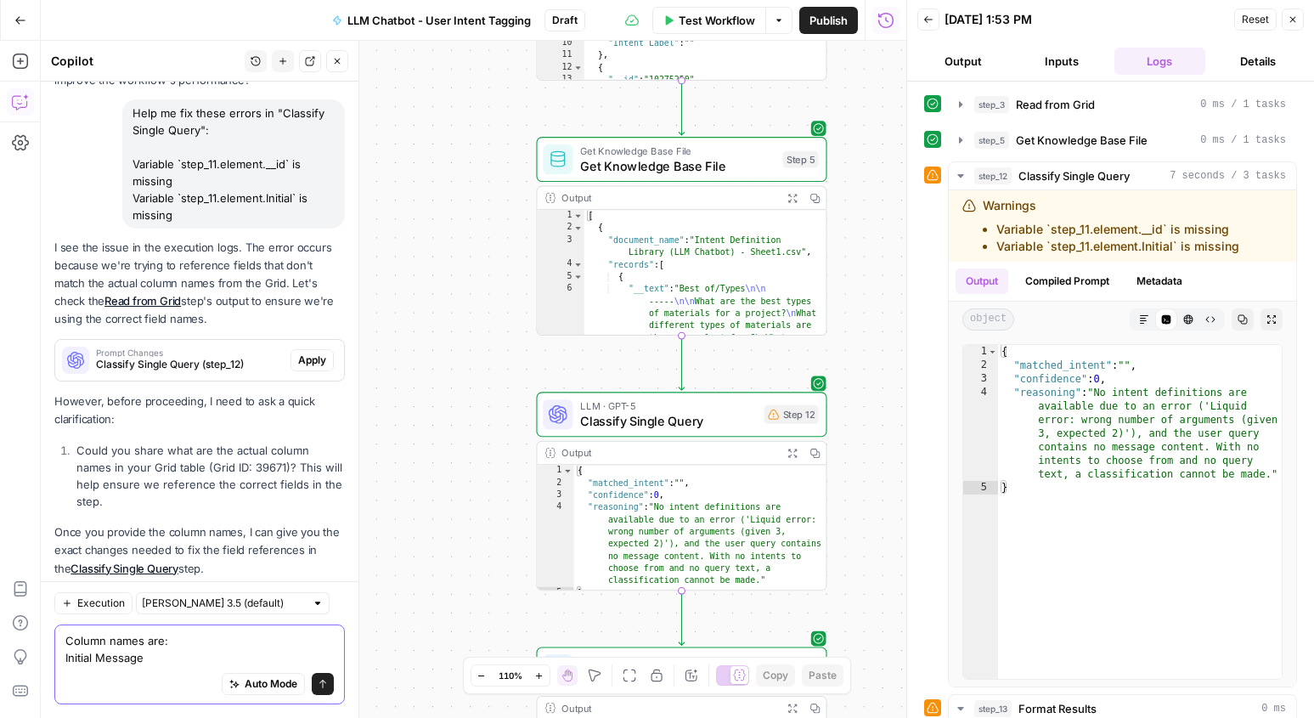
scroll to position [3249, 0]
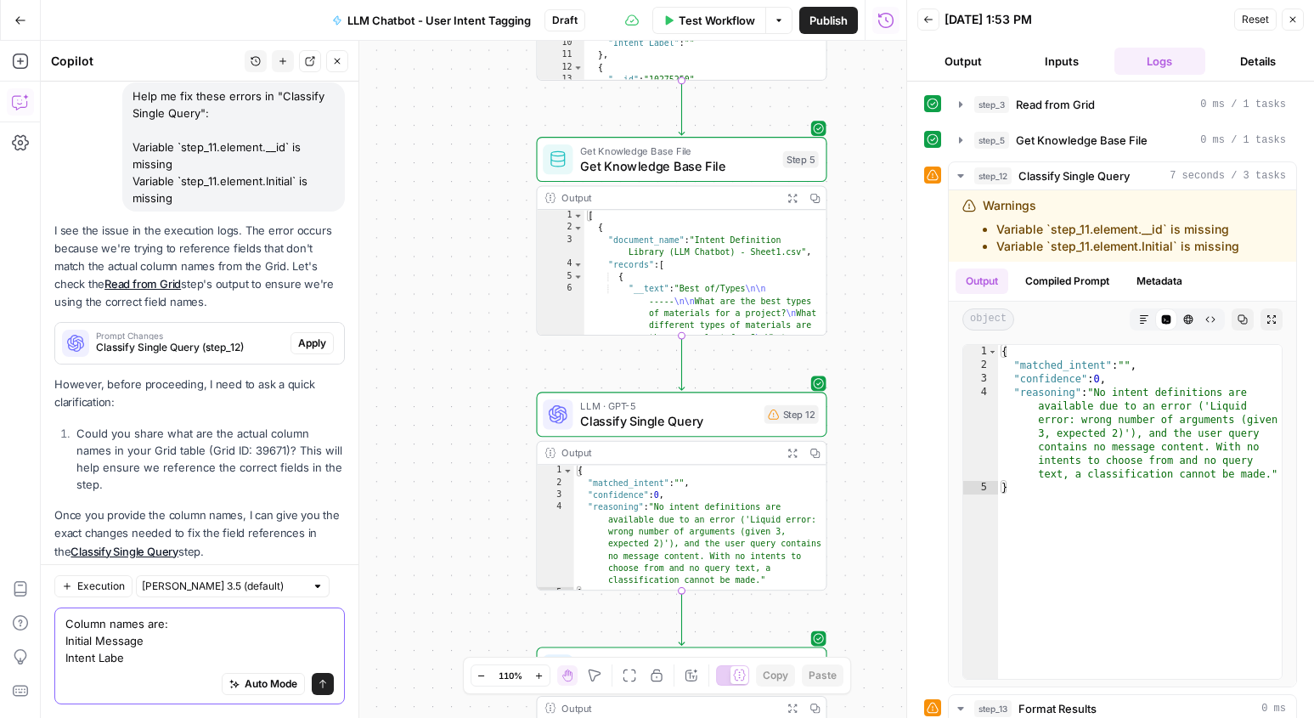
type textarea "Column names are: Initial Message Intent Label"
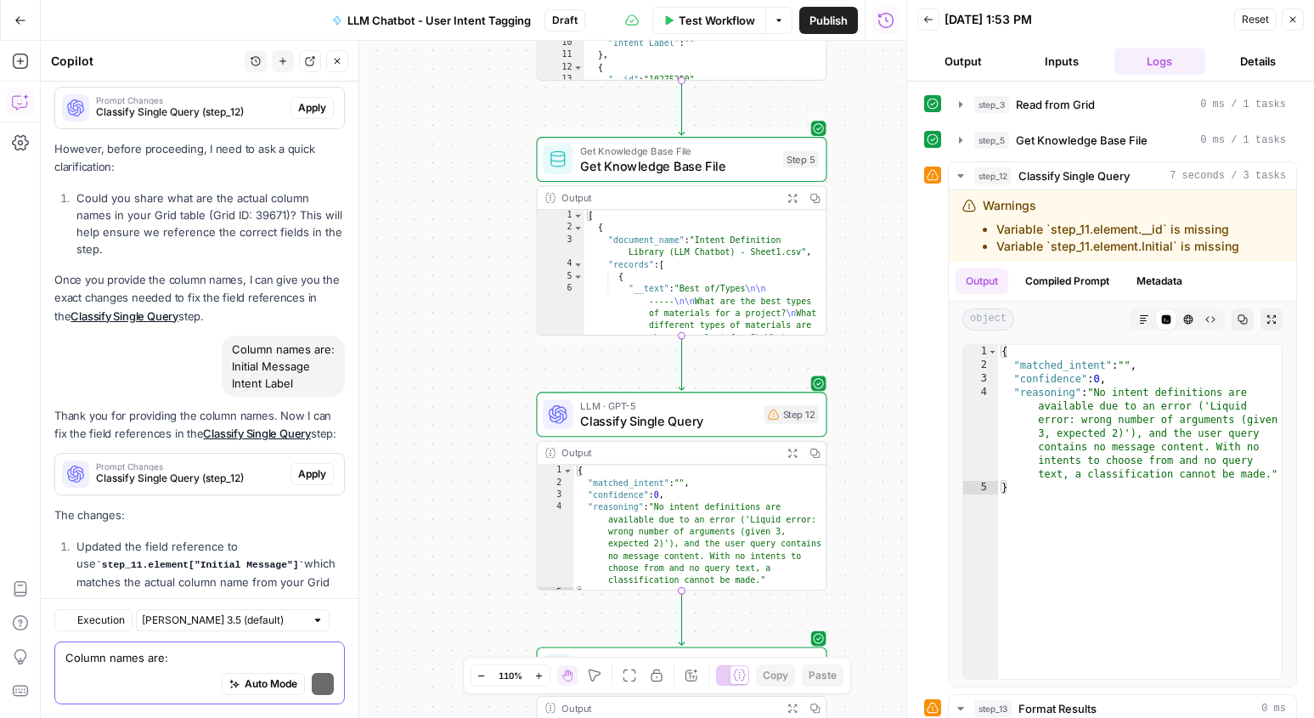
scroll to position [3648, 0]
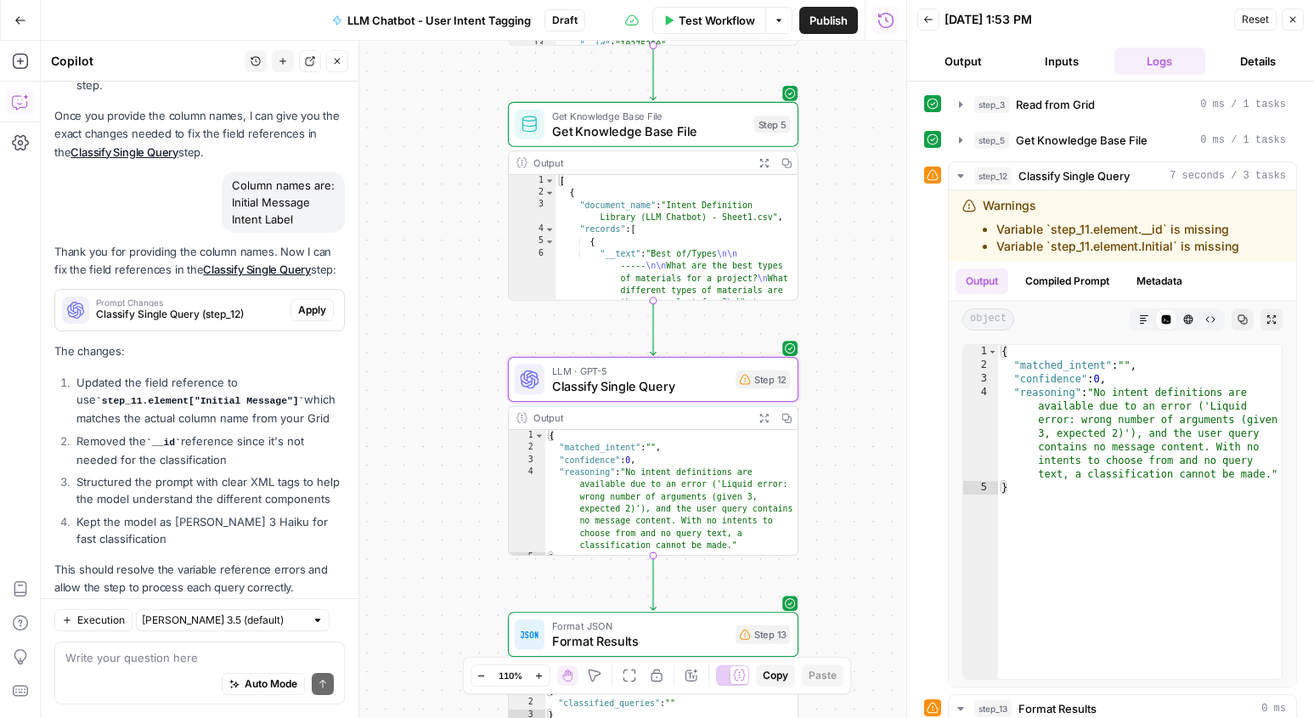
click at [317, 302] on span "Apply" at bounding box center [312, 309] width 28 height 15
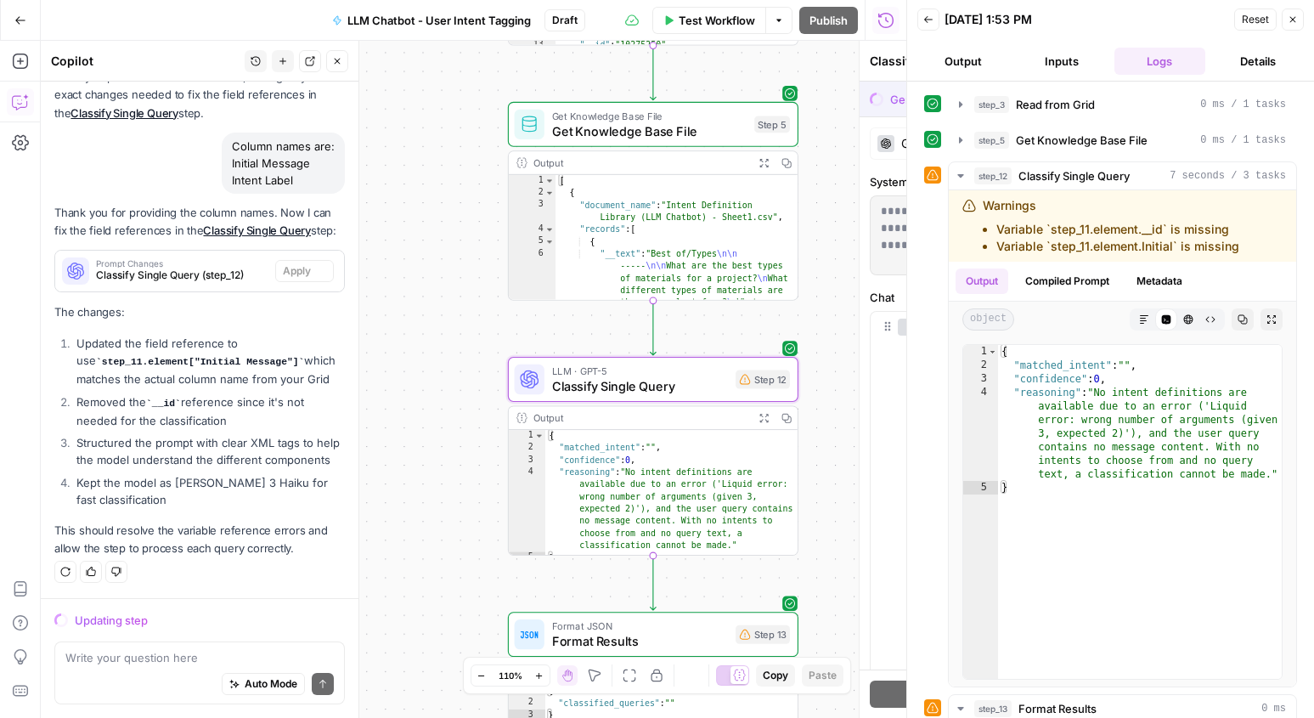
scroll to position [3540, 0]
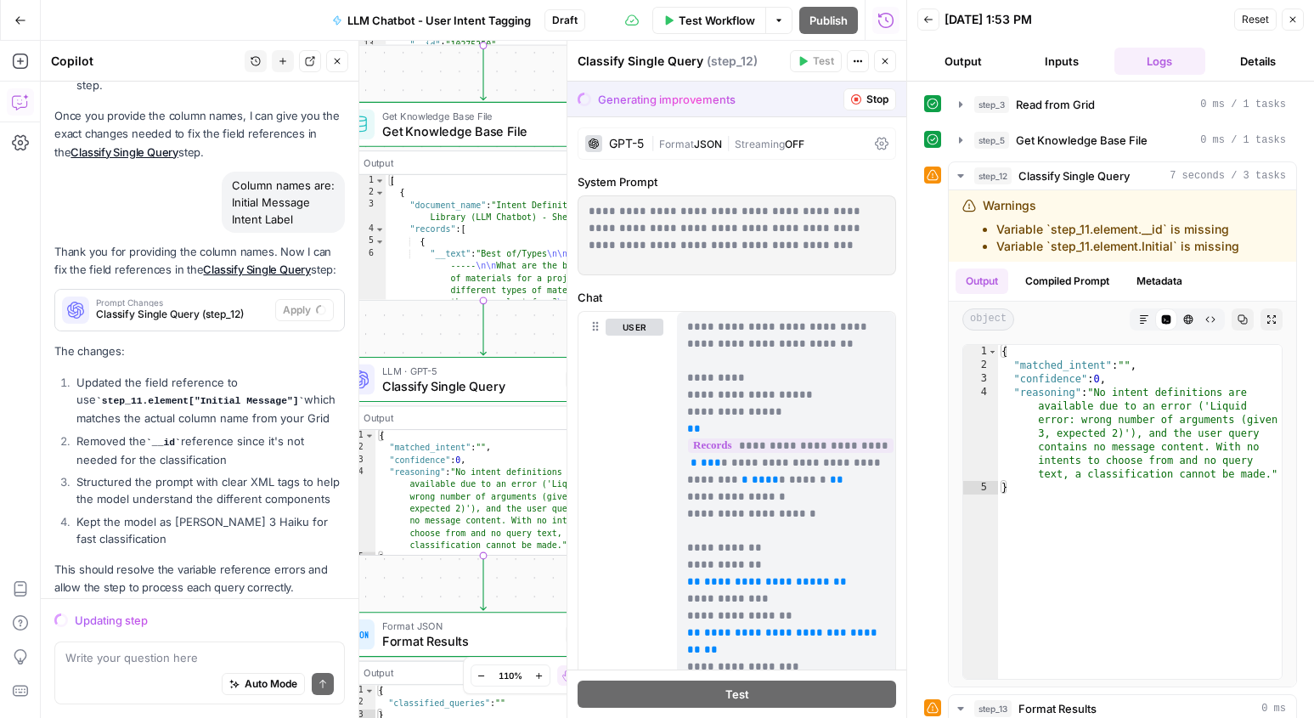
click at [1293, 20] on icon "button" at bounding box center [1292, 19] width 10 height 10
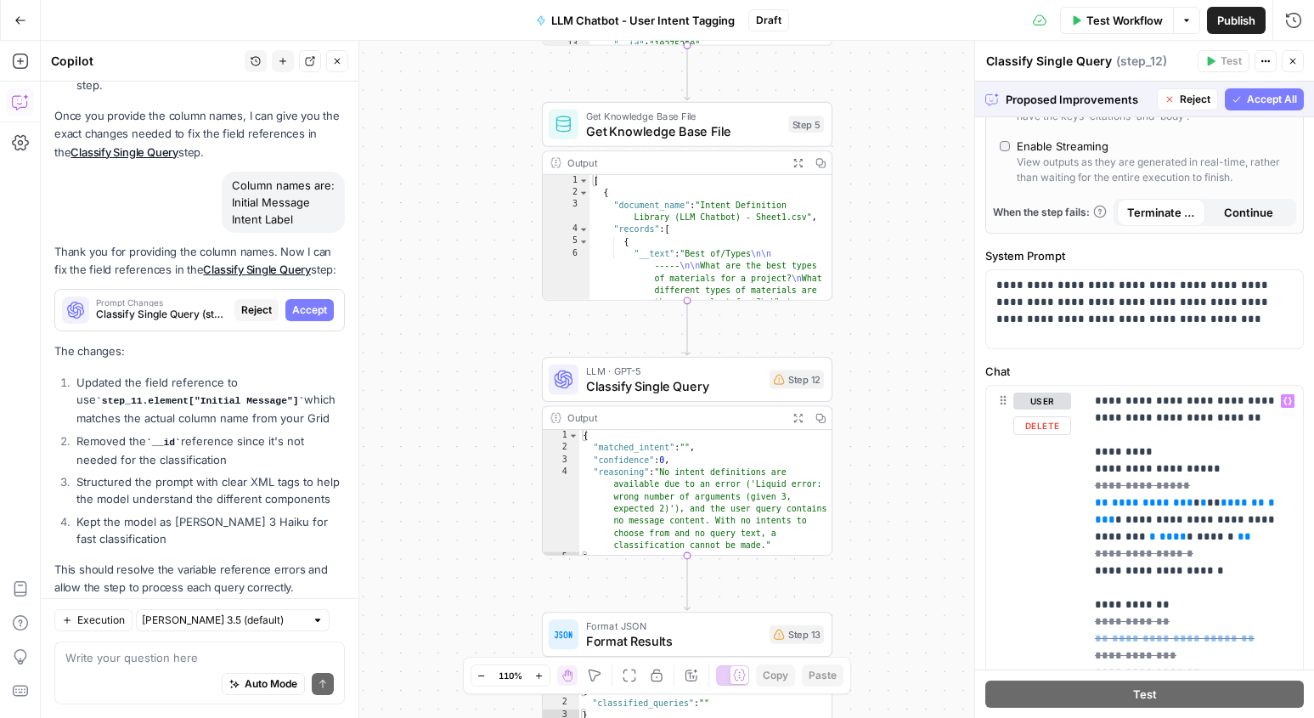
scroll to position [256, 0]
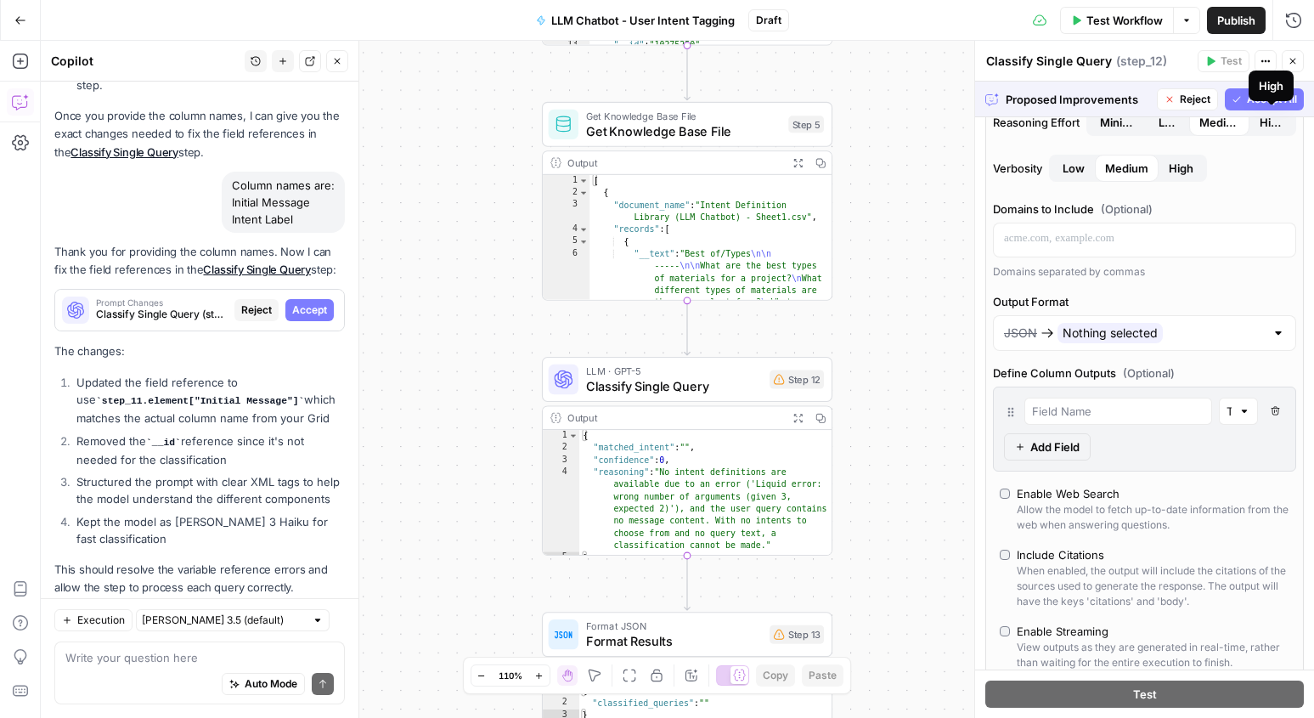
click at [1281, 100] on div "High" at bounding box center [1270, 85] width 45 height 31
click at [1238, 91] on button "Accept All" at bounding box center [1264, 99] width 79 height 22
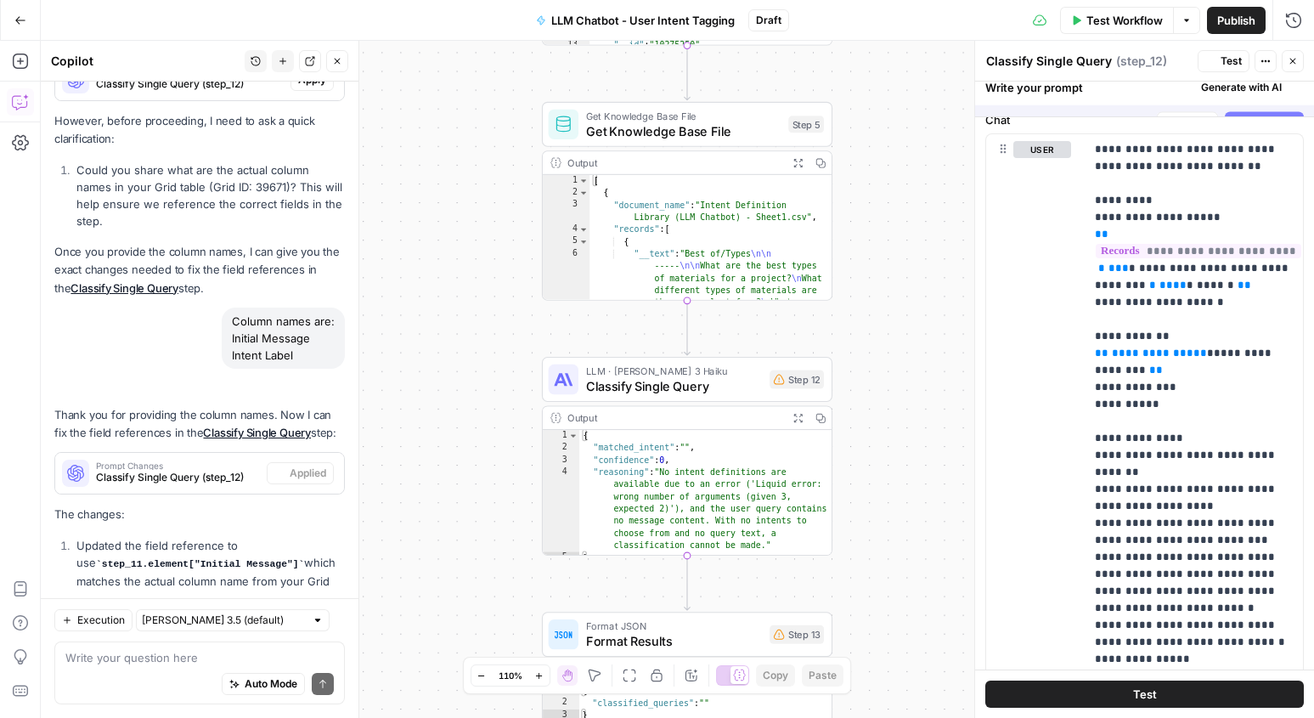
scroll to position [0, 0]
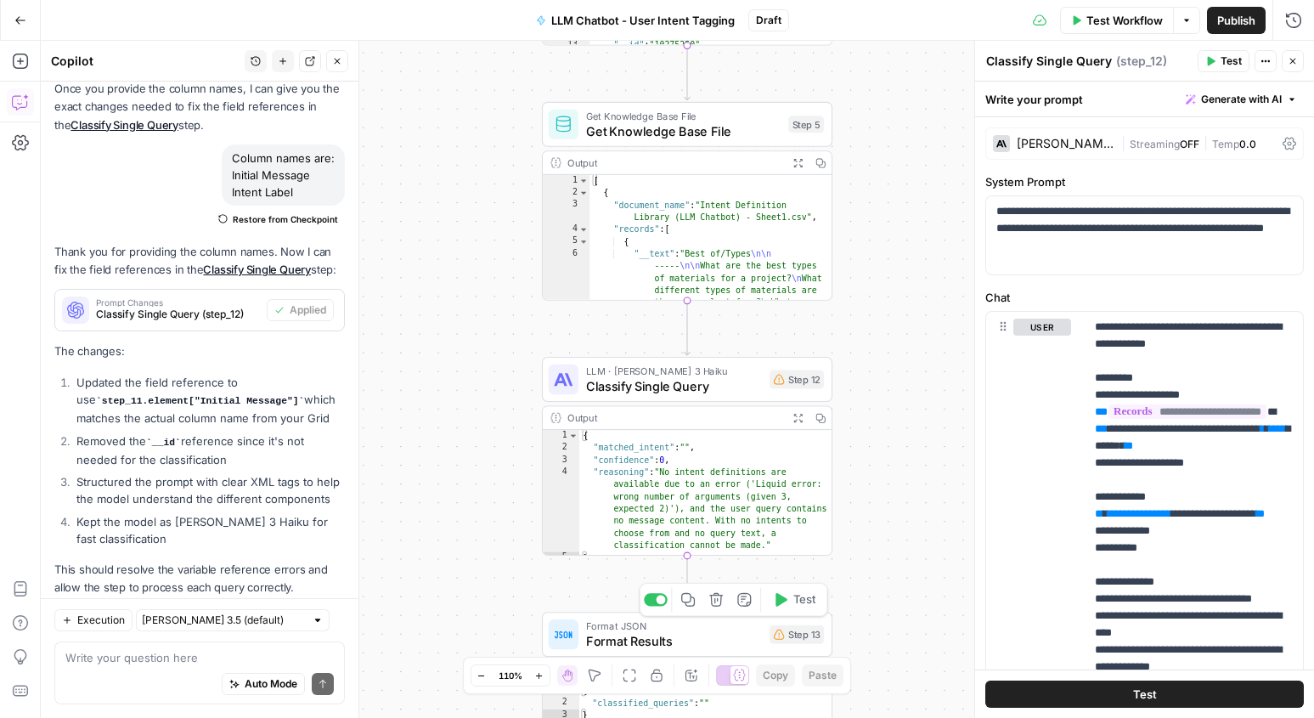
click at [748, 635] on span "Format Results" at bounding box center [674, 640] width 176 height 19
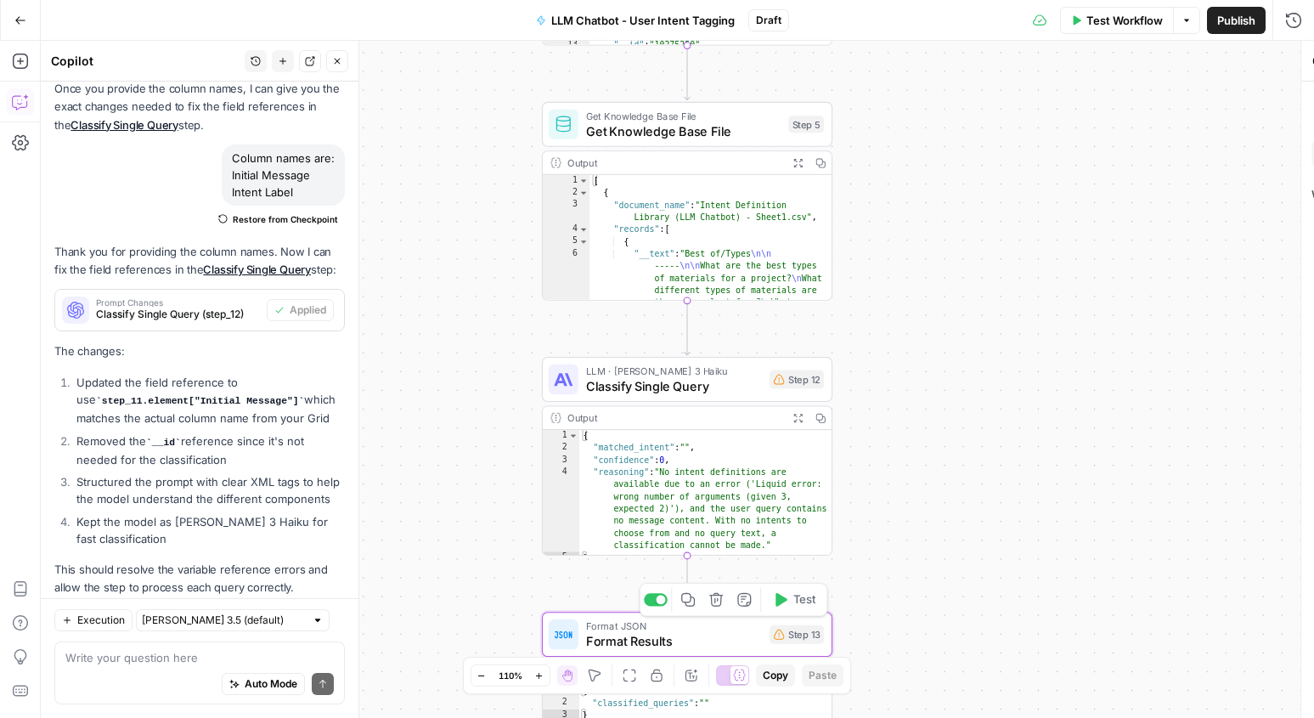
type textarea "Format Results"
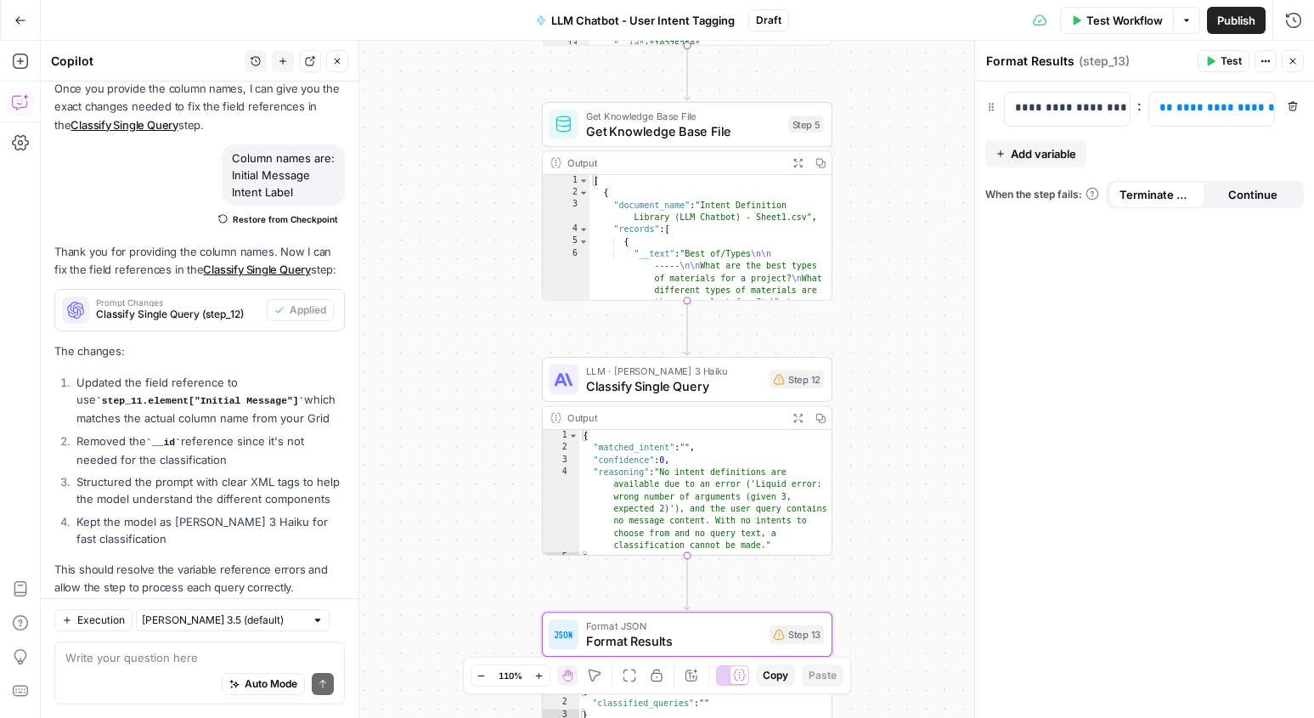
click at [1087, 27] on span "Test Workflow" at bounding box center [1124, 20] width 76 height 17
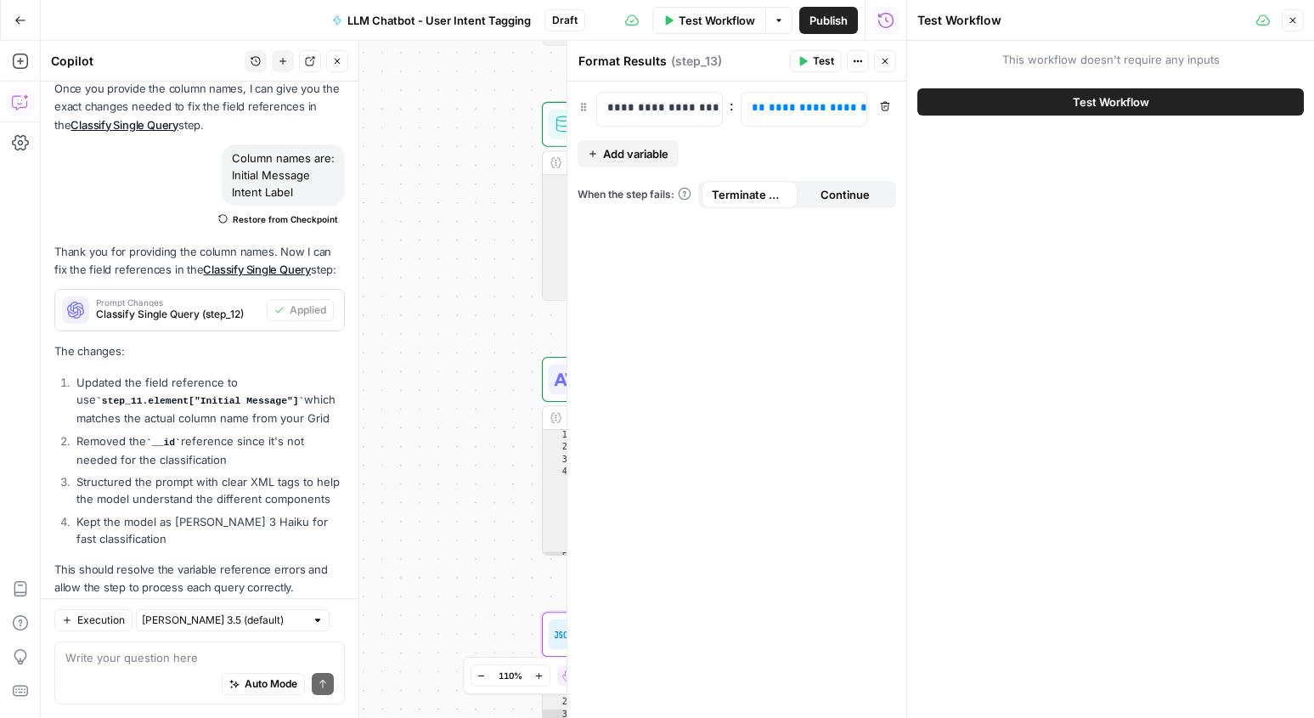
click at [1065, 96] on button "Test Workflow" at bounding box center [1110, 101] width 386 height 27
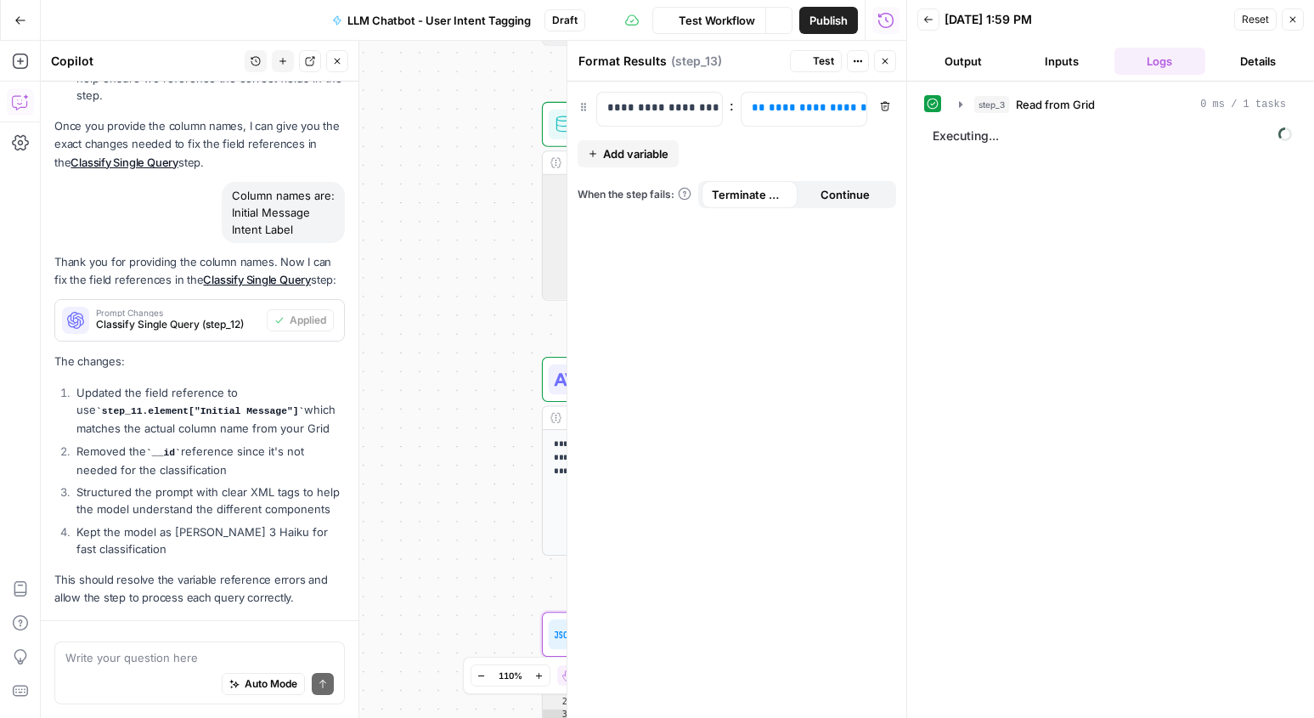
scroll to position [3703, 0]
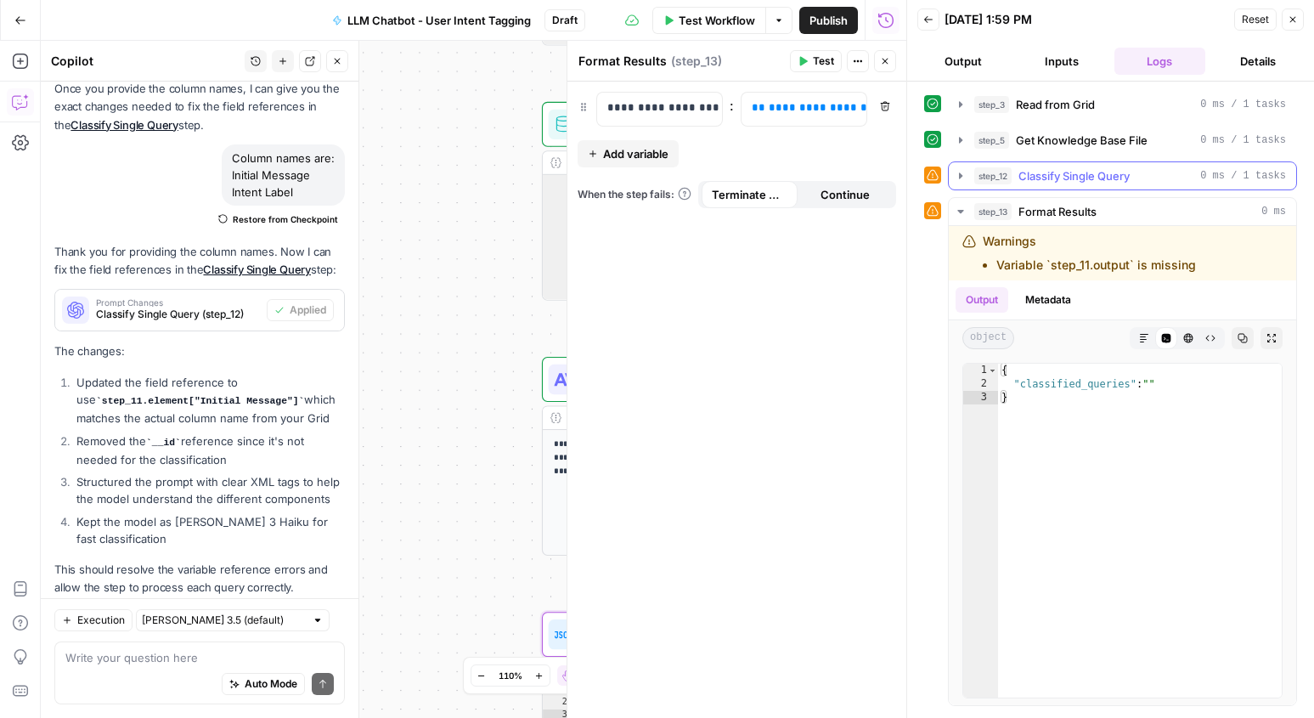
click at [964, 172] on icon "button" at bounding box center [961, 176] width 14 height 14
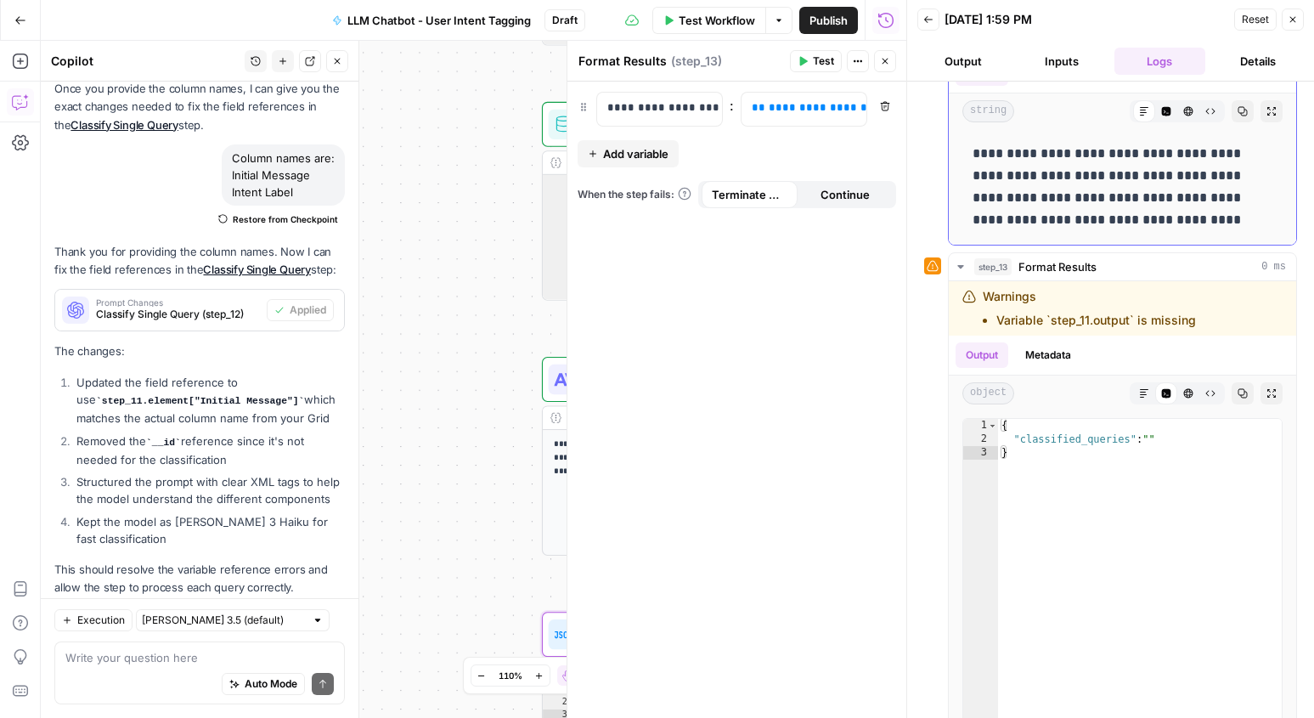
scroll to position [277, 0]
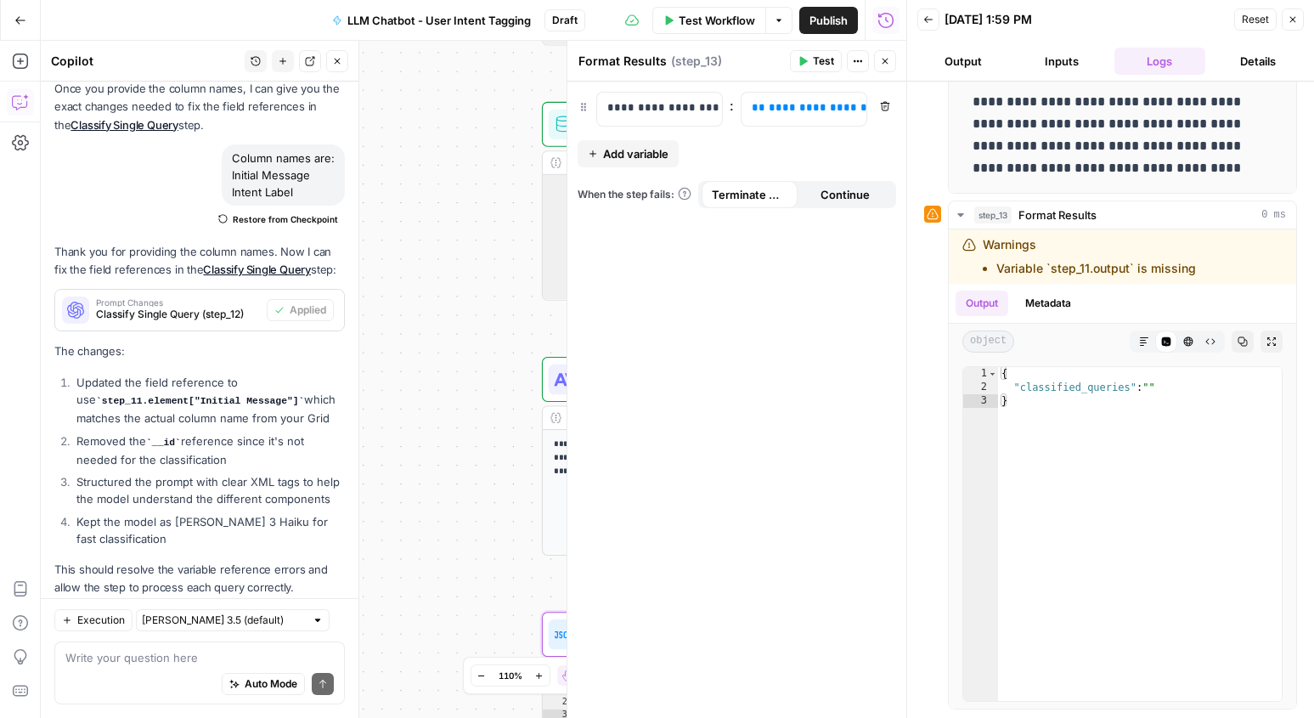
click at [1289, 23] on icon "button" at bounding box center [1292, 19] width 10 height 10
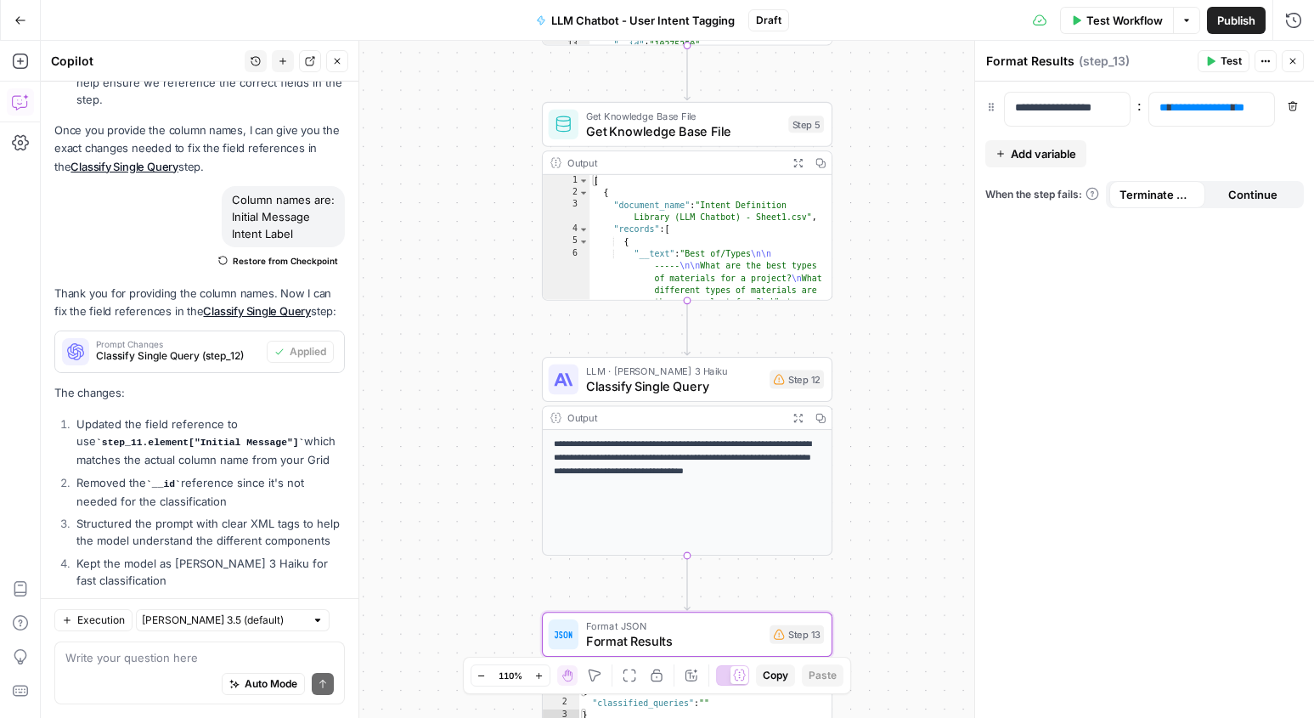
scroll to position [3703, 0]
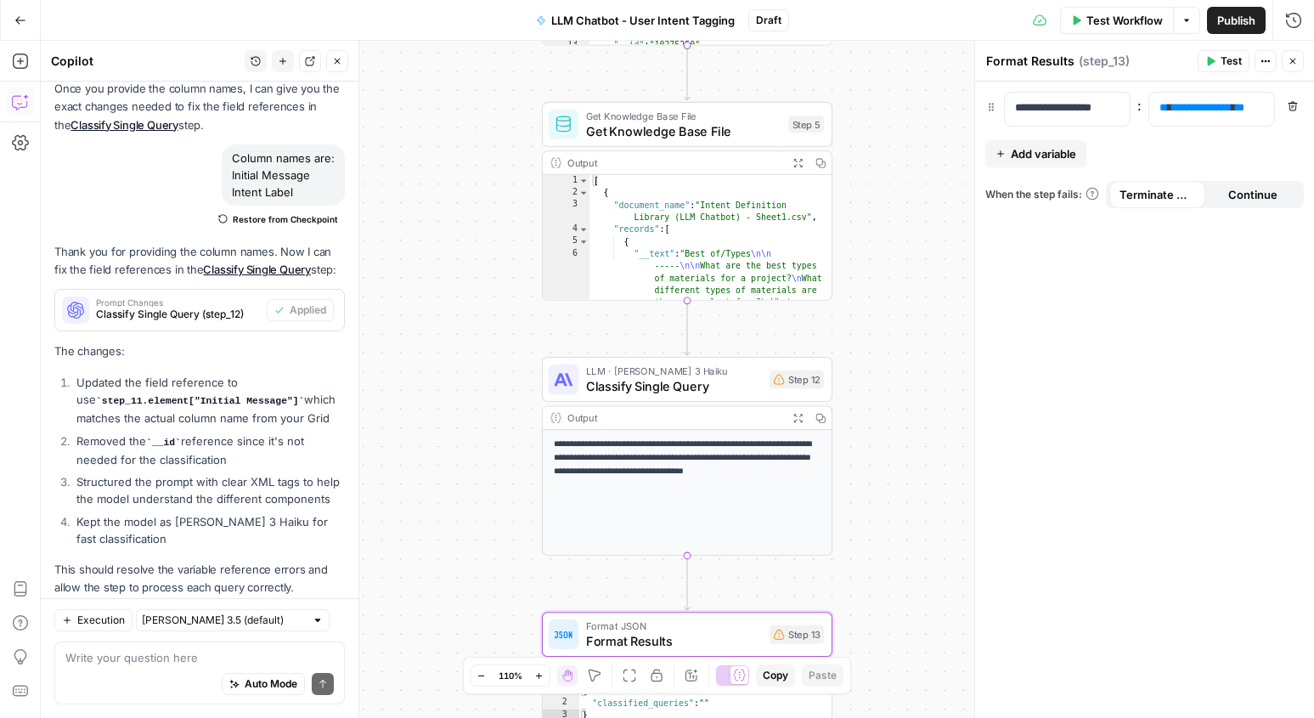
click at [744, 476] on p "**********" at bounding box center [688, 457] width 268 height 41
click at [719, 380] on span "Classify Single Query" at bounding box center [674, 385] width 176 height 19
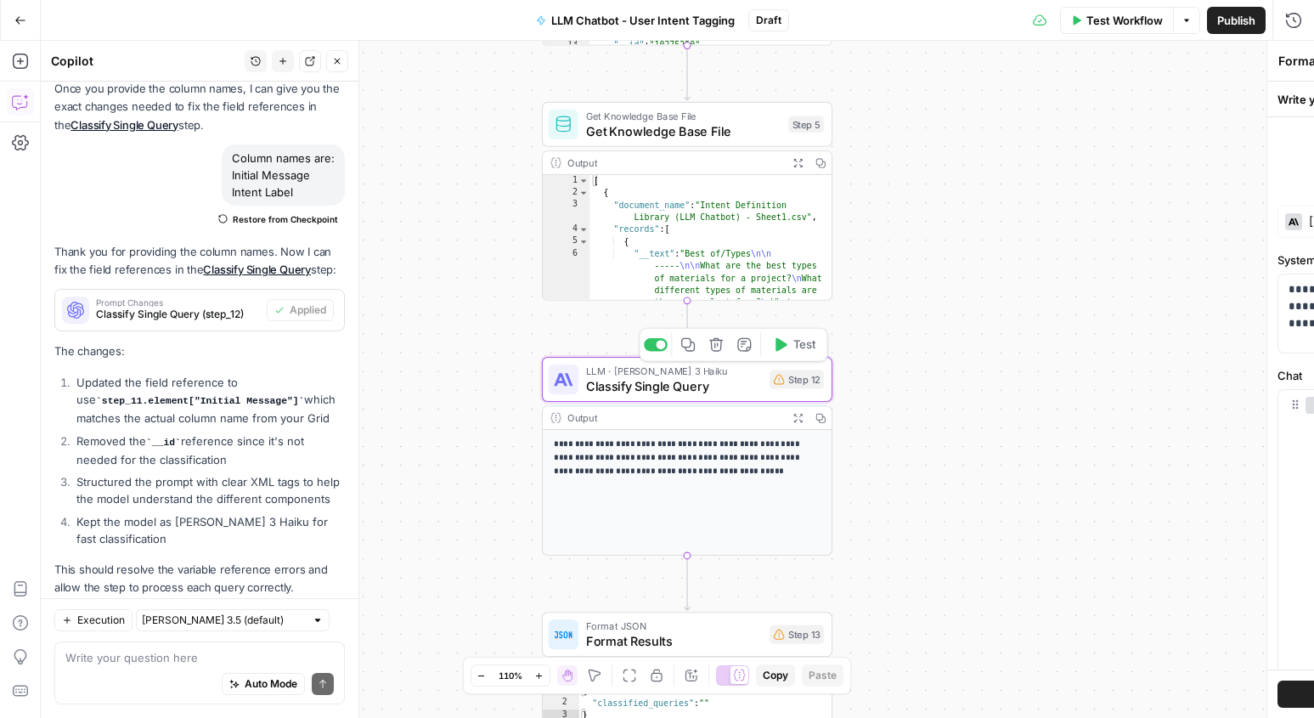
type textarea "Classify Single Query"
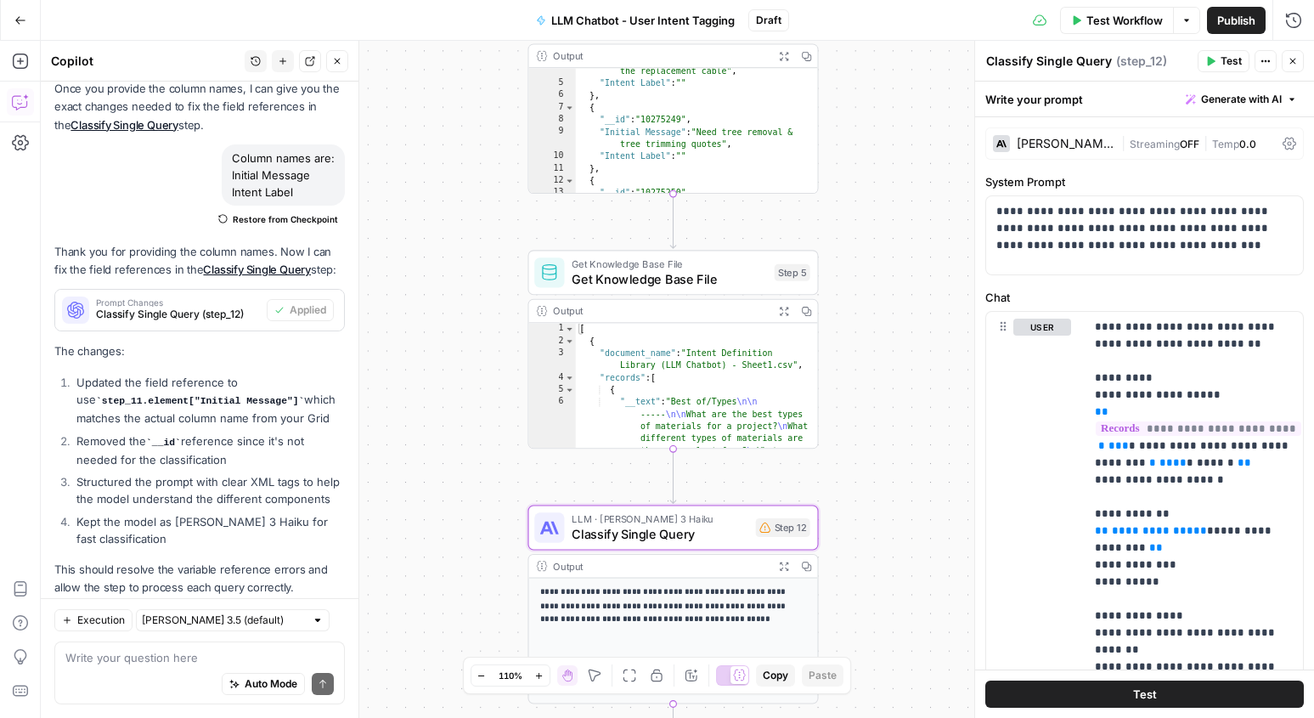
drag, startPoint x: 880, startPoint y: 270, endPoint x: 888, endPoint y: 360, distance: 90.4
click at [870, 392] on div "Workflow Set Inputs Inputs Read from Grid Read from Grid Step 3 Output Expand O…" at bounding box center [677, 379] width 1273 height 677
click at [1229, 61] on span "Test" at bounding box center [1230, 61] width 21 height 15
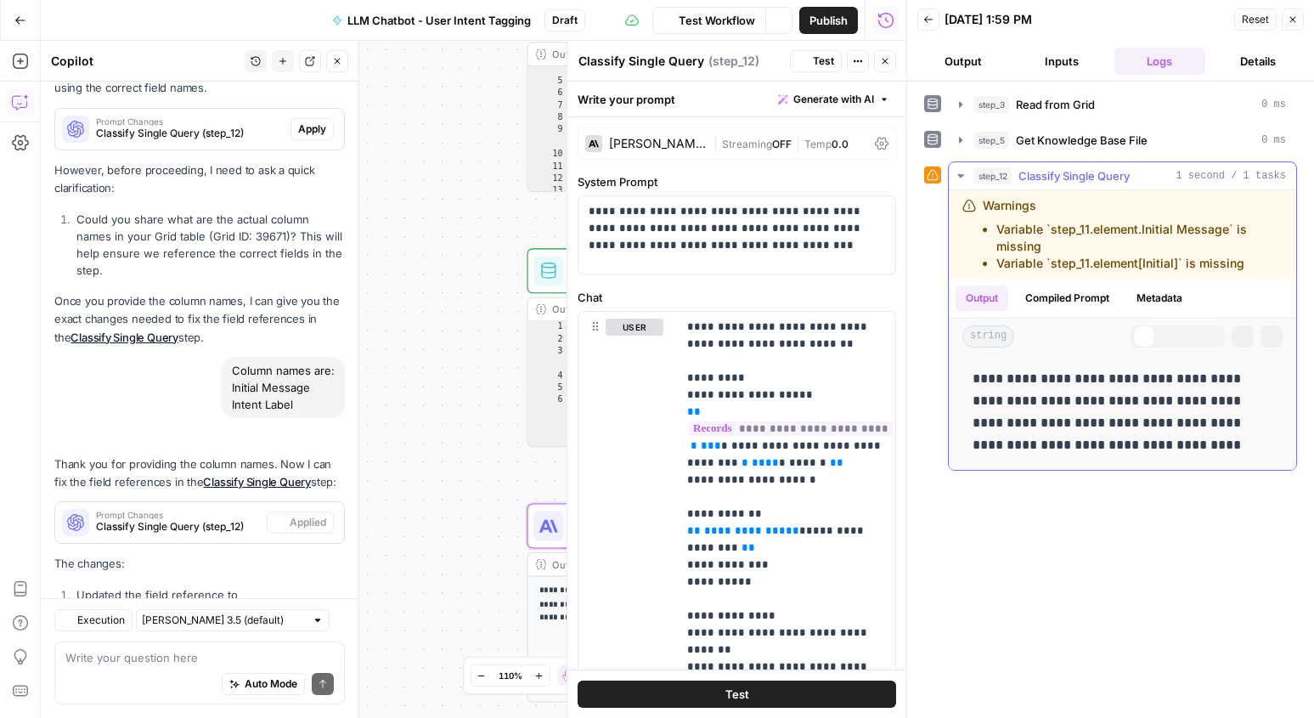
scroll to position [3703, 0]
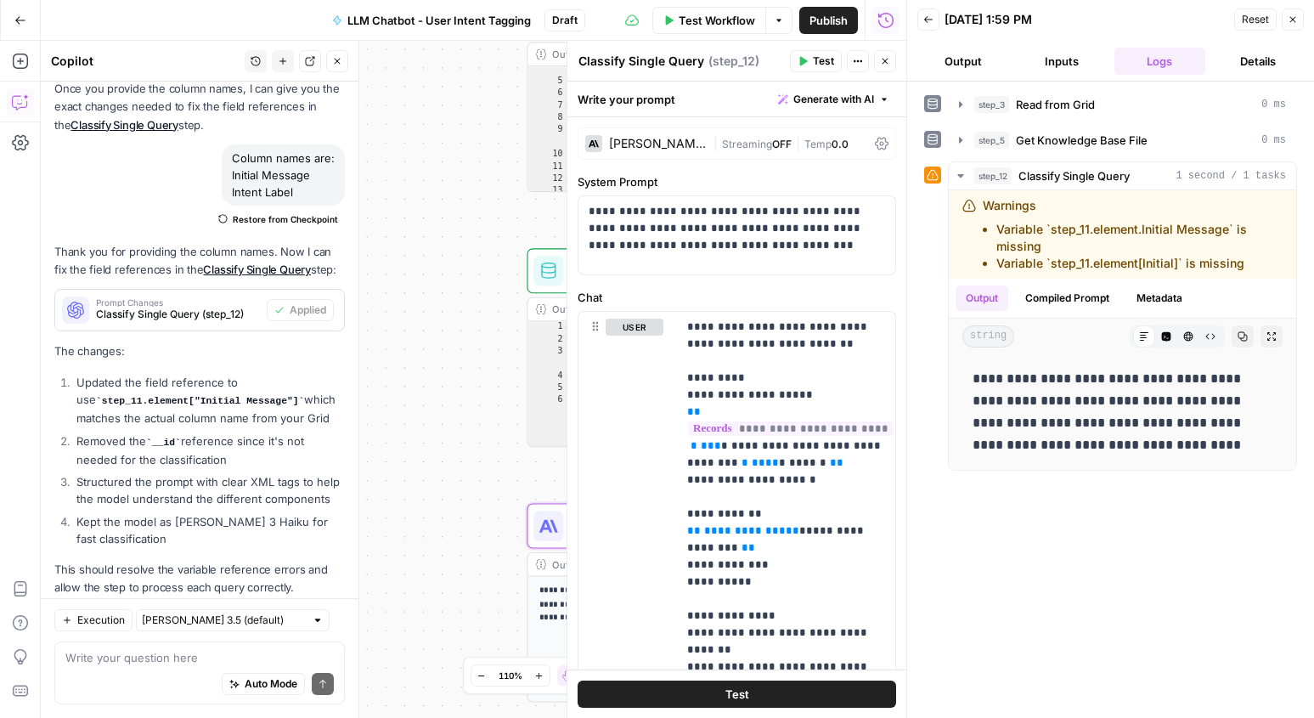
click at [1054, 68] on button "Inputs" at bounding box center [1062, 61] width 92 height 27
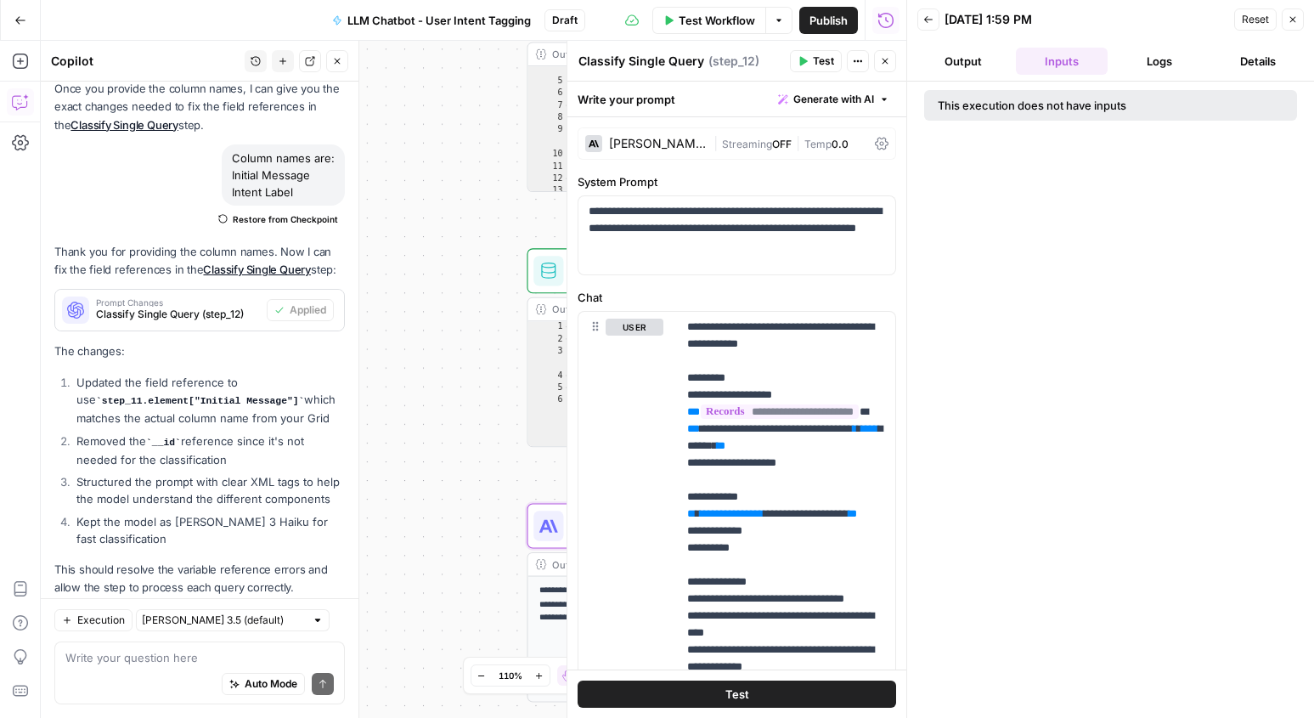
click at [1039, 105] on div "This execution does not have inputs" at bounding box center [1072, 105] width 268 height 17
click at [1039, 106] on div "This execution does not have inputs" at bounding box center [1072, 105] width 268 height 17
click at [1065, 166] on div "This execution does not have inputs" at bounding box center [1110, 400] width 407 height 636
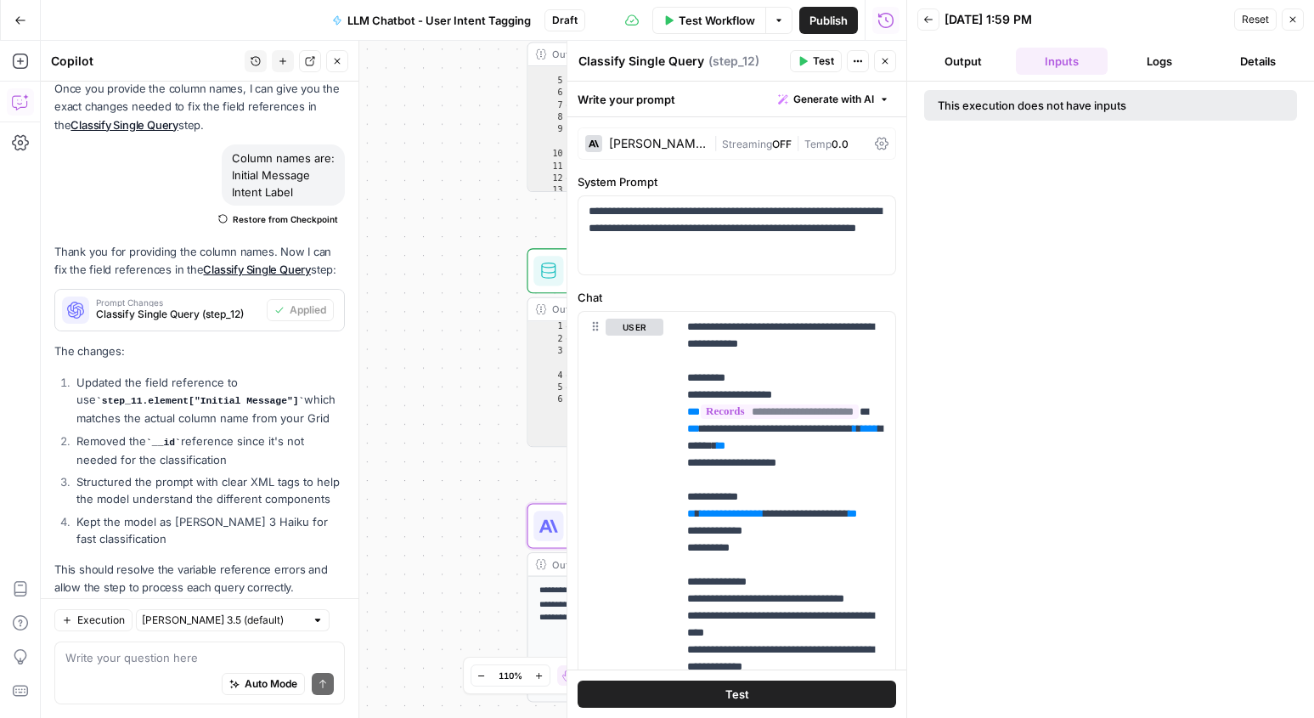
click at [1293, 25] on button "Close" at bounding box center [1292, 19] width 22 height 22
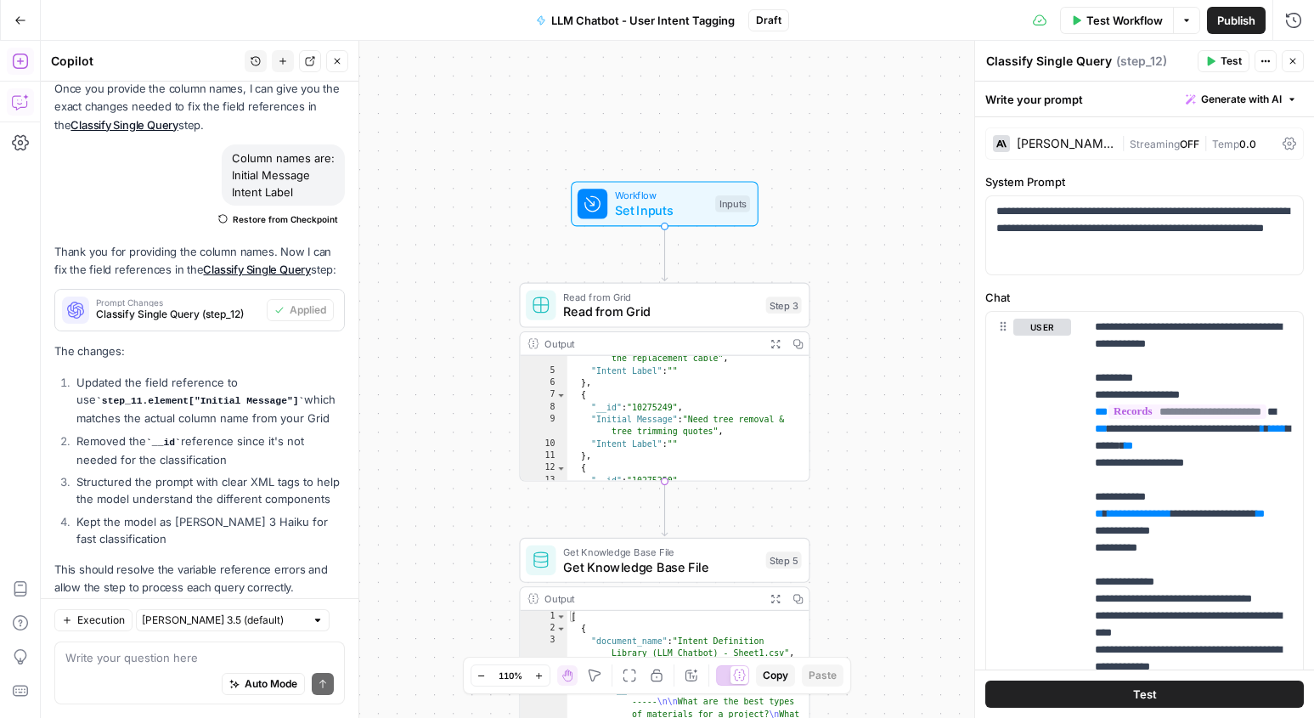
click at [20, 57] on icon "button" at bounding box center [20, 61] width 17 height 17
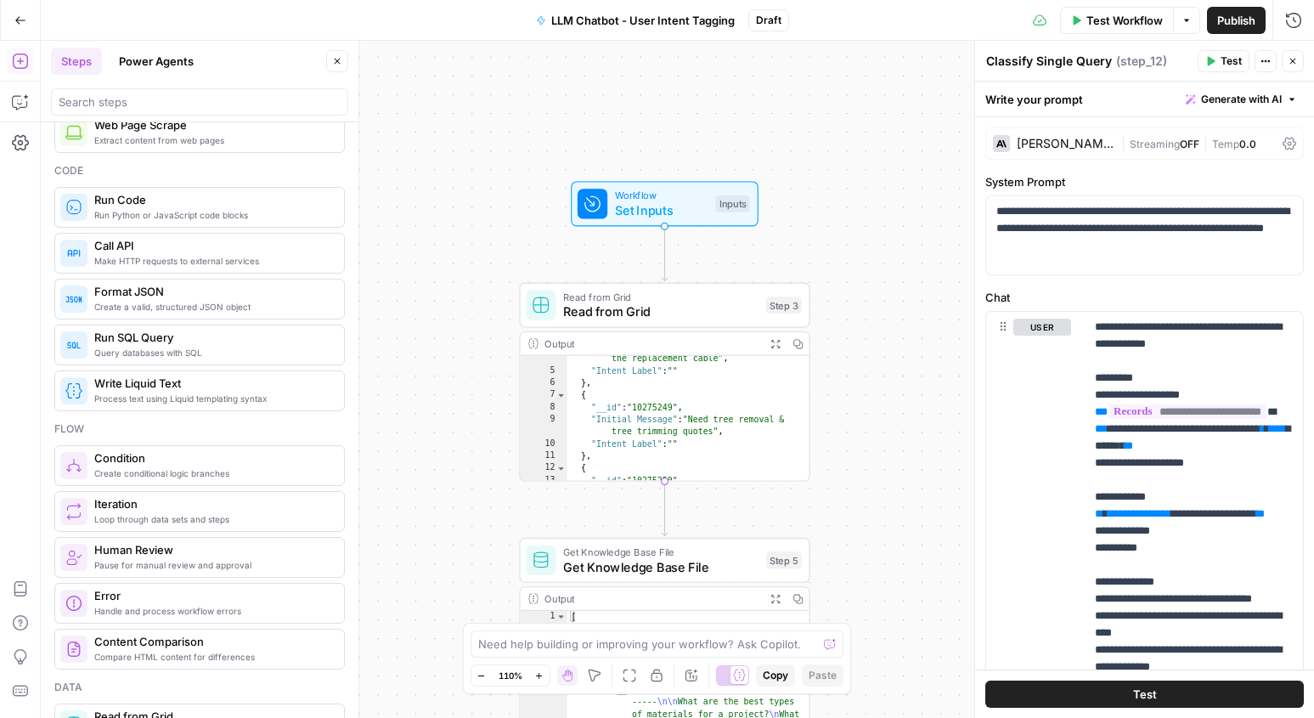
scroll to position [0, 0]
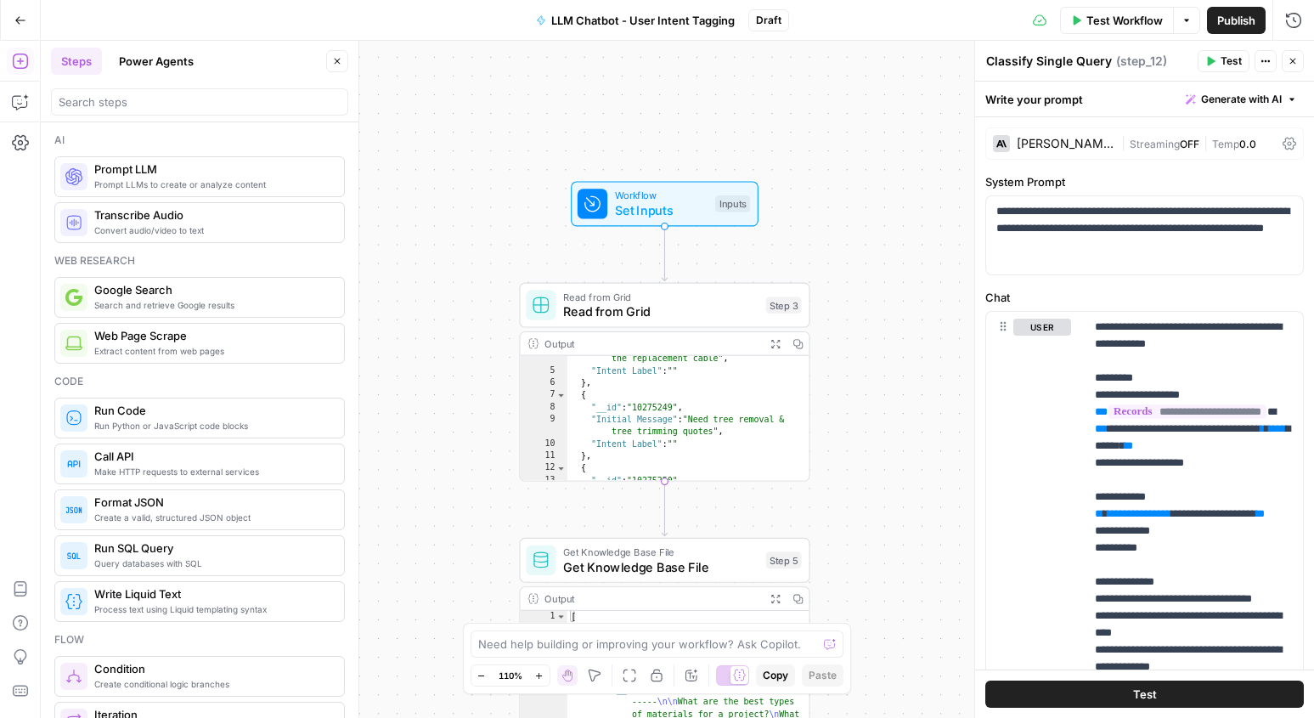
click at [334, 59] on icon "button" at bounding box center [337, 61] width 10 height 10
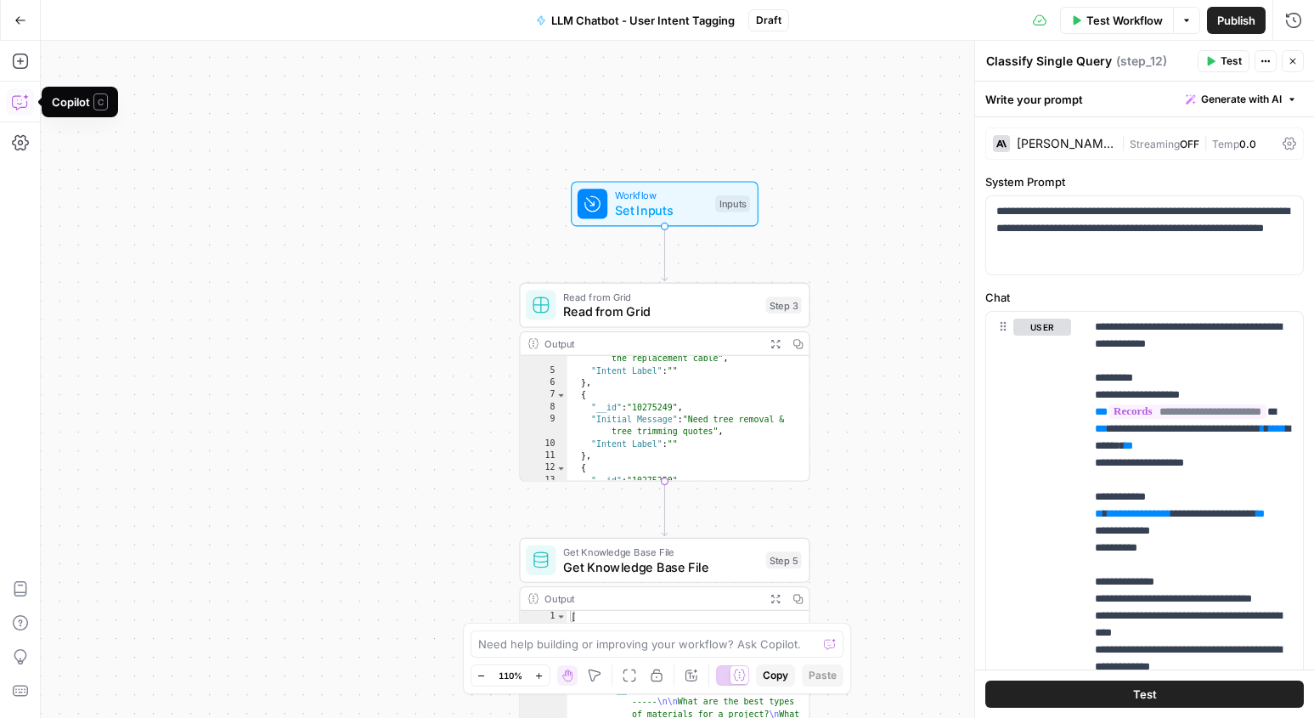
click at [23, 105] on icon "button" at bounding box center [20, 101] width 17 height 17
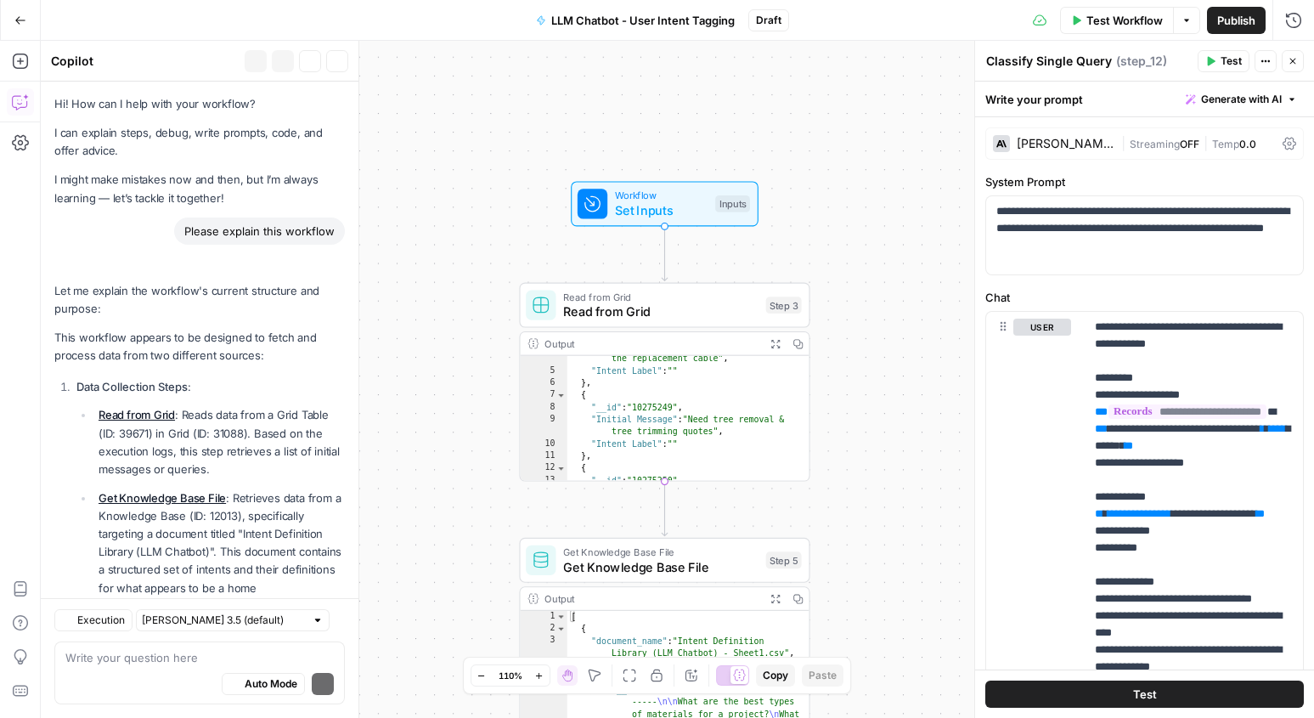
scroll to position [3703, 0]
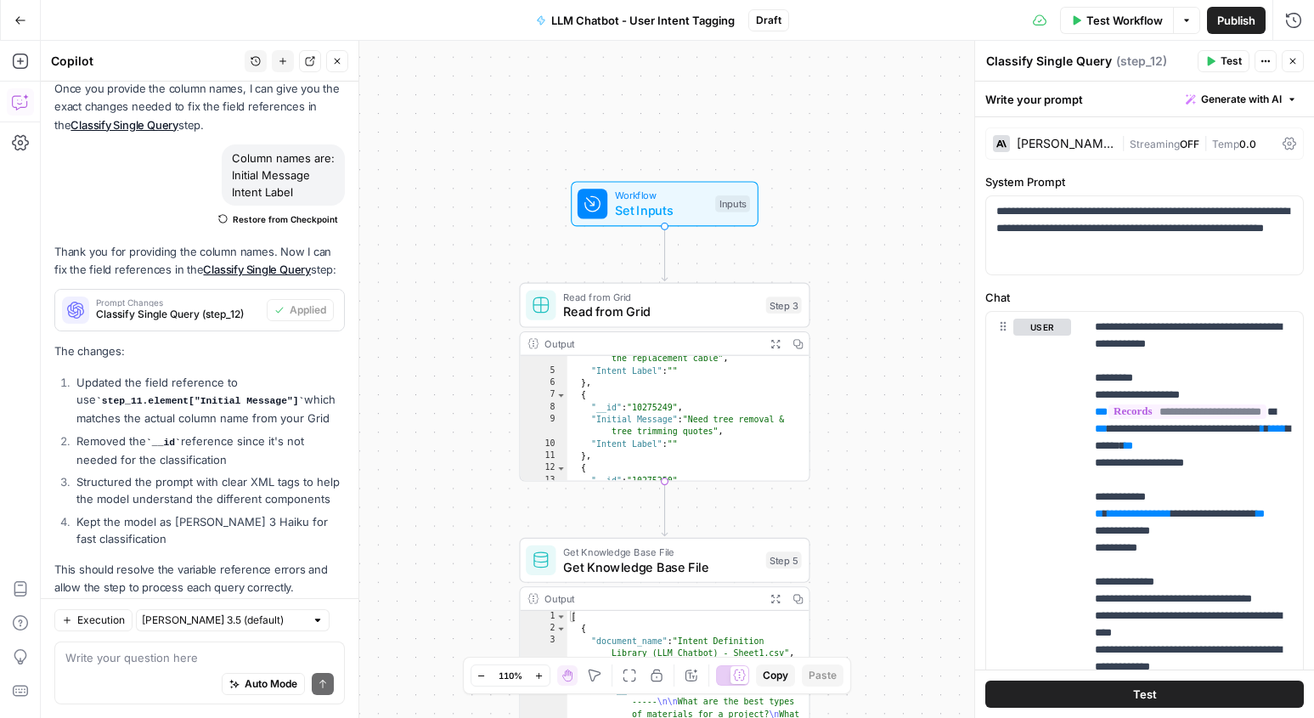
click at [161, 662] on textarea at bounding box center [199, 657] width 268 height 17
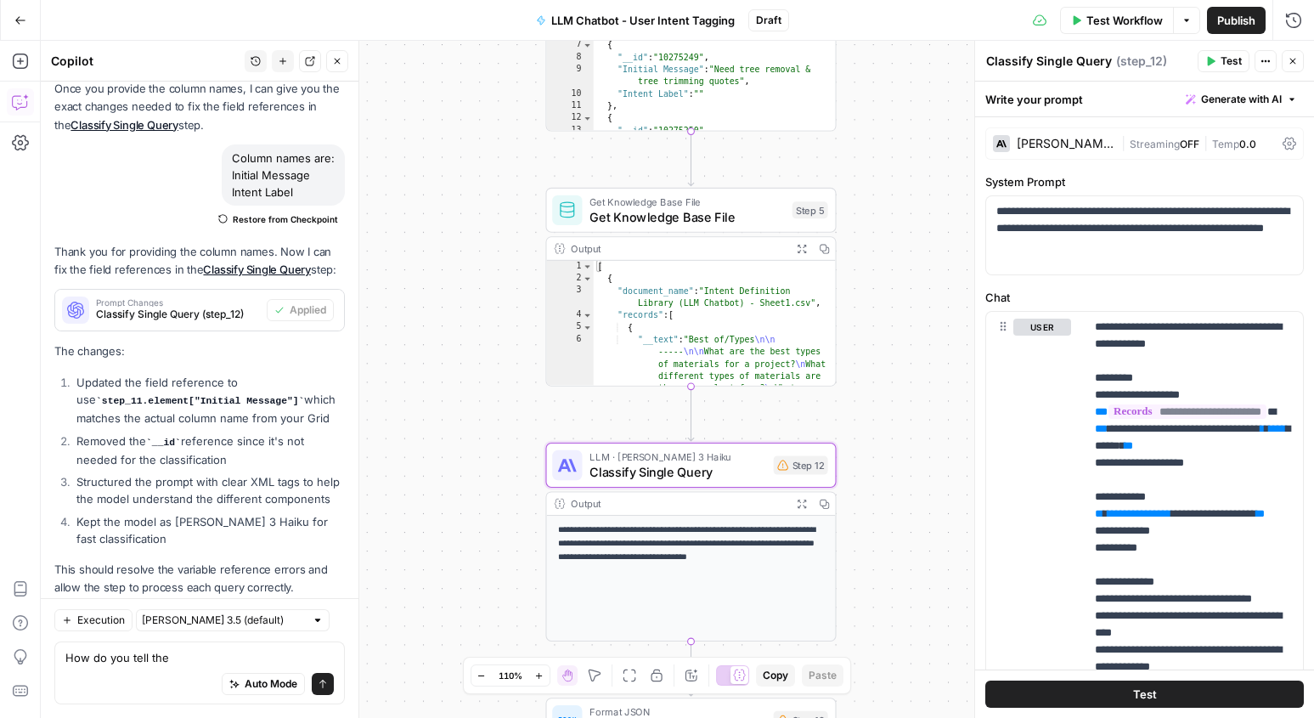
drag, startPoint x: 418, startPoint y: 530, endPoint x: 443, endPoint y: 180, distance: 350.8
click at [443, 180] on div "Workflow Set Inputs Inputs Read from Grid Read from Grid Step 3 Output Expand O…" at bounding box center [677, 379] width 1273 height 677
click at [210, 655] on textarea "How do you tell the" at bounding box center [199, 657] width 268 height 17
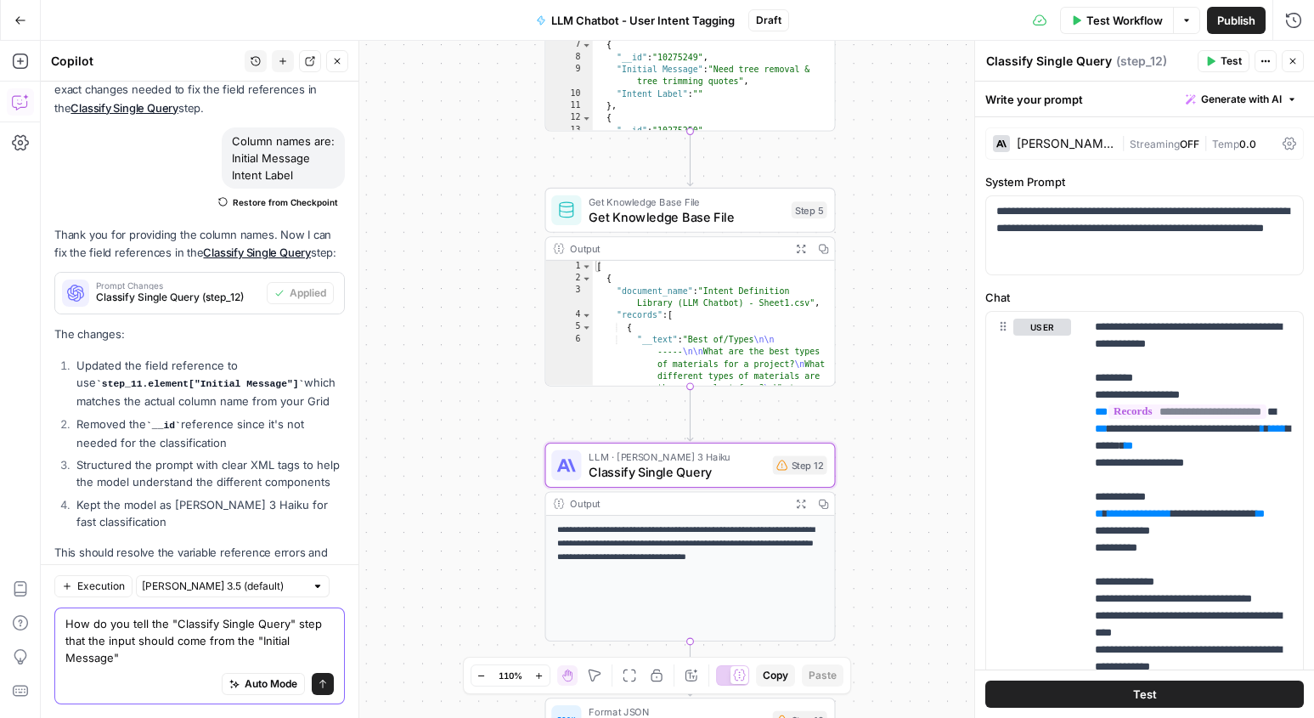
scroll to position [3737, 0]
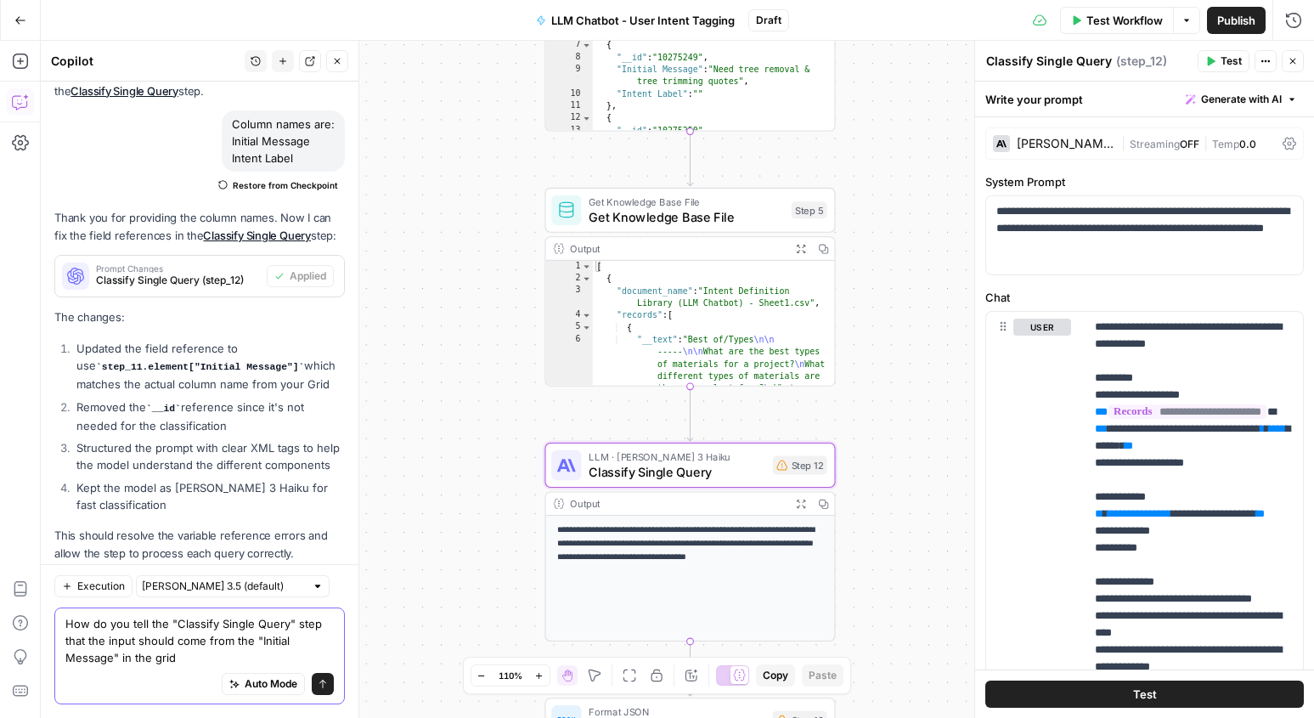
type textarea "How do you tell the "Classify Single Query" step that the input should come fro…"
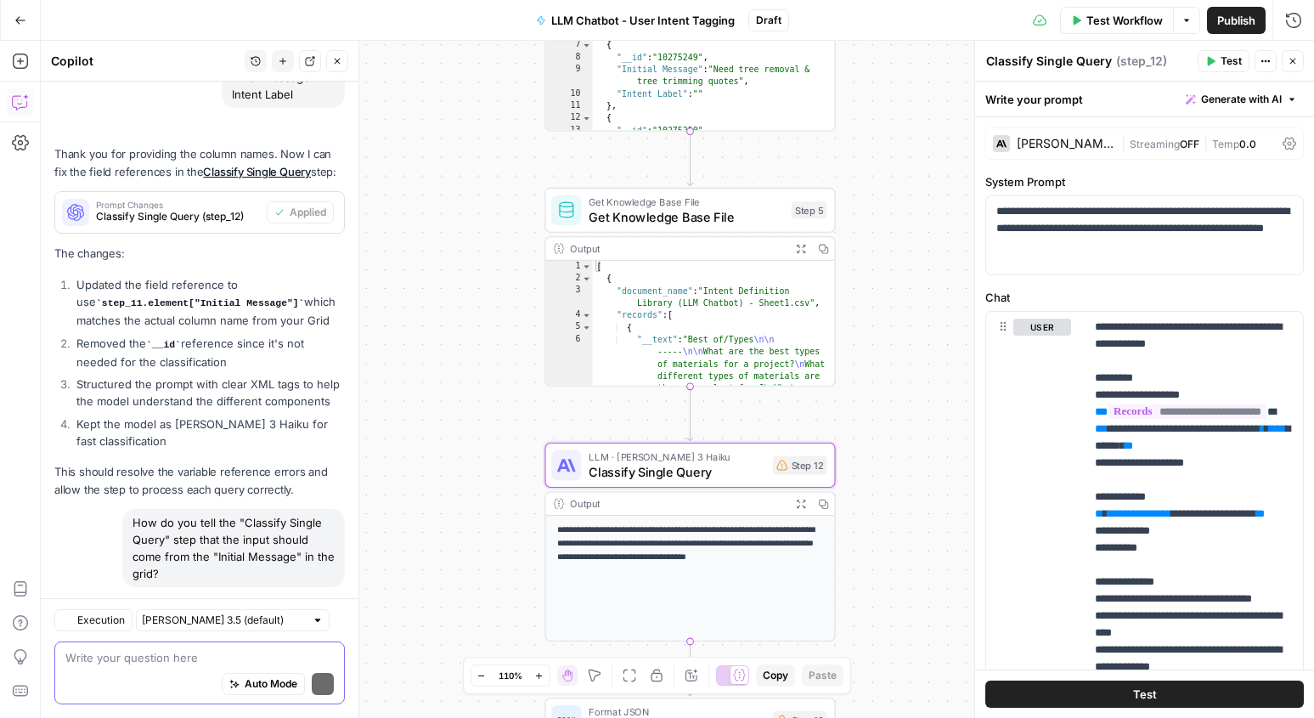
scroll to position [4019, 0]
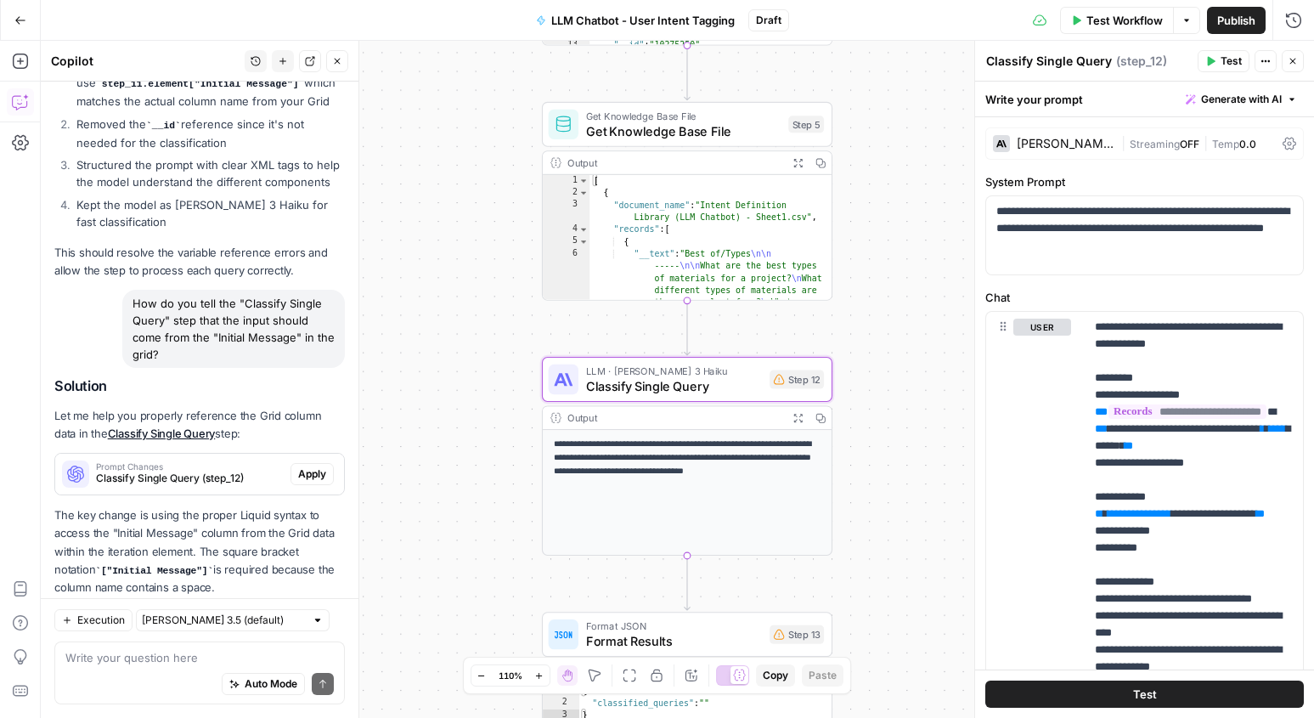
click at [312, 466] on span "Apply" at bounding box center [312, 473] width 28 height 15
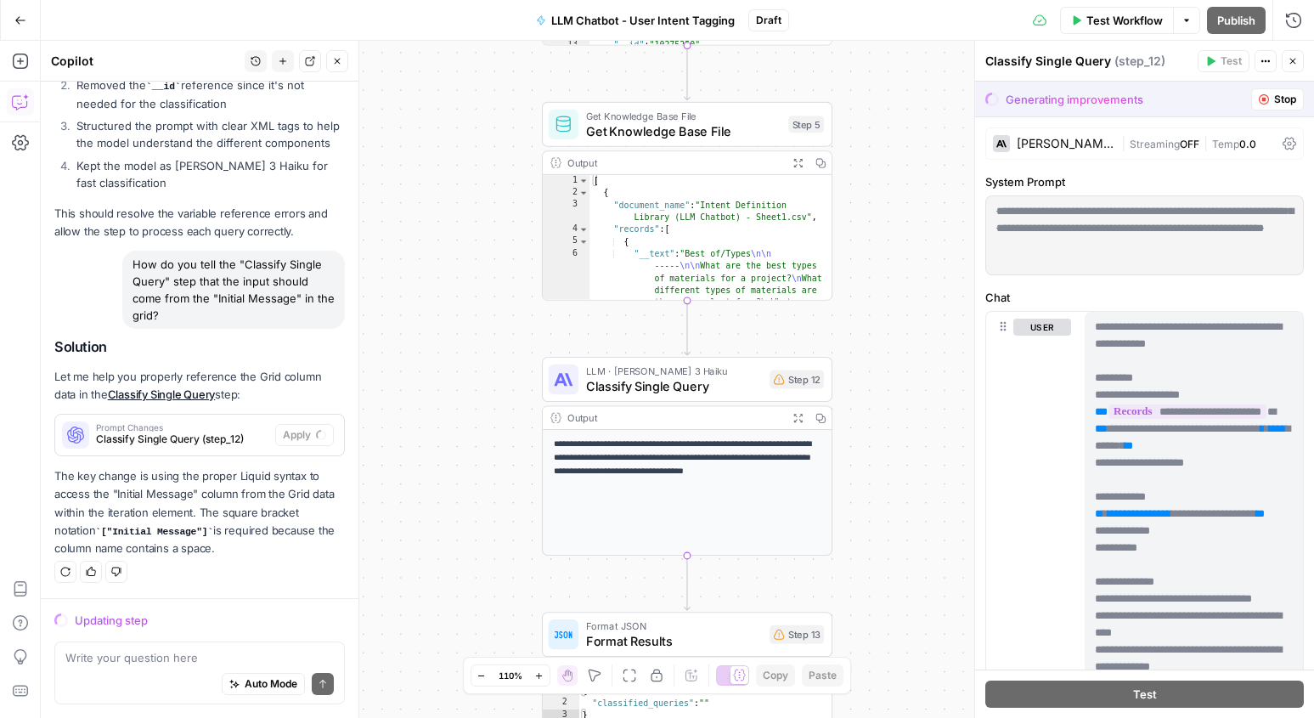
scroll to position [3856, 0]
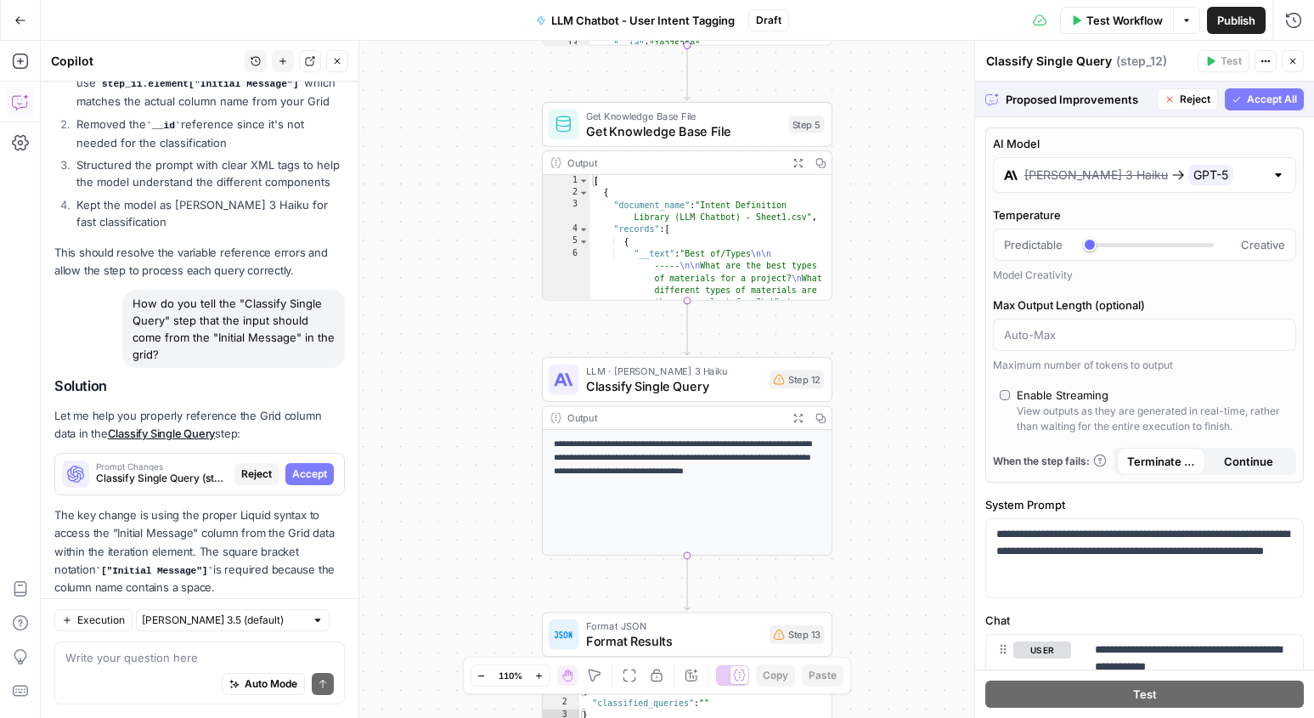
click at [1255, 107] on button "Accept All" at bounding box center [1264, 99] width 79 height 22
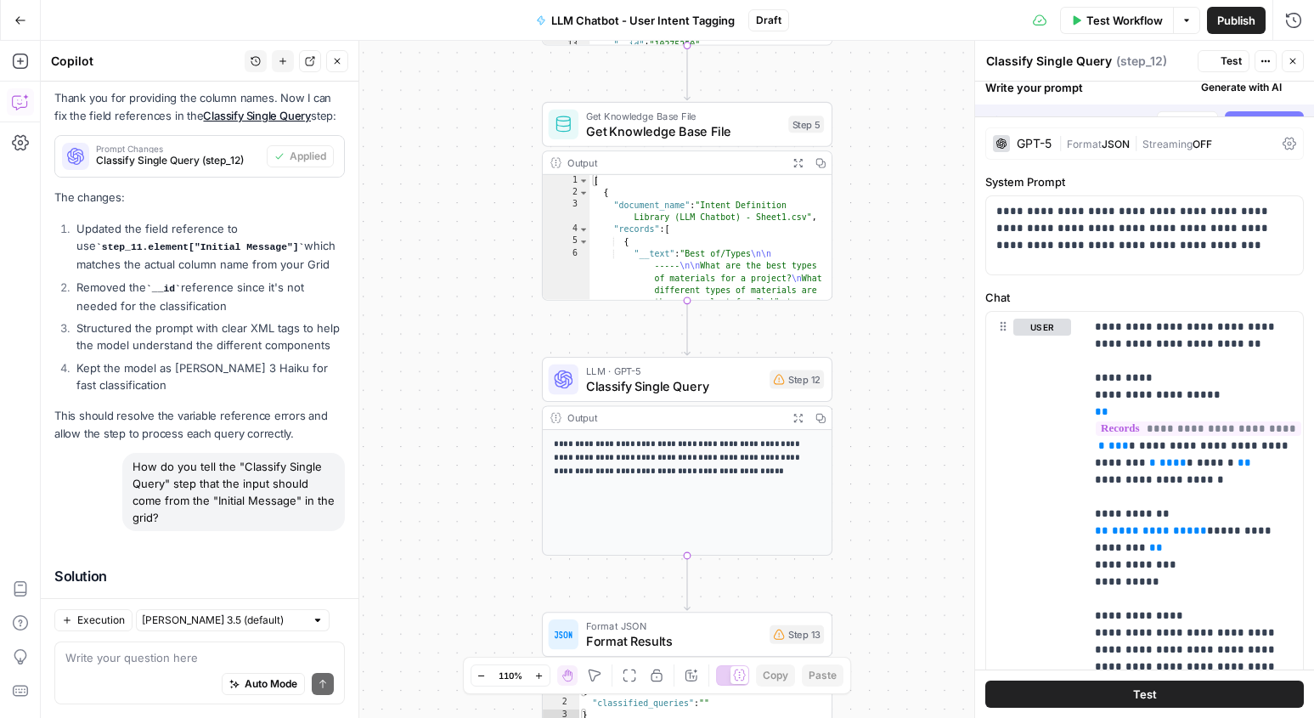
scroll to position [4047, 0]
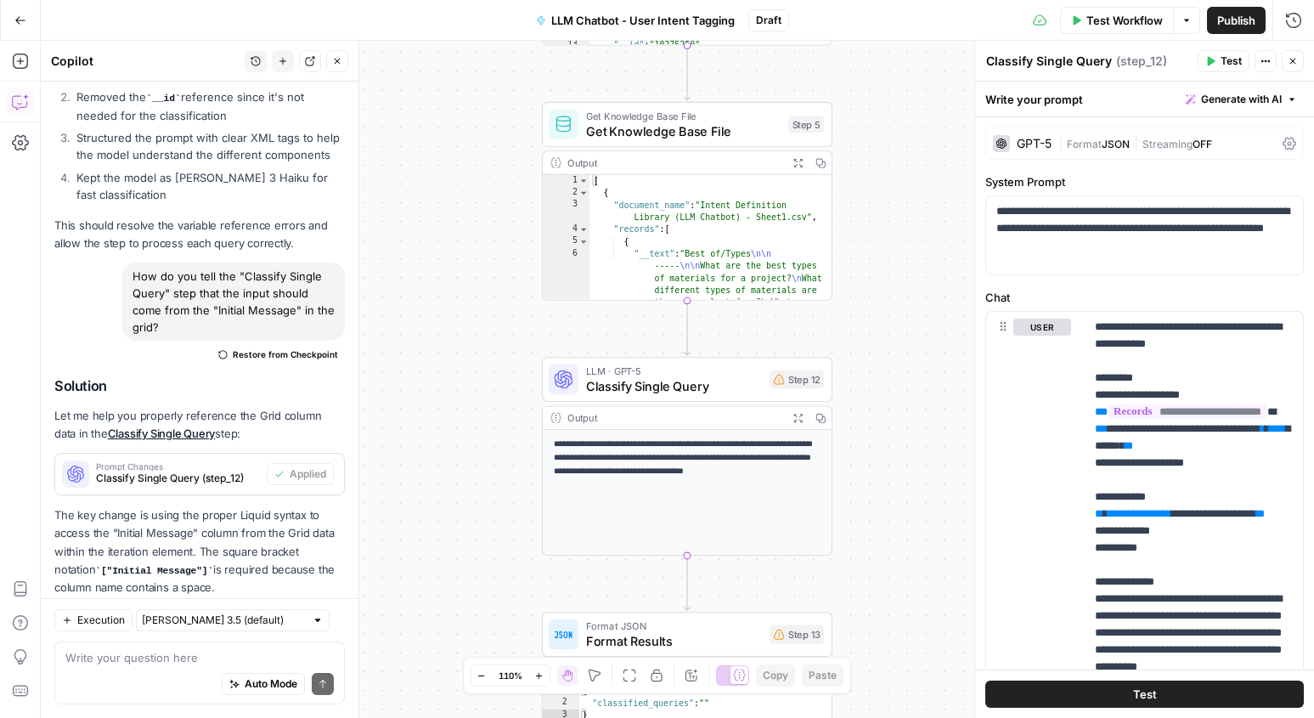
click at [1011, 690] on button "Test" at bounding box center [1144, 693] width 318 height 27
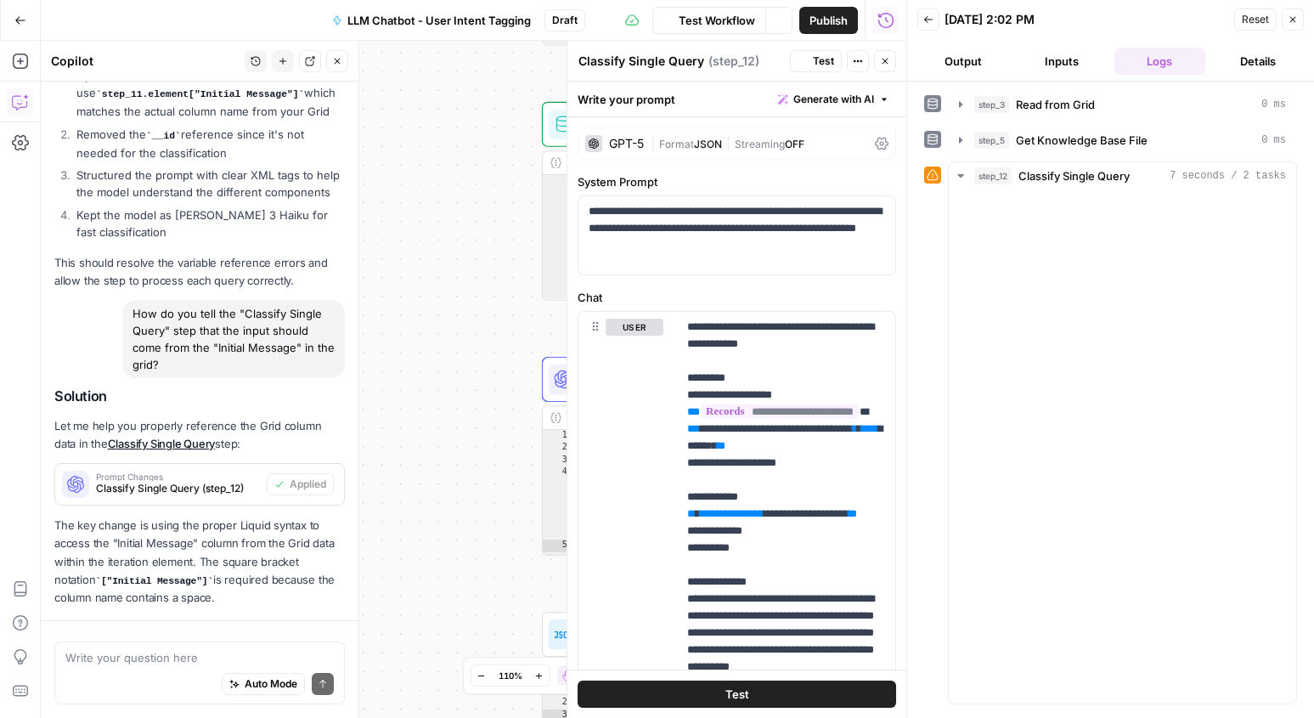
scroll to position [4047, 0]
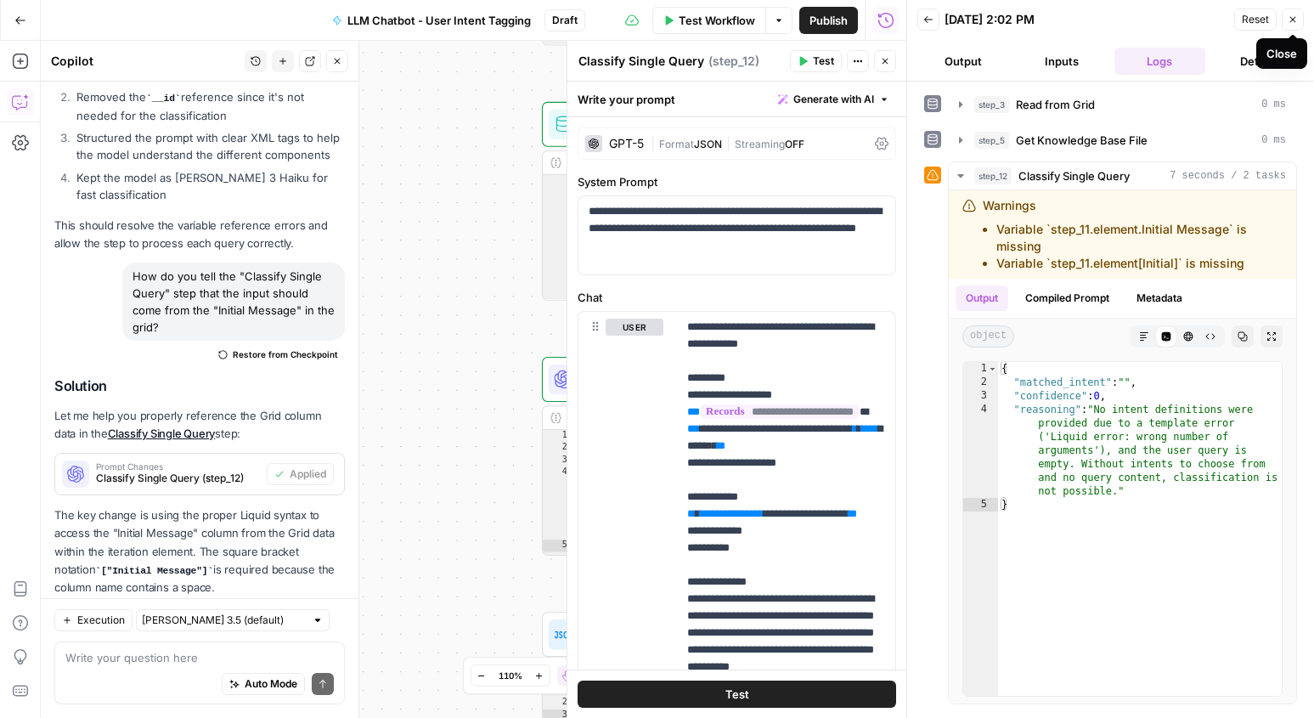
click at [1296, 21] on icon "button" at bounding box center [1292, 19] width 10 height 10
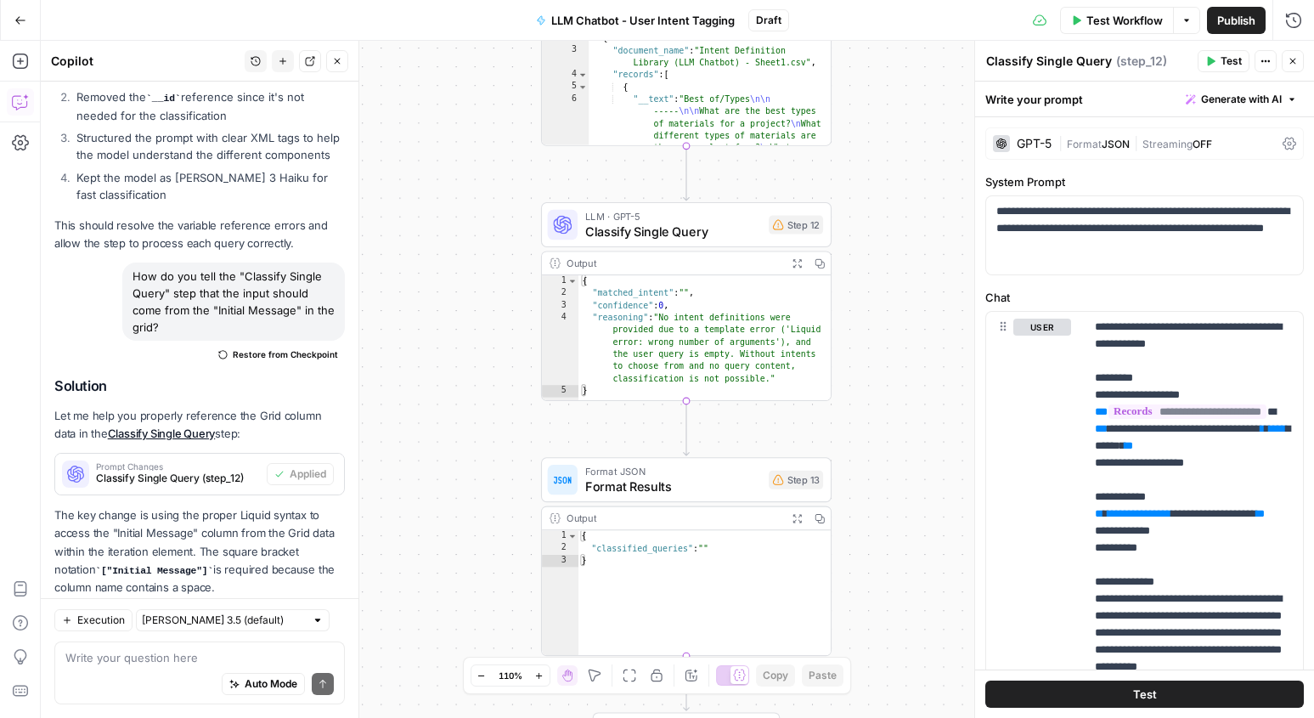
drag, startPoint x: 472, startPoint y: 301, endPoint x: 470, endPoint y: 146, distance: 154.6
click at [470, 146] on div "Workflow Set Inputs Inputs Read from Grid Read from Grid Step 3 Output Expand O…" at bounding box center [677, 379] width 1273 height 677
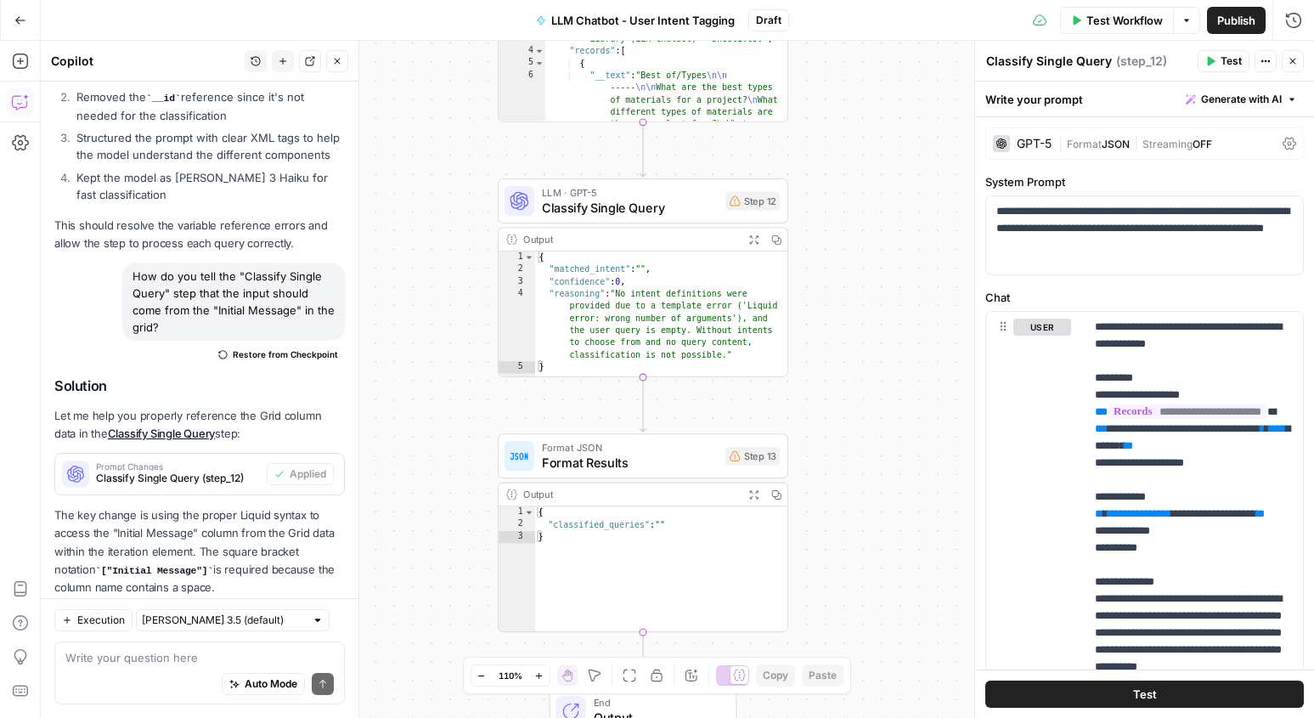
drag, startPoint x: 470, startPoint y: 584, endPoint x: 428, endPoint y: 559, distance: 49.5
click at [428, 559] on div "Workflow Set Inputs Inputs Read from Grid Read from Grid Step 3 Output Expand O…" at bounding box center [677, 379] width 1273 height 677
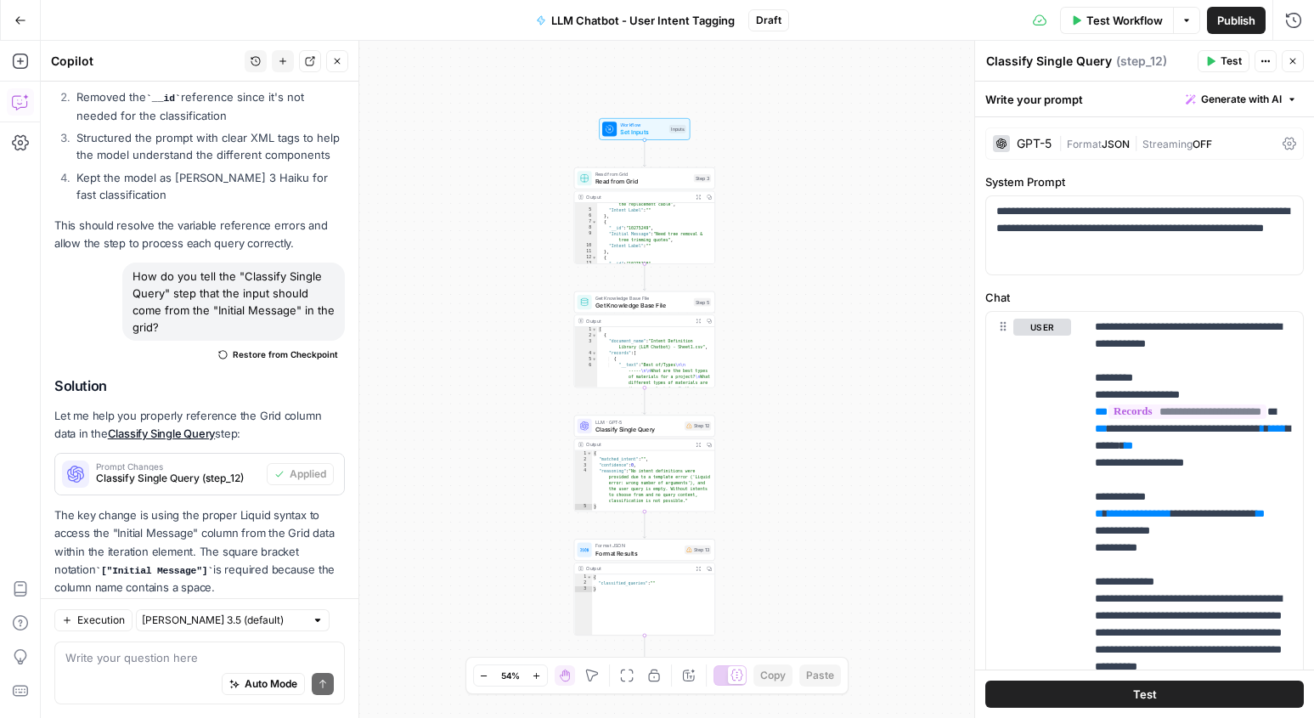
drag, startPoint x: 719, startPoint y: 335, endPoint x: 831, endPoint y: 375, distance: 119.0
click at [831, 375] on div "Workflow Set Inputs Inputs Read from Grid Read from Grid Step 3 Output Expand O…" at bounding box center [677, 379] width 1273 height 677
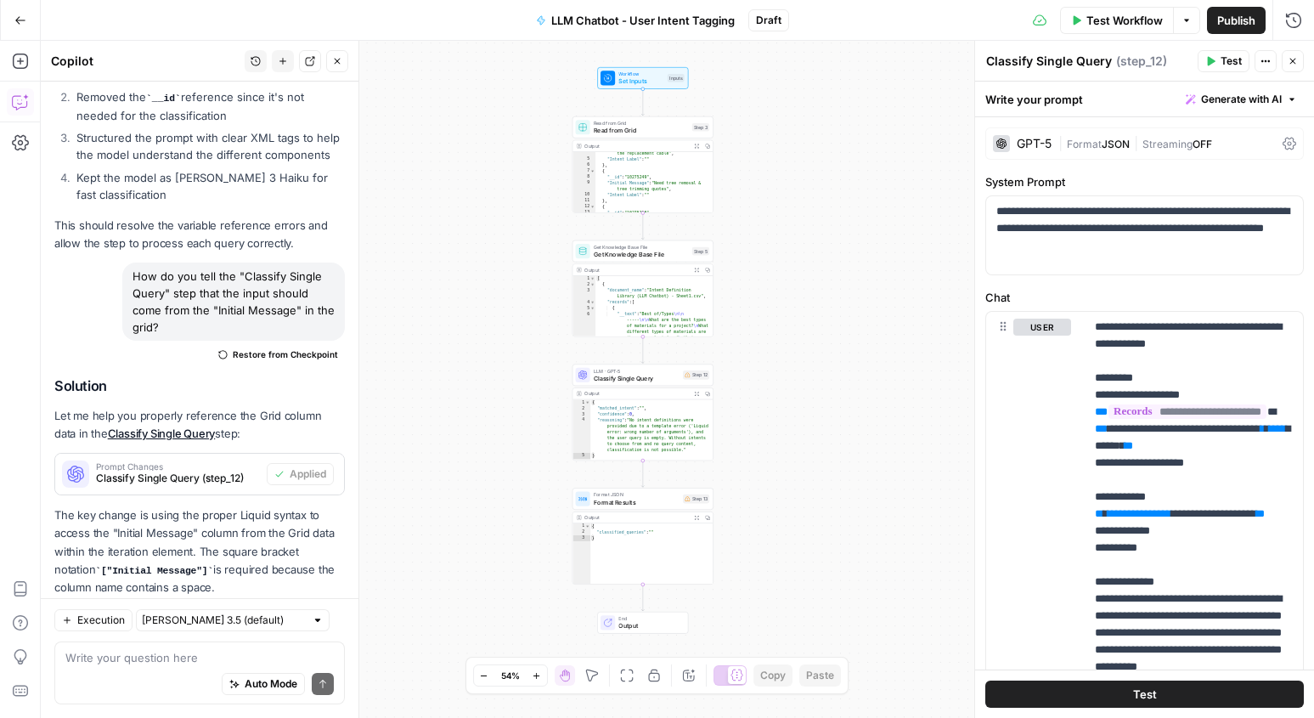
drag, startPoint x: 831, startPoint y: 375, endPoint x: 830, endPoint y: 324, distance: 50.1
click at [830, 324] on div "Workflow Set Inputs Inputs Read from Grid Read from Grid Step 3 Output Expand O…" at bounding box center [677, 379] width 1273 height 677
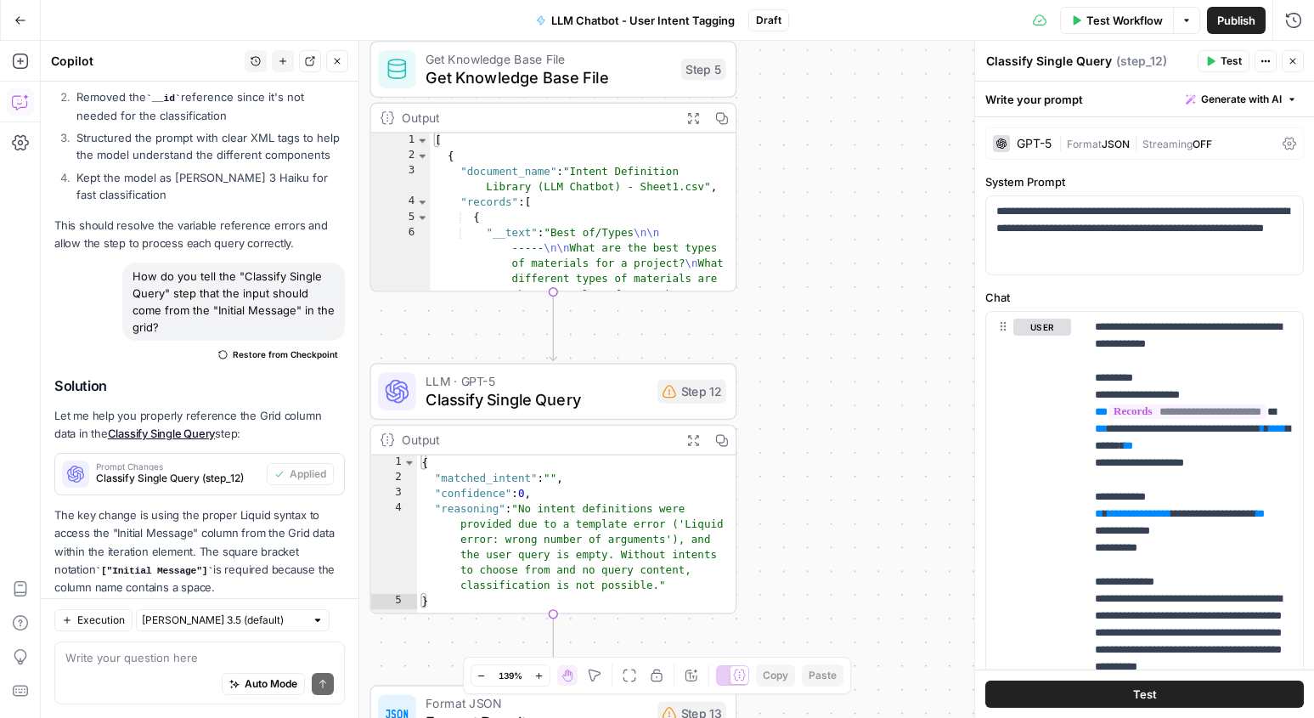
drag, startPoint x: 813, startPoint y: 345, endPoint x: 984, endPoint y: 384, distance: 175.9
click at [984, 384] on body "[PERSON_NAME] New Home Browse Insights Opportunities Your Data Recent Grids Cat…" at bounding box center [657, 359] width 1314 height 718
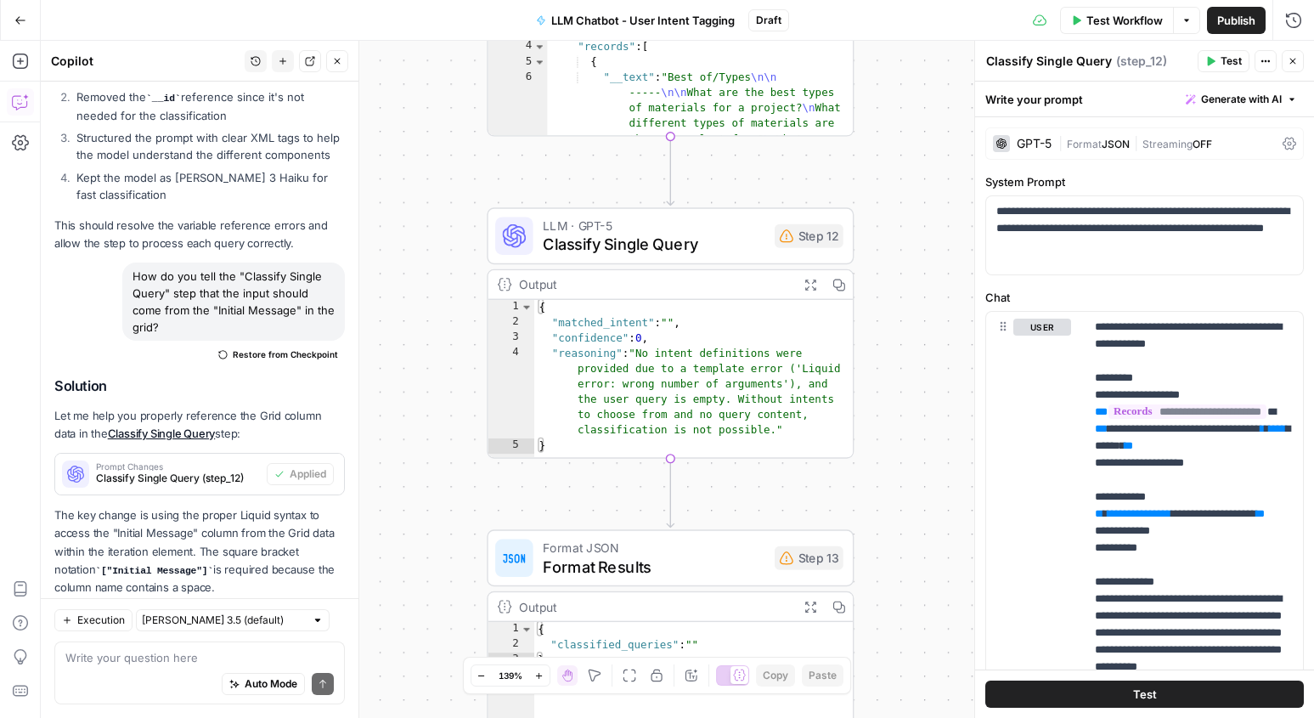
drag, startPoint x: 825, startPoint y: 401, endPoint x: 942, endPoint y: 245, distance: 194.6
click at [942, 245] on div "Workflow Set Inputs Inputs Read from Grid Read from Grid Step 3 Output Expand O…" at bounding box center [677, 379] width 1273 height 677
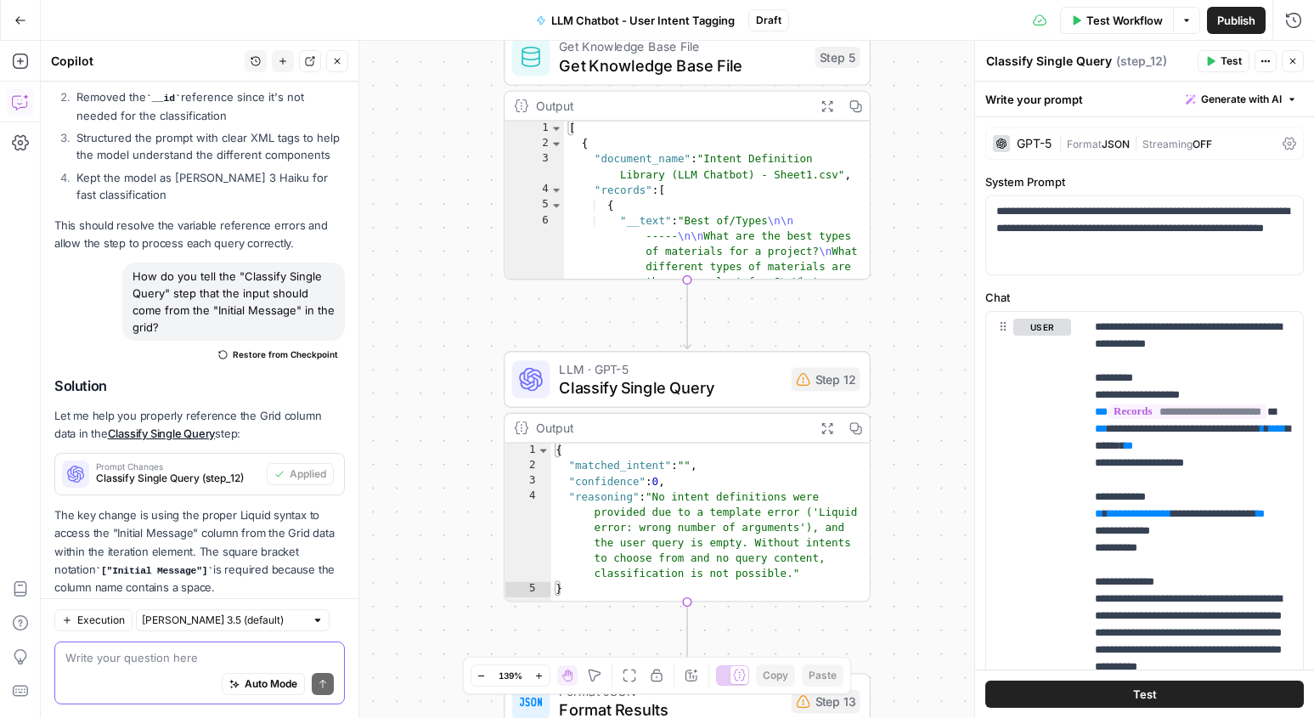
click at [205, 660] on textarea at bounding box center [199, 657] width 268 height 17
paste textarea "InitialMessage"
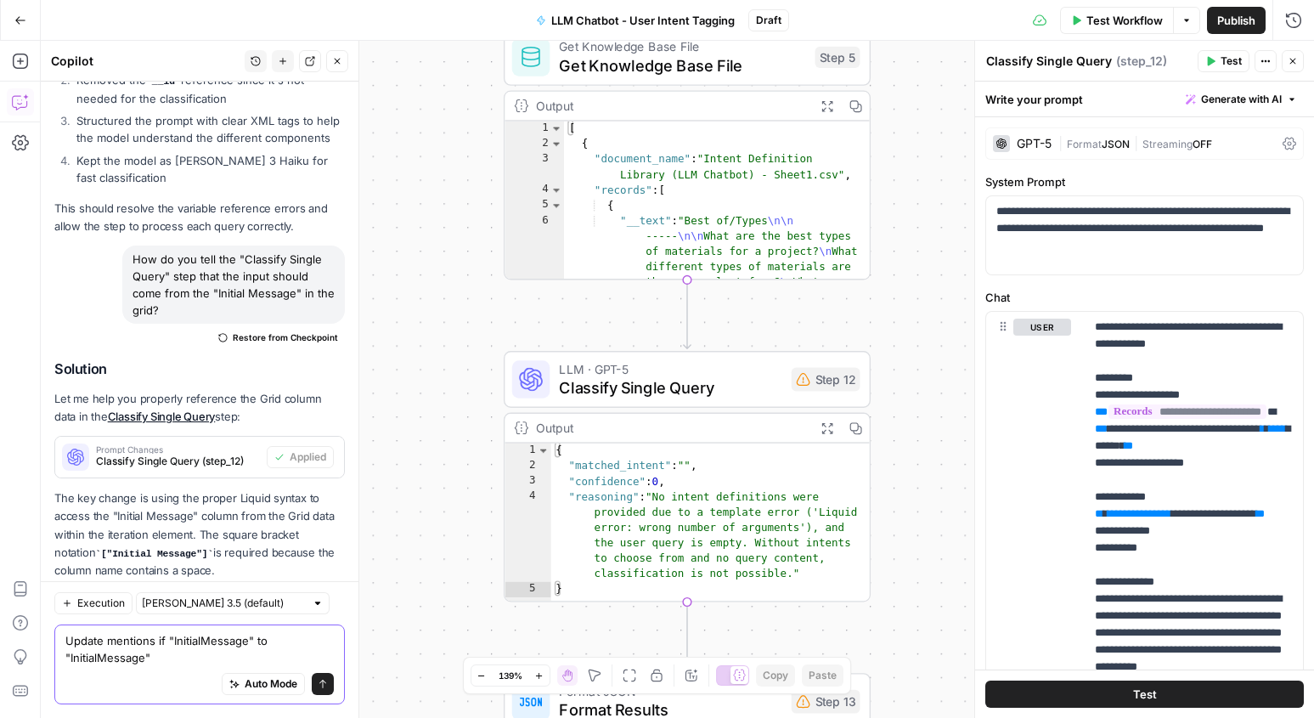
click at [201, 639] on textarea "Update mentions if "InitialMessage" to "InitialMessage"" at bounding box center [199, 649] width 268 height 34
type textarea "Update mentions if "Initial Message" to "InitialMessage""
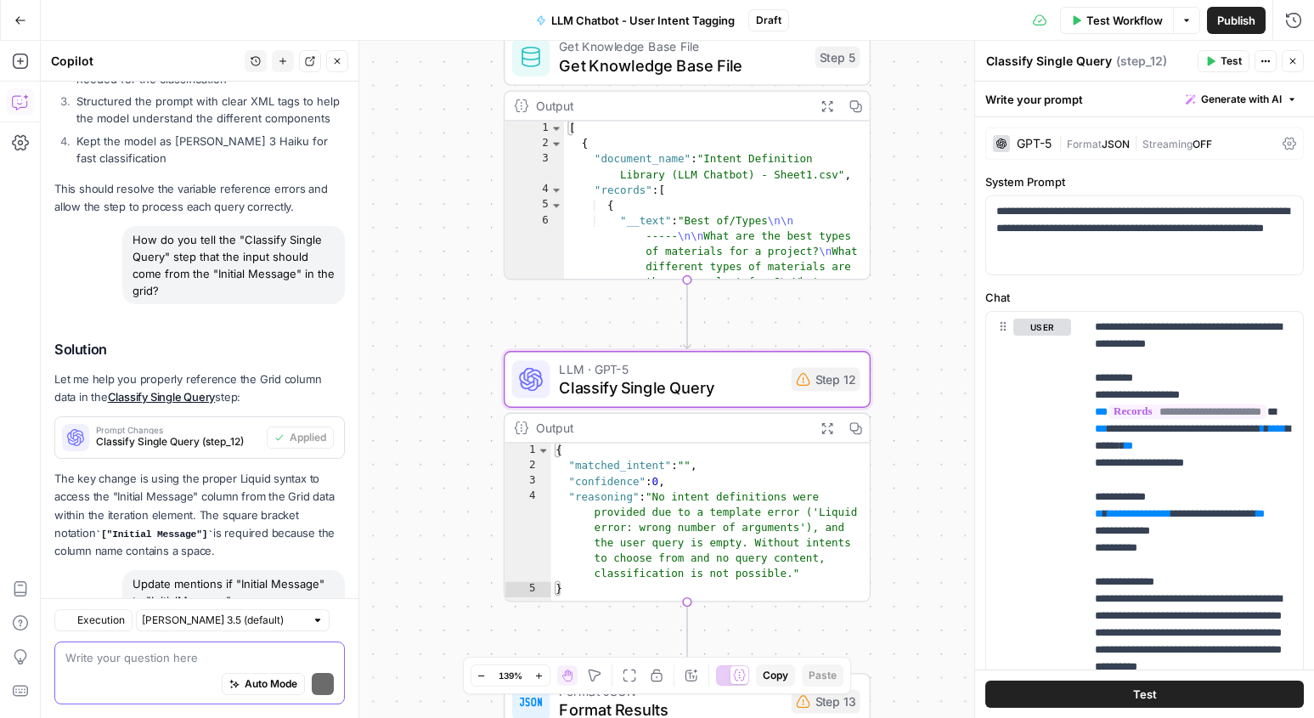
scroll to position [4329, 0]
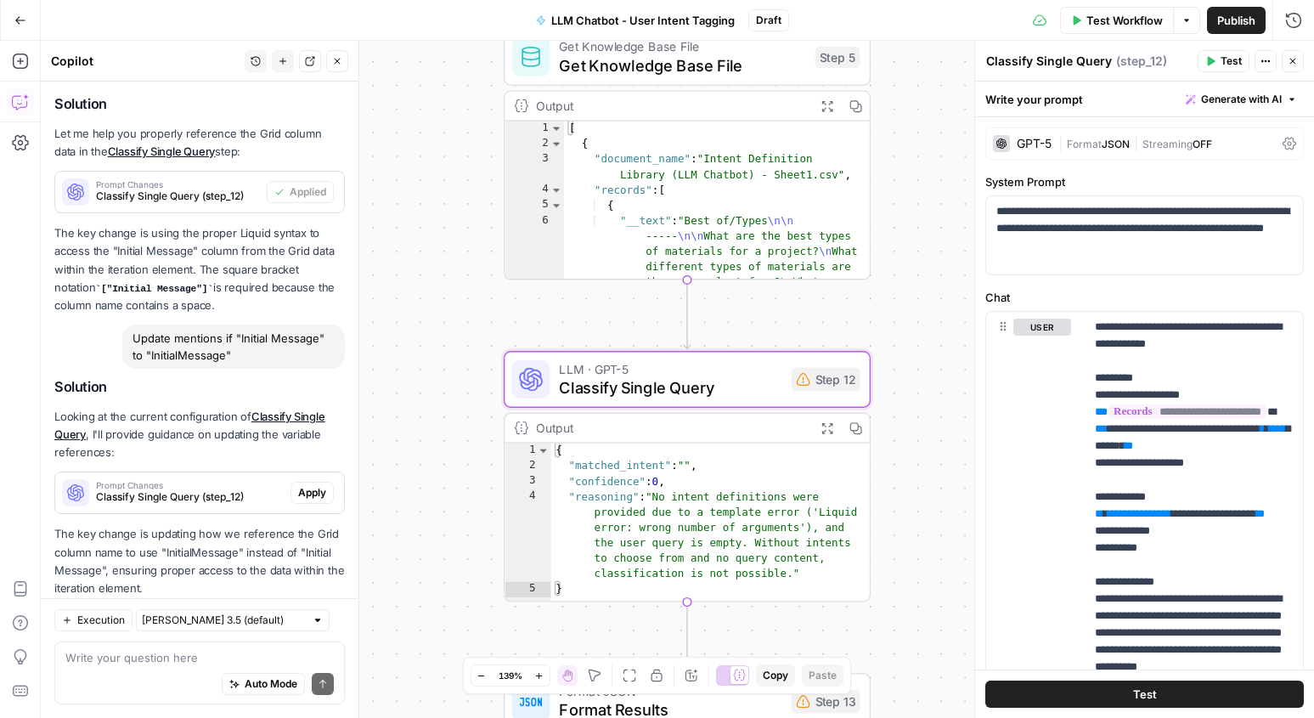
click at [325, 485] on span "Apply" at bounding box center [312, 492] width 28 height 15
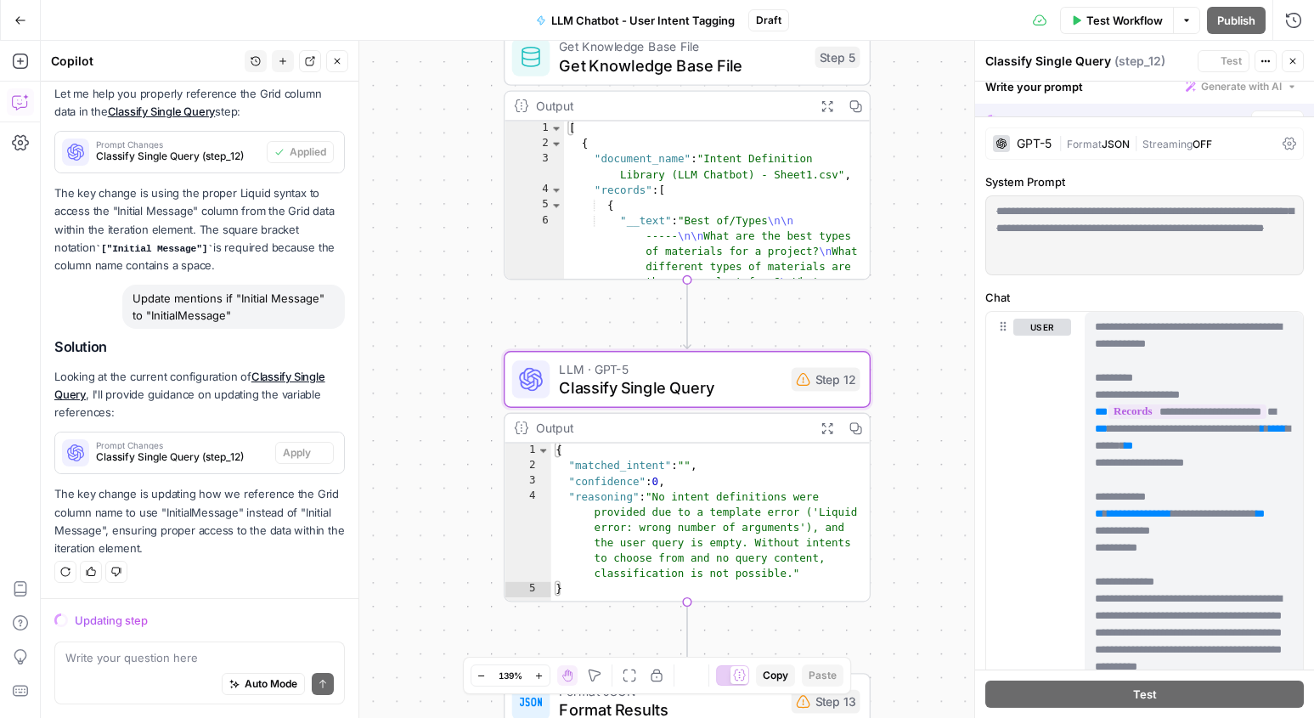
scroll to position [4138, 0]
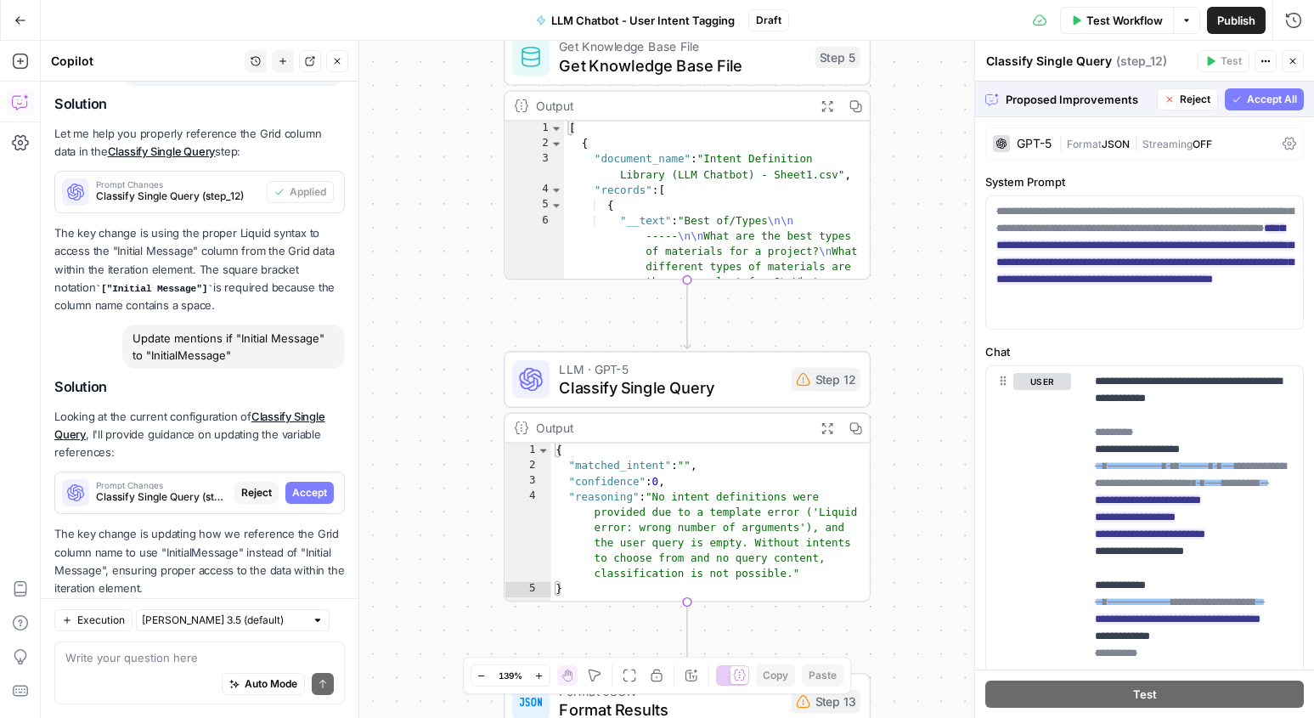
click at [1244, 104] on button "Accept All" at bounding box center [1264, 99] width 79 height 22
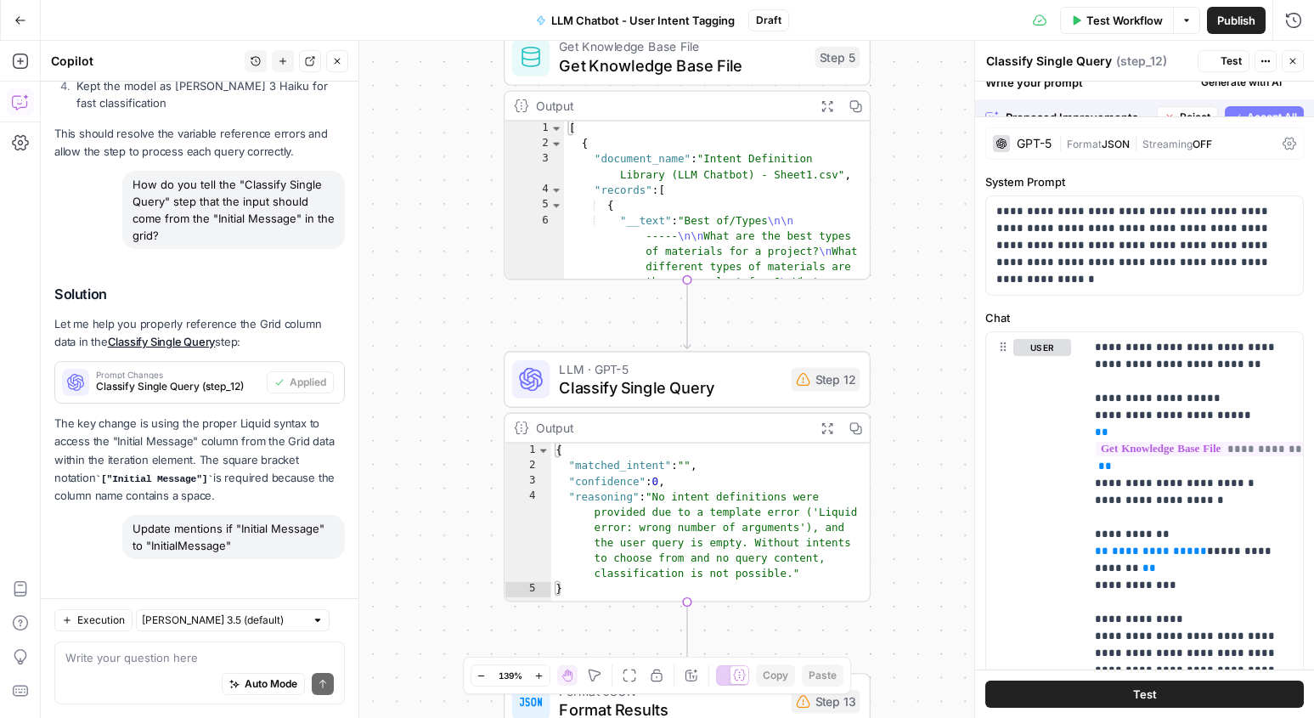
scroll to position [4356, 0]
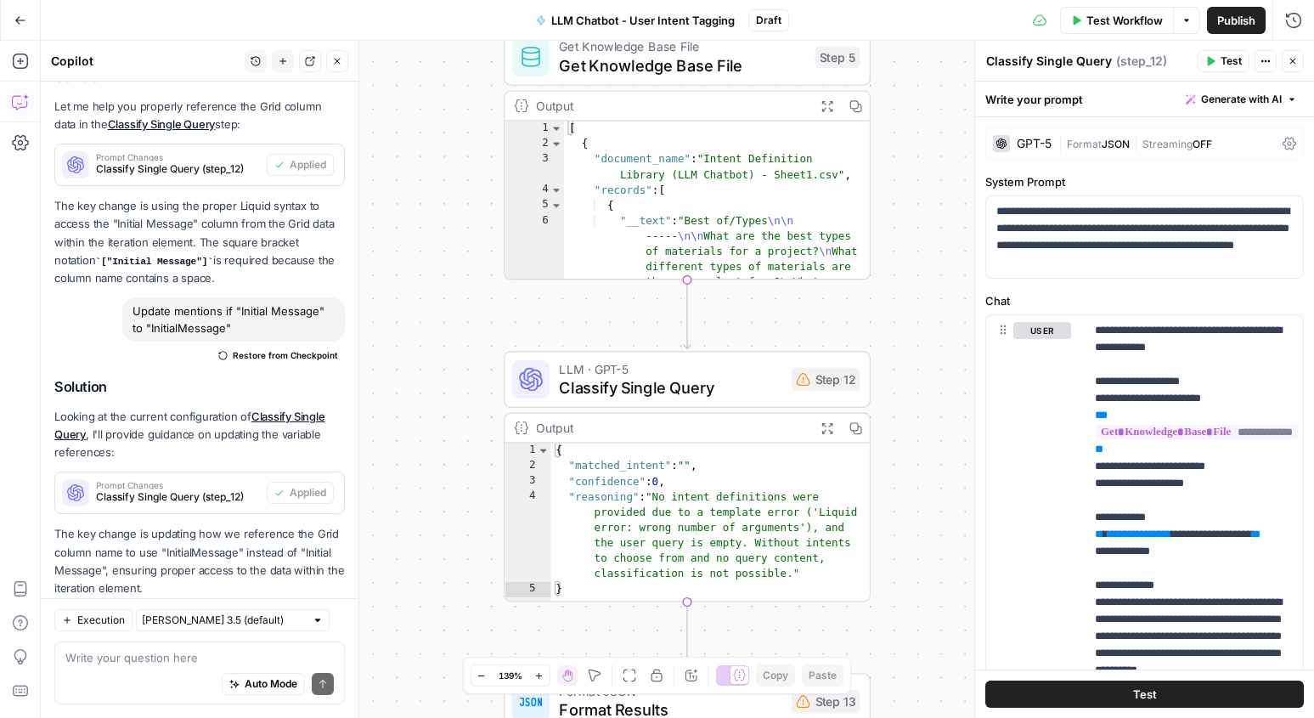
click at [1296, 65] on icon "button" at bounding box center [1292, 61] width 10 height 10
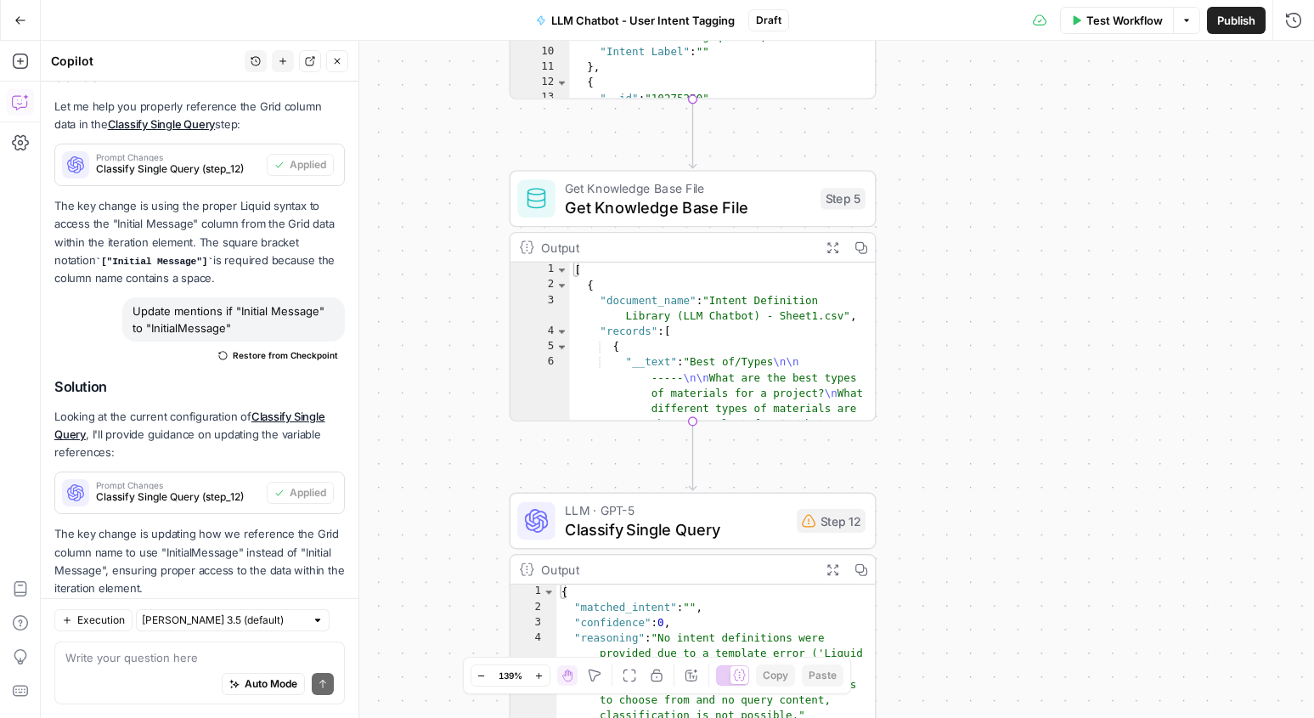
click at [1084, 31] on button "Test Workflow" at bounding box center [1117, 20] width 114 height 27
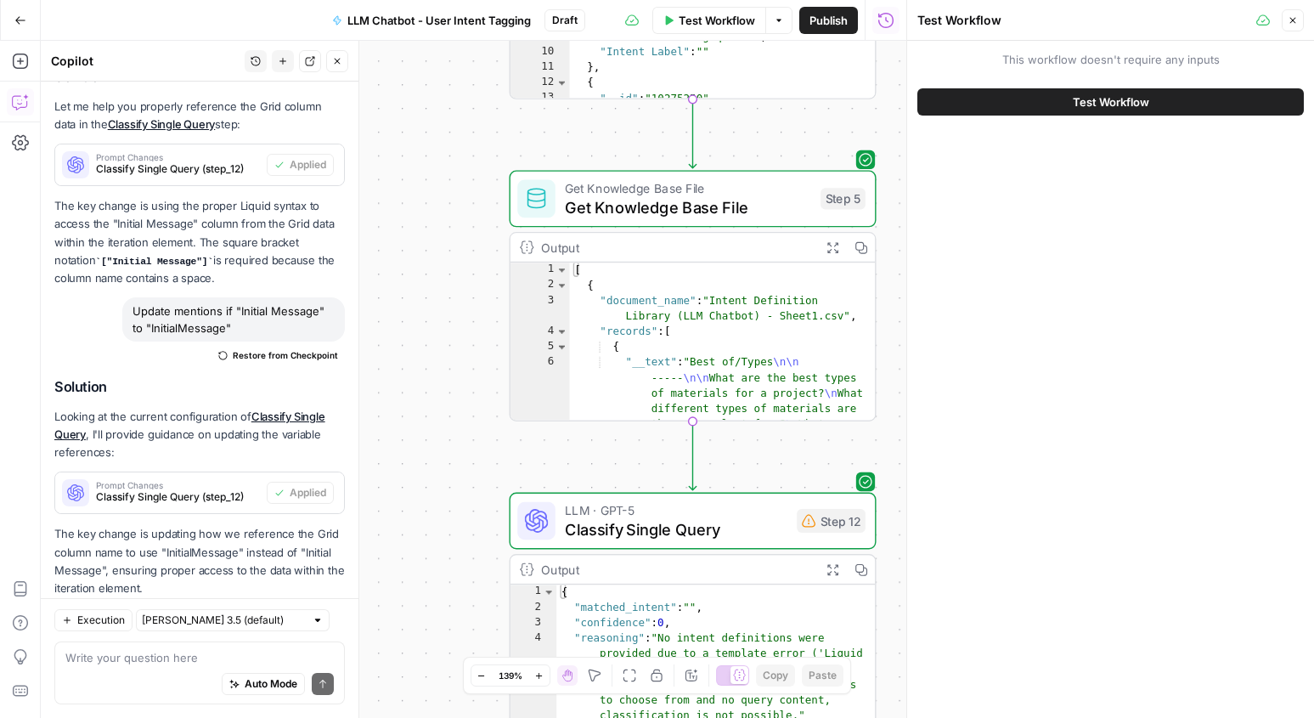
click at [1077, 101] on span "Test Workflow" at bounding box center [1111, 101] width 76 height 17
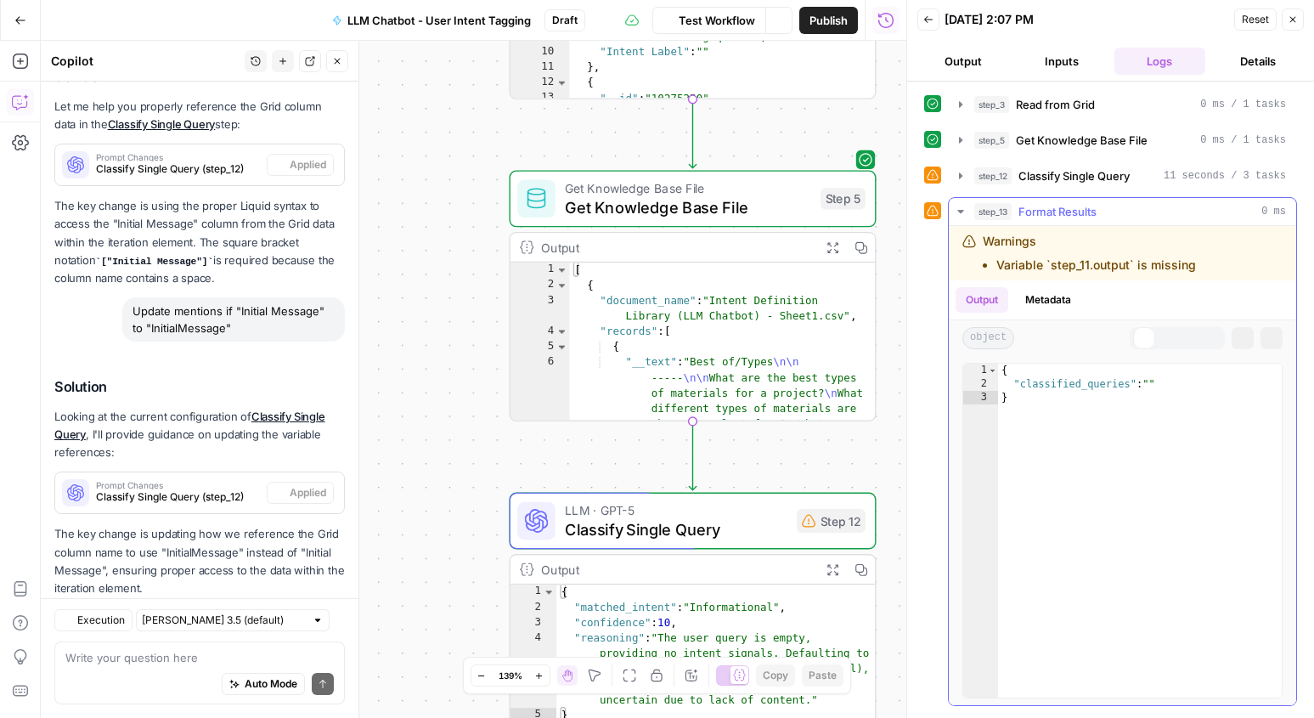
scroll to position [4356, 0]
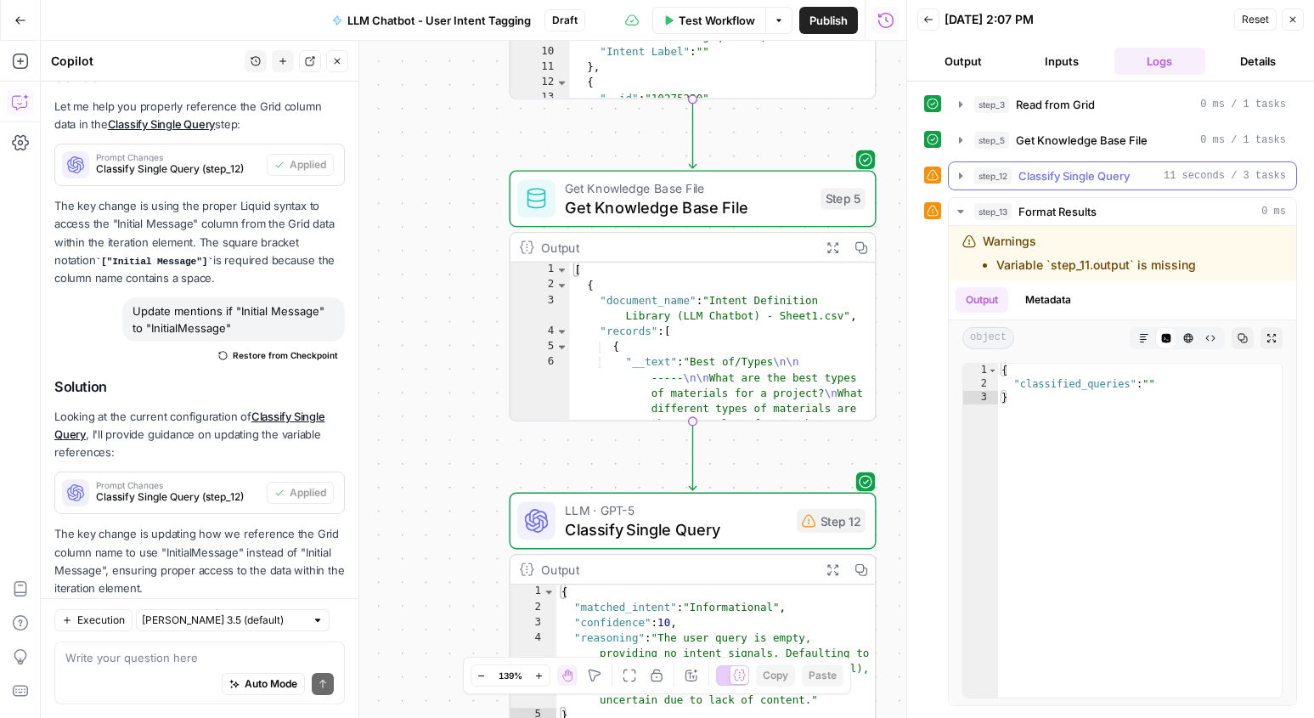
click at [957, 173] on icon "button" at bounding box center [961, 176] width 14 height 14
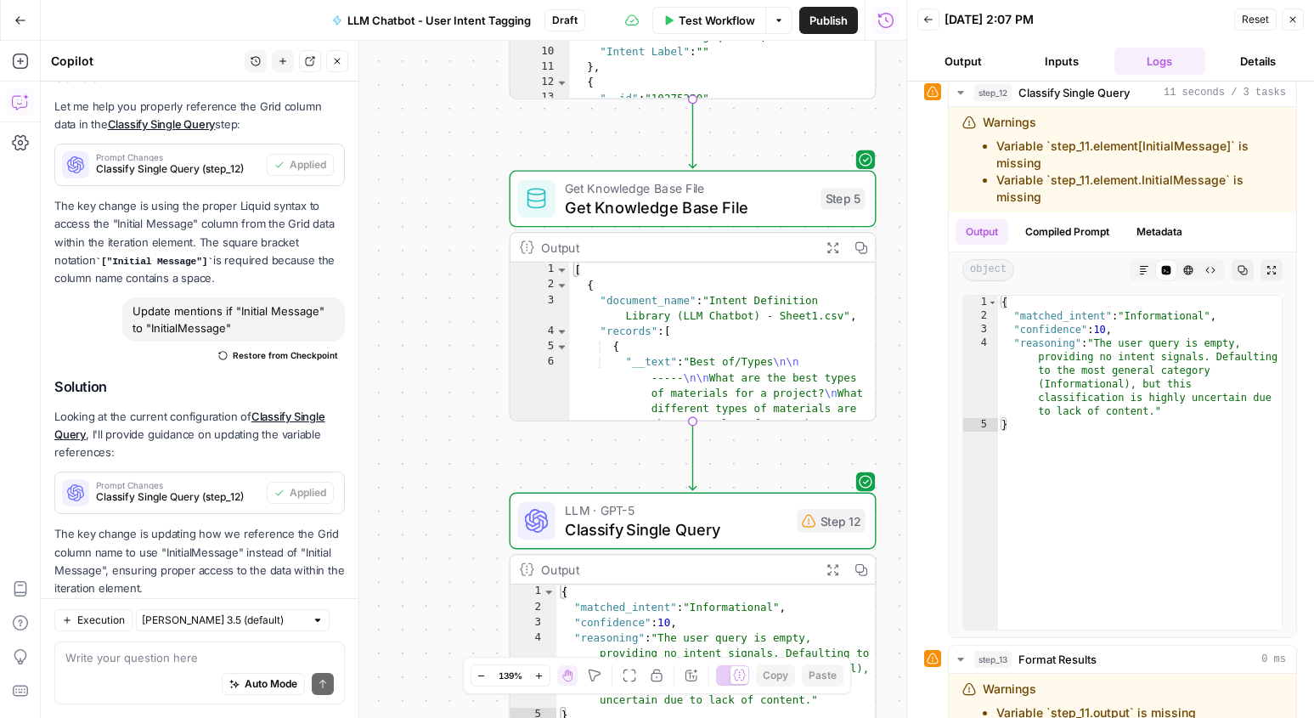
scroll to position [0, 0]
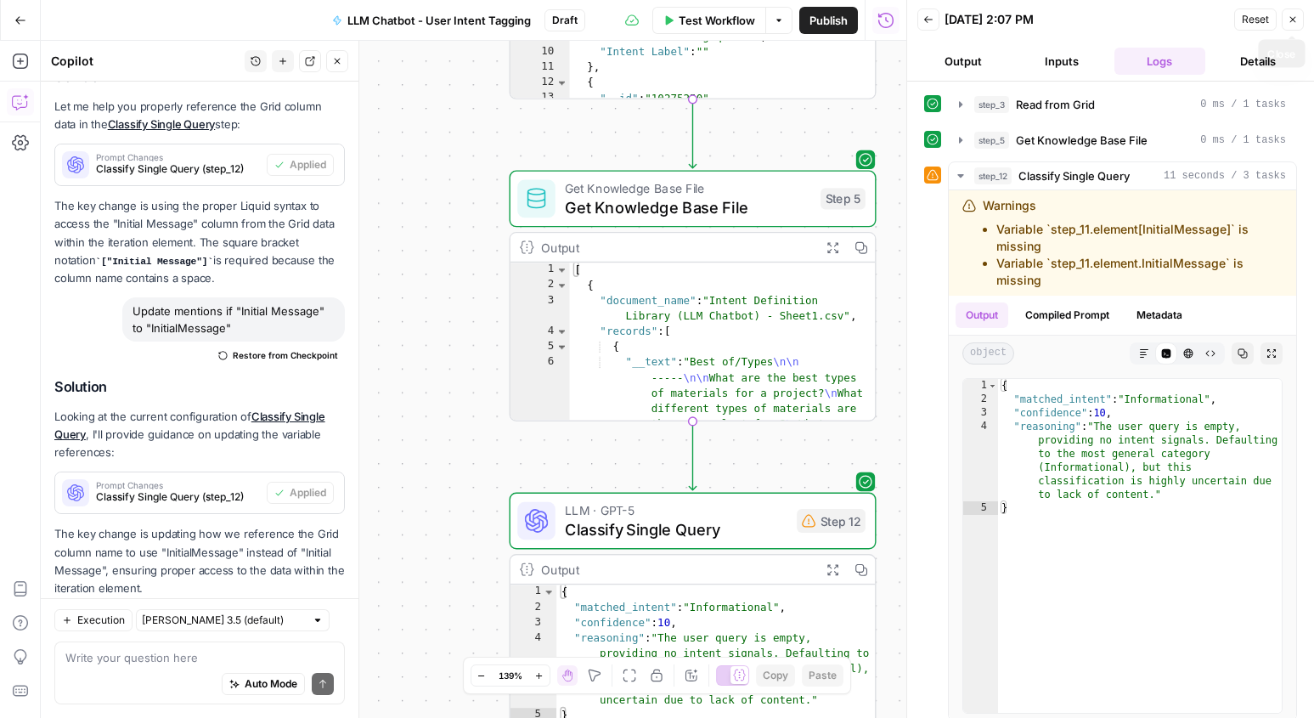
click at [1293, 25] on button "Close" at bounding box center [1292, 19] width 22 height 22
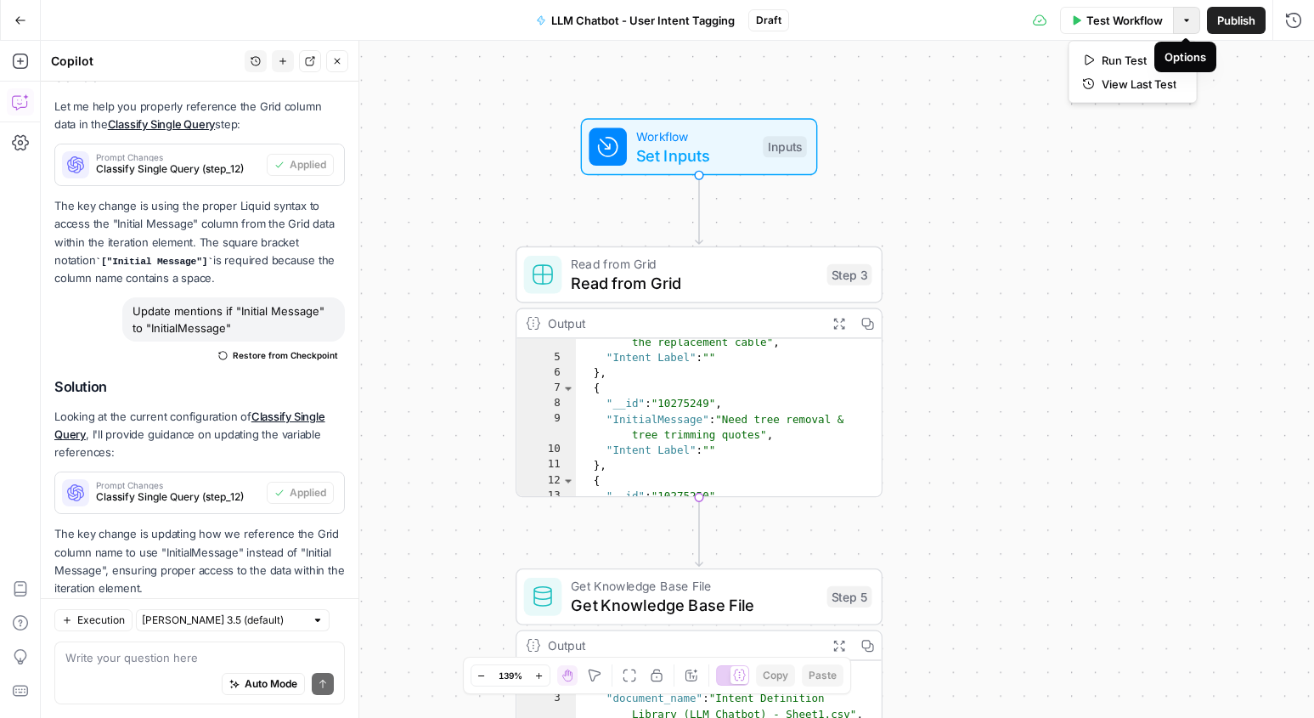
click at [1186, 23] on icon "button" at bounding box center [1186, 20] width 10 height 10
click at [1141, 228] on div "Workflow Set Inputs Inputs Read from Grid Read from Grid Step 3 Output Expand O…" at bounding box center [677, 379] width 1273 height 677
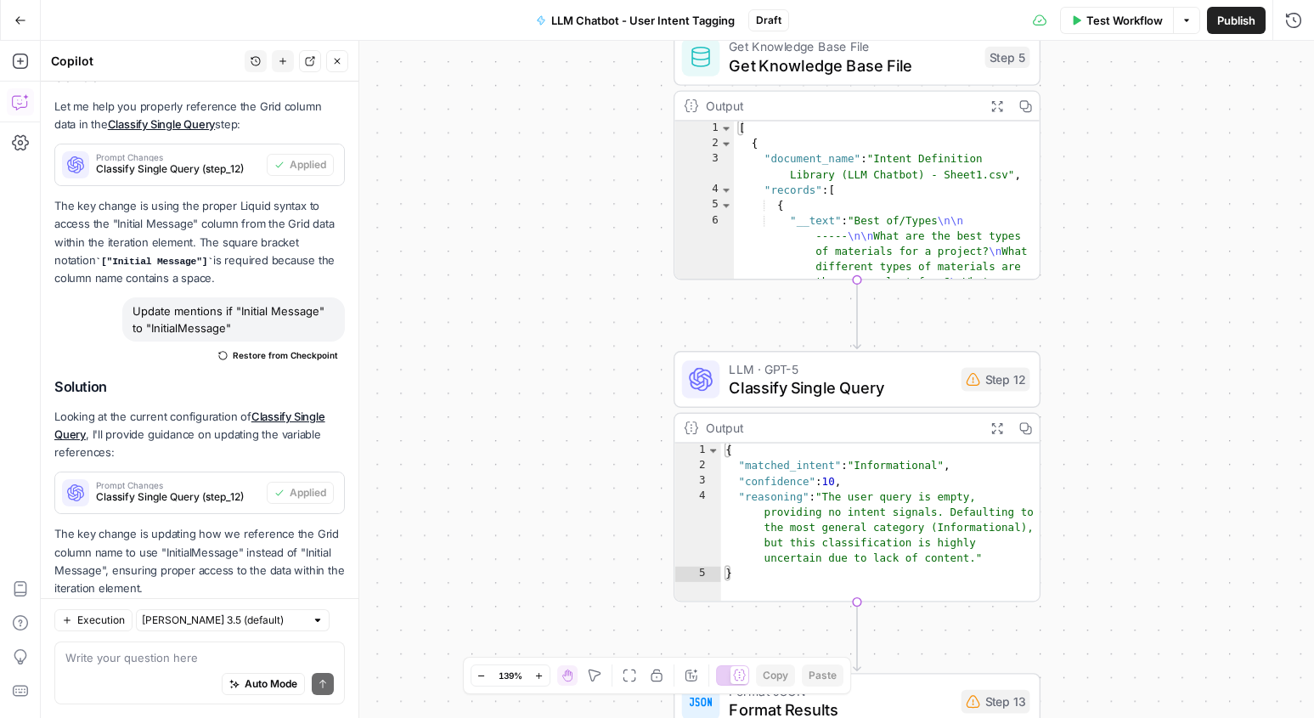
click at [87, 666] on div "Auto Mode Send" at bounding box center [199, 684] width 268 height 37
type textarea "Fix errors in step 12 and 13"
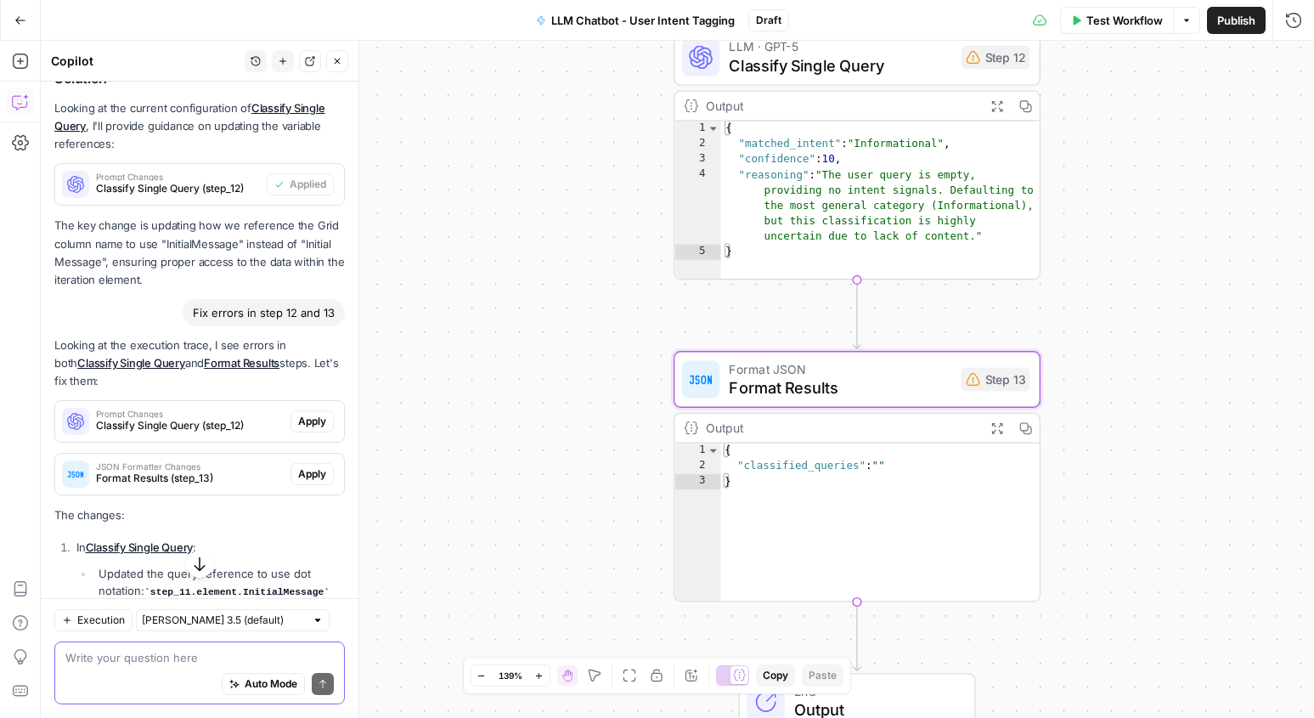
scroll to position [4663, 0]
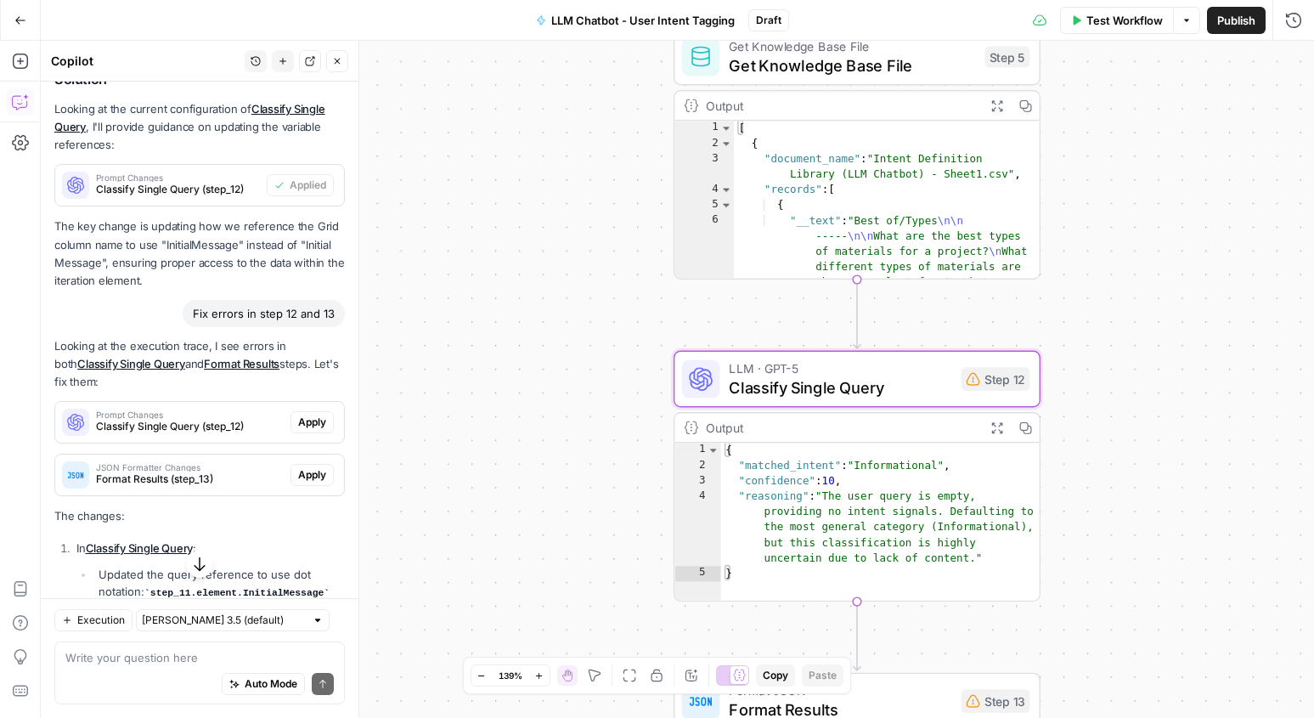
click at [318, 414] on span "Apply" at bounding box center [312, 421] width 28 height 15
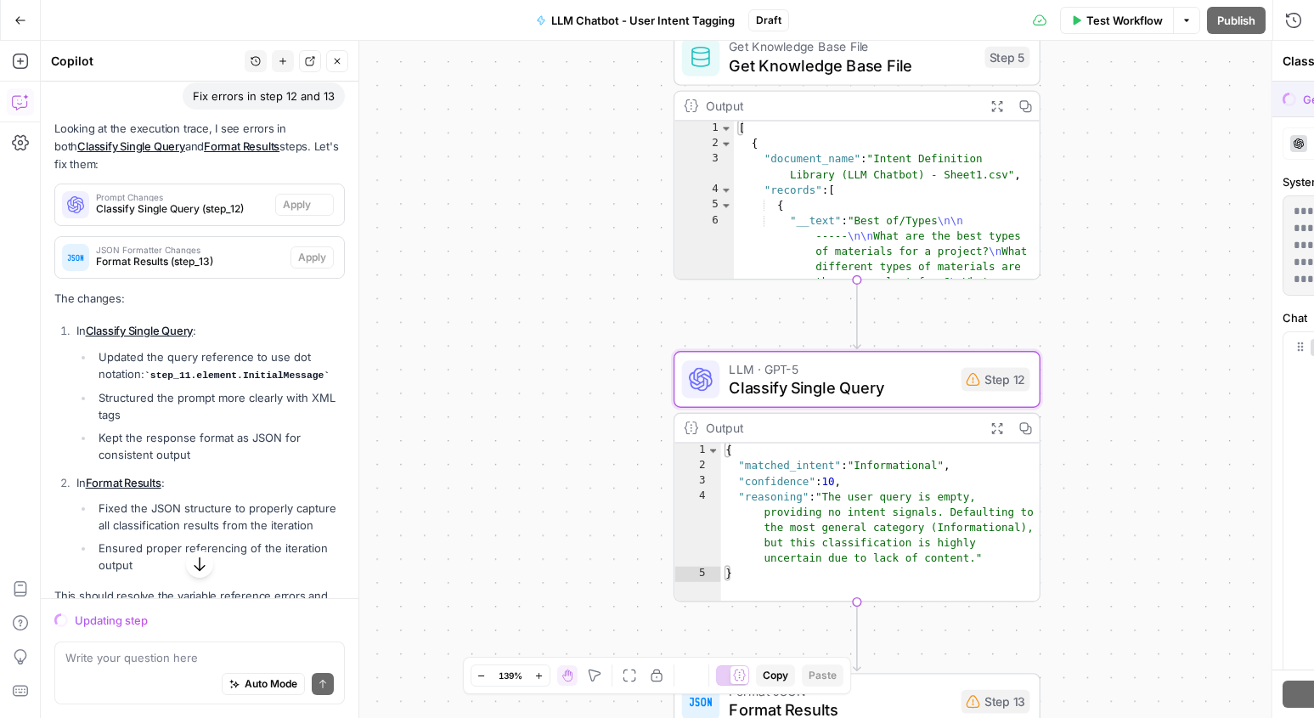
scroll to position [4446, 0]
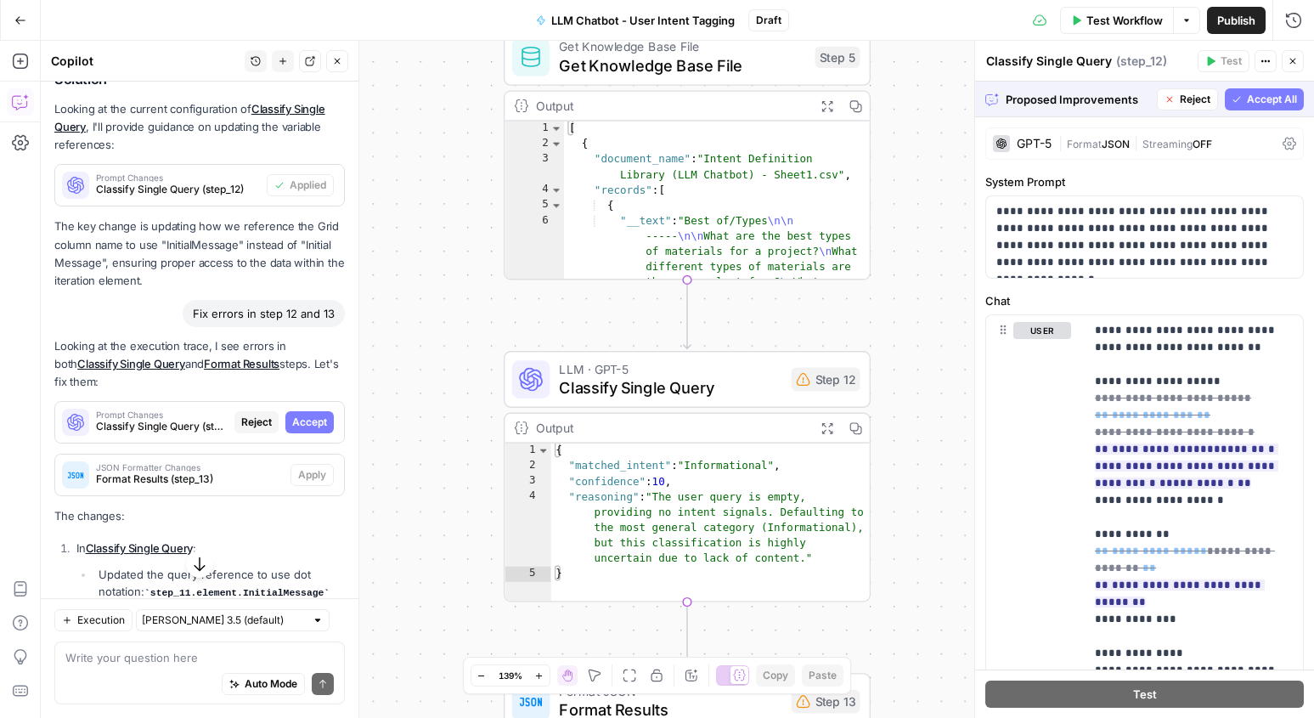
click at [1274, 103] on span "Accept All" at bounding box center [1272, 99] width 50 height 15
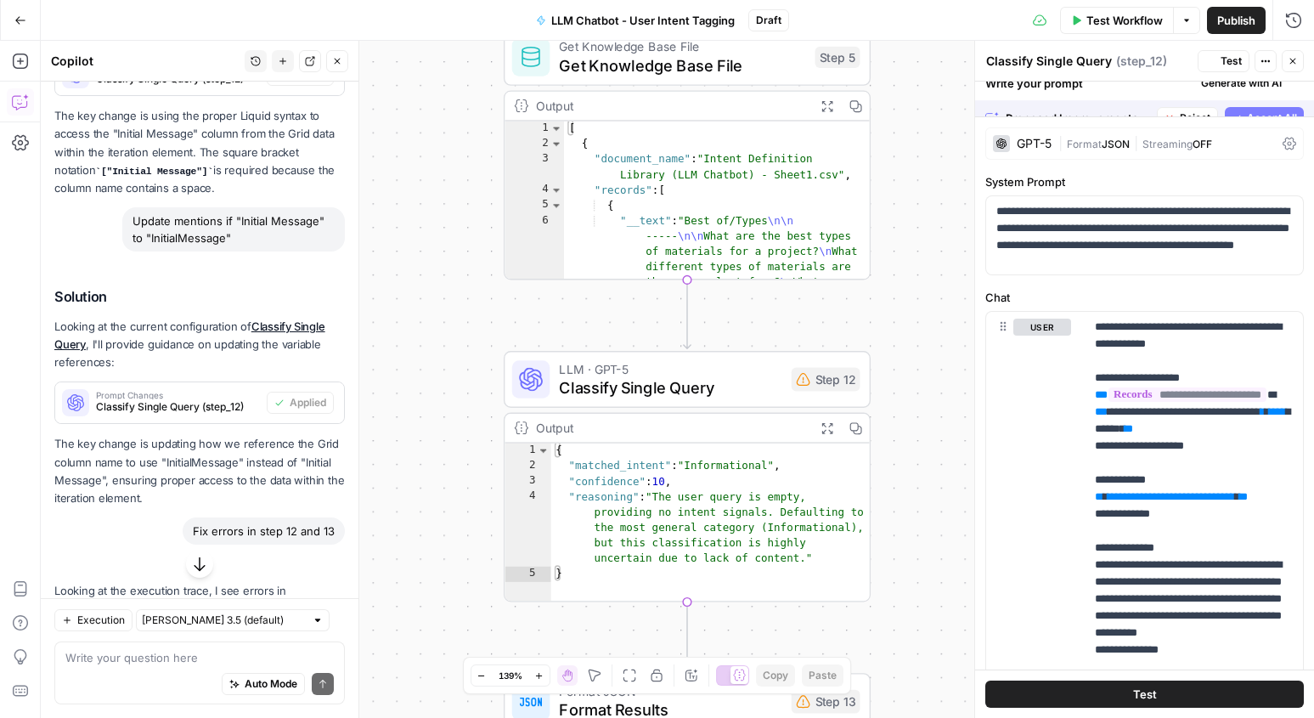
scroll to position [4663, 0]
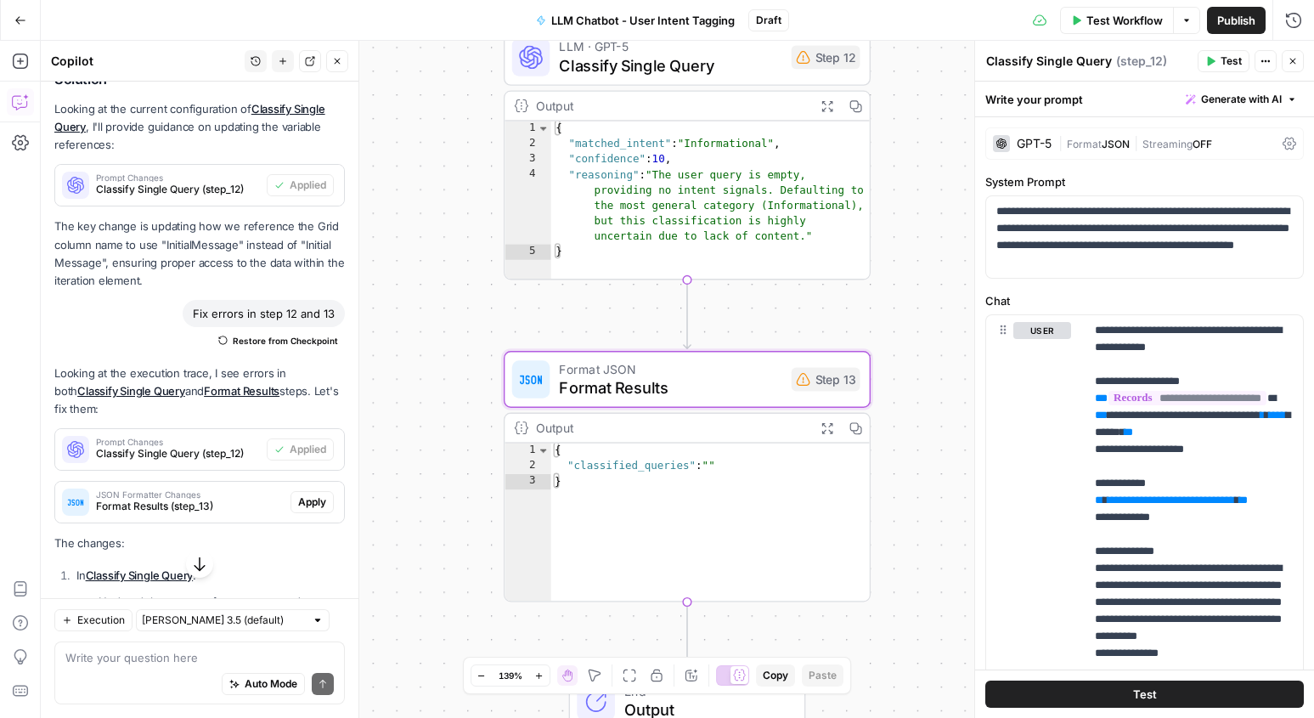
click at [322, 494] on span "Apply" at bounding box center [312, 501] width 28 height 15
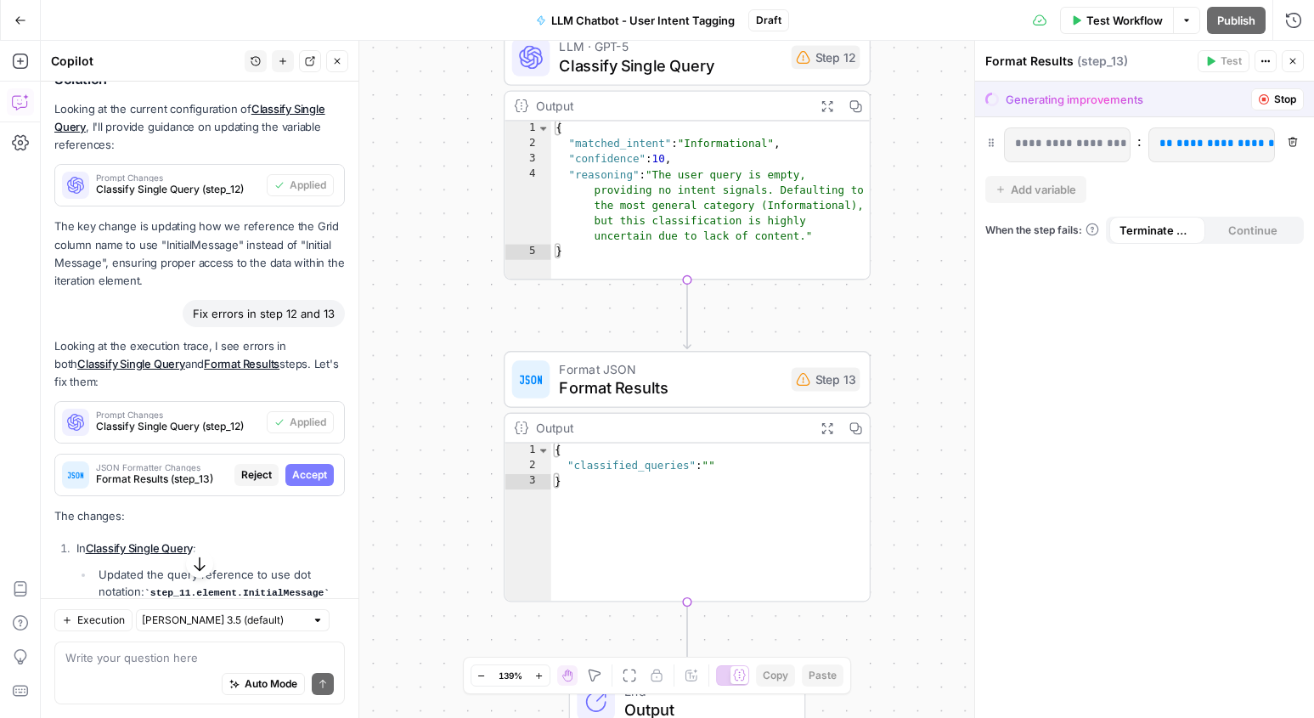
scroll to position [4688, 0]
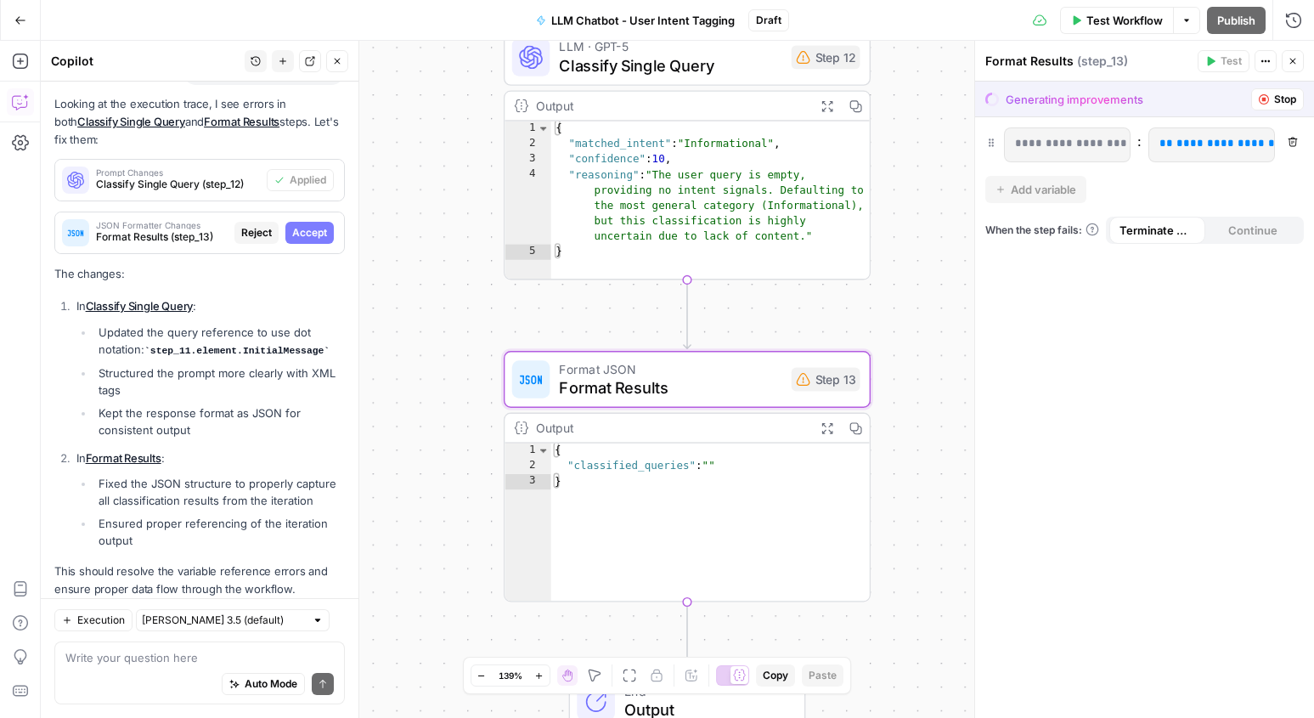
click at [308, 225] on span "Accept" at bounding box center [309, 232] width 35 height 15
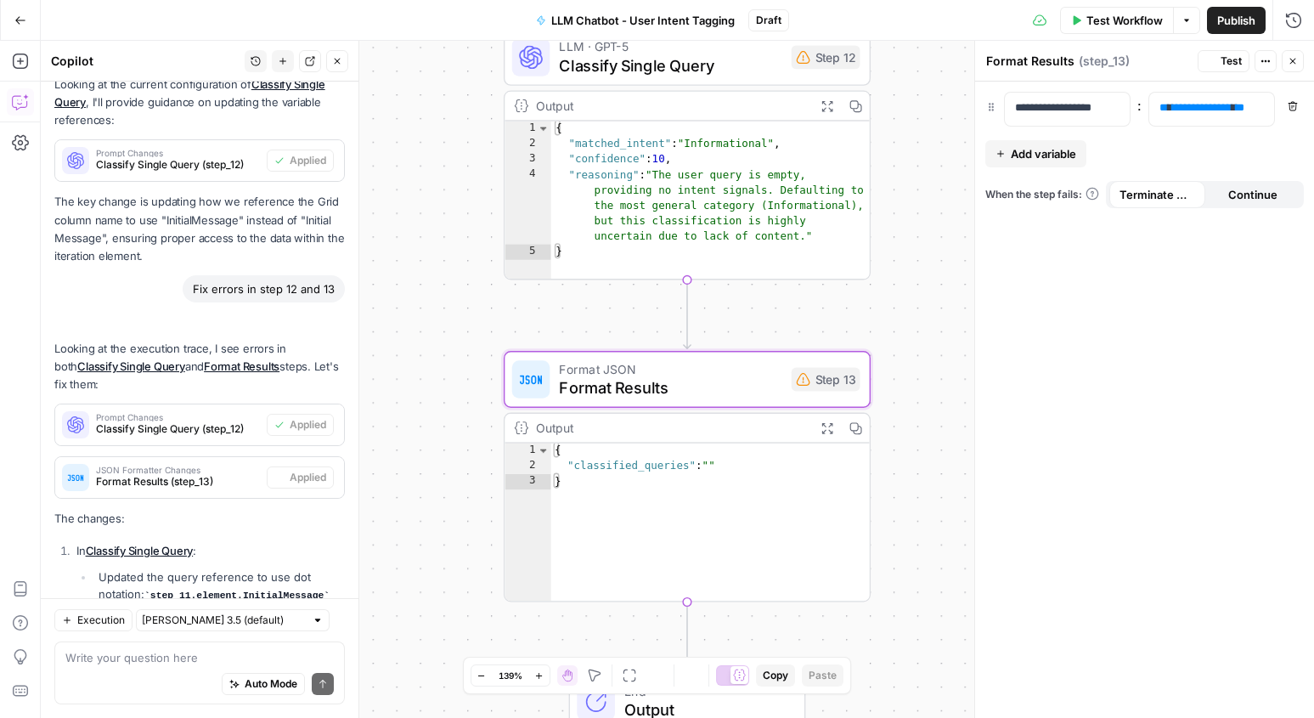
scroll to position [4932, 0]
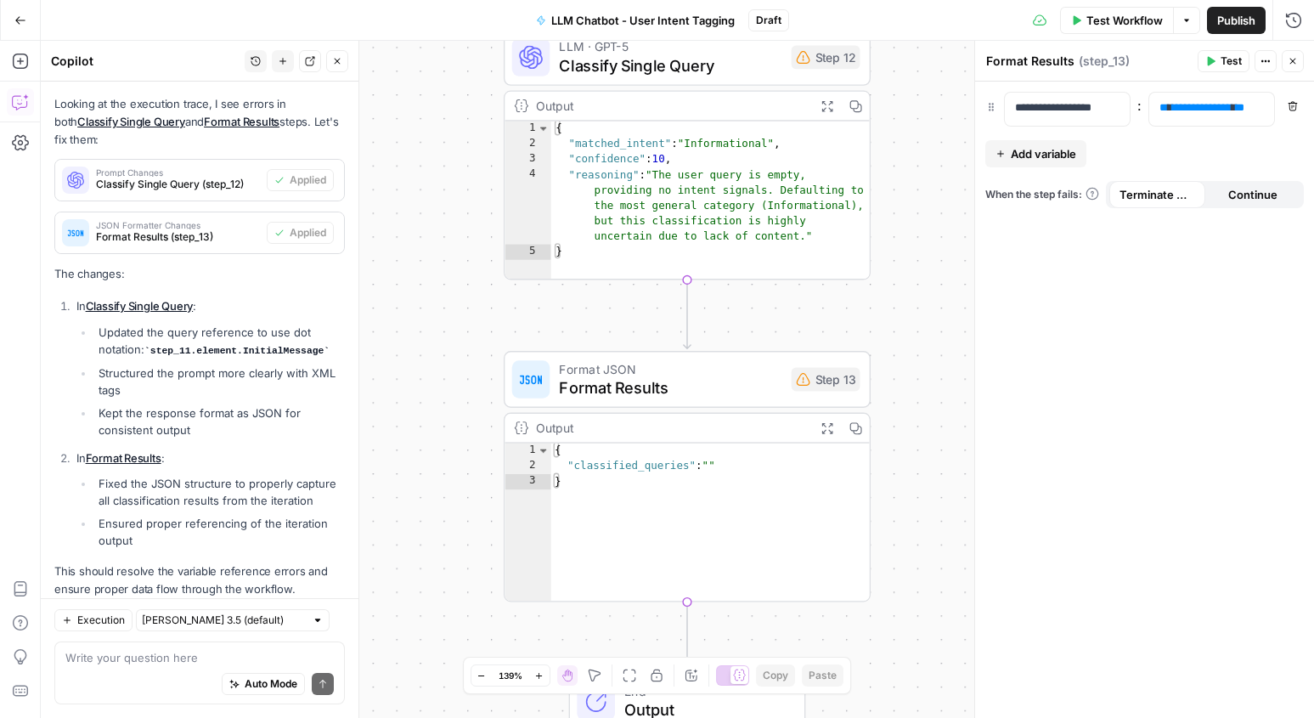
click at [1143, 258] on div "**********" at bounding box center [1144, 400] width 339 height 636
click at [1289, 56] on icon "button" at bounding box center [1292, 61] width 10 height 10
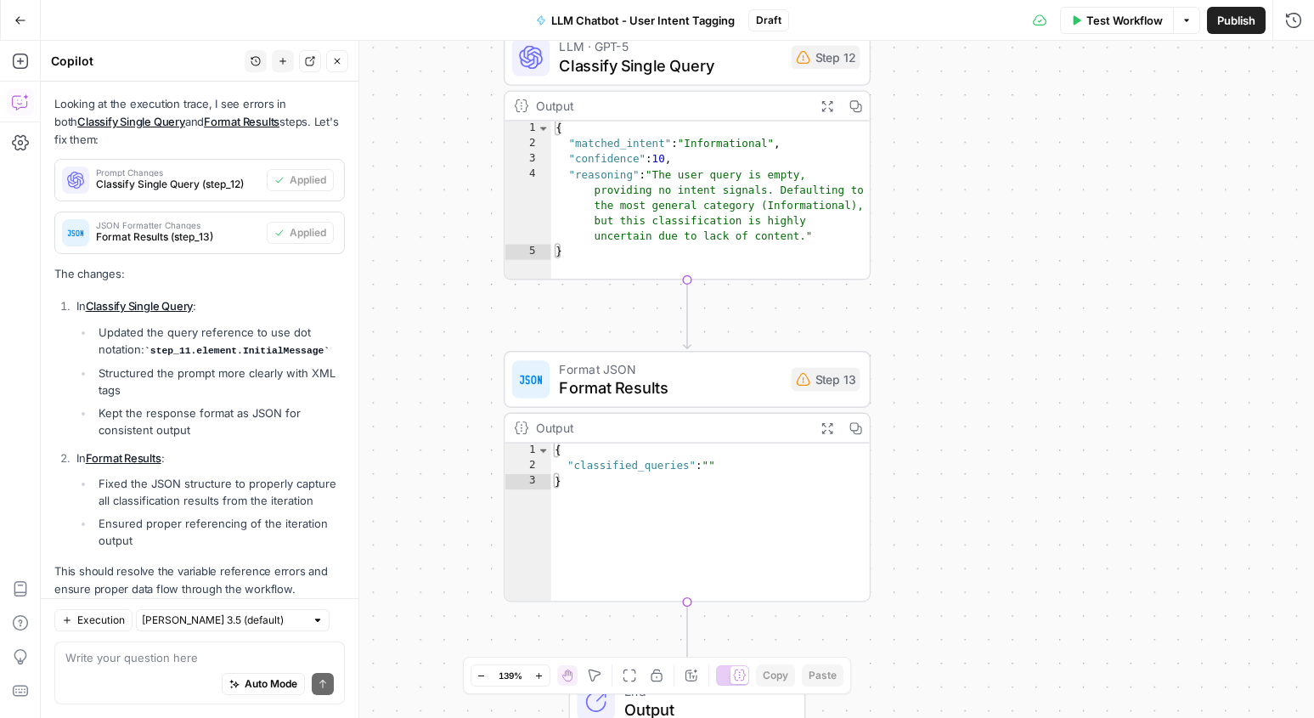
click at [1112, 31] on button "Test Workflow" at bounding box center [1117, 20] width 114 height 27
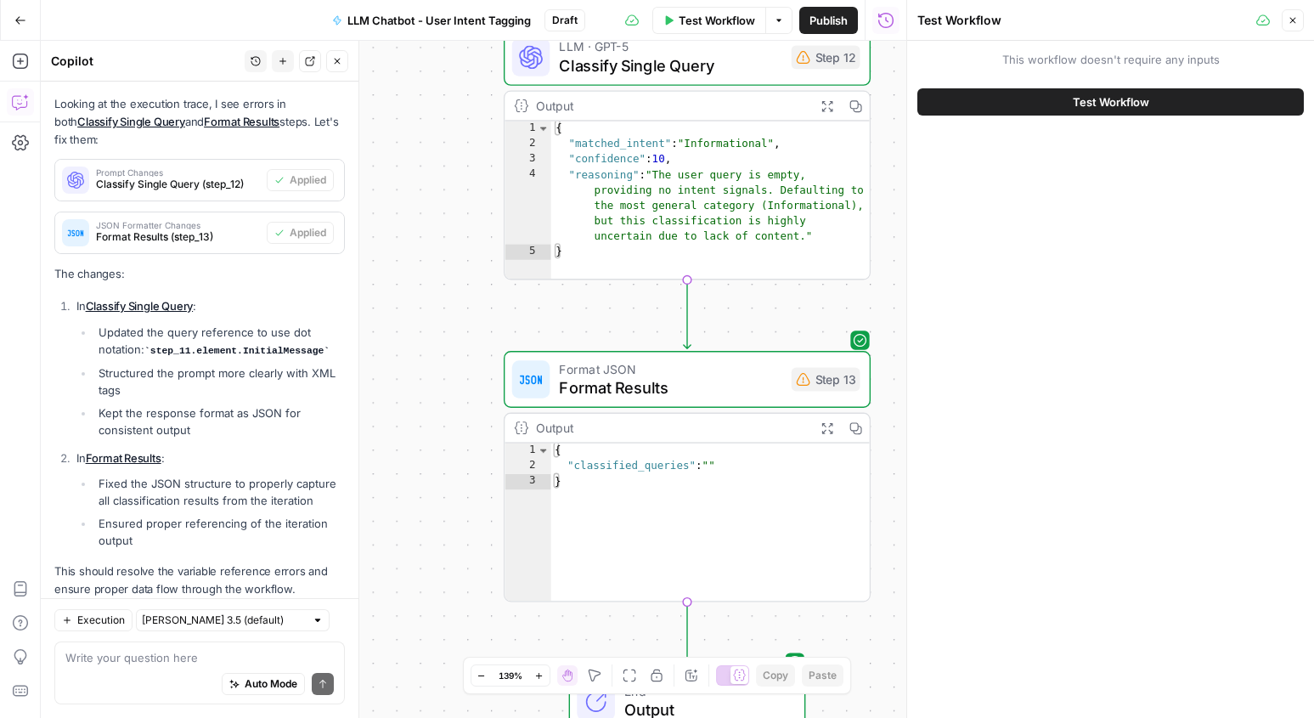
click at [517, 325] on div "Workflow Set Inputs Inputs Read from Grid Read from Grid Step 3 Output Expand O…" at bounding box center [473, 379] width 865 height 677
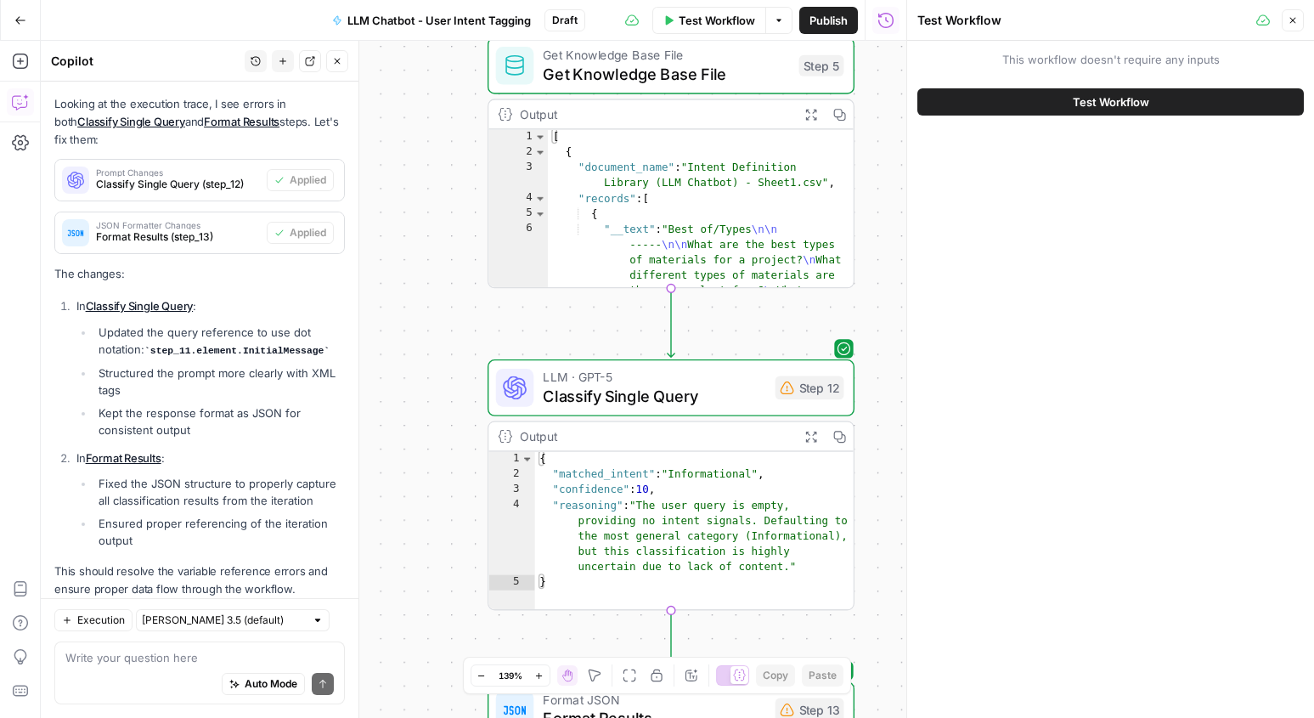
drag, startPoint x: 482, startPoint y: 302, endPoint x: 472, endPoint y: 650, distance: 347.5
click at [472, 651] on div "Workflow Set Inputs Inputs Read from Grid Read from Grid Step 3 Output Expand O…" at bounding box center [473, 379] width 865 height 677
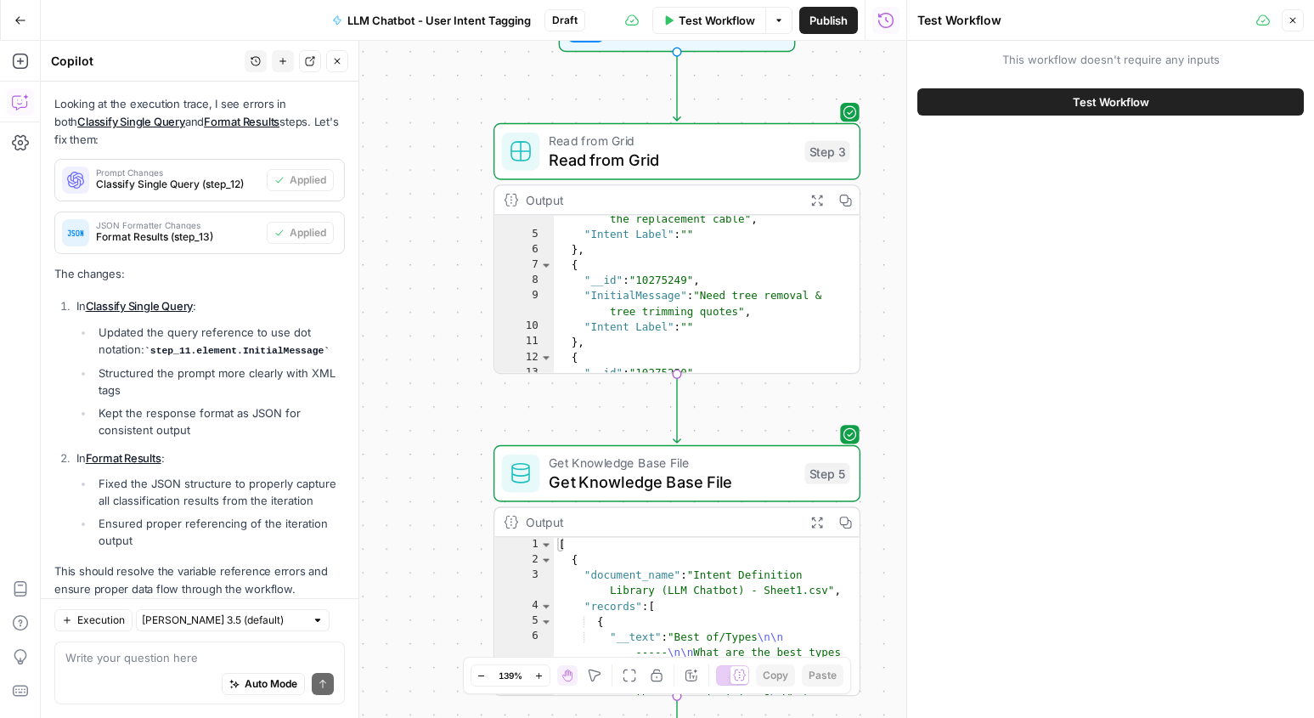
drag, startPoint x: 434, startPoint y: 297, endPoint x: 435, endPoint y: 692, distance: 394.9
click at [435, 692] on div "Workflow Set Inputs Inputs Read from Grid Read from Grid Step 3 Output Expand O…" at bounding box center [473, 379] width 865 height 677
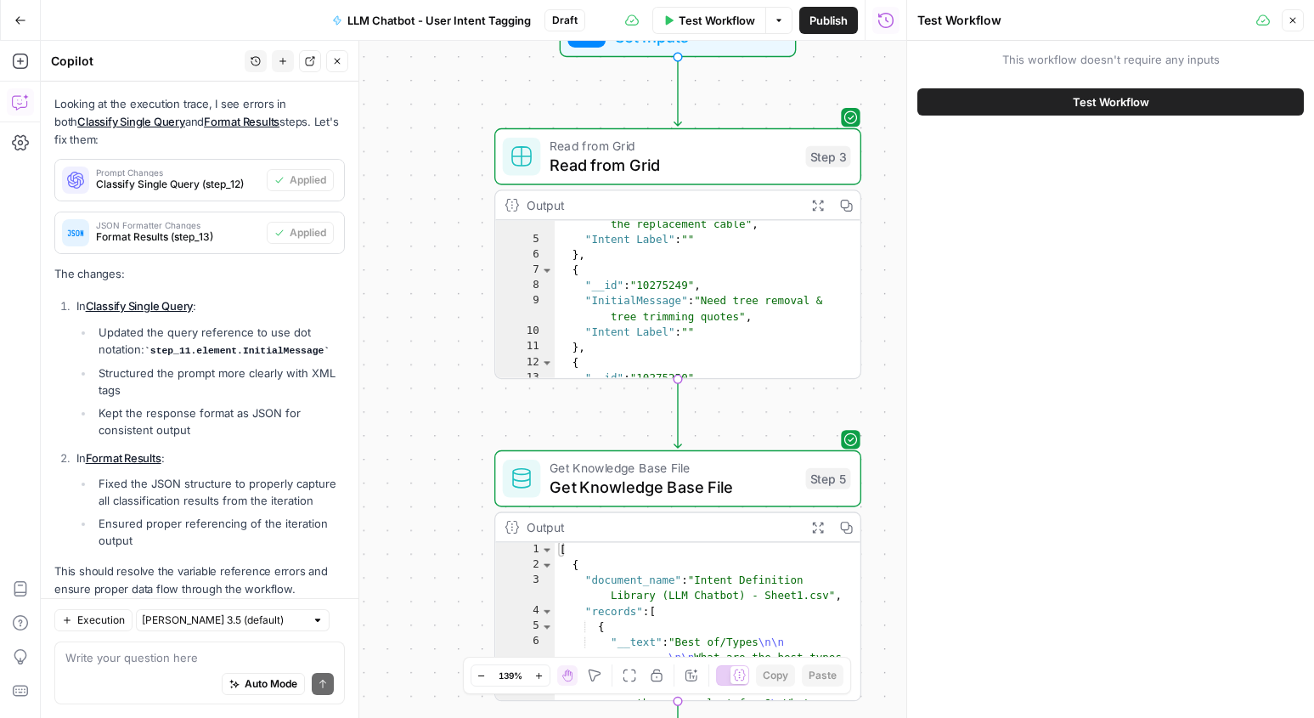
click at [1084, 104] on span "Test Workflow" at bounding box center [1111, 101] width 76 height 17
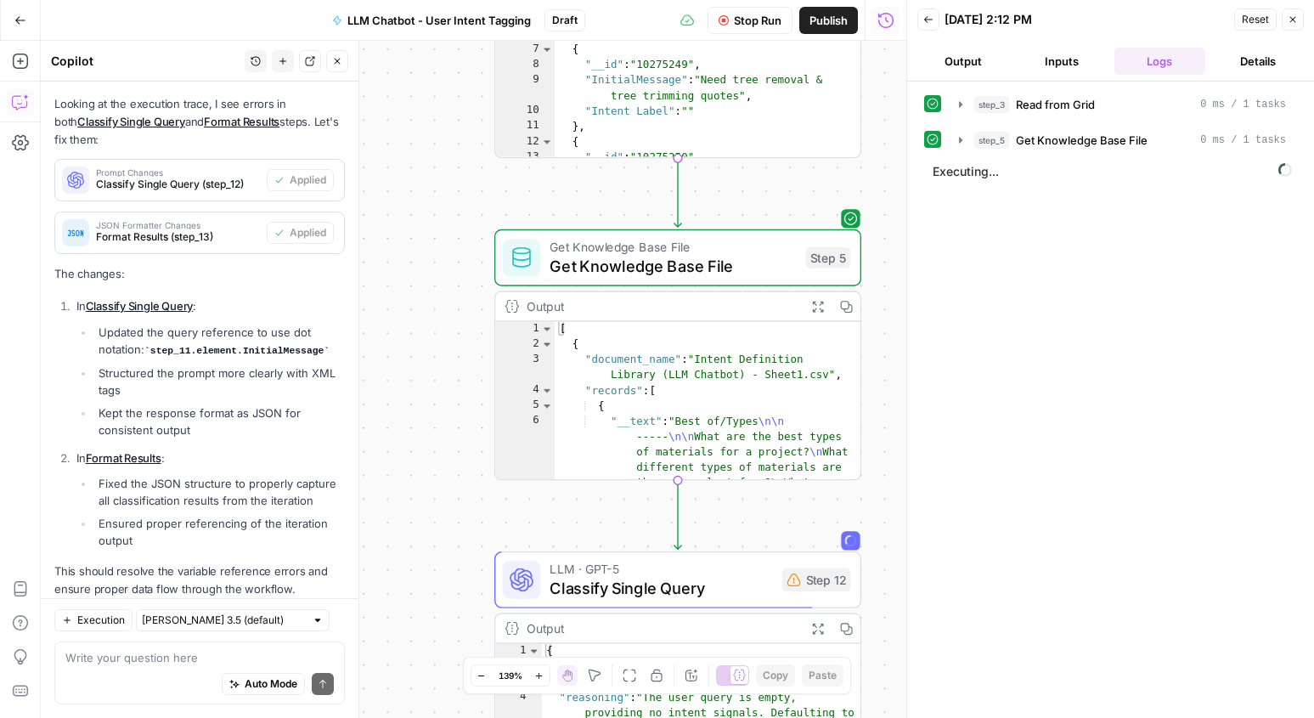
drag, startPoint x: 874, startPoint y: 343, endPoint x: 870, endPoint y: 110, distance: 233.6
click at [870, 110] on div "Workflow Set Inputs Inputs Read from Grid Read from Grid Step 3 Output Expand O…" at bounding box center [473, 379] width 865 height 677
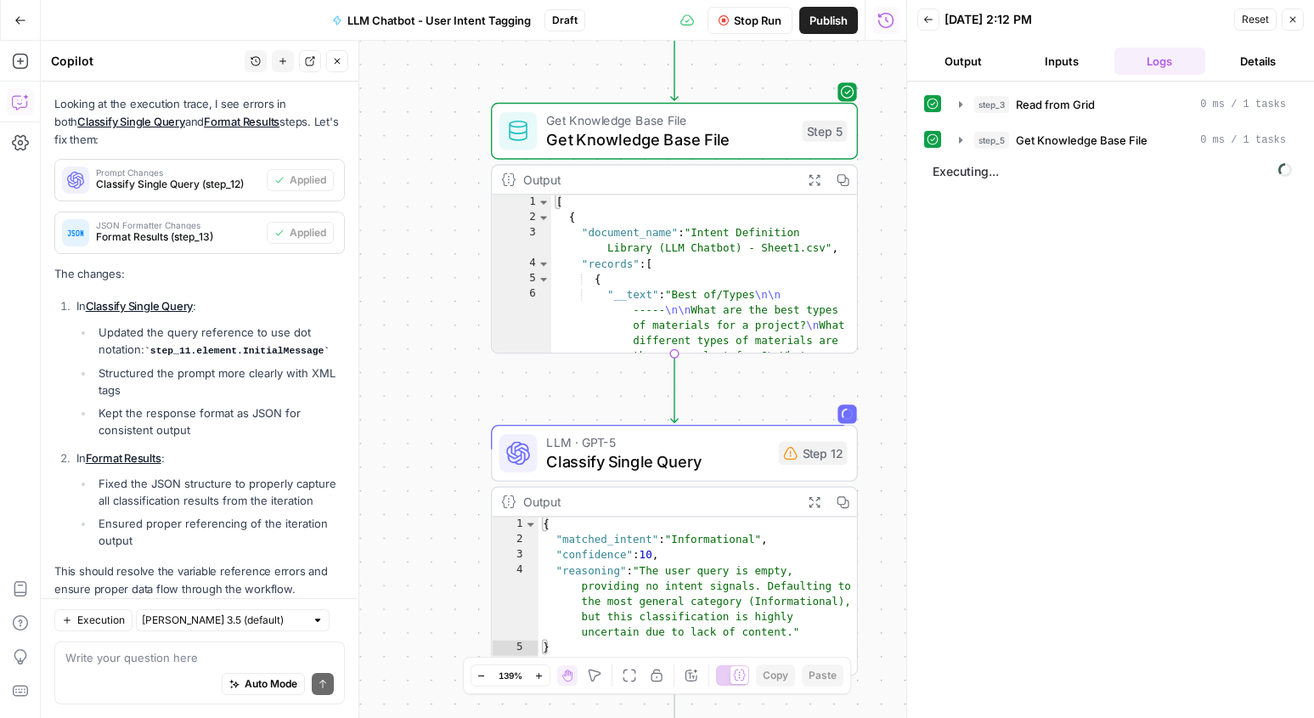
drag, startPoint x: 880, startPoint y: 354, endPoint x: 880, endPoint y: 189, distance: 164.8
click at [880, 189] on div "Workflow Set Inputs Inputs Read from Grid Read from Grid Step 3 Output Expand O…" at bounding box center [473, 379] width 865 height 677
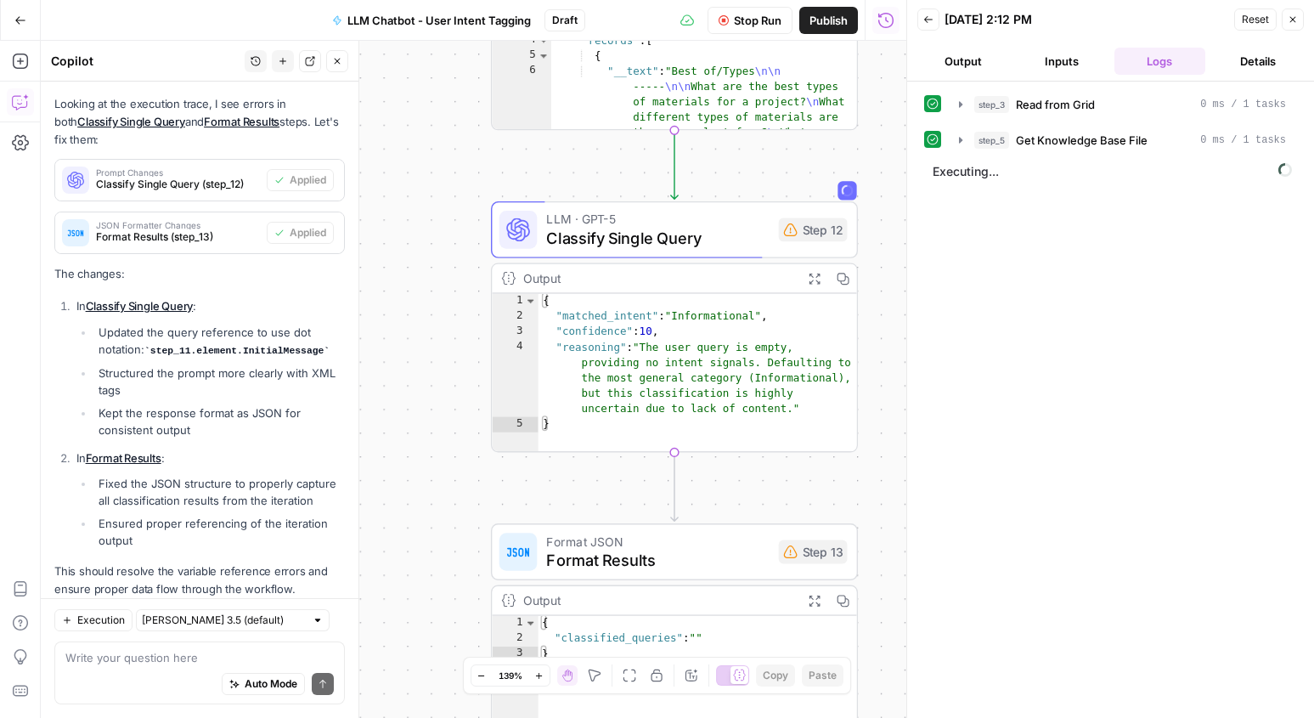
drag, startPoint x: 883, startPoint y: 181, endPoint x: 883, endPoint y: 160, distance: 21.2
click at [883, 160] on div "Workflow Set Inputs Inputs Read from Grid Read from Grid Step 3 Output Expand O…" at bounding box center [473, 379] width 865 height 677
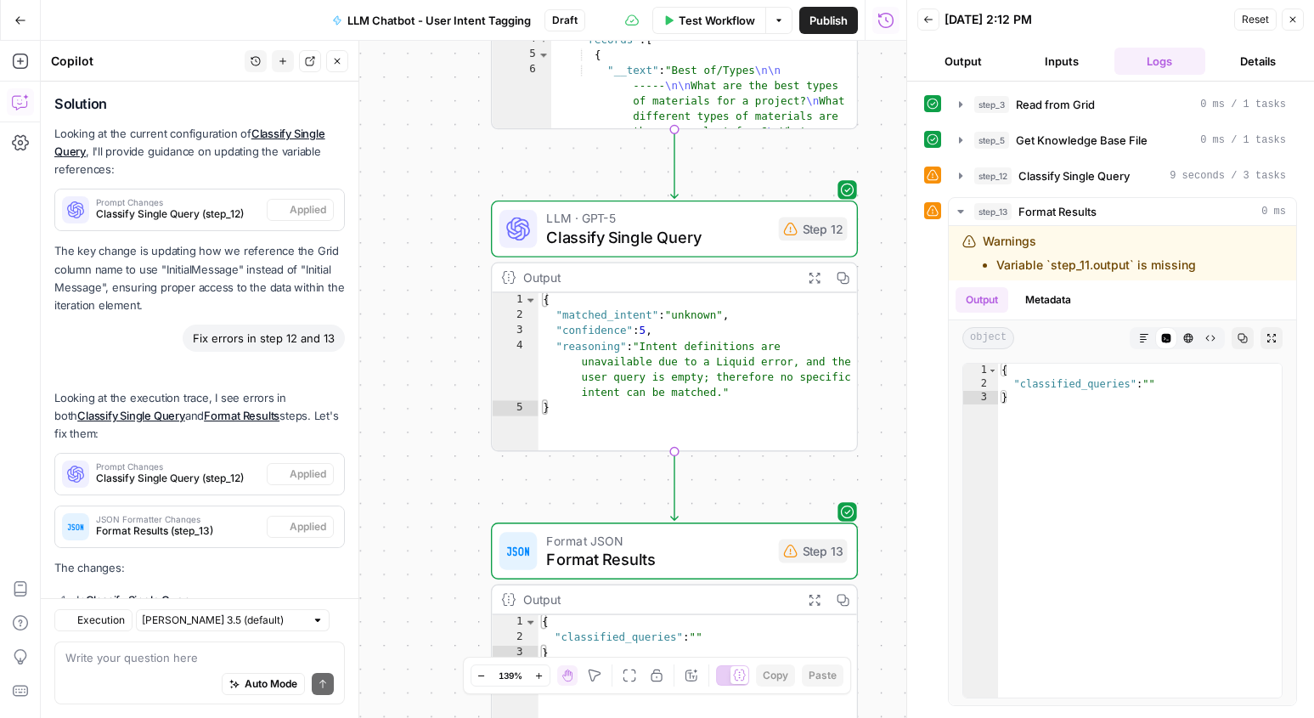
scroll to position [4932, 0]
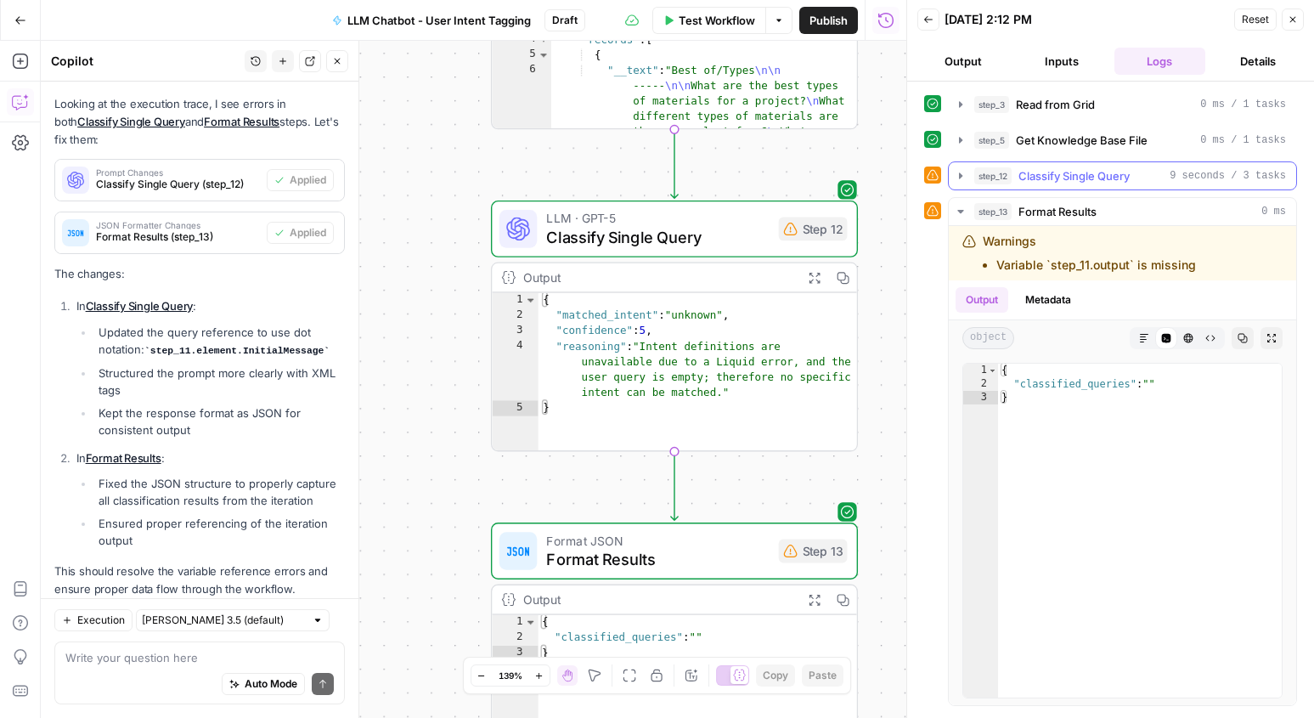
click at [1044, 177] on span "Classify Single Query" at bounding box center [1073, 175] width 111 height 17
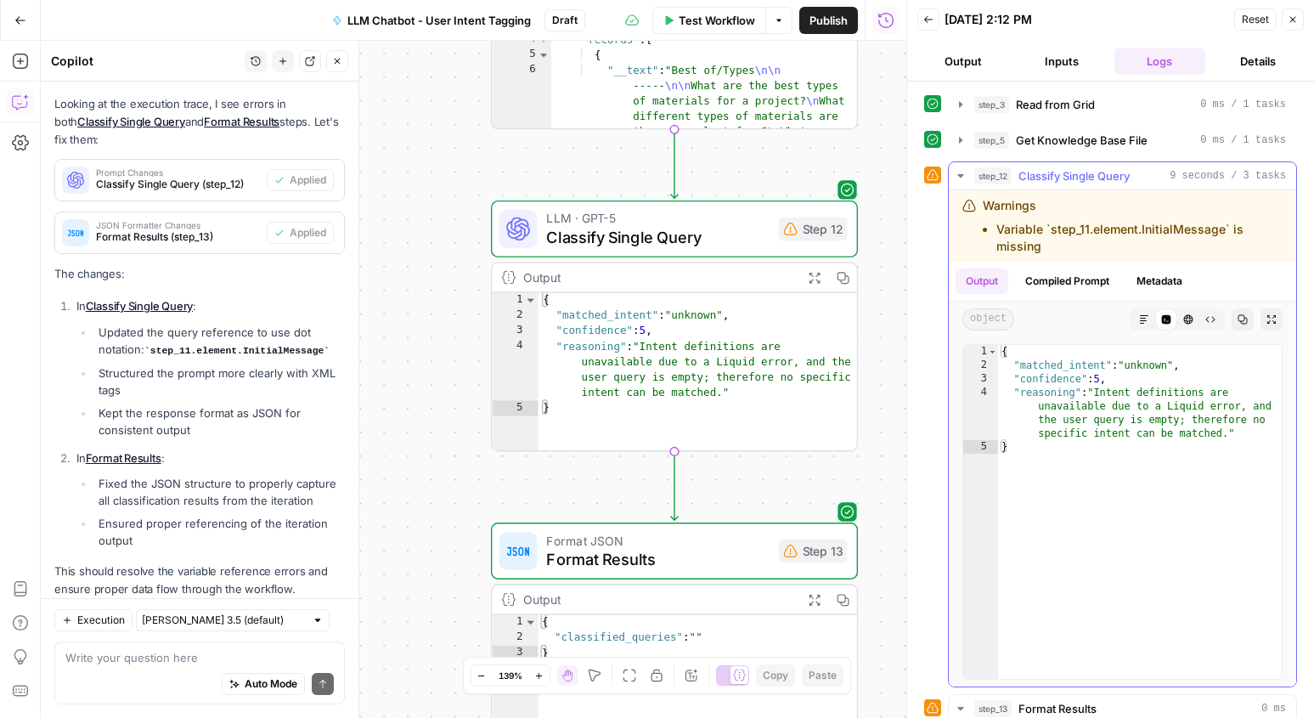
click at [1044, 177] on span "Classify Single Query" at bounding box center [1073, 175] width 111 height 17
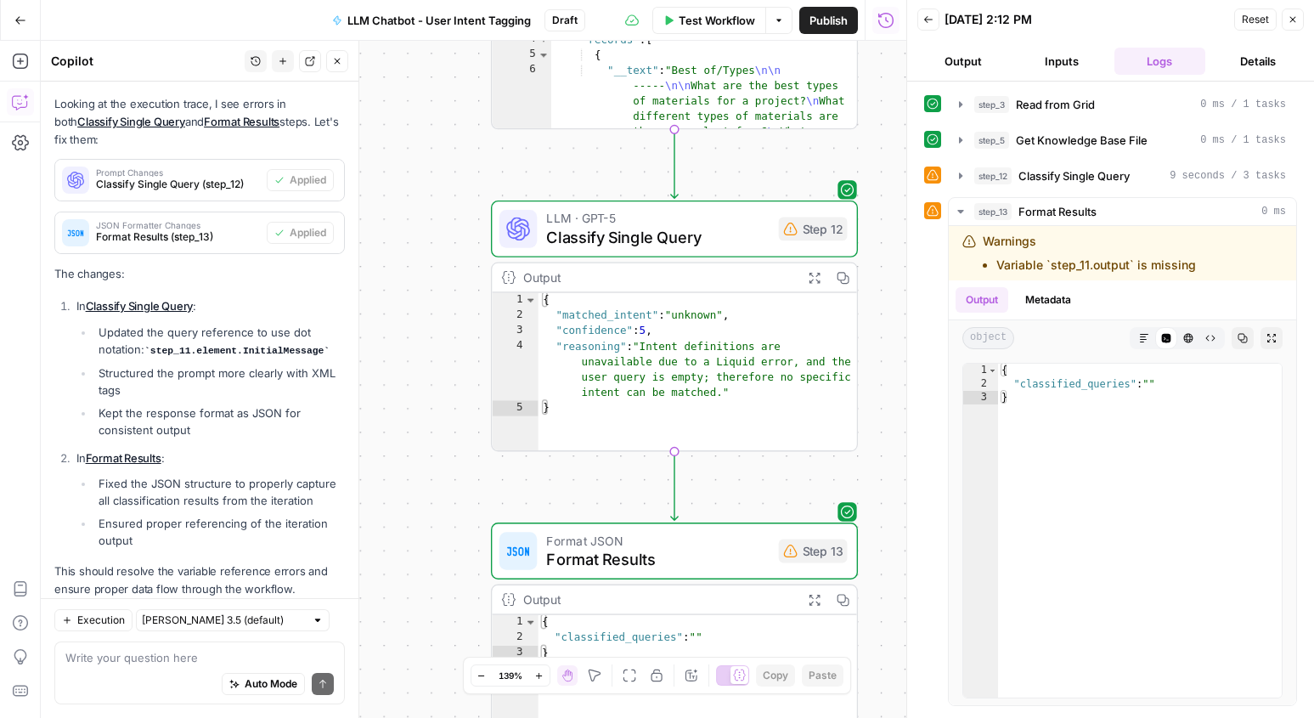
click at [1292, 23] on icon "button" at bounding box center [1292, 19] width 10 height 10
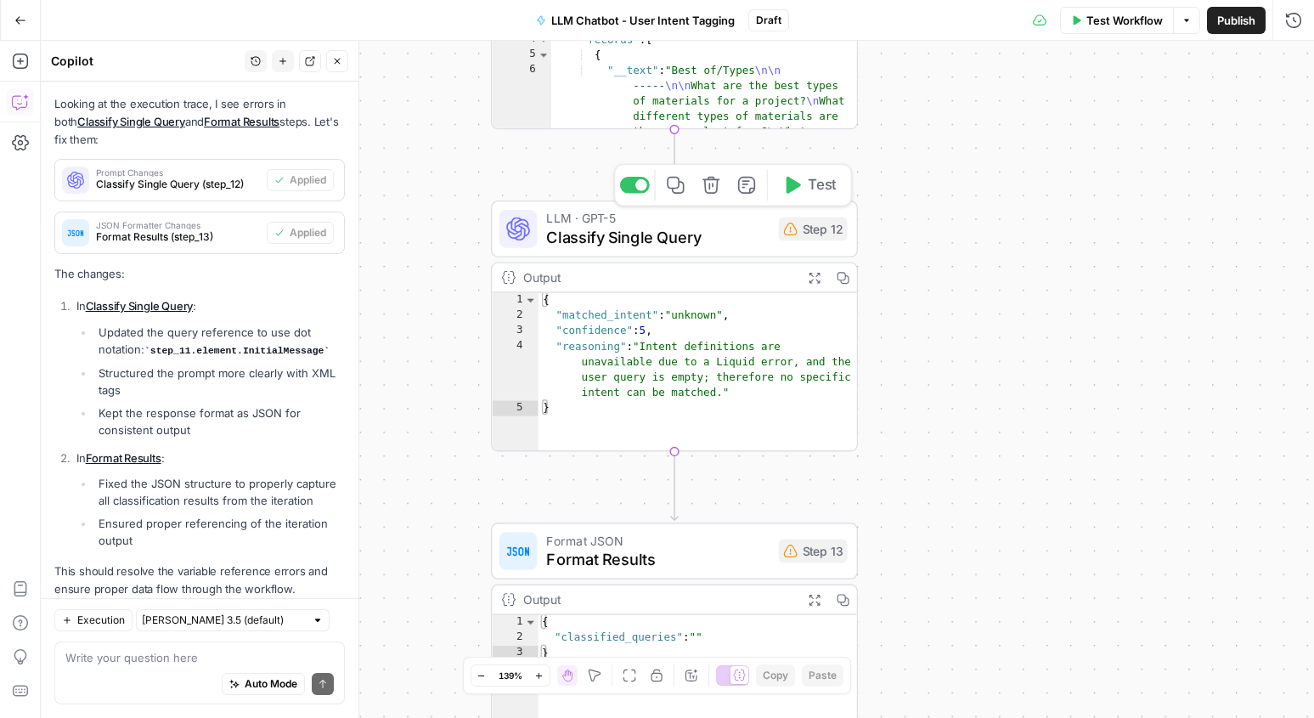
click at [746, 239] on span "Classify Single Query" at bounding box center [657, 237] width 222 height 24
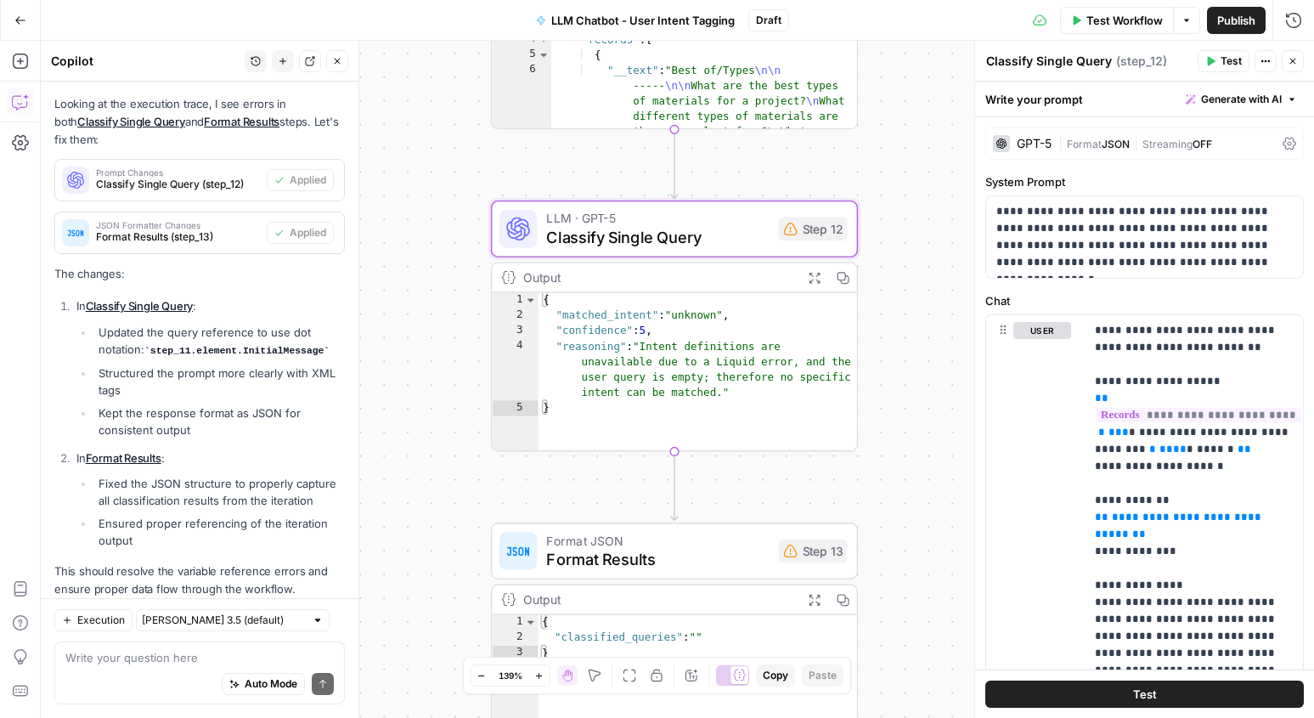
click at [1290, 61] on icon "button" at bounding box center [1292, 61] width 10 height 10
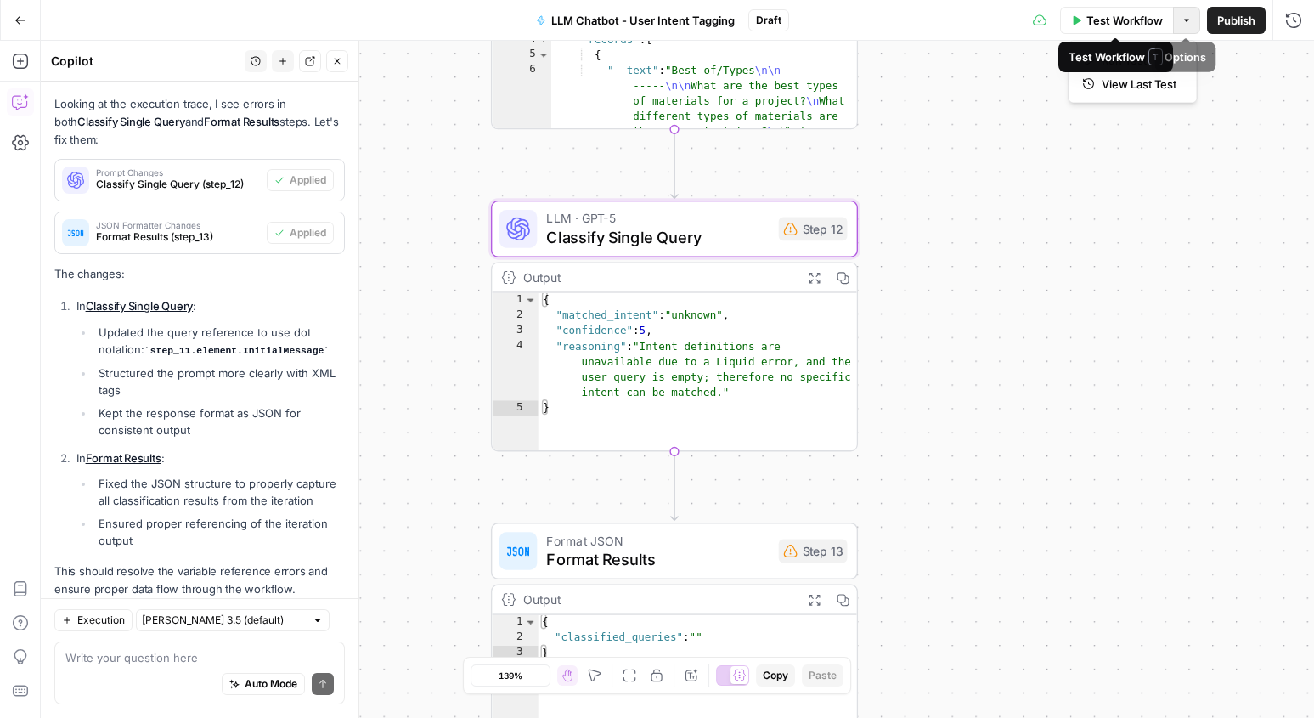
click at [1182, 19] on icon "button" at bounding box center [1186, 20] width 10 height 10
click at [1136, 82] on span "View Last Test" at bounding box center [1138, 84] width 75 height 17
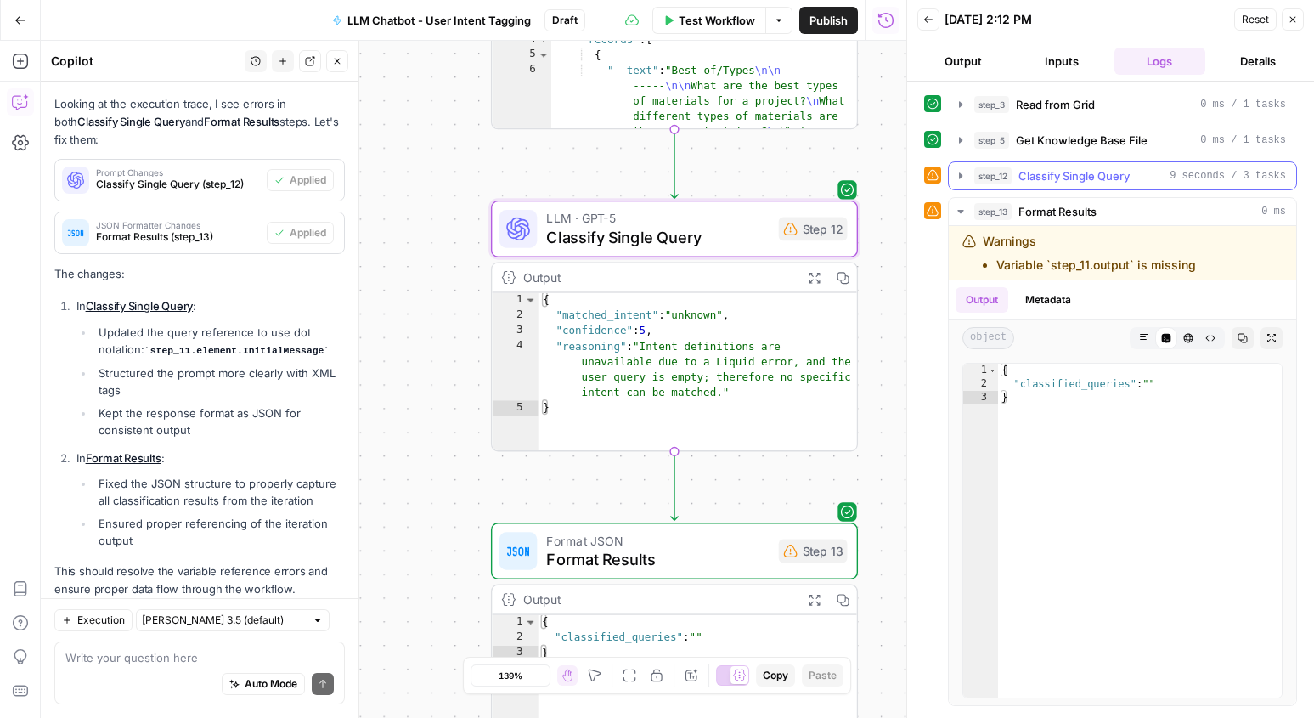
click at [960, 175] on icon "button" at bounding box center [960, 175] width 3 height 6
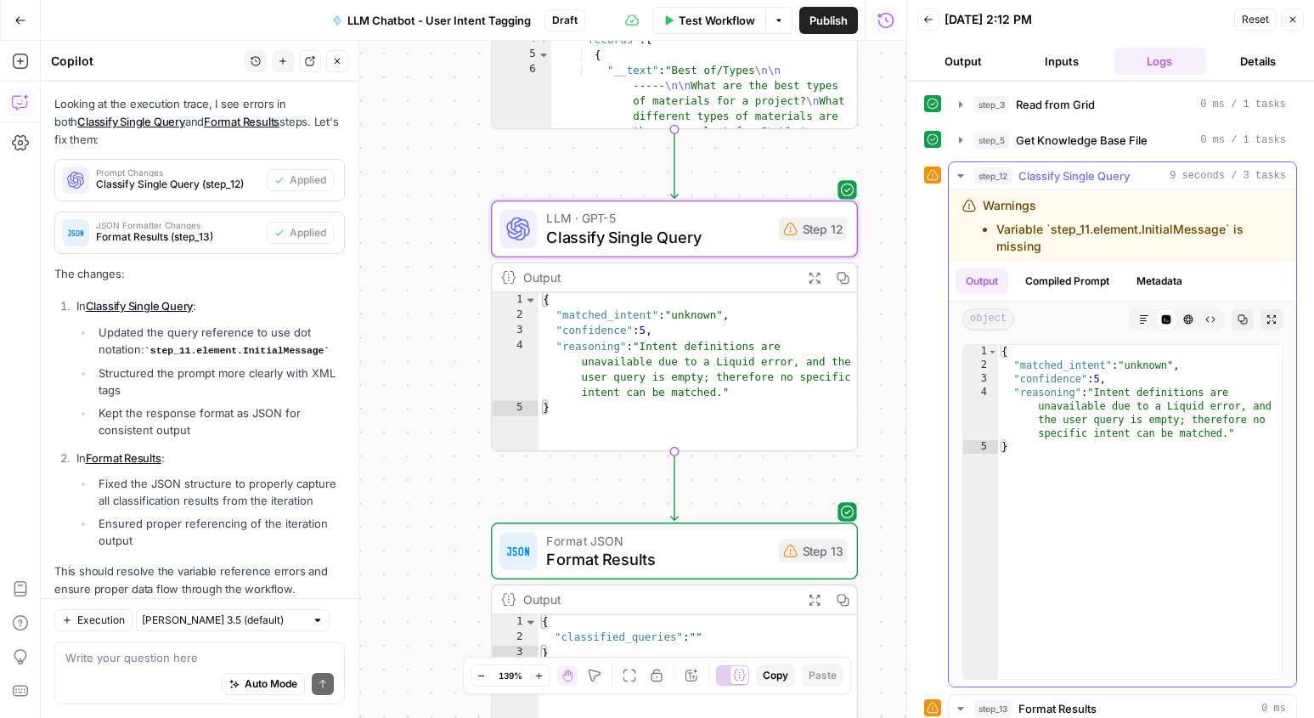
click at [960, 172] on icon "button" at bounding box center [961, 176] width 14 height 14
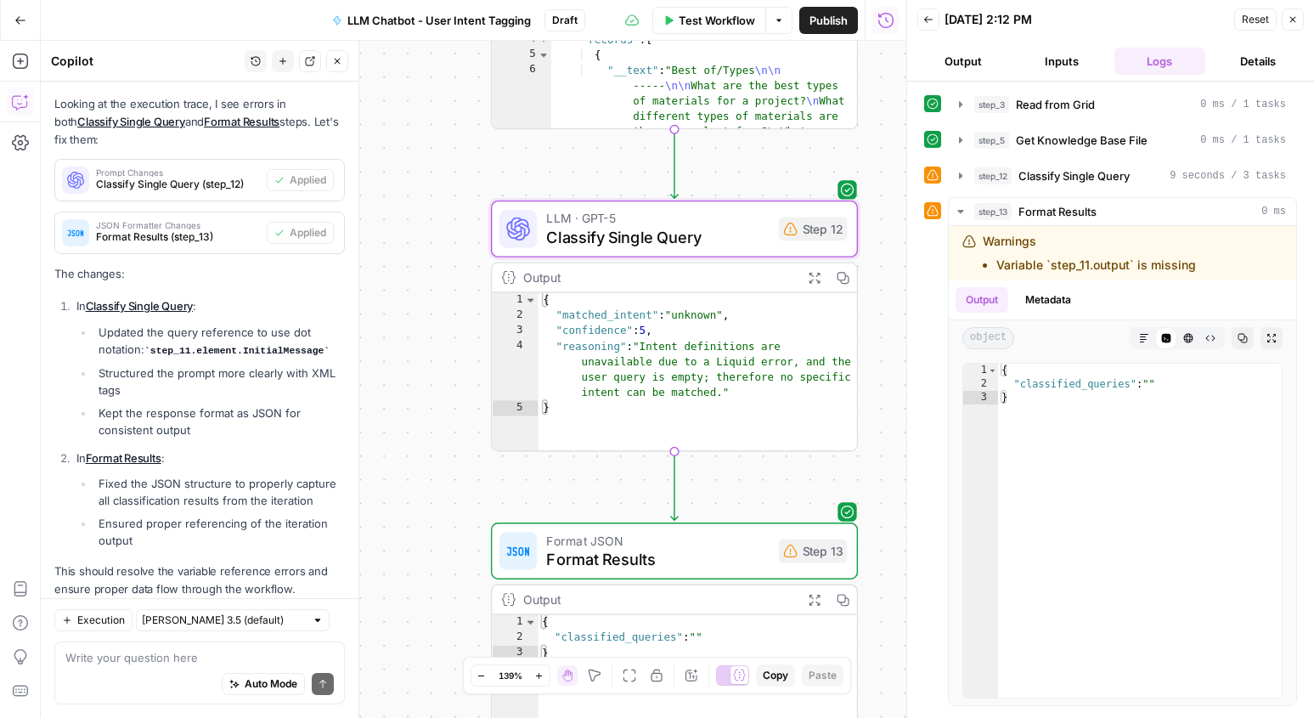
click at [1297, 14] on icon "button" at bounding box center [1292, 19] width 10 height 10
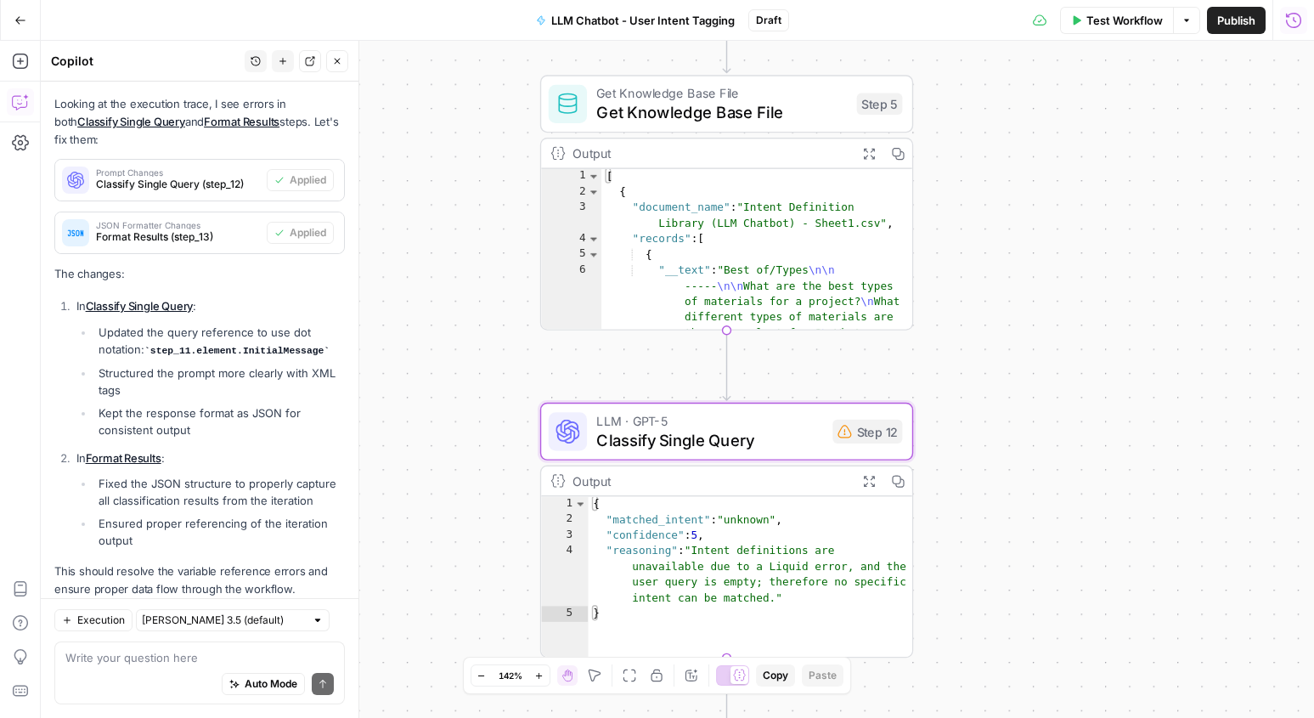
drag, startPoint x: 996, startPoint y: 127, endPoint x: 1018, endPoint y: 354, distance: 228.7
click at [1018, 354] on div "Workflow Set Inputs Inputs Read from Grid Read from Grid Step 3 Output Expand O…" at bounding box center [677, 379] width 1273 height 677
click at [20, 17] on icon "button" at bounding box center [20, 20] width 12 height 12
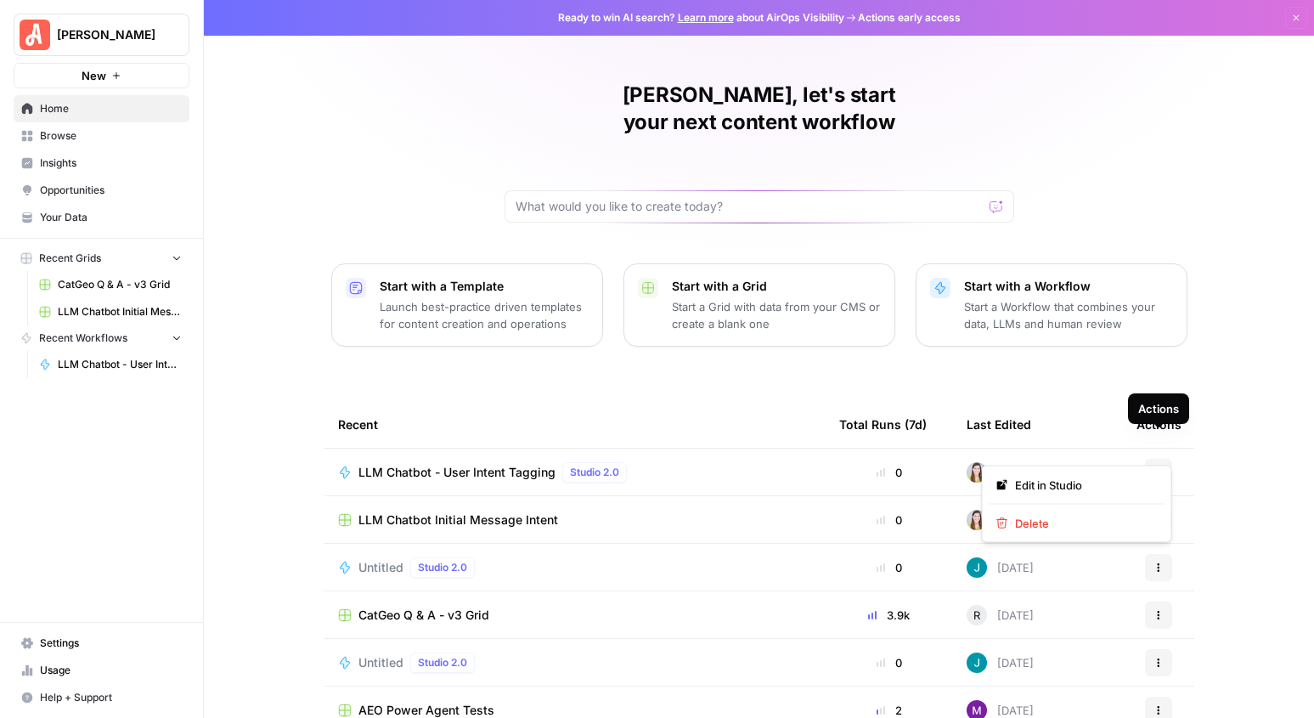
click at [1155, 467] on icon "button" at bounding box center [1158, 472] width 10 height 10
click at [498, 464] on span "LLM Chatbot - User Intent Tagging" at bounding box center [456, 472] width 197 height 17
